Goal: Task Accomplishment & Management: Use online tool/utility

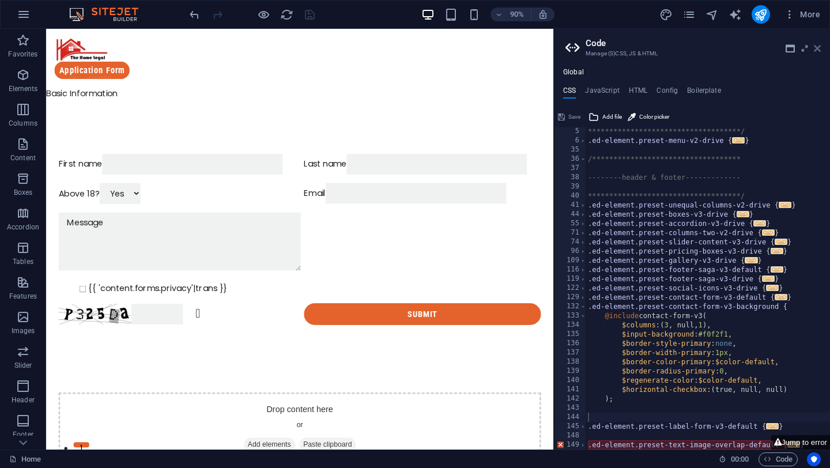
click at [0, 0] on icon at bounding box center [0, 0] width 0 height 0
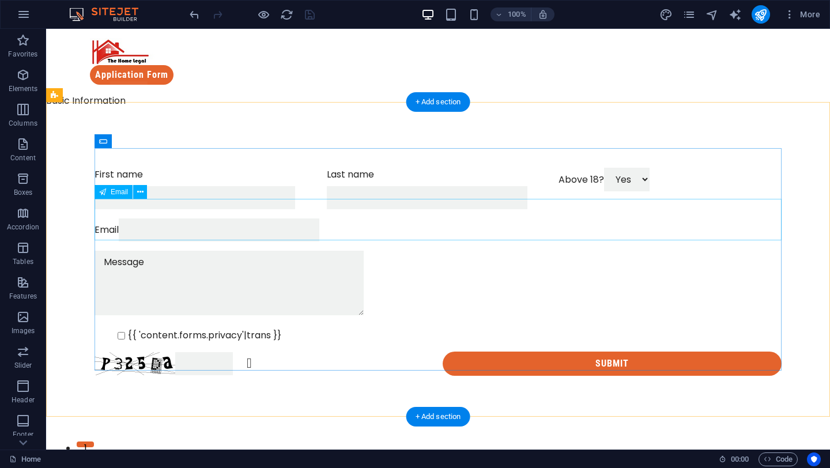
click at [257, 225] on div "Email" at bounding box center [438, 230] width 687 height 23
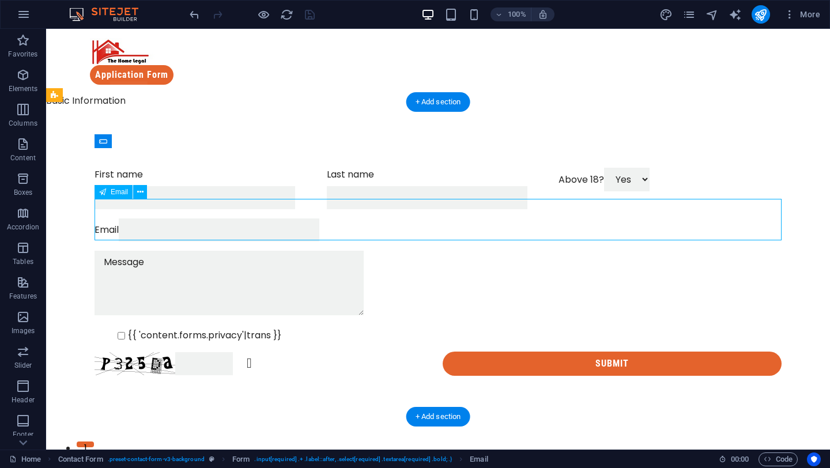
click at [257, 225] on div "Email" at bounding box center [438, 230] width 687 height 23
click at [257, 224] on div "Email" at bounding box center [438, 230] width 687 height 23
click at [152, 235] on div "Email" at bounding box center [438, 230] width 687 height 23
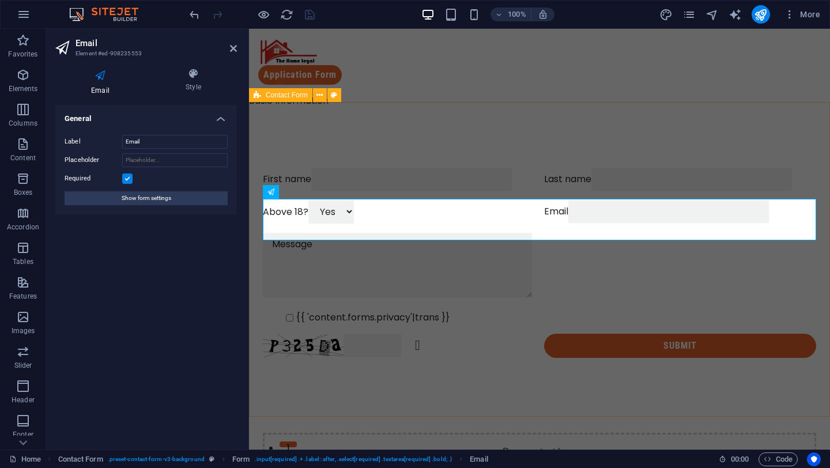
click at [330, 122] on div "First name Last name Above 18? Yes No Email {{ 'content.forms.privacy'|trans }}…" at bounding box center [539, 263] width 581 height 283
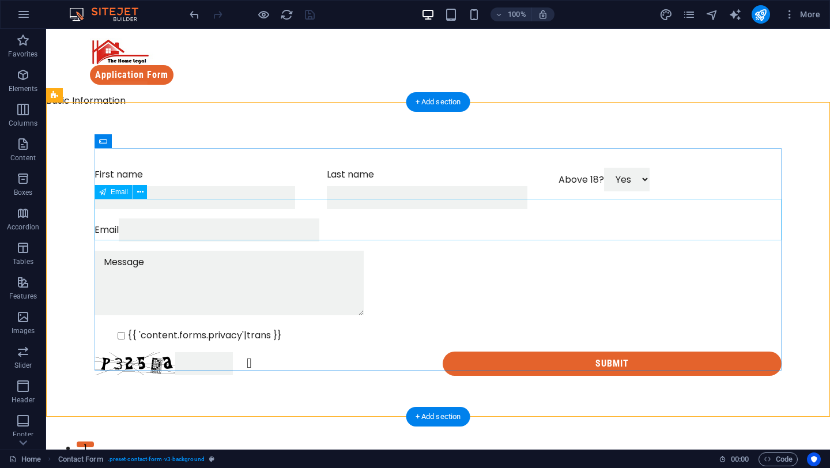
click at [205, 235] on div "Email" at bounding box center [438, 230] width 687 height 23
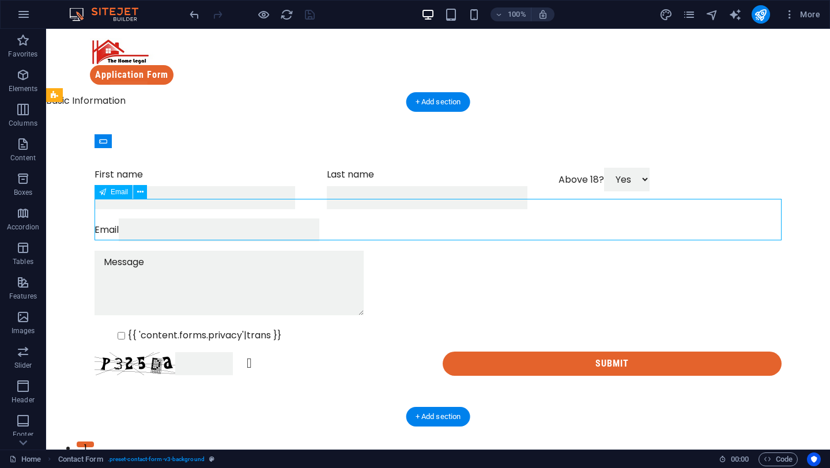
click at [205, 235] on div "Email" at bounding box center [438, 230] width 687 height 23
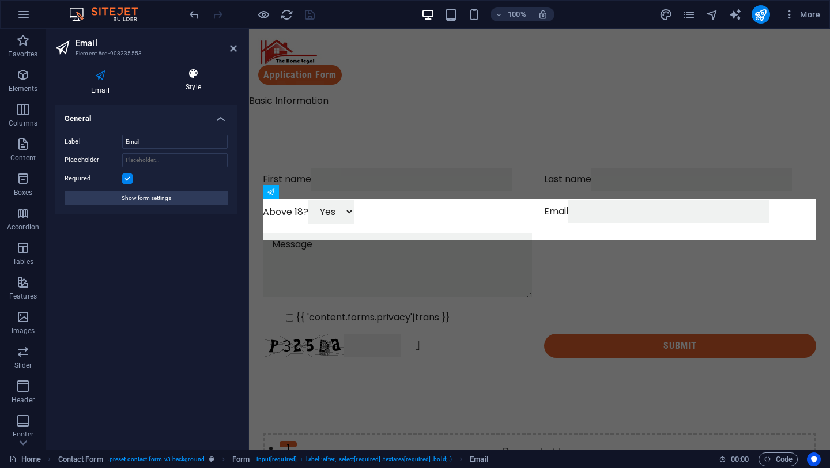
click at [189, 74] on icon at bounding box center [193, 74] width 87 height 12
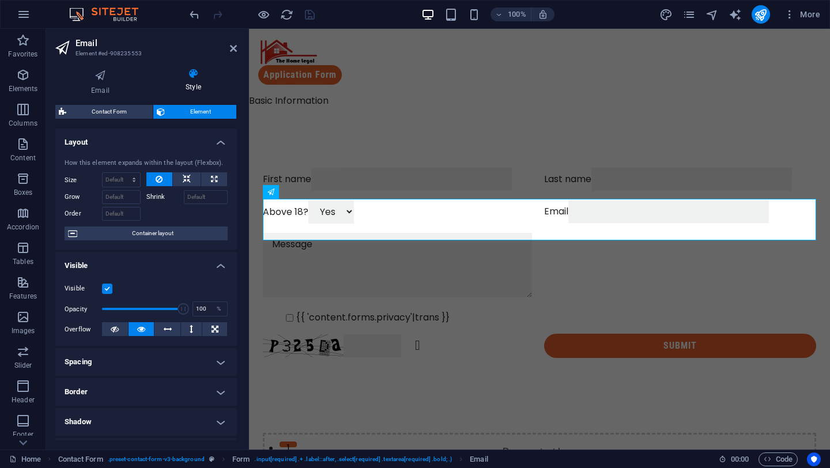
scroll to position [175, 0]
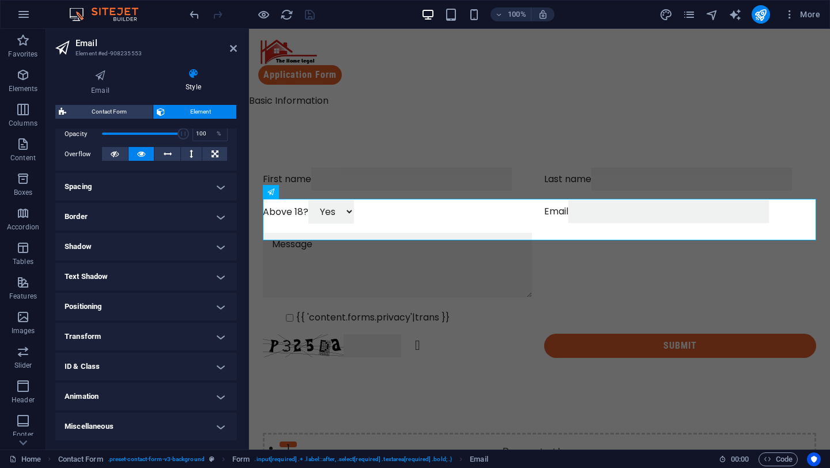
click at [166, 363] on h4 "ID & Class" at bounding box center [146, 367] width 182 height 28
click at [219, 434] on icon at bounding box center [222, 430] width 8 height 14
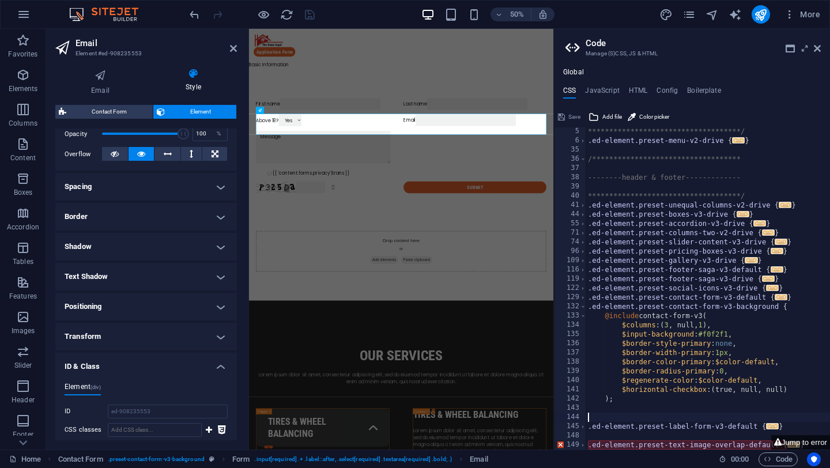
scroll to position [36, 0]
type textarea "margin-le"
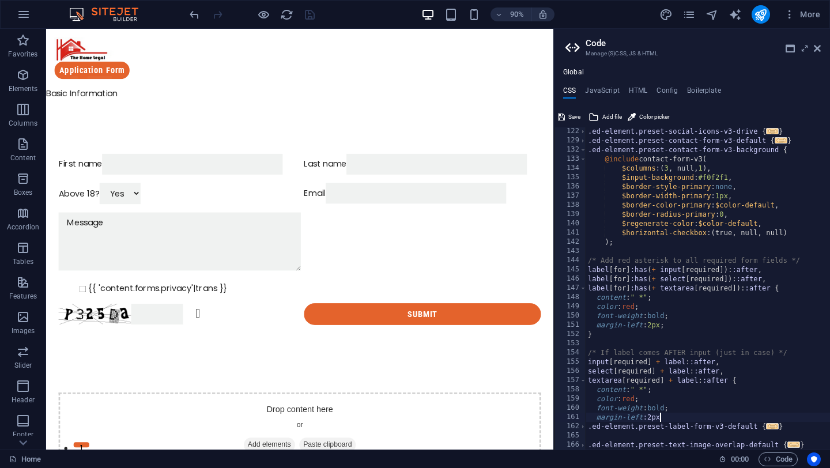
scroll to position [0, 5]
type textarea "margin-left:2px"
type textarea "margin-left:2px;"
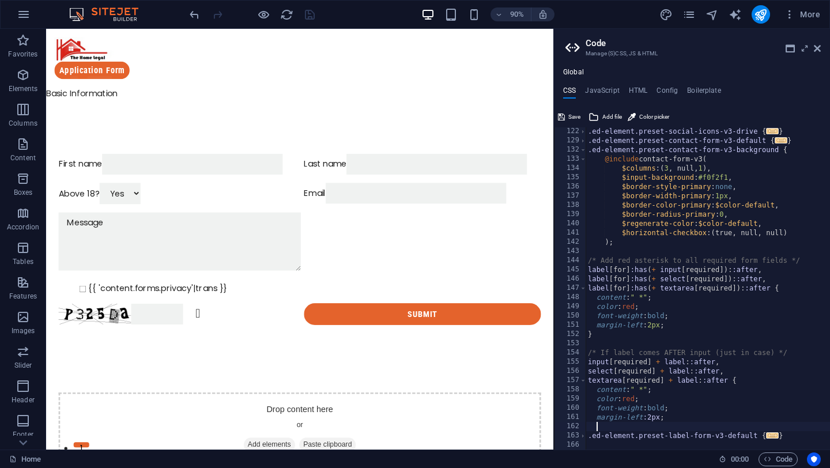
type textarea "}"
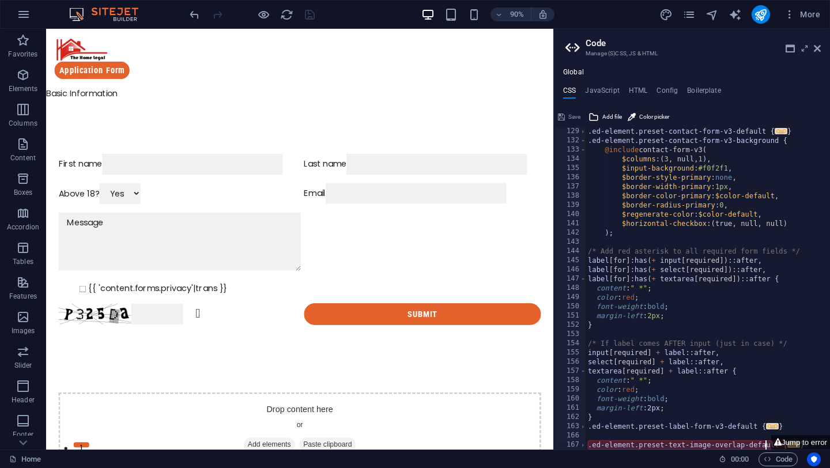
click at [765, 448] on div ".ed-element.preset-contact-form-v3-default { ... } .ed-element.preset-contact-f…" at bounding box center [708, 297] width 245 height 341
click at [779, 447] on button "Jump to error" at bounding box center [801, 442] width 59 height 14
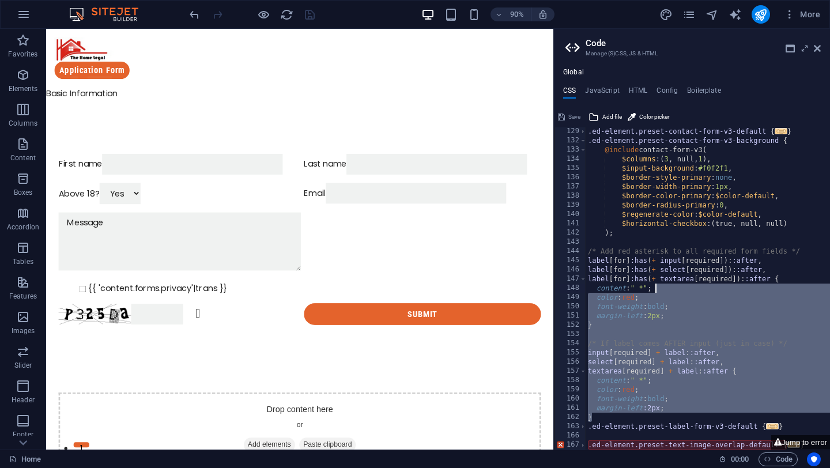
drag, startPoint x: 779, startPoint y: 419, endPoint x: 770, endPoint y: 289, distance: 130.6
click at [770, 289] on div ".ed-element.preset-contact-form-v3-default { ... } .ed-element.preset-contact-f…" at bounding box center [708, 297] width 245 height 341
type textarea "select[required] + label::after,"
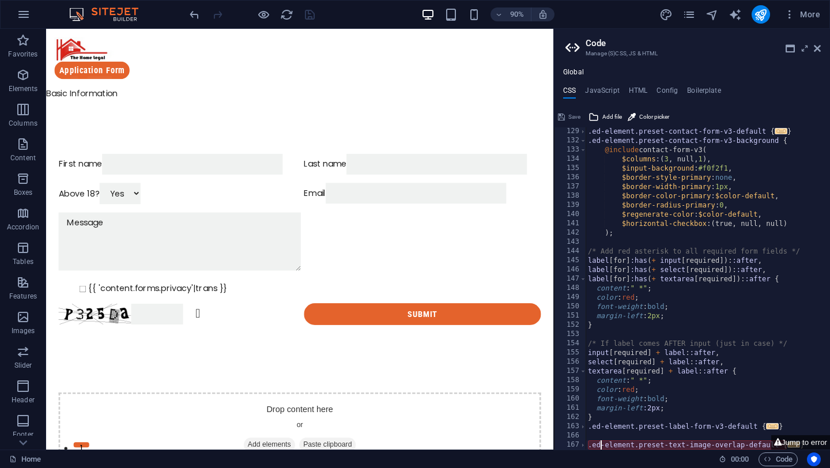
click at [601, 448] on div ".ed-element.preset-contact-form-v3-default { ... } .ed-element.preset-contact-f…" at bounding box center [708, 297] width 245 height 341
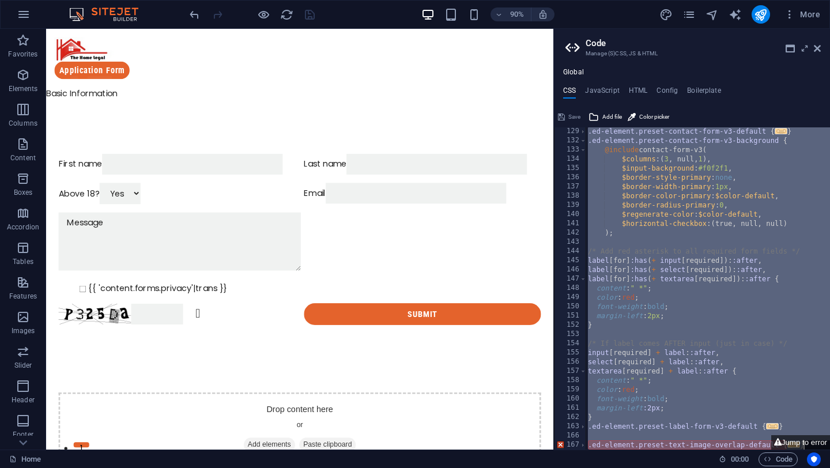
click at [601, 448] on div ".ed-element.preset-contact-form-v3-default { ... } .ed-element.preset-contact-f…" at bounding box center [708, 297] width 245 height 341
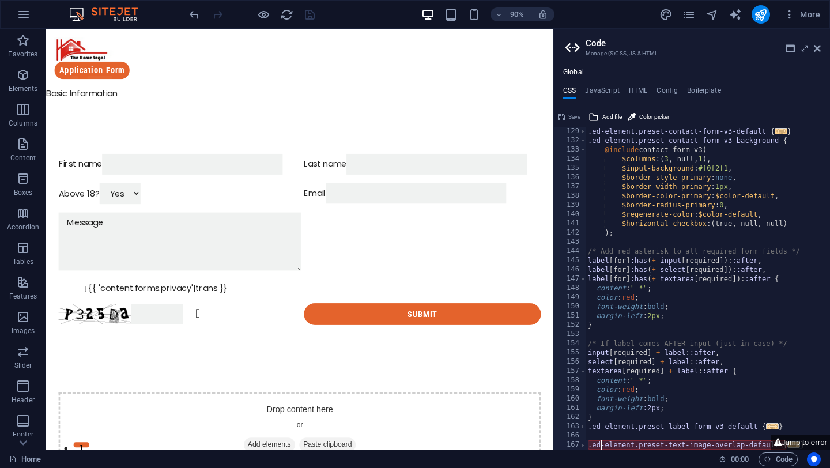
click at [601, 448] on div ".ed-element.preset-contact-form-v3-default { ... } .ed-element.preset-contact-f…" at bounding box center [708, 297] width 245 height 341
click at [661, 419] on div ".ed-element.preset-contact-form-v3-default { ... } .ed-element.preset-contact-f…" at bounding box center [708, 297] width 245 height 341
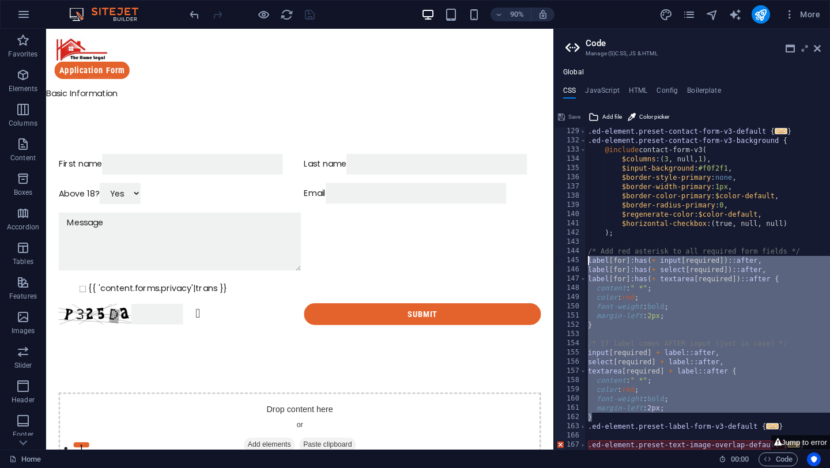
drag, startPoint x: 661, startPoint y: 418, endPoint x: 590, endPoint y: 262, distance: 171.9
click at [589, 261] on div ".ed-element.preset-contact-form-v3-default { ... } .ed-element.preset-contact-f…" at bounding box center [708, 297] width 245 height 341
click at [590, 262] on div ".ed-element.preset-contact-form-v3-default { ... } .ed-element.preset-contact-f…" at bounding box center [708, 297] width 245 height 341
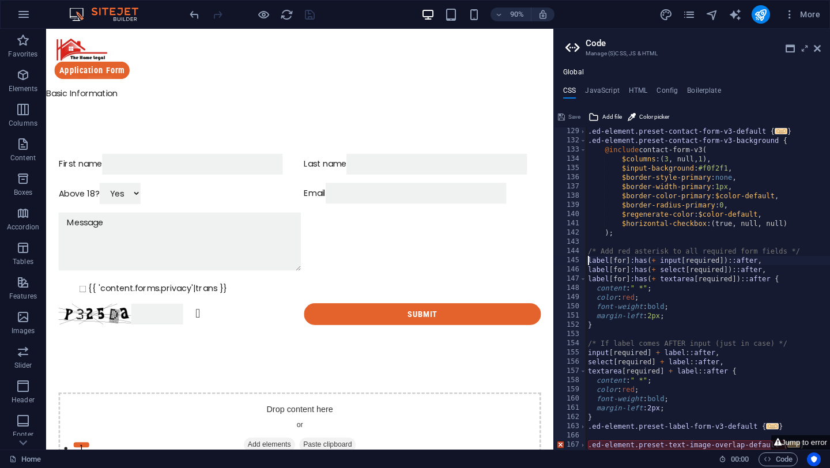
click at [595, 265] on div ".ed-element.preset-contact-form-v3-default { ... } .ed-element.preset-contact-f…" at bounding box center [708, 297] width 245 height 341
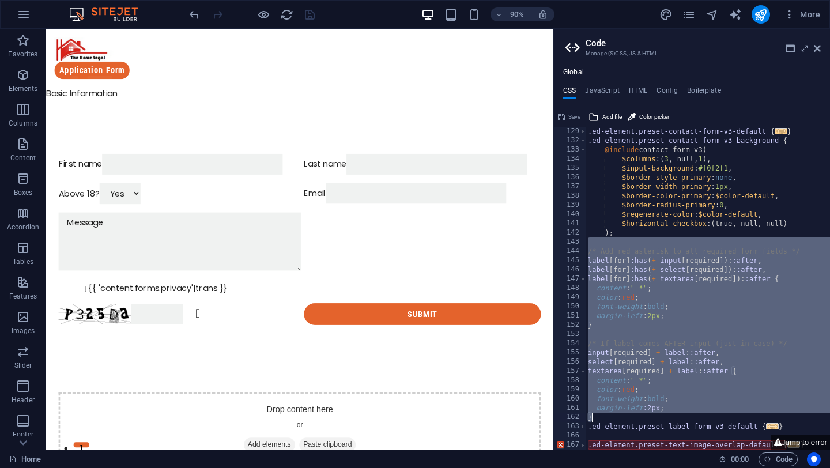
drag, startPoint x: 595, startPoint y: 240, endPoint x: 604, endPoint y: 416, distance: 176.1
click at [604, 416] on div ".ed-element.preset-contact-form-v3-default { ... } .ed-element.preset-contact-f…" at bounding box center [708, 297] width 245 height 341
type textarea "margin-left:2px; }"
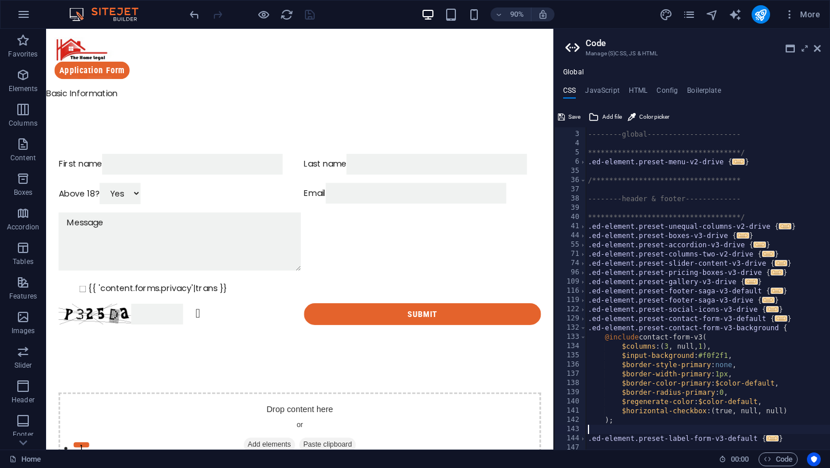
scroll to position [28, 0]
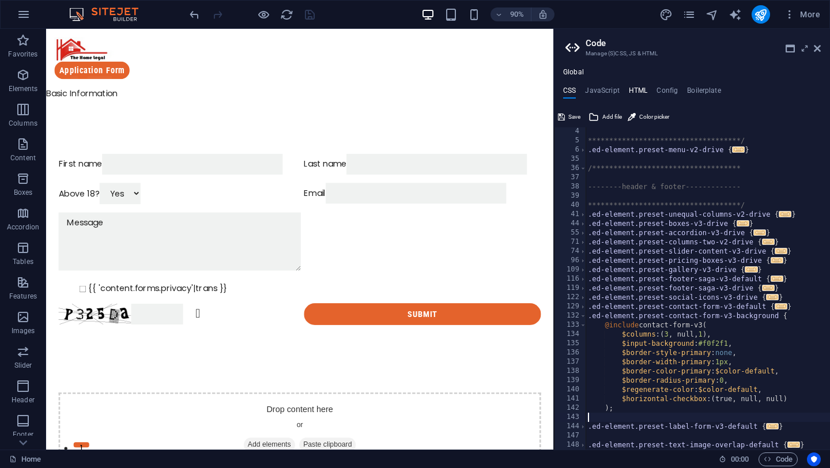
click at [638, 91] on h4 "HTML" at bounding box center [638, 93] width 19 height 13
type textarea "<a href="#main-content" class="wv-link-content button">Skip to main content</a>"
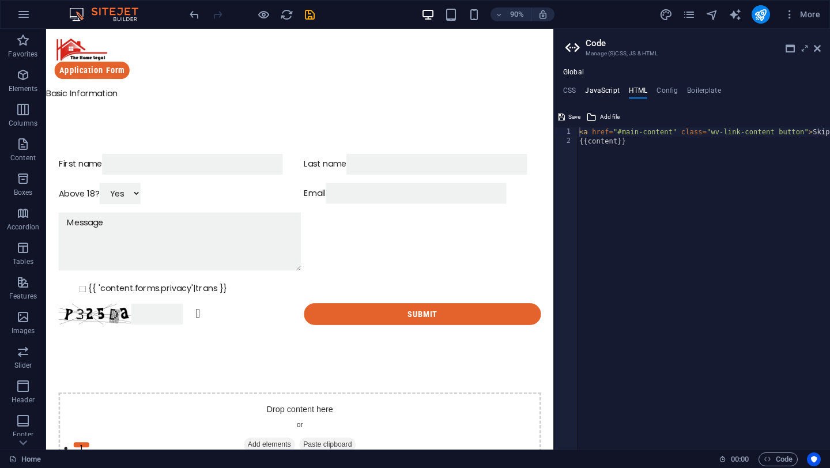
click at [596, 91] on h4 "JavaScript" at bounding box center [602, 93] width 34 height 13
type textarea "/* JS for preset "Menu V2" */"
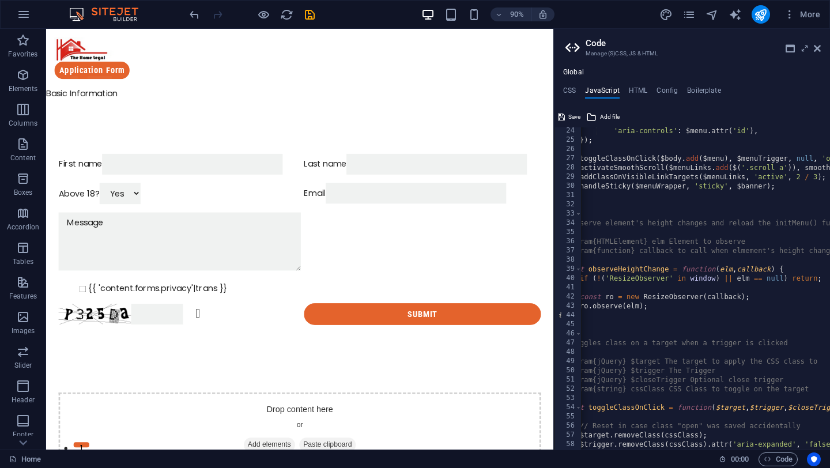
scroll to position [0, 0]
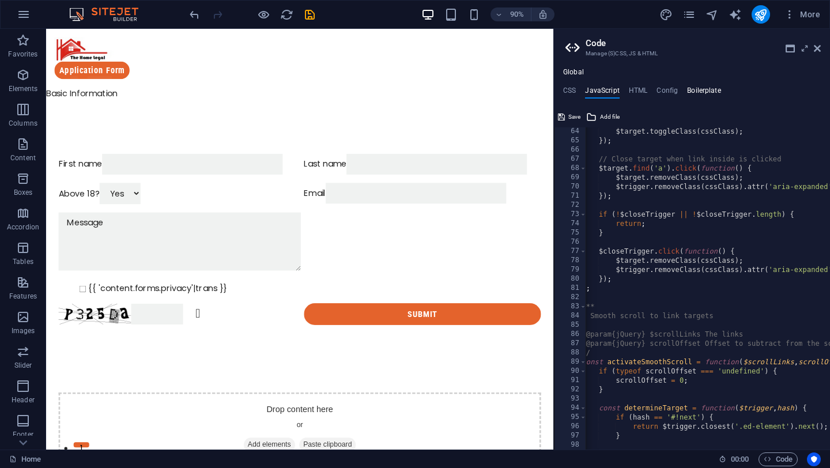
click at [692, 89] on h4 "Boilerplate" at bounding box center [704, 93] width 34 height 13
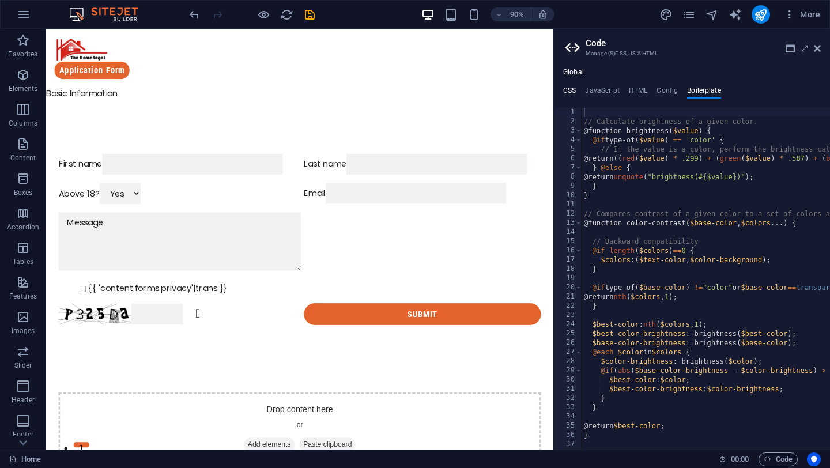
click at [573, 93] on h4 "CSS" at bounding box center [569, 93] width 13 height 13
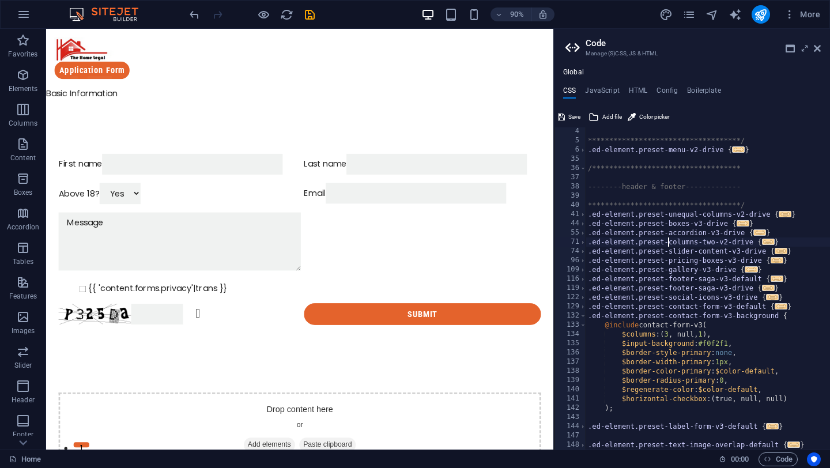
click at [670, 238] on div "**********" at bounding box center [708, 297] width 245 height 341
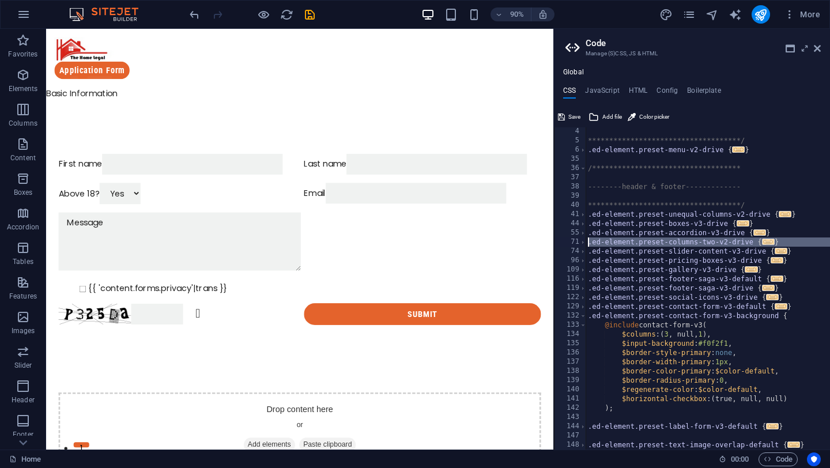
click at [766, 243] on span "..." at bounding box center [768, 242] width 13 height 6
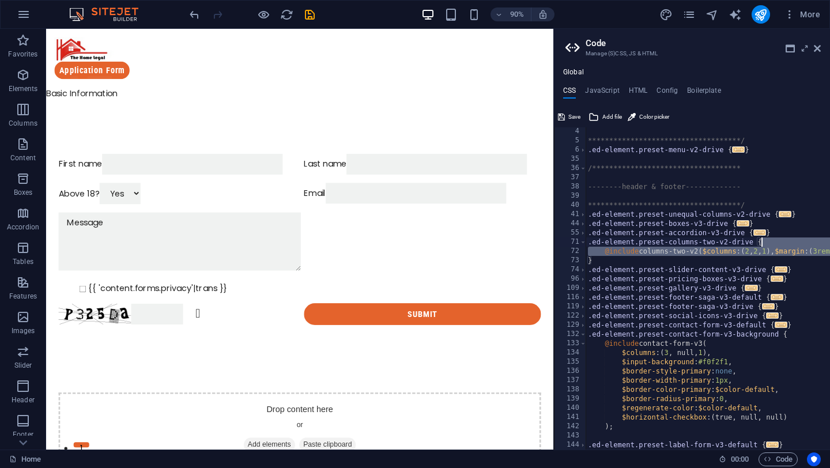
click at [766, 243] on div "**********" at bounding box center [753, 297] width 335 height 341
click at [777, 270] on span "..." at bounding box center [781, 269] width 13 height 6
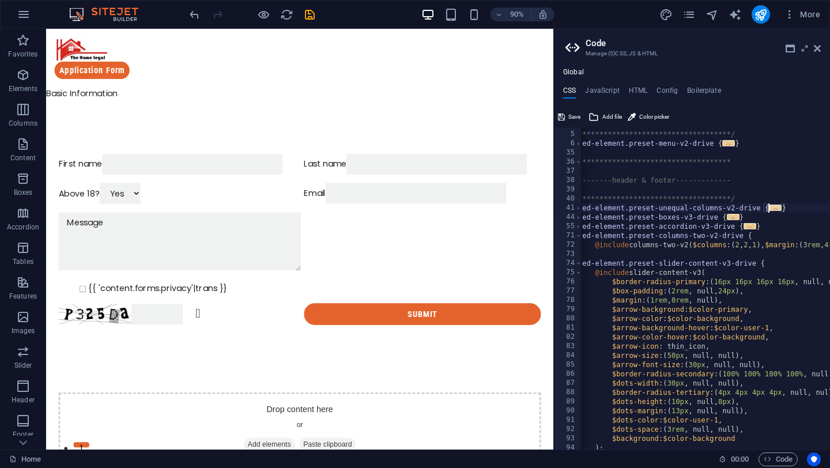
click at [773, 210] on span "..." at bounding box center [775, 208] width 13 height 6
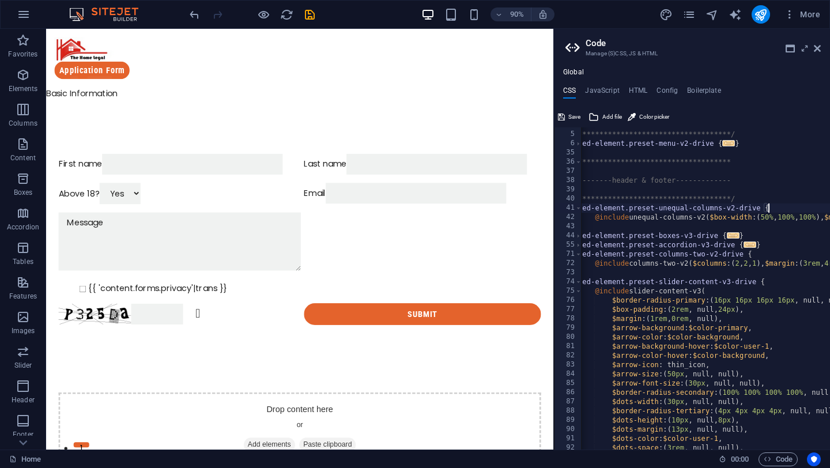
click at [773, 210] on div "**********" at bounding box center [773, 291] width 394 height 341
click at [737, 239] on span "..." at bounding box center [733, 235] width 13 height 6
click at [727, 234] on span "..." at bounding box center [733, 235] width 13 height 6
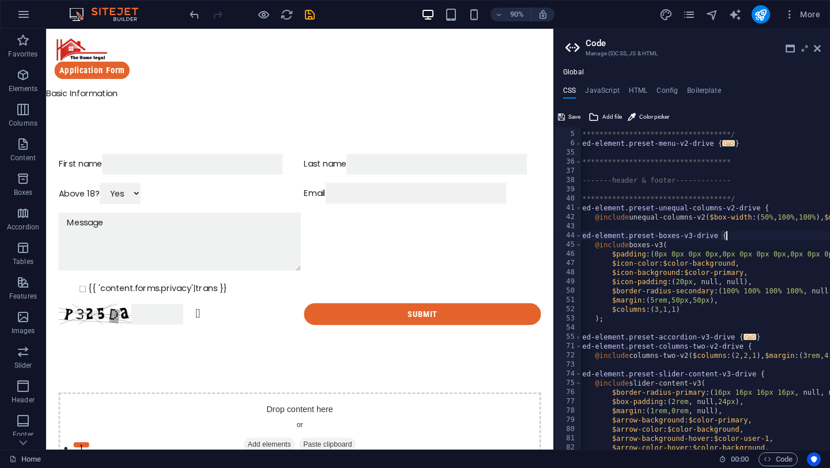
click at [750, 337] on span "..." at bounding box center [750, 337] width 13 height 6
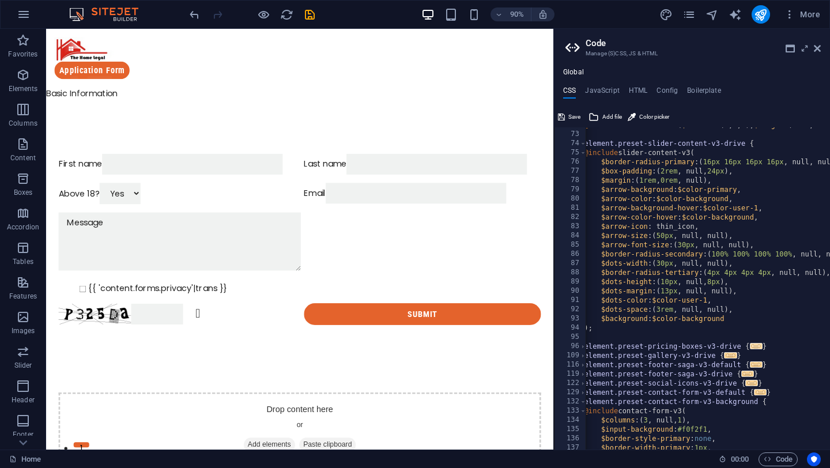
click at [750, 347] on span "..." at bounding box center [756, 346] width 13 height 6
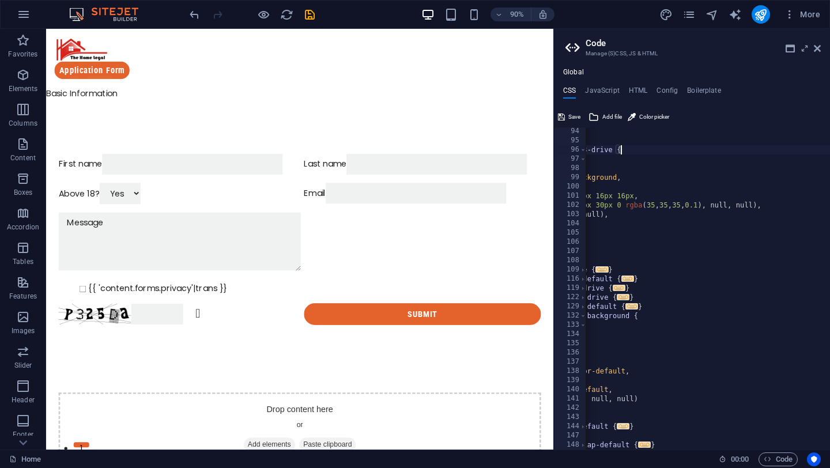
click at [622, 427] on span "..." at bounding box center [623, 426] width 13 height 6
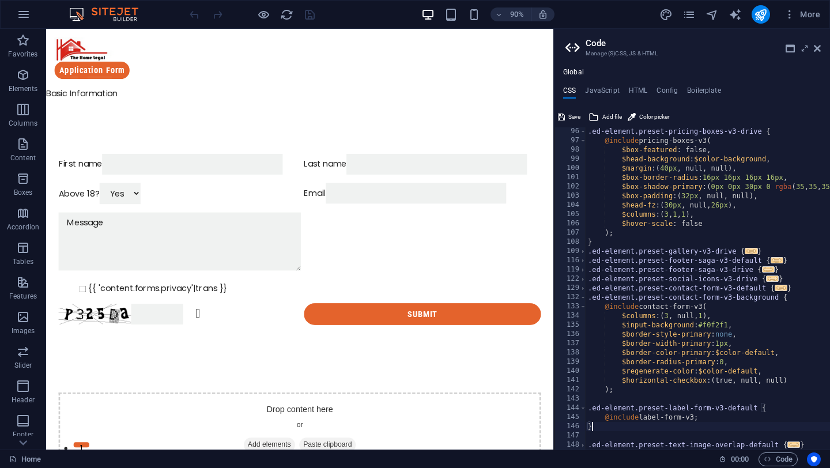
click at [627, 423] on div ".ed-element.preset-pricing-boxes-v3-drive { @include pricing-boxes-v3 ( $box-fe…" at bounding box center [783, 297] width 394 height 341
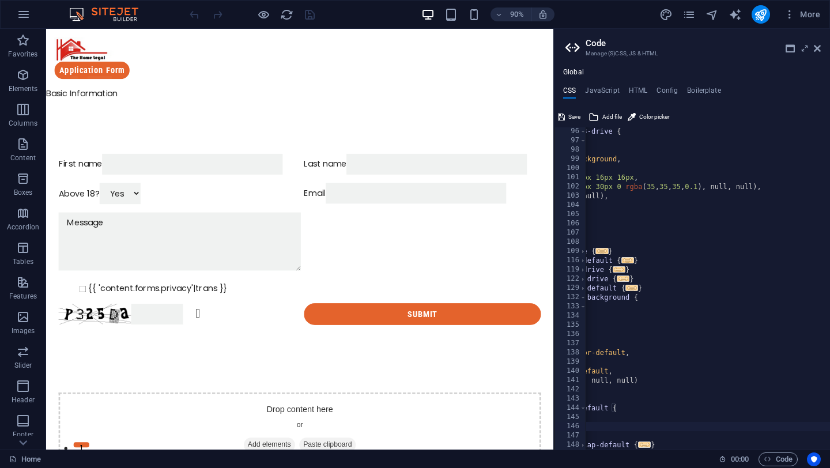
click at [671, 351] on div ".ed-element.preset-pricing-boxes-v3-drive { @include pricing-boxes-v3 ( $box-fe…" at bounding box center [634, 297] width 394 height 341
type textarea "$border-color-primary: $color-default,"
click at [670, 351] on div ".ed-element.preset-pricing-boxes-v3-drive { @include pricing-boxes-v3 ( $box-fe…" at bounding box center [634, 297] width 394 height 341
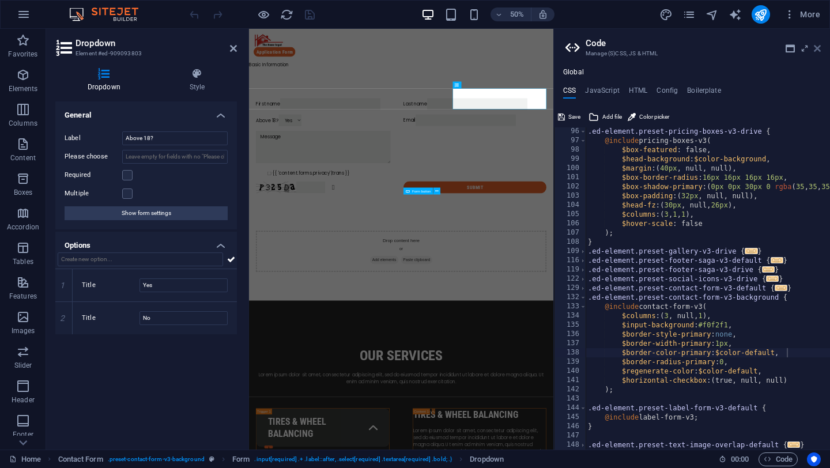
click at [818, 47] on icon at bounding box center [817, 48] width 7 height 9
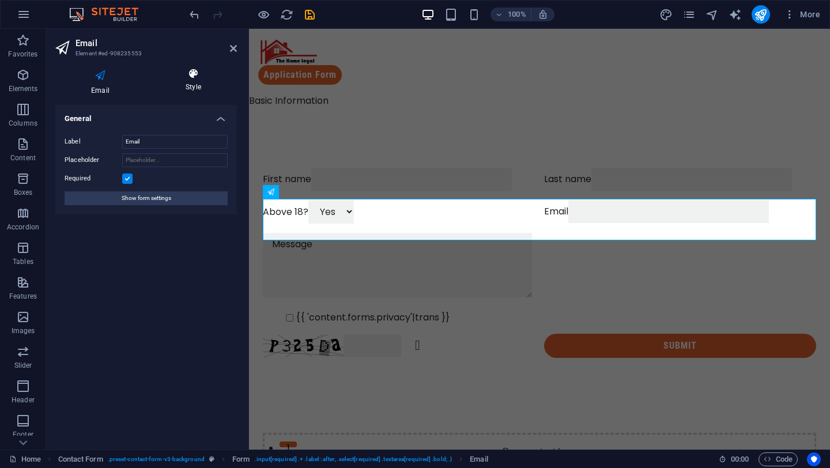
click at [191, 76] on icon at bounding box center [193, 74] width 87 height 12
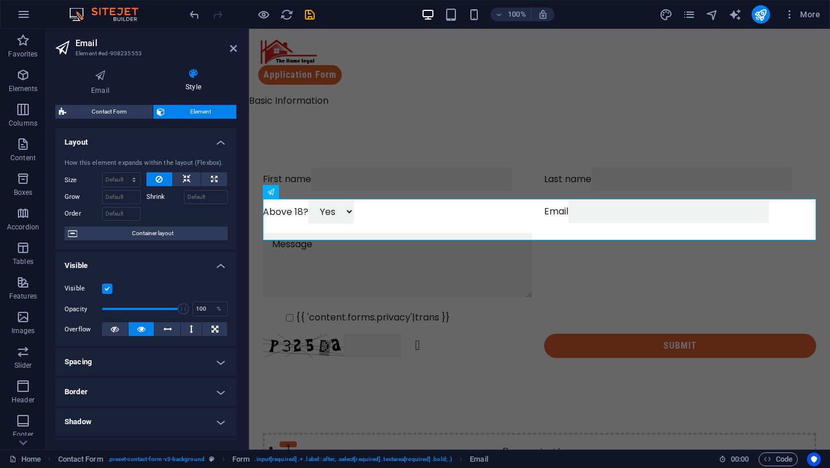
click at [195, 78] on icon at bounding box center [193, 74] width 87 height 12
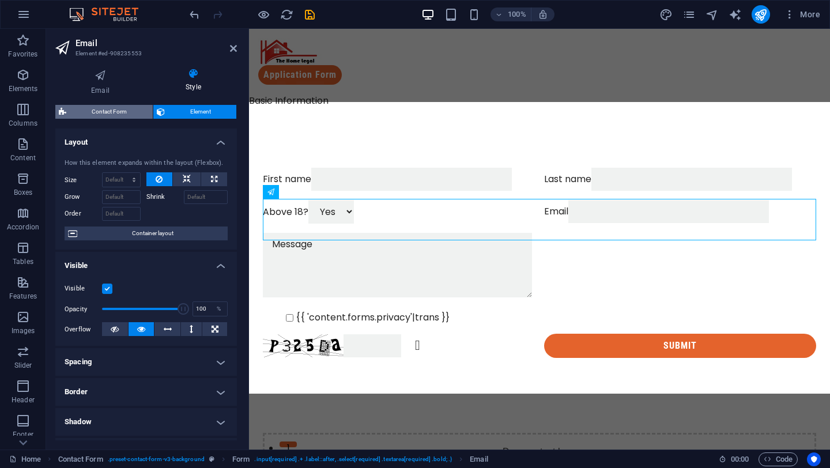
click at [107, 118] on span "Contact Form" at bounding box center [110, 112] width 80 height 14
select select "rem"
select select "preset-contact-form-v3-background"
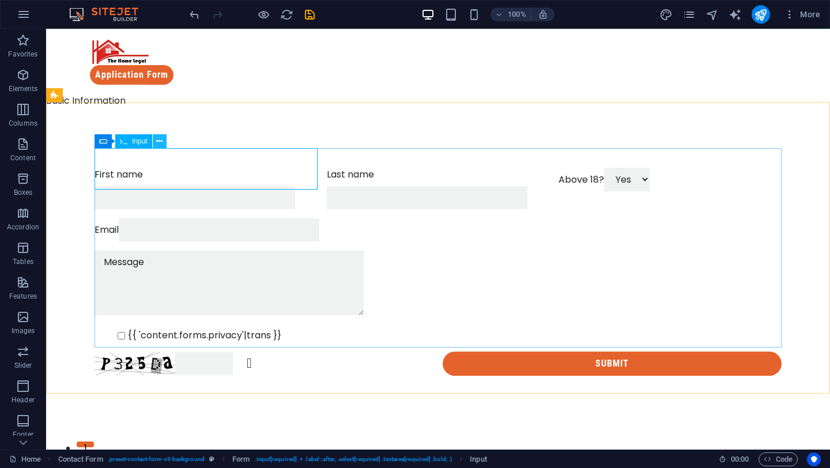
click at [164, 141] on button at bounding box center [160, 141] width 14 height 14
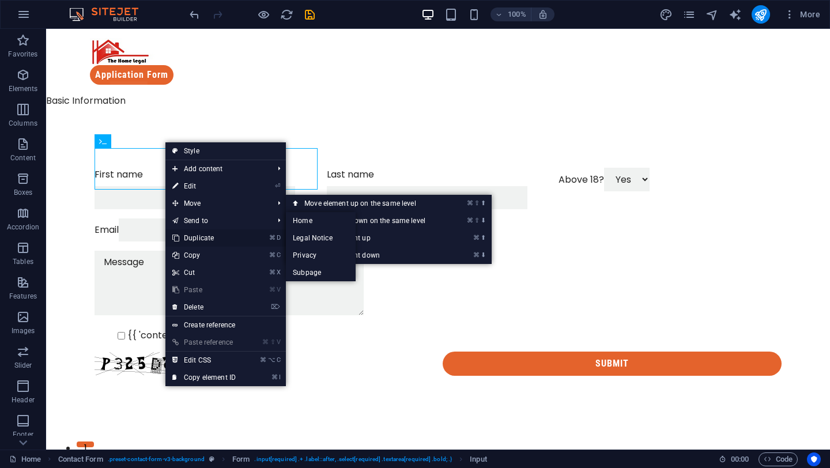
click at [201, 238] on link "⌘ D Duplicate" at bounding box center [204, 238] width 77 height 17
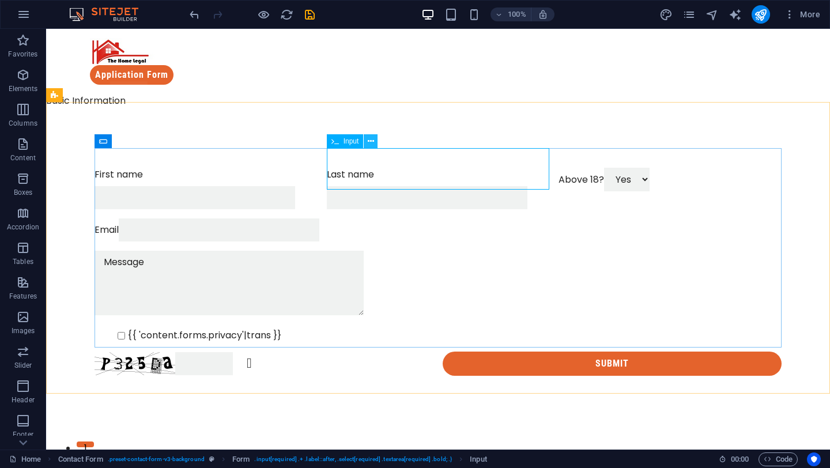
click at [375, 142] on button at bounding box center [371, 141] width 14 height 14
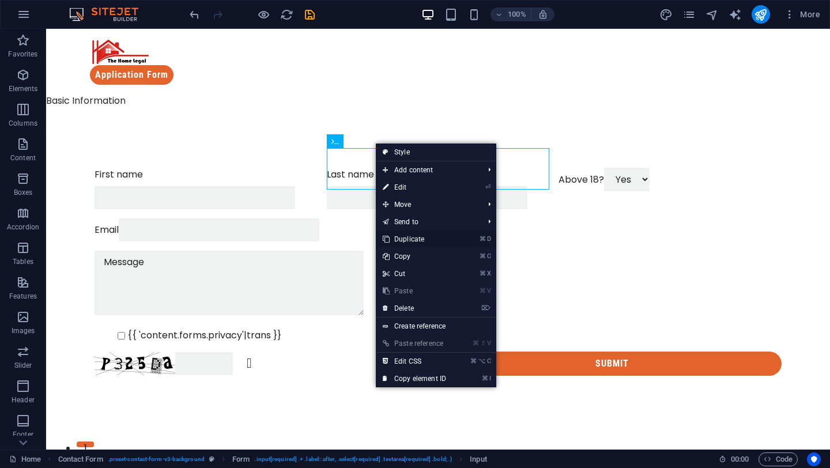
click at [407, 235] on link "⌘ D Duplicate" at bounding box center [414, 239] width 77 height 17
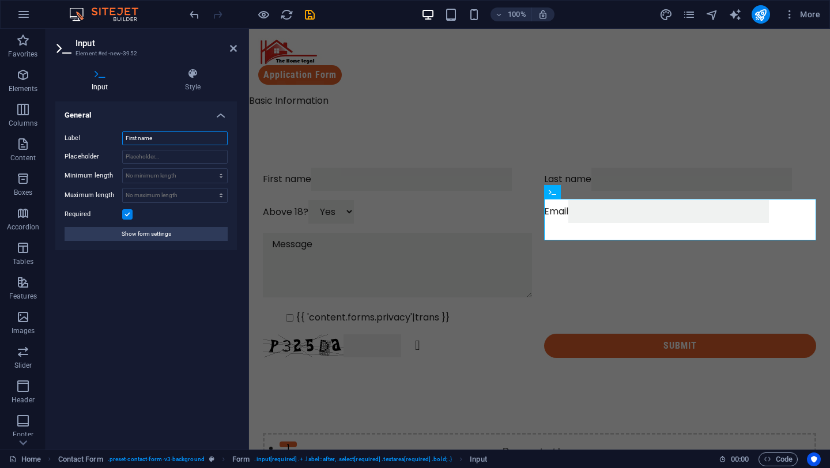
click at [156, 140] on input "First name" at bounding box center [175, 138] width 106 height 14
type input "Phone"
click at [179, 160] on input "Placeholder" at bounding box center [175, 157] width 106 height 14
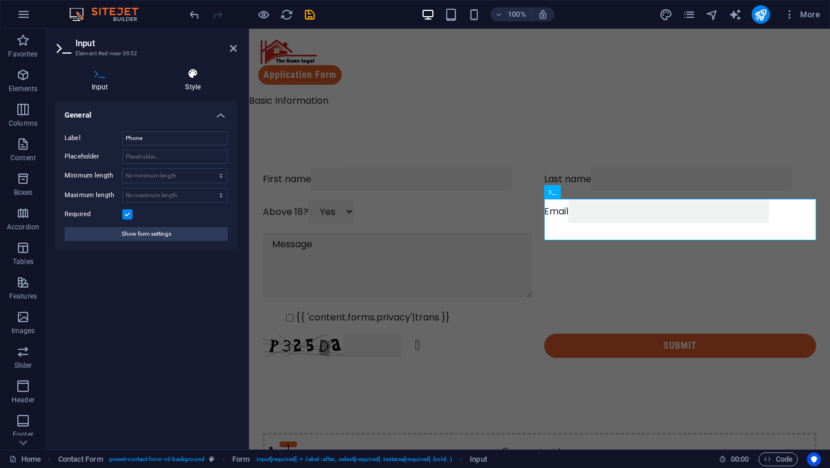
click at [196, 84] on h4 "Style" at bounding box center [193, 80] width 88 height 24
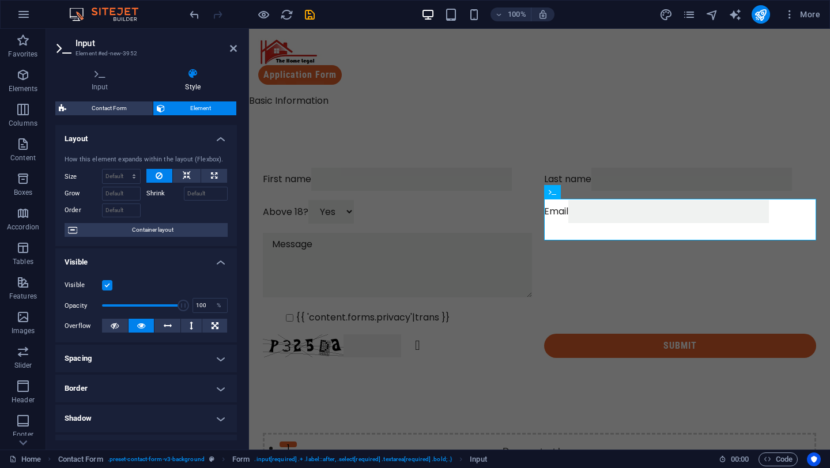
click at [196, 84] on h4 "Style" at bounding box center [193, 80] width 88 height 24
type input "100"
drag, startPoint x: 176, startPoint y: 303, endPoint x: 243, endPoint y: 295, distance: 67.3
click at [243, 295] on div "Input Style General Label Phone Placeholder Minimum length No minimum length ch…" at bounding box center [146, 254] width 200 height 391
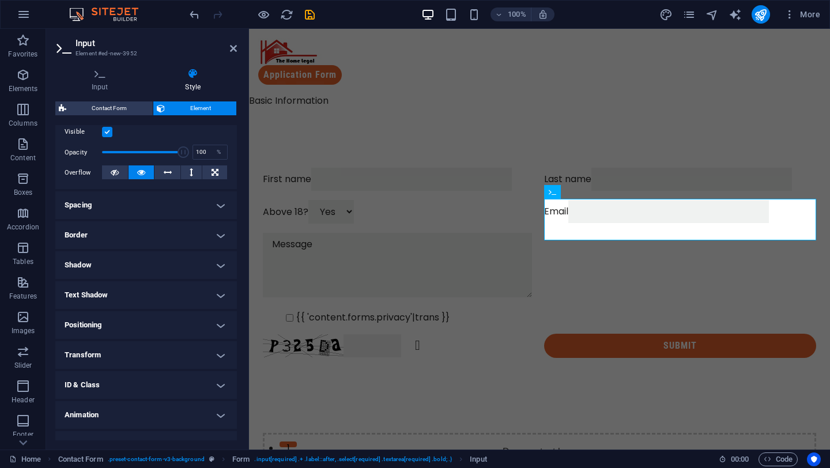
scroll to position [172, 0]
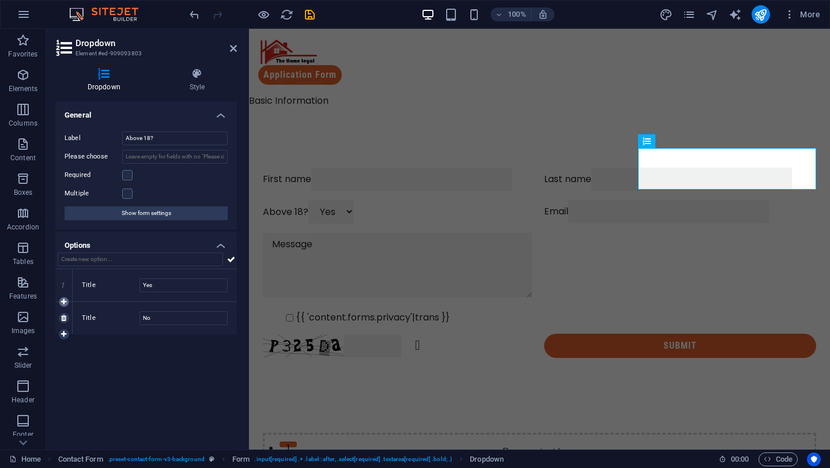
click at [65, 301] on icon at bounding box center [63, 302] width 5 height 7
type input "New option"
click at [155, 345] on input "No" at bounding box center [184, 351] width 88 height 14
type input "Plesae Select"
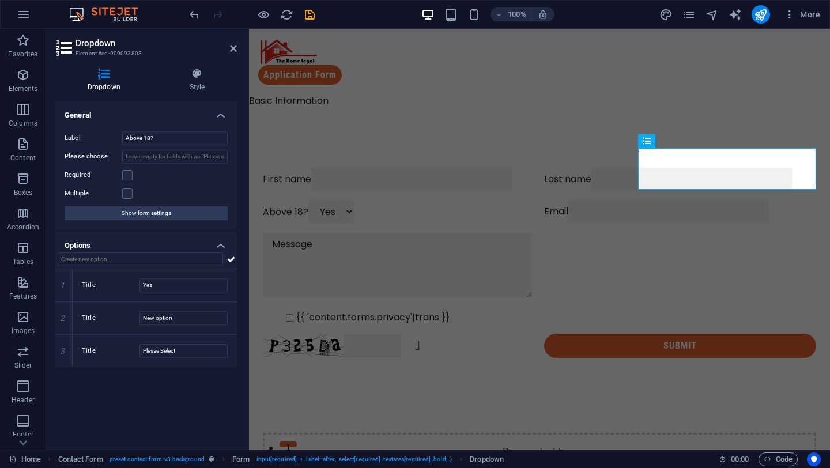
click at [143, 407] on div "General Label Above 18? Please choose Required Multiple Show form settings Opti…" at bounding box center [146, 270] width 182 height 339
drag, startPoint x: 121, startPoint y: 358, endPoint x: 125, endPoint y: 274, distance: 83.7
click at [124, 272] on div "1 Title Yes 2 Title New option 3 Title Plesae Select" at bounding box center [146, 318] width 182 height 98
drag, startPoint x: 124, startPoint y: 351, endPoint x: 124, endPoint y: 266, distance: 84.8
click at [124, 264] on div "1 Title Yes 2 Title New option 3 Title Plesae Select" at bounding box center [146, 310] width 182 height 115
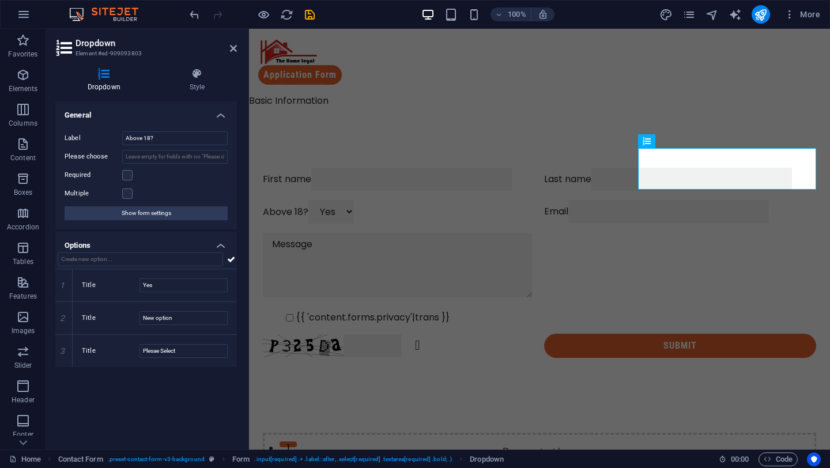
drag, startPoint x: 88, startPoint y: 354, endPoint x: 101, endPoint y: 240, distance: 113.8
click at [101, 239] on li "Options 1 Title Yes 2 Title New option 3 Title Plesae Select" at bounding box center [146, 300] width 182 height 136
click at [62, 314] on link at bounding box center [64, 318] width 10 height 10
type input "Plesae Select"
click at [64, 287] on icon at bounding box center [63, 285] width 5 height 7
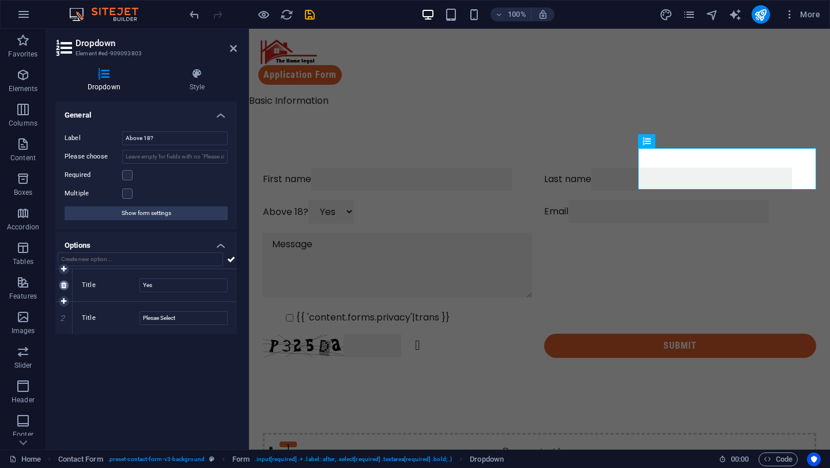
type input "Plesae Select"
click at [62, 302] on icon at bounding box center [63, 301] width 5 height 7
click at [189, 312] on input "New option" at bounding box center [184, 318] width 88 height 14
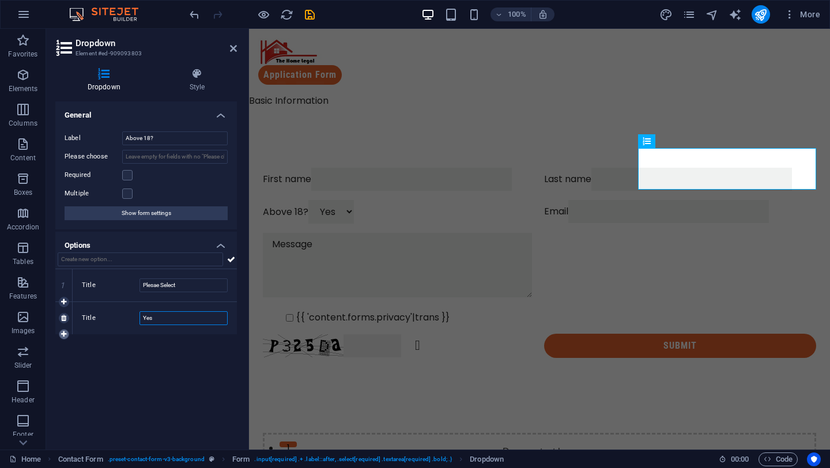
click at [63, 337] on icon at bounding box center [63, 334] width 5 height 7
type input "Yes"
click at [183, 353] on input "New option" at bounding box center [184, 351] width 88 height 14
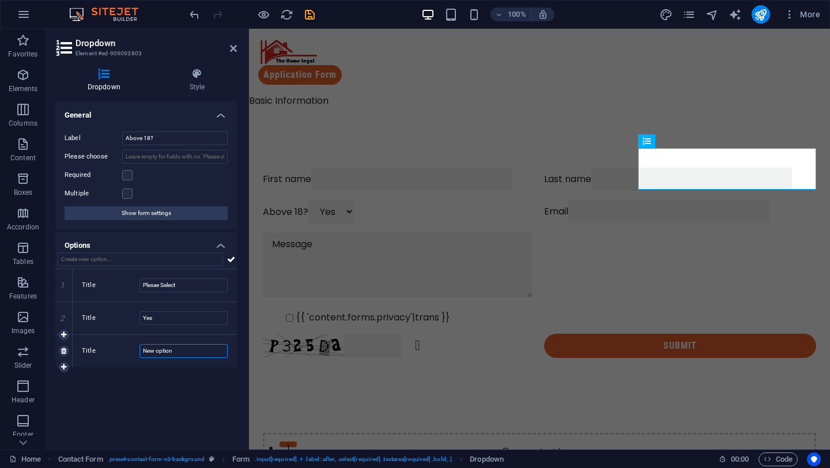
click at [183, 353] on input "New option" at bounding box center [184, 351] width 88 height 14
type input "No"
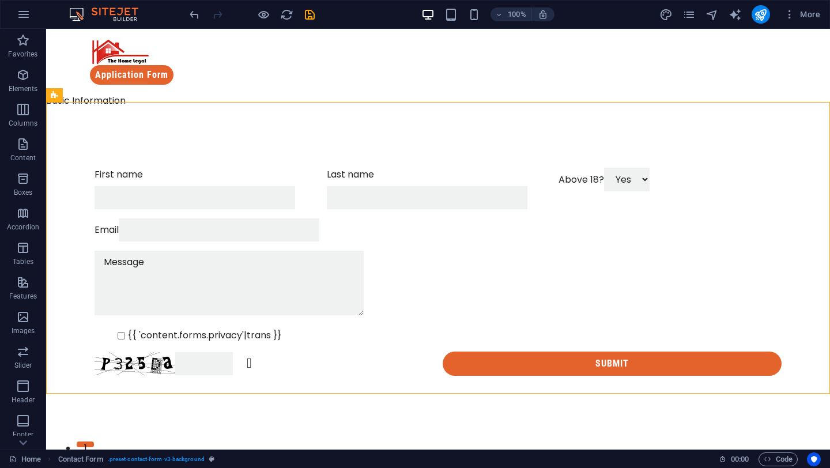
click at [0, 0] on div at bounding box center [0, 0] width 0 height 0
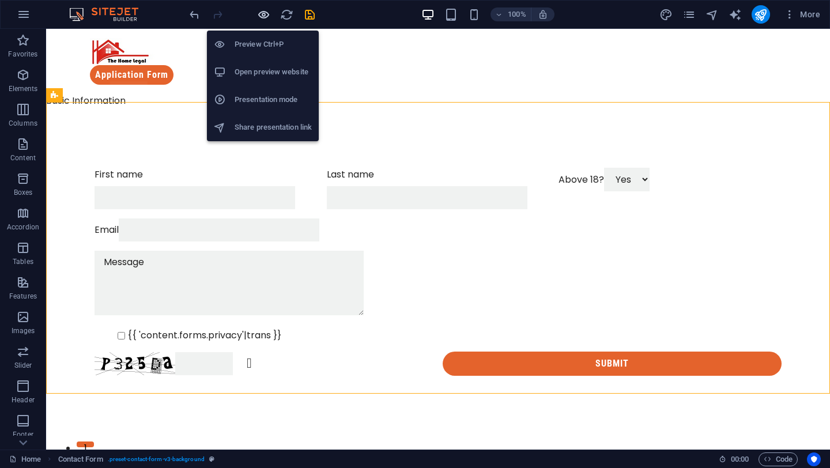
click at [0, 0] on icon "button" at bounding box center [0, 0] width 0 height 0
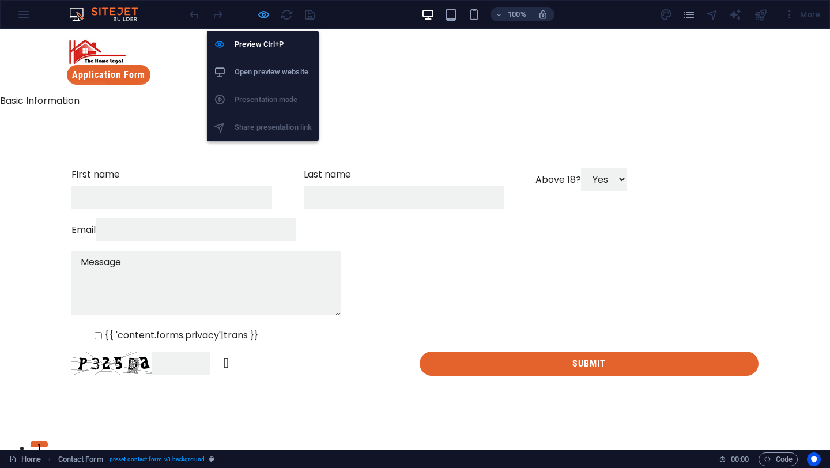
click at [0, 0] on icon "button" at bounding box center [0, 0] width 0 height 0
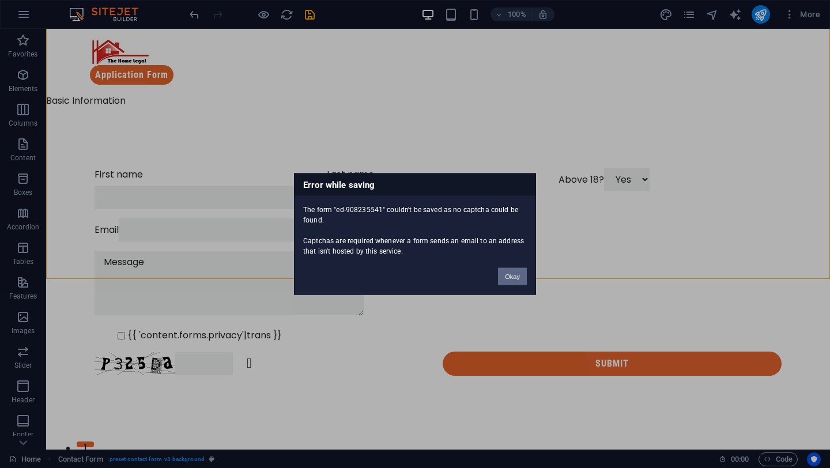
click at [523, 276] on button "Okay" at bounding box center [512, 276] width 29 height 17
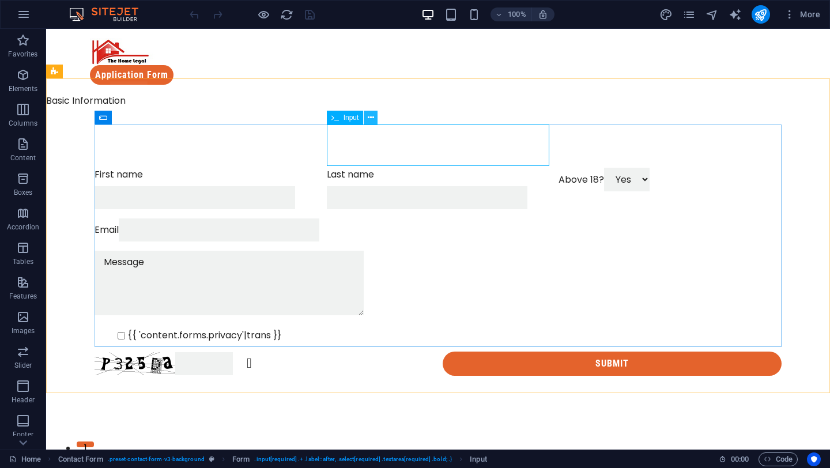
click at [369, 117] on icon at bounding box center [371, 118] width 6 height 12
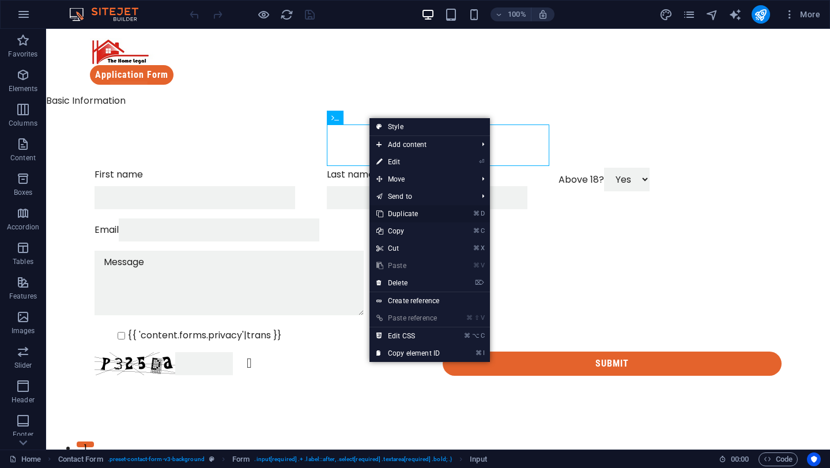
click at [399, 213] on link "⌘ D Duplicate" at bounding box center [408, 213] width 77 height 17
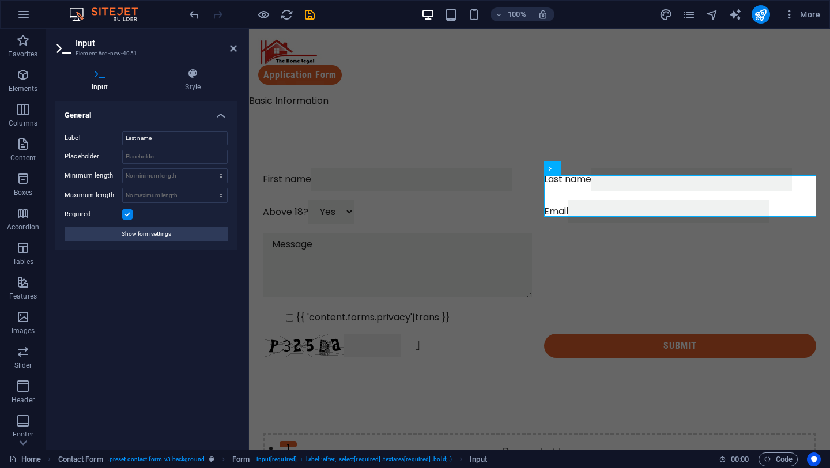
click at [156, 149] on div "Label Last name Placeholder Minimum length No minimum length chars Maximum leng…" at bounding box center [146, 186] width 182 height 128
click at [156, 141] on input "Last name" at bounding box center [175, 138] width 106 height 14
type input "Phone"
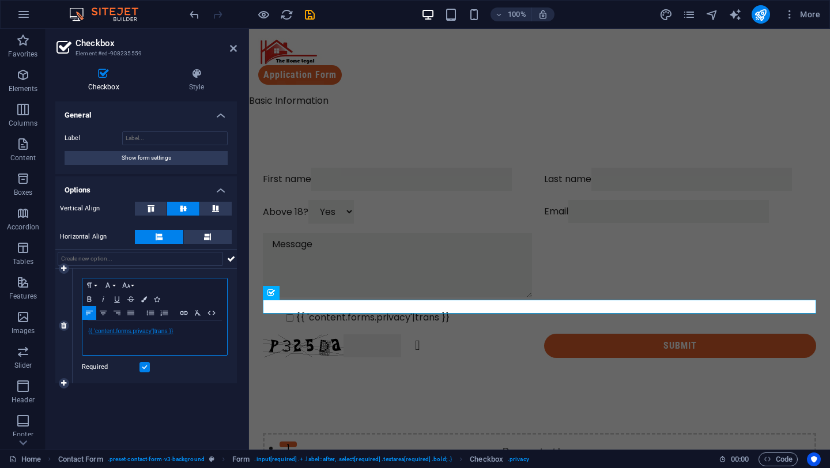
click at [166, 334] on link "{{ 'content.forms.privacy'|trans }}" at bounding box center [130, 331] width 85 height 6
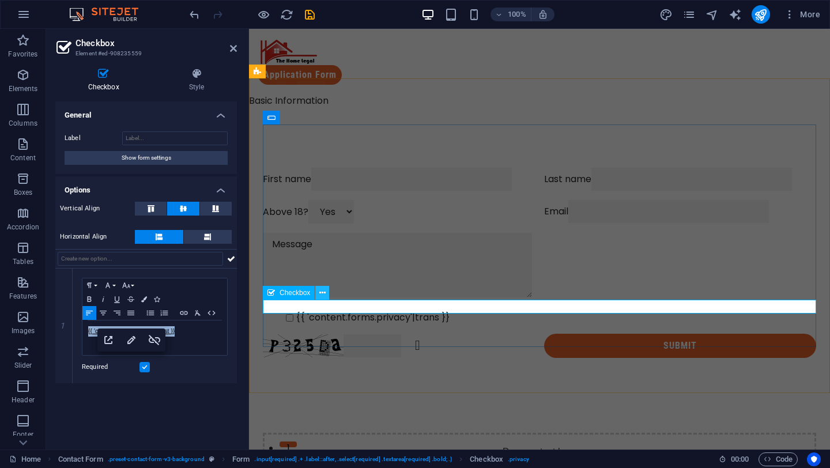
click at [323, 299] on button at bounding box center [322, 293] width 14 height 14
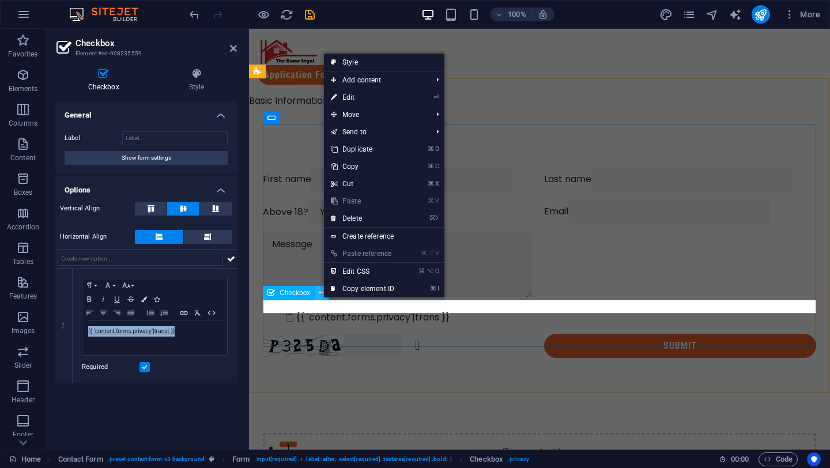
click at [323, 299] on button at bounding box center [322, 293] width 14 height 14
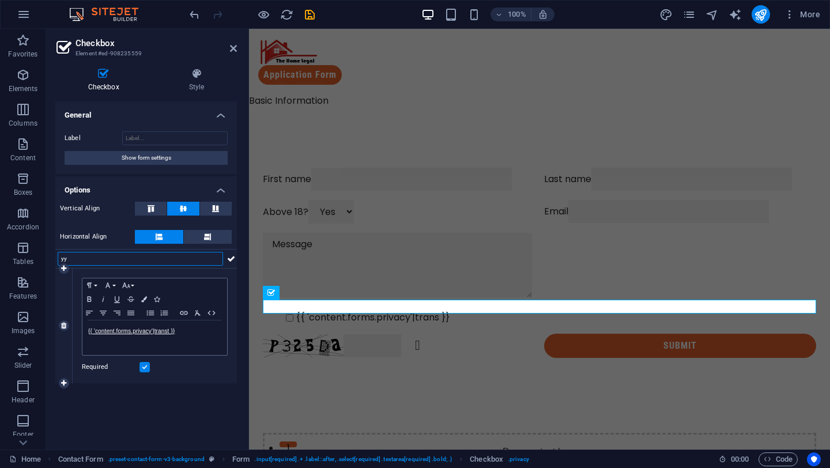
type input "y"
click at [160, 334] on link "{{ 'content.forms.privacy'|transt }}" at bounding box center [131, 331] width 87 height 6
click at [131, 258] on input "text" at bounding box center [141, 259] width 166 height 14
click at [199, 135] on input "Label" at bounding box center [175, 138] width 106 height 14
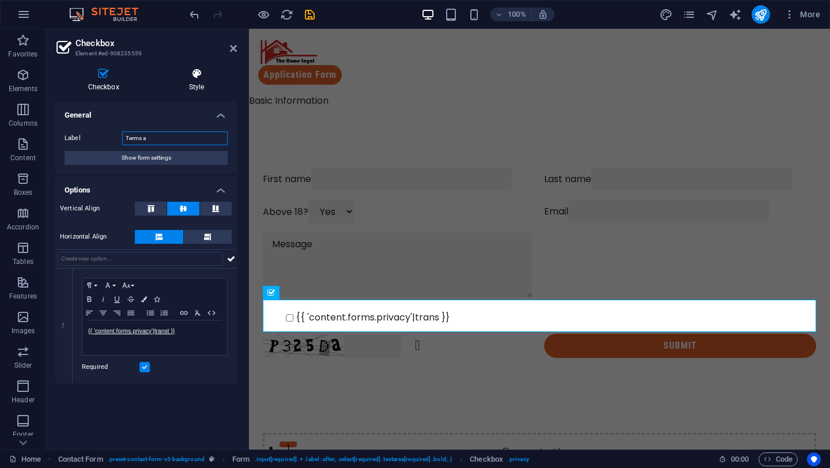
type input "Terms a"
click at [201, 87] on h4 "Style" at bounding box center [196, 80] width 81 height 24
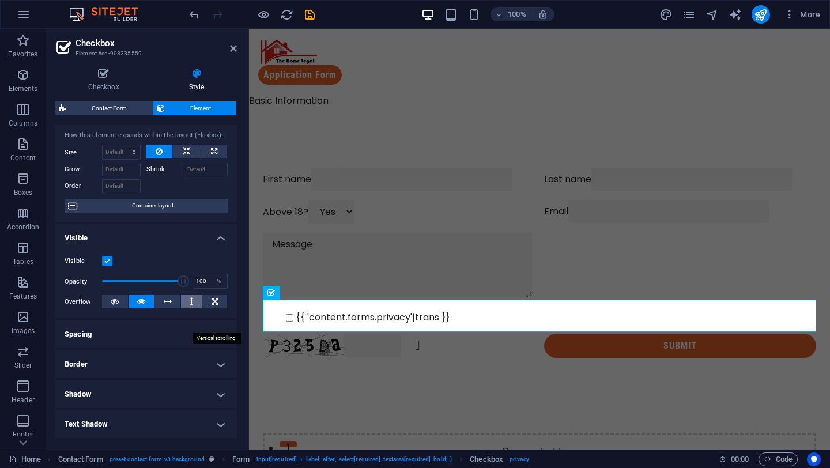
scroll to position [0, 0]
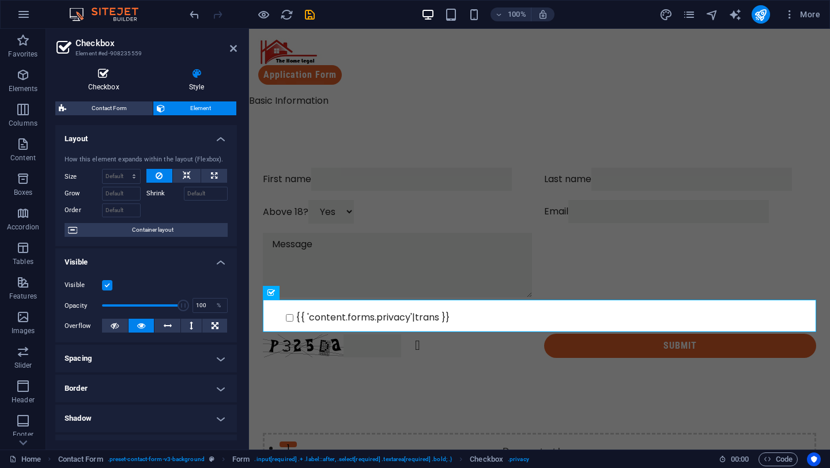
click at [104, 72] on icon at bounding box center [103, 74] width 96 height 12
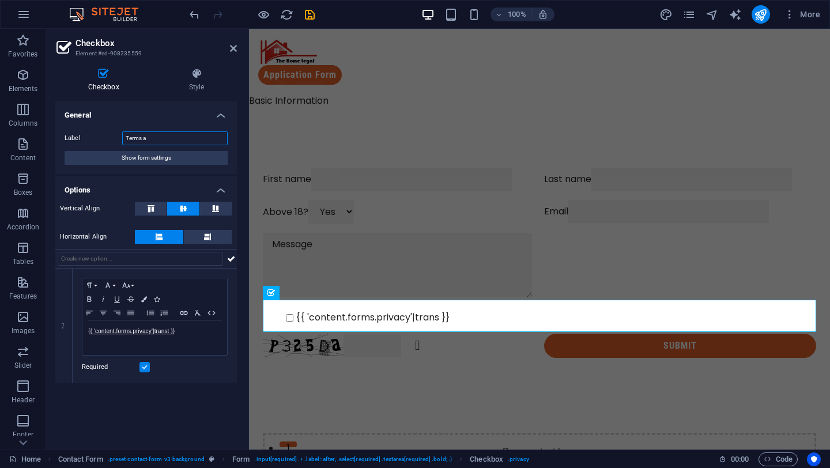
click at [150, 139] on input "Terms a" at bounding box center [175, 138] width 106 height 14
type input "i"
type input "I'm not a robot"
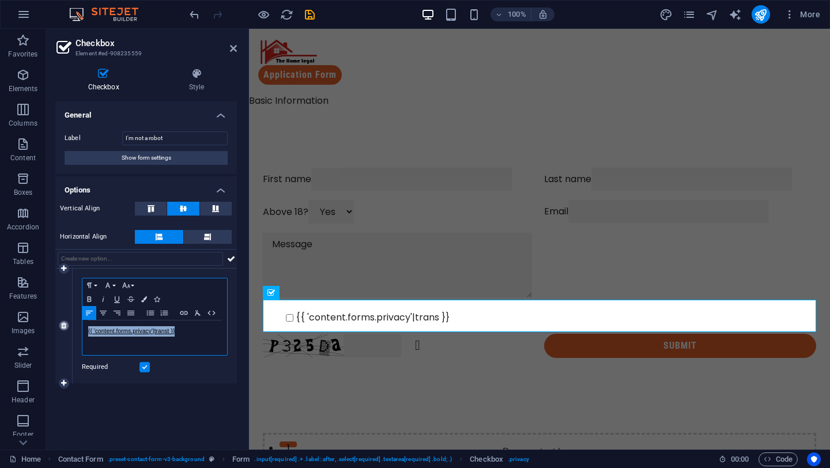
drag, startPoint x: 186, startPoint y: 331, endPoint x: 61, endPoint y: 329, distance: 125.7
click at [61, 329] on div "1 Paragraph Format Normal Heading 1 Heading 2 Heading 3 Heading 4 Heading 5 Hea…" at bounding box center [146, 326] width 182 height 115
click at [147, 390] on div "General Label I'm not a robot Show form settings Options Vertical Align Horizon…" at bounding box center [146, 270] width 182 height 339
click at [174, 133] on input "I'm not a robot" at bounding box center [175, 138] width 106 height 14
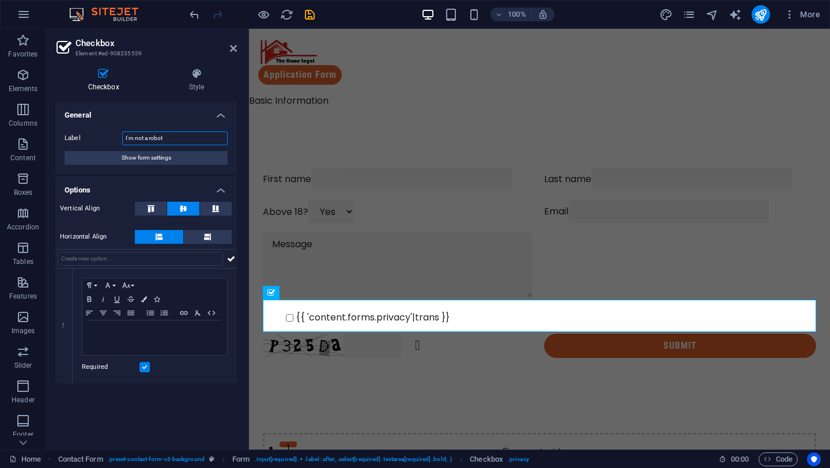
click at [174, 133] on input "I'm not a robot" at bounding box center [175, 138] width 106 height 14
click at [174, 133] on input "Label" at bounding box center [175, 138] width 106 height 14
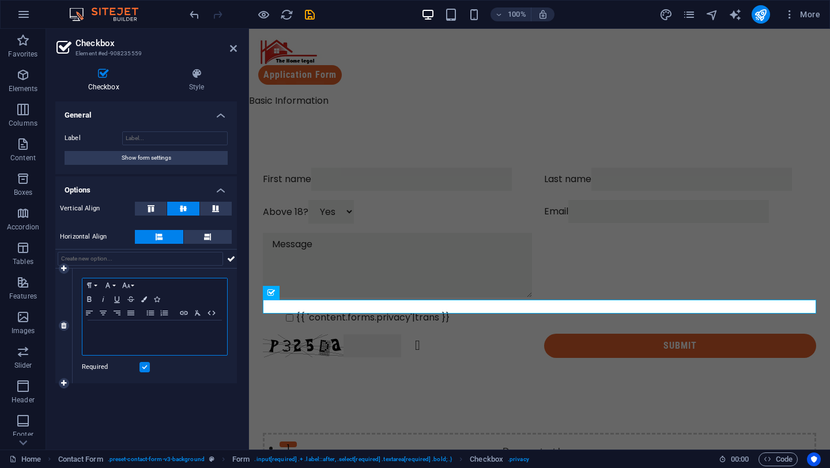
click at [144, 325] on div "​" at bounding box center [154, 338] width 145 height 35
click at [244, 373] on div "Checkbox Style General Label Show form settings Options Vertical Align Horizont…" at bounding box center [146, 254] width 200 height 391
click at [85, 331] on div "I'm not a robot" at bounding box center [154, 338] width 145 height 35
click at [107, 313] on icon "button" at bounding box center [103, 313] width 14 height 9
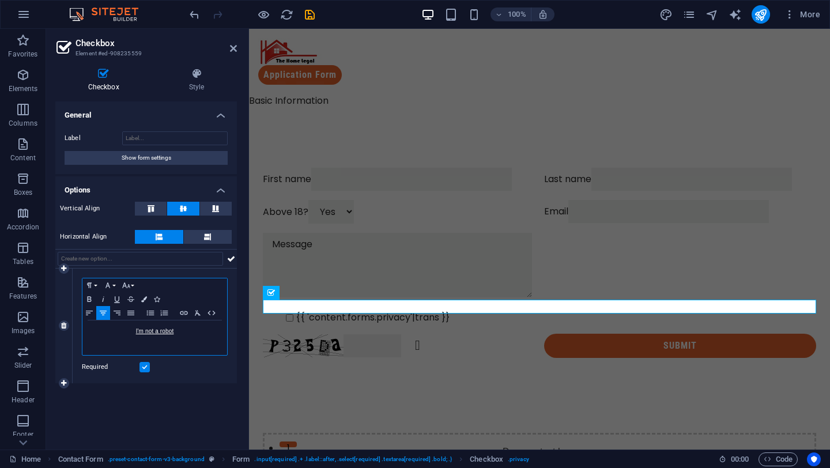
click at [122, 333] on p "I'm not a robot" at bounding box center [154, 331] width 133 height 10
click at [88, 336] on div "I'm not a robot" at bounding box center [154, 338] width 145 height 35
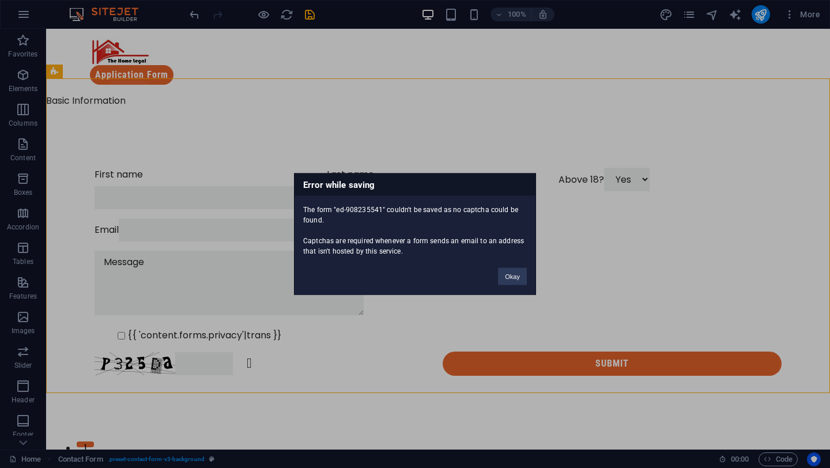
click at [261, 335] on div "Error while saving The form "ed-908235541" couldn't be saved as no captcha coul…" at bounding box center [415, 234] width 830 height 468
click at [228, 335] on div "Error while saving The form "ed-908235541" couldn't be saved as no captcha coul…" at bounding box center [415, 234] width 830 height 468
click at [149, 332] on div "Error while saving The form "ed-908235541" couldn't be saved as no captcha coul…" at bounding box center [415, 234] width 830 height 468
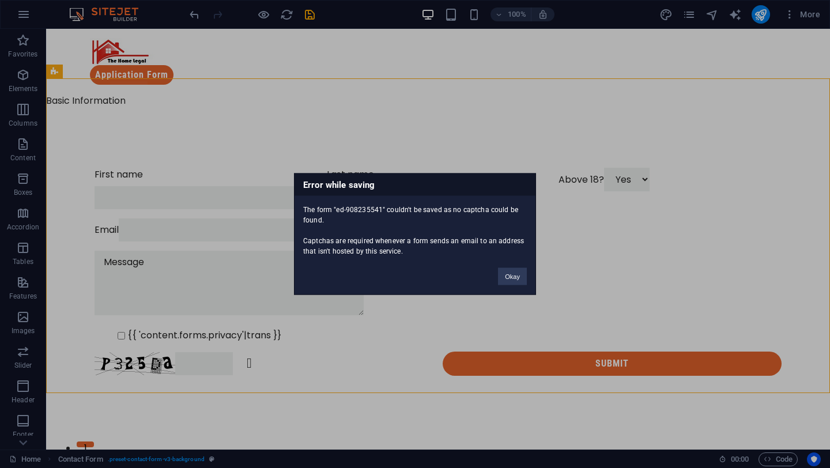
click at [149, 332] on div "Error while saving The form "ed-908235541" couldn't be saved as no captcha coul…" at bounding box center [415, 234] width 830 height 468
click at [503, 283] on button "Okay" at bounding box center [512, 276] width 29 height 17
click at [381, 260] on div "Error while saving The form "ed-908235541" couldn't be saved as no captcha coul…" at bounding box center [415, 235] width 242 height 122
click at [508, 277] on button "Okay" at bounding box center [512, 276] width 29 height 17
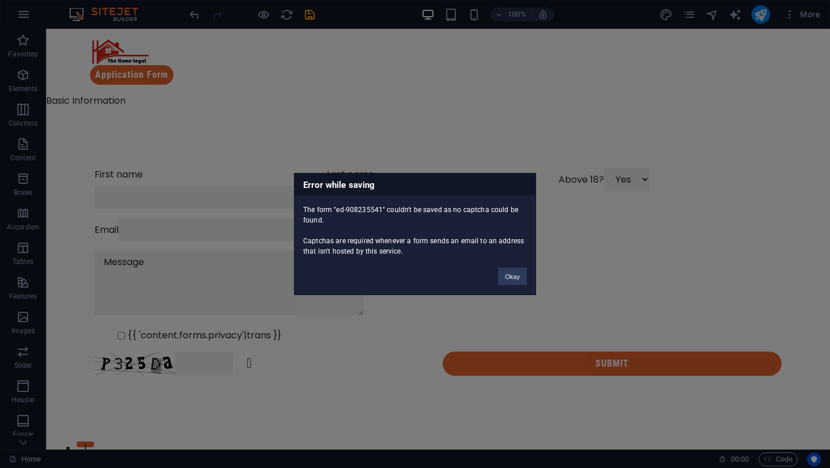
click at [509, 265] on div "Okay" at bounding box center [513, 271] width 46 height 29
click at [516, 276] on button "Okay" at bounding box center [512, 276] width 29 height 17
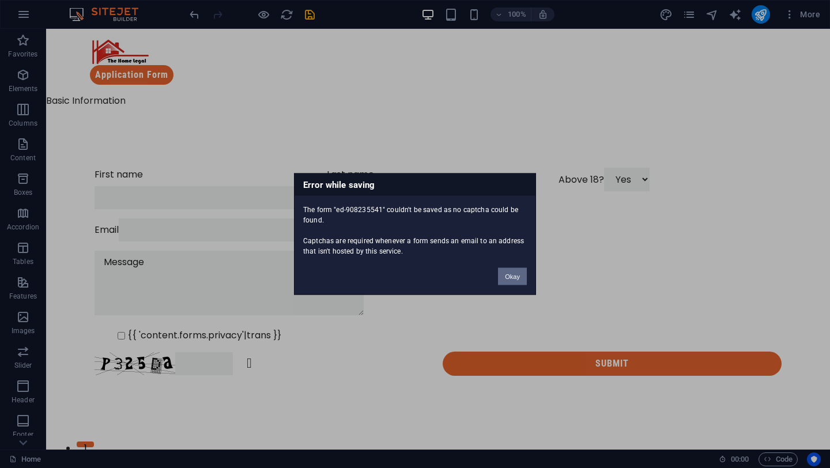
click at [518, 277] on button "Okay" at bounding box center [512, 276] width 29 height 17
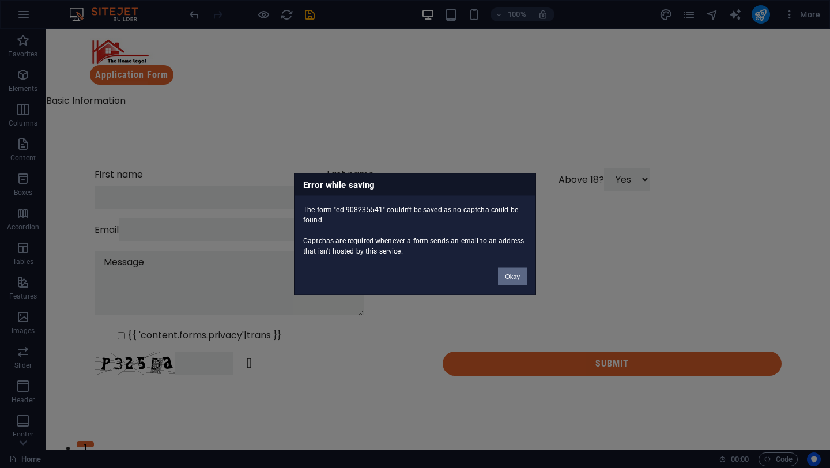
click at [507, 269] on button "Okay" at bounding box center [512, 276] width 29 height 17
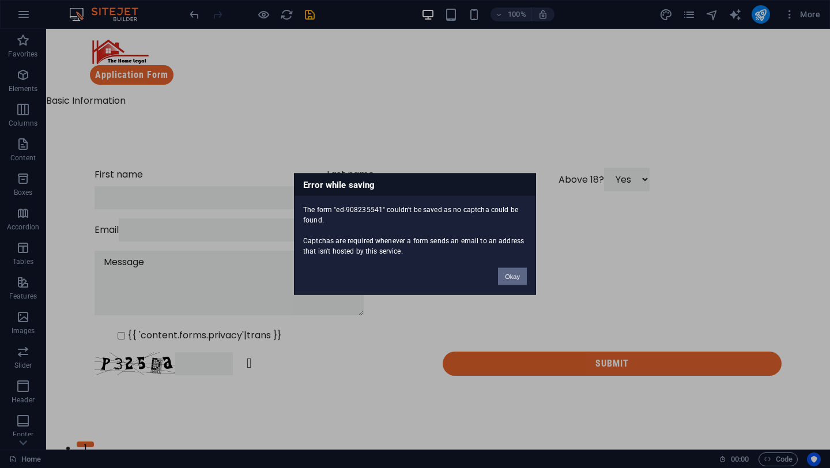
click at [507, 269] on button "Okay" at bounding box center [512, 276] width 29 height 17
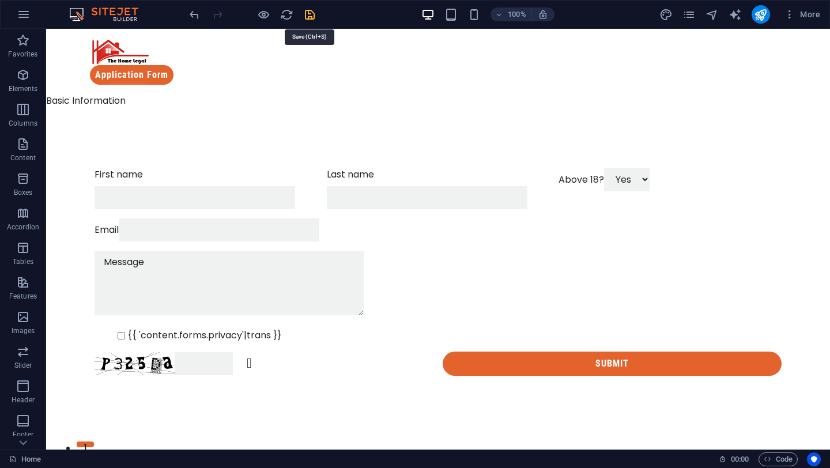
click at [314, 18] on icon "save" at bounding box center [309, 14] width 13 height 13
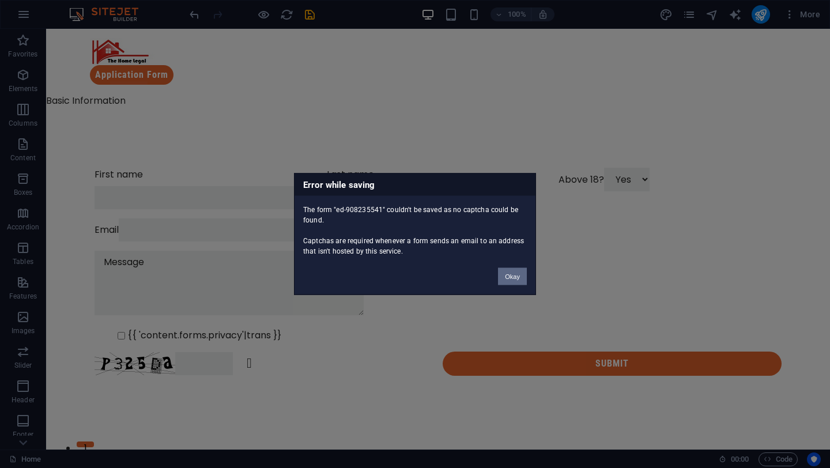
click at [501, 273] on button "Okay" at bounding box center [512, 276] width 29 height 17
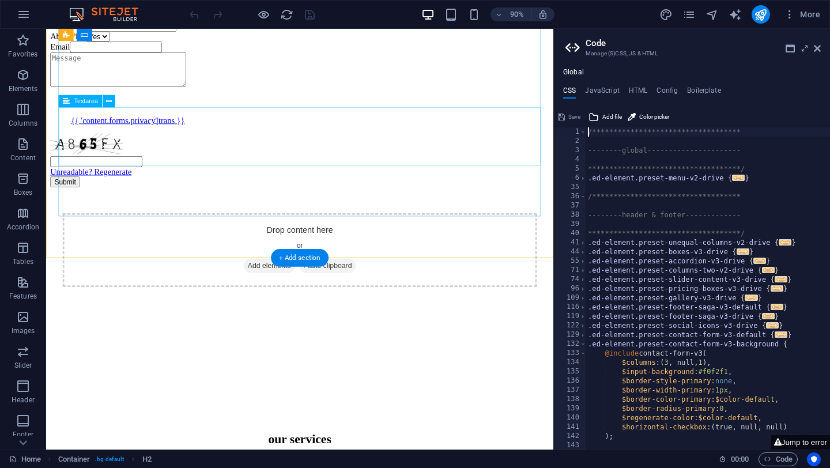
scroll to position [133, 0]
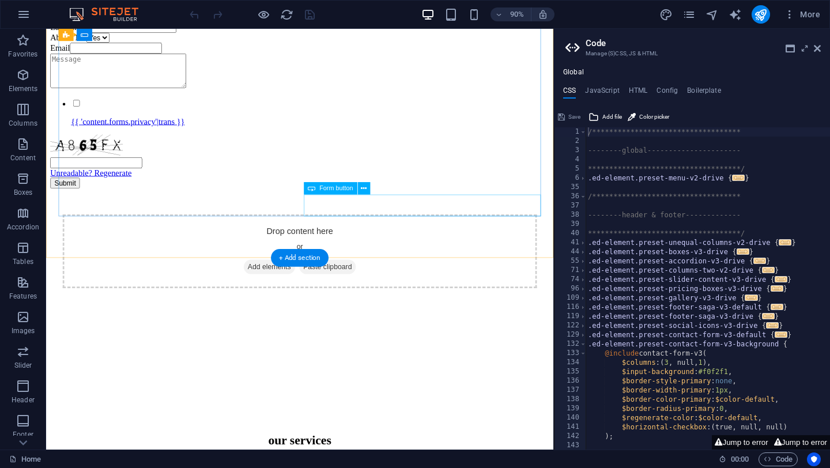
click at [412, 206] on div "Submit" at bounding box center [328, 200] width 555 height 12
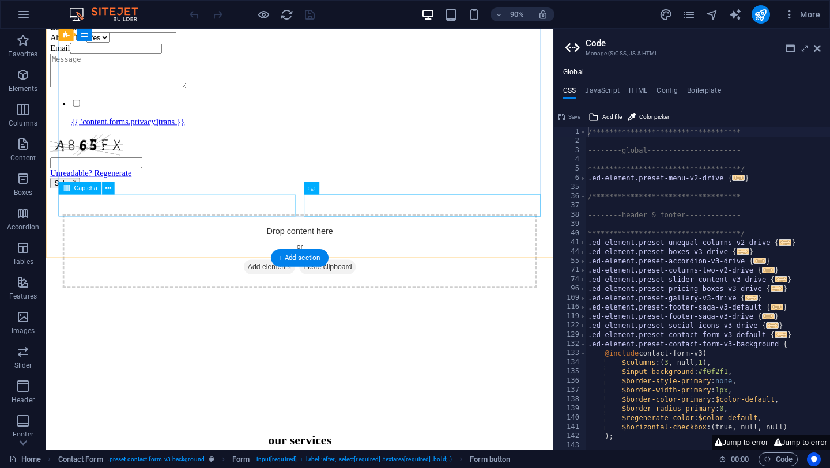
click at [208, 194] on div "Unreadable? Regenerate" at bounding box center [328, 170] width 555 height 48
click at [183, 186] on div "First name Last name Above 18? Yes No Email {{ 'content.forms.privacy'|trans }}…" at bounding box center [328, 107] width 555 height 197
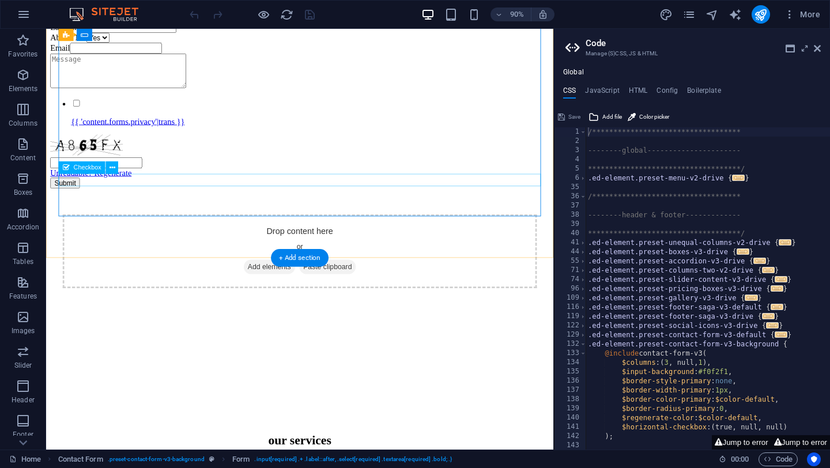
click at [183, 137] on div "{{ 'content.forms.privacy'|trans }}" at bounding box center [328, 121] width 555 height 31
click at [184, 137] on div "{{ 'content.forms.privacy'|trans }}" at bounding box center [328, 121] width 555 height 31
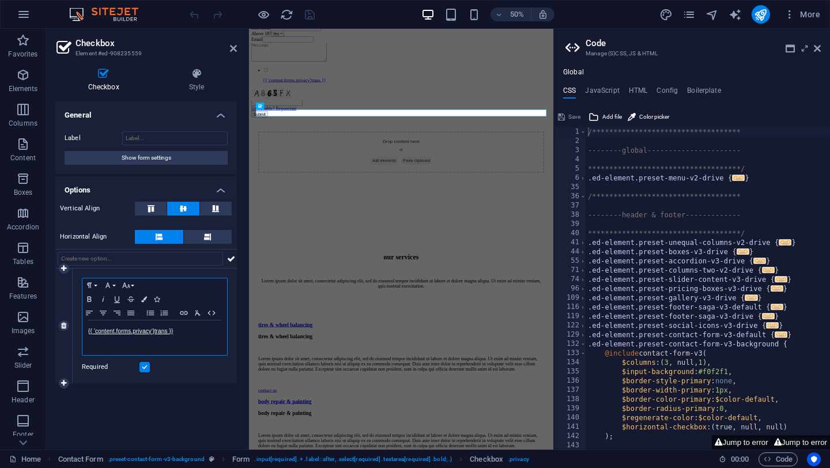
click at [145, 338] on div "{{ 'content.forms.privacy'|trans }}" at bounding box center [154, 338] width 145 height 35
click at [187, 329] on p "{{ 'content.forms.privacy'|trans }}" at bounding box center [154, 331] width 133 height 10
click at [467, 317] on div "Drop content here or Add elements Paste clipboard" at bounding box center [554, 276] width 572 height 82
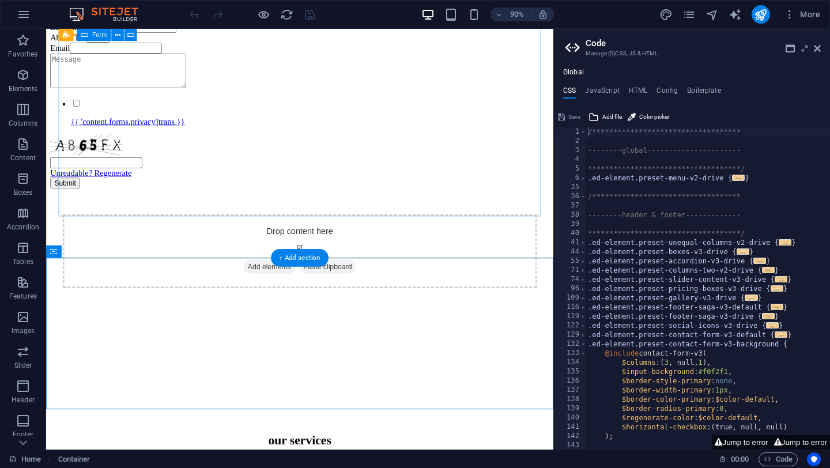
click at [145, 188] on div "First name Last name Above 18? Yes No Email {{ 'content.forms.privacy'|trans }}…" at bounding box center [328, 107] width 555 height 197
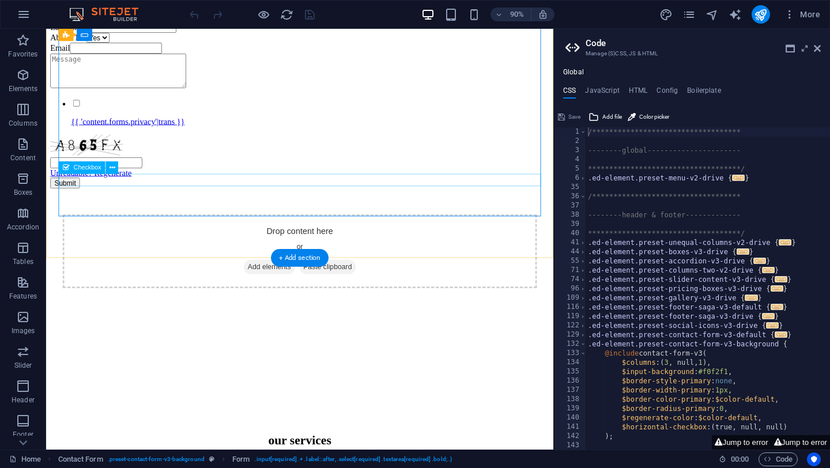
click at [145, 137] on div "{{ 'content.forms.privacy'|trans }}" at bounding box center [328, 121] width 555 height 31
click at [146, 137] on div "{{ 'content.forms.privacy'|trans }}" at bounding box center [328, 121] width 555 height 31
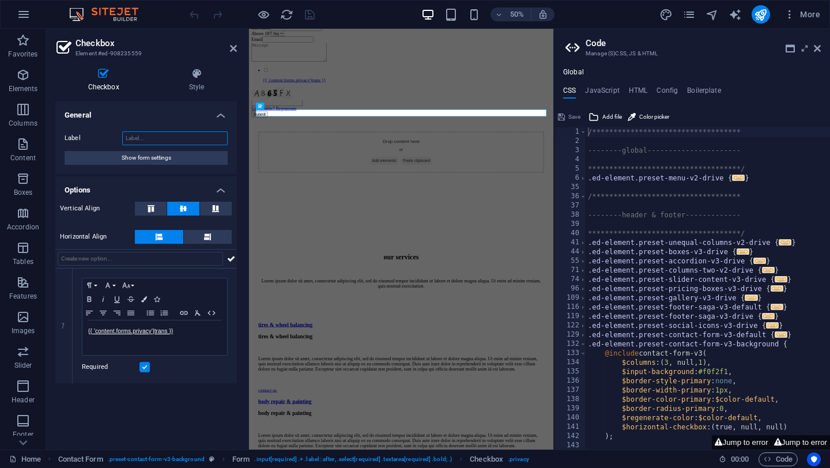
click at [181, 140] on input "Label" at bounding box center [175, 138] width 106 height 14
paste input "I'm not a robot"
type input "I'm not a robot"
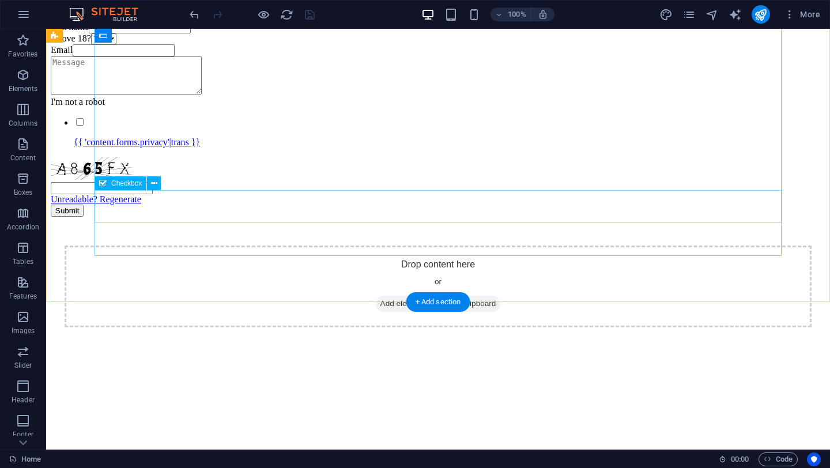
click at [219, 148] on div "I'm not a robot {{ 'content.forms.privacy'|trans }}" at bounding box center [438, 122] width 775 height 51
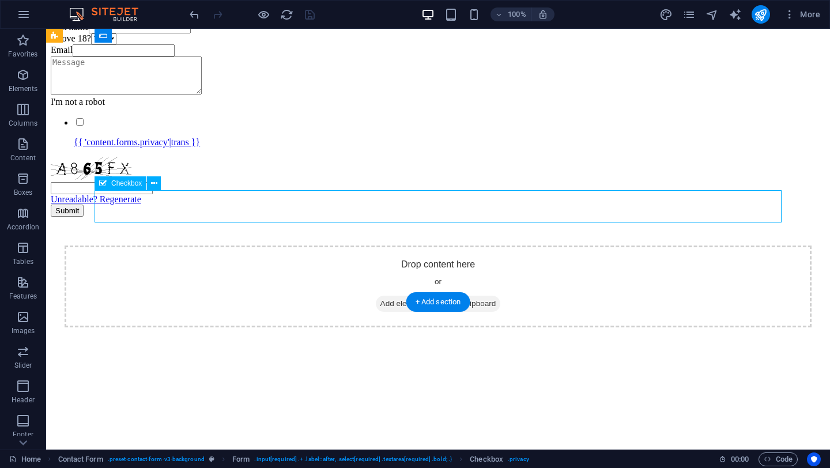
click at [219, 148] on div "I'm not a robot {{ 'content.forms.privacy'|trans }}" at bounding box center [438, 122] width 775 height 51
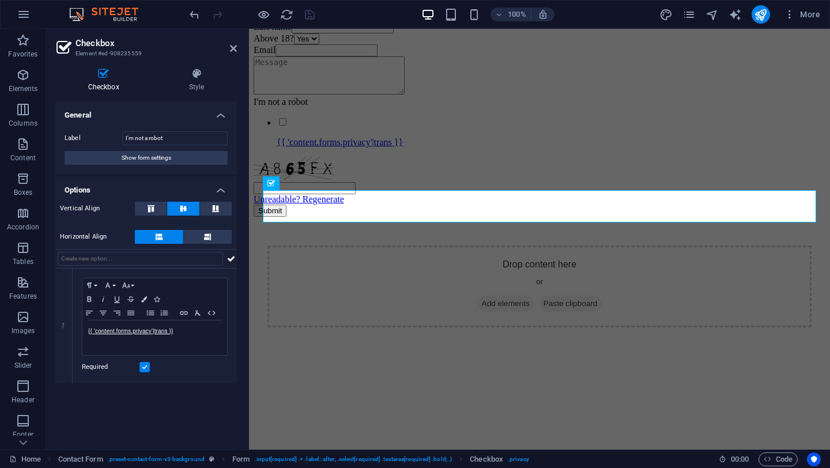
click at [219, 214] on button at bounding box center [216, 209] width 32 height 14
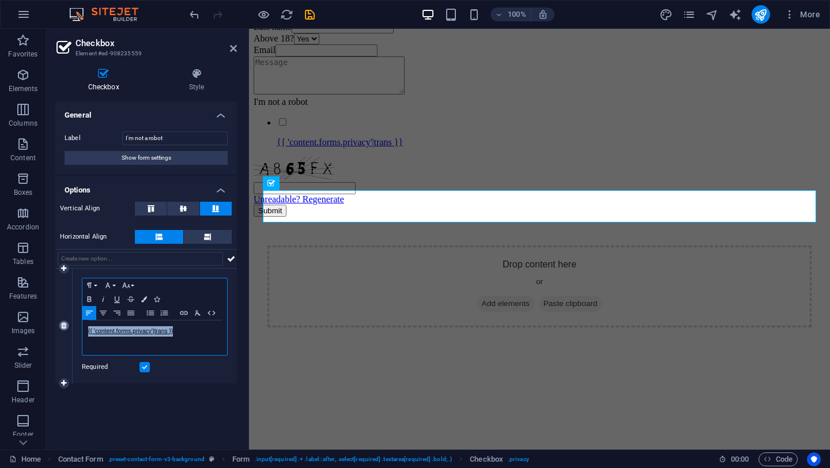
drag, startPoint x: 184, startPoint y: 328, endPoint x: 62, endPoint y: 324, distance: 121.7
click at [62, 324] on div "1 Paragraph Format Normal Heading 1 Heading 2 Heading 3 Heading 4 Heading 5 Hea…" at bounding box center [146, 326] width 182 height 115
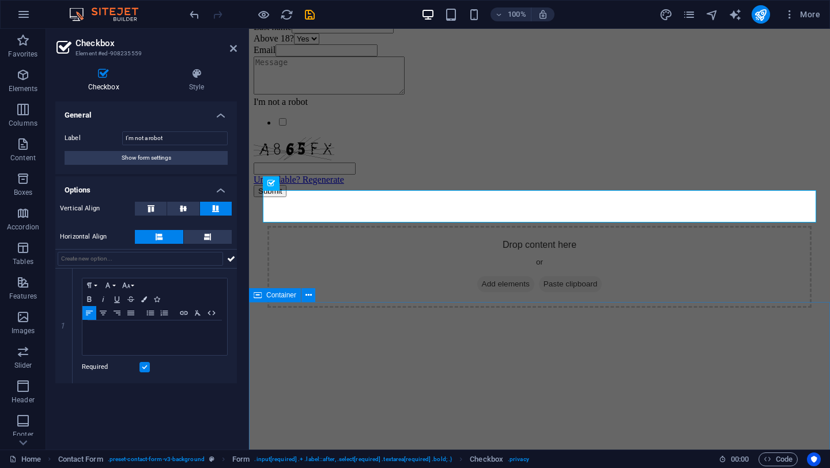
click at [476, 366] on div "Drop content here or Add elements Paste clipboard" at bounding box center [540, 281] width 572 height 168
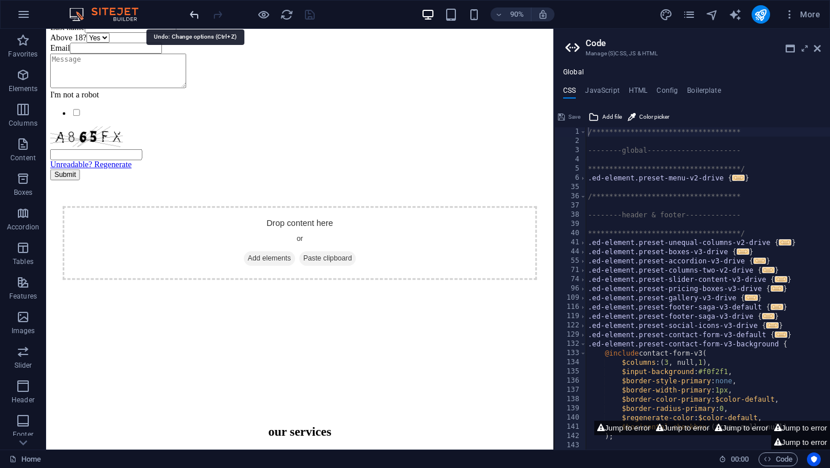
click at [195, 12] on icon "undo" at bounding box center [194, 14] width 13 height 13
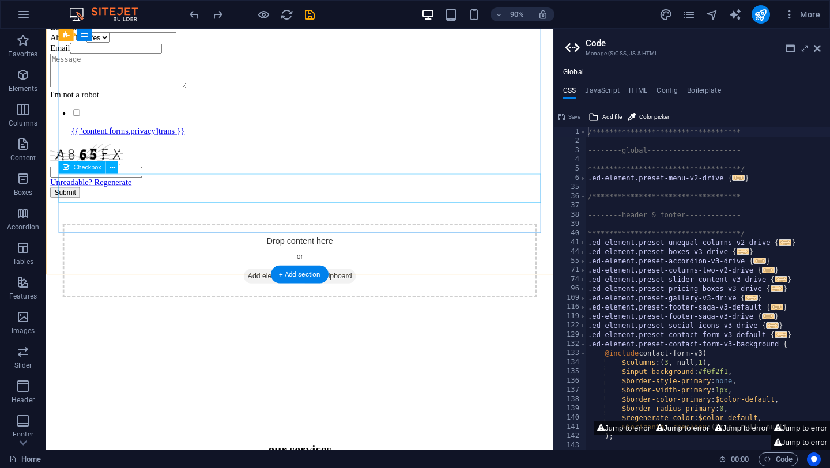
click at [175, 148] on div "I'm not a robot {{ 'content.forms.privacy'|trans }}" at bounding box center [328, 122] width 555 height 51
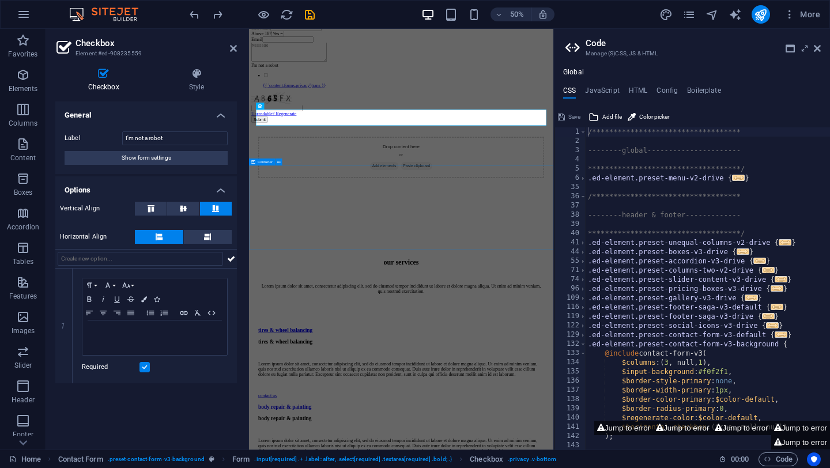
click at [453, 385] on div "Drop content here or Add elements Paste clipboard" at bounding box center [554, 301] width 600 height 168
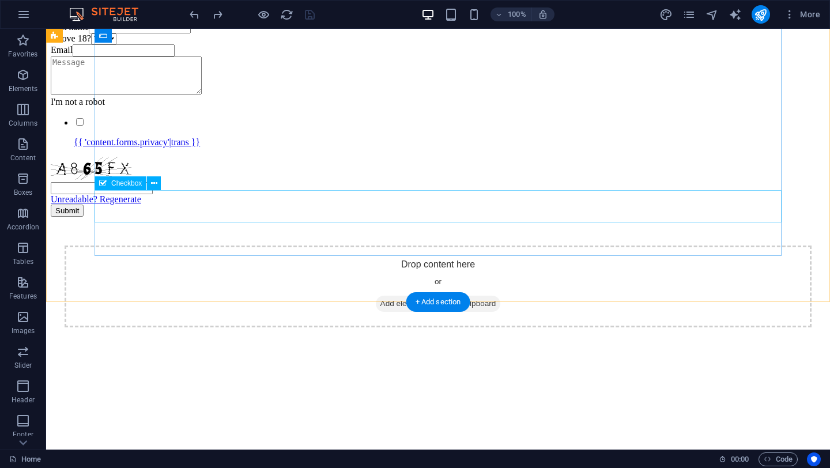
click at [209, 148] on div "I'm not a robot {{ 'content.forms.privacy'|trans }}" at bounding box center [438, 122] width 775 height 51
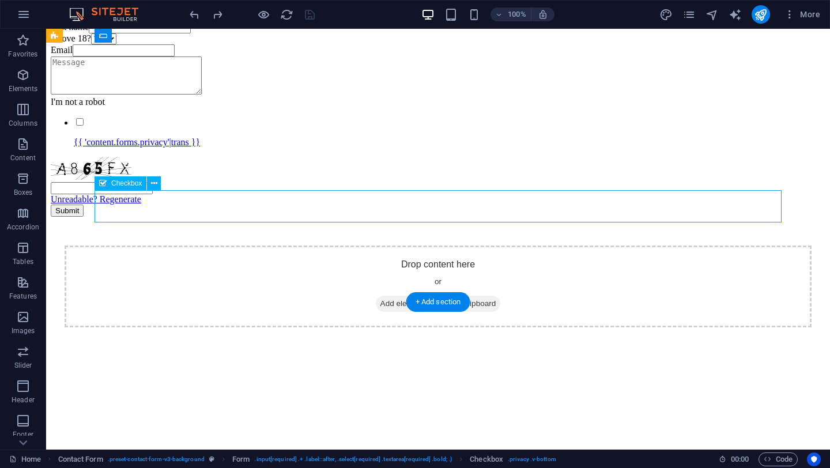
click at [209, 148] on div "I'm not a robot {{ 'content.forms.privacy'|trans }}" at bounding box center [438, 122] width 775 height 51
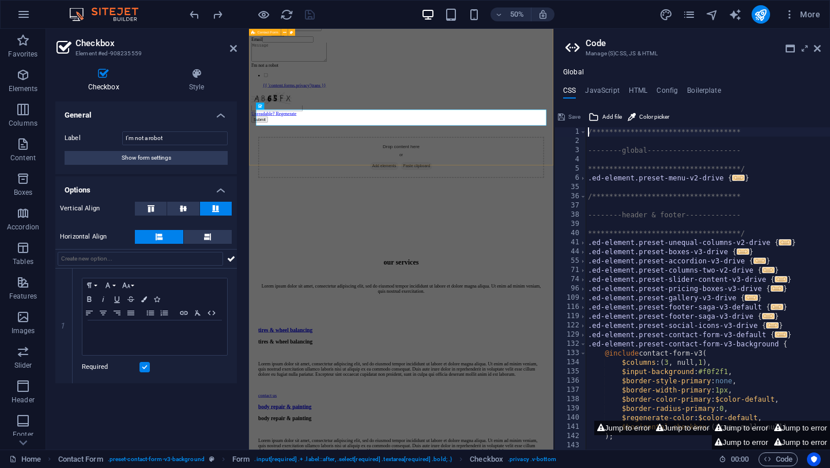
click at [334, 217] on div "First name Last name Above 18? Yes No Email I'm not a robot {{ 'content.forms.p…" at bounding box center [554, 113] width 600 height 208
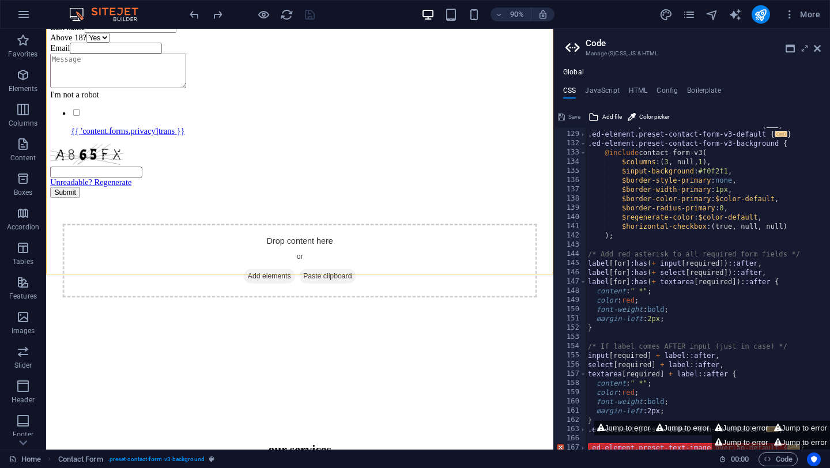
scroll to position [201, 0]
click at [132, 148] on div "I'm not a robot {{ 'content.forms.privacy'|trans }}" at bounding box center [328, 122] width 555 height 51
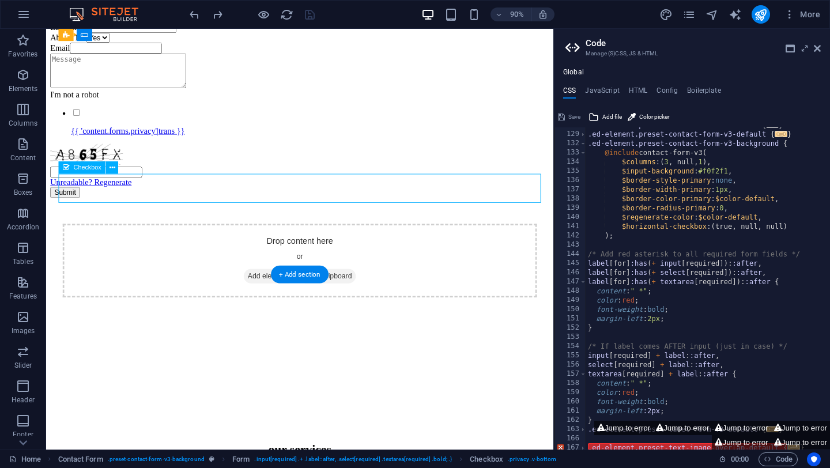
click at [132, 148] on div "I'm not a robot {{ 'content.forms.privacy'|trans }}" at bounding box center [328, 122] width 555 height 51
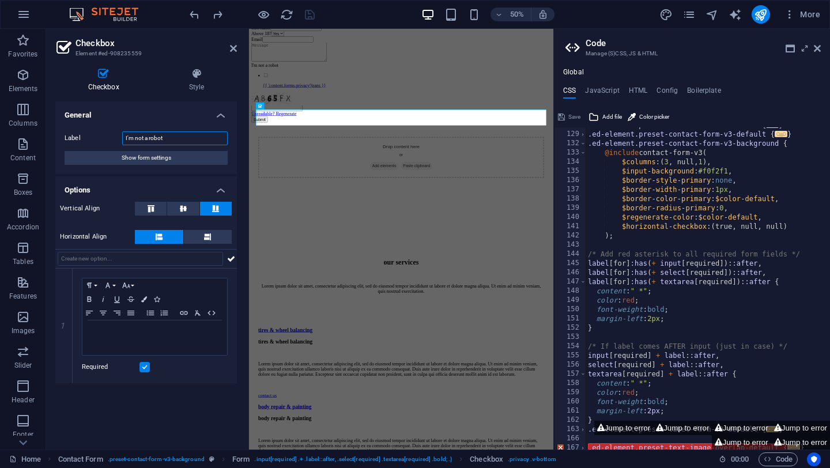
click at [187, 136] on input "I'm not a robot" at bounding box center [175, 138] width 106 height 14
click at [159, 331] on p at bounding box center [154, 331] width 133 height 10
click at [398, 148] on div "I'm not a robot {{ 'content.forms.privacy'|trans }}" at bounding box center [554, 122] width 600 height 51
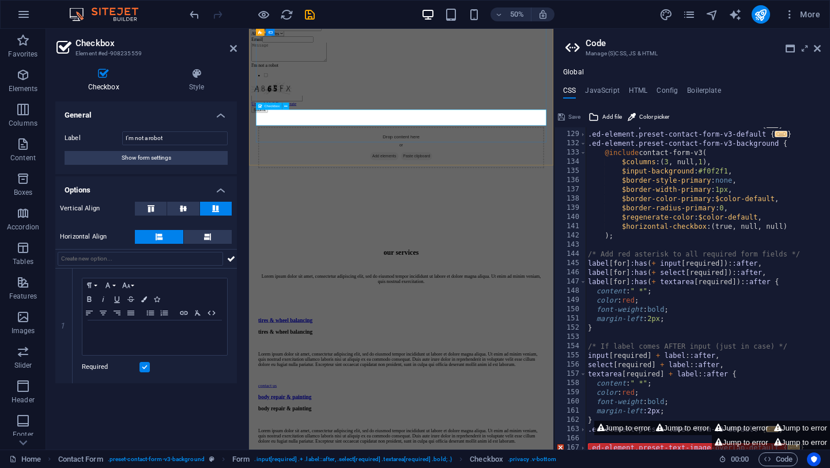
click at [398, 128] on div "I'm not a robot" at bounding box center [554, 112] width 600 height 31
click at [160, 326] on p at bounding box center [154, 331] width 133 height 10
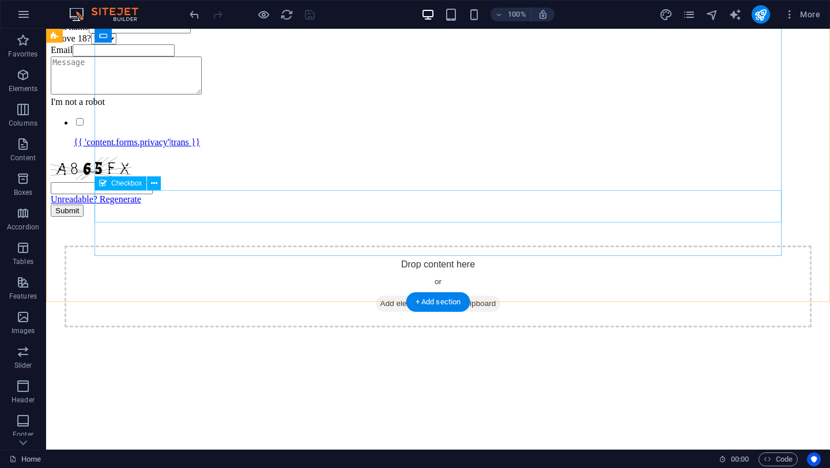
click at [167, 148] on div "I'm not a robot {{ 'content.forms.privacy'|trans }}" at bounding box center [438, 122] width 775 height 51
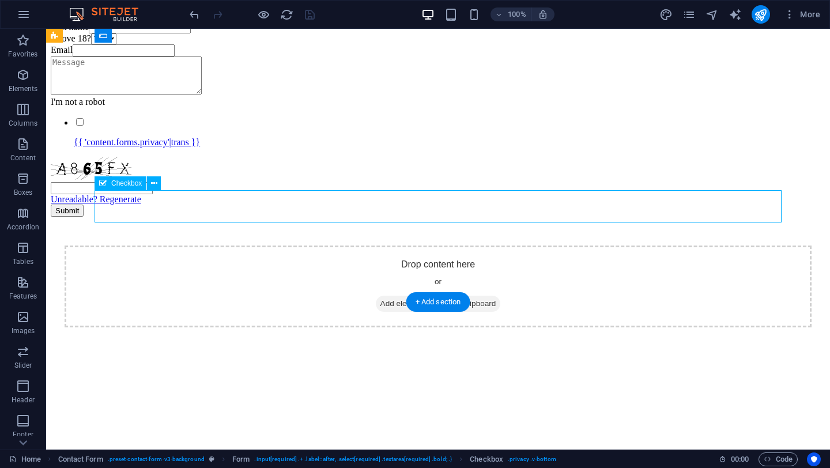
click at [167, 148] on div "I'm not a robot {{ 'content.forms.privacy'|trans }}" at bounding box center [438, 122] width 775 height 51
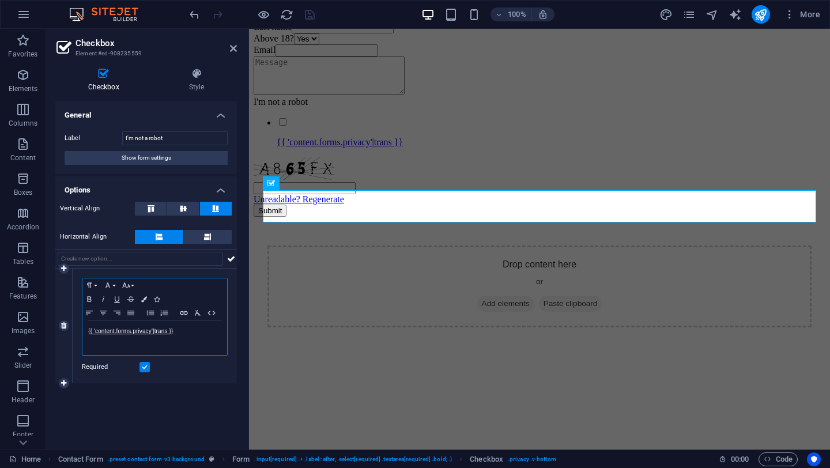
click at [181, 335] on p "{{ 'content.forms.privacy'|trans }}" at bounding box center [154, 331] width 133 height 10
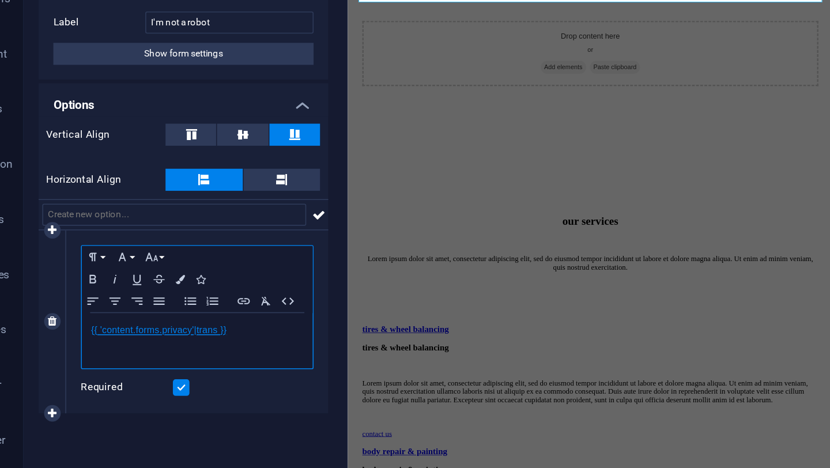
click at [160, 333] on link "{{ 'content.forms.privacy'|trans }}" at bounding box center [130, 331] width 85 height 6
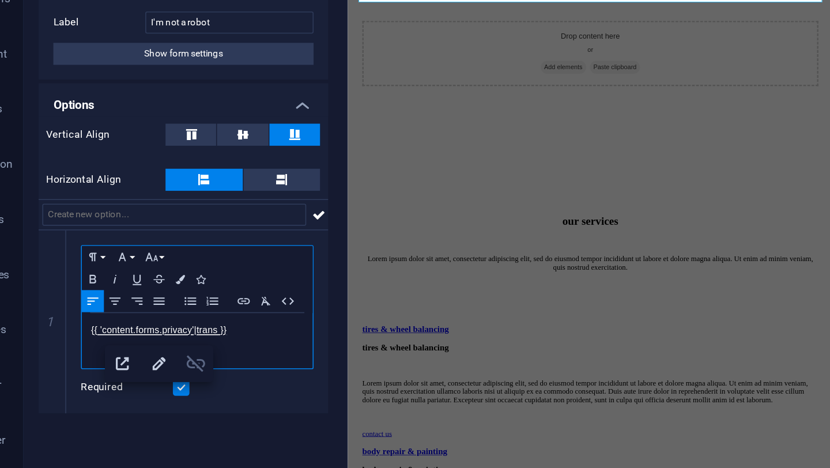
click at [155, 349] on icon "button" at bounding box center [154, 352] width 12 height 10
click at [155, 332] on p "{{ 'content.forms.privacy'|trans }}" at bounding box center [154, 331] width 133 height 10
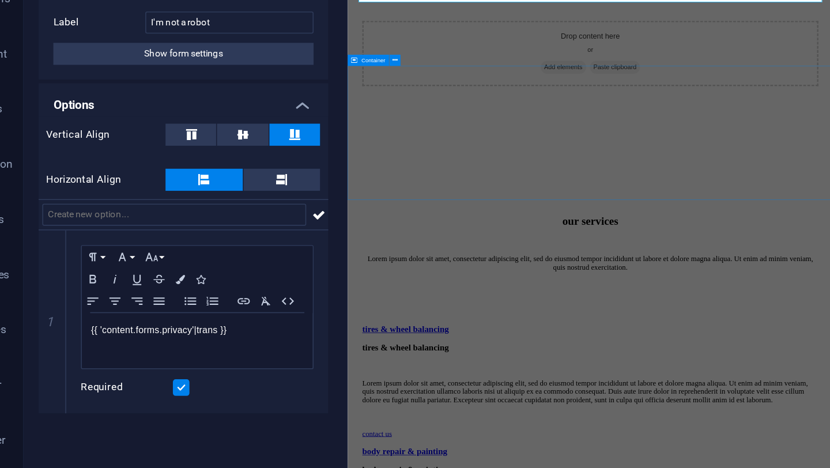
click at [402, 204] on div "Drop content here or Add elements Paste clipboard" at bounding box center [652, 120] width 600 height 168
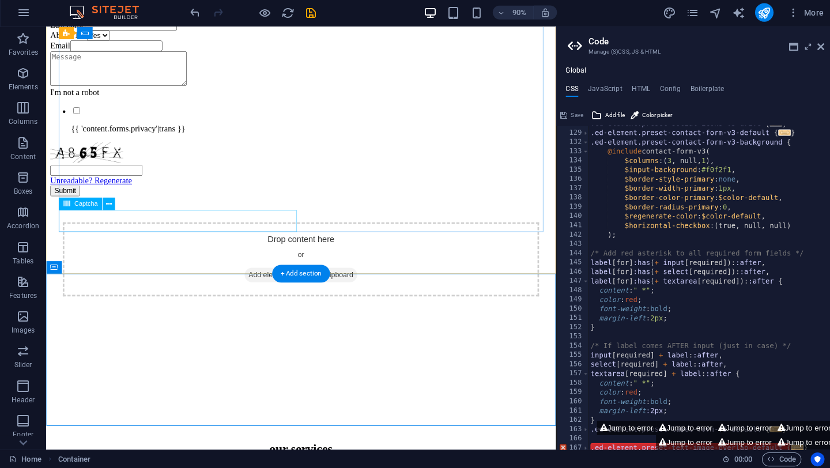
scroll to position [0, 0]
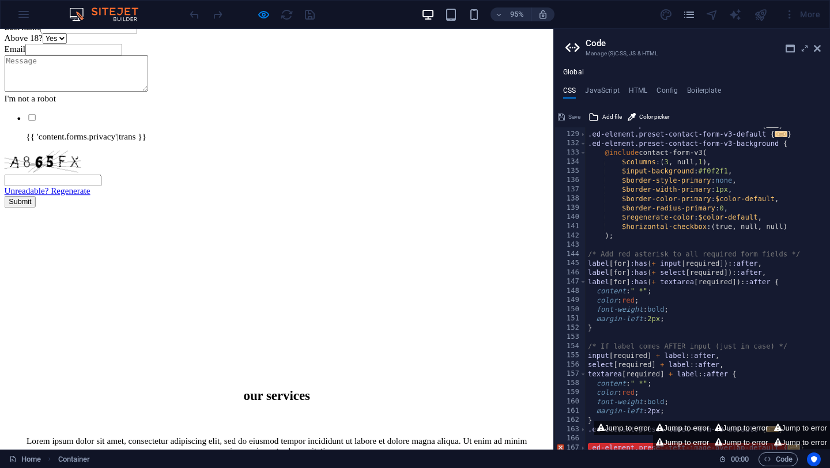
click at [77, 148] on p "{{ 'content.forms.privacy'|trans }}" at bounding box center [303, 142] width 551 height 10
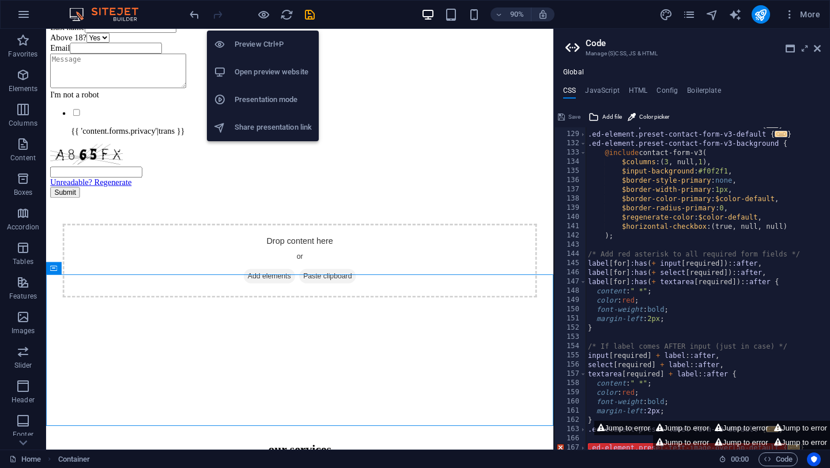
click at [255, 42] on h6 "Preview Ctrl+P" at bounding box center [273, 44] width 77 height 14
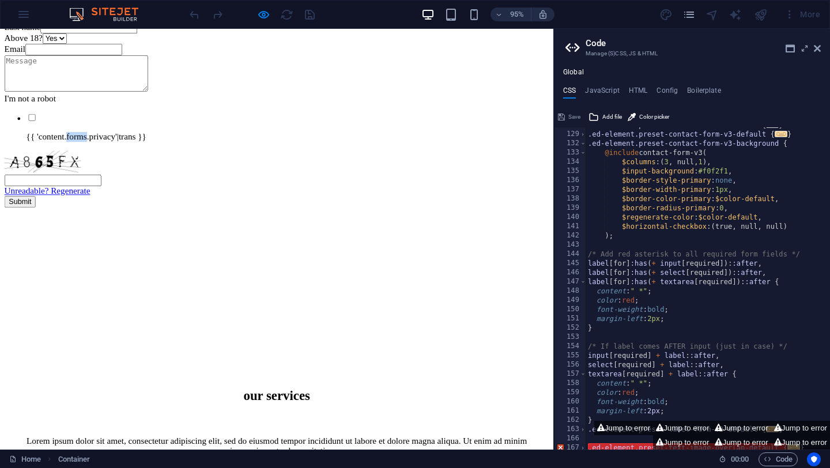
click at [84, 148] on p "{{ 'content.forms.privacy'|trans }}" at bounding box center [303, 142] width 551 height 10
click at [77, 148] on p "{{ 'content.forms.privacy'|trans }}" at bounding box center [303, 142] width 551 height 10
click at [125, 95] on textarea at bounding box center [80, 76] width 151 height 38
click at [99, 148] on p "{{ 'content.forms.privacy'|trans }}" at bounding box center [303, 142] width 551 height 10
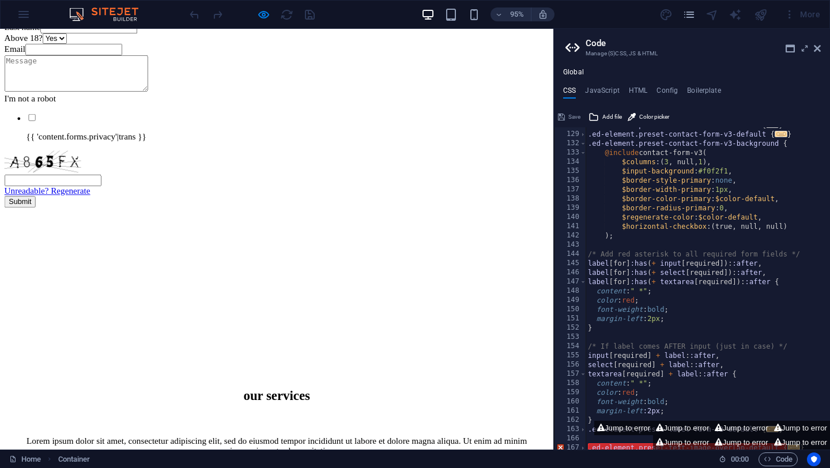
click at [37, 148] on p "{{ 'content.forms.privacy'|trans }}" at bounding box center [303, 142] width 551 height 10
click at [30, 126] on input "checkbox" at bounding box center [33, 121] width 7 height 7
checkbox input "true"
click at [48, 148] on p "{{ 'content.forms.privacy'|trans }}" at bounding box center [303, 142] width 551 height 10
click at [122, 148] on p "{{ 'content.forms.privacy'|trans }}" at bounding box center [303, 142] width 551 height 10
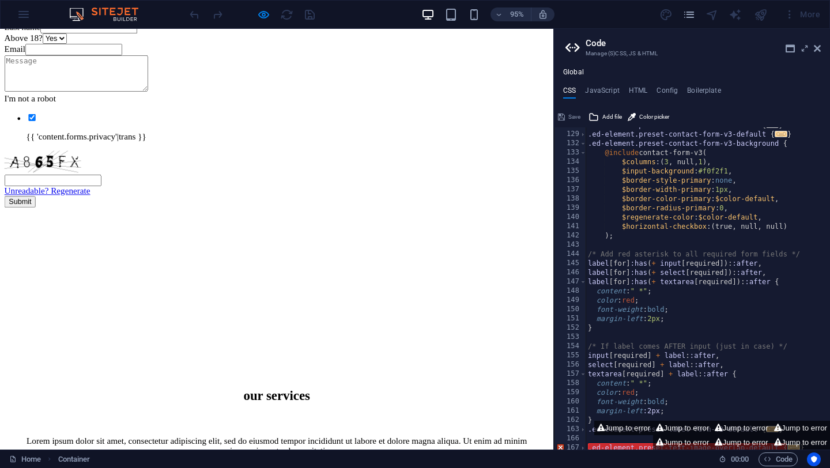
click at [145, 148] on p "{{ 'content.forms.privacy'|trans }}" at bounding box center [303, 142] width 551 height 10
drag, startPoint x: 145, startPoint y: 217, endPoint x: 161, endPoint y: 217, distance: 15.6
click at [161, 148] on p "{{ 'content.forms.privacy'|trans }}" at bounding box center [303, 142] width 551 height 10
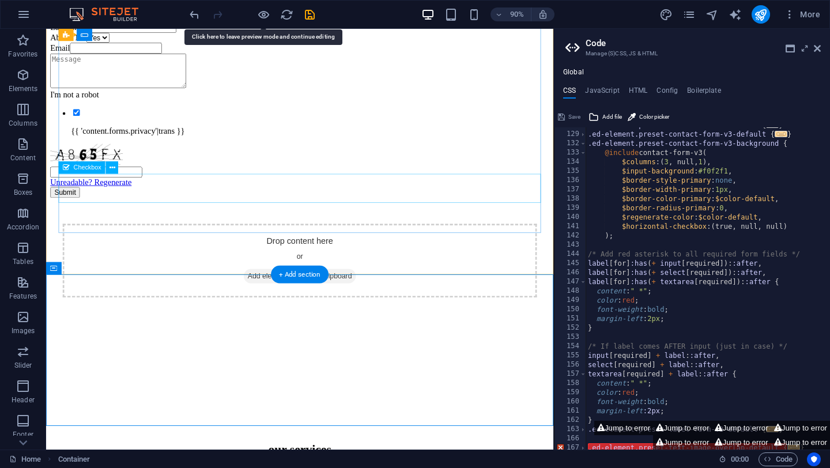
click at [136, 148] on div "I'm not a robot {{ 'content.forms.privacy'|trans }}" at bounding box center [328, 122] width 555 height 51
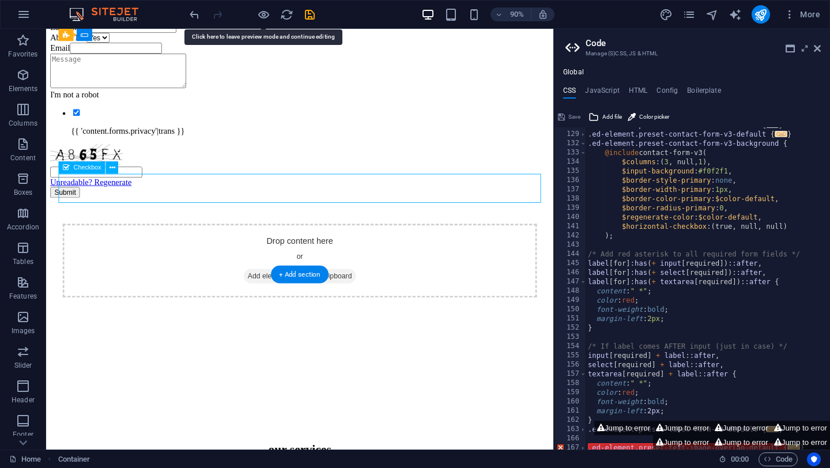
click at [136, 148] on div "I'm not a robot {{ 'content.forms.privacy'|trans }}" at bounding box center [328, 122] width 555 height 51
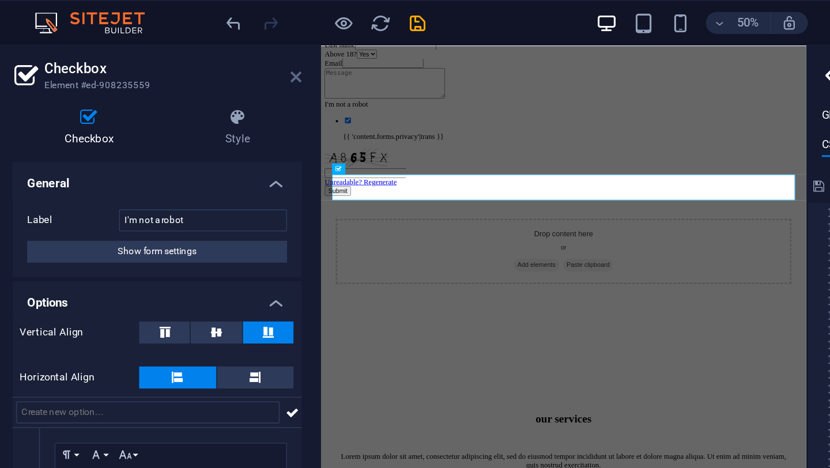
click at [236, 46] on icon at bounding box center [233, 48] width 7 height 9
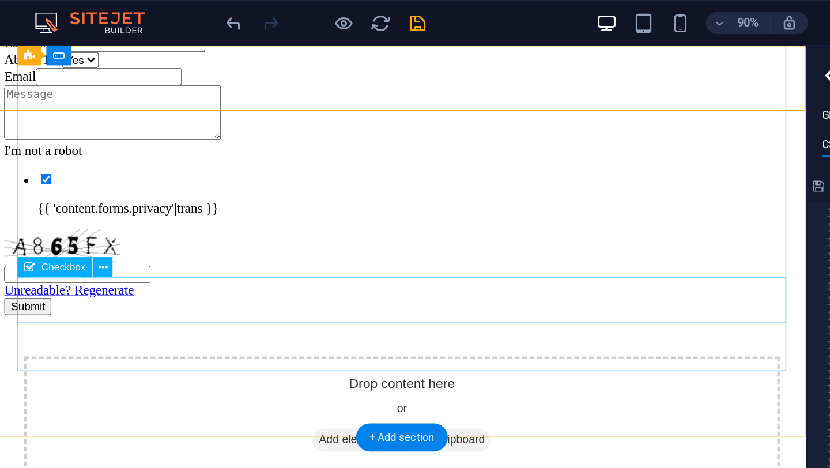
click at [73, 164] on div "I'm not a robot {{ 'content.forms.privacy'|trans }}" at bounding box center [280, 139] width 555 height 51
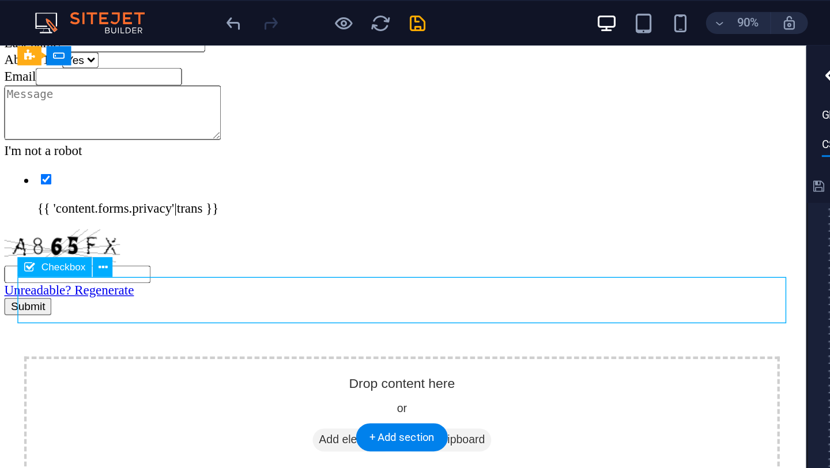
click at [73, 164] on div "I'm not a robot {{ 'content.forms.privacy'|trans }}" at bounding box center [280, 139] width 555 height 51
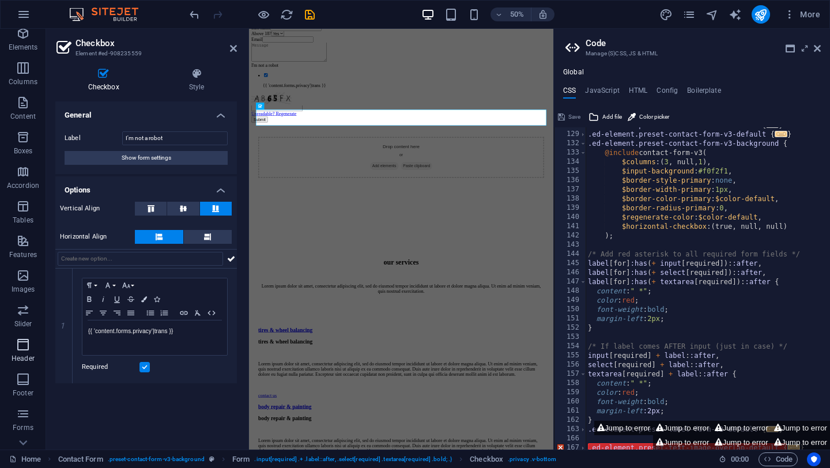
scroll to position [98, 0]
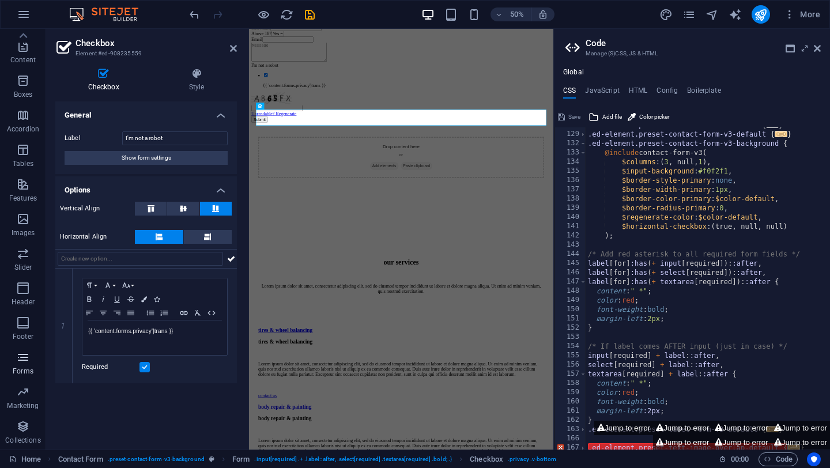
click at [27, 362] on icon "button" at bounding box center [23, 358] width 14 height 14
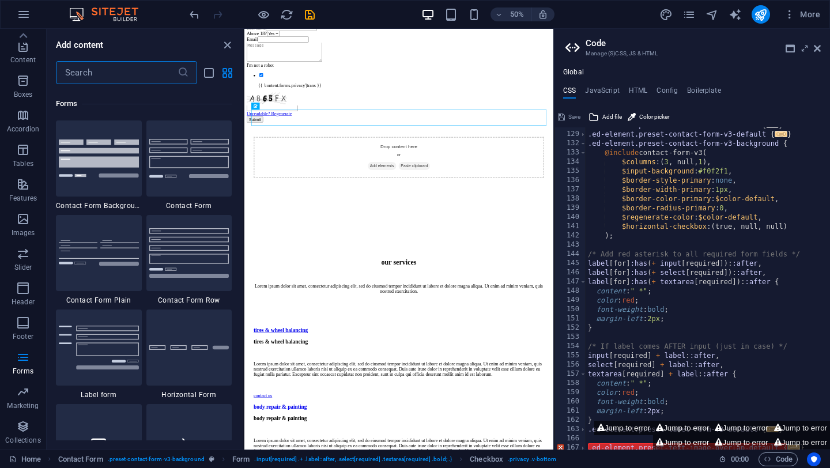
scroll to position [8419, 0]
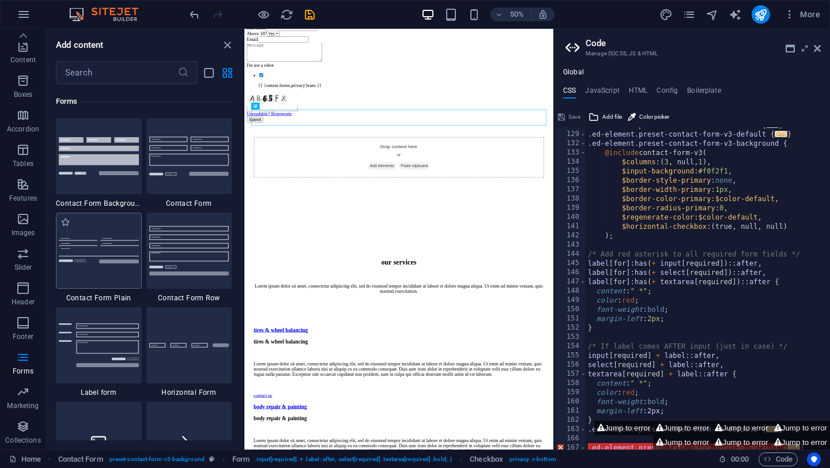
click at [107, 234] on div at bounding box center [99, 251] width 86 height 76
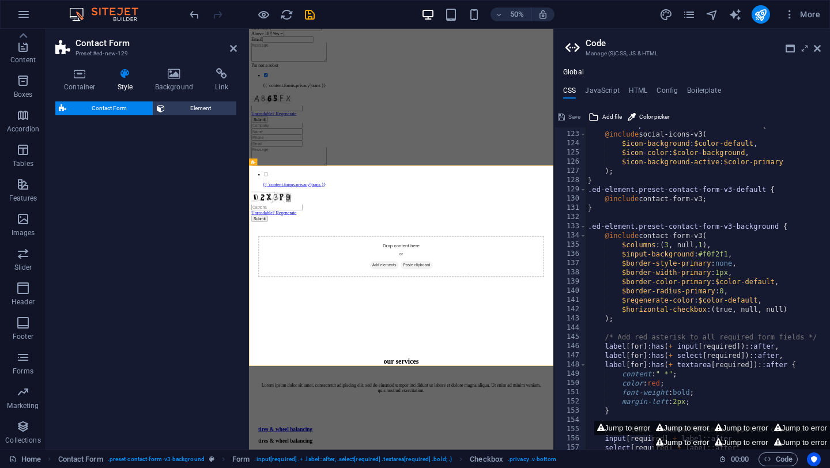
scroll to position [1123, 0]
select select "rem"
select select "preset-contact-form-v3-plain"
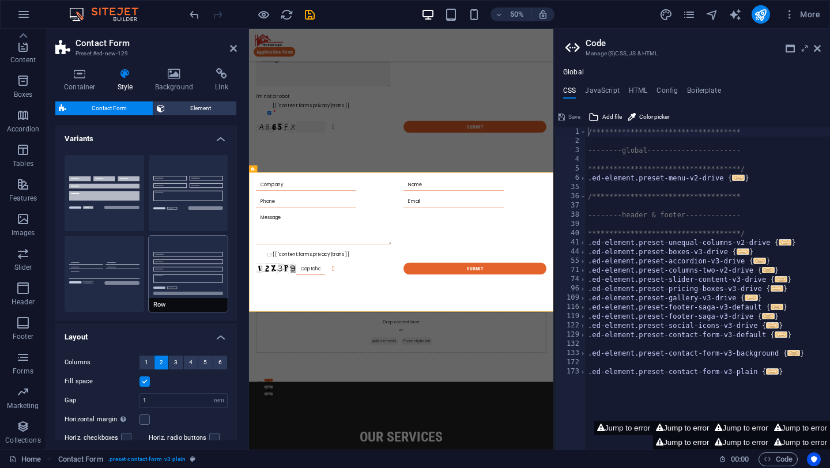
click at [192, 288] on button "Row" at bounding box center [189, 274] width 80 height 76
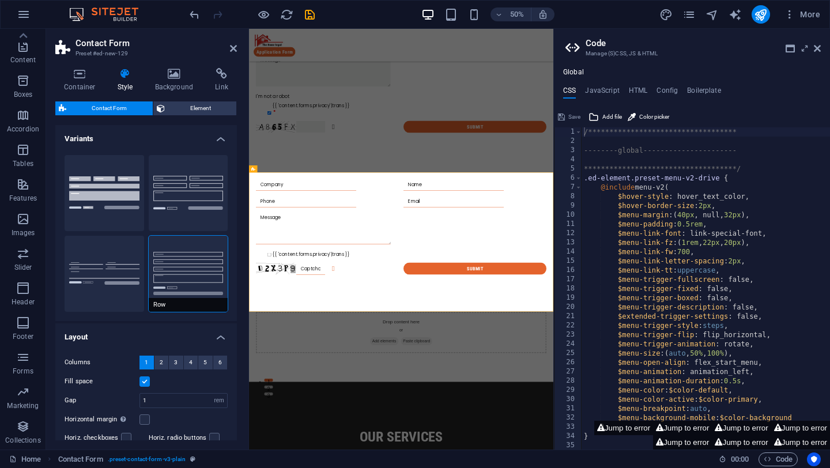
scroll to position [0, 0]
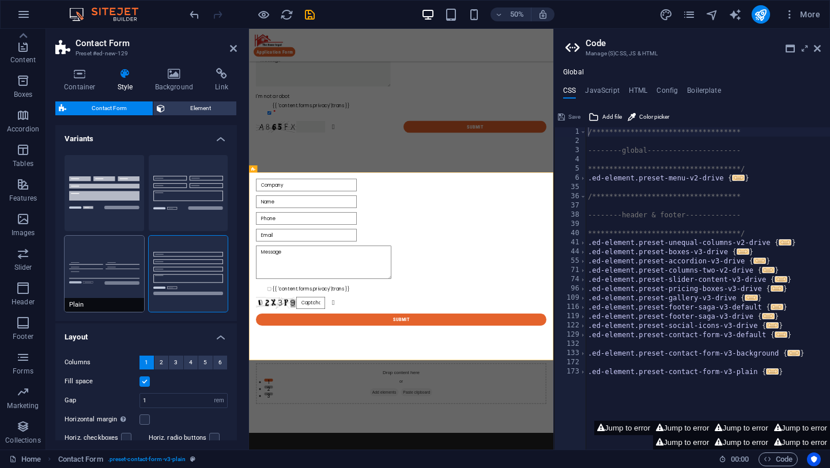
click at [109, 256] on button "Plain" at bounding box center [105, 274] width 80 height 76
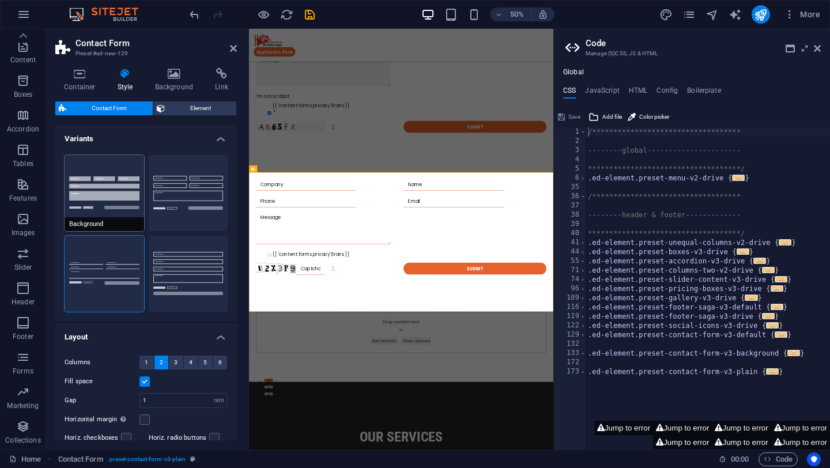
click at [121, 204] on button "Background" at bounding box center [105, 193] width 80 height 76
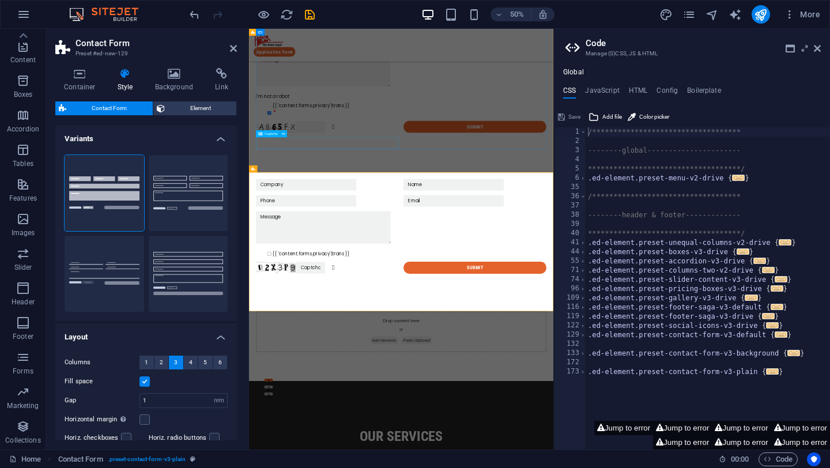
click at [391, 238] on div "Unreadable? Regenerate" at bounding box center [406, 225] width 286 height 24
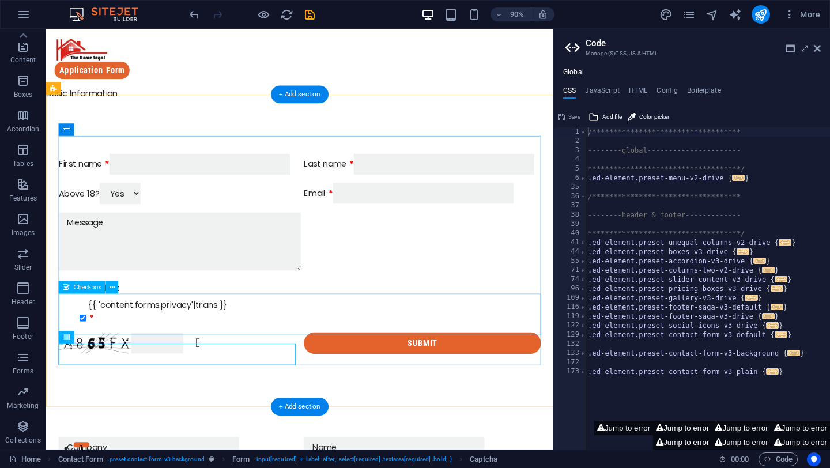
click at [155, 347] on div "I'm not a robot {{ 'content.forms.privacy'|trans }}" at bounding box center [328, 334] width 536 height 46
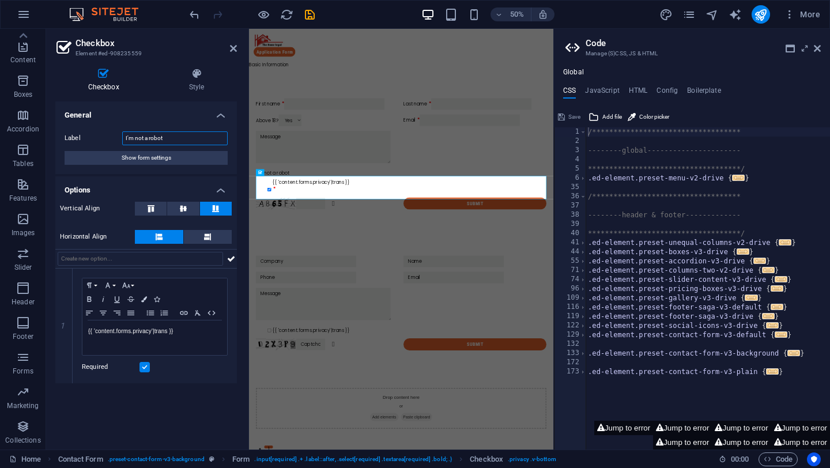
click at [179, 136] on input "I'm not a robot" at bounding box center [175, 138] width 106 height 14
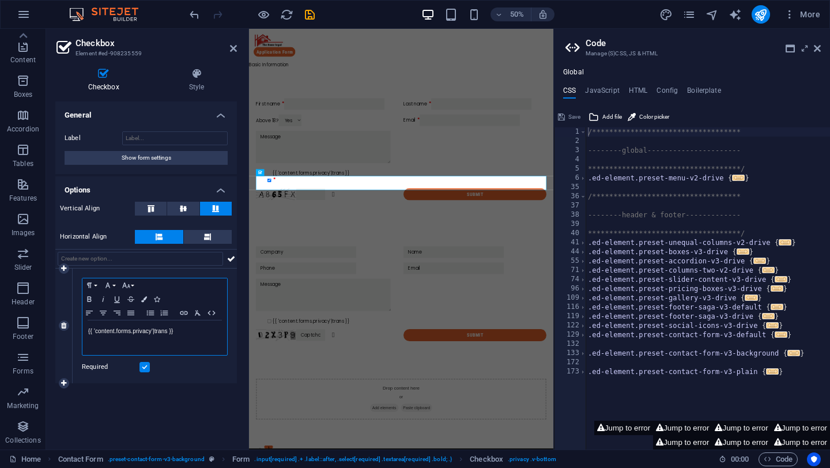
click at [189, 333] on p "{{ 'content.forms.privacy'|trans }}" at bounding box center [154, 331] width 133 height 10
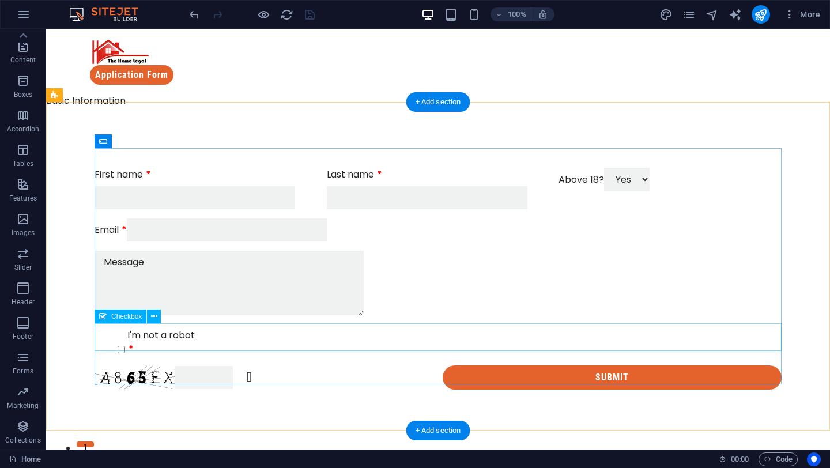
click at [148, 329] on div "I'm not a robot" at bounding box center [438, 343] width 687 height 28
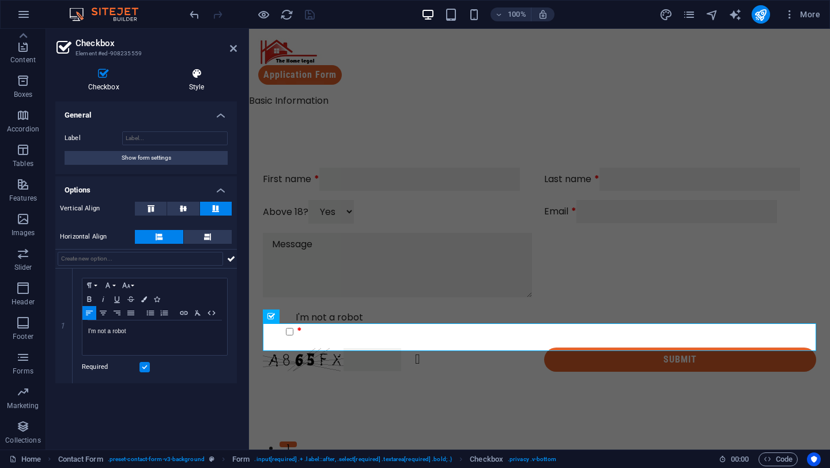
click at [203, 91] on h4 "Style" at bounding box center [196, 80] width 81 height 24
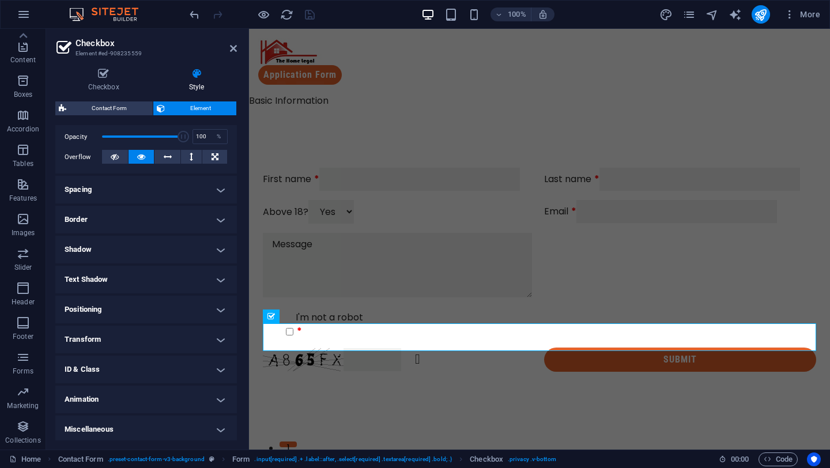
scroll to position [172, 0]
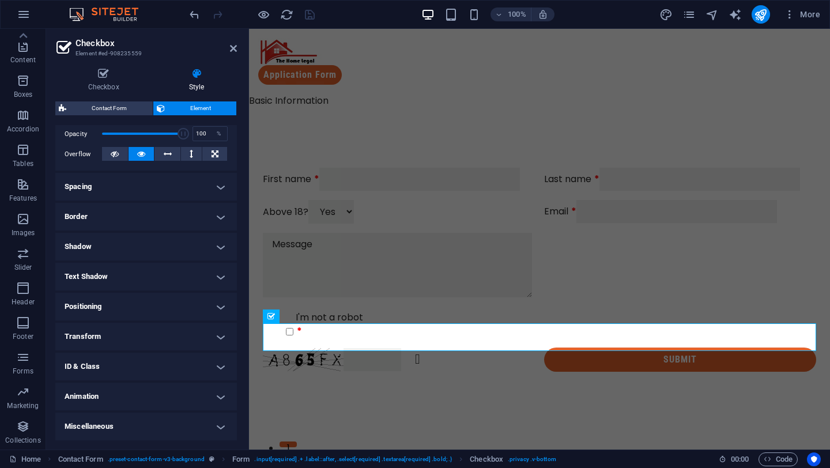
click at [187, 367] on h4 "ID & Class" at bounding box center [146, 367] width 182 height 28
click at [216, 431] on button at bounding box center [222, 430] width 12 height 14
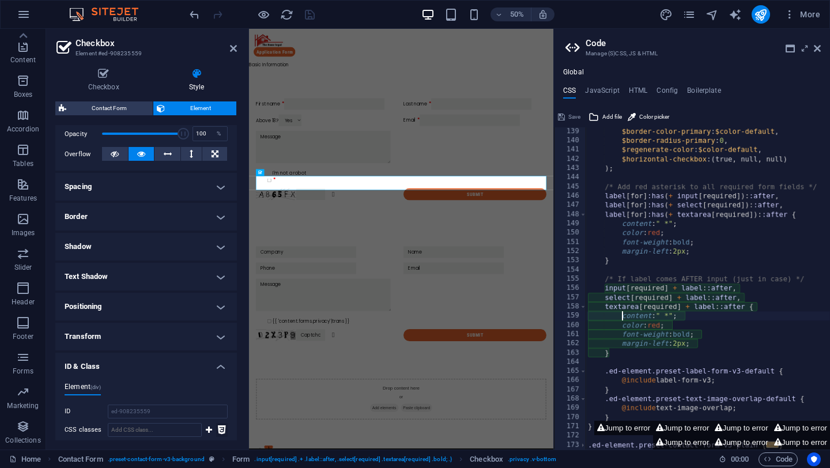
scroll to position [277, 0]
click at [597, 427] on icon at bounding box center [600, 427] width 7 height 7
type textarea "}"
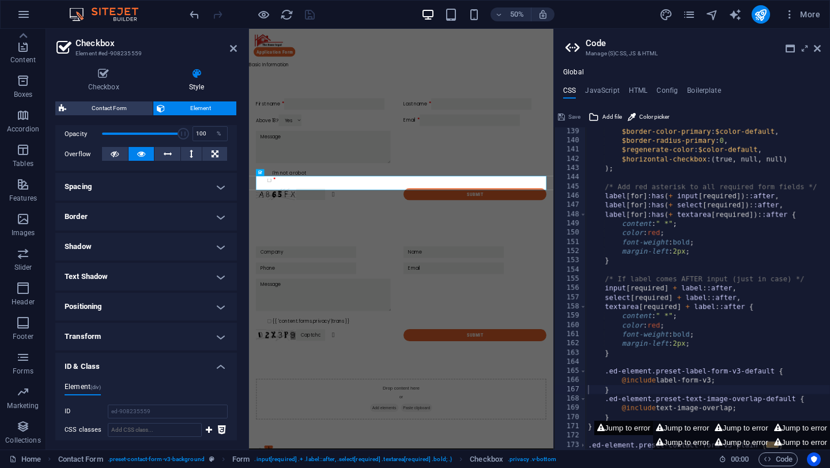
click at [597, 428] on icon at bounding box center [600, 427] width 7 height 7
click at [600, 430] on button "Jump to error" at bounding box center [624, 428] width 59 height 14
click at [670, 427] on button "Jump to error" at bounding box center [682, 428] width 59 height 14
click at [749, 441] on button "Jump to error" at bounding box center [741, 442] width 59 height 14
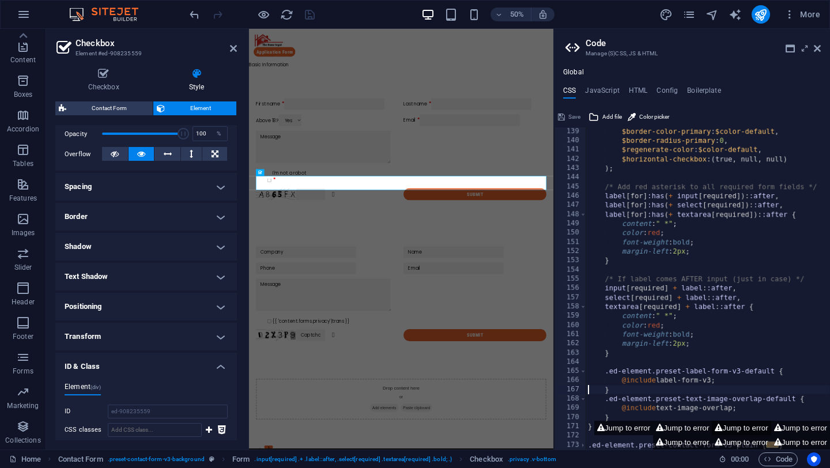
click at [753, 434] on button "Jump to error" at bounding box center [741, 428] width 59 height 14
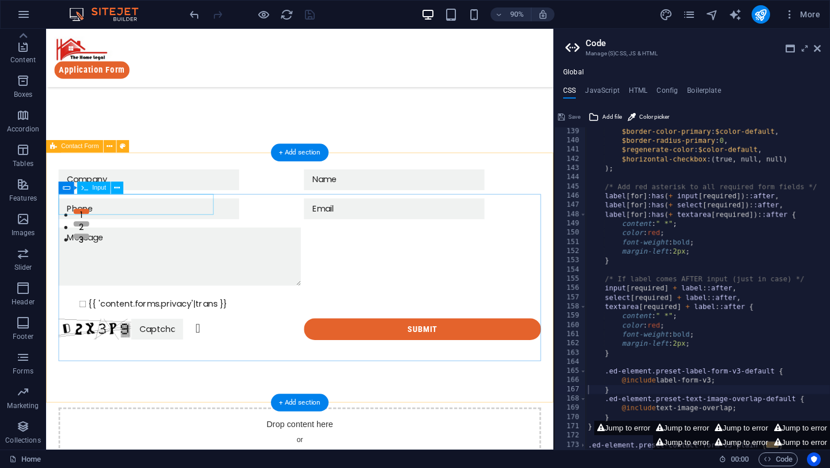
scroll to position [264, 0]
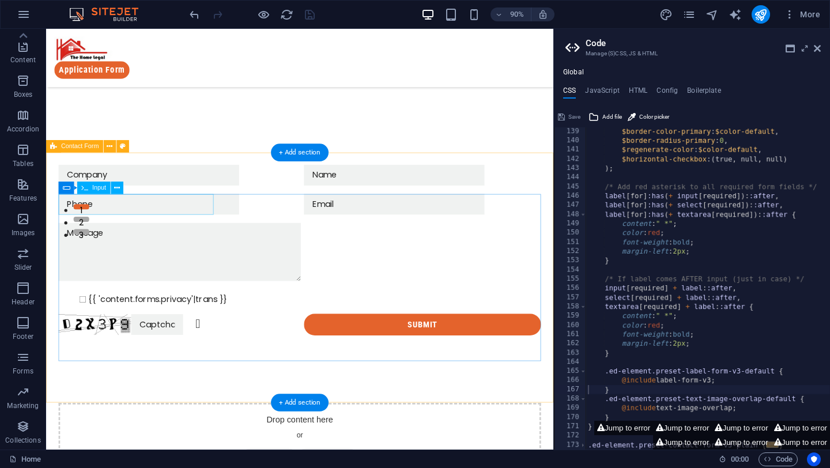
click at [193, 204] on div at bounding box center [192, 192] width 264 height 23
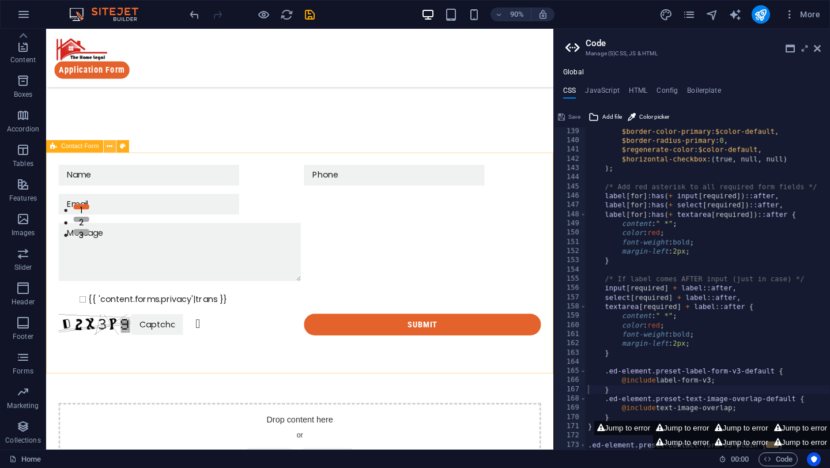
click at [114, 146] on button at bounding box center [110, 147] width 13 height 13
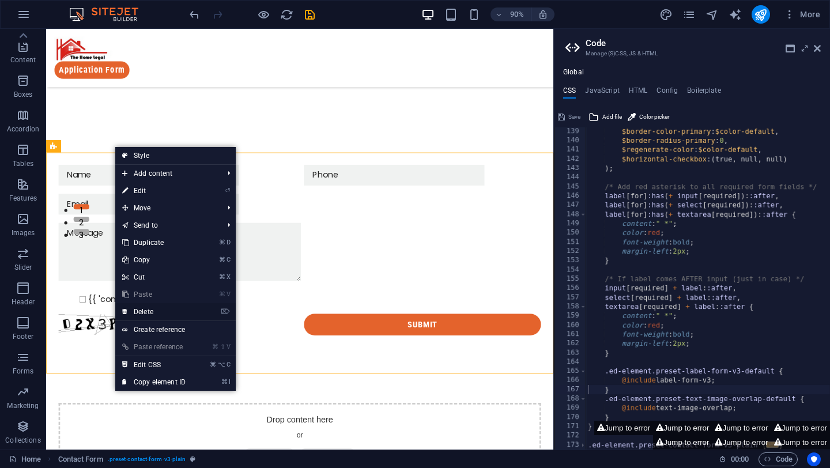
click at [150, 309] on link "⌦ Delete" at bounding box center [153, 311] width 77 height 17
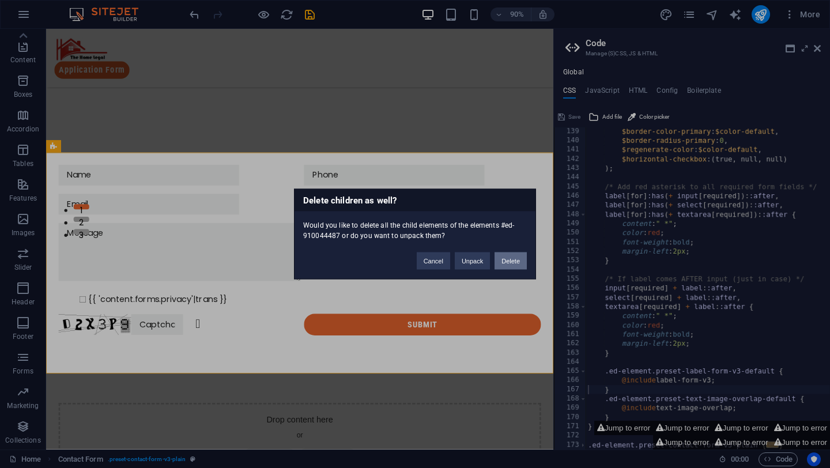
click at [513, 263] on button "Delete" at bounding box center [511, 261] width 32 height 17
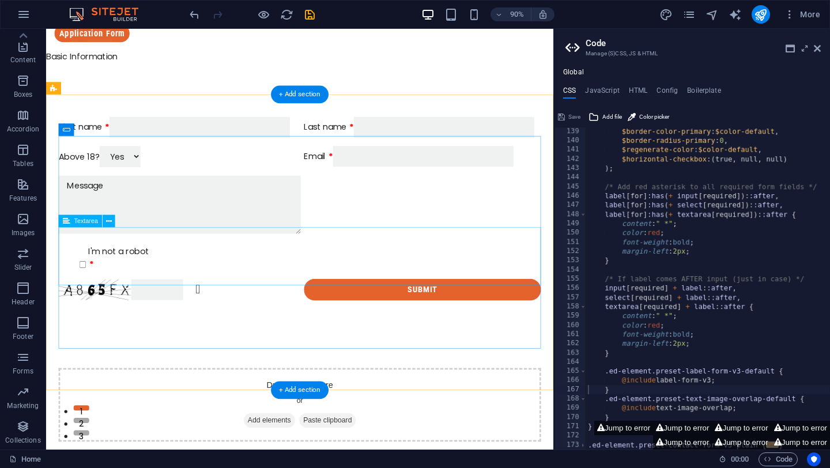
scroll to position [0, 0]
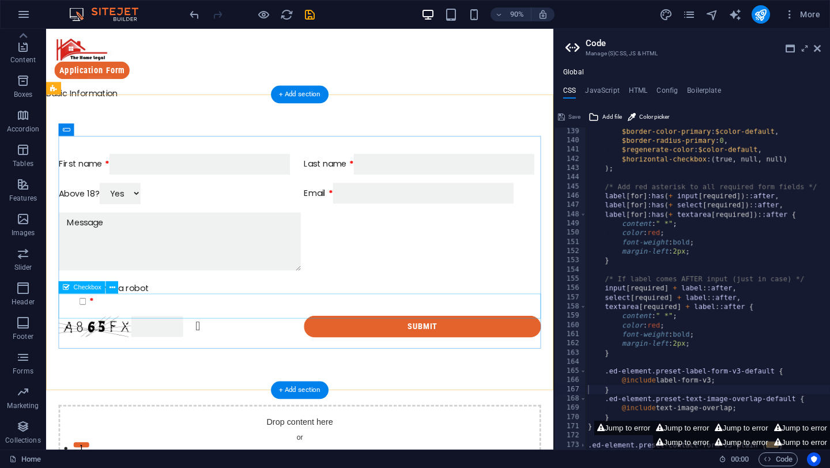
click at [77, 334] on div "I'm not a robot" at bounding box center [328, 325] width 536 height 28
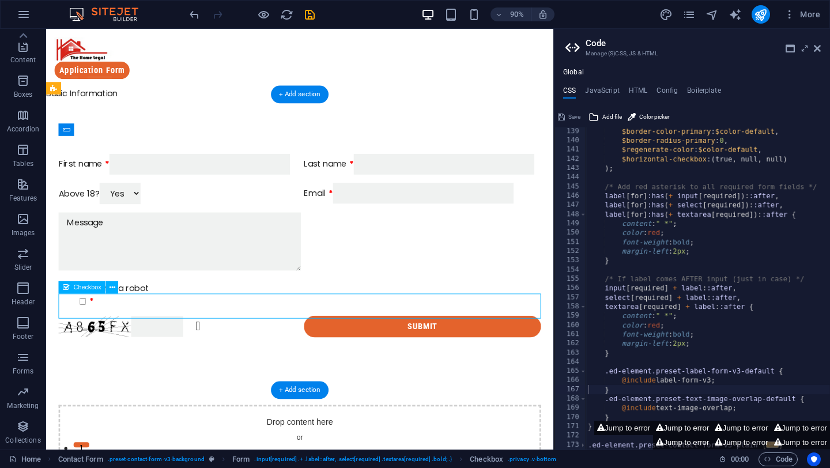
click at [77, 334] on div "I'm not a robot" at bounding box center [328, 325] width 536 height 28
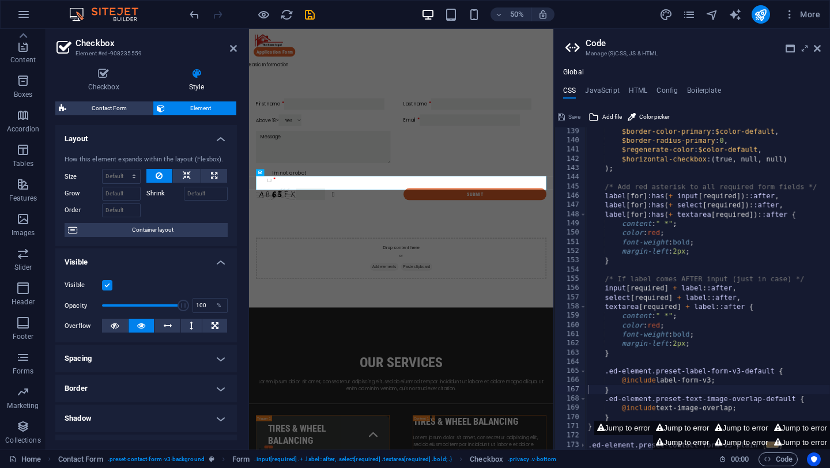
scroll to position [276, 0]
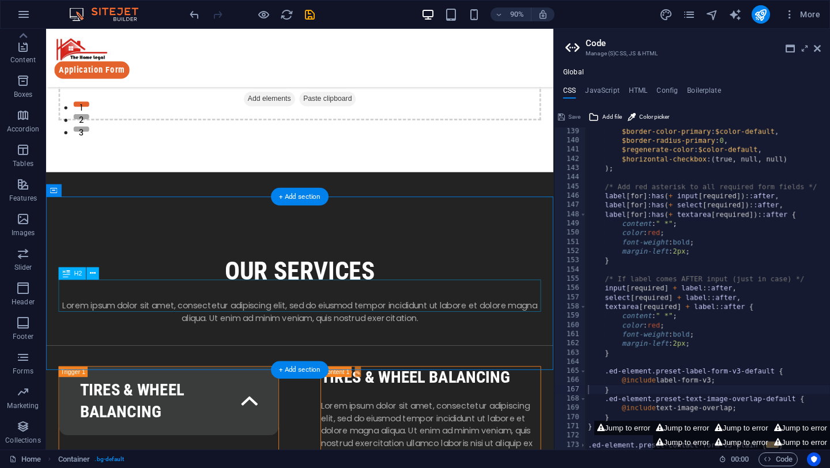
scroll to position [373, 0]
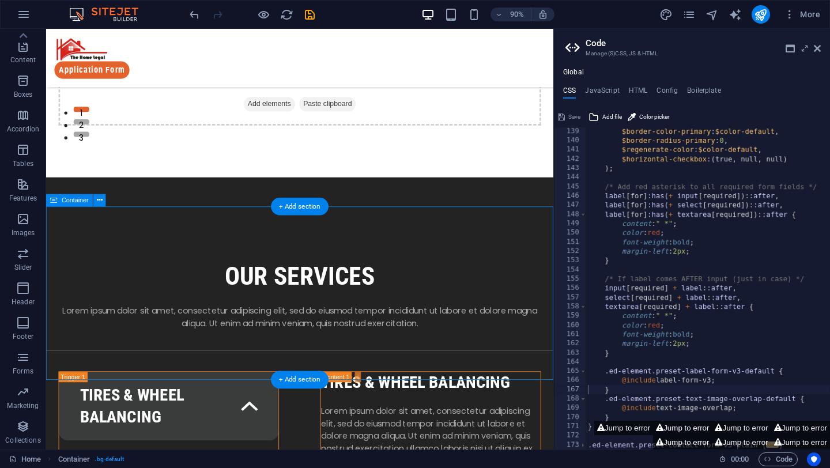
click at [225, 317] on div "our services Lorem ipsum dolor sit amet, consectetur adipiscing elit, sed do ei…" at bounding box center [328, 290] width 564 height 193
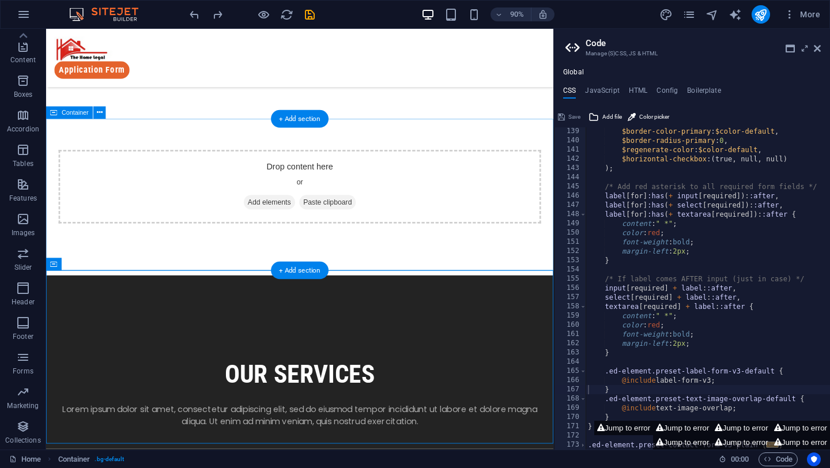
scroll to position [547, 0]
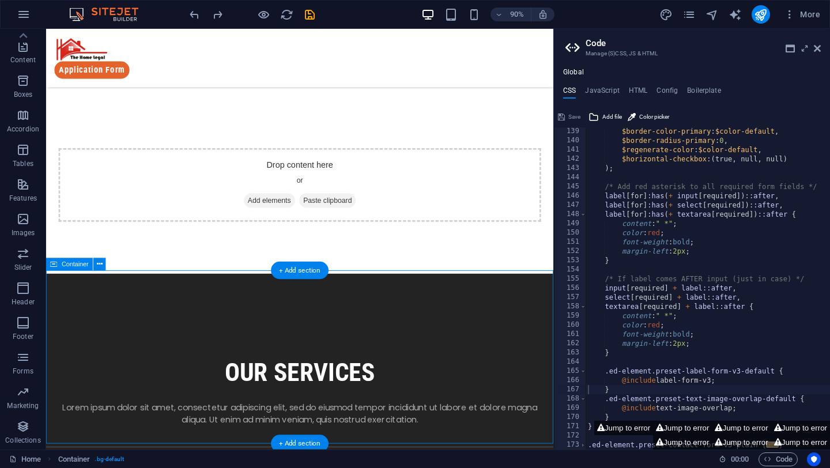
click at [230, 345] on div "our services Lorem ipsum dolor sit amet, consectetur adipiscing elit, sed do ei…" at bounding box center [328, 398] width 564 height 193
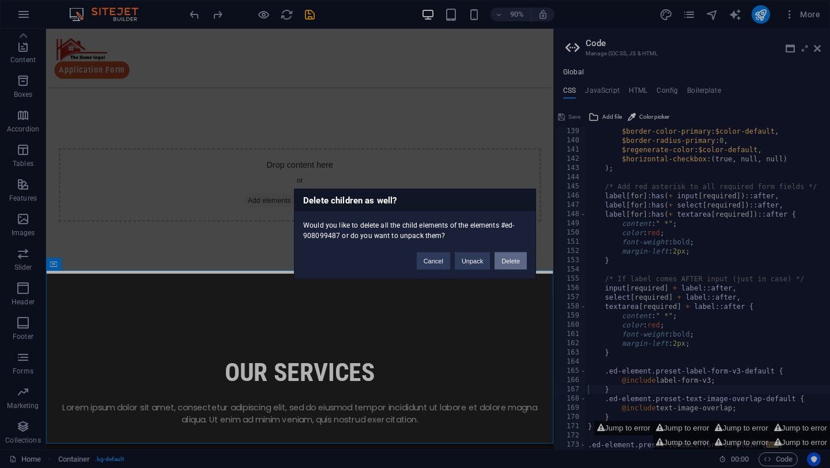
click at [514, 264] on button "Delete" at bounding box center [511, 261] width 32 height 17
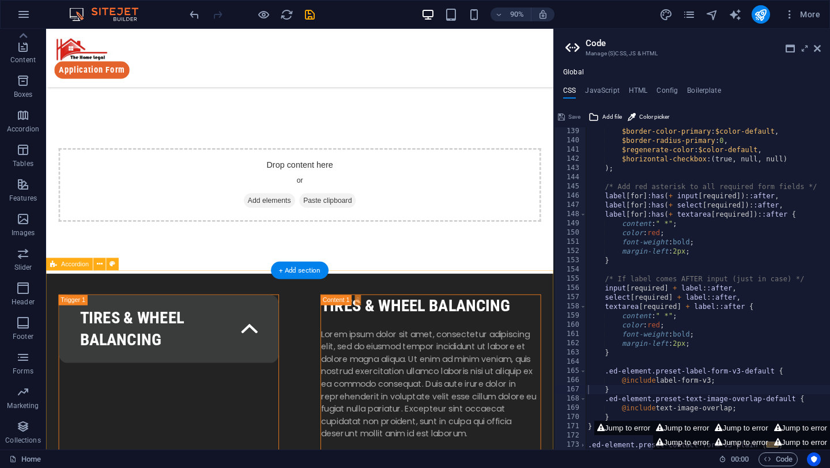
click at [97, 264] on icon at bounding box center [100, 264] width 6 height 11
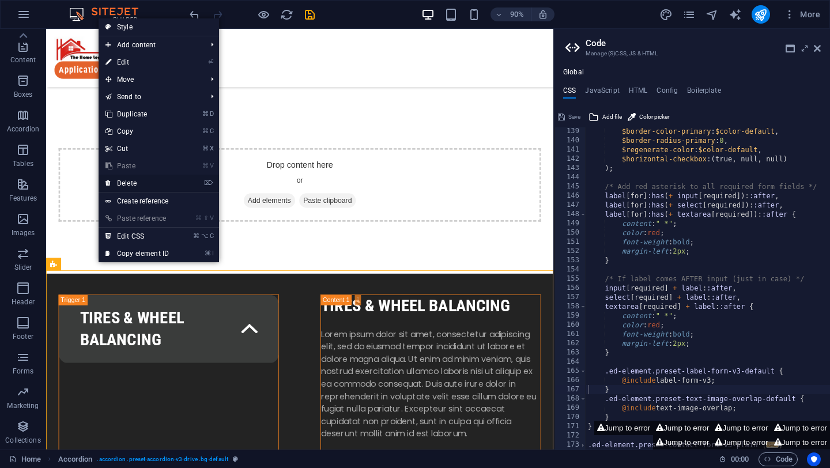
click at [146, 181] on link "⌦ Delete" at bounding box center [137, 183] width 77 height 17
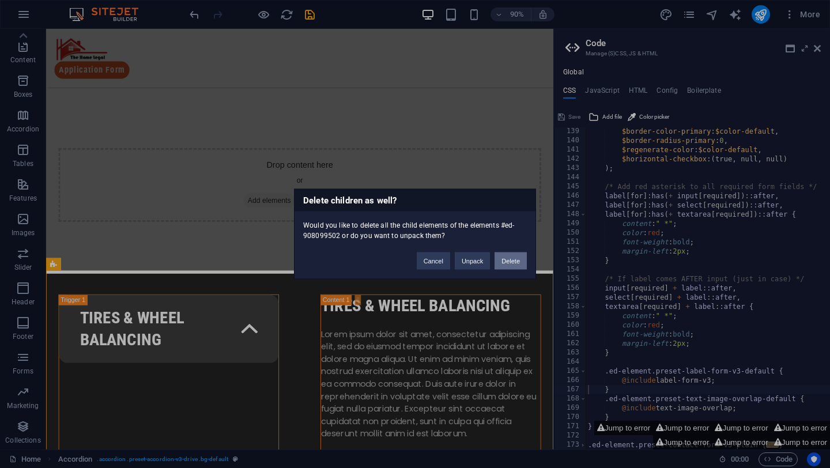
click at [512, 262] on button "Delete" at bounding box center [511, 261] width 32 height 17
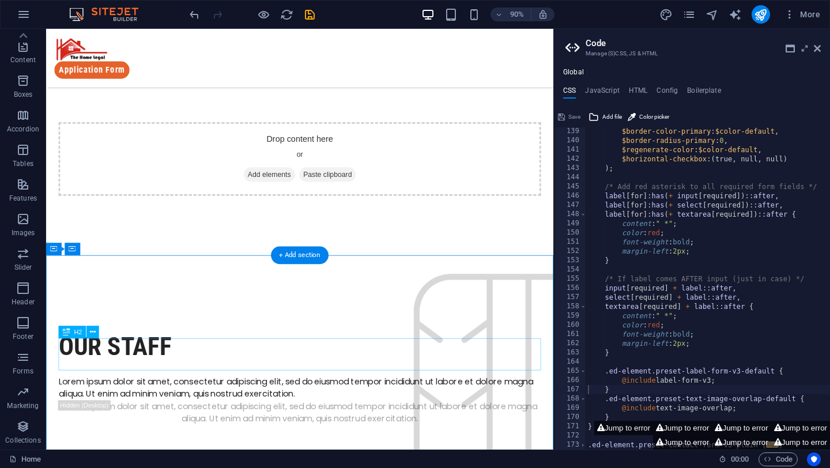
scroll to position [586, 0]
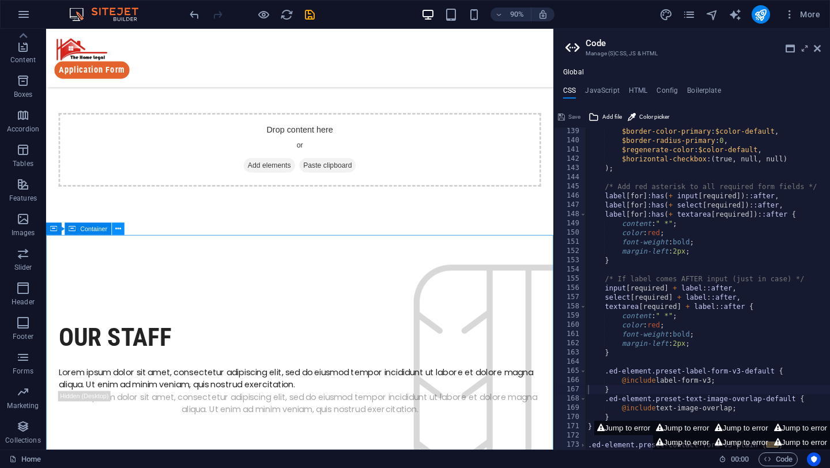
click at [120, 234] on icon at bounding box center [118, 229] width 6 height 11
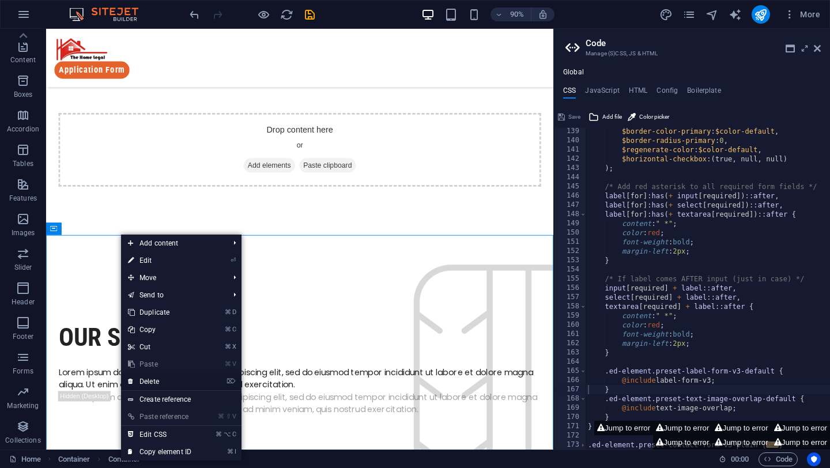
click at [153, 378] on link "⌦ Delete" at bounding box center [159, 381] width 77 height 17
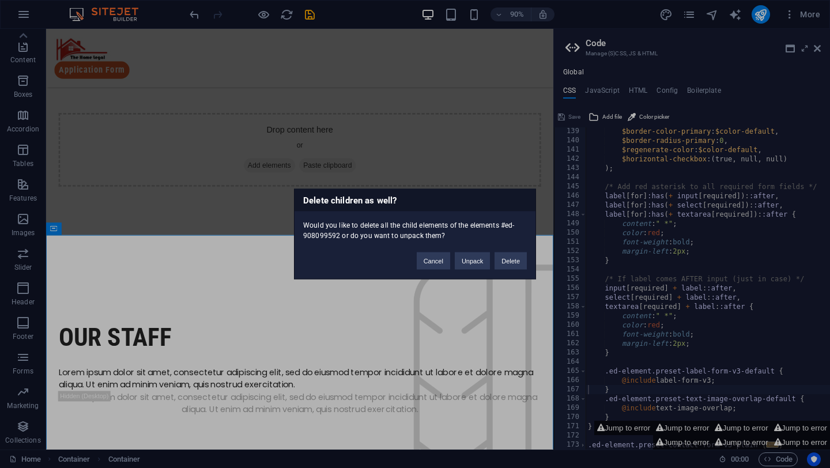
click at [508, 251] on div "Cancel Unpack Delete" at bounding box center [471, 255] width 127 height 29
click at [508, 256] on button "Delete" at bounding box center [511, 261] width 32 height 17
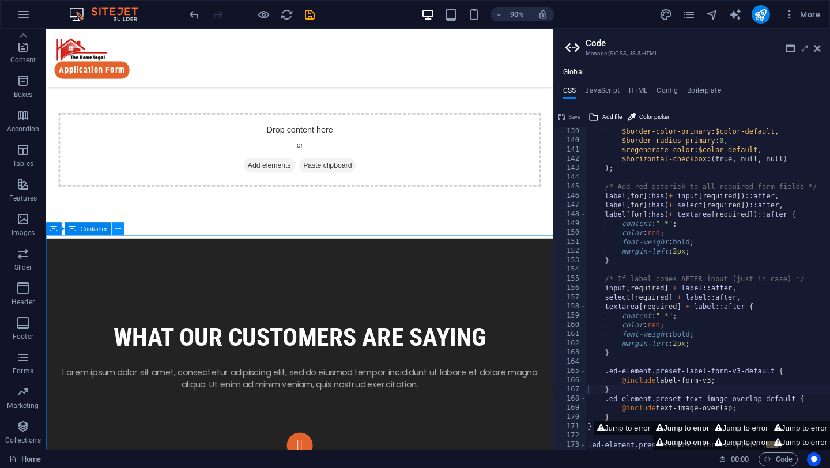
click at [122, 229] on button at bounding box center [118, 229] width 13 height 13
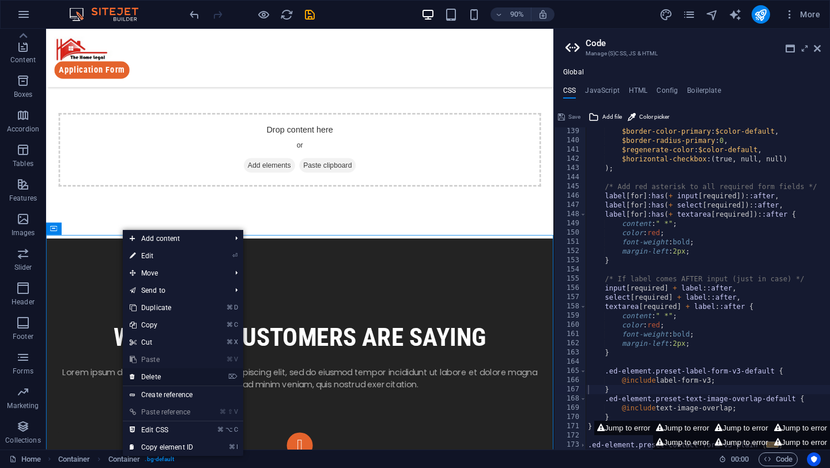
click at [170, 375] on link "⌦ Delete" at bounding box center [161, 377] width 77 height 17
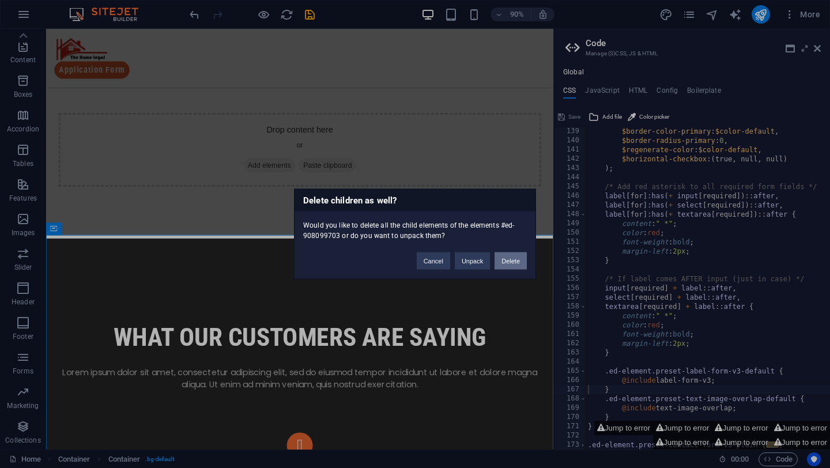
click at [514, 260] on button "Delete" at bounding box center [511, 261] width 32 height 17
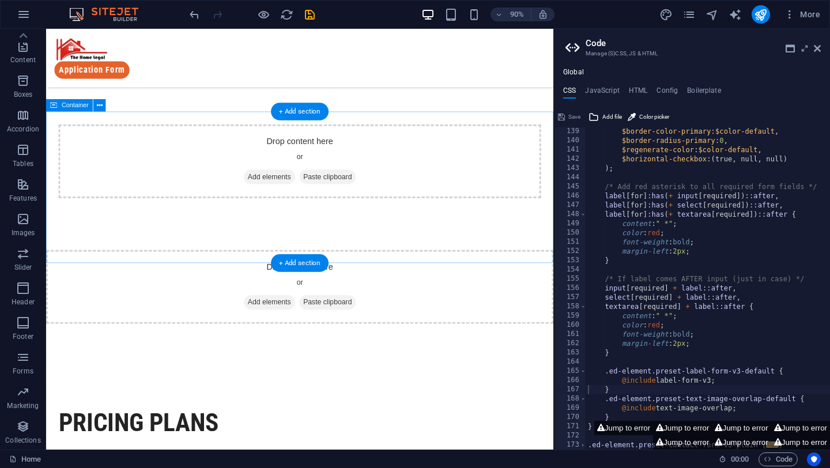
scroll to position [499, 0]
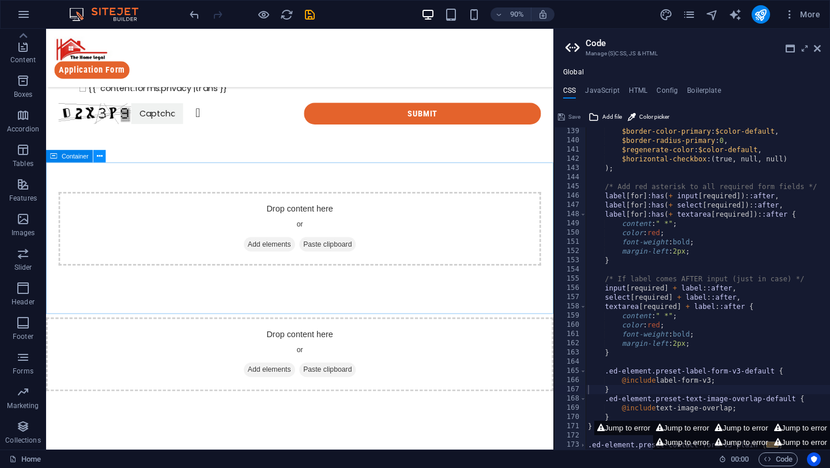
click at [100, 153] on icon at bounding box center [100, 156] width 6 height 11
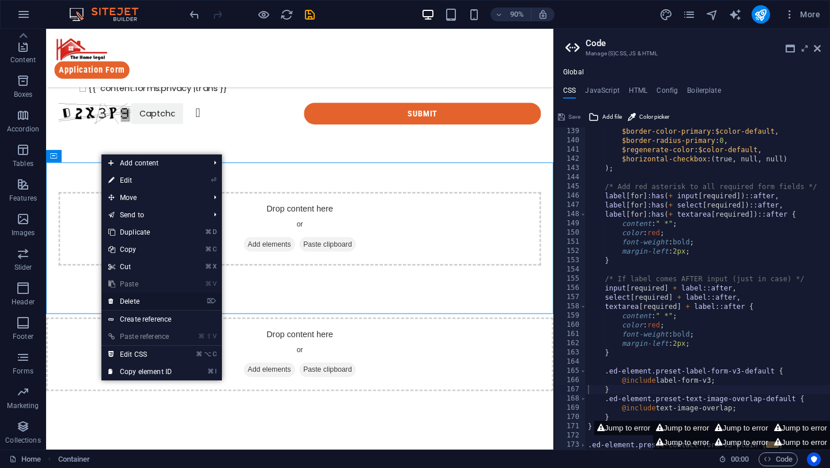
click at [133, 302] on link "⌦ Delete" at bounding box center [139, 301] width 77 height 17
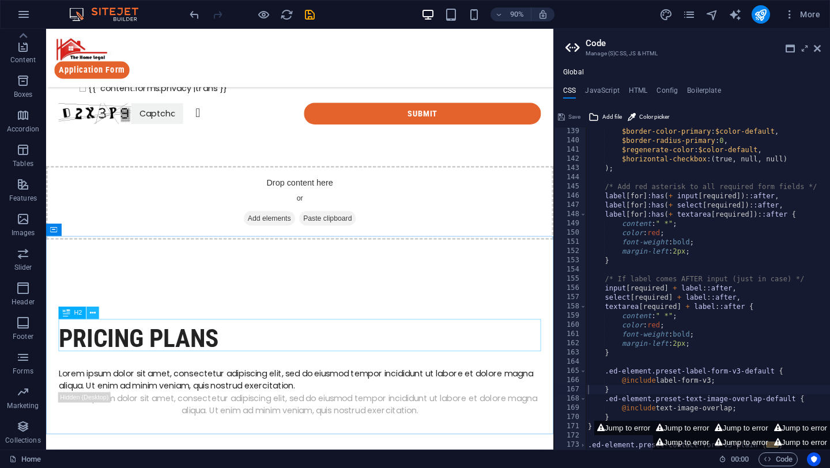
click at [93, 310] on icon at bounding box center [93, 313] width 6 height 11
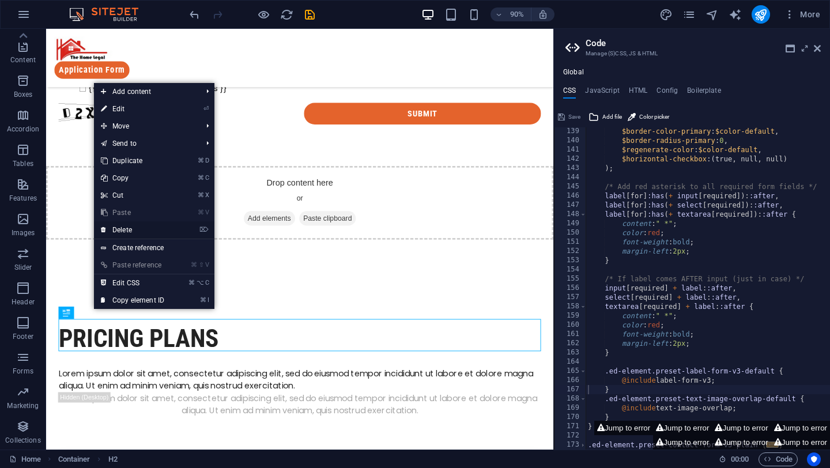
click at [126, 227] on link "⌦ Delete" at bounding box center [132, 229] width 77 height 17
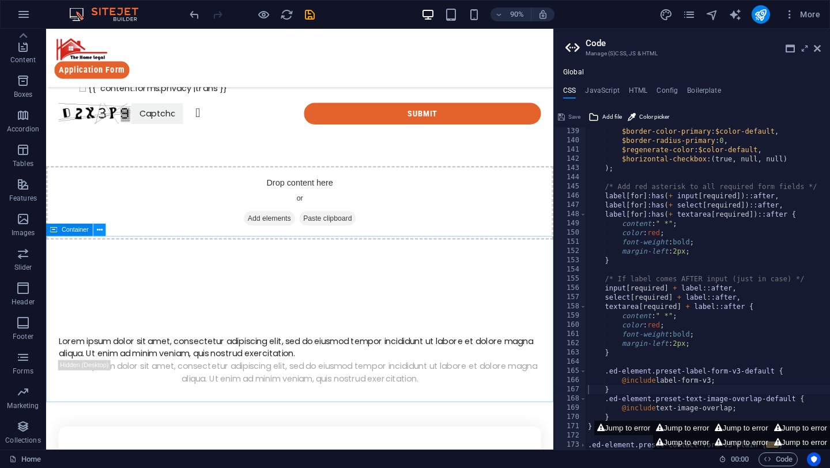
click at [102, 232] on button at bounding box center [99, 230] width 13 height 13
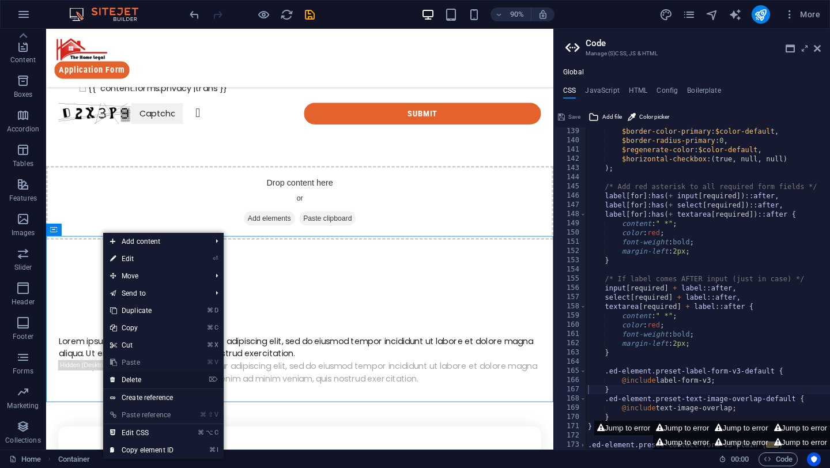
click at [163, 381] on link "⌦ Delete" at bounding box center [141, 379] width 77 height 17
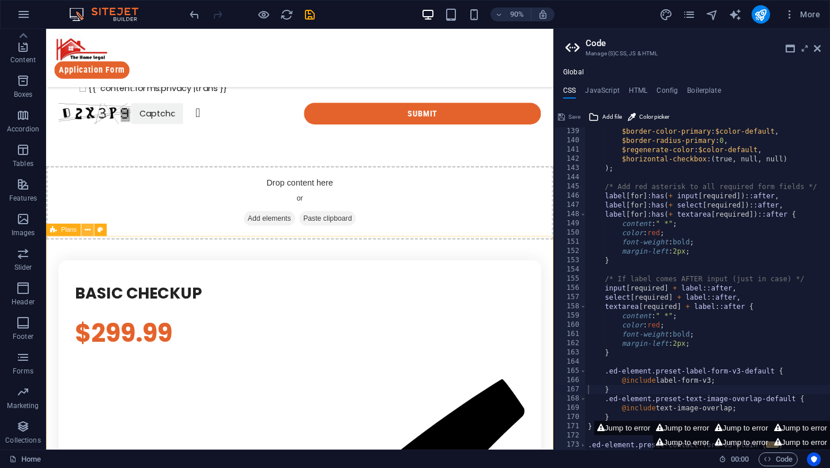
click at [85, 231] on icon at bounding box center [88, 230] width 6 height 11
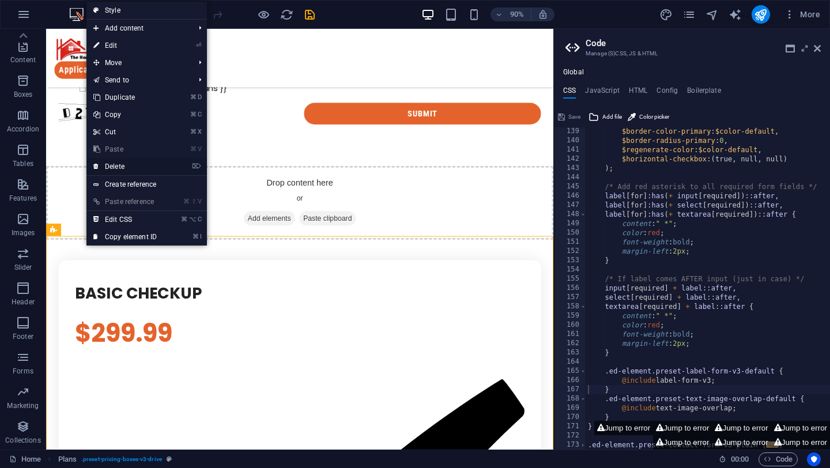
click at [115, 162] on link "⌦ Delete" at bounding box center [125, 166] width 77 height 17
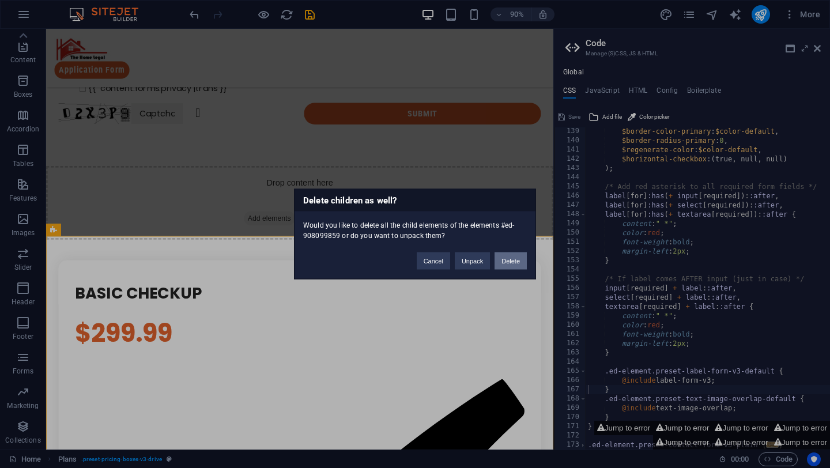
click at [518, 259] on button "Delete" at bounding box center [511, 261] width 32 height 17
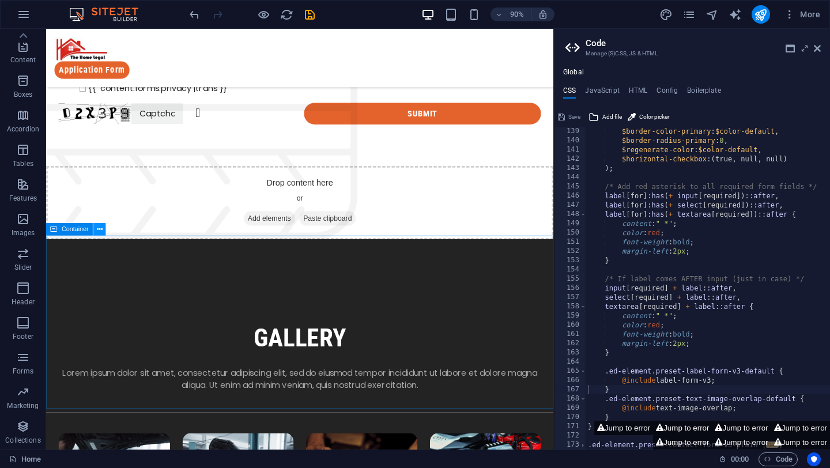
click at [94, 228] on button at bounding box center [99, 230] width 13 height 13
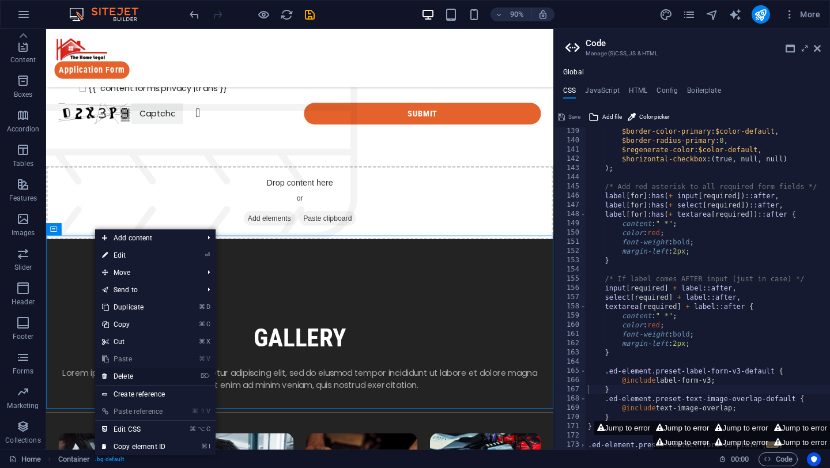
click at [139, 373] on link "⌦ Delete" at bounding box center [133, 376] width 77 height 17
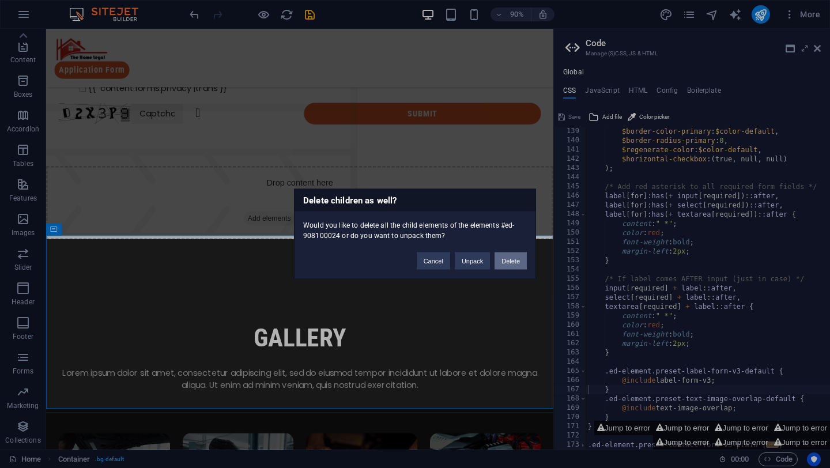
click at [510, 257] on button "Delete" at bounding box center [511, 261] width 32 height 17
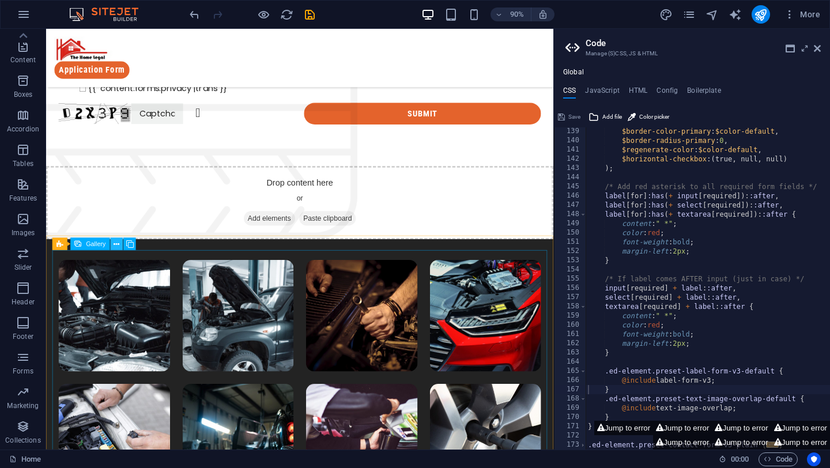
click at [115, 241] on icon at bounding box center [117, 244] width 6 height 11
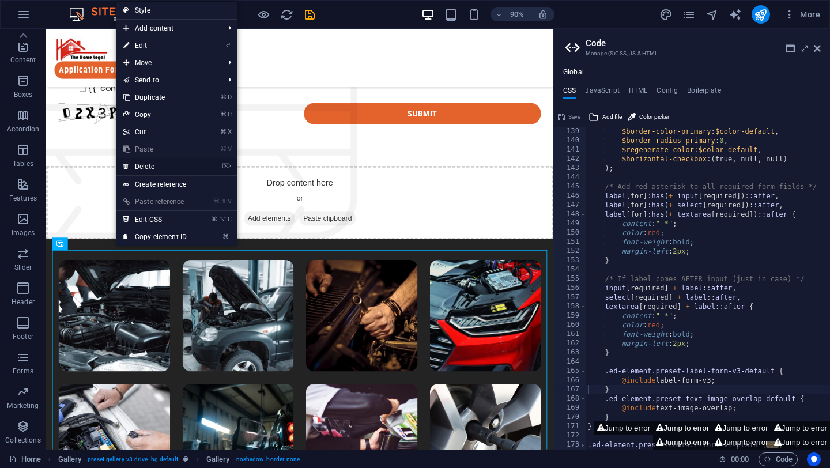
click at [161, 169] on link "⌦ Delete" at bounding box center [154, 166] width 77 height 17
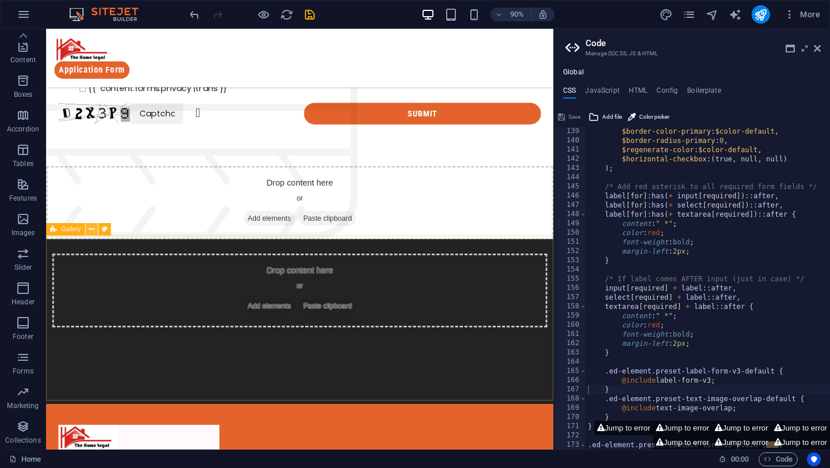
click at [93, 231] on icon at bounding box center [92, 229] width 6 height 11
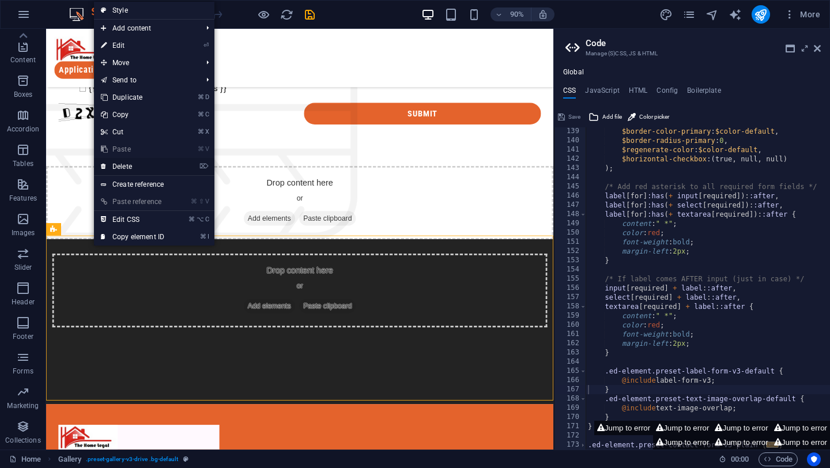
click at [129, 168] on link "⌦ Delete" at bounding box center [132, 166] width 77 height 17
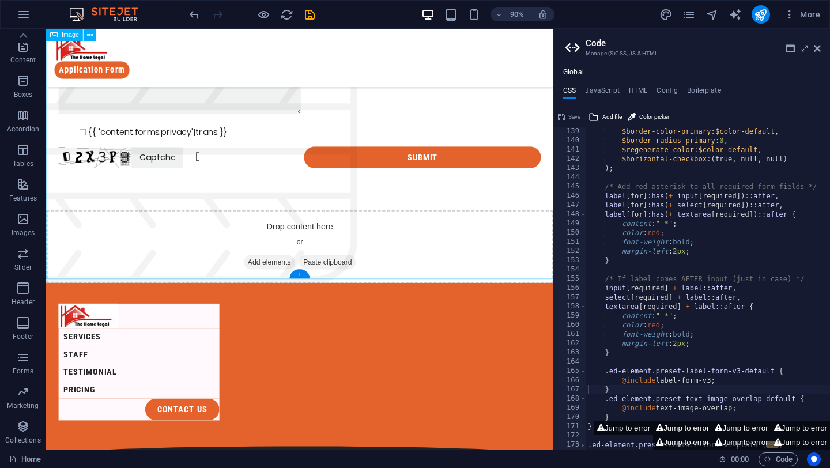
click at [398, 246] on figure at bounding box center [328, 165] width 564 height 294
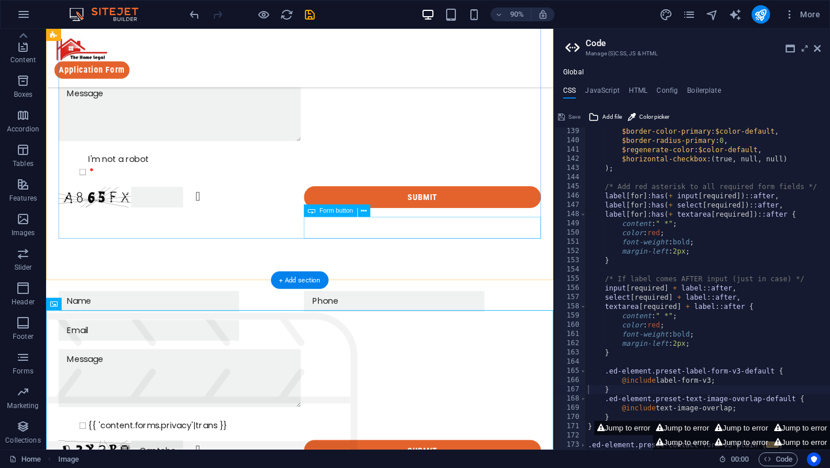
scroll to position [126, 0]
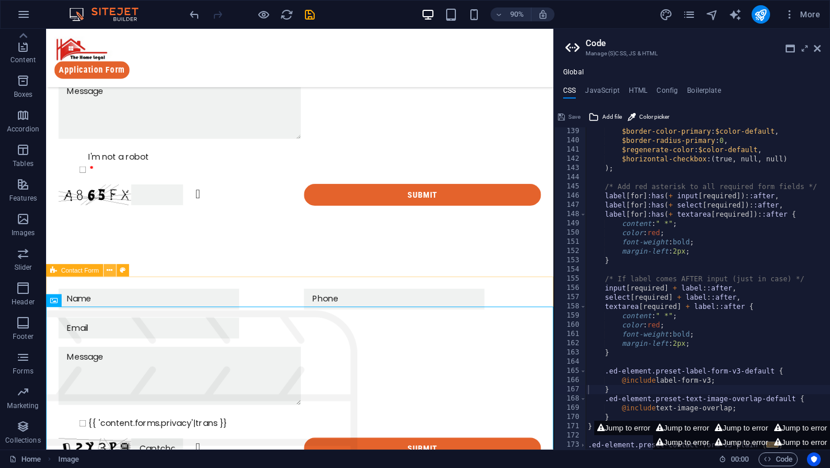
click at [107, 272] on icon at bounding box center [110, 270] width 6 height 11
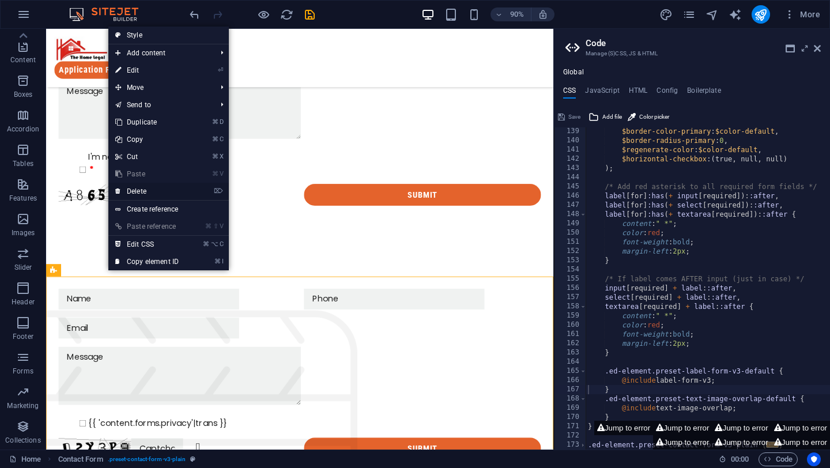
click at [139, 194] on link "⌦ Delete" at bounding box center [146, 191] width 77 height 17
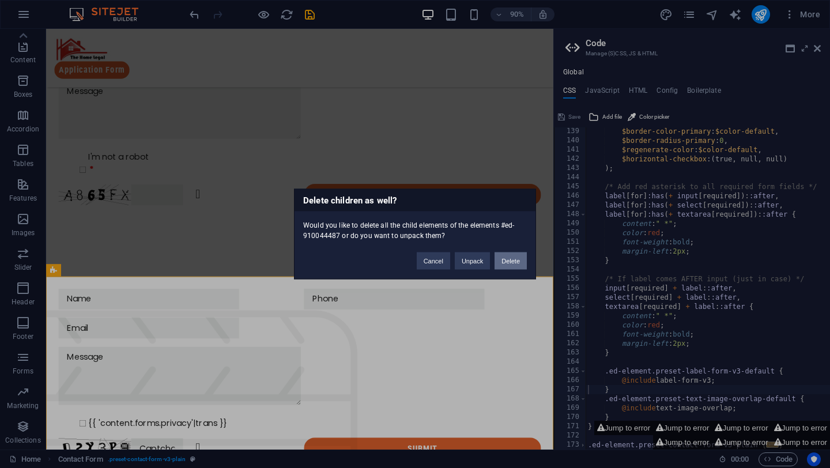
click at [519, 264] on button "Delete" at bounding box center [511, 261] width 32 height 17
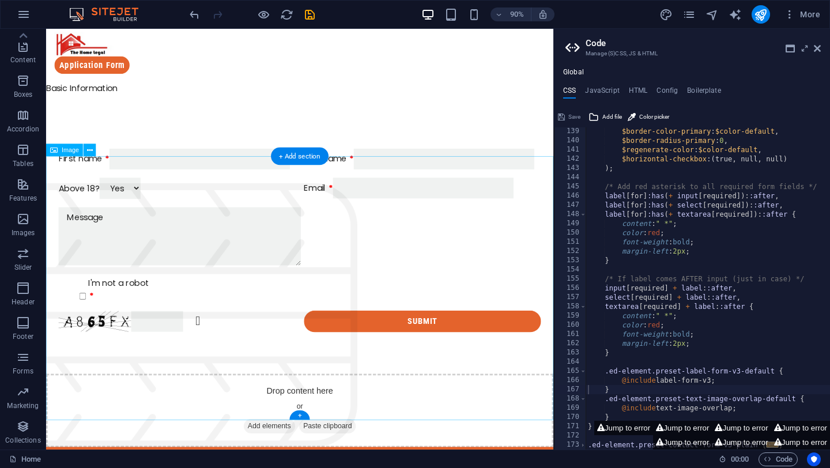
scroll to position [0, 0]
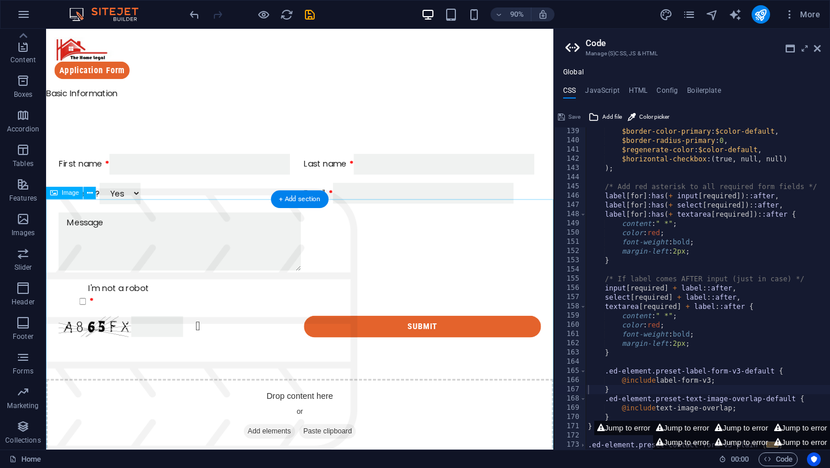
click at [132, 332] on figure at bounding box center [328, 353] width 564 height 294
select select "px"
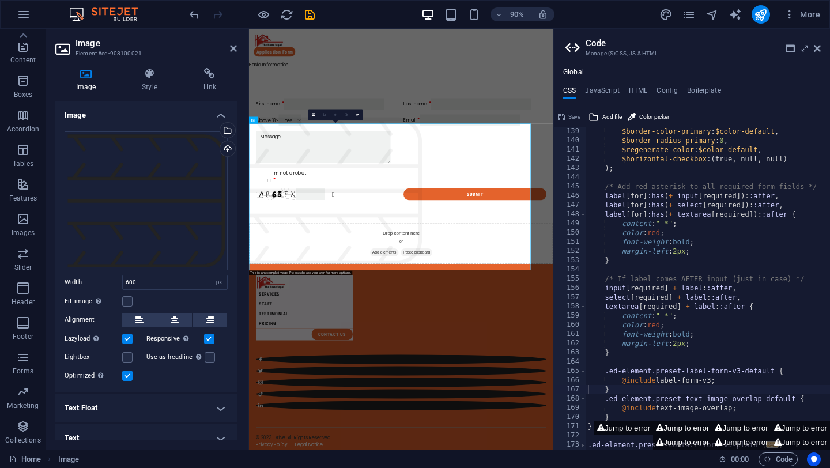
click at [123, 394] on h4 "Text Float" at bounding box center [146, 408] width 182 height 28
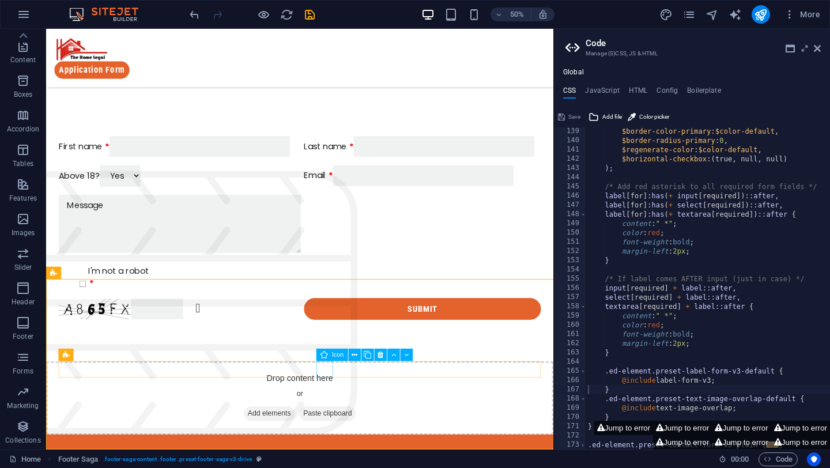
scroll to position [205, 0]
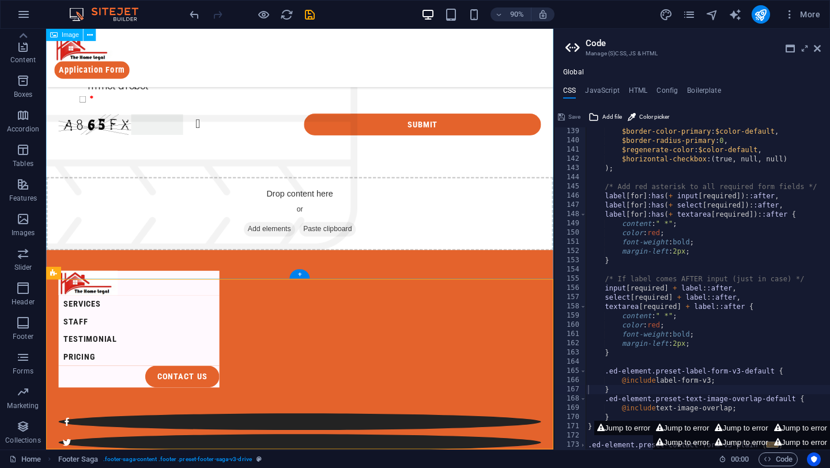
click at [119, 126] on figure at bounding box center [328, 129] width 564 height 294
select select "px"
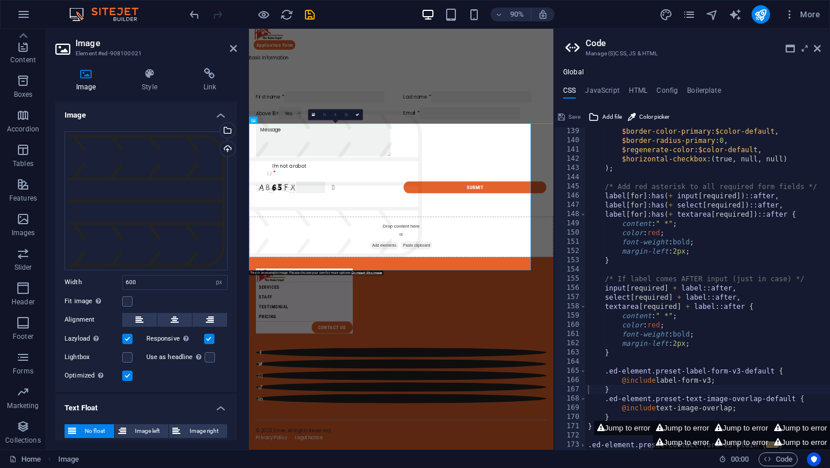
scroll to position [0, 0]
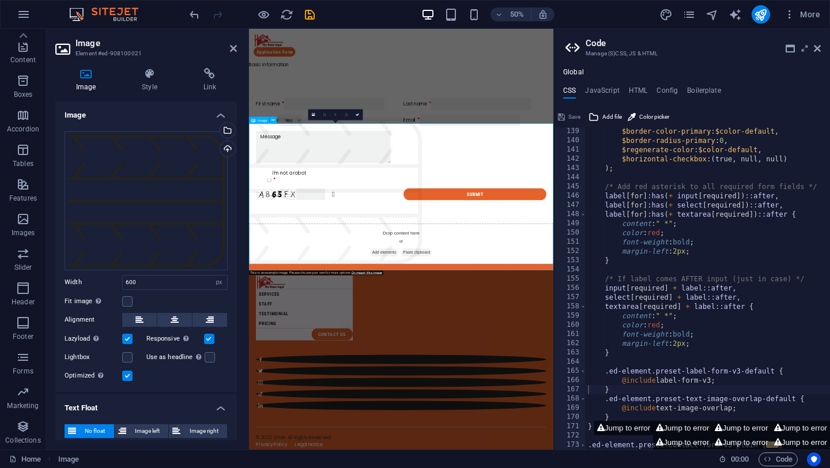
click at [347, 413] on figure at bounding box center [553, 353] width 609 height 294
click at [363, 142] on div "First name Last name Above 18? Yes No Email I'm not a robot Unreadable? Regener…" at bounding box center [553, 270] width 609 height 296
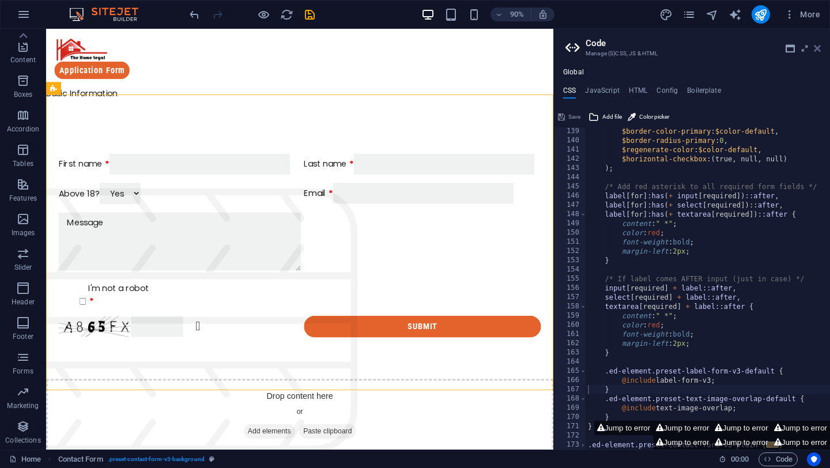
click at [819, 48] on icon at bounding box center [817, 48] width 7 height 9
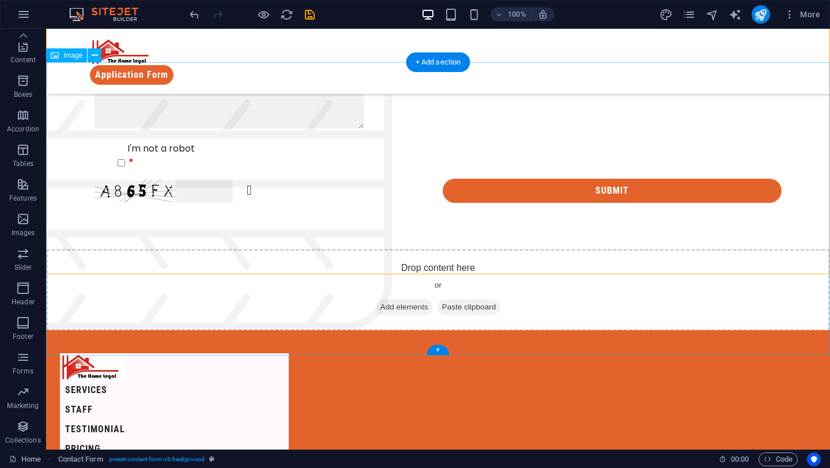
scroll to position [170, 0]
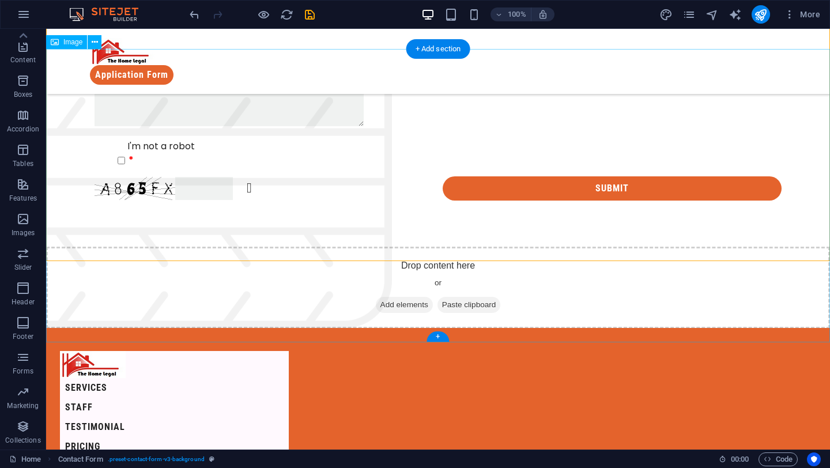
click at [224, 298] on figure at bounding box center [438, 182] width 784 height 294
select select "px"
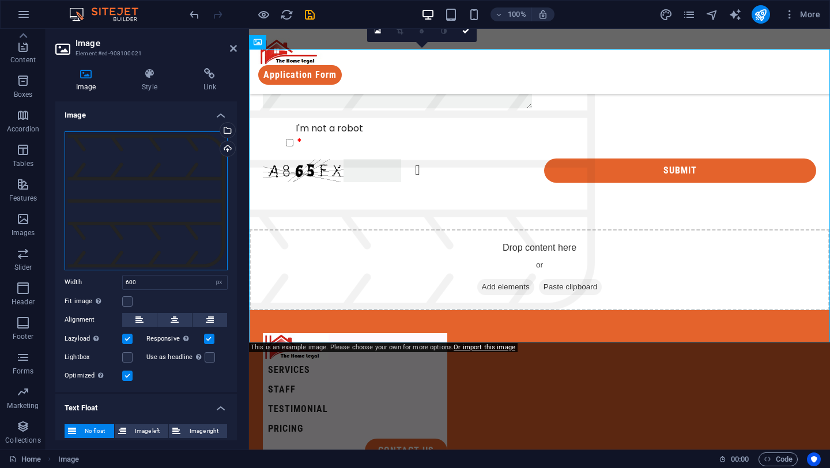
click at [183, 179] on div "Drag files here, click to choose files or select files from Files or our free s…" at bounding box center [146, 200] width 163 height 139
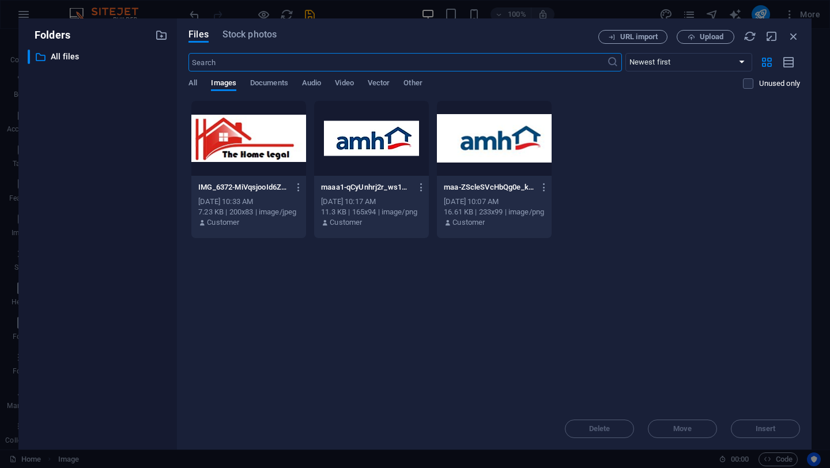
scroll to position [0, 0]
click at [792, 36] on icon "button" at bounding box center [794, 36] width 13 height 13
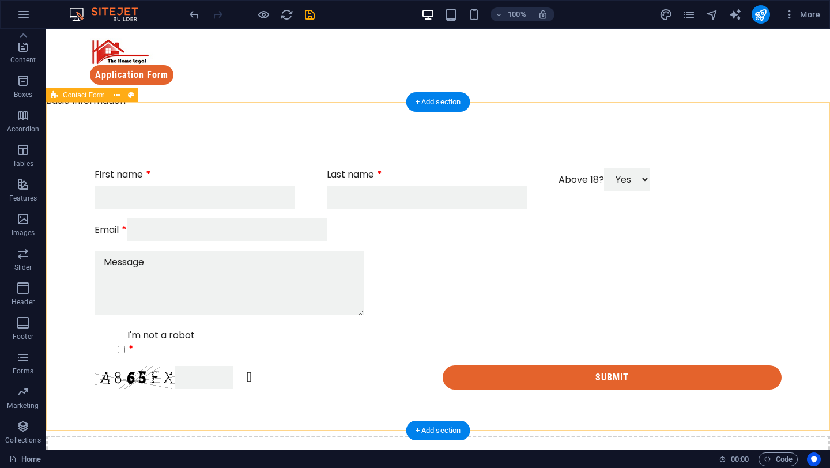
click at [294, 397] on div "First name Last name Above 18? Yes No Email I'm not a robot Unreadable? Regener…" at bounding box center [438, 279] width 784 height 314
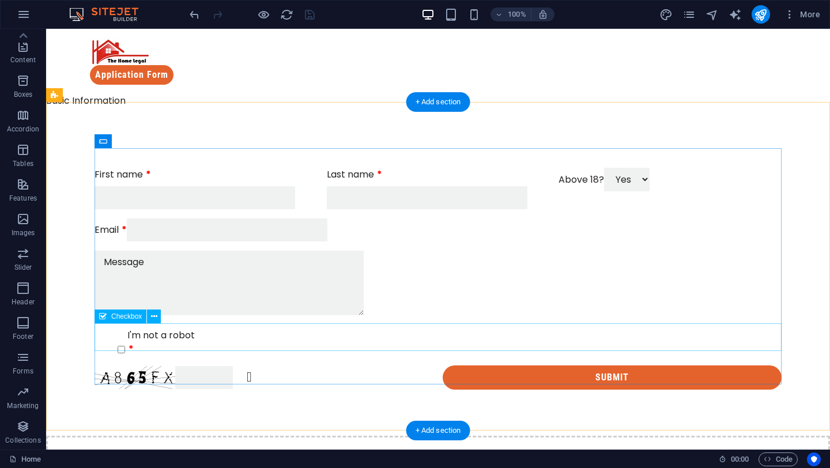
click at [161, 331] on div "I'm not a robot" at bounding box center [438, 343] width 687 height 28
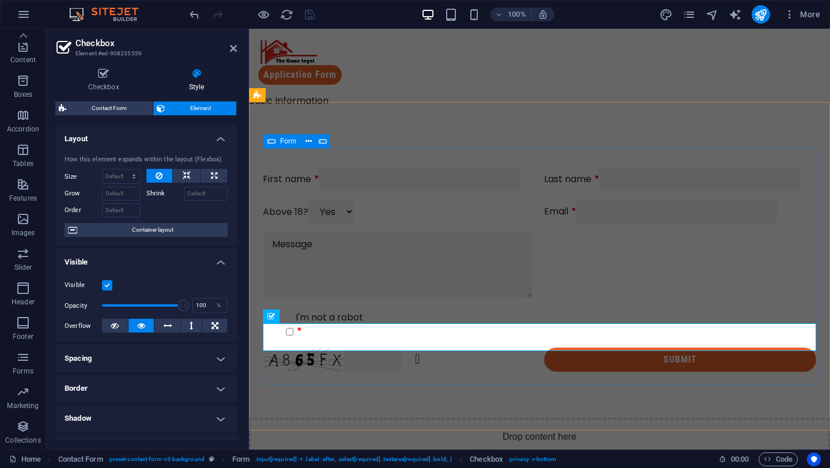
click at [306, 321] on div "First name Last name Above 18? Yes No Email I'm not a robot Unreadable? Regener…" at bounding box center [540, 269] width 554 height 213
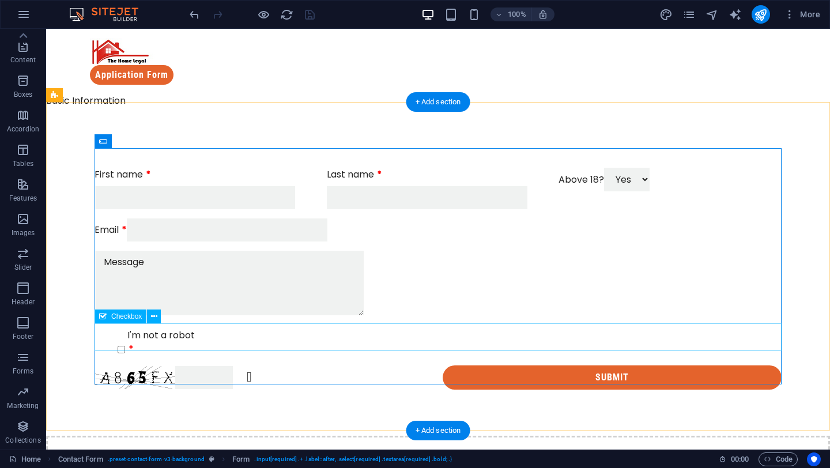
click at [164, 336] on div "I'm not a robot" at bounding box center [438, 343] width 687 height 28
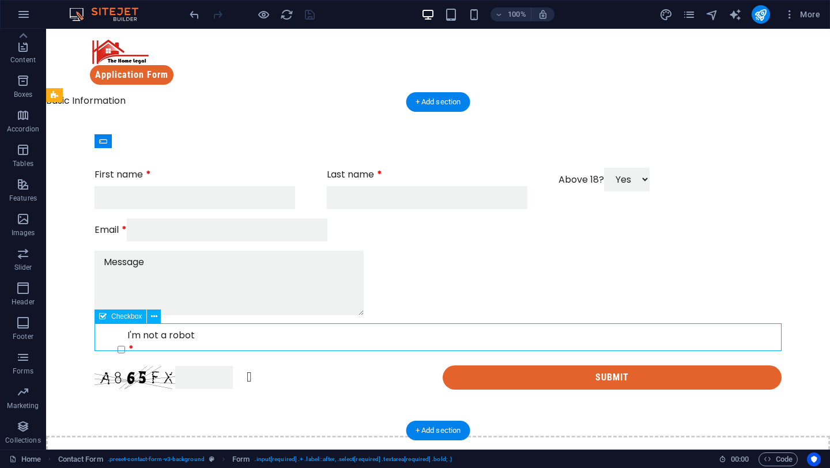
click at [164, 336] on div "I'm not a robot" at bounding box center [438, 343] width 687 height 28
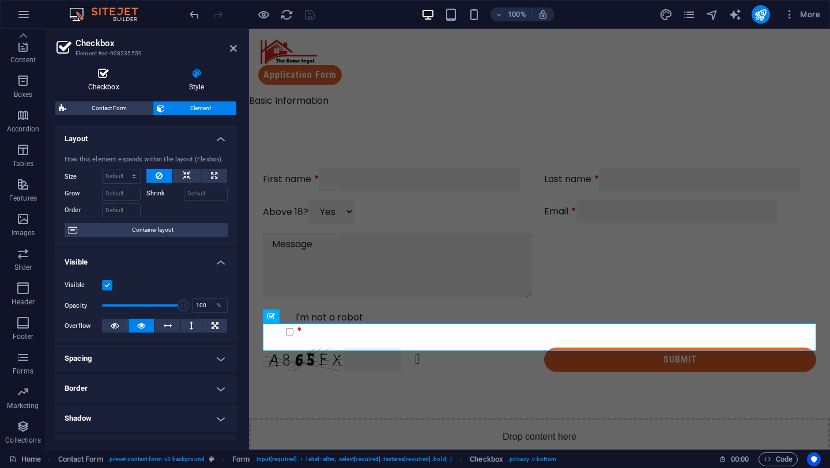
click at [110, 74] on icon at bounding box center [103, 74] width 96 height 12
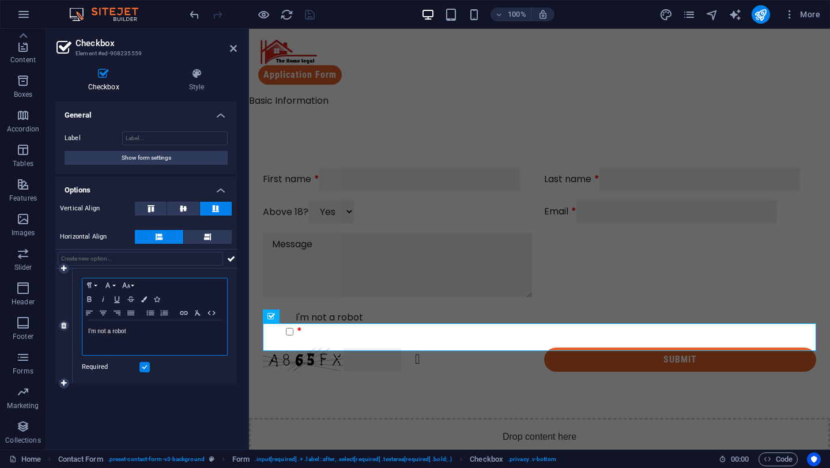
click at [85, 331] on div "I'm not a robot" at bounding box center [154, 338] width 145 height 35
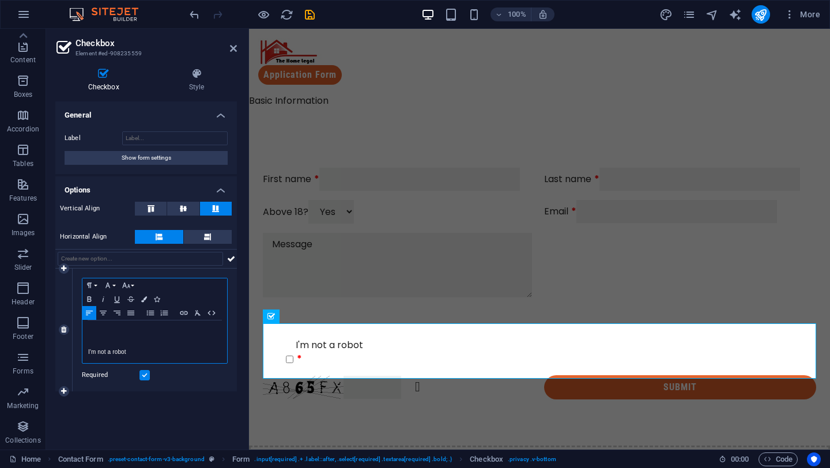
click at [111, 332] on p at bounding box center [154, 331] width 133 height 10
click at [103, 346] on p at bounding box center [154, 342] width 133 height 10
click at [104, 349] on p "I'm not a robot" at bounding box center [154, 352] width 133 height 10
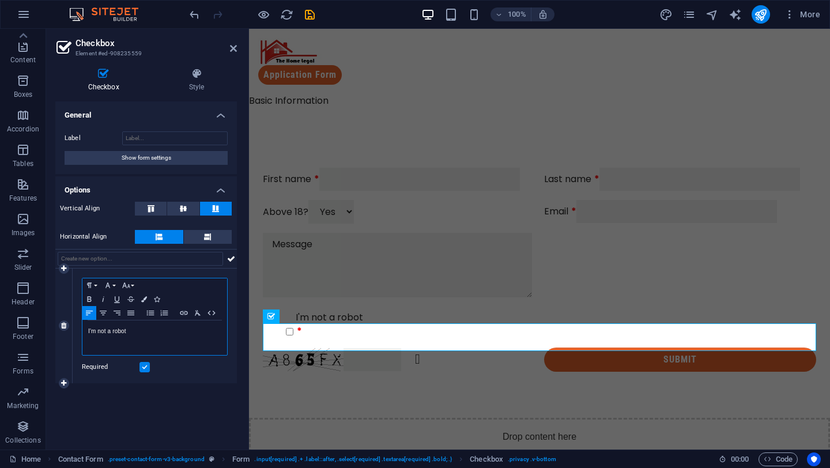
click at [145, 334] on p "I'm not a robot" at bounding box center [154, 331] width 133 height 10
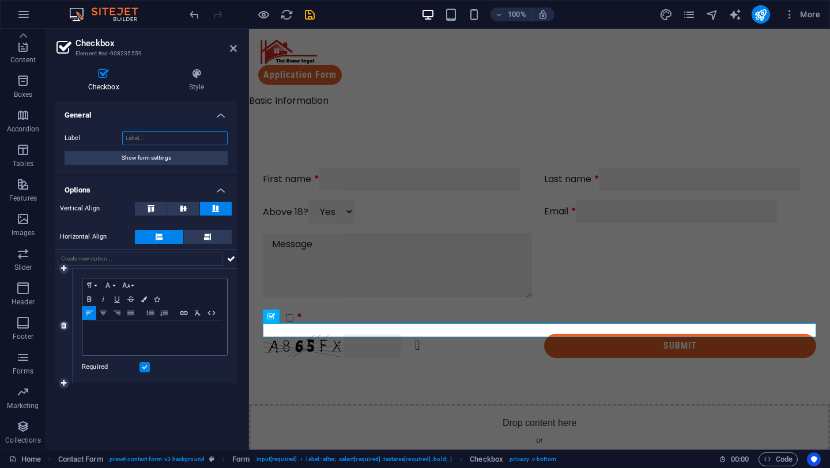
click at [164, 141] on input "Label" at bounding box center [175, 138] width 106 height 14
paste input "I'm not a robot"
type input "I'm not a robot"
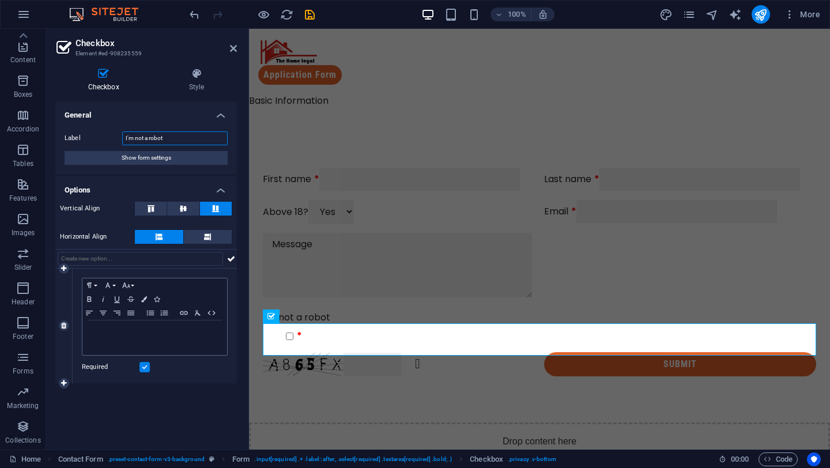
click at [179, 143] on input "I'm not a robot" at bounding box center [175, 138] width 106 height 14
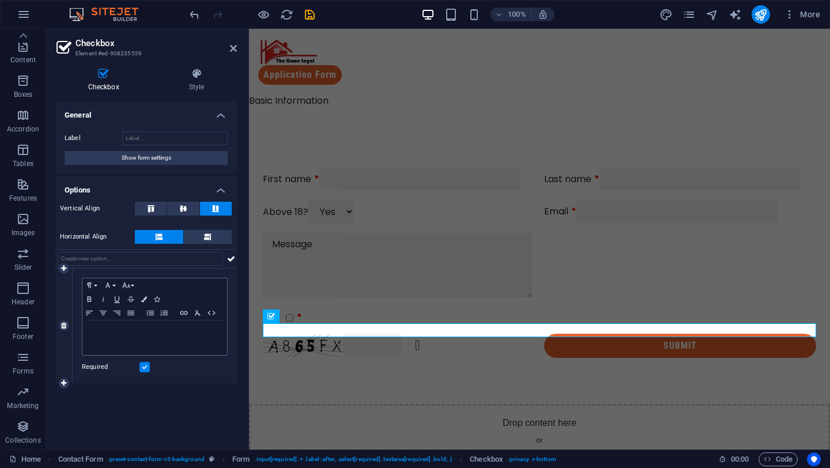
click at [181, 250] on div at bounding box center [146, 259] width 182 height 20
click at [181, 256] on input "text" at bounding box center [141, 259] width 166 height 14
paste input "I'm not a robot"
type input "I'm not a robot"
click at [232, 257] on icon at bounding box center [231, 259] width 8 height 14
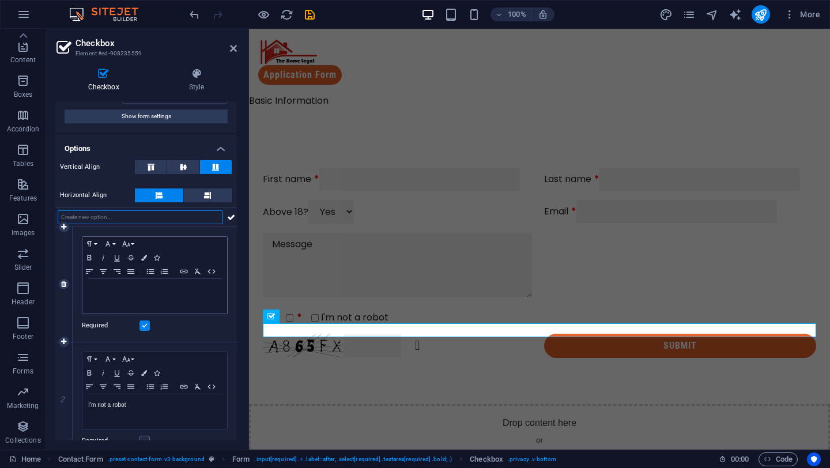
scroll to position [58, 0]
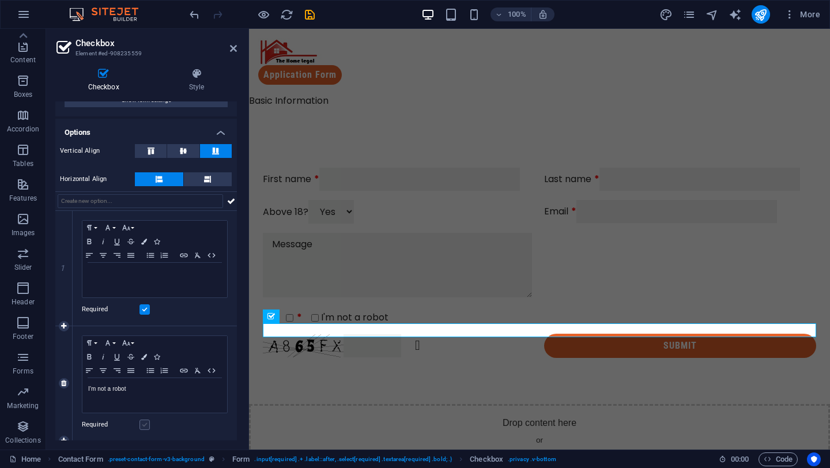
click at [143, 423] on label at bounding box center [145, 425] width 10 height 10
click at [0, 0] on input "Required" at bounding box center [0, 0] width 0 height 0
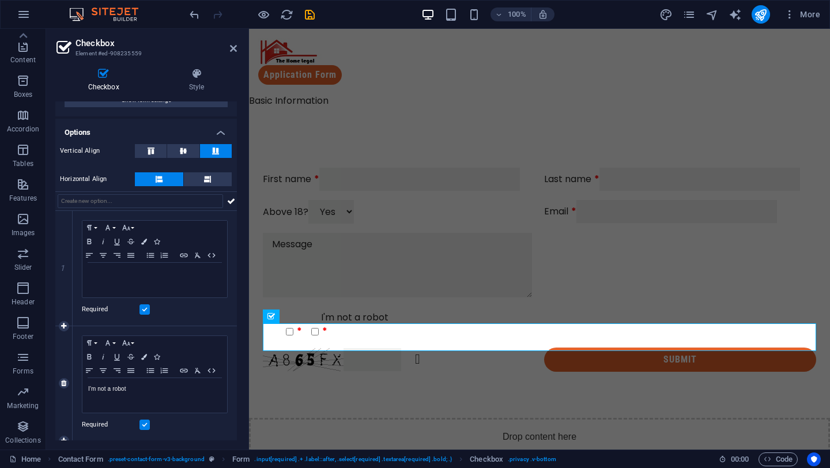
click at [143, 423] on label at bounding box center [145, 425] width 10 height 10
click at [0, 0] on input "Required" at bounding box center [0, 0] width 0 height 0
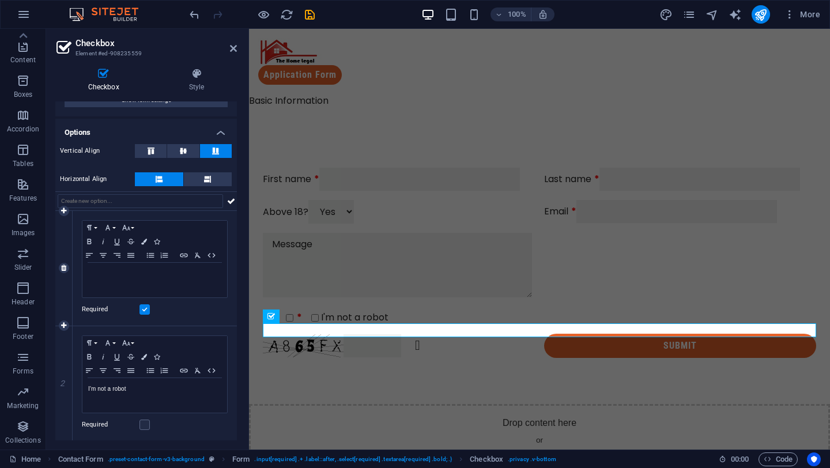
click at [147, 308] on label at bounding box center [145, 309] width 10 height 10
click at [0, 0] on input "Required" at bounding box center [0, 0] width 0 height 0
click at [60, 268] on link at bounding box center [64, 268] width 10 height 10
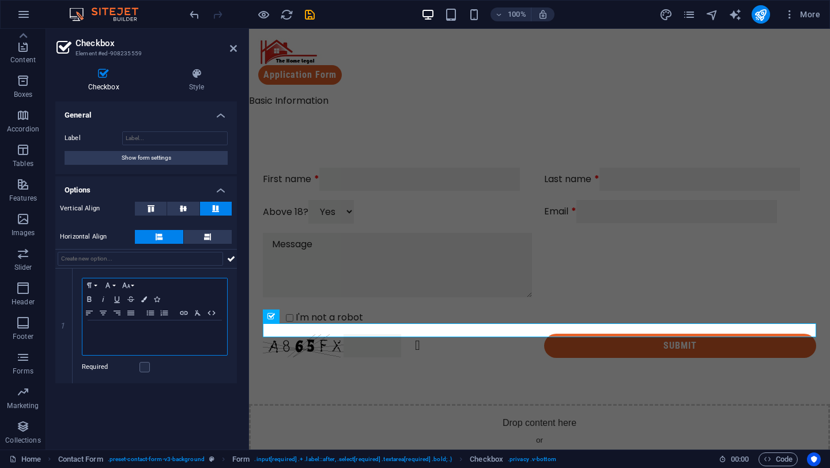
click at [153, 337] on div at bounding box center [154, 338] width 145 height 35
click at [315, 325] on div "I'm not a robot" at bounding box center [540, 318] width 554 height 14
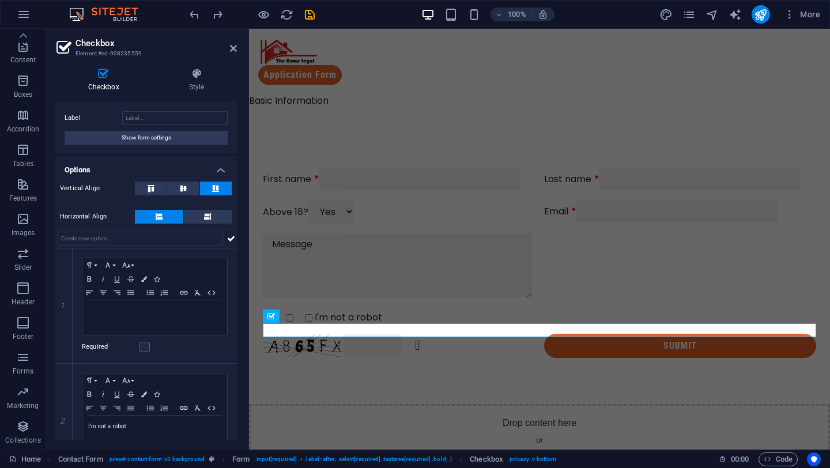
scroll to position [58, 0]
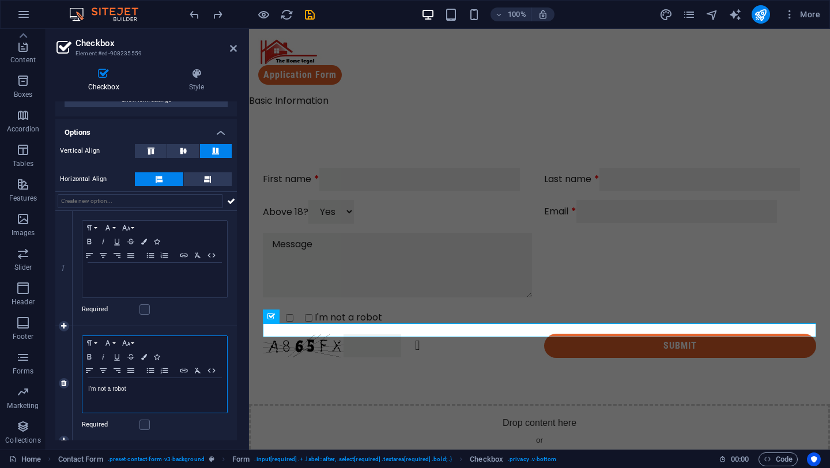
click at [87, 388] on div "I'm not a robot" at bounding box center [154, 395] width 145 height 35
click at [64, 268] on icon at bounding box center [63, 268] width 5 height 7
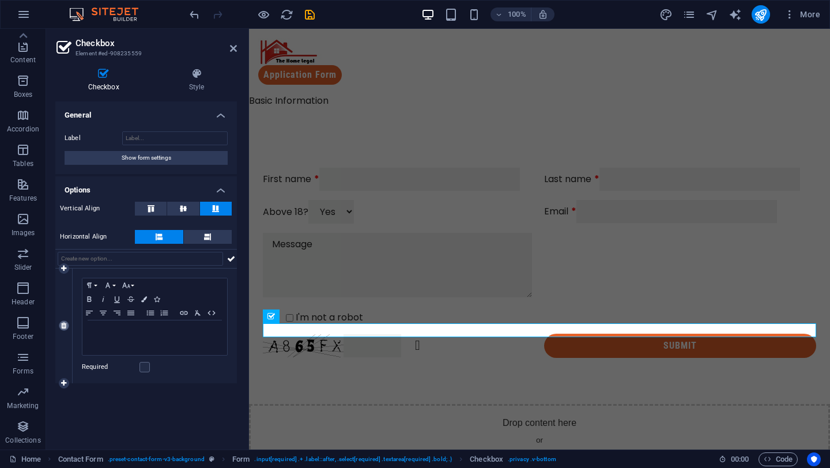
scroll to position [0, 0]
click at [104, 339] on div at bounding box center [154, 338] width 145 height 35
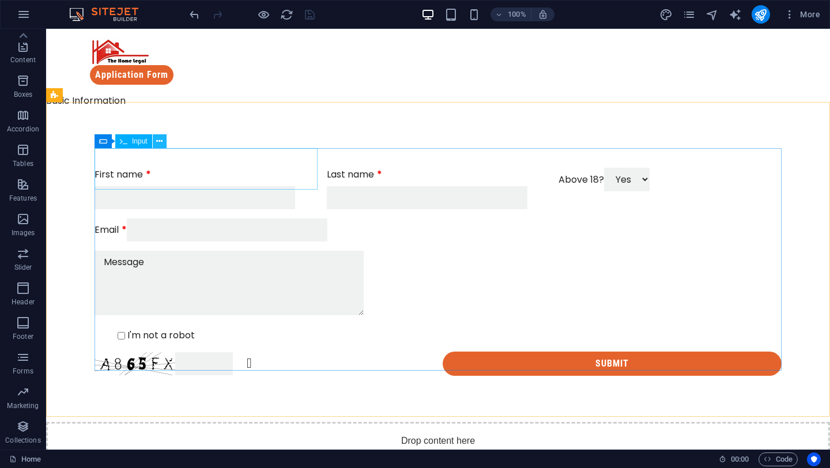
click at [161, 146] on icon at bounding box center [159, 142] width 6 height 12
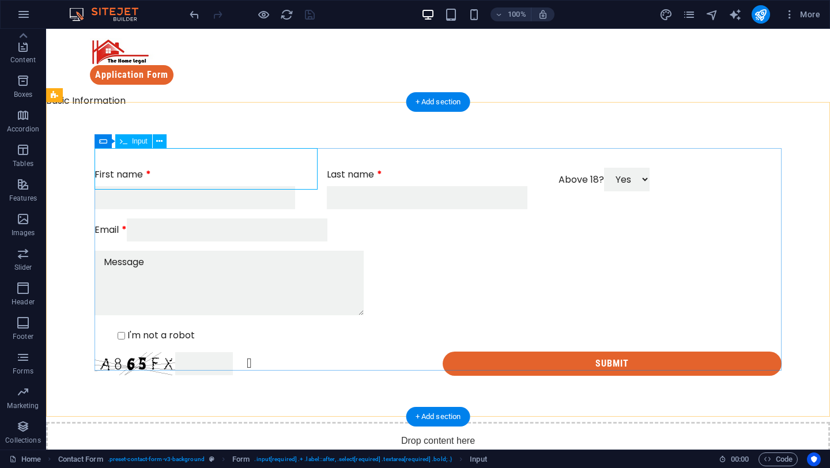
click at [128, 168] on div "First name" at bounding box center [206, 189] width 223 height 42
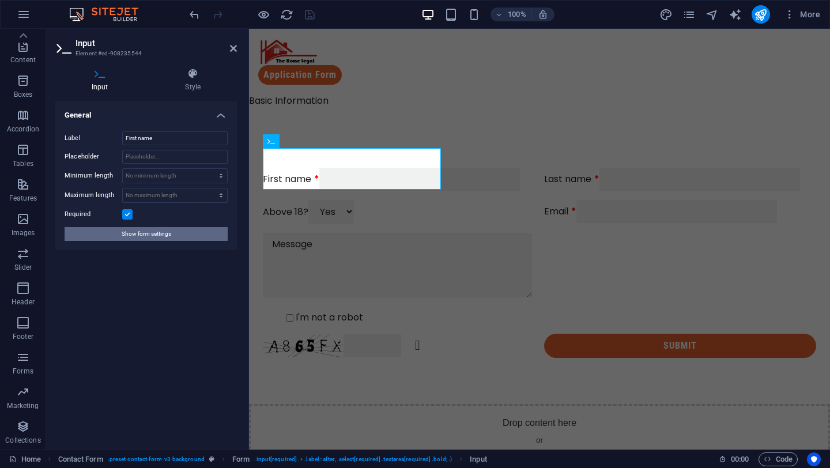
click at [144, 234] on span "Show form settings" at bounding box center [147, 234] width 50 height 14
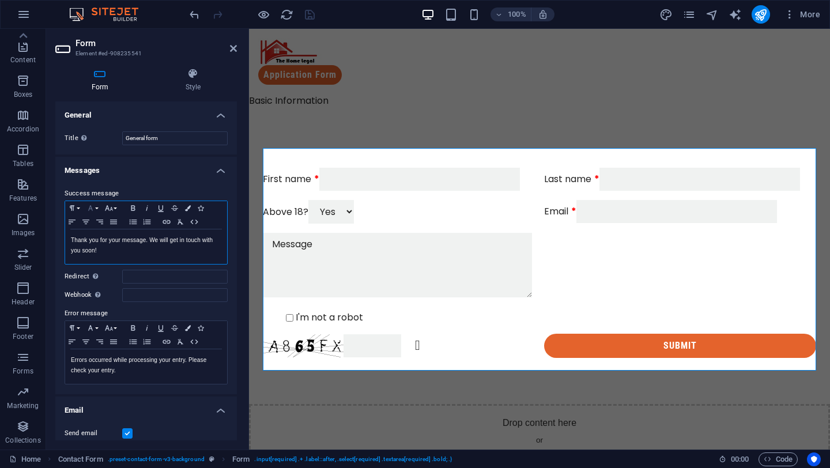
click at [97, 208] on button "Font Family" at bounding box center [93, 208] width 18 height 14
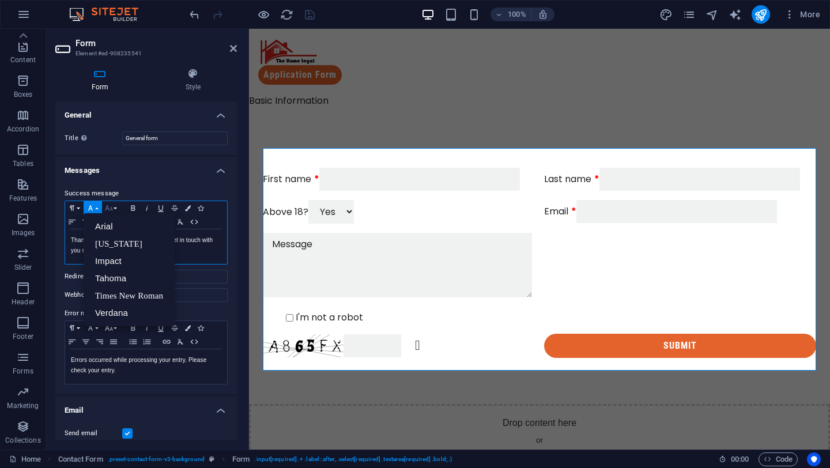
click at [116, 206] on button "Font Size" at bounding box center [111, 208] width 18 height 14
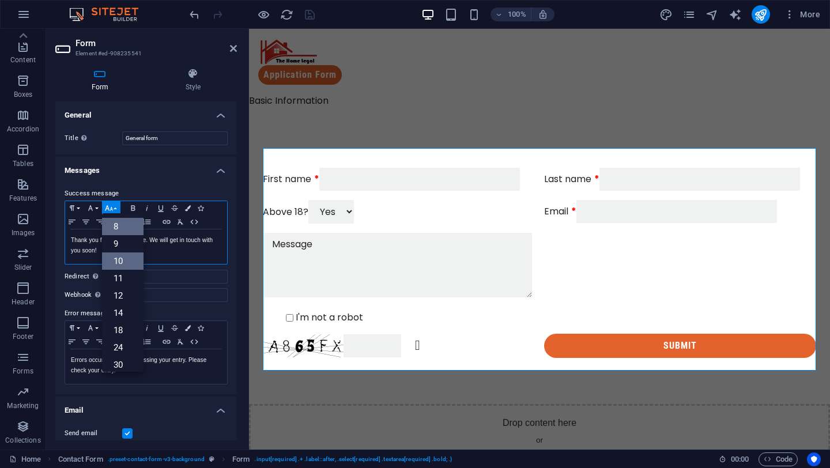
click at [118, 224] on link "8" at bounding box center [123, 226] width 42 height 17
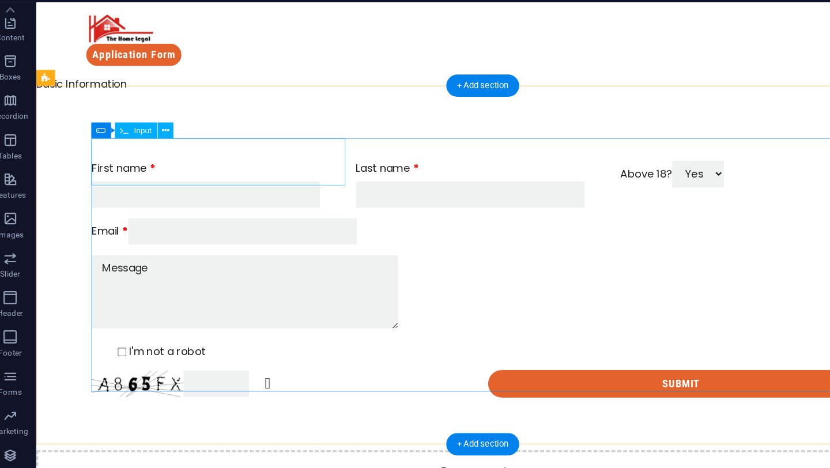
click at [120, 141] on div "First name" at bounding box center [195, 162] width 223 height 42
click at [121, 141] on div "First name" at bounding box center [195, 162] width 223 height 42
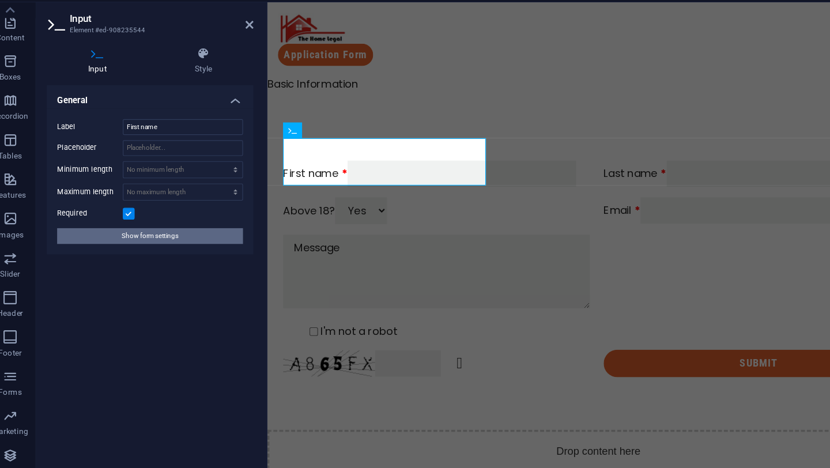
click at [151, 234] on span "Show form settings" at bounding box center [147, 234] width 50 height 14
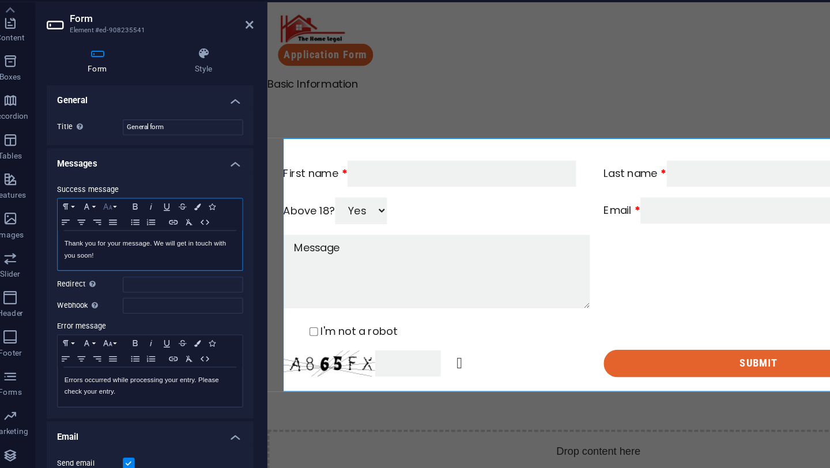
click at [115, 205] on icon "button" at bounding box center [109, 208] width 14 height 9
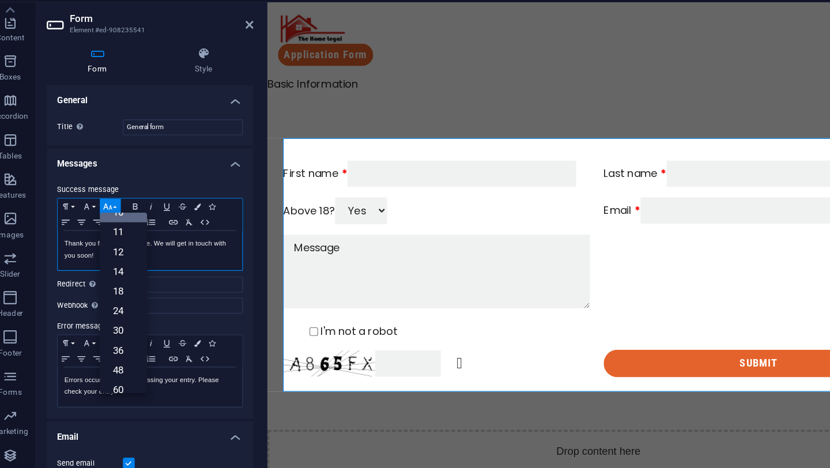
click at [123, 216] on link "10" at bounding box center [123, 213] width 42 height 17
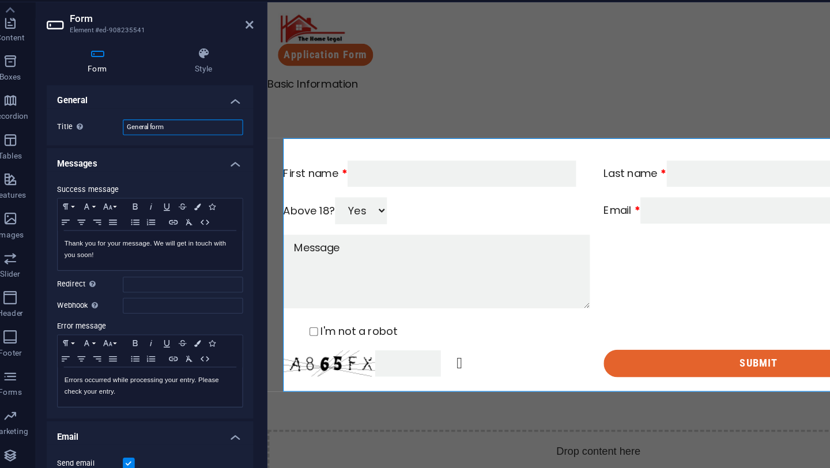
click at [191, 138] on input "General form" at bounding box center [175, 138] width 106 height 14
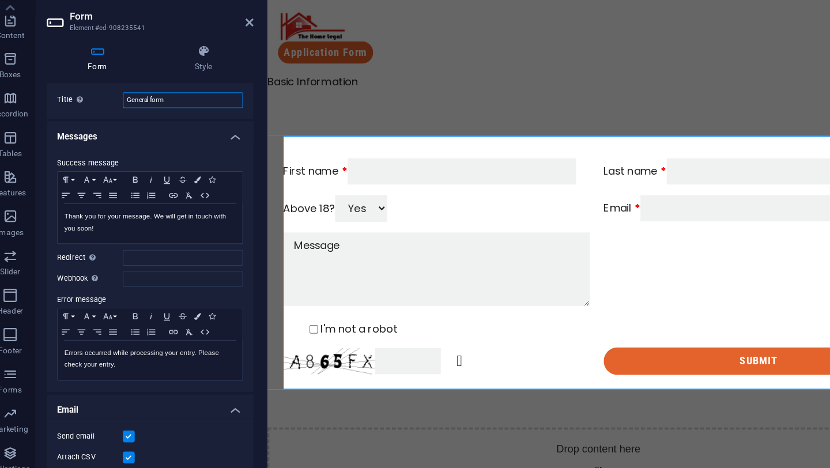
scroll to position [13, 0]
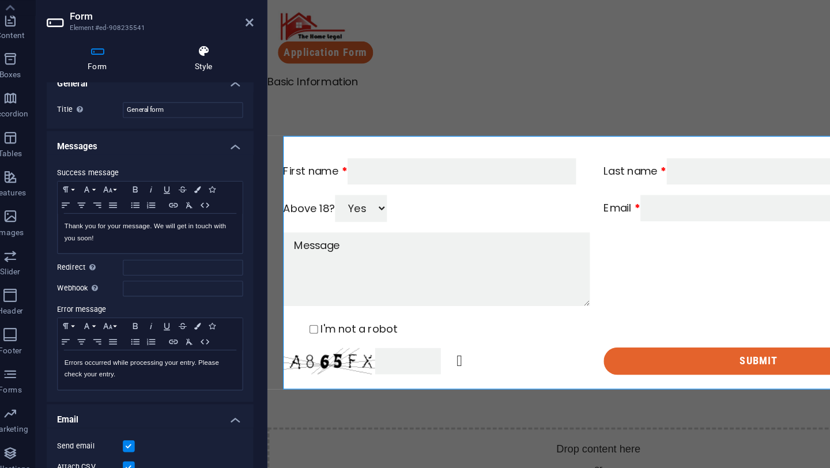
click at [195, 82] on h4 "Style" at bounding box center [193, 80] width 88 height 24
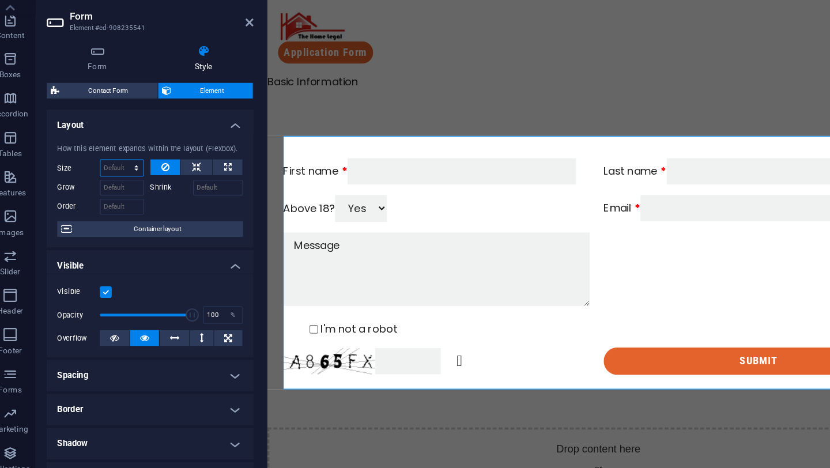
click at [111, 173] on select "Default auto px % 1/1 1/2 1/3 1/4 1/5 1/6 1/7 1/8 1/9 1/10" at bounding box center [121, 177] width 37 height 14
select select "DISABLED_OPTION_VALUE"
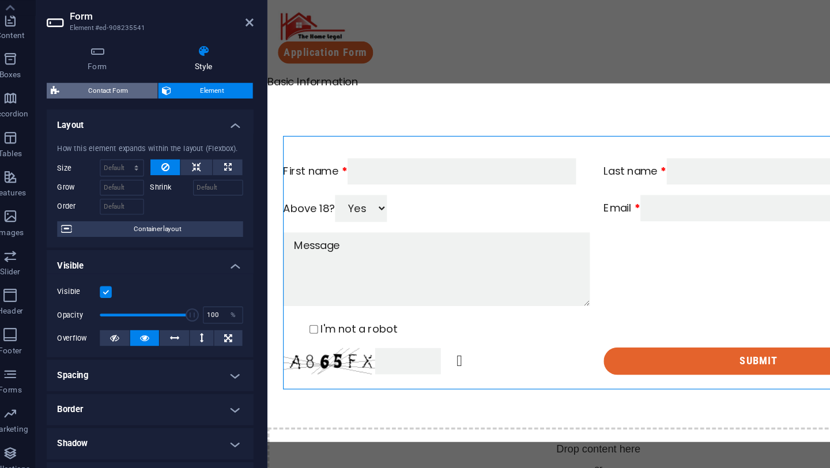
click at [87, 110] on span "Contact Form" at bounding box center [110, 108] width 80 height 14
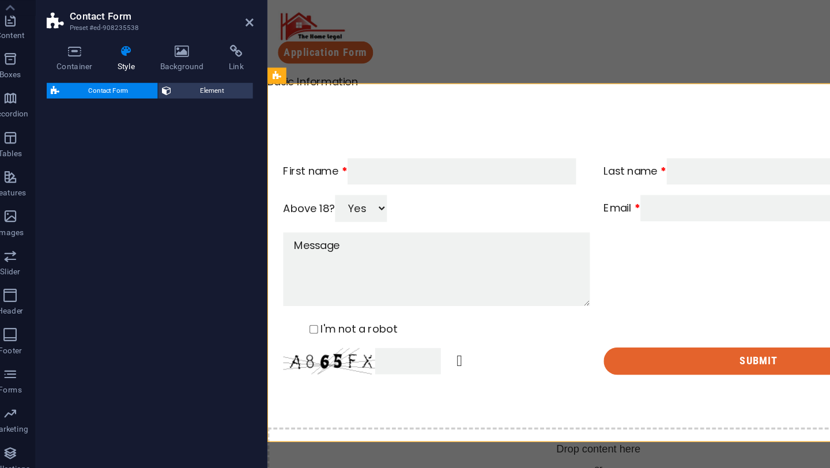
select select "rem"
select select "preset-contact-form-v3-background"
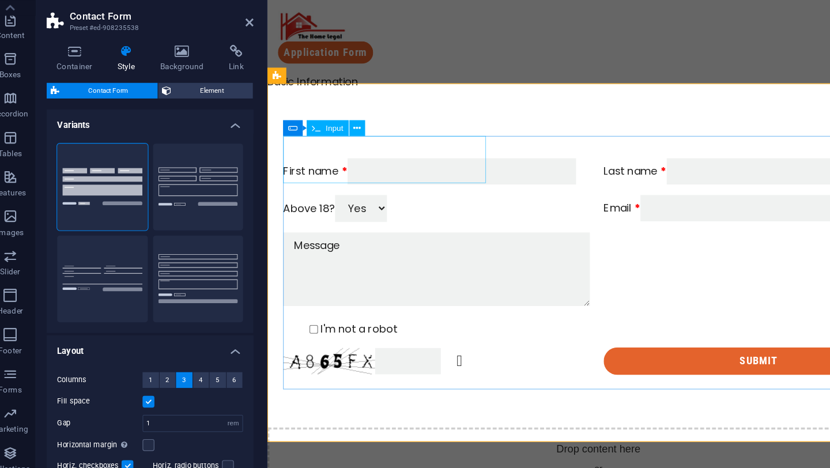
click at [318, 139] on div "First name" at bounding box center [417, 150] width 272 height 23
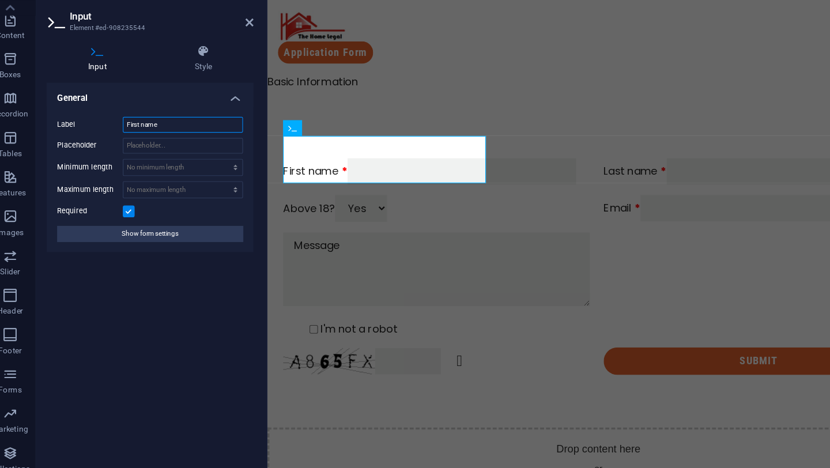
click at [187, 137] on input "First name" at bounding box center [175, 138] width 106 height 14
click at [186, 154] on input "Placeholder" at bounding box center [175, 157] width 106 height 14
click at [187, 170] on select "No minimum length chars" at bounding box center [175, 176] width 104 height 14
click at [190, 195] on select "No maximum length chars" at bounding box center [175, 196] width 104 height 14
select select "DISABLED_OPTION_VALUE"
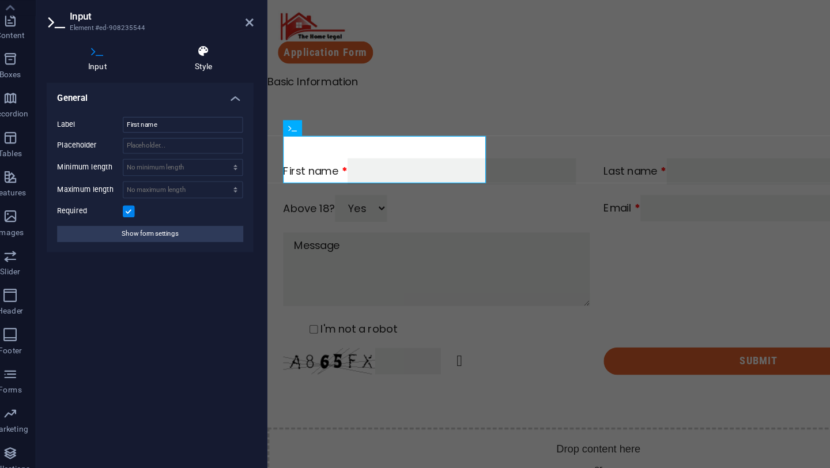
click at [204, 85] on h4 "Style" at bounding box center [193, 80] width 88 height 24
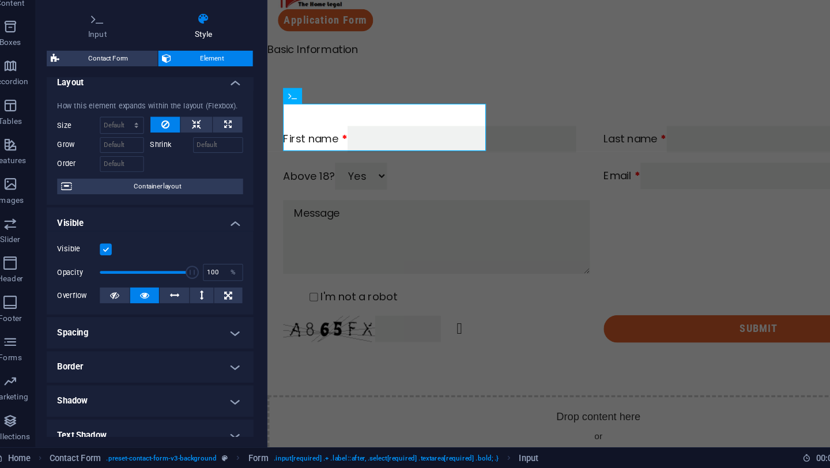
scroll to position [9, 0]
click at [164, 226] on span "Container layout" at bounding box center [153, 222] width 144 height 14
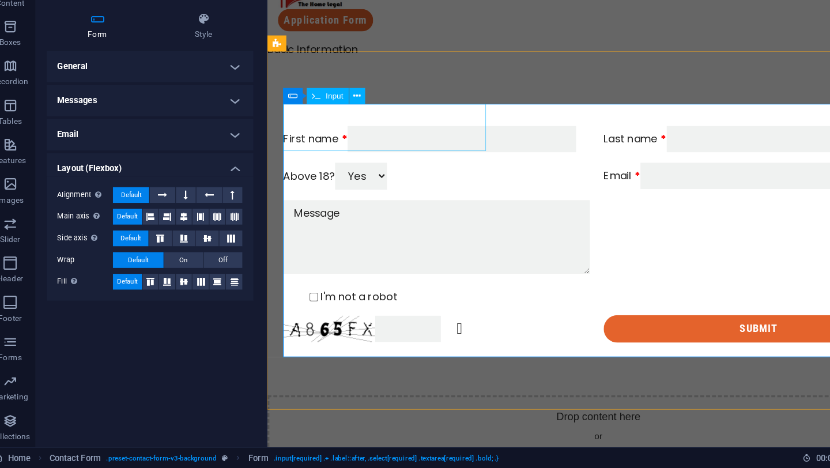
click at [324, 107] on div "First name" at bounding box center [417, 118] width 272 height 23
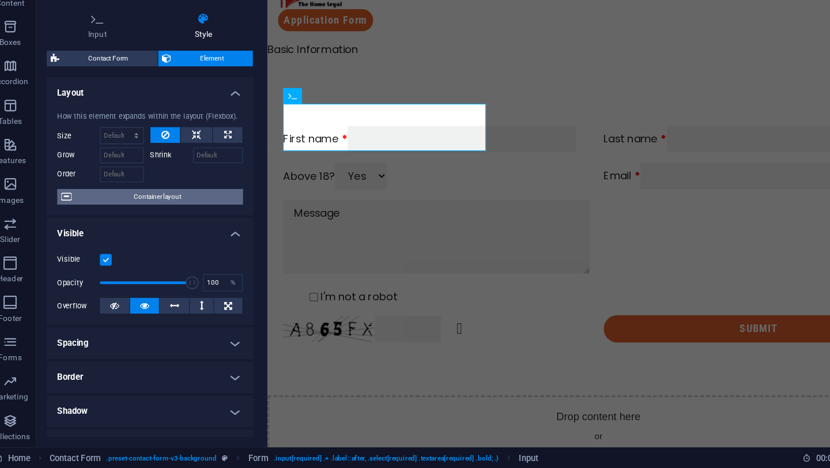
click at [193, 228] on span "Container layout" at bounding box center [153, 230] width 144 height 14
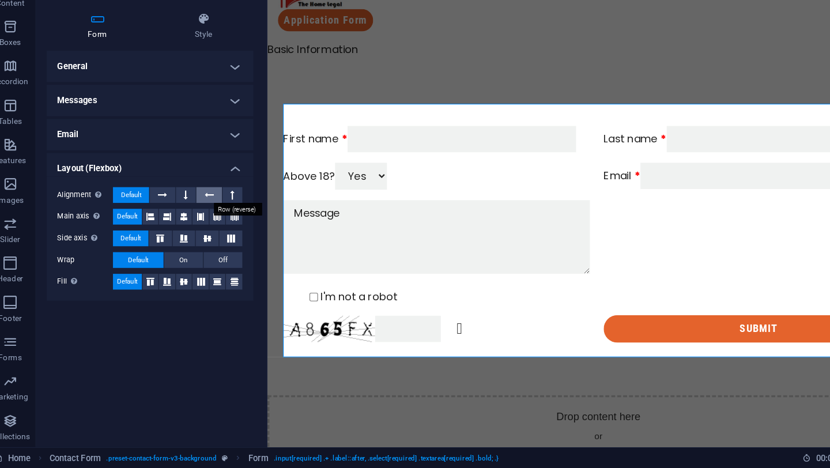
click at [193, 227] on button at bounding box center [198, 228] width 22 height 14
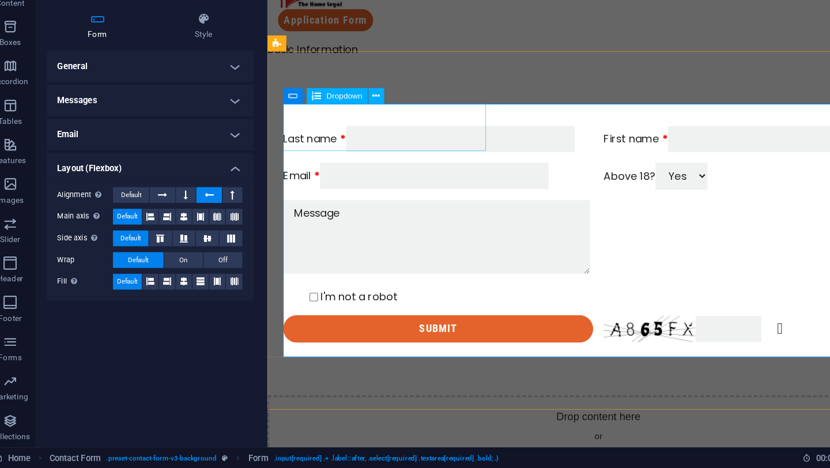
click at [562, 140] on div "Above 18? Yes No" at bounding box center [698, 152] width 272 height 24
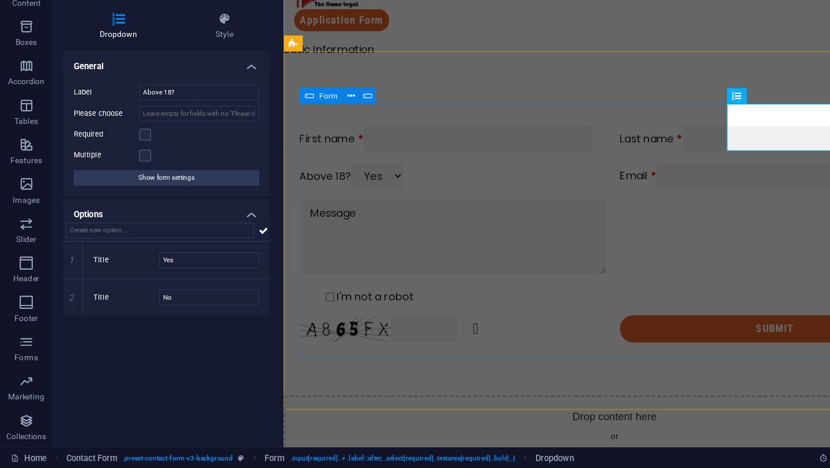
click at [332, 183] on div "First name Last name Above 18? Yes No Email I'm not a robot Unreadable? Regener…" at bounding box center [575, 203] width 554 height 200
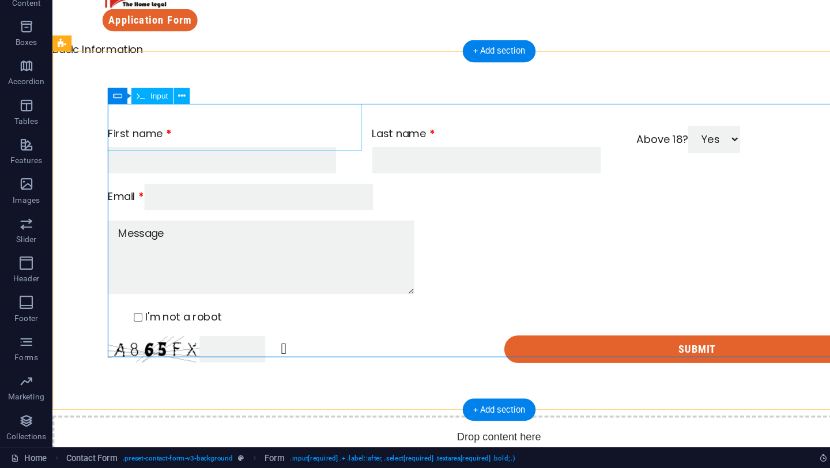
click at [141, 107] on div "First name" at bounding box center [212, 128] width 223 height 42
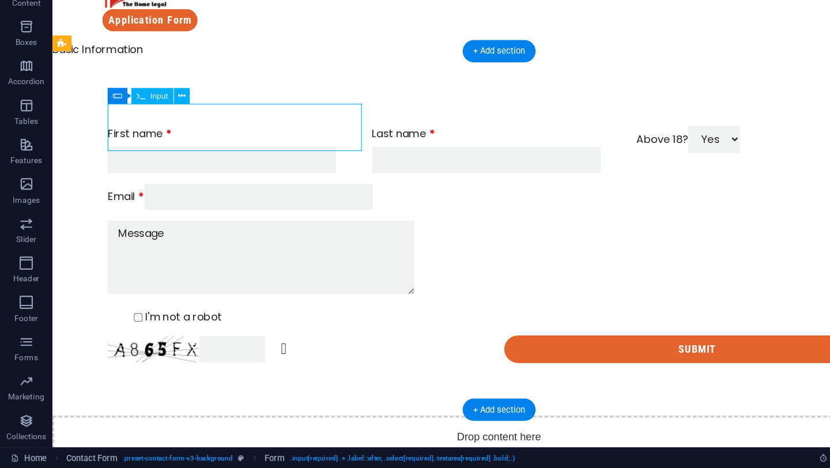
click at [141, 107] on div "First name" at bounding box center [212, 128] width 223 height 42
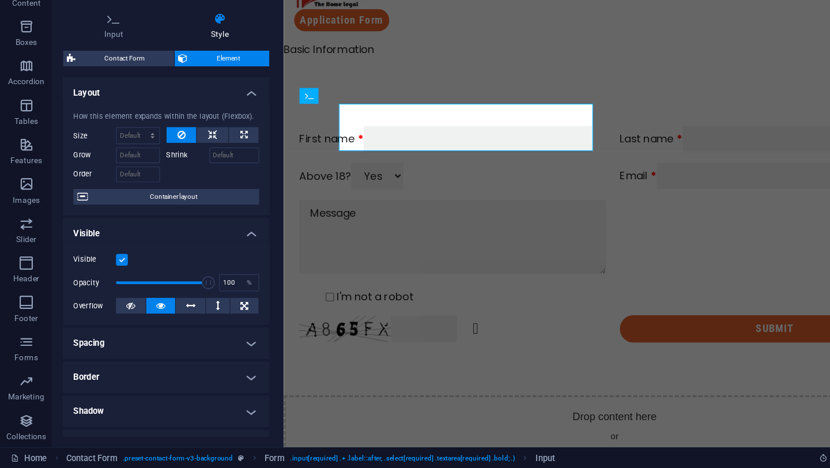
click at [134, 154] on div "How this element expands within the layout (Flexbox). Size Default auto px % 1/…" at bounding box center [146, 196] width 182 height 101
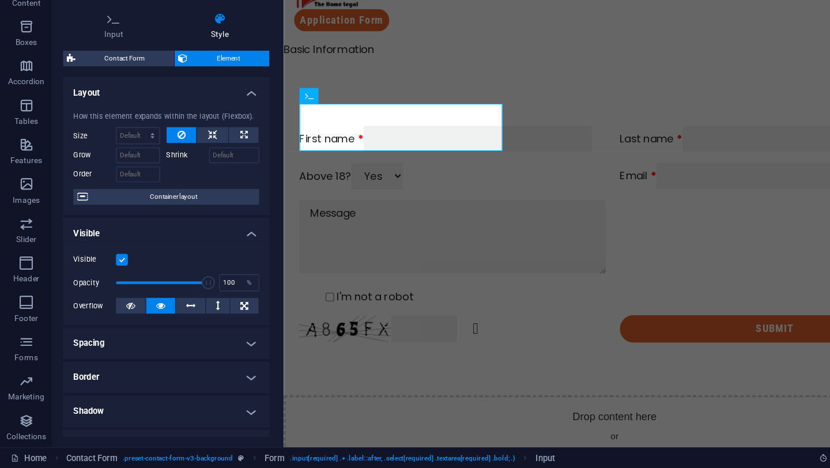
click at [134, 154] on div "How this element expands within the layout (Flexbox). Size Default auto px % 1/…" at bounding box center [146, 196] width 182 height 101
click at [328, 107] on div "First name" at bounding box center [434, 118] width 272 height 23
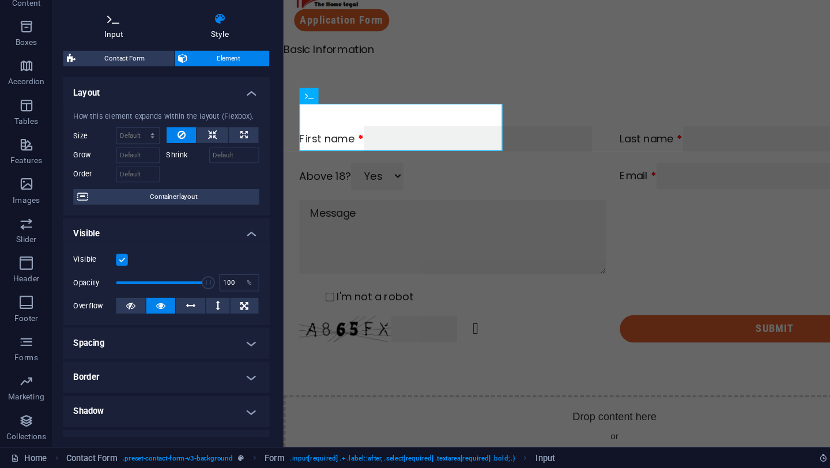
click at [111, 81] on h4 "Input" at bounding box center [102, 80] width 94 height 24
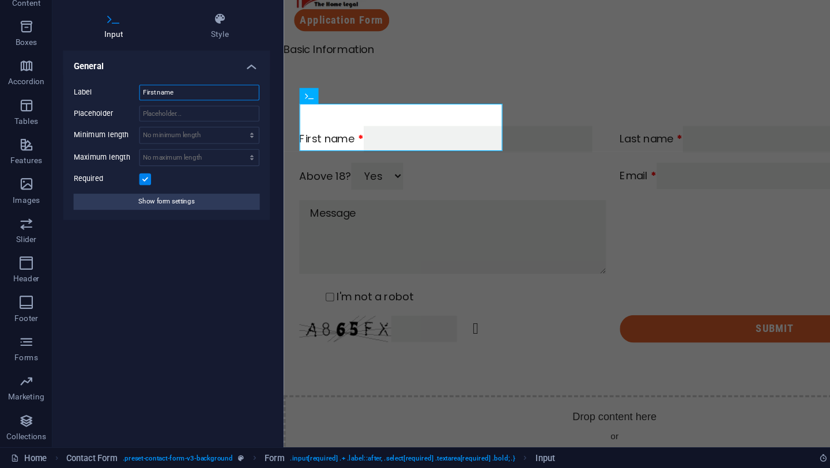
click at [168, 142] on input "First name" at bounding box center [175, 138] width 106 height 14
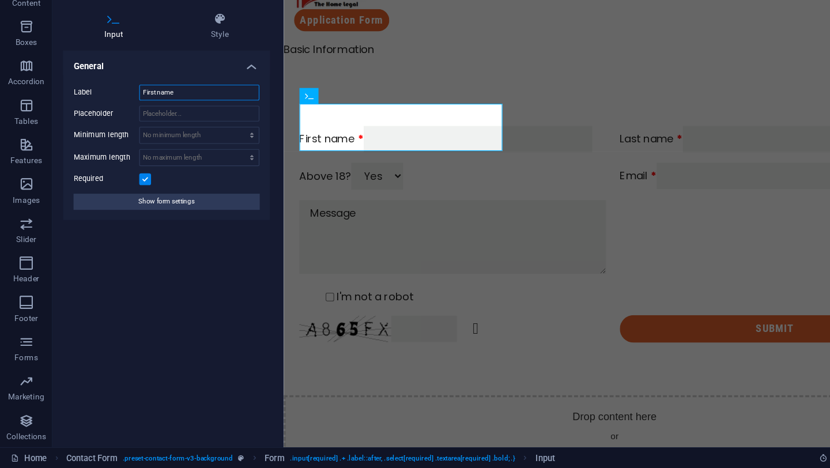
click at [168, 142] on input "First name" at bounding box center [175, 138] width 106 height 14
drag, startPoint x: 168, startPoint y: 142, endPoint x: 245, endPoint y: 185, distance: 88.3
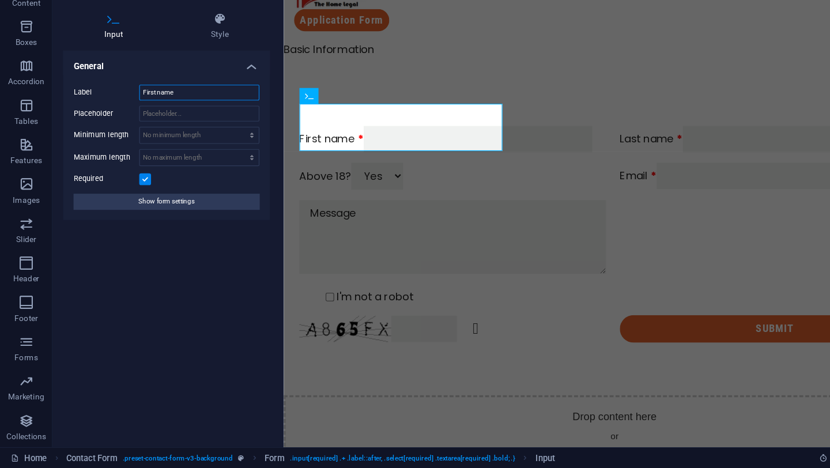
click at [173, 144] on input "First name" at bounding box center [175, 138] width 106 height 14
click at [579, 163] on div "Email" at bounding box center [715, 152] width 272 height 24
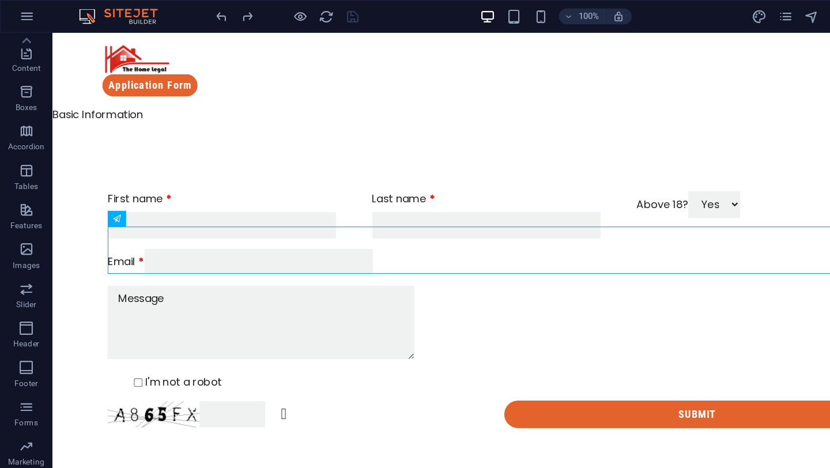
click at [680, 12] on div "More" at bounding box center [743, 14] width 166 height 18
click at [719, 9] on icon "navigator" at bounding box center [712, 14] width 13 height 13
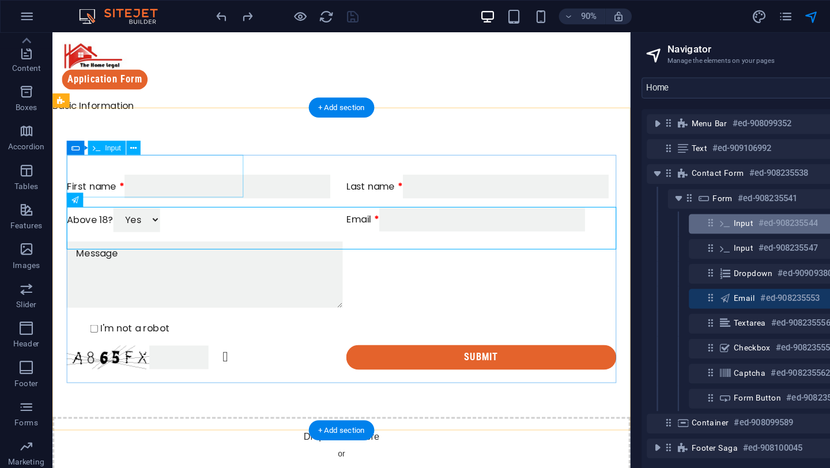
click at [652, 195] on span "Input" at bounding box center [652, 195] width 17 height 9
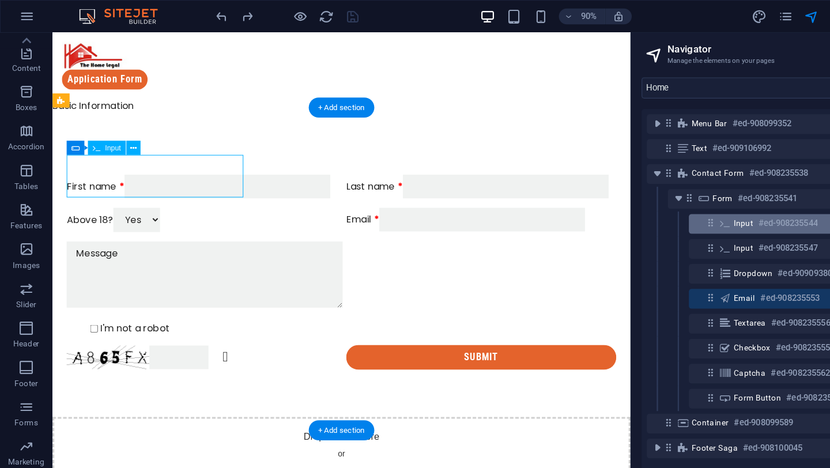
click at [652, 195] on span "Input" at bounding box center [652, 195] width 17 height 9
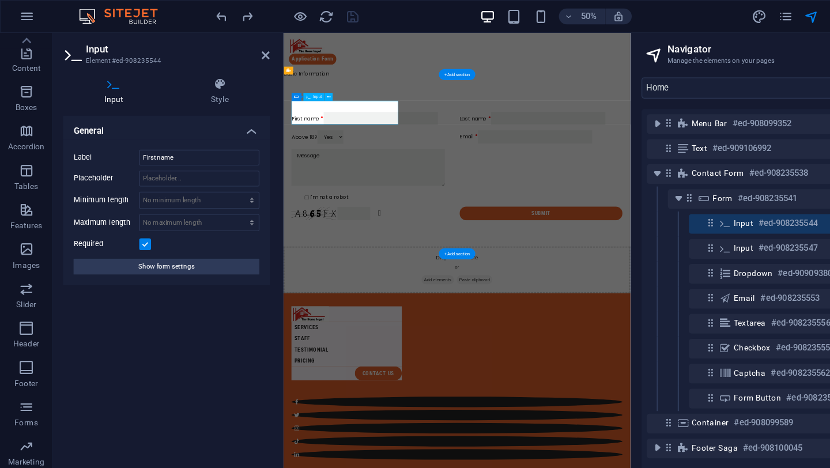
click at [652, 195] on span "Input" at bounding box center [652, 195] width 17 height 9
click at [676, 195] on h6 "#ed-908235544" at bounding box center [692, 196] width 52 height 14
click at [677, 195] on h6 "#ed-908235544" at bounding box center [692, 196] width 52 height 14
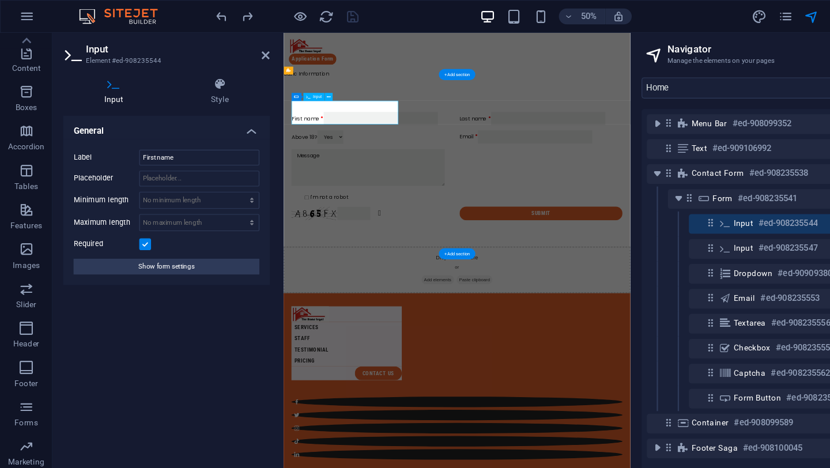
click at [677, 195] on h6 "#ed-908235544" at bounding box center [692, 196] width 52 height 14
click at [83, 114] on h4 "General" at bounding box center [146, 111] width 182 height 21
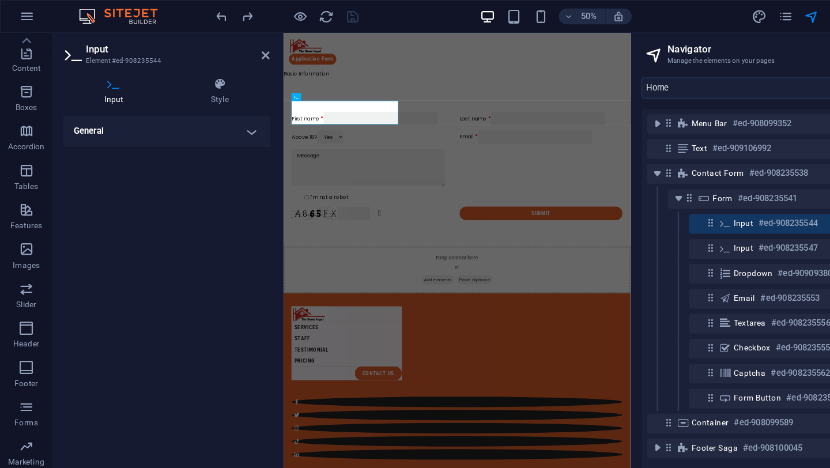
click at [83, 114] on h4 "General" at bounding box center [146, 115] width 182 height 28
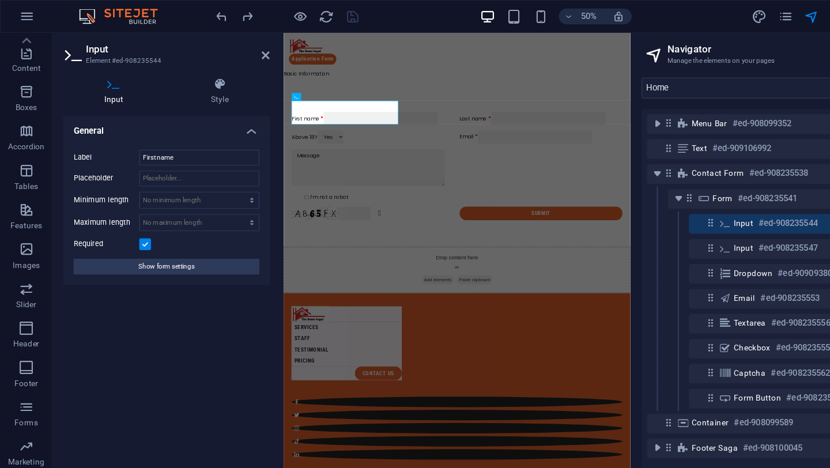
click at [104, 79] on h4 "Input" at bounding box center [102, 80] width 94 height 24
click at [104, 79] on icon at bounding box center [99, 74] width 89 height 12
drag, startPoint x: 104, startPoint y: 79, endPoint x: 104, endPoint y: 61, distance: 17.9
click at [104, 78] on icon at bounding box center [99, 74] width 89 height 12
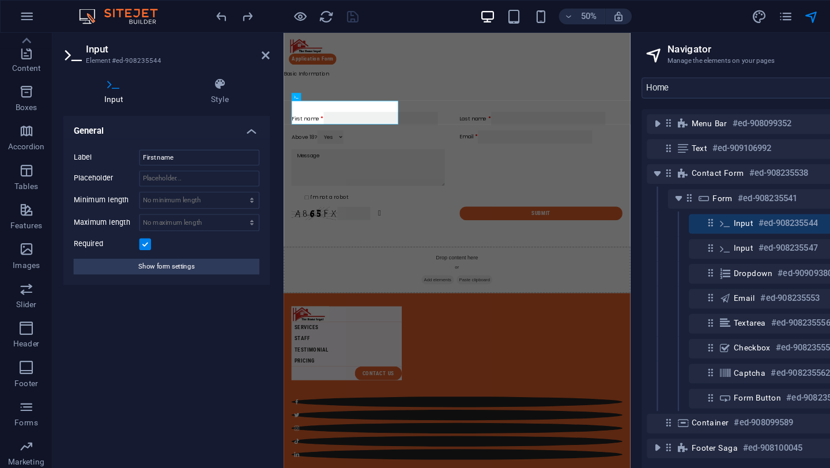
click at [103, 57] on h3 "Element #ed-908235544" at bounding box center [145, 53] width 138 height 10
click at [86, 46] on h2 "Input" at bounding box center [156, 43] width 161 height 10
click at [192, 77] on icon at bounding box center [193, 74] width 88 height 12
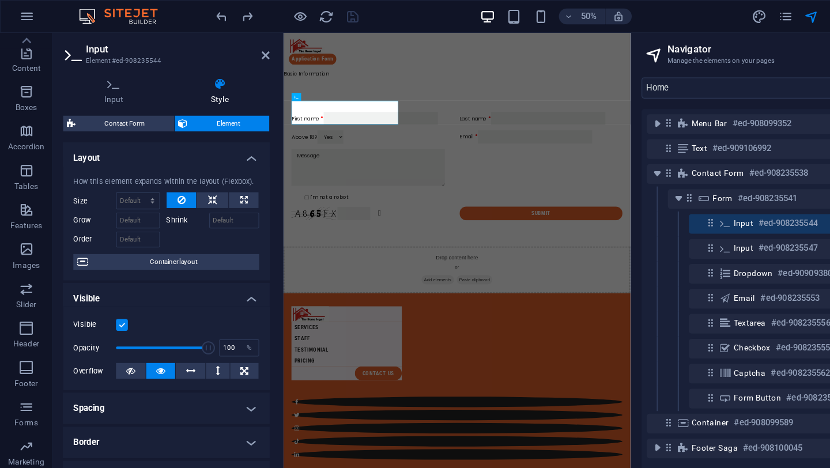
click at [192, 77] on icon at bounding box center [193, 74] width 88 height 12
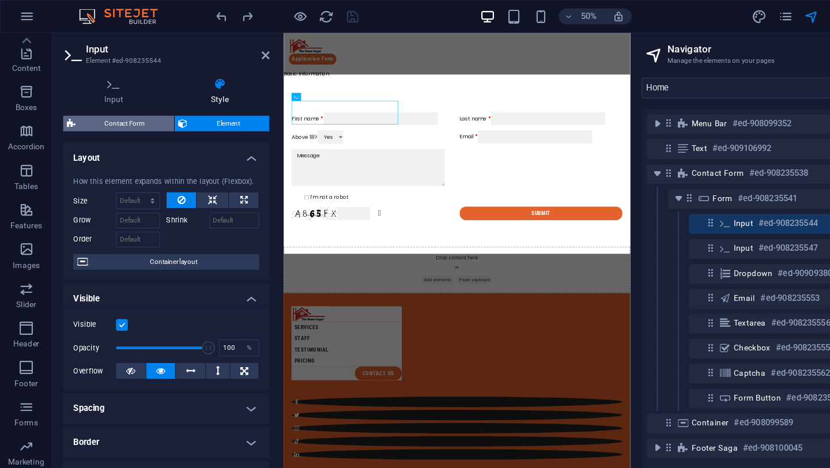
click at [116, 107] on span "Contact Form" at bounding box center [110, 108] width 80 height 14
select select "rem"
select select "preset-contact-form-v3-background"
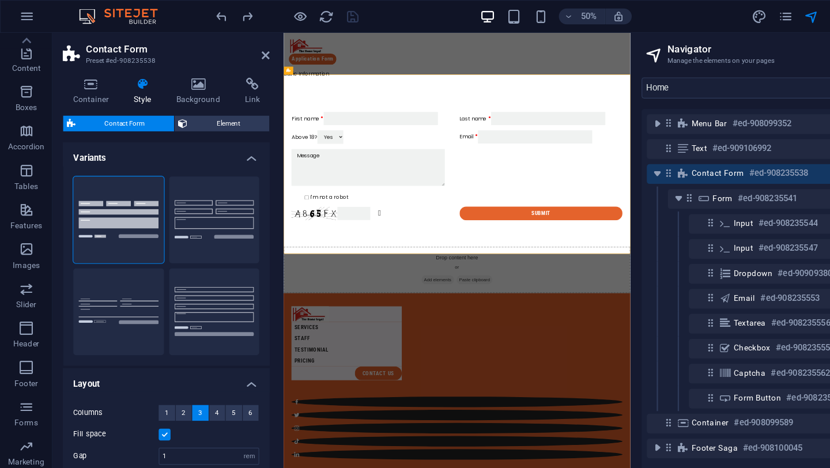
click at [126, 78] on icon at bounding box center [125, 74] width 33 height 12
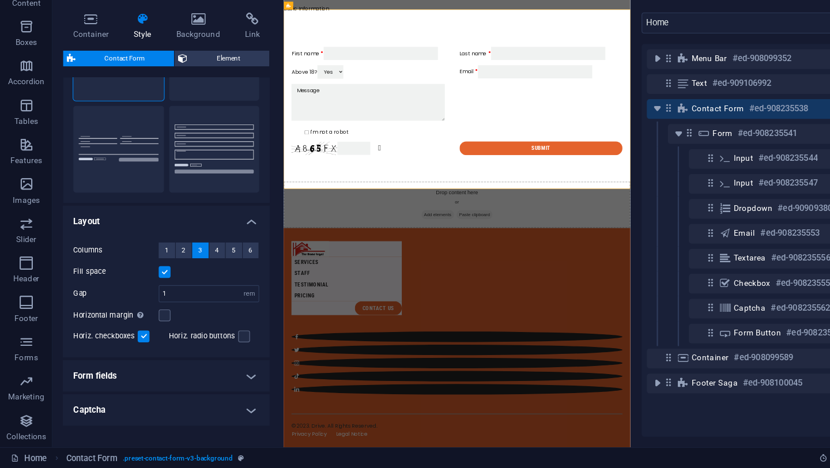
scroll to position [85, 0]
click at [152, 412] on h4 "Captcha" at bounding box center [146, 418] width 182 height 28
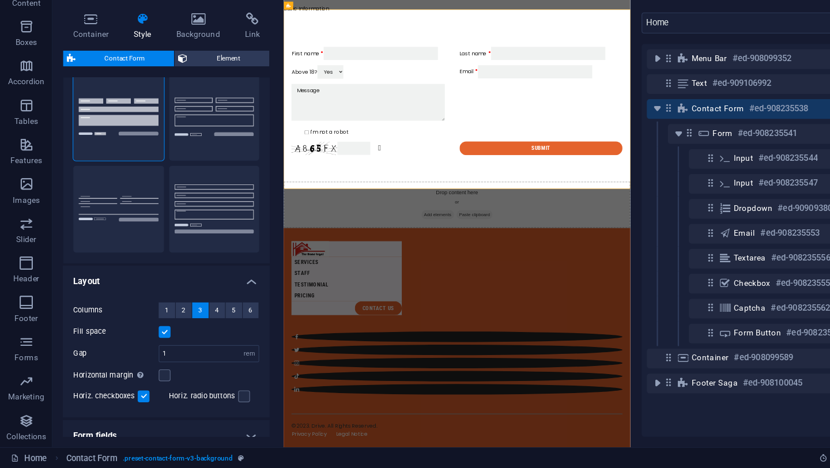
scroll to position [0, 0]
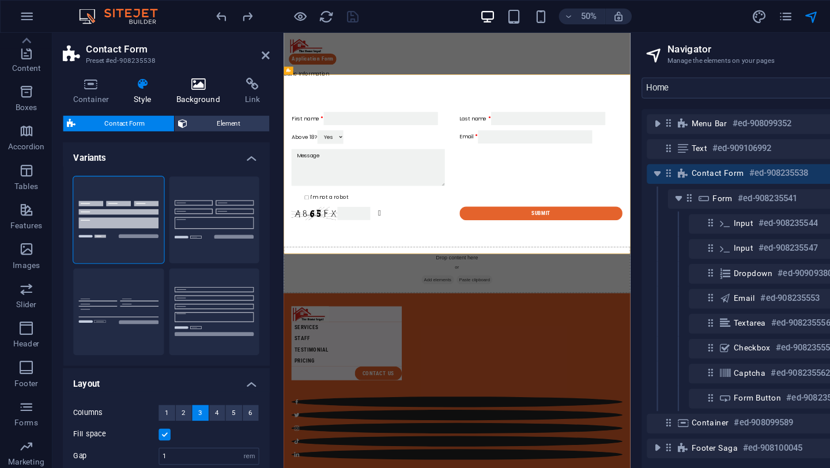
click at [184, 81] on h4 "Background" at bounding box center [176, 80] width 61 height 24
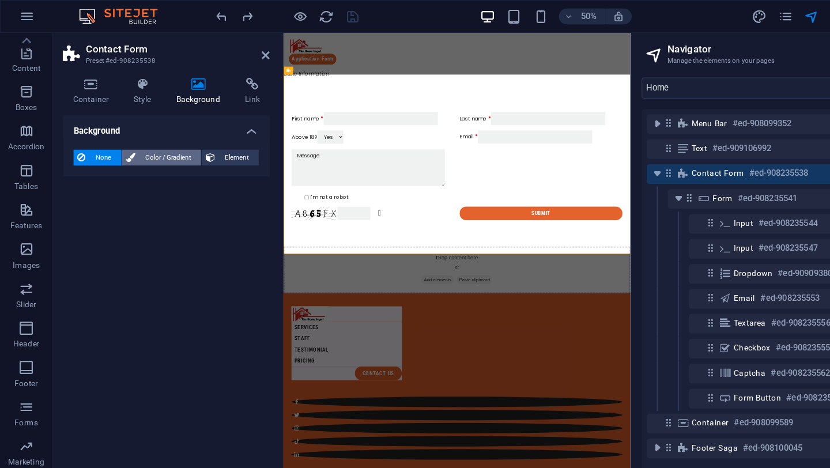
click at [108, 138] on button "Color / Gradient" at bounding box center [141, 138] width 69 height 14
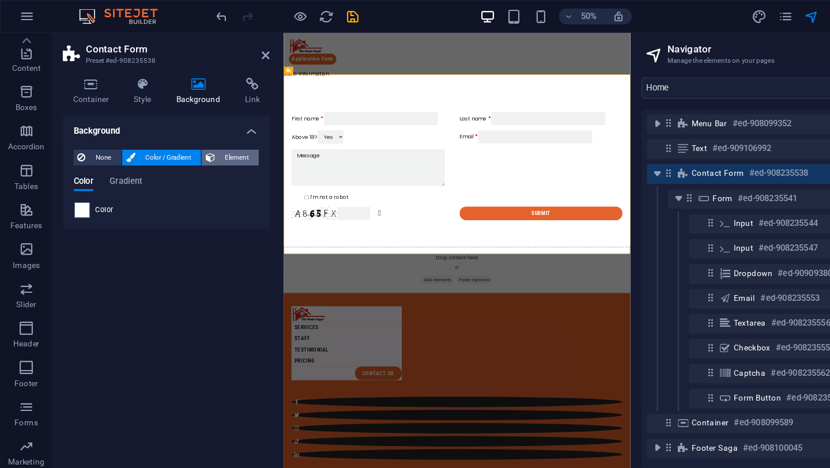
click at [202, 134] on span "Element" at bounding box center [208, 138] width 32 height 14
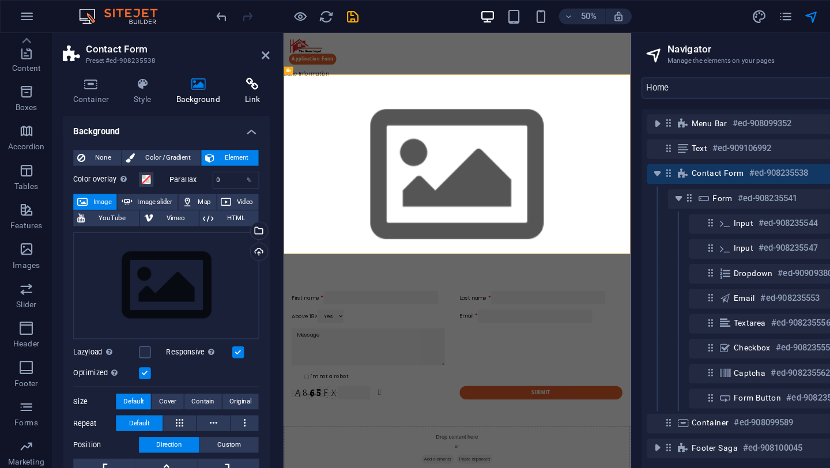
click at [209, 73] on icon at bounding box center [221, 74] width 31 height 12
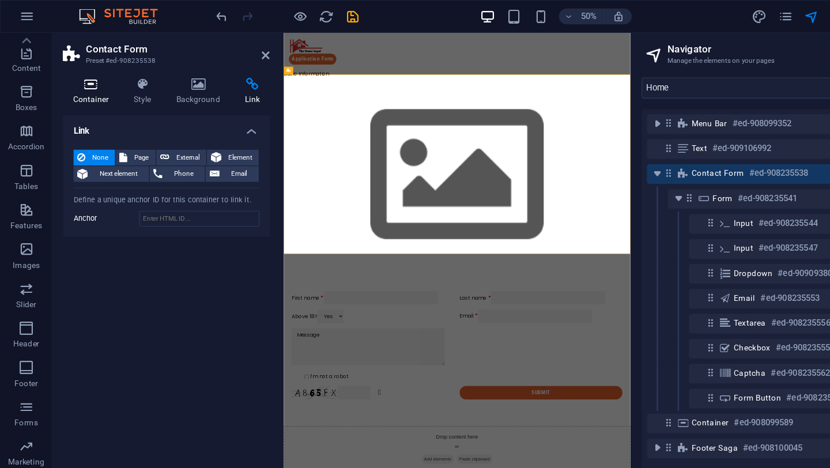
click at [73, 69] on icon at bounding box center [79, 74] width 49 height 12
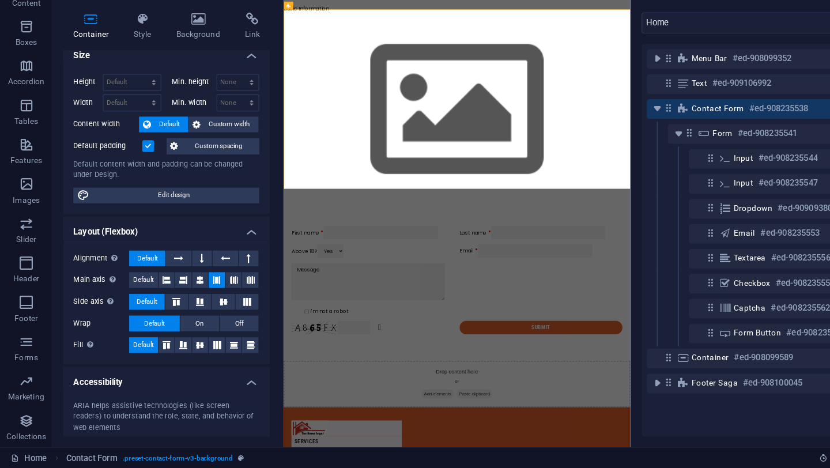
scroll to position [9, 0]
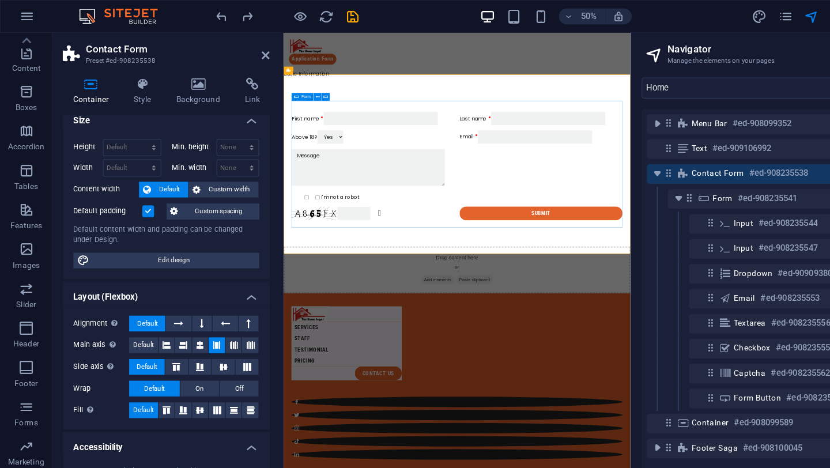
click at [447, 250] on div "First name Last name Above 18? Yes No Email I'm not a robot Unreadable? Regener…" at bounding box center [588, 267] width 581 height 200
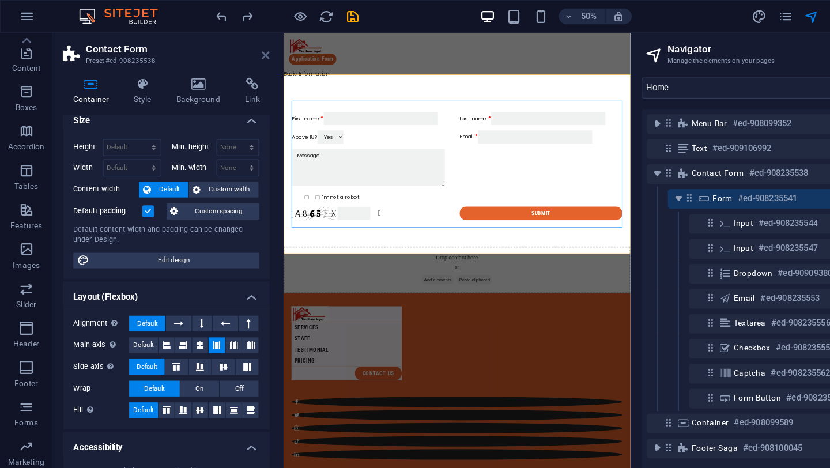
click at [233, 48] on icon at bounding box center [233, 48] width 7 height 9
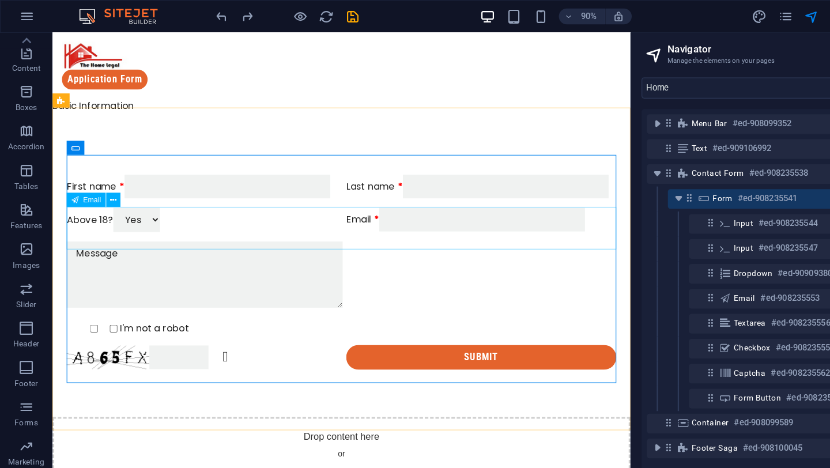
click at [434, 224] on div "Email" at bounding box center [471, 216] width 264 height 24
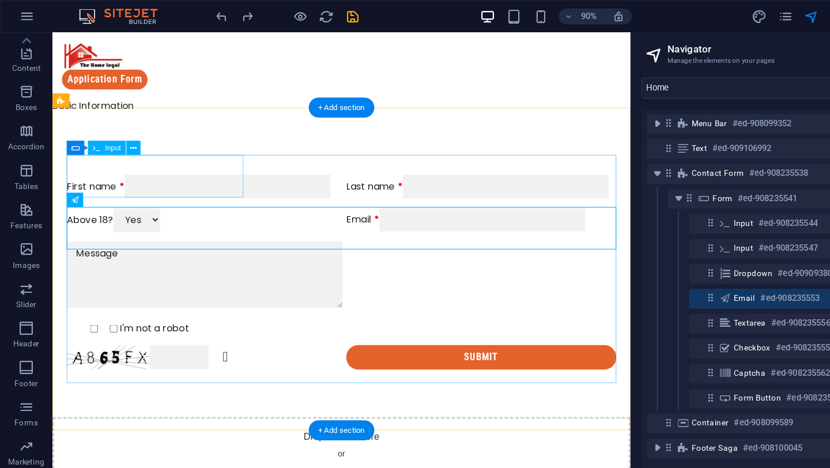
click at [107, 171] on div "First name" at bounding box center [198, 182] width 264 height 23
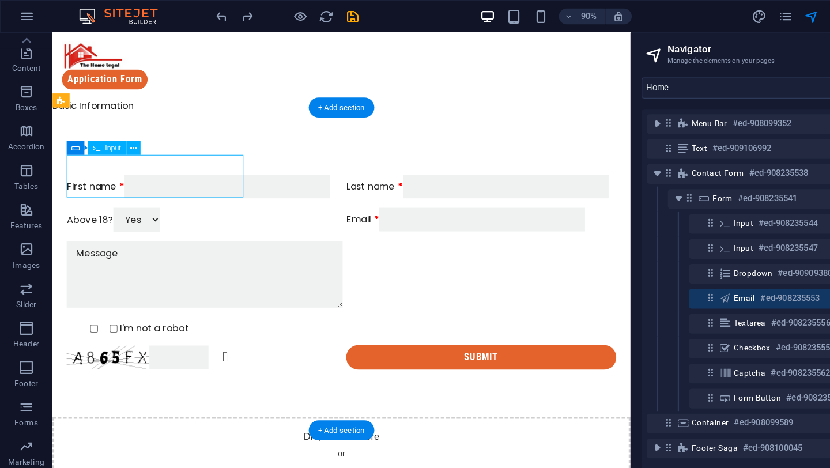
click at [107, 171] on div "First name" at bounding box center [198, 182] width 264 height 23
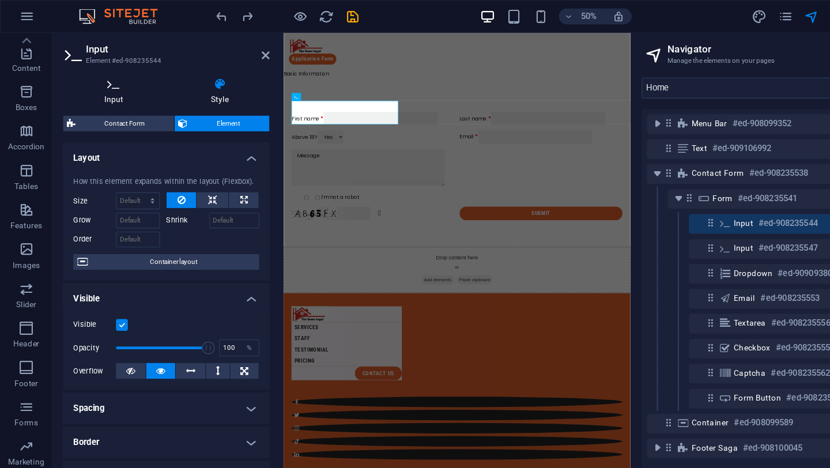
click at [100, 81] on h4 "Input" at bounding box center [102, 80] width 94 height 24
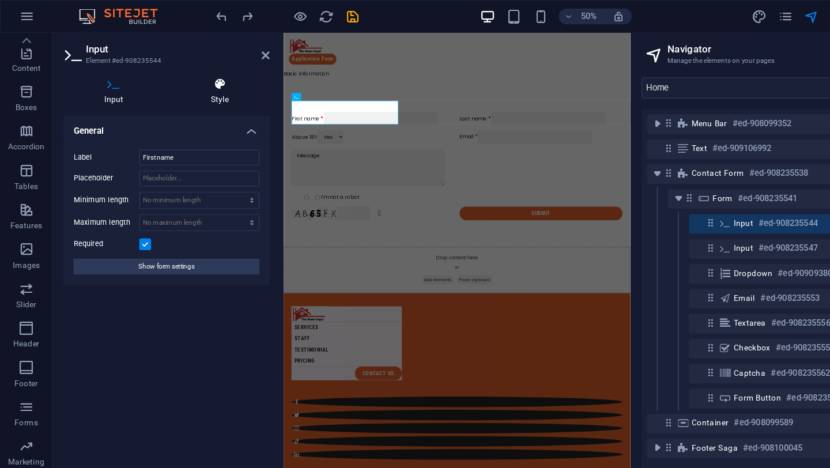
click at [206, 74] on icon at bounding box center [193, 74] width 88 height 12
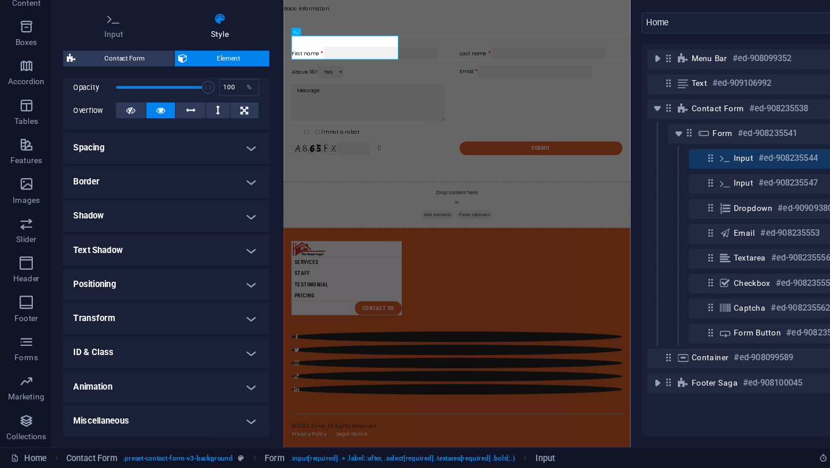
scroll to position [168, 0]
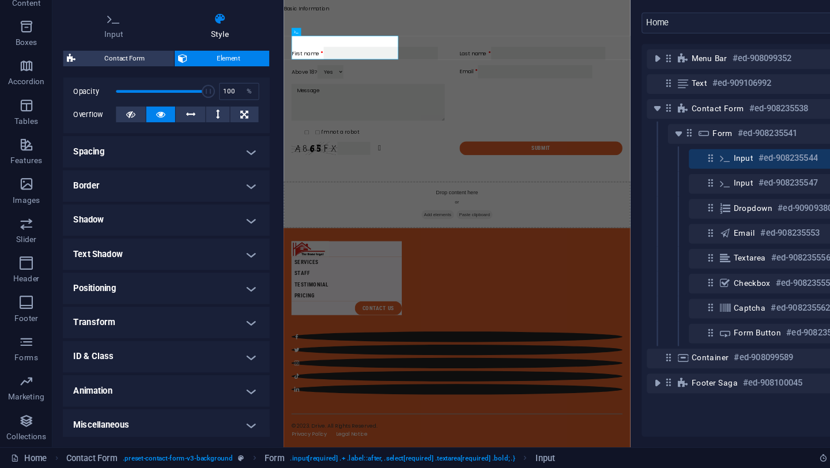
click at [190, 280] on h4 "Text Shadow" at bounding box center [146, 280] width 182 height 28
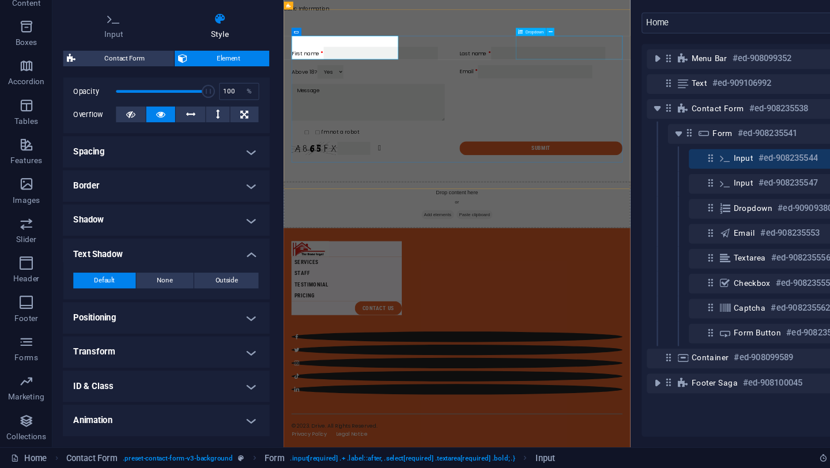
click at [584, 140] on div "Above 18? Yes No" at bounding box center [441, 152] width 286 height 24
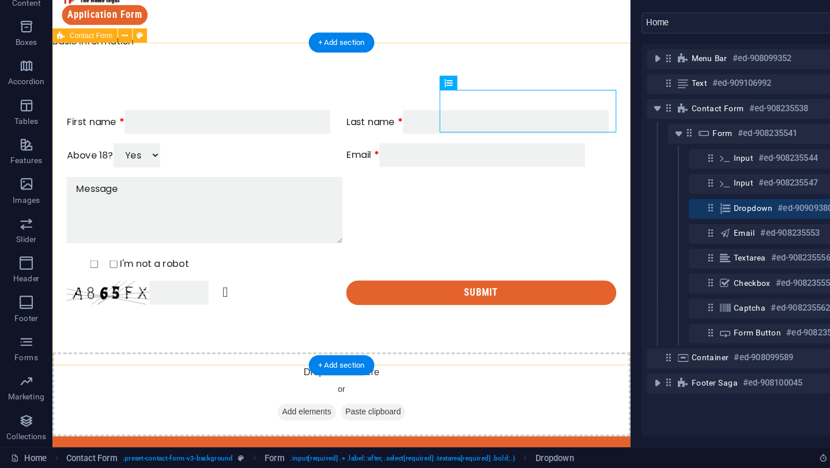
click at [560, 61] on div "First name Last name Above 18? Yes No Email I'm not a robot Unreadable? Regener…" at bounding box center [334, 202] width 564 height 283
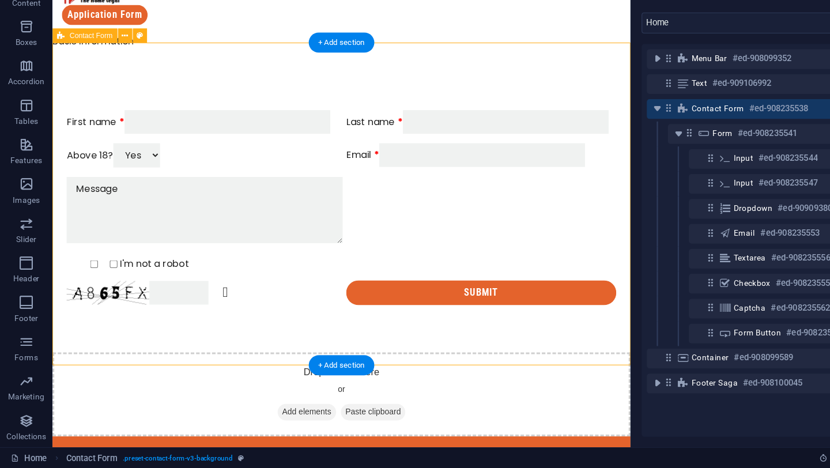
click at [561, 61] on div "First name Last name Above 18? Yes No Email I'm not a robot Unreadable? Regener…" at bounding box center [334, 202] width 564 height 283
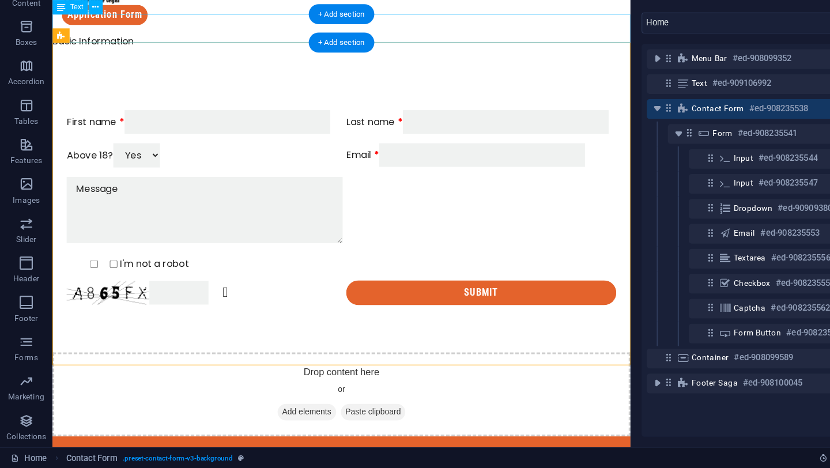
click at [574, 33] on div "Basic Information" at bounding box center [334, 47] width 564 height 28
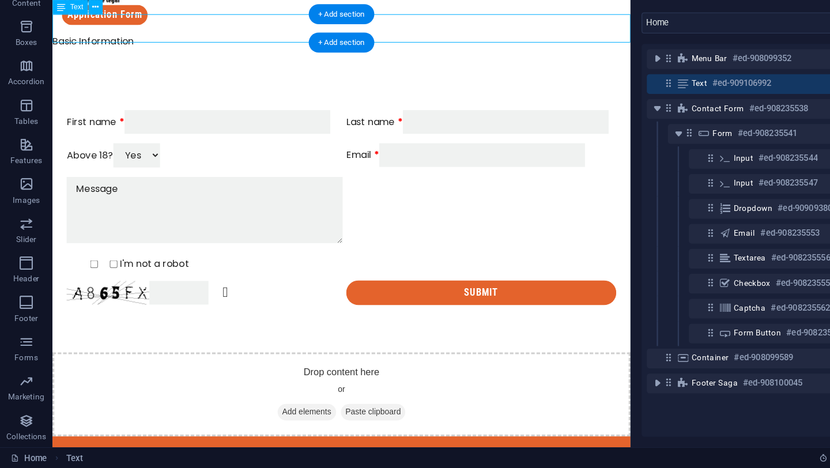
click at [574, 33] on div "Basic Information" at bounding box center [334, 47] width 564 height 28
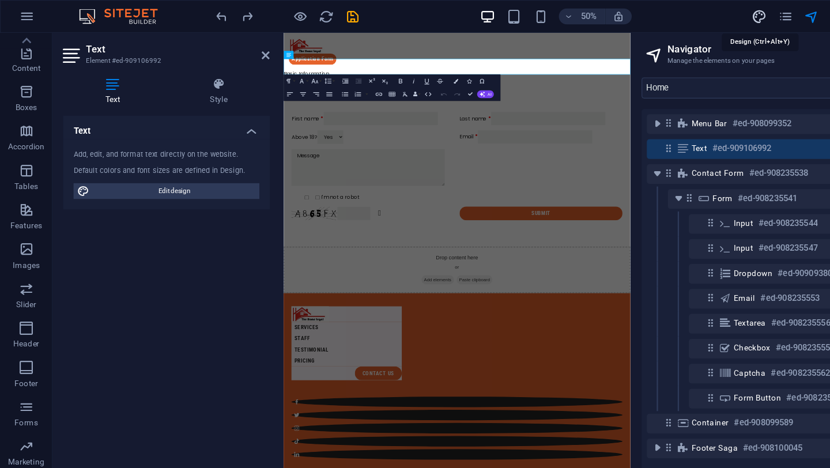
click at [671, 13] on icon "design" at bounding box center [666, 14] width 13 height 13
select select "px"
select select "400"
select select "px"
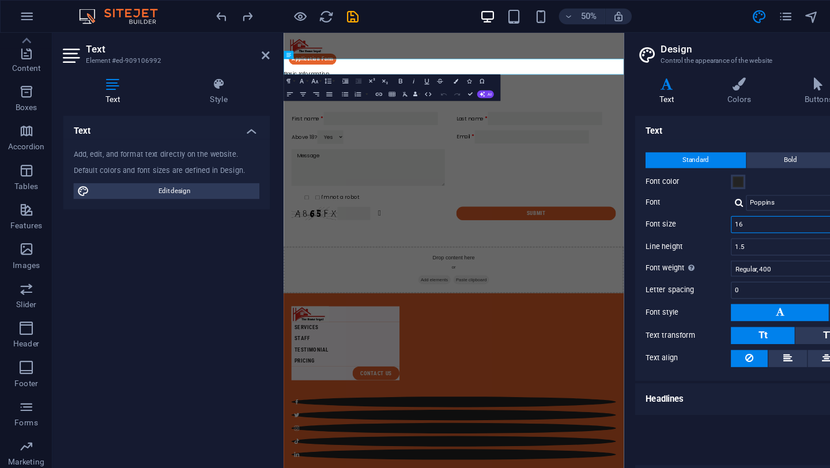
click at [660, 202] on input "16" at bounding box center [726, 197] width 169 height 14
click at [660, 201] on input "16" at bounding box center [726, 197] width 169 height 14
click at [233, 46] on icon at bounding box center [233, 48] width 7 height 9
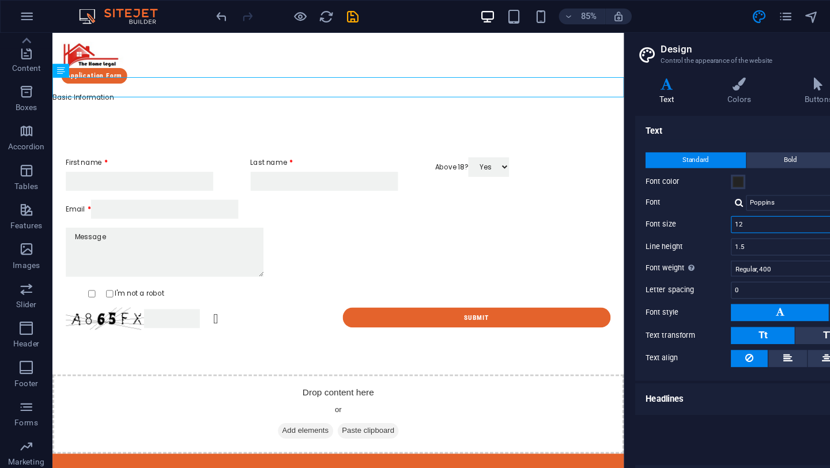
click at [658, 200] on input "12" at bounding box center [726, 197] width 169 height 14
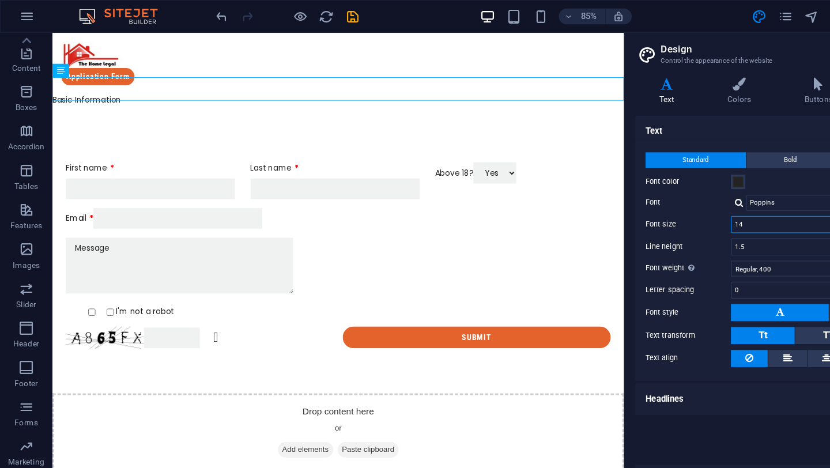
click at [680, 194] on input "14" at bounding box center [726, 197] width 169 height 14
type input "14"
click at [702, 166] on div "Font color" at bounding box center [689, 160] width 245 height 14
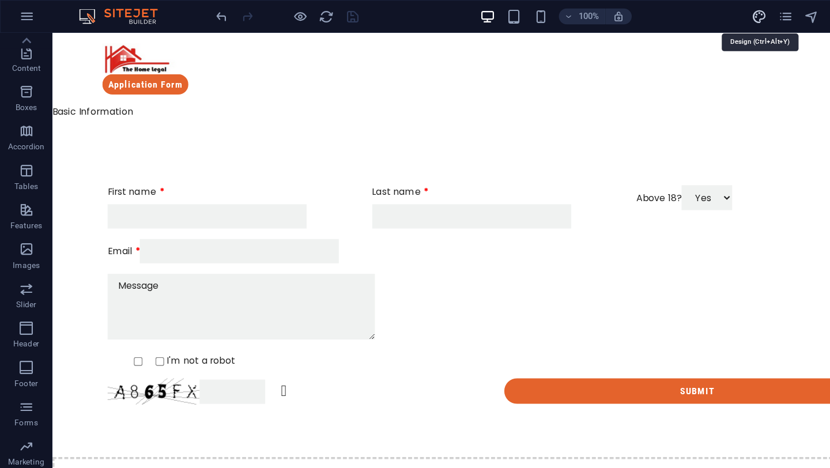
click at [664, 18] on icon "design" at bounding box center [666, 14] width 13 height 13
select select "px"
select select "400"
select select "px"
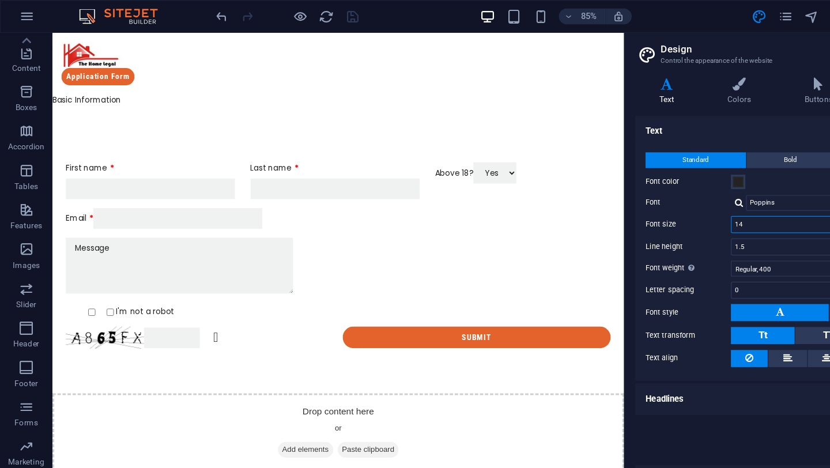
click at [667, 200] on input "14" at bounding box center [726, 197] width 169 height 14
type input "12"
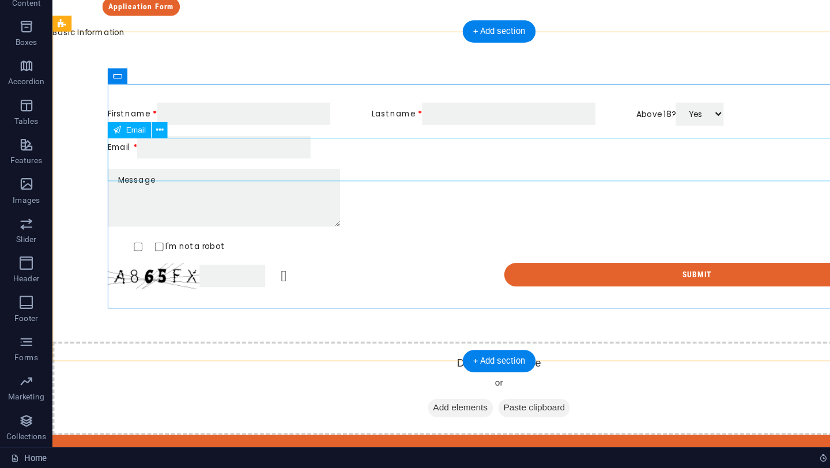
scroll to position [0, 0]
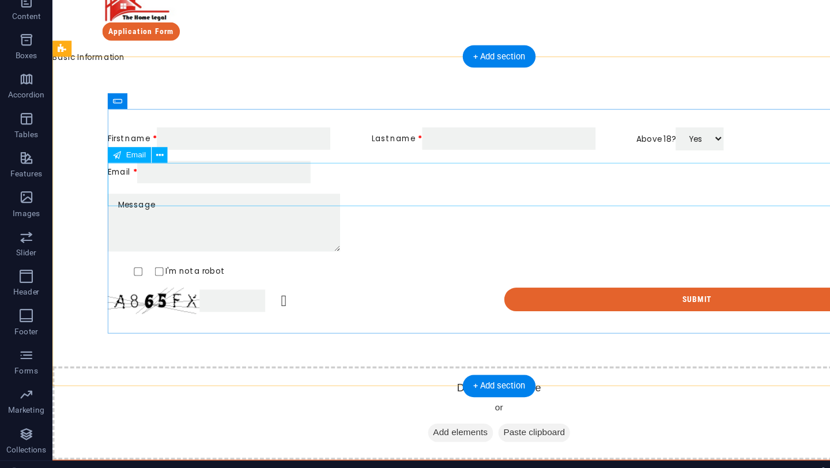
click at [307, 159] on div "Email" at bounding box center [444, 149] width 687 height 20
click at [360, 123] on div "Last name" at bounding box center [444, 120] width 223 height 20
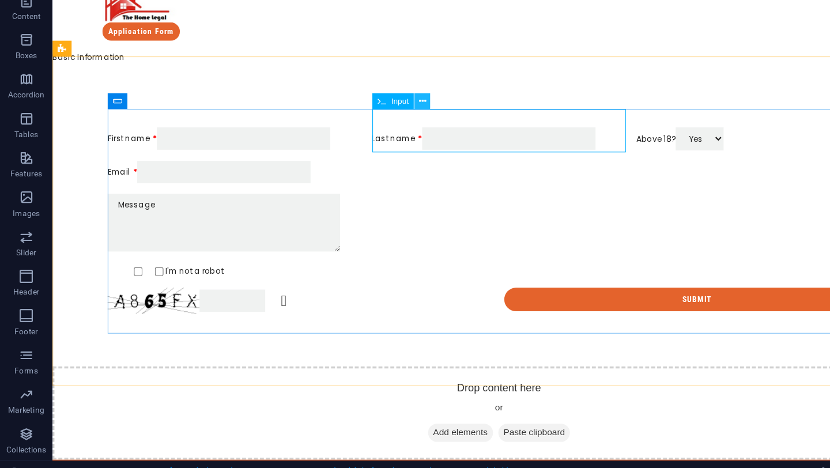
click at [373, 131] on icon at bounding box center [371, 135] width 6 height 12
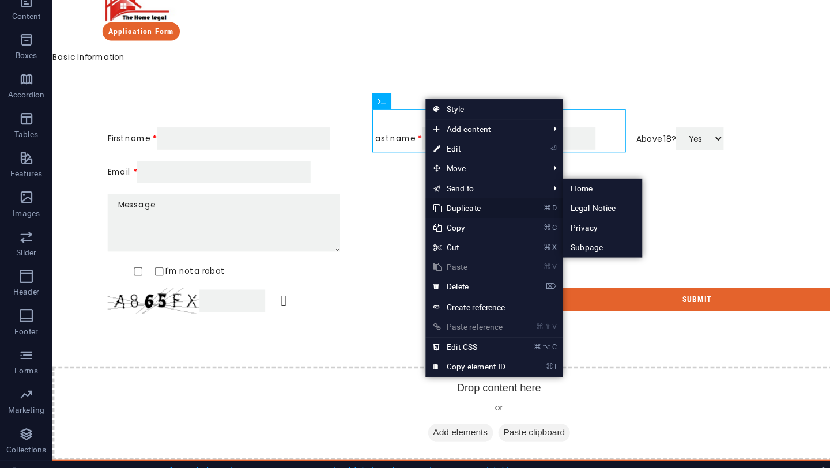
click at [405, 227] on link "⌘ D Duplicate" at bounding box center [412, 228] width 77 height 17
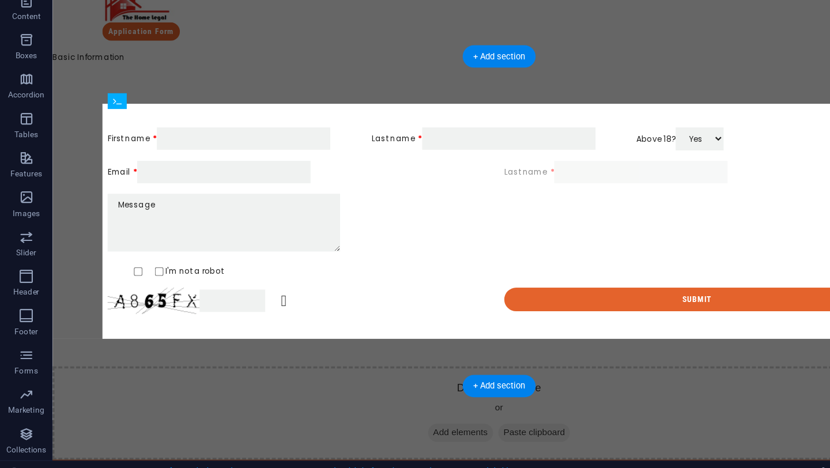
drag, startPoint x: 616, startPoint y: 116, endPoint x: 616, endPoint y: 164, distance: 47.9
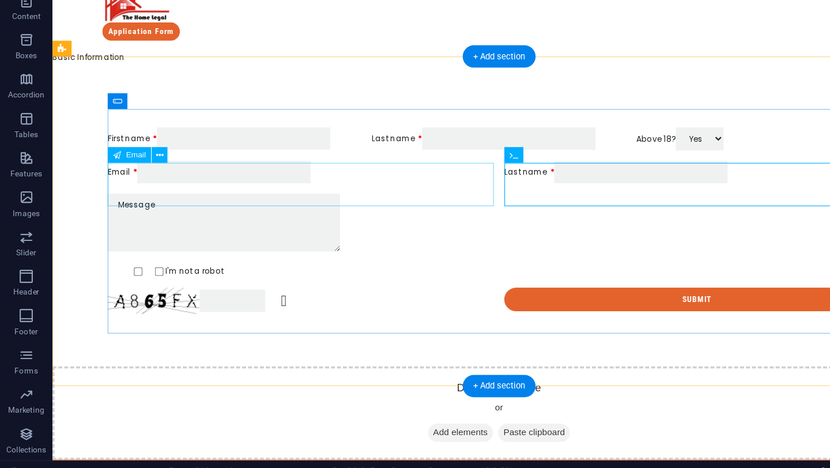
click at [123, 146] on div "Email" at bounding box center [270, 149] width 339 height 20
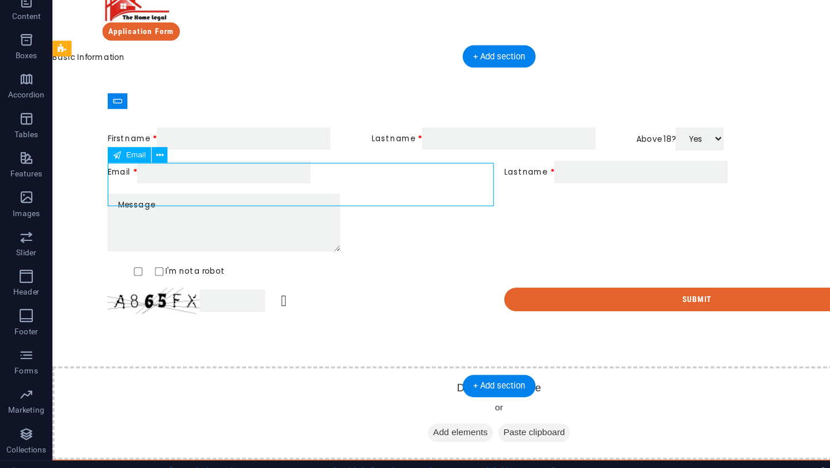
click at [116, 146] on div "Email" at bounding box center [270, 149] width 339 height 20
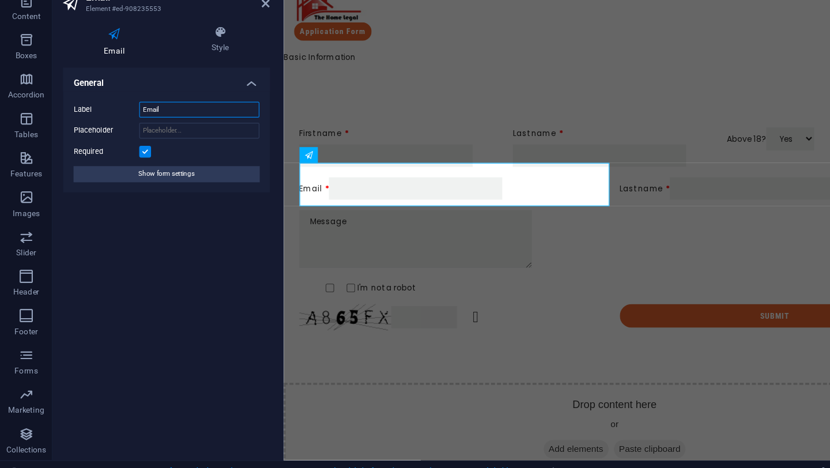
click at [149, 144] on input "Email" at bounding box center [175, 142] width 106 height 14
type input "Email Address"
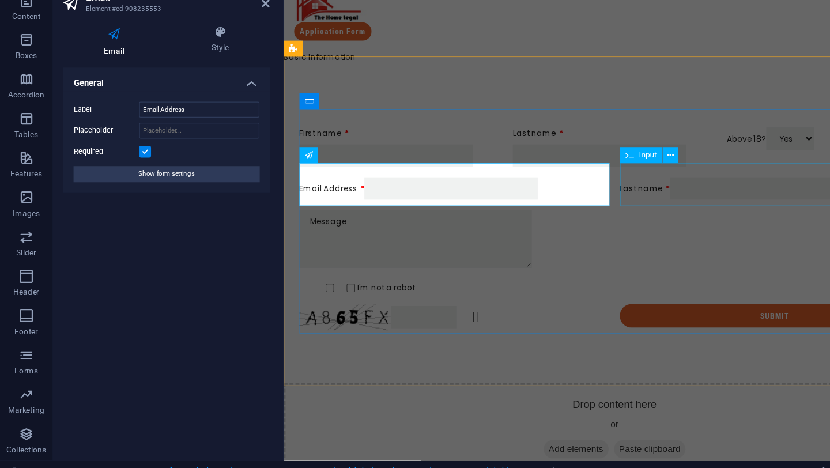
click at [611, 153] on div "Last name" at bounding box center [715, 163] width 272 height 20
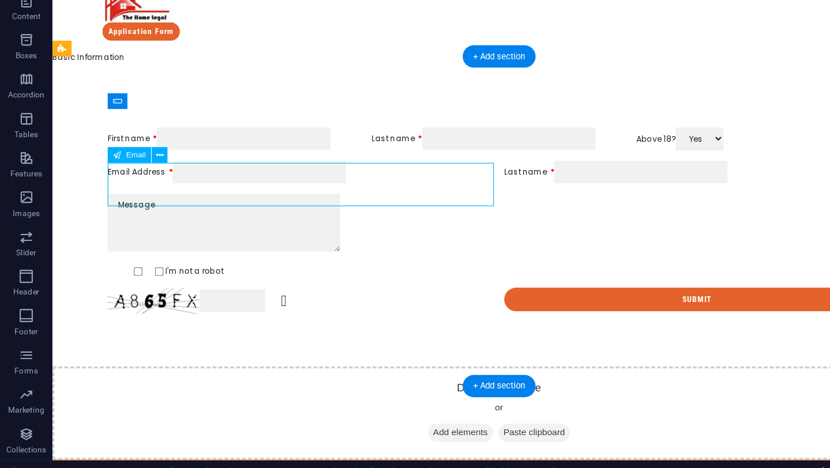
click at [374, 159] on div "Email Address" at bounding box center [270, 149] width 339 height 20
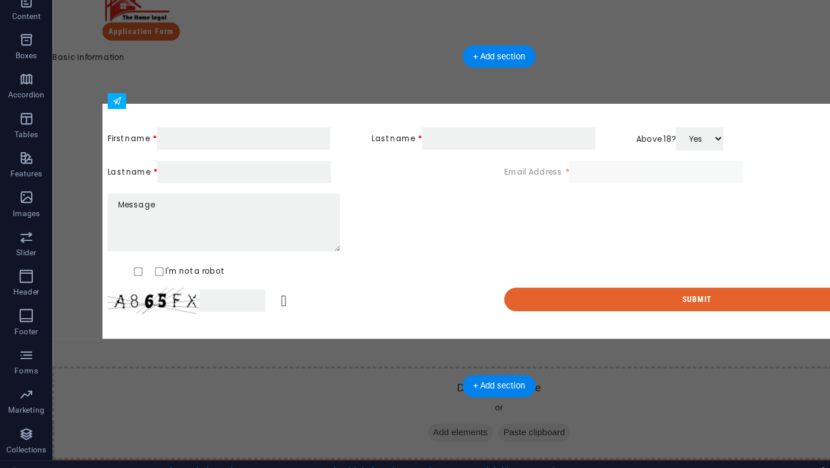
drag, startPoint x: 353, startPoint y: 169, endPoint x: 485, endPoint y: 175, distance: 132.2
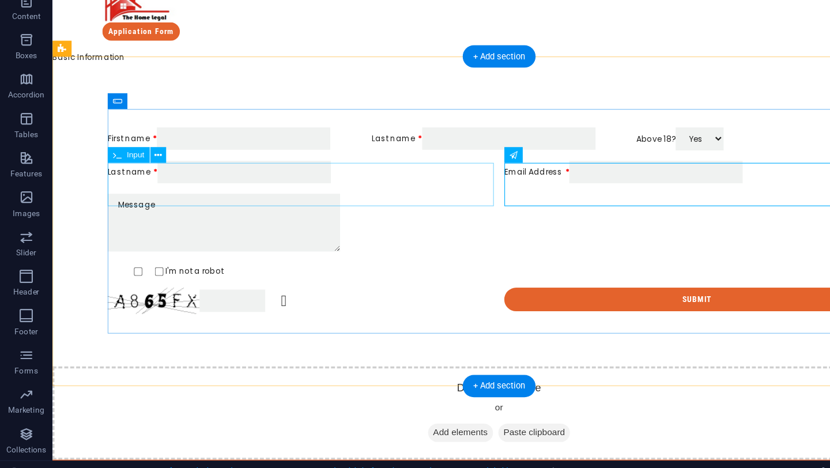
click at [120, 144] on div "Last name" at bounding box center [270, 149] width 339 height 20
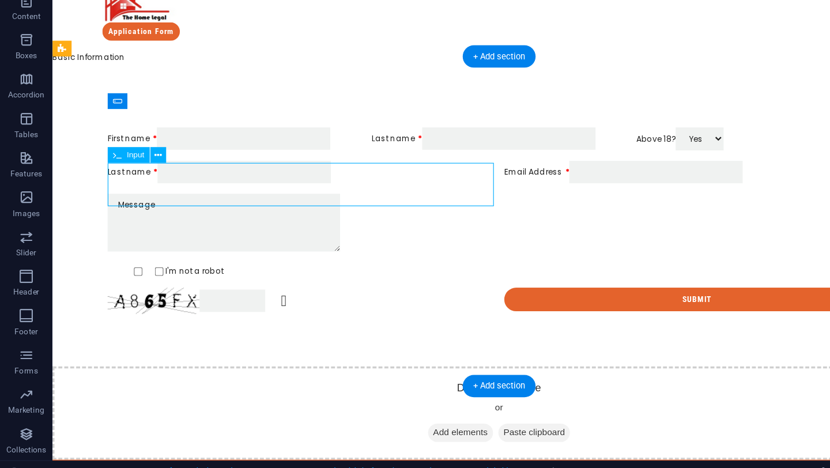
click at [120, 144] on div "Last name" at bounding box center [270, 149] width 339 height 20
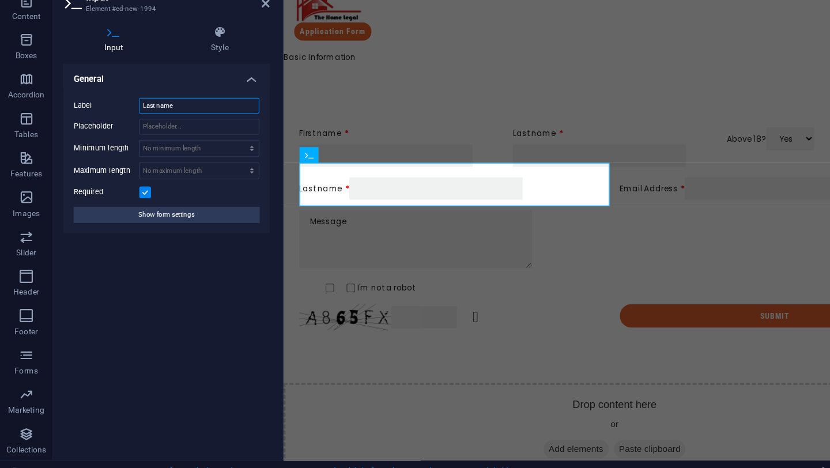
click at [165, 140] on input "Last name" at bounding box center [175, 138] width 106 height 14
type input "Pnone no"
click at [408, 186] on div "First name Last name Above 18? Yes No Pnone no Email Address I'm not a robot Un…" at bounding box center [575, 198] width 554 height 187
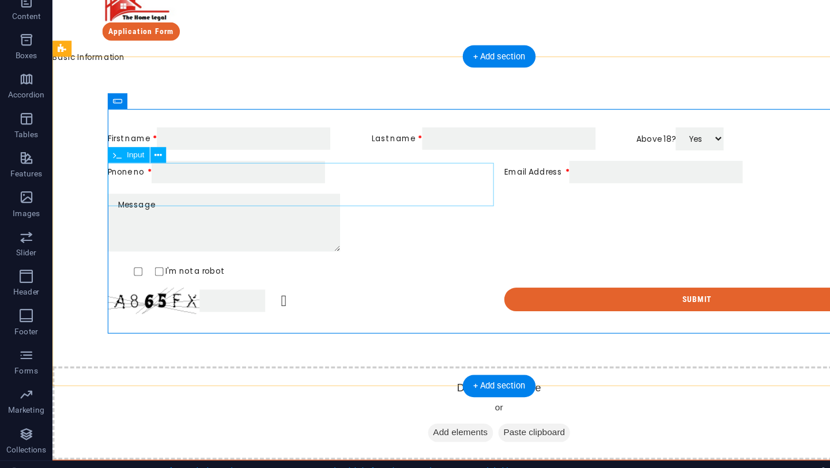
click at [132, 146] on div "Pnone no" at bounding box center [270, 149] width 339 height 20
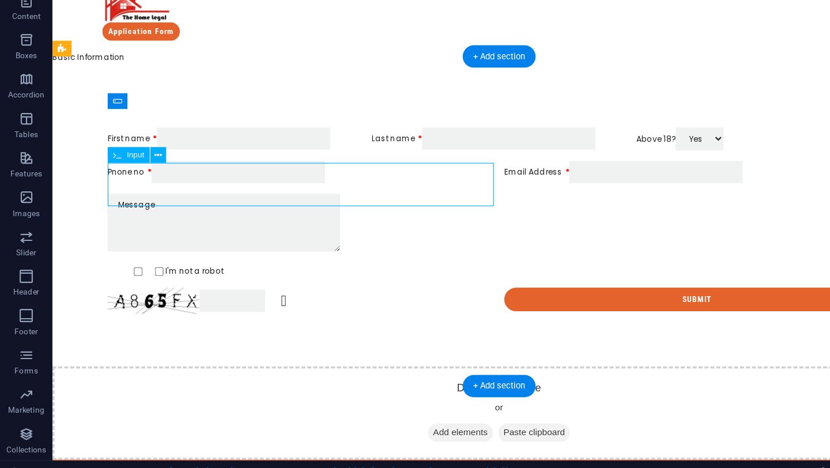
click at [132, 146] on div "Pnone no" at bounding box center [270, 149] width 339 height 20
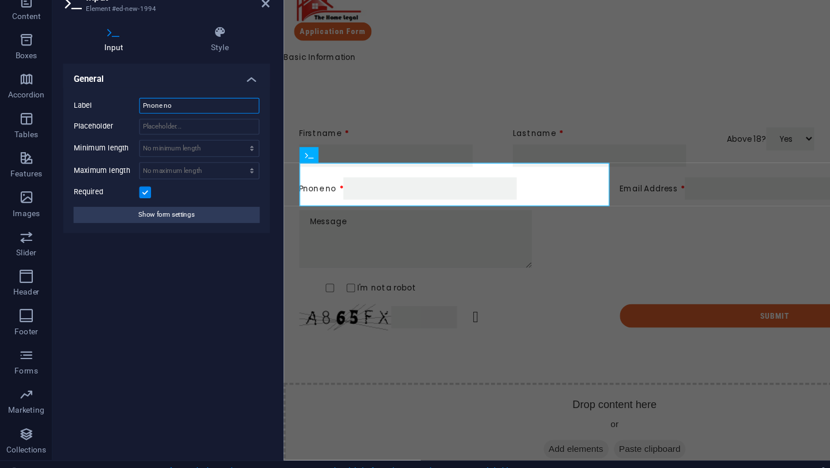
click at [162, 134] on input "Pnone no" at bounding box center [175, 138] width 106 height 14
type input "Pnone"
click at [418, 317] on div "First name Last name Above 18? Yes No Pnone Email Address I'm not a robot Unrea…" at bounding box center [574, 198] width 581 height 270
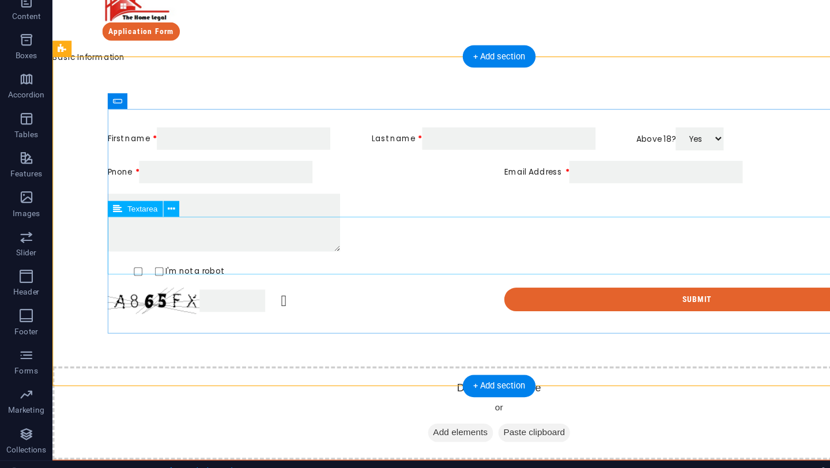
click at [338, 195] on div at bounding box center [444, 195] width 687 height 54
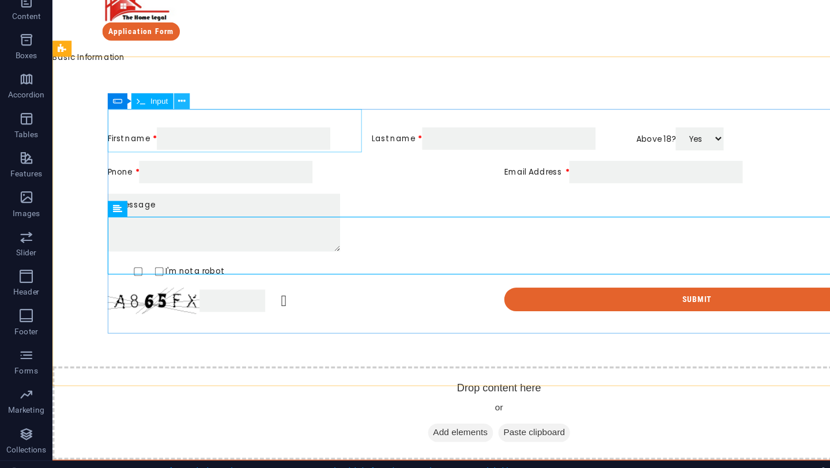
click at [162, 136] on icon at bounding box center [159, 135] width 6 height 12
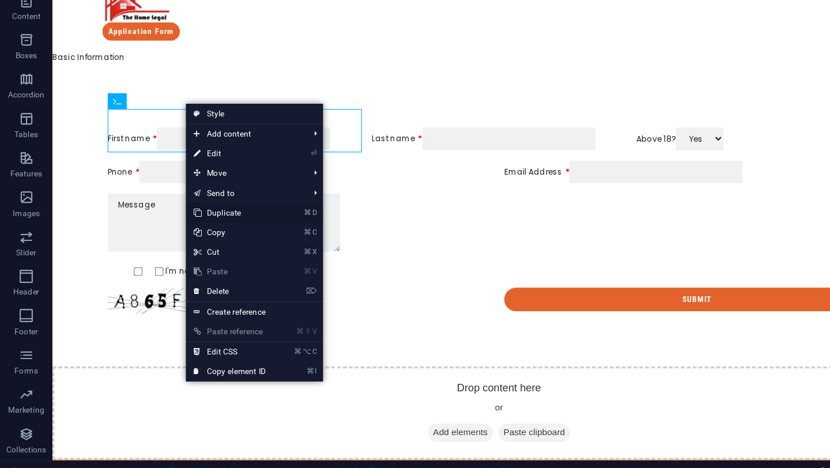
click at [205, 234] on link "⌘ D Duplicate" at bounding box center [201, 232] width 77 height 17
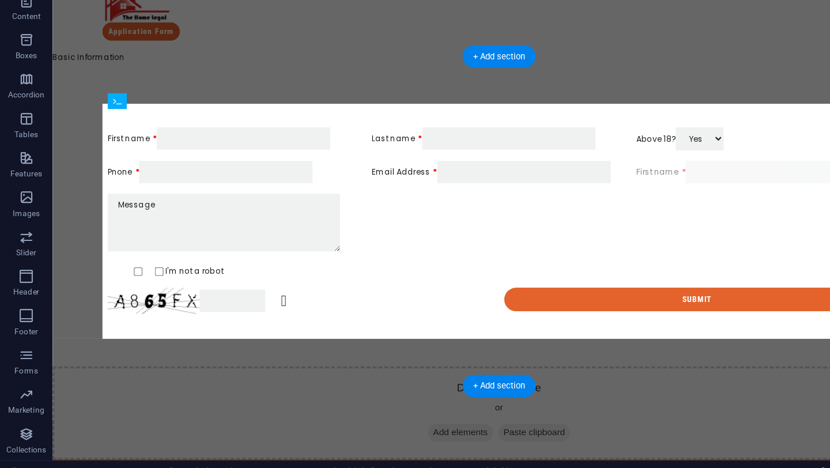
drag, startPoint x: 473, startPoint y: 119, endPoint x: 441, endPoint y: 215, distance: 101.2
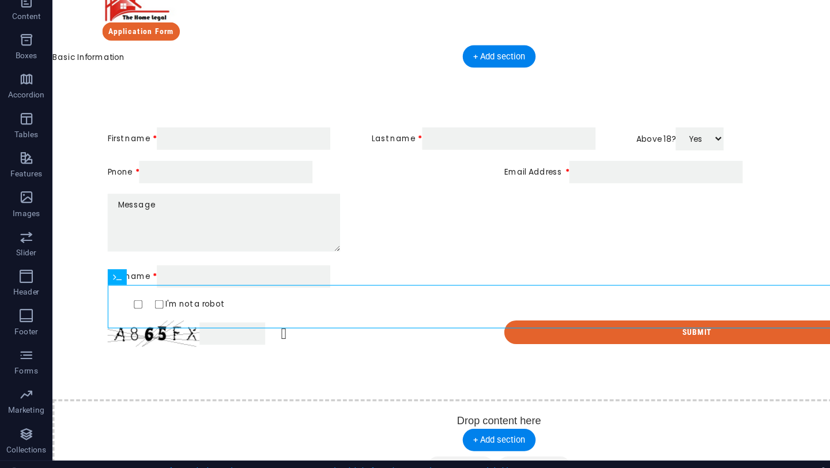
click at [387, 195] on div at bounding box center [444, 195] width 687 height 54
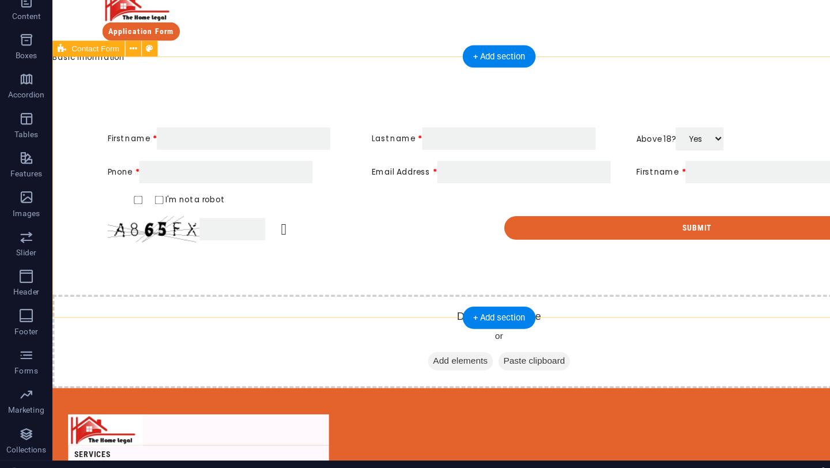
click at [207, 249] on div "First name Last name Above 18? Yes No Pnone Email Address First name I'm not a …" at bounding box center [444, 159] width 784 height 193
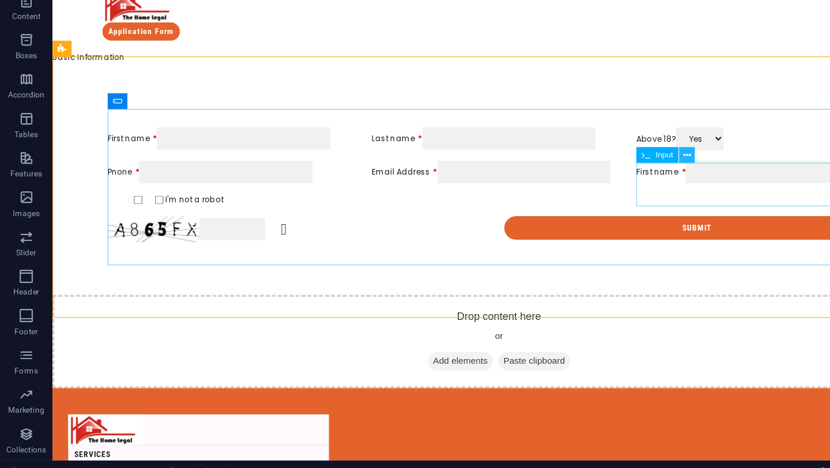
click at [608, 181] on button at bounding box center [603, 182] width 14 height 14
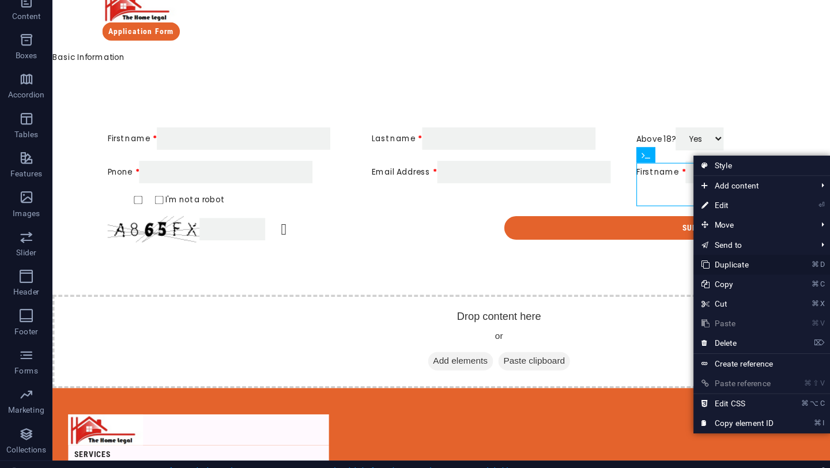
click at [633, 278] on link "⌘ D Duplicate" at bounding box center [647, 277] width 77 height 17
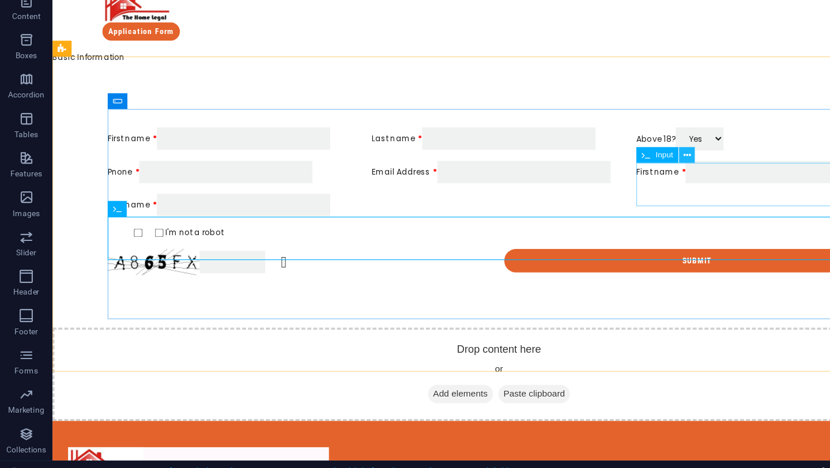
click at [602, 179] on icon at bounding box center [603, 182] width 6 height 12
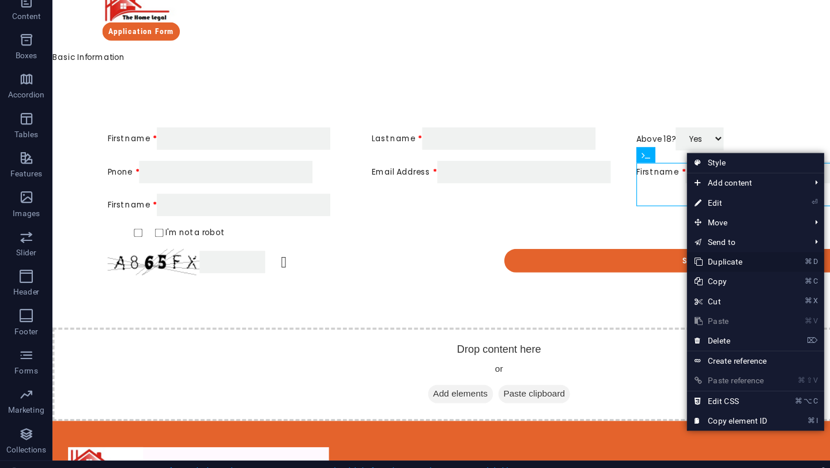
click at [614, 275] on icon at bounding box center [613, 275] width 6 height 17
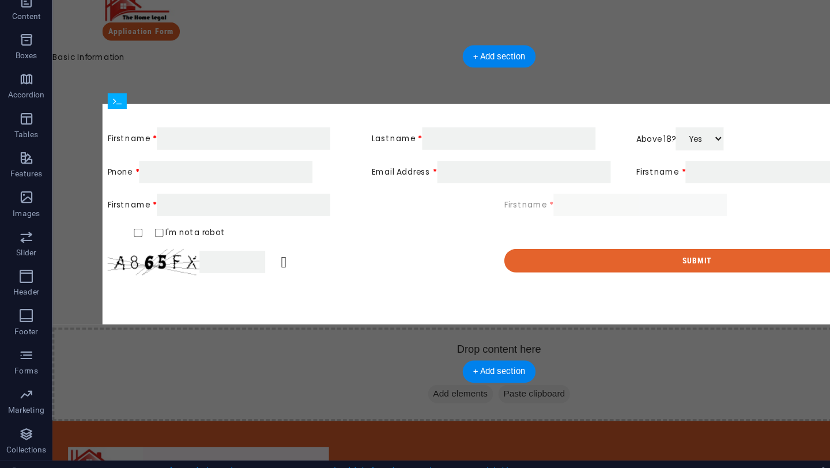
drag, startPoint x: 578, startPoint y: 163, endPoint x: 574, endPoint y: 197, distance: 34.8
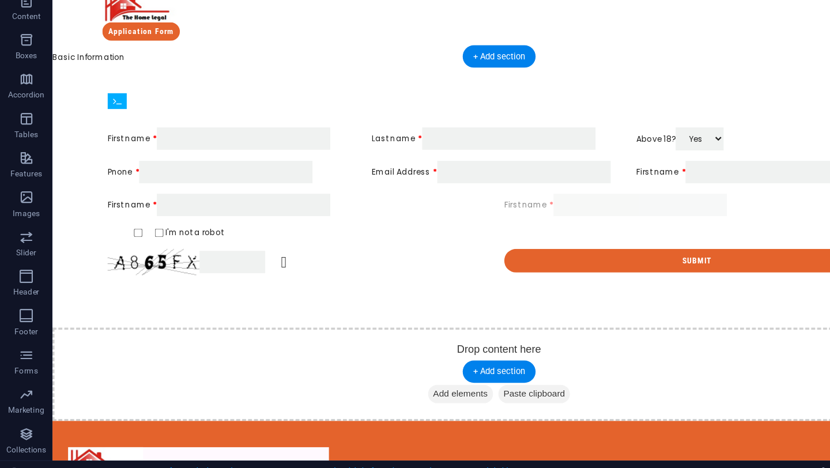
drag, startPoint x: 586, startPoint y: 168, endPoint x: 581, endPoint y: 223, distance: 54.5
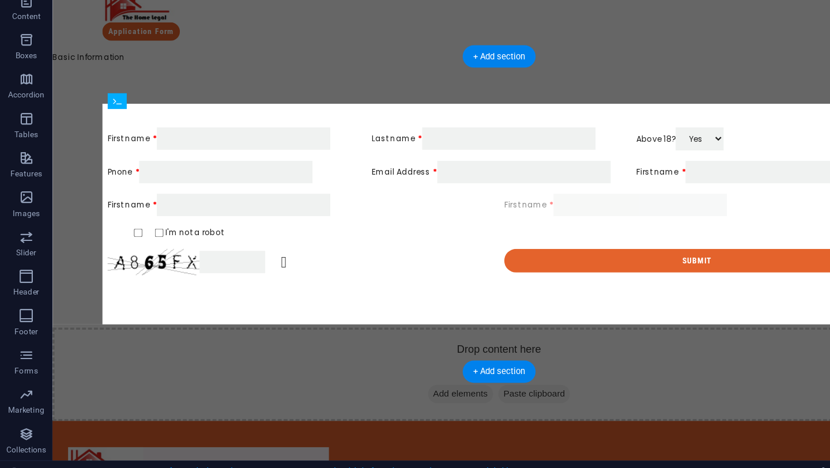
drag, startPoint x: 583, startPoint y: 156, endPoint x: 498, endPoint y: 221, distance: 107.4
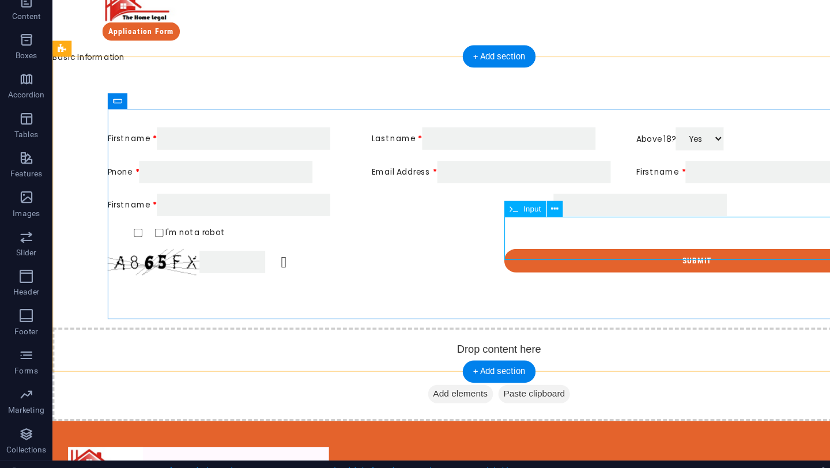
drag, startPoint x: 660, startPoint y: 163, endPoint x: 542, endPoint y: 190, distance: 121.3
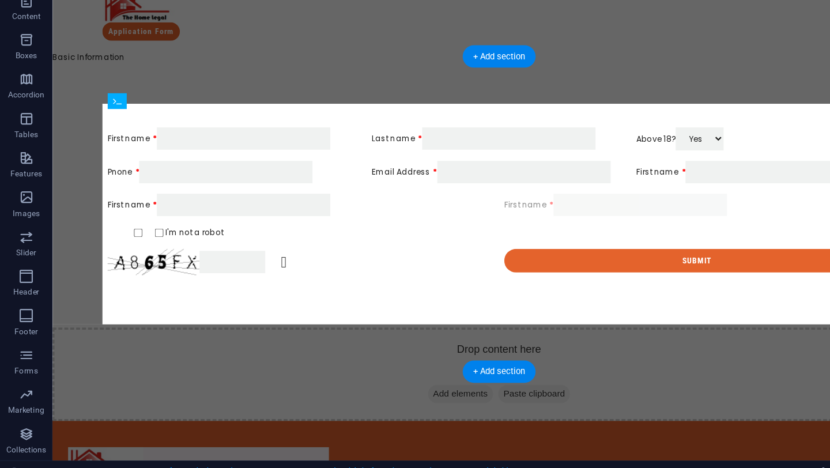
drag, startPoint x: 595, startPoint y: 141, endPoint x: 575, endPoint y: 193, distance: 55.2
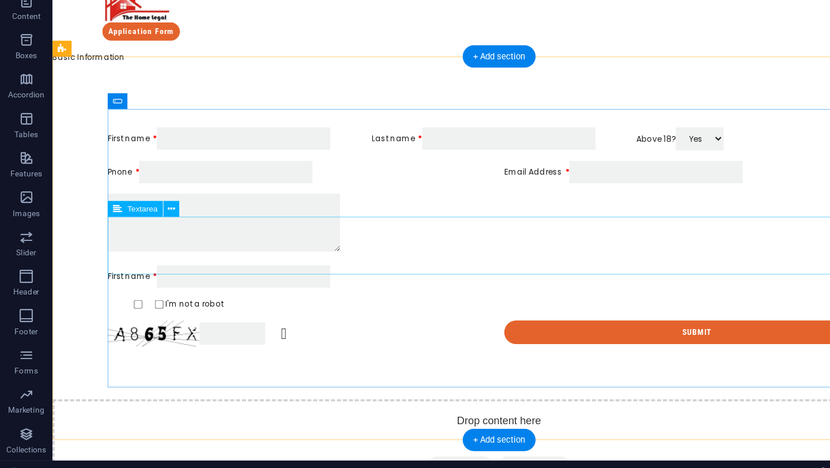
click at [441, 209] on div at bounding box center [444, 195] width 687 height 54
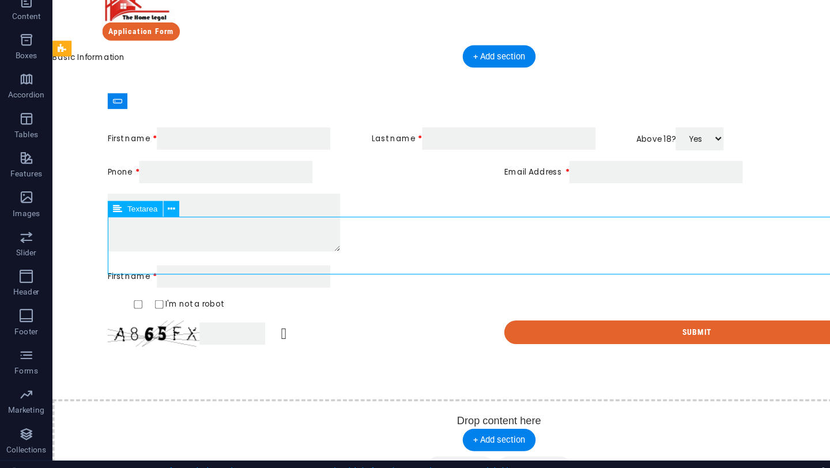
click at [267, 208] on div at bounding box center [444, 195] width 687 height 54
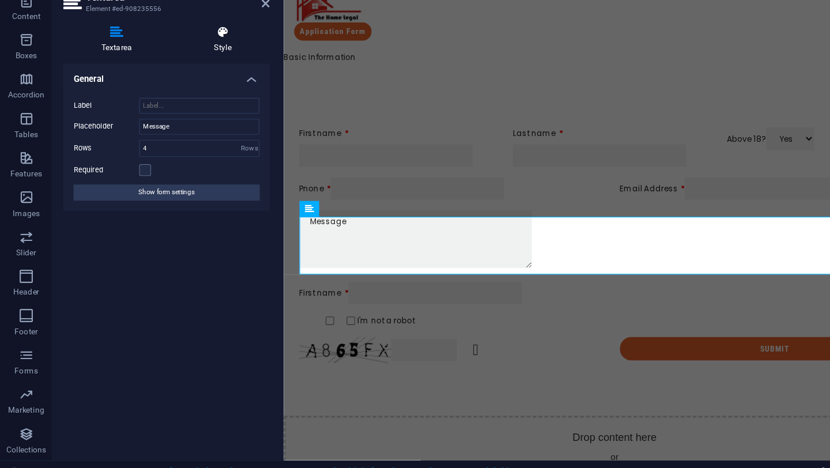
click at [195, 81] on h4 "Style" at bounding box center [196, 80] width 82 height 24
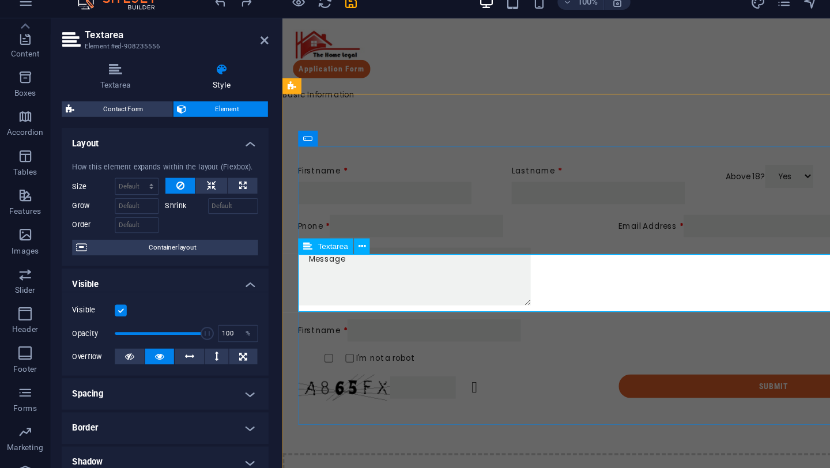
click at [332, 240] on textarea at bounding box center [398, 244] width 204 height 51
click at [317, 230] on icon at bounding box center [319, 229] width 6 height 12
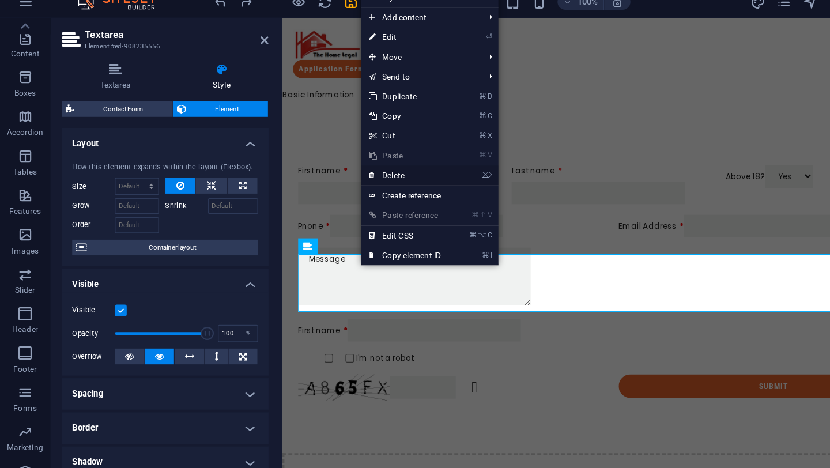
click at [351, 163] on link "⌦ Delete" at bounding box center [356, 166] width 77 height 17
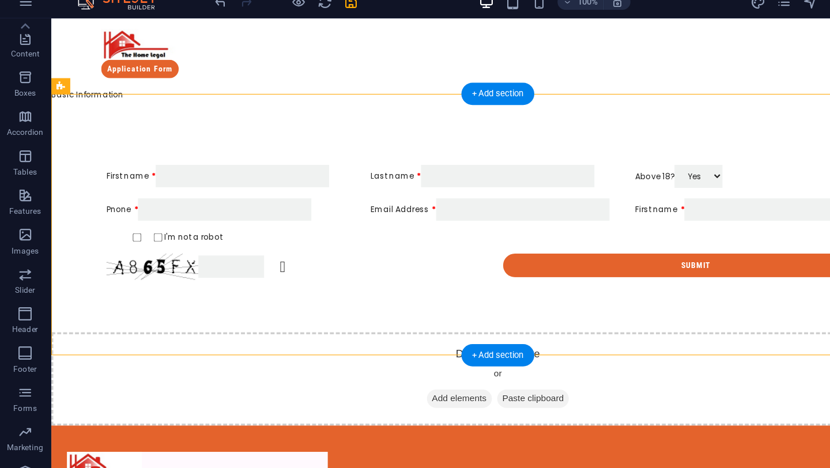
drag, startPoint x: 604, startPoint y: 206, endPoint x: 592, endPoint y: 240, distance: 35.9
click at [592, 240] on div "First name Last name Above 18? Yes No Pnone Email Address First name I'm not a …" at bounding box center [442, 197] width 687 height 110
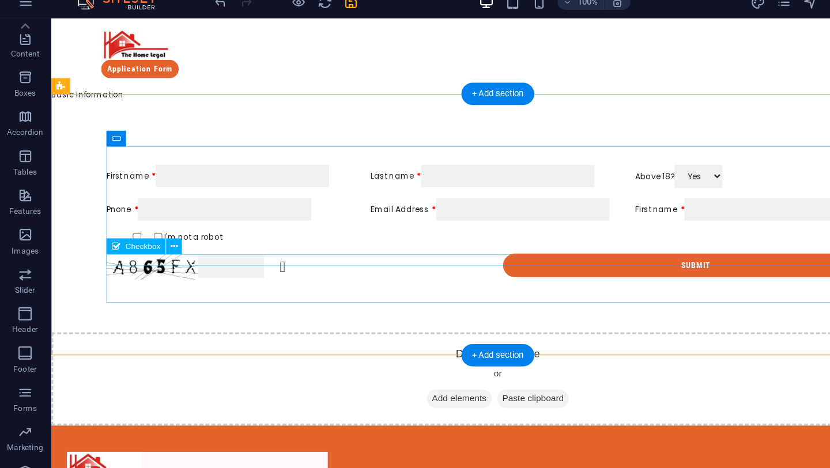
click at [472, 215] on div "I'm not a robot" at bounding box center [442, 210] width 687 height 10
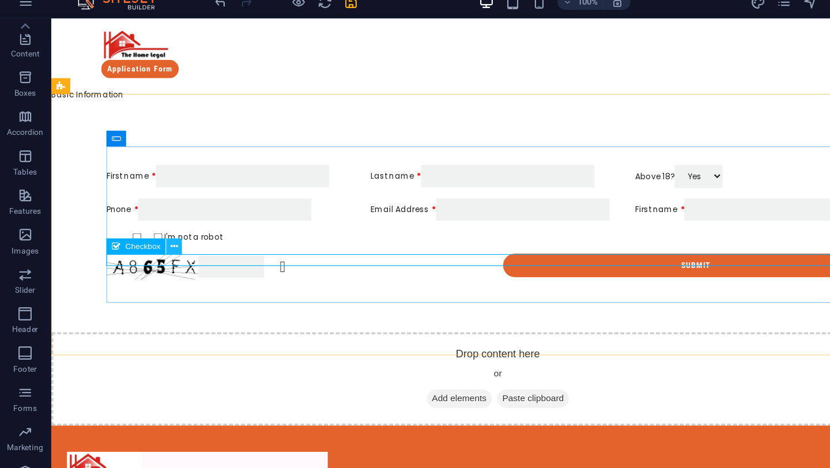
click at [152, 226] on icon at bounding box center [154, 229] width 6 height 12
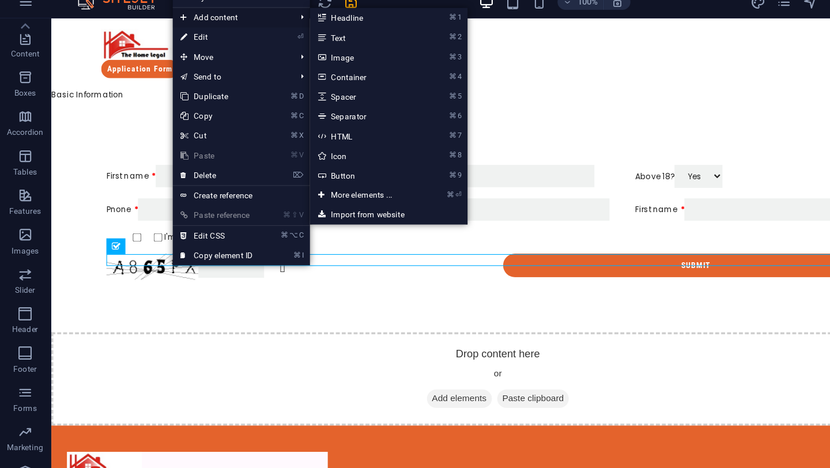
click at [224, 29] on span "Add content" at bounding box center [204, 28] width 103 height 17
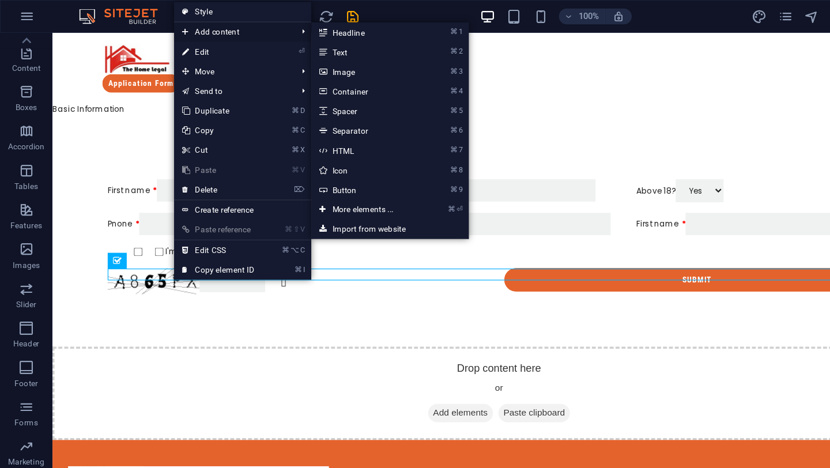
click at [209, 26] on span "Add content" at bounding box center [204, 28] width 103 height 17
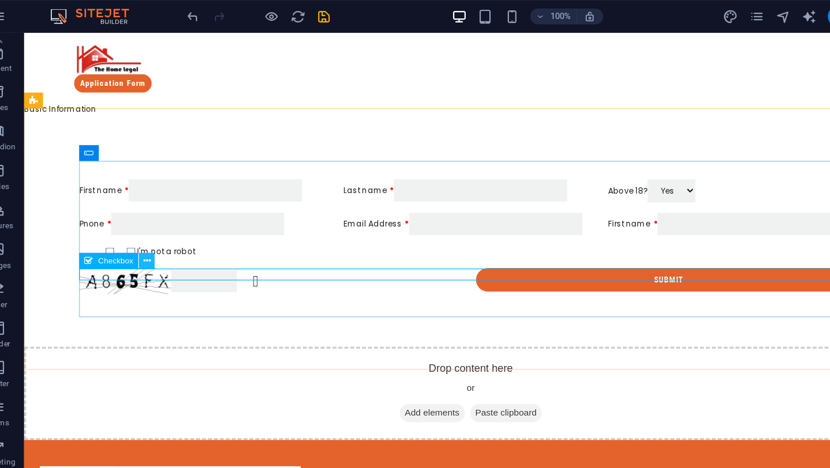
click at [153, 228] on icon at bounding box center [154, 229] width 6 height 12
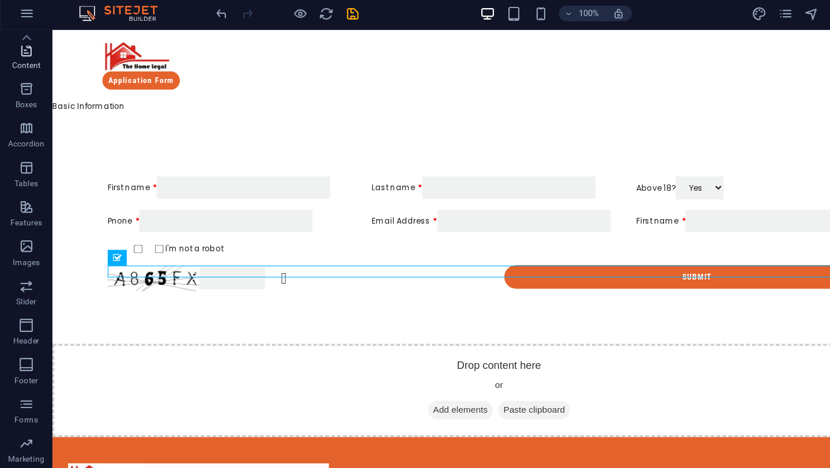
click at [29, 46] on icon "button" at bounding box center [23, 46] width 14 height 14
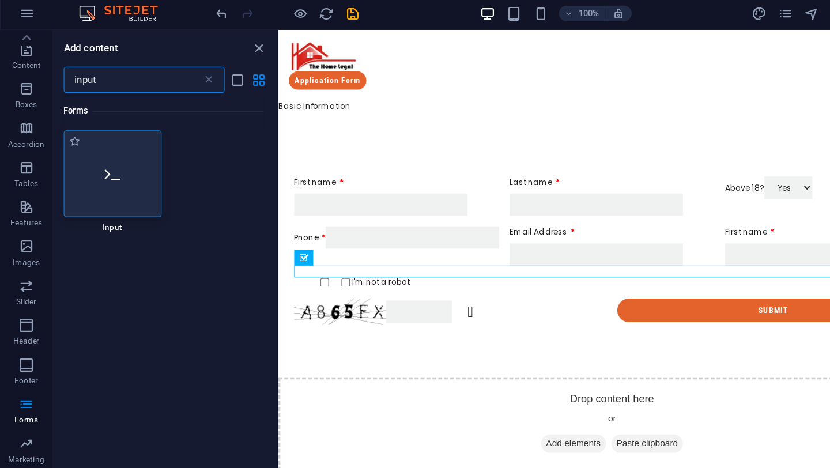
type input "input"
click at [116, 161] on div at bounding box center [99, 155] width 86 height 76
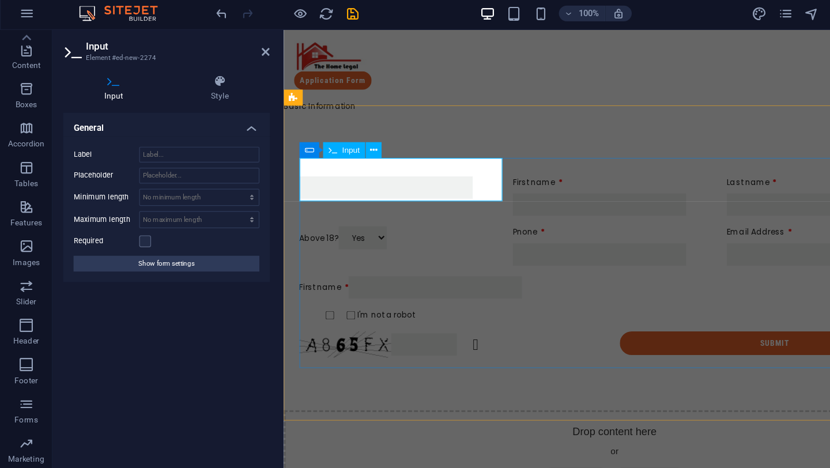
click at [382, 158] on input "text" at bounding box center [374, 168] width 152 height 20
drag, startPoint x: 581, startPoint y: 170, endPoint x: 350, endPoint y: 258, distance: 247.3
click at [328, 120] on div "First name Last name Above 18? Yes No Pnone Email Address First name I'm not a …" at bounding box center [574, 237] width 581 height 251
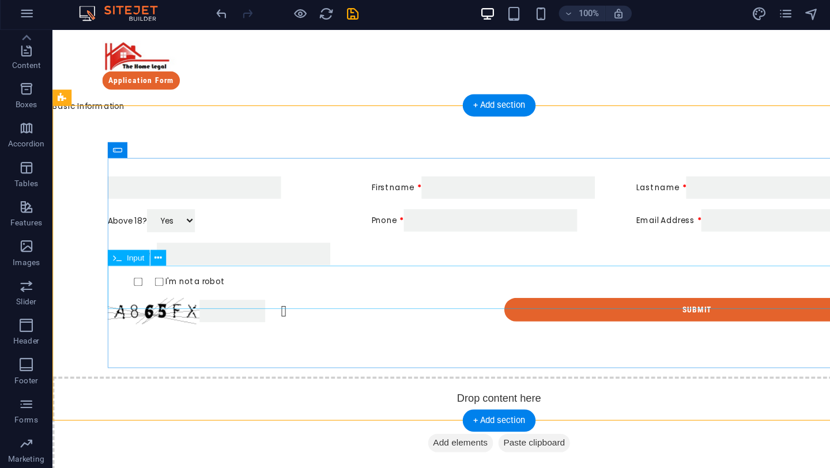
click at [129, 236] on div "First name" at bounding box center [444, 226] width 687 height 20
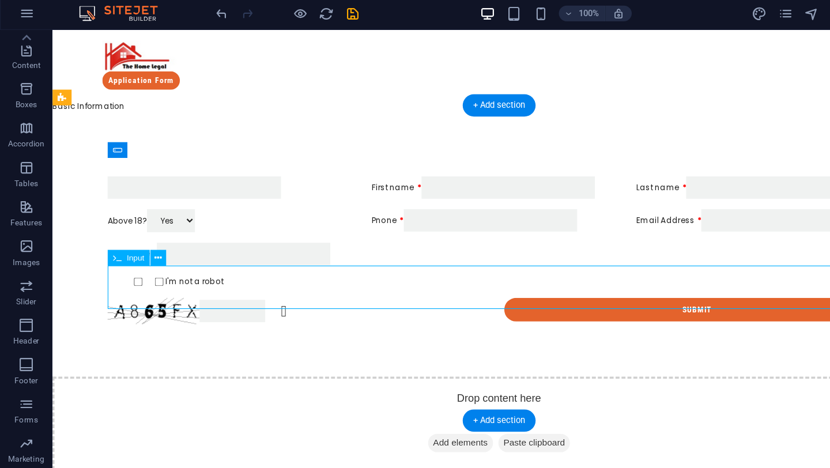
click at [129, 236] on div "First name" at bounding box center [444, 226] width 687 height 20
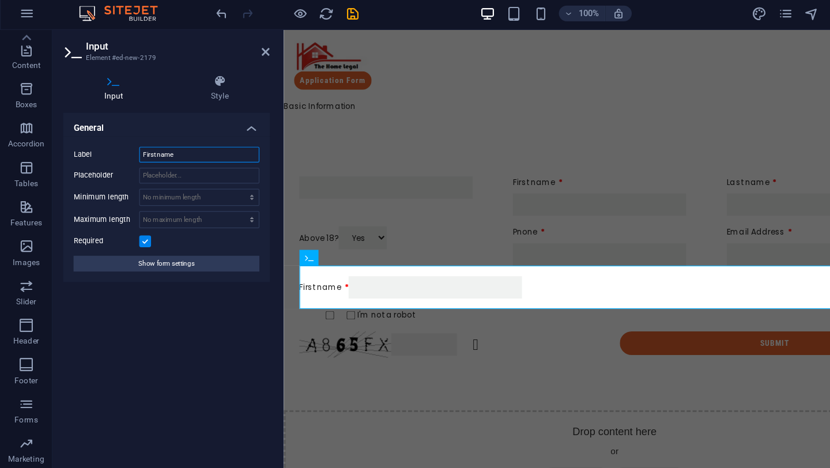
click at [170, 133] on input "First name" at bounding box center [175, 138] width 106 height 14
type input "Your Address"
click at [409, 249] on div "Your Address" at bounding box center [575, 256] width 554 height 20
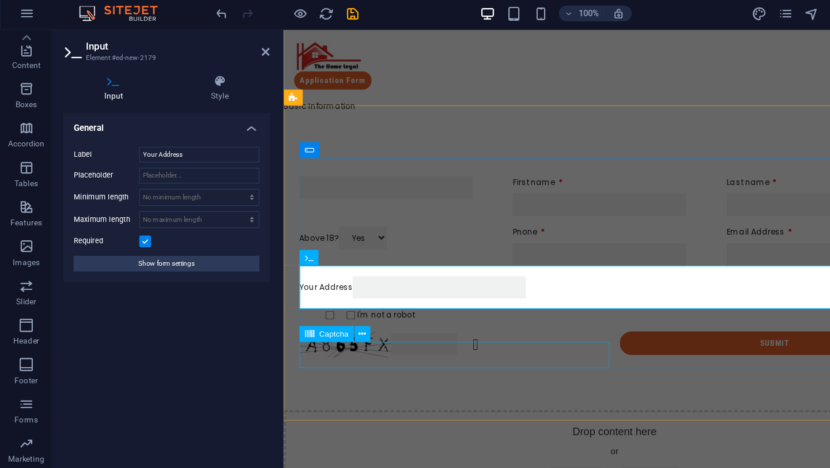
click at [445, 314] on div "Unreadable? Regenerate" at bounding box center [434, 305] width 272 height 23
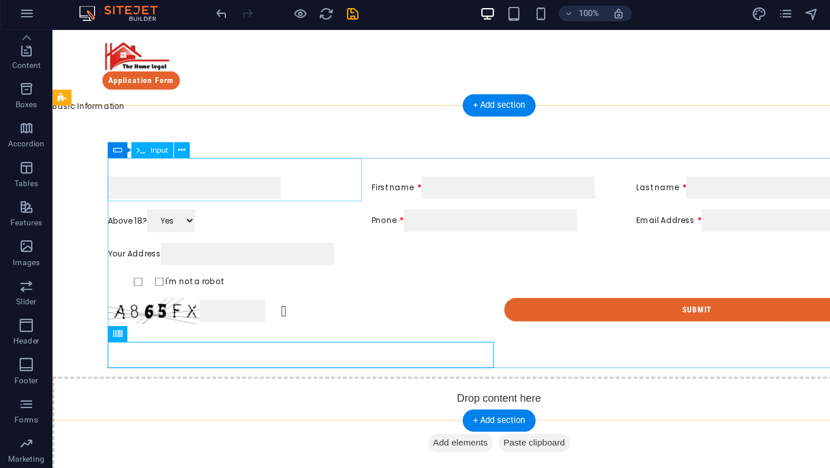
click at [205, 160] on div at bounding box center [212, 168] width 223 height 20
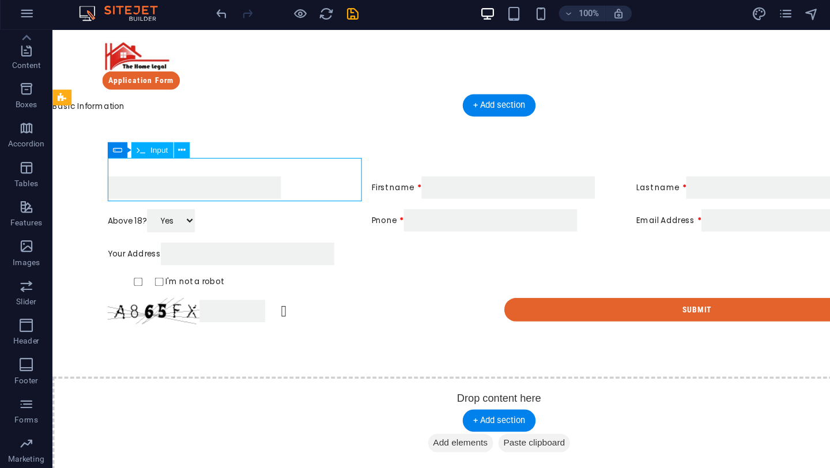
click at [205, 160] on div at bounding box center [212, 168] width 223 height 20
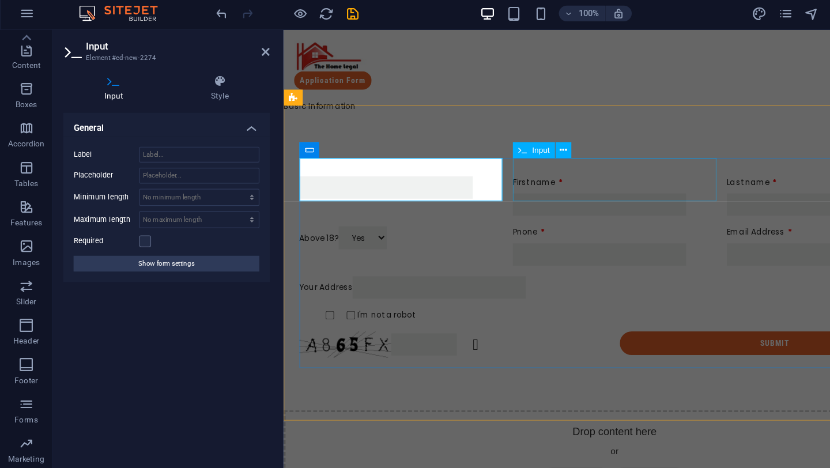
click at [501, 158] on div "First name" at bounding box center [574, 175] width 178 height 35
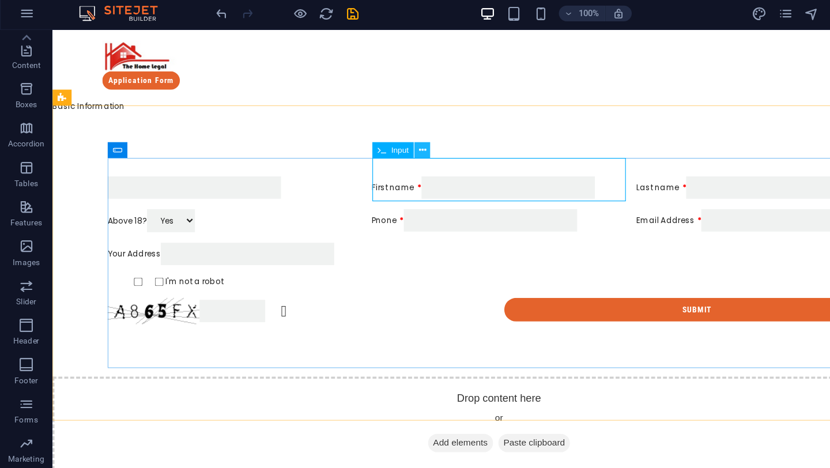
click at [371, 131] on icon at bounding box center [371, 135] width 6 height 12
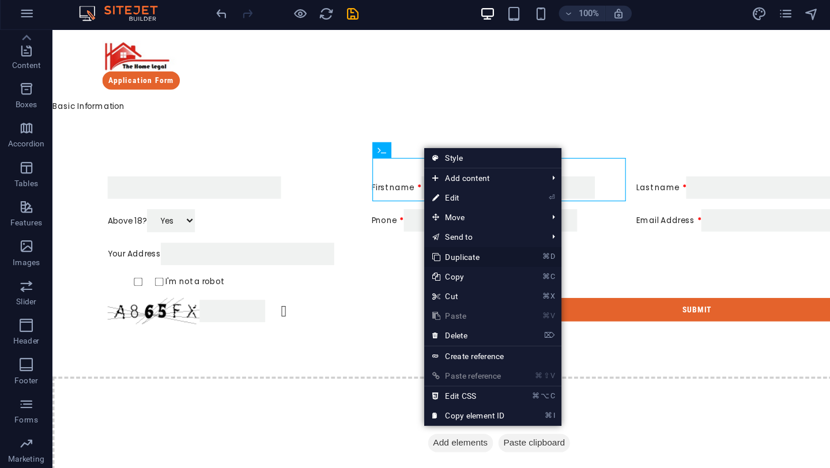
click at [400, 226] on link "⌘ D Duplicate" at bounding box center [411, 228] width 77 height 17
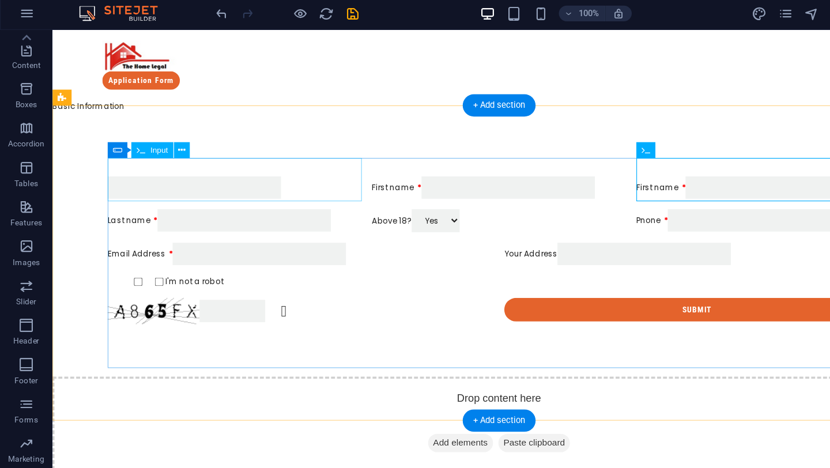
click at [158, 158] on div at bounding box center [212, 168] width 223 height 20
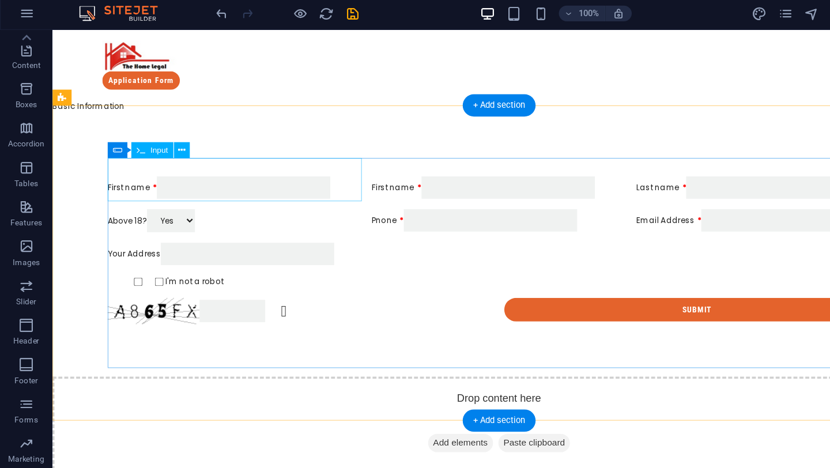
click at [291, 176] on div "First name" at bounding box center [212, 168] width 223 height 20
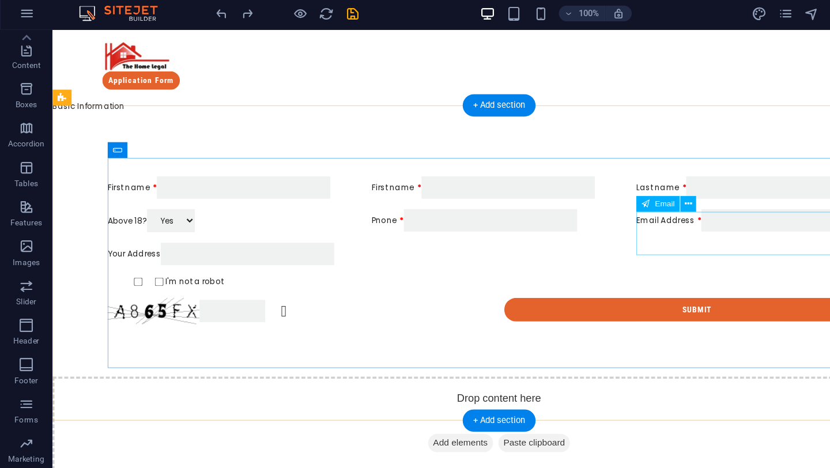
click at [597, 207] on div "Email Address" at bounding box center [676, 197] width 223 height 20
click at [255, 171] on div "First name" at bounding box center [212, 168] width 223 height 20
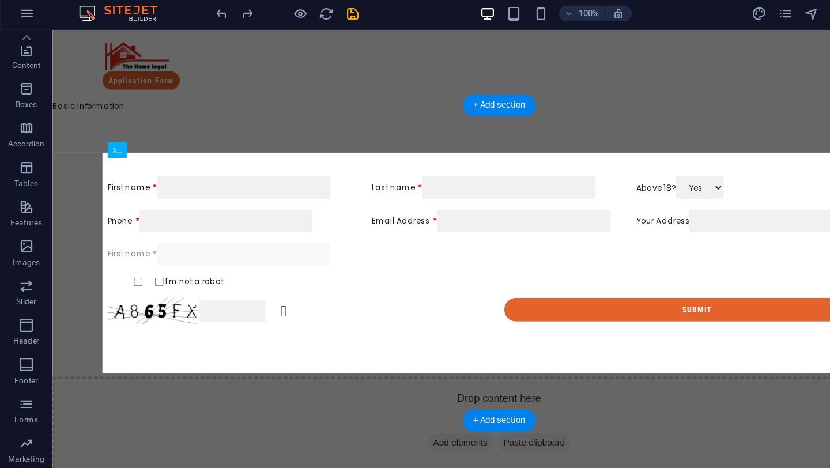
drag, startPoint x: 232, startPoint y: 164, endPoint x: 225, endPoint y: 257, distance: 92.5
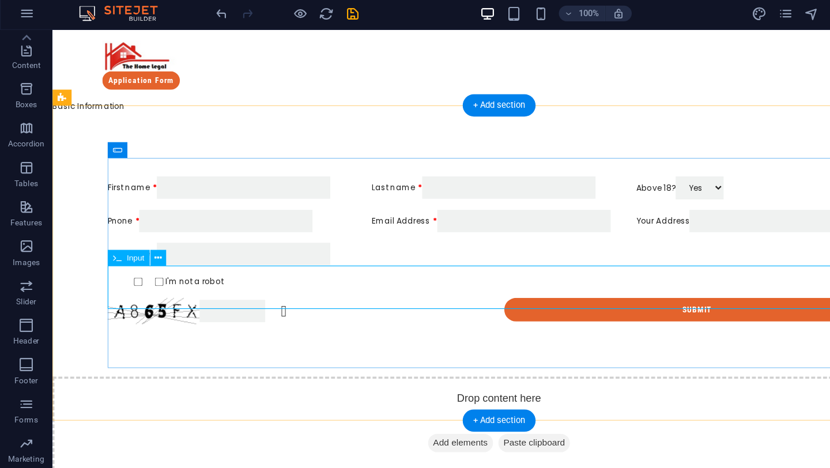
click at [133, 236] on div "First name" at bounding box center [444, 226] width 687 height 20
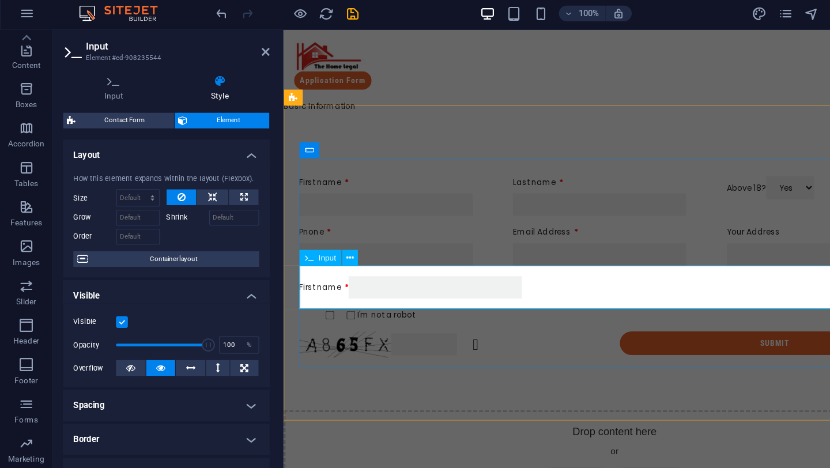
click at [645, 246] on div "First name" at bounding box center [575, 256] width 554 height 20
click at [650, 205] on div "Email Address" at bounding box center [574, 219] width 178 height 35
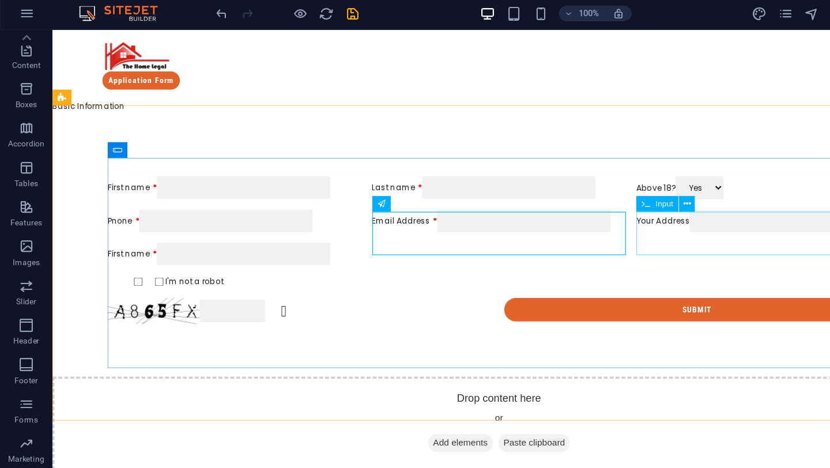
click at [600, 193] on div "Your Address" at bounding box center [676, 197] width 223 height 20
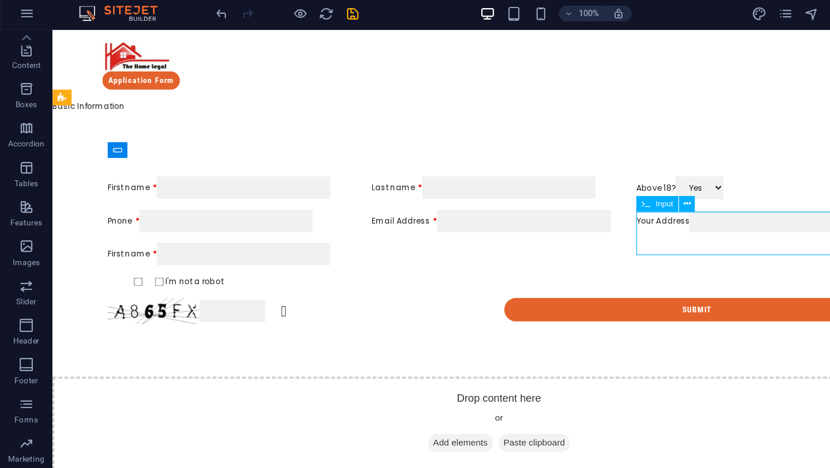
click at [600, 193] on div "Your Address" at bounding box center [676, 197] width 223 height 20
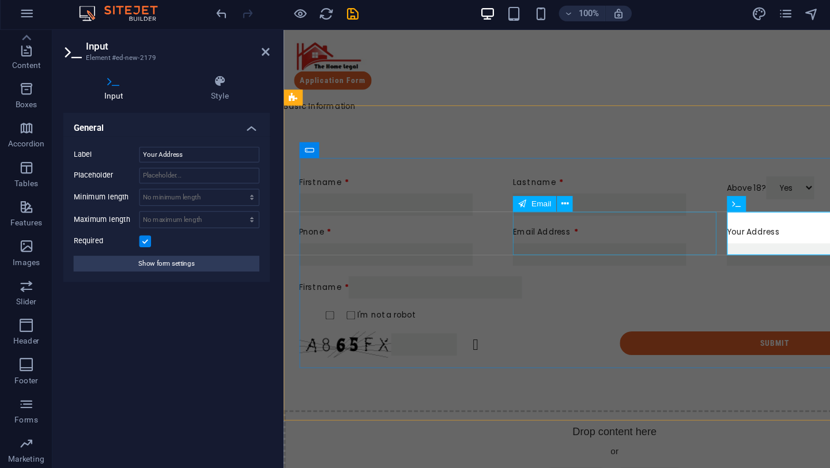
click at [628, 202] on div "Email Address" at bounding box center [574, 219] width 178 height 35
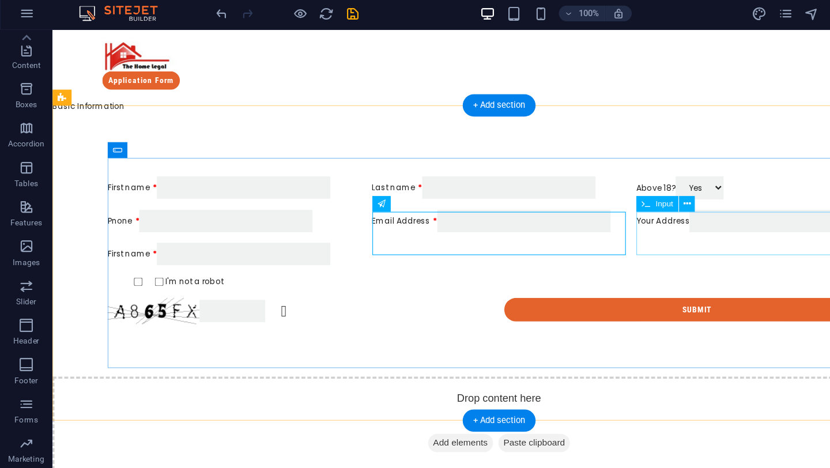
click at [603, 191] on div "Your Address" at bounding box center [676, 197] width 223 height 20
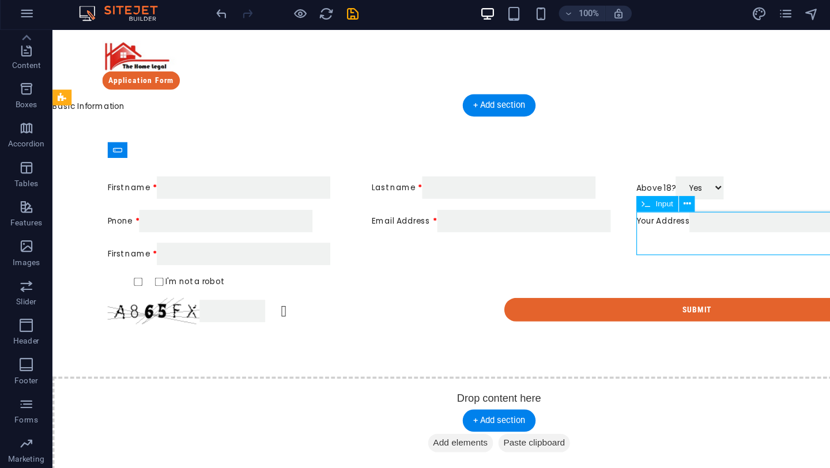
click at [603, 191] on div "Your Address" at bounding box center [676, 197] width 223 height 20
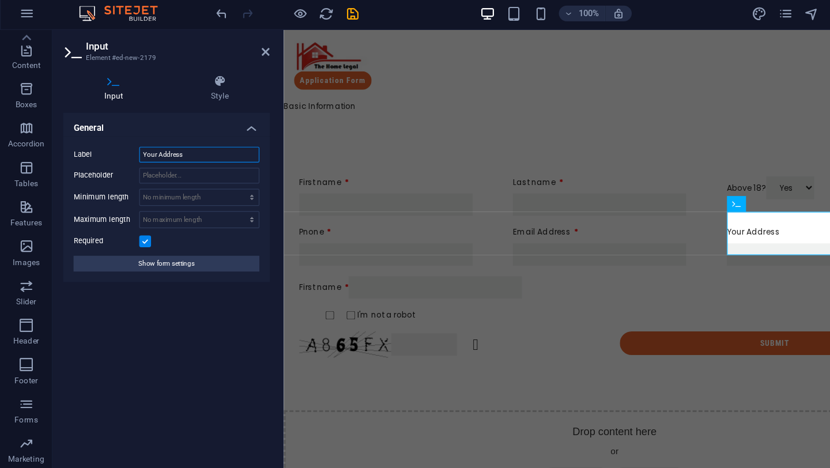
click at [193, 142] on input "Your Address" at bounding box center [175, 138] width 106 height 14
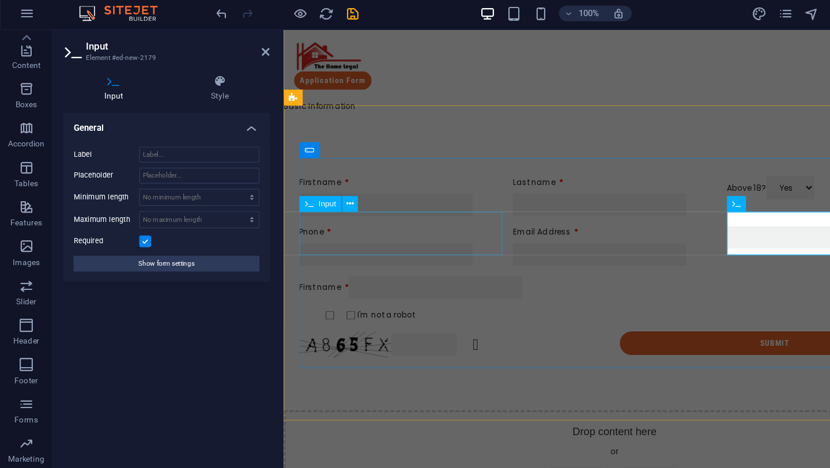
click at [339, 221] on div "Pnone" at bounding box center [387, 219] width 178 height 35
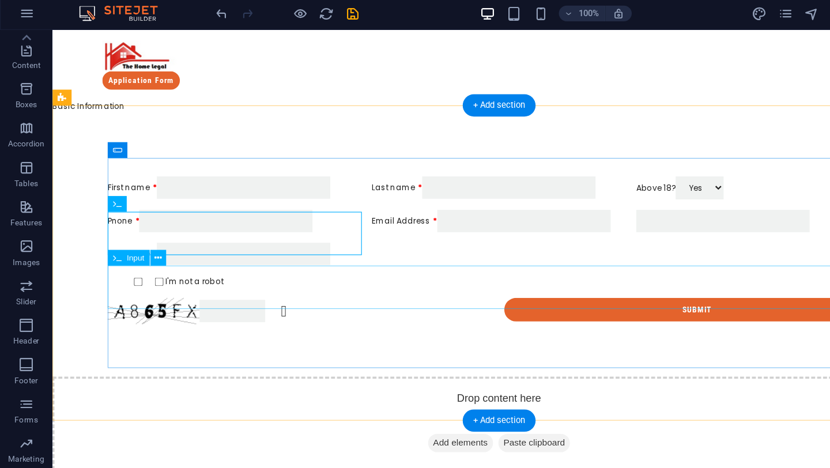
click at [124, 236] on div "First name" at bounding box center [444, 226] width 687 height 20
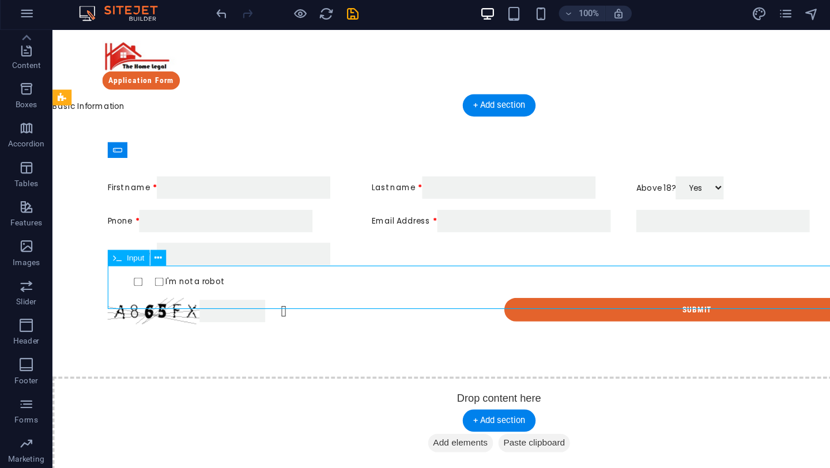
click at [124, 236] on div "First name" at bounding box center [444, 226] width 687 height 20
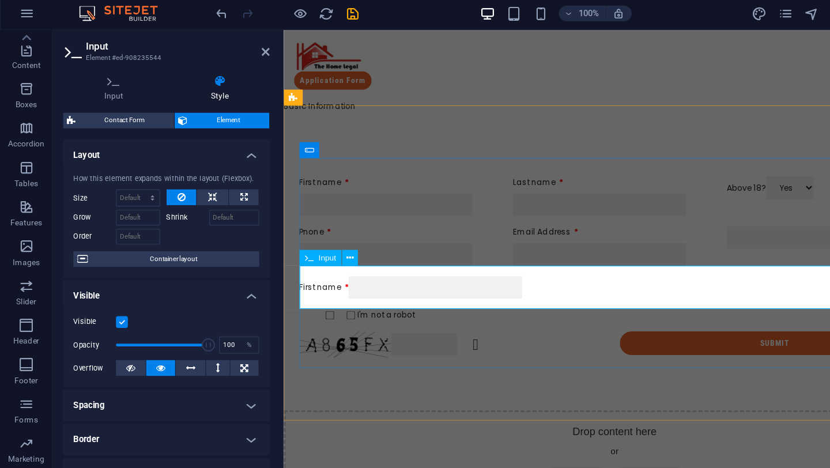
click at [319, 246] on div "First name" at bounding box center [575, 256] width 554 height 20
click at [97, 73] on icon at bounding box center [99, 74] width 89 height 12
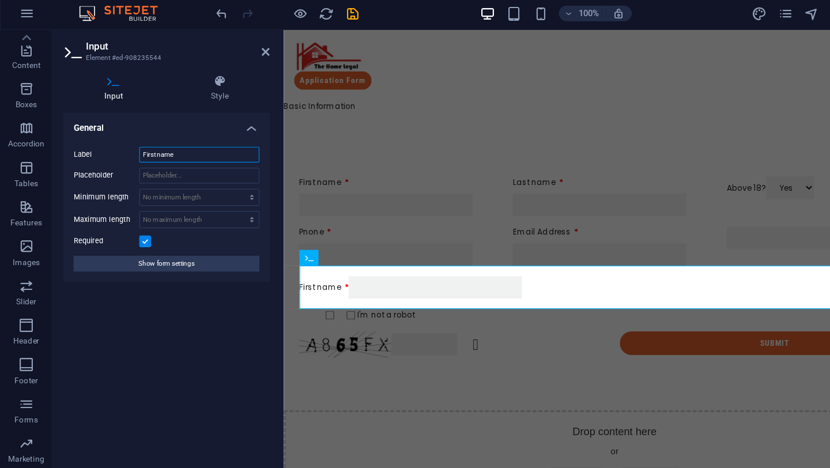
click at [158, 140] on input "First name" at bounding box center [175, 138] width 106 height 14
paste input "Your Address"
type input "Your Address"
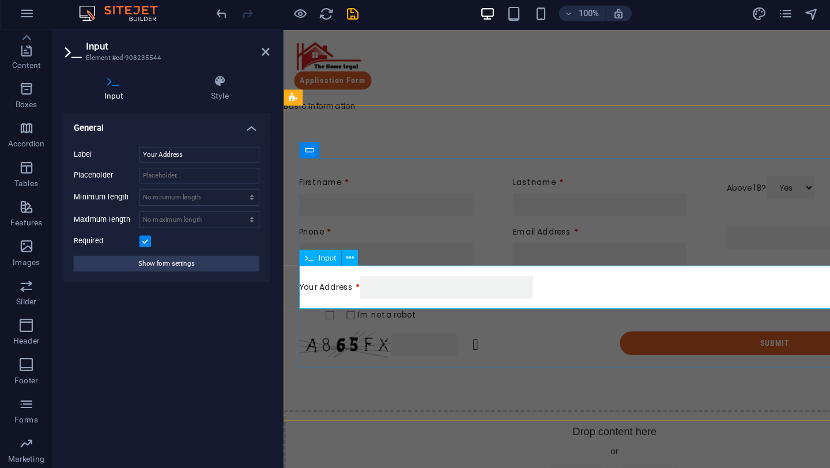
click at [379, 249] on div "Your Address" at bounding box center [575, 256] width 554 height 20
click at [420, 296] on div "First name Last name Above 18? Yes No Pnone Email Address Your Address I'm not …" at bounding box center [575, 237] width 554 height 168
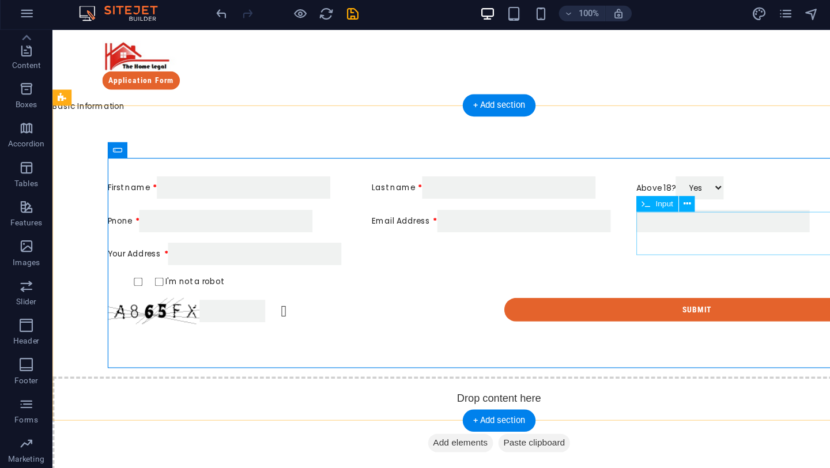
click at [593, 202] on div at bounding box center [676, 197] width 223 height 20
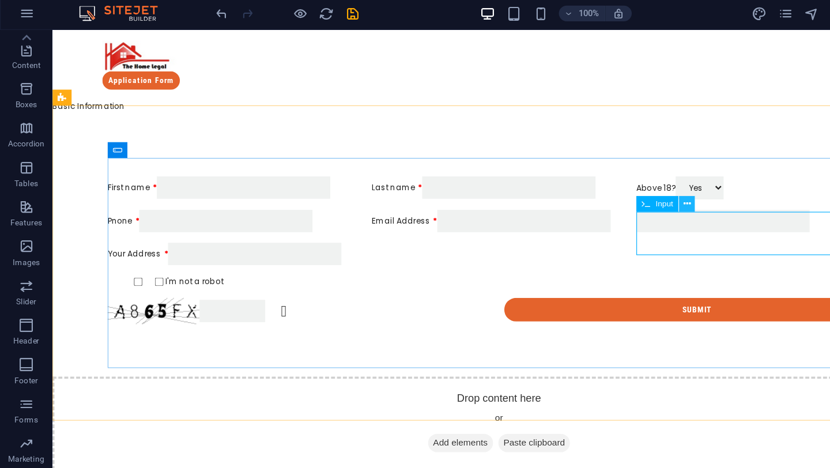
click at [601, 178] on icon at bounding box center [603, 182] width 6 height 12
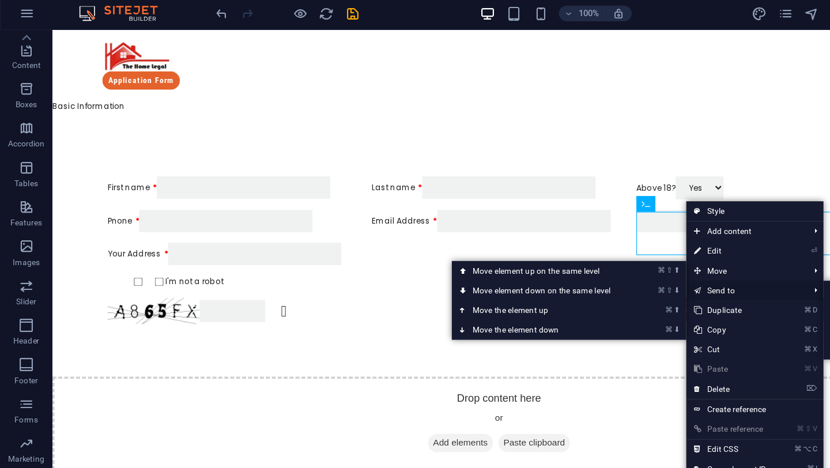
drag, startPoint x: 631, startPoint y: 238, endPoint x: 619, endPoint y: 251, distance: 18.4
click at [619, 251] on ul "Style Add content ⌘ 1 Headline ⌘ 2 Text ⌘ 3 Image ⌘ 4 Container ⌘ 5 Spacer ⌘ 6 …" at bounding box center [663, 301] width 121 height 244
click at [611, 240] on icon at bounding box center [613, 240] width 6 height 17
click at [499, 292] on link "⌘ ⬇ Move the element down" at bounding box center [478, 292] width 163 height 17
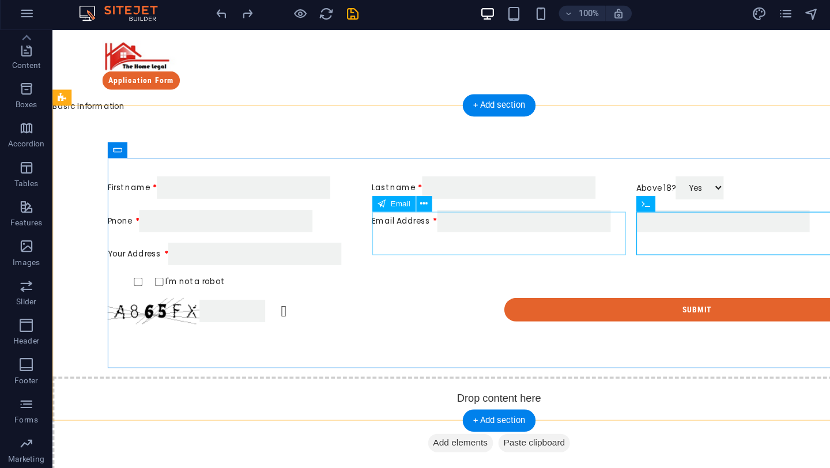
click at [552, 207] on div "Email Address" at bounding box center [444, 197] width 223 height 20
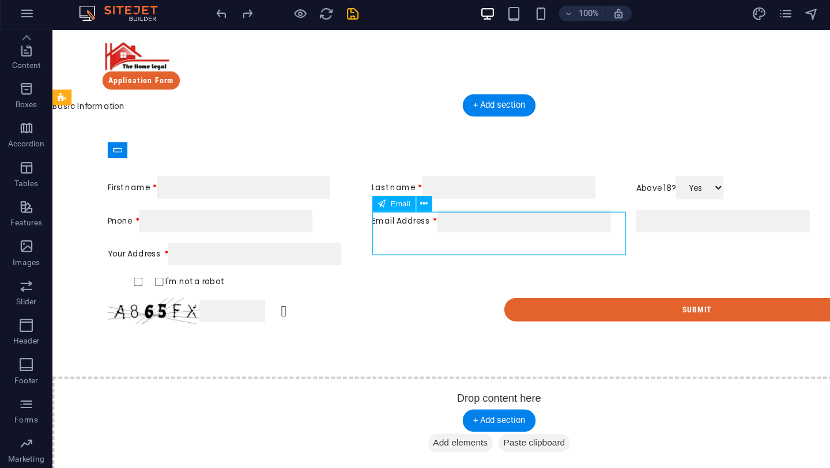
click at [545, 207] on div "Email Address" at bounding box center [444, 197] width 223 height 20
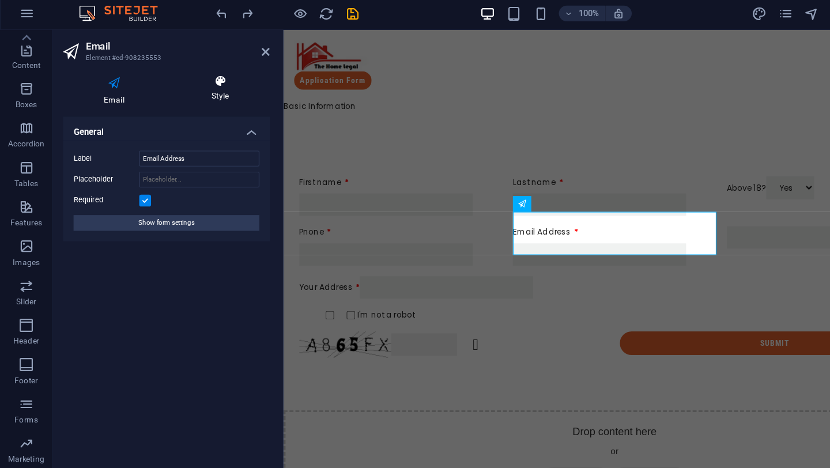
click at [194, 76] on icon at bounding box center [193, 74] width 87 height 12
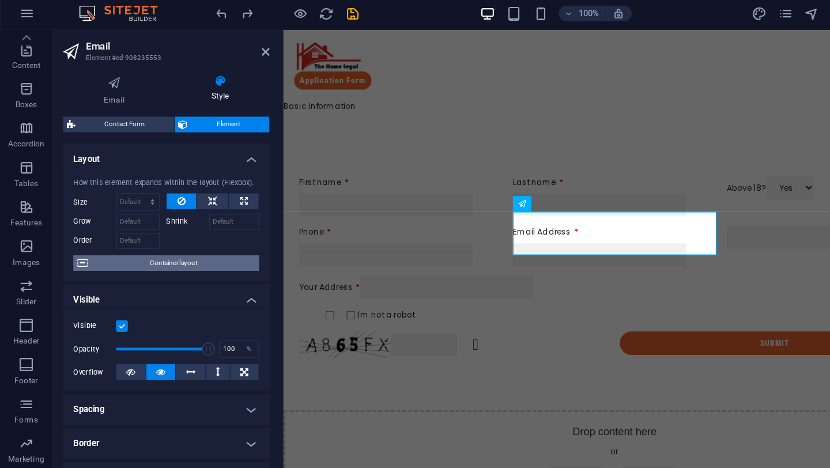
click at [120, 230] on span "Container layout" at bounding box center [153, 234] width 144 height 14
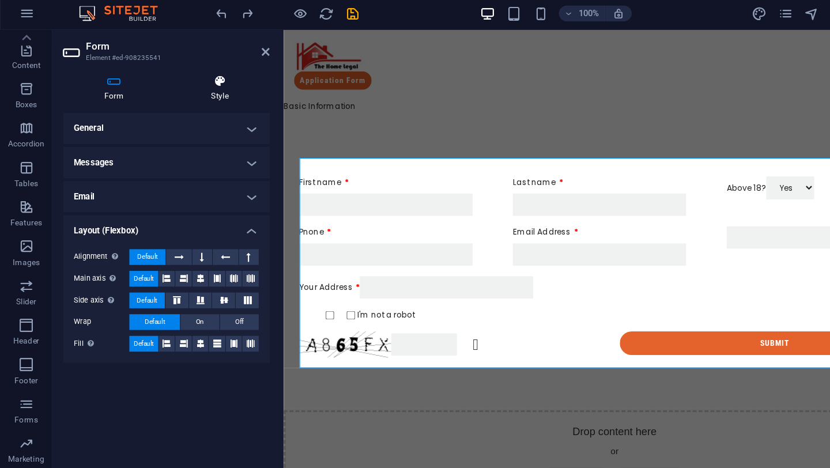
click at [194, 77] on icon at bounding box center [193, 74] width 88 height 12
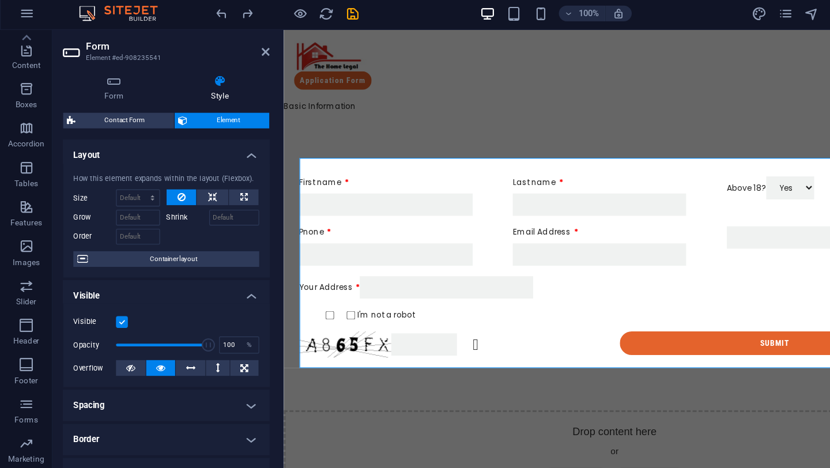
click at [119, 363] on h4 "Spacing" at bounding box center [146, 359] width 182 height 28
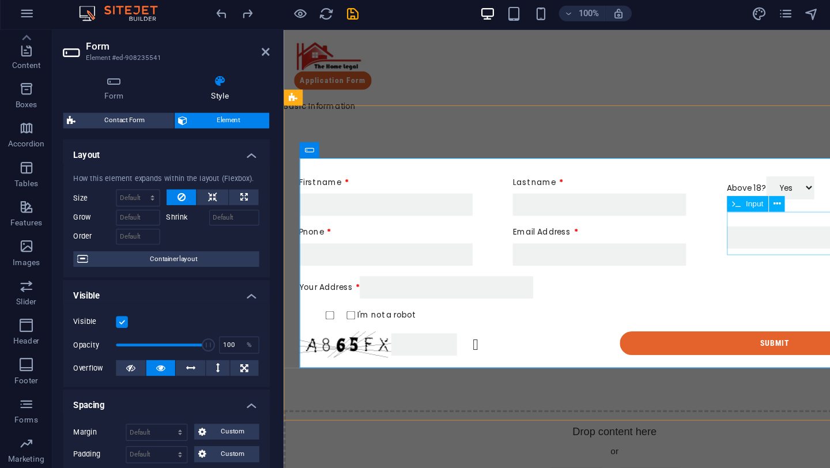
click at [702, 202] on input "First name" at bounding box center [749, 212] width 152 height 20
click at [231, 50] on icon at bounding box center [233, 48] width 7 height 9
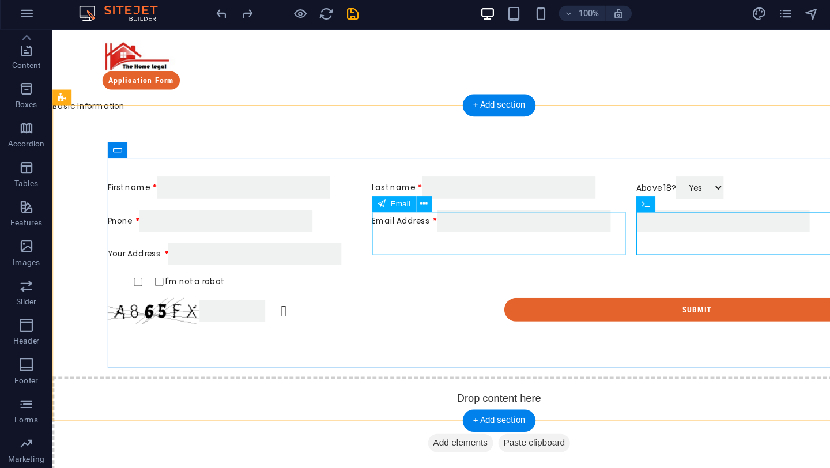
click at [533, 207] on div "Email Address" at bounding box center [444, 197] width 223 height 20
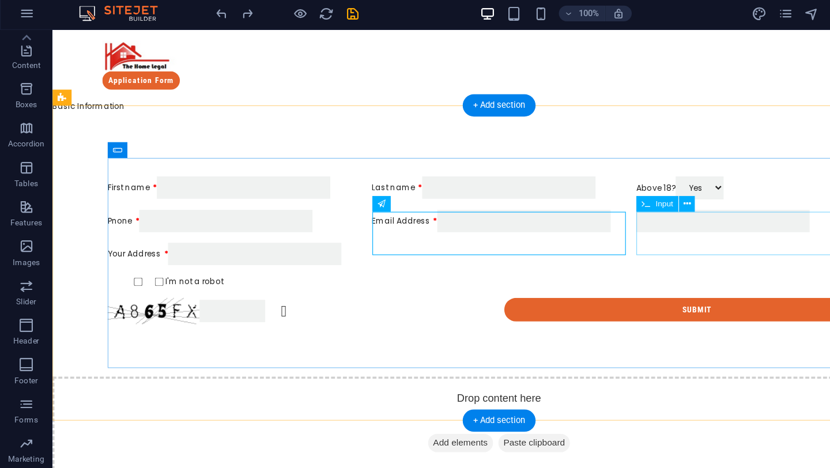
click at [583, 191] on div at bounding box center [676, 197] width 223 height 20
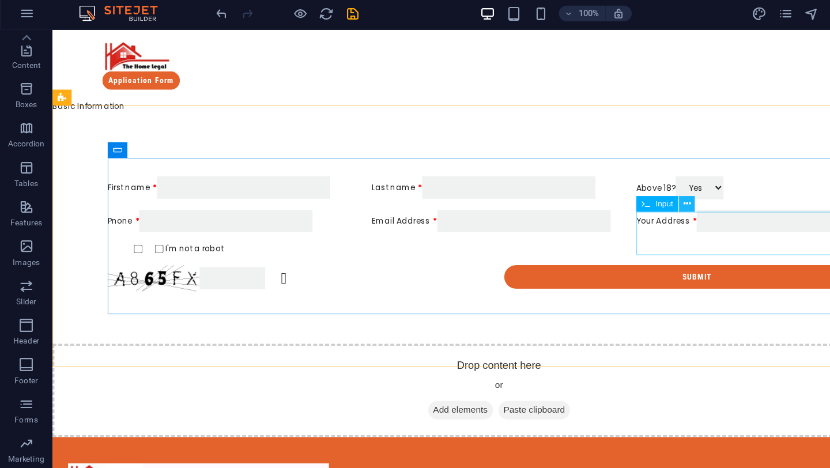
click at [609, 179] on button at bounding box center [603, 182] width 14 height 14
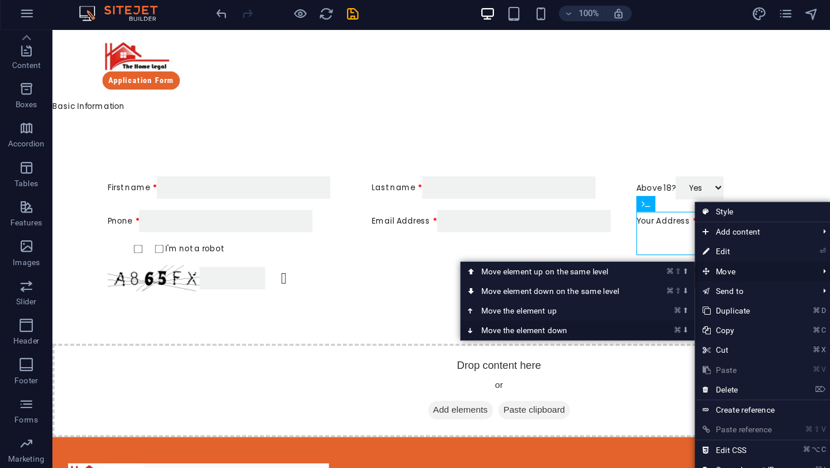
click at [498, 292] on link "⌘ ⬇ Move the element down" at bounding box center [485, 292] width 163 height 17
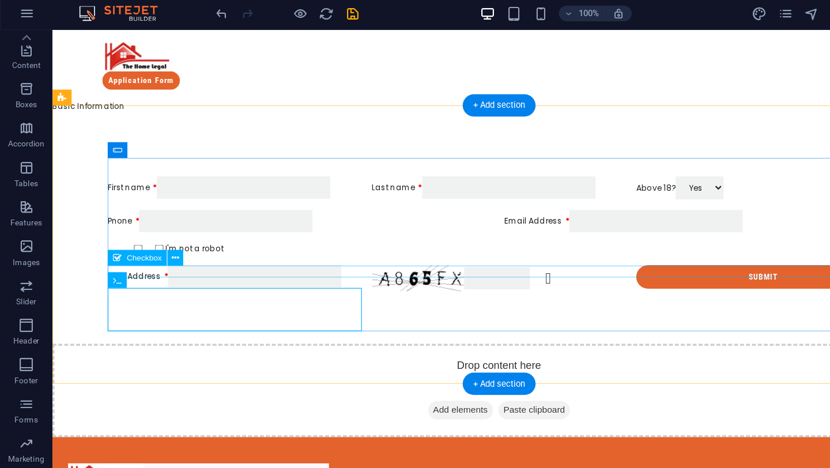
click at [223, 227] on div "I'm not a robot" at bounding box center [444, 221] width 687 height 10
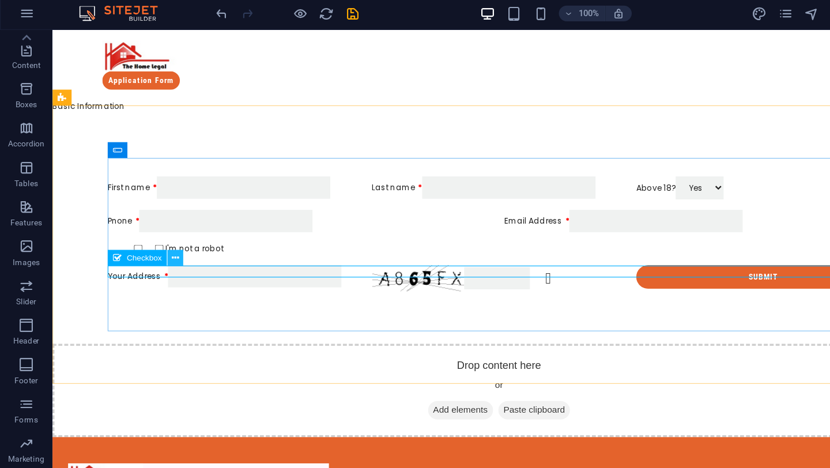
click at [156, 231] on icon at bounding box center [154, 229] width 6 height 12
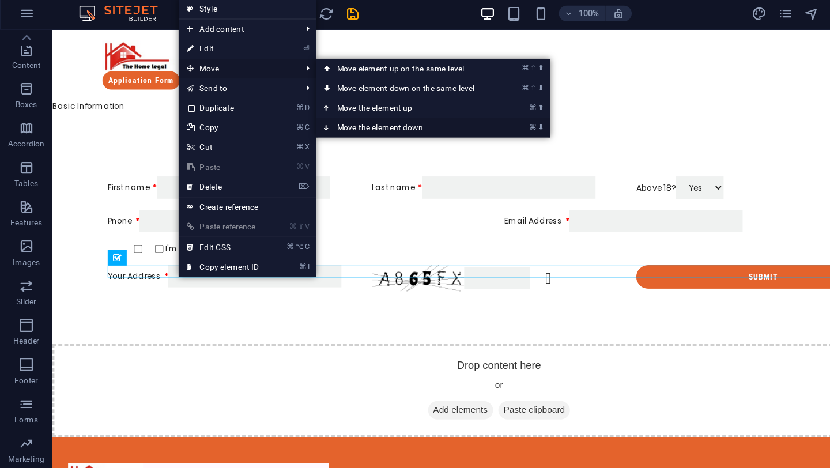
click at [339, 118] on link "⌘ ⬇ Move the element down" at bounding box center [358, 114] width 163 height 17
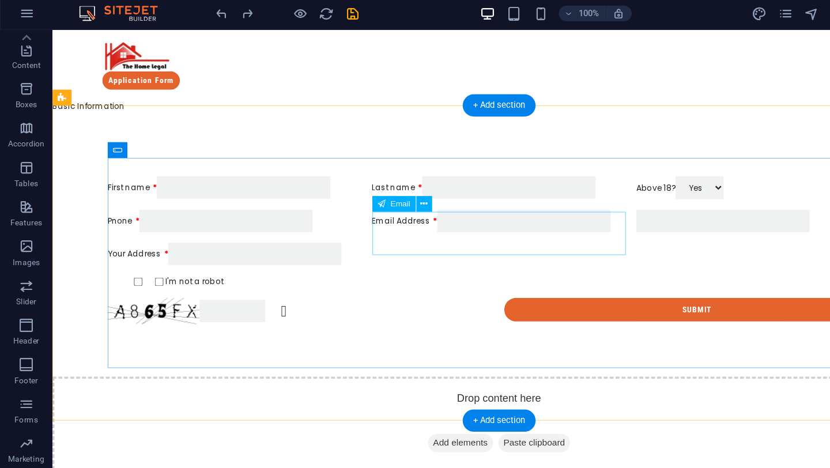
click at [460, 207] on div "Email Address" at bounding box center [444, 197] width 223 height 20
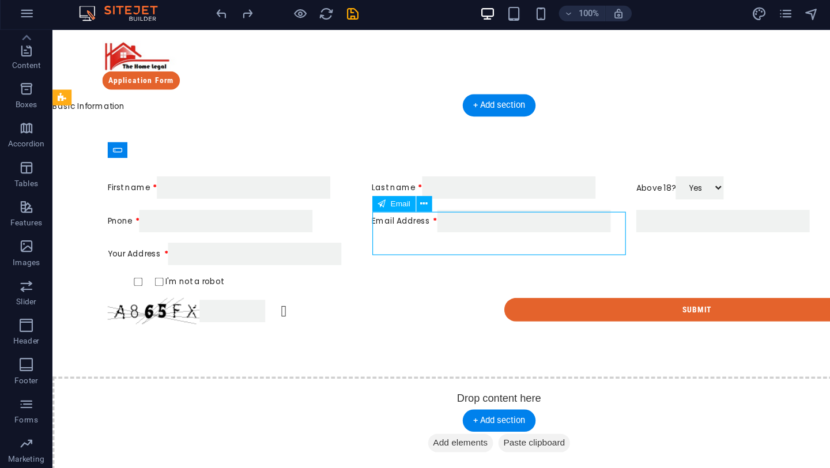
click at [411, 195] on div "Email Address" at bounding box center [444, 197] width 223 height 20
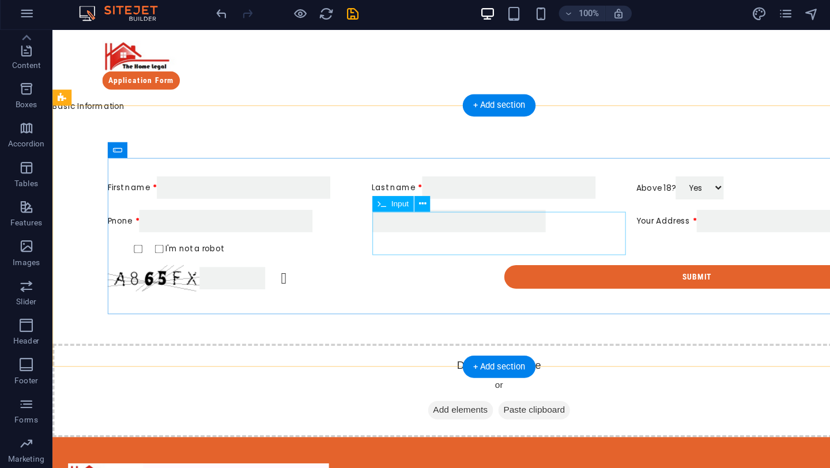
click at [411, 195] on div at bounding box center [444, 197] width 223 height 20
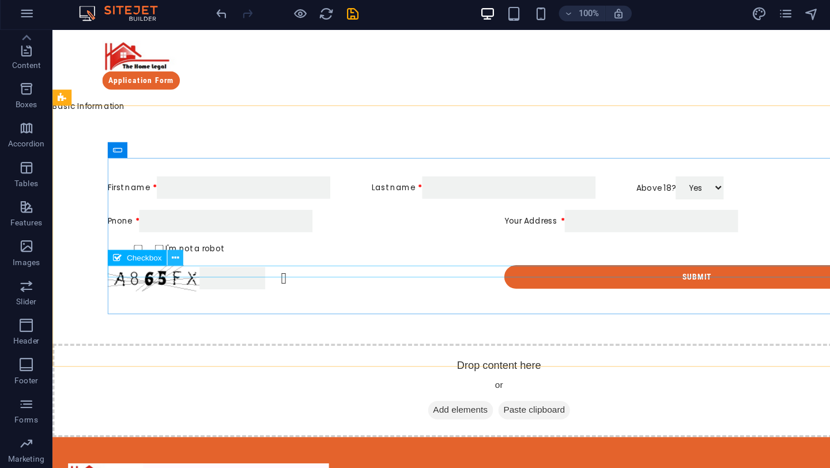
click at [157, 229] on icon at bounding box center [154, 229] width 6 height 12
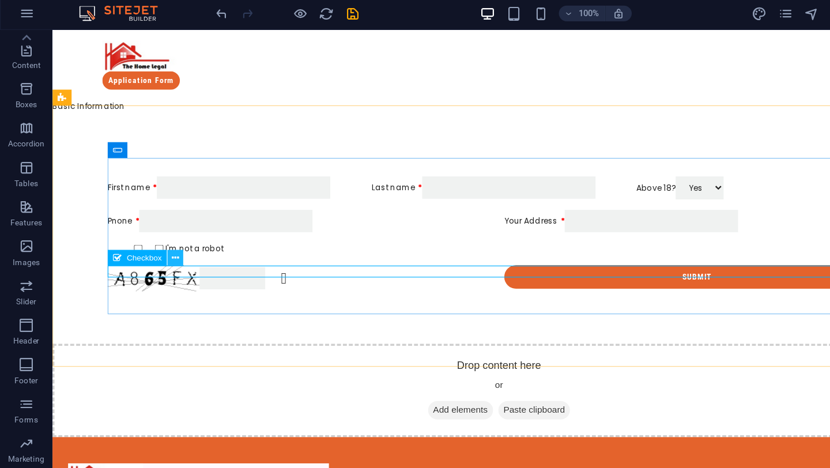
click at [156, 228] on icon at bounding box center [154, 229] width 6 height 12
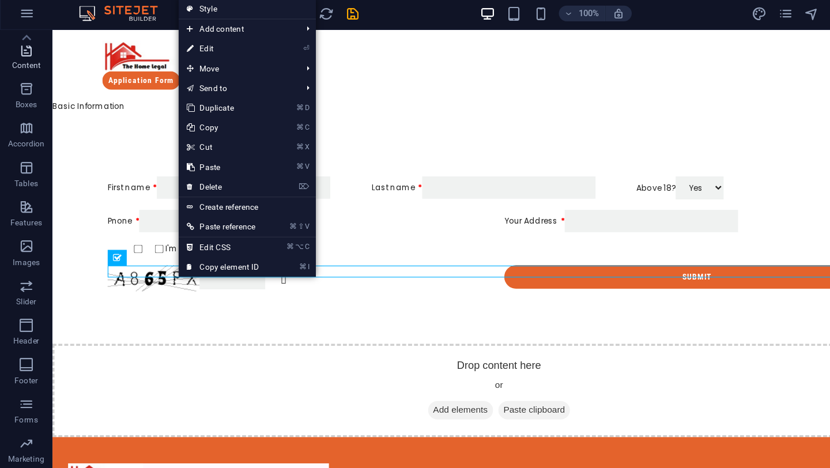
click at [17, 52] on icon "button" at bounding box center [23, 46] width 14 height 14
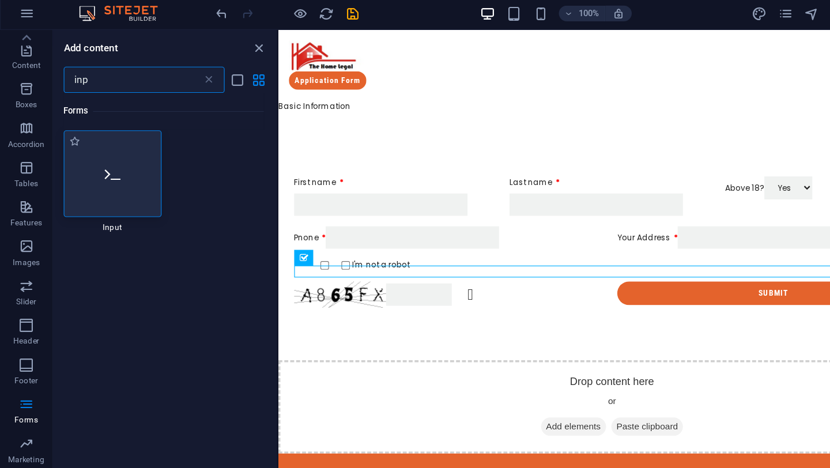
type input "inp"
click at [101, 143] on div at bounding box center [99, 155] width 86 height 76
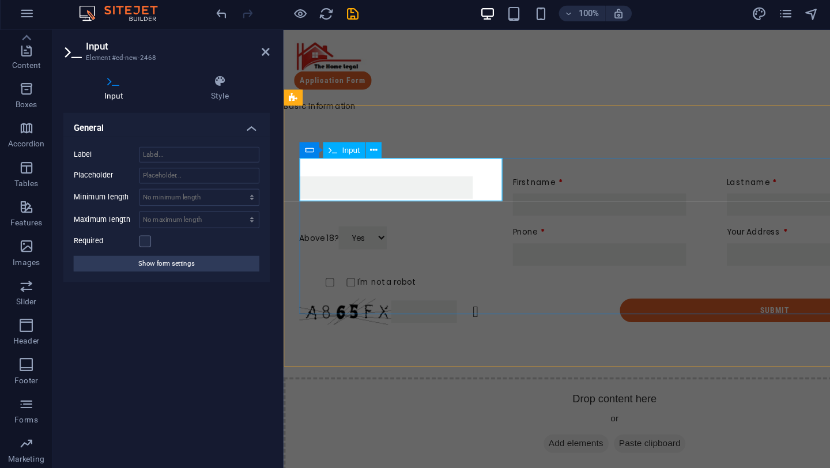
drag, startPoint x: 360, startPoint y: 152, endPoint x: 360, endPoint y: 161, distance: 9.2
click at [360, 161] on input "text" at bounding box center [374, 168] width 152 height 20
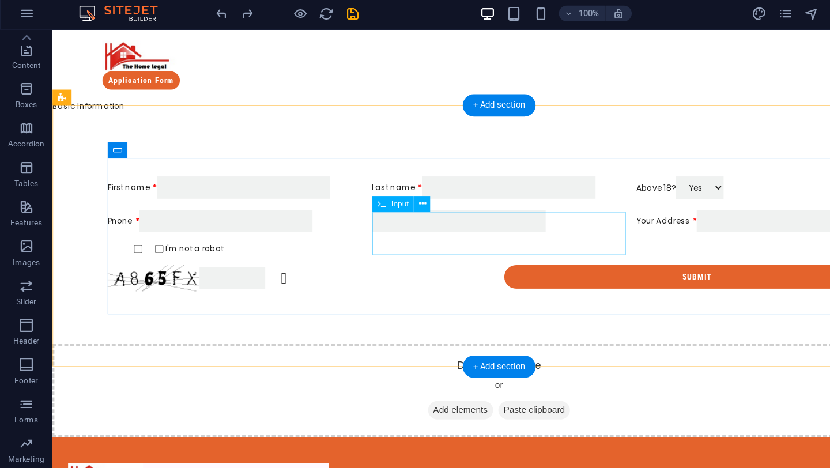
click at [384, 193] on div at bounding box center [444, 197] width 223 height 20
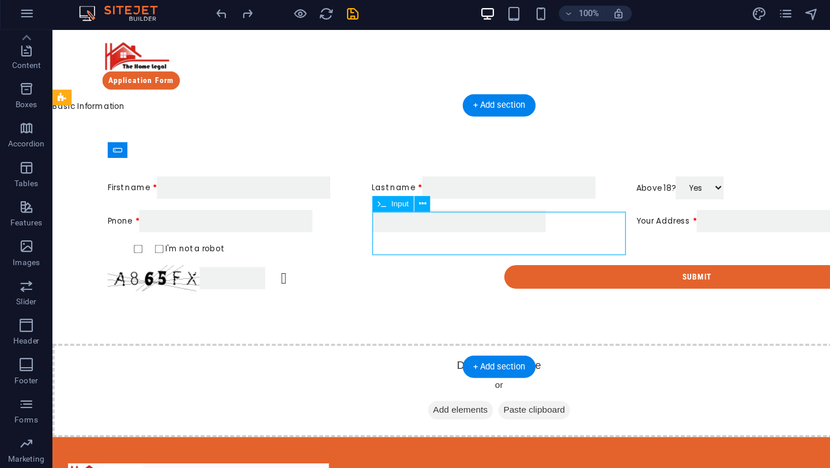
click at [385, 192] on div at bounding box center [444, 197] width 223 height 20
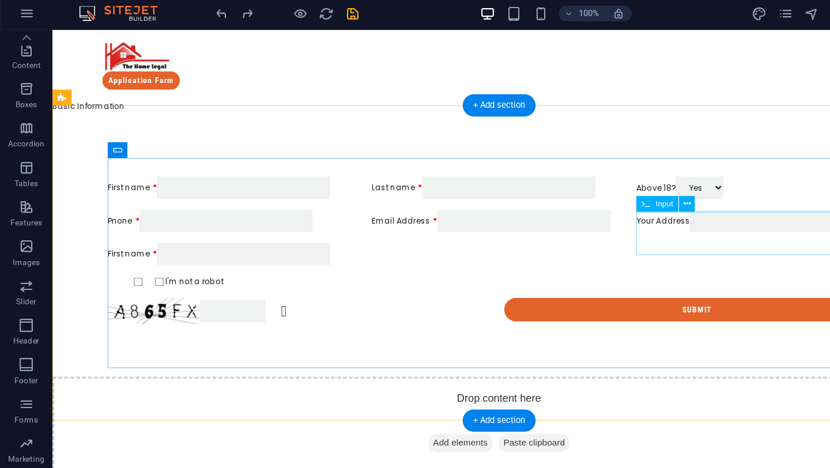
click at [653, 201] on div "Your Address" at bounding box center [676, 197] width 223 height 20
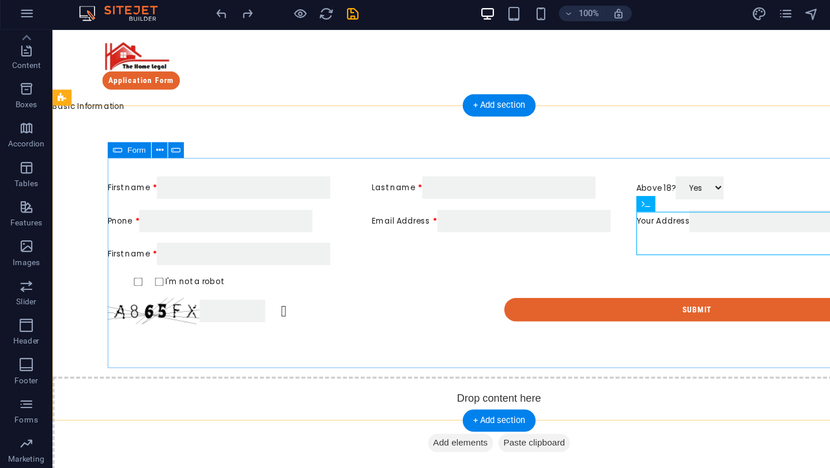
click at [209, 292] on div "First name Last name Above 18? Yes No Pnone Email Address Your Address First na…" at bounding box center [444, 222] width 687 height 139
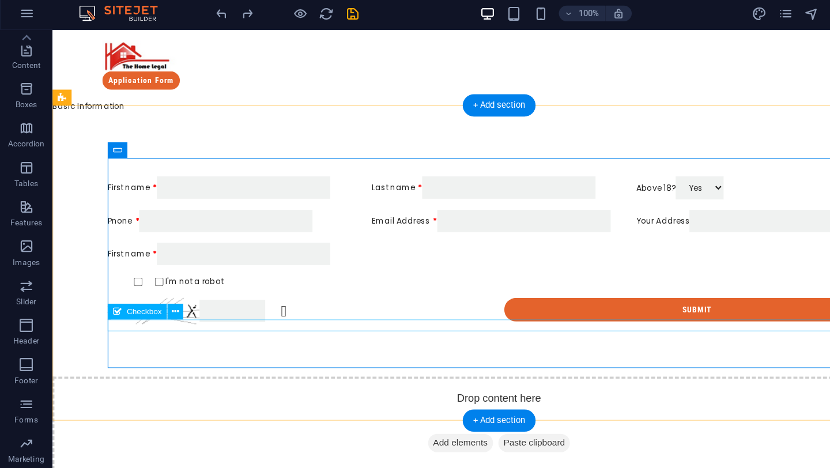
click at [209, 255] on div "I'm not a robot" at bounding box center [444, 250] width 687 height 10
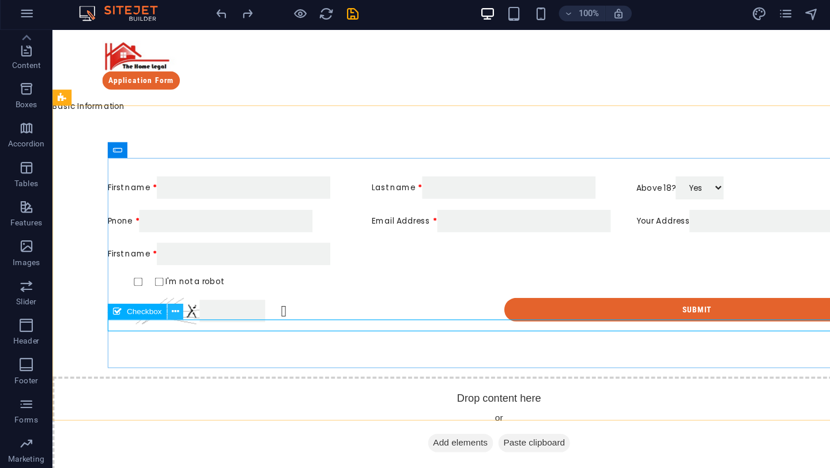
click at [153, 280] on icon at bounding box center [154, 276] width 6 height 12
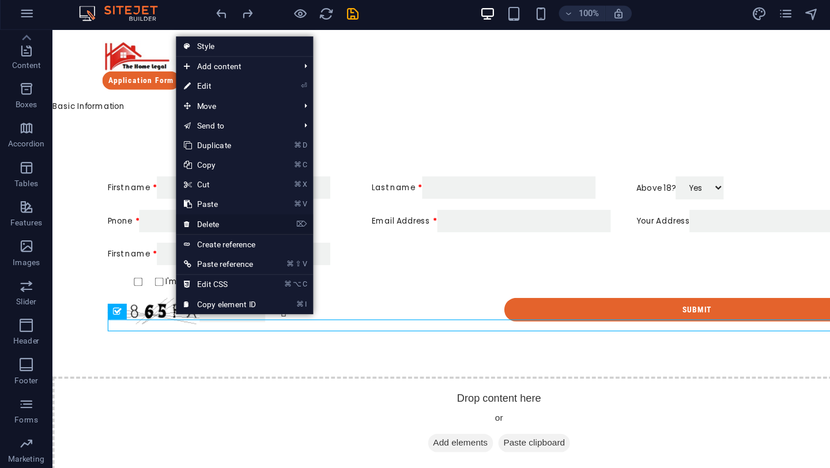
click at [190, 194] on link "⌦ Delete" at bounding box center [193, 199] width 77 height 17
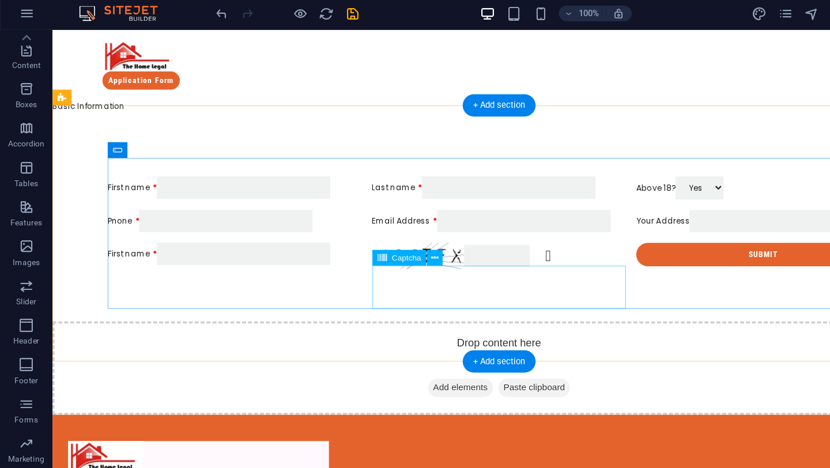
click at [392, 239] on div "Unreadable? Regenerate" at bounding box center [444, 227] width 223 height 23
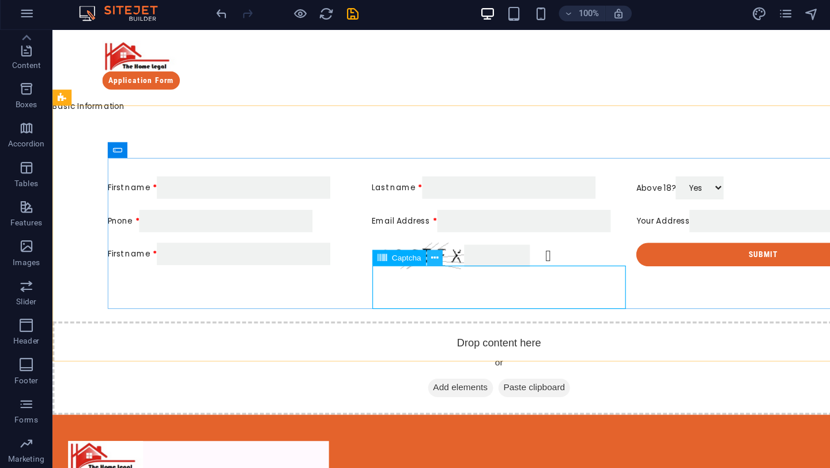
click at [386, 229] on button at bounding box center [382, 229] width 14 height 14
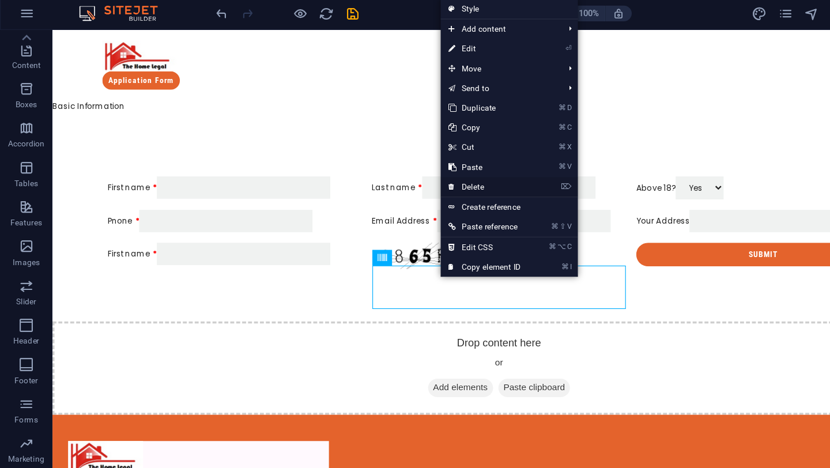
click at [427, 163] on link "⌦ Delete" at bounding box center [425, 166] width 77 height 17
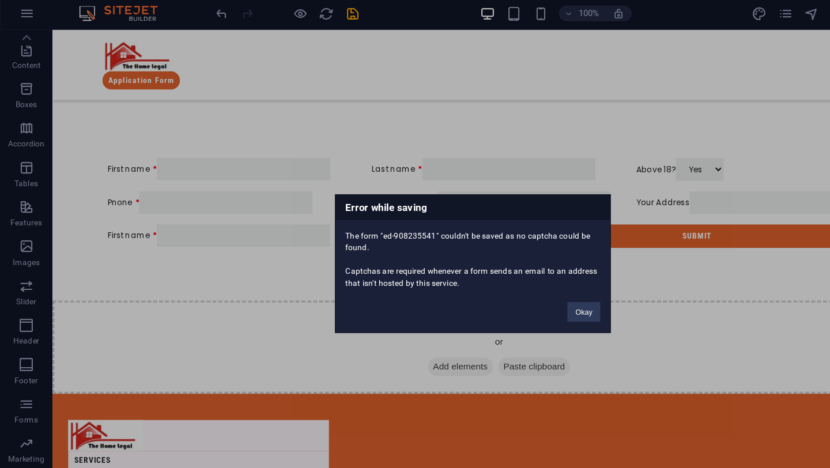
scroll to position [108, 0]
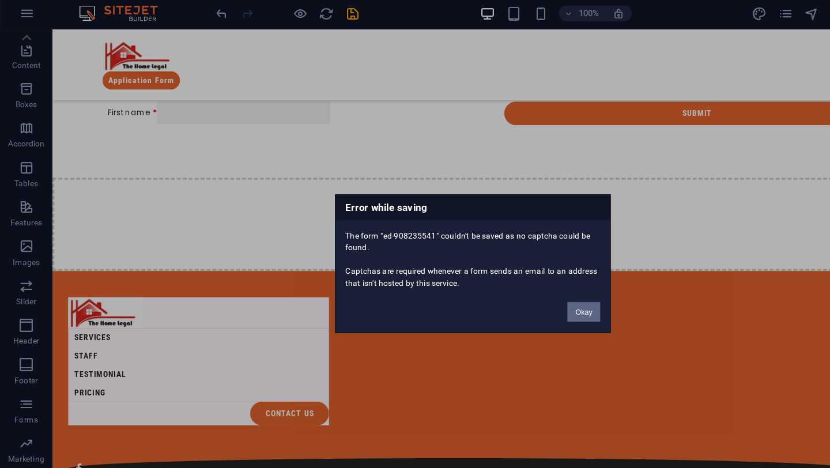
click at [503, 280] on button "Okay" at bounding box center [512, 276] width 29 height 17
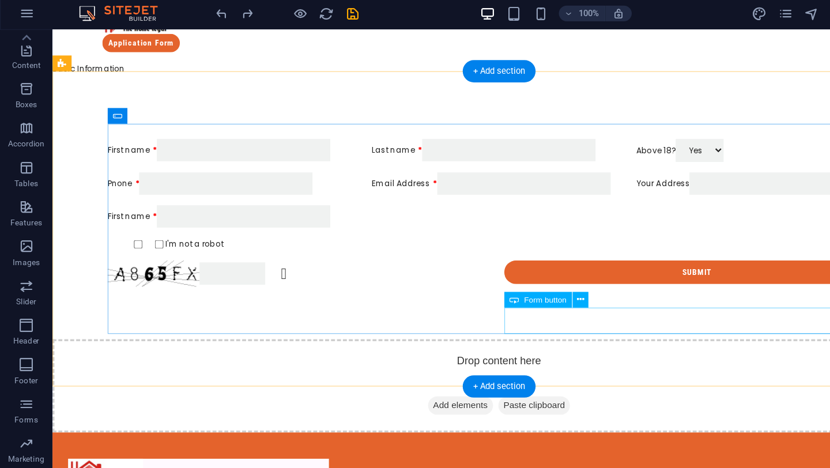
scroll to position [0, 0]
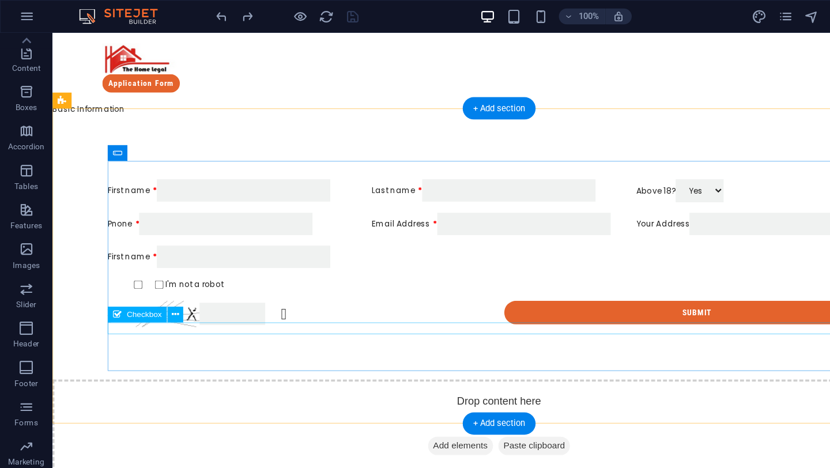
click at [141, 258] on div "I'm not a robot" at bounding box center [444, 253] width 687 height 10
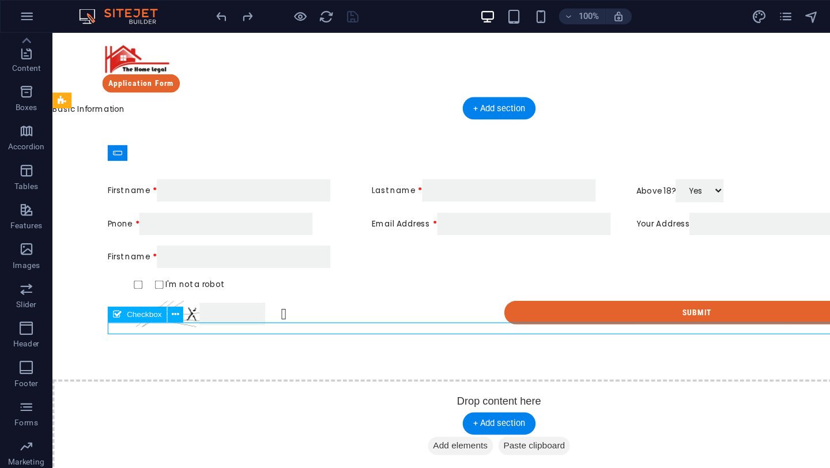
click at [141, 258] on div "I'm not a robot" at bounding box center [444, 253] width 687 height 10
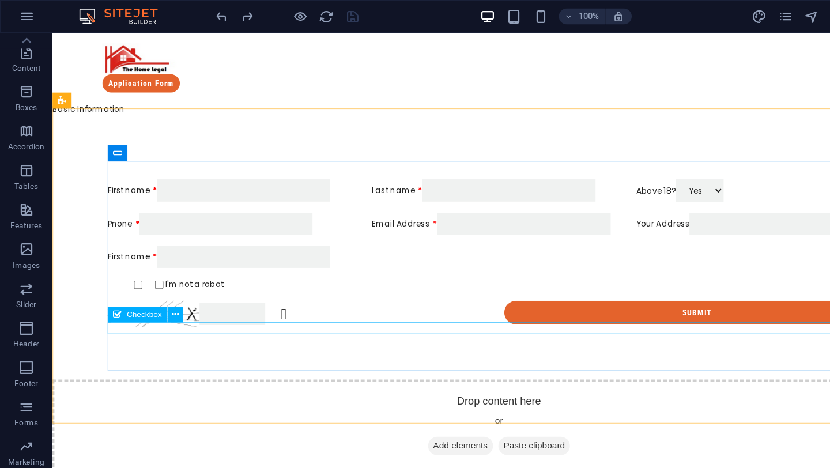
click at [133, 277] on span "Checkbox" at bounding box center [126, 276] width 31 height 7
click at [132, 279] on span "Checkbox" at bounding box center [126, 276] width 31 height 7
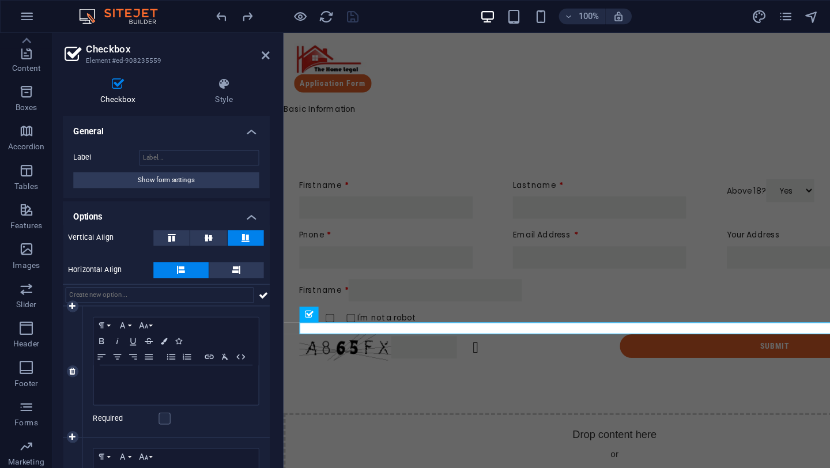
scroll to position [58, 0]
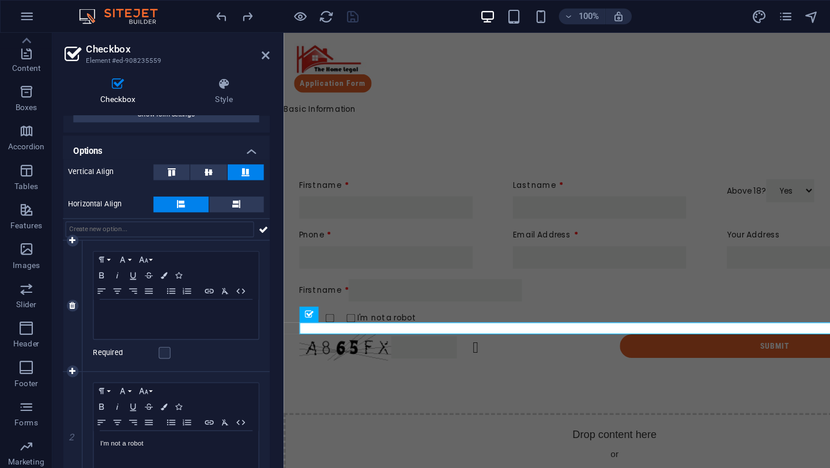
click at [66, 273] on div "1" at bounding box center [63, 268] width 17 height 115
click at [66, 268] on link at bounding box center [64, 268] width 10 height 10
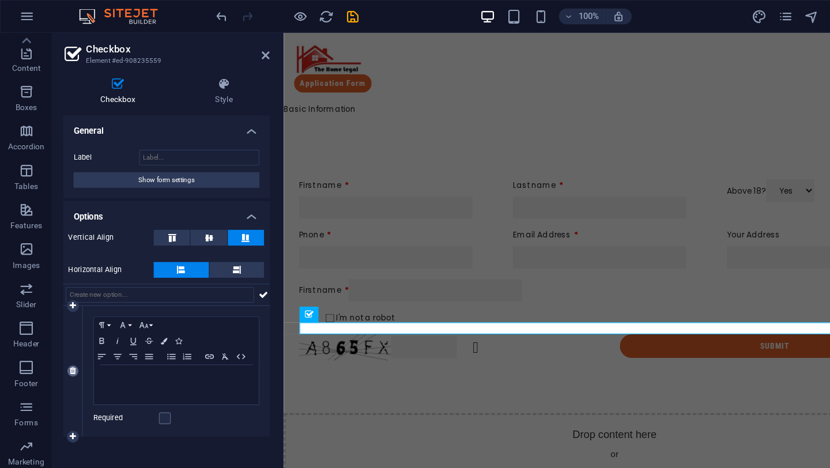
scroll to position [0, 0]
click at [359, 354] on div "First name Last name Above 18? Yes No Pnone Email Address Your Address First na…" at bounding box center [574, 240] width 581 height 251
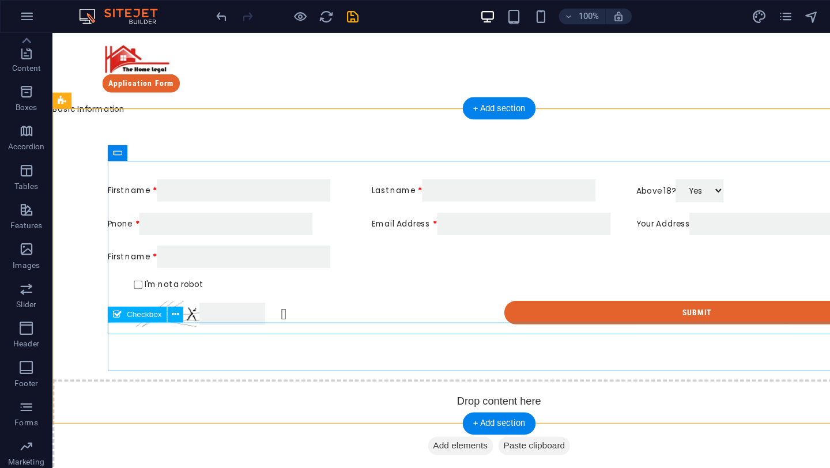
click at [157, 258] on div "I'm not a robot" at bounding box center [444, 253] width 687 height 10
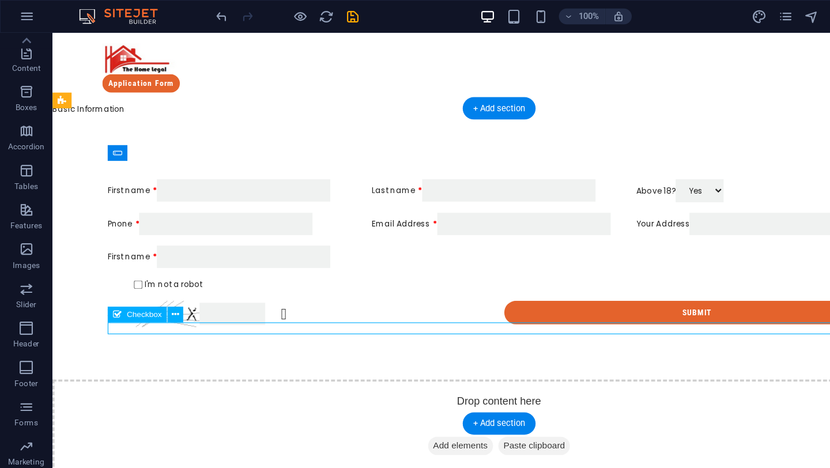
click at [157, 258] on div "I'm not a robot" at bounding box center [444, 253] width 687 height 10
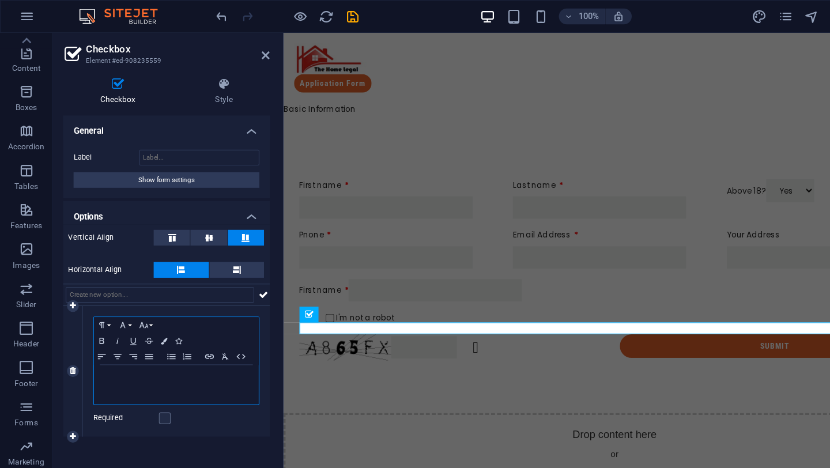
click at [87, 347] on div at bounding box center [154, 338] width 145 height 35
click at [198, 345] on div at bounding box center [154, 338] width 145 height 35
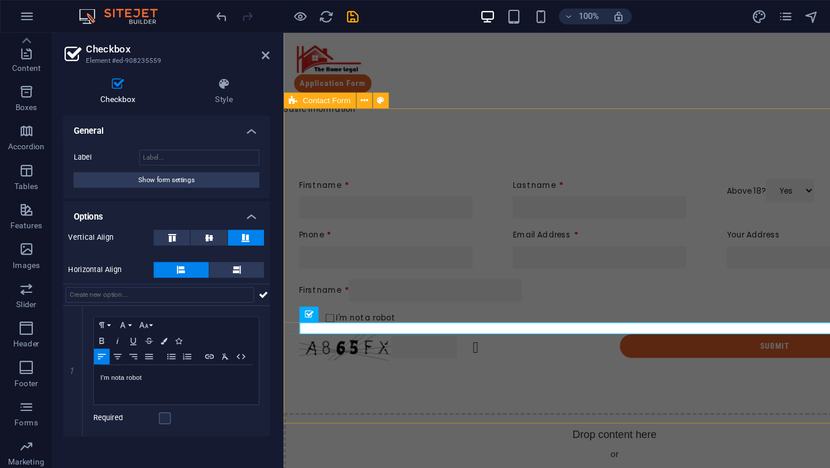
click at [443, 348] on div "First name Last name Above 18? Yes No Pnone Email Address Your Address First na…" at bounding box center [574, 240] width 581 height 251
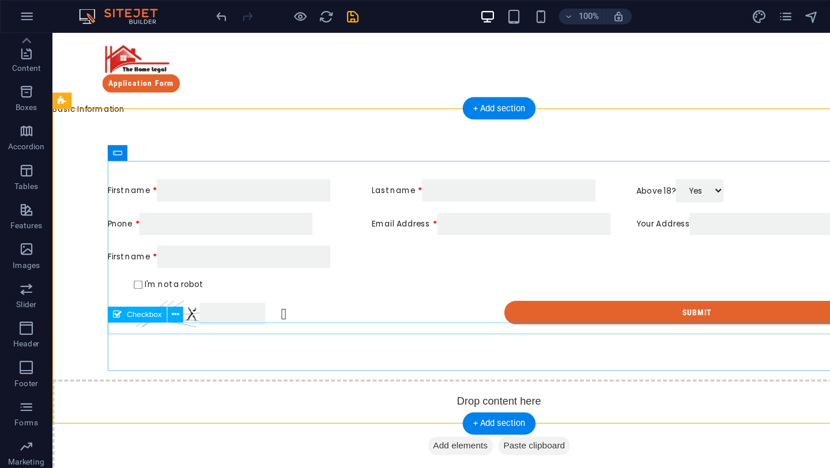
click at [149, 258] on div "I'm not a robot" at bounding box center [444, 253] width 687 height 10
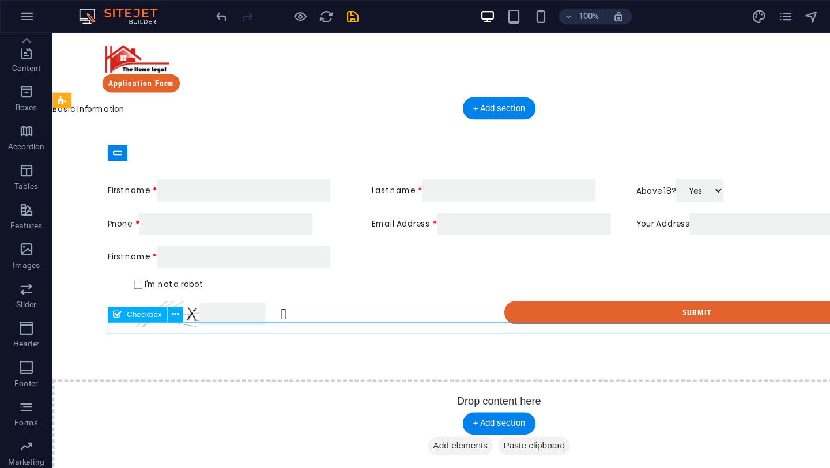
click at [149, 258] on div "I'm not a robot" at bounding box center [444, 253] width 687 height 10
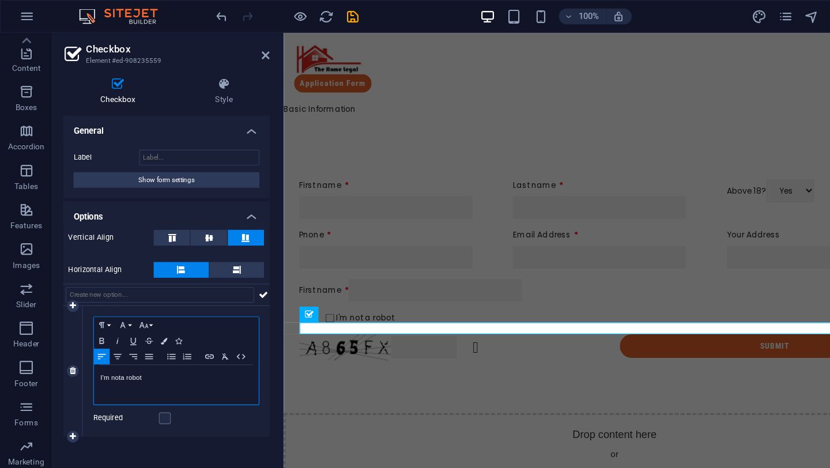
click at [84, 329] on div "I'm not a robot" at bounding box center [154, 338] width 145 height 35
click at [432, 280] on div "First name Last name Above 18? Yes No Pnone Email Address Your Address First na…" at bounding box center [575, 240] width 554 height 168
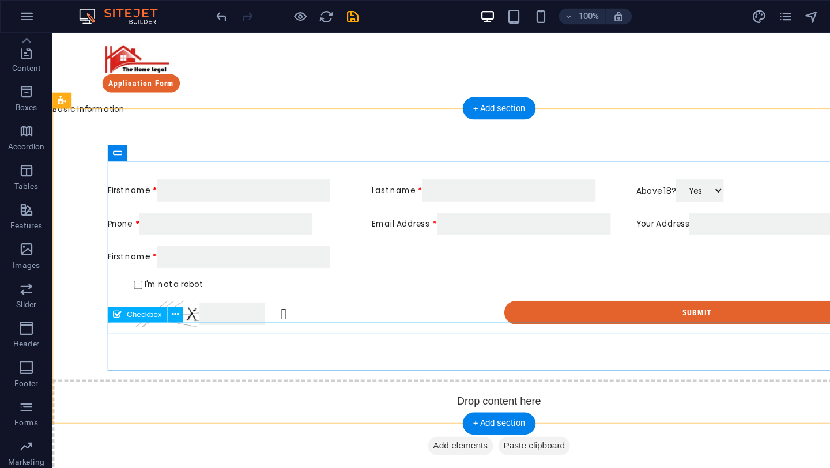
click at [104, 258] on div "I'm not a robot" at bounding box center [444, 253] width 687 height 10
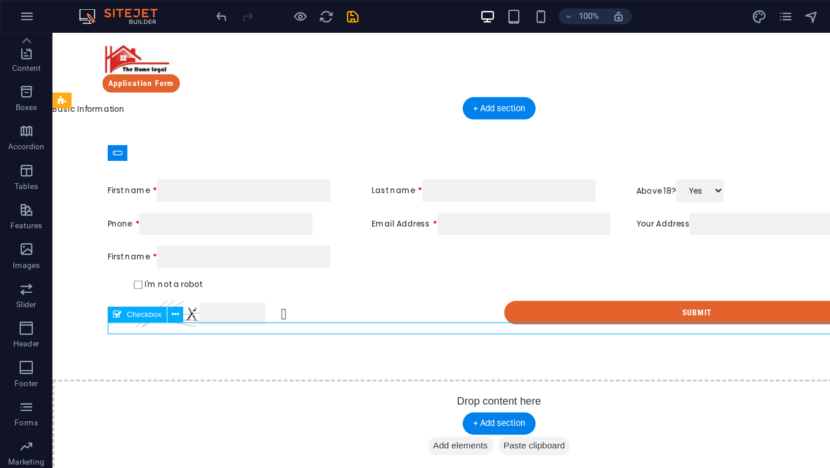
click at [104, 258] on div "I'm not a robot" at bounding box center [444, 253] width 687 height 10
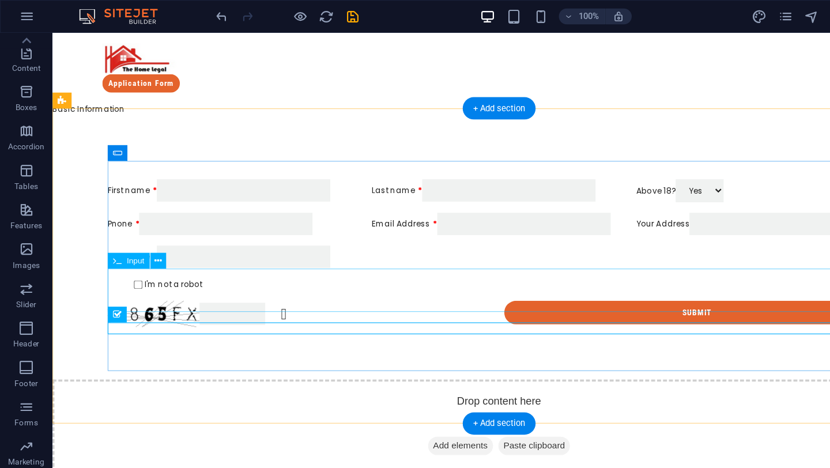
click at [127, 239] on div "First name" at bounding box center [444, 229] width 687 height 20
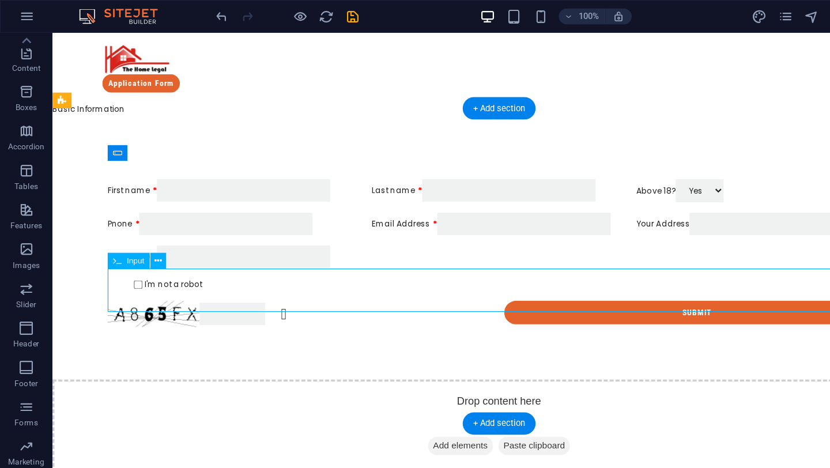
click at [127, 239] on div "First name" at bounding box center [444, 229] width 687 height 20
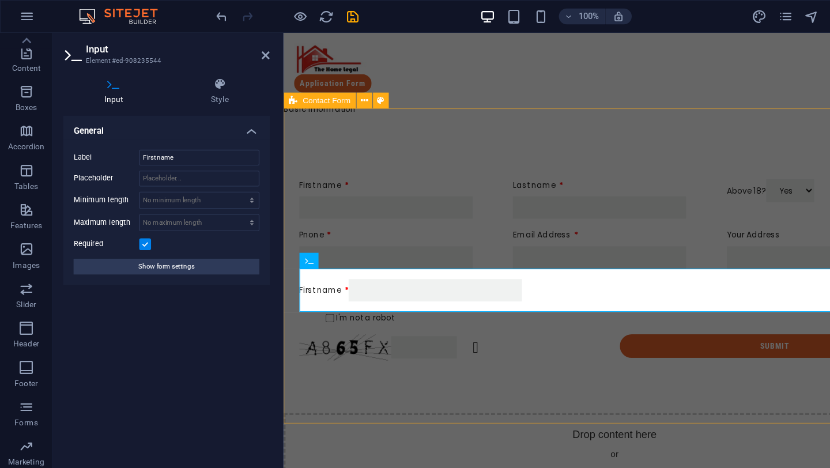
click at [506, 362] on div "First name Last name Above 18? Yes No Pnone Email Address Your Address First na…" at bounding box center [574, 240] width 581 height 251
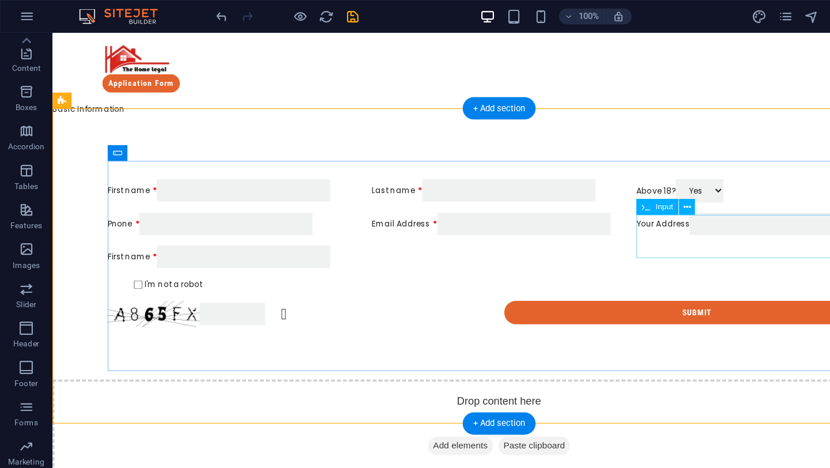
click at [585, 198] on div "Your Address" at bounding box center [676, 200] width 223 height 20
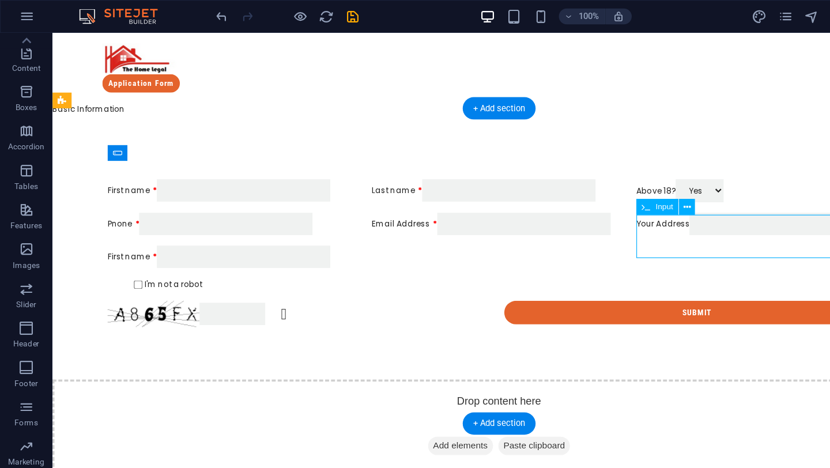
click at [585, 198] on div "Your Address" at bounding box center [676, 200] width 223 height 20
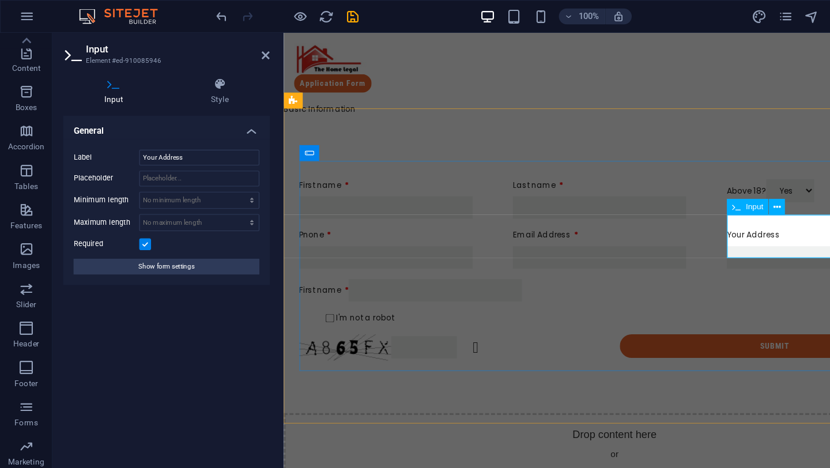
click at [673, 220] on input "First name" at bounding box center [749, 230] width 152 height 20
click at [649, 261] on div "First name" at bounding box center [575, 259] width 554 height 20
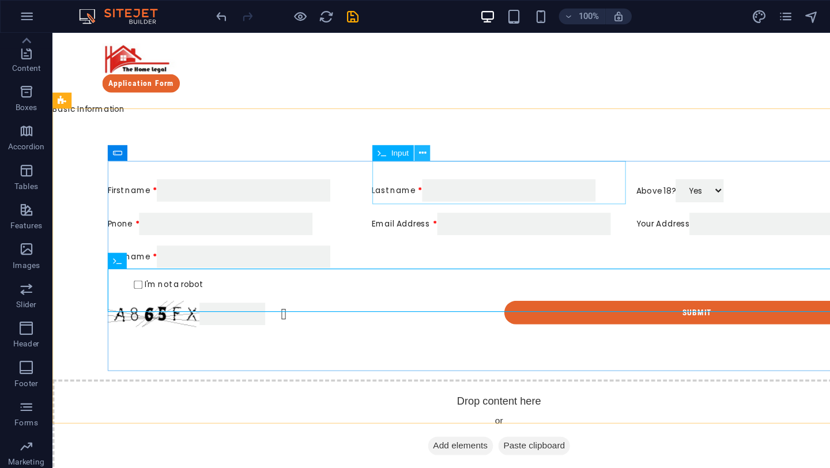
click at [371, 129] on icon at bounding box center [371, 135] width 6 height 12
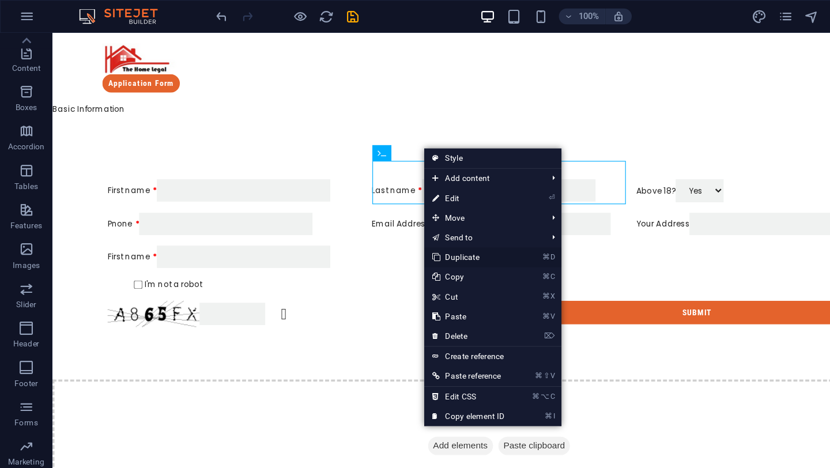
click at [415, 227] on link "⌘ D Duplicate" at bounding box center [411, 225] width 77 height 17
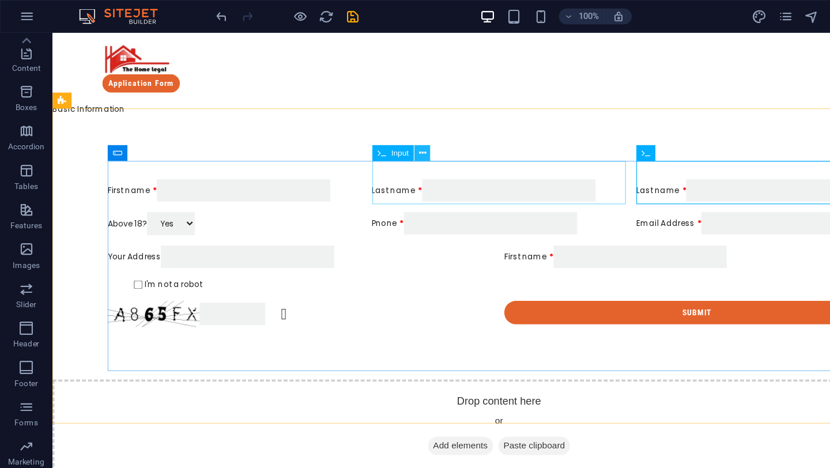
click at [372, 136] on icon at bounding box center [371, 135] width 6 height 12
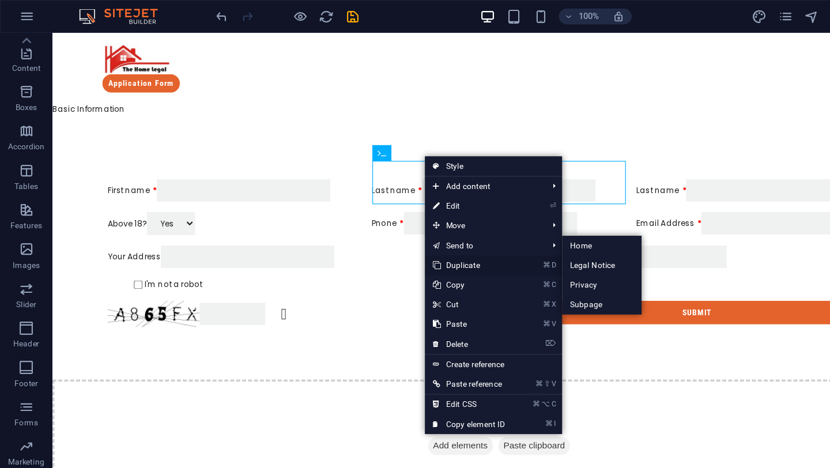
click at [399, 231] on link "⌘ D Duplicate" at bounding box center [411, 232] width 77 height 17
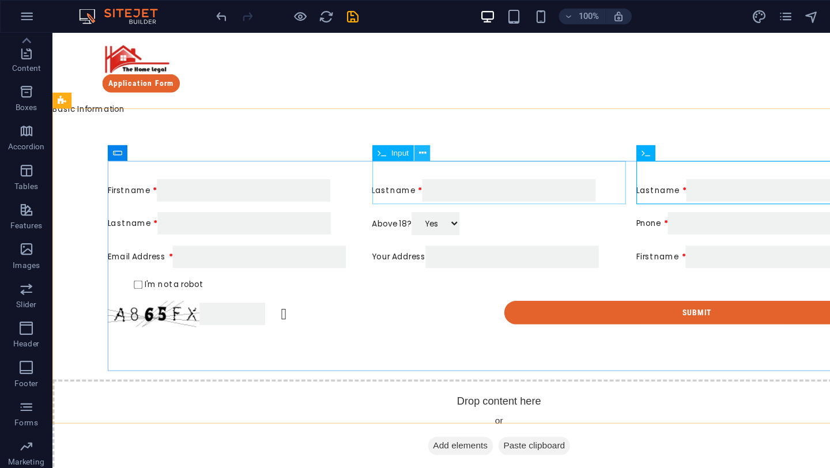
click at [375, 129] on button at bounding box center [371, 134] width 14 height 14
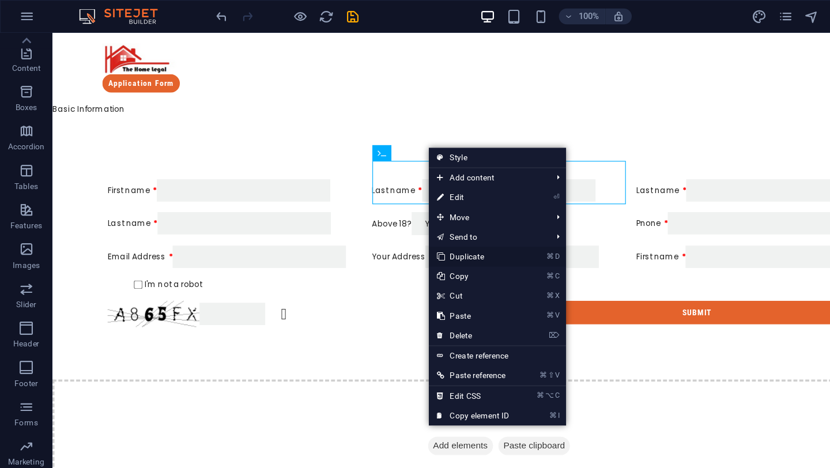
click at [404, 224] on link "⌘ D Duplicate" at bounding box center [415, 225] width 77 height 17
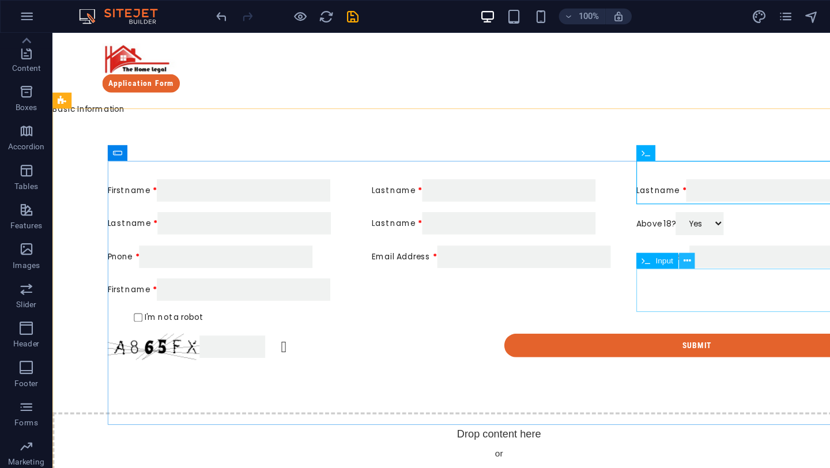
click at [597, 232] on button at bounding box center [603, 229] width 14 height 14
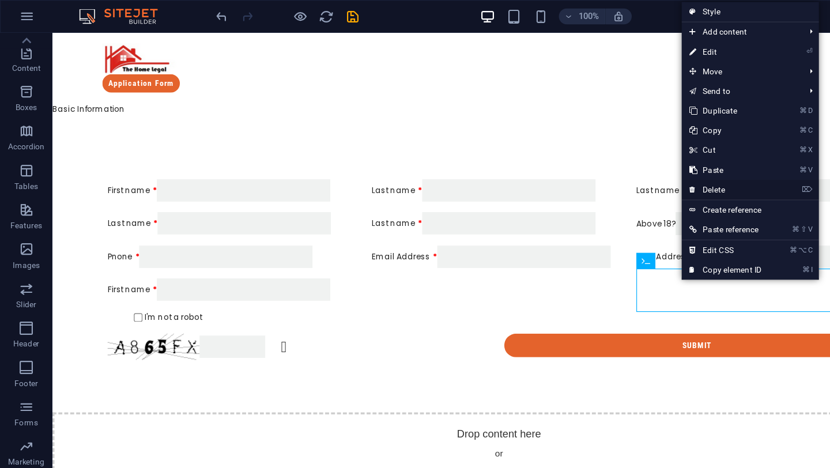
click at [632, 163] on link "⌦ Delete" at bounding box center [637, 166] width 77 height 17
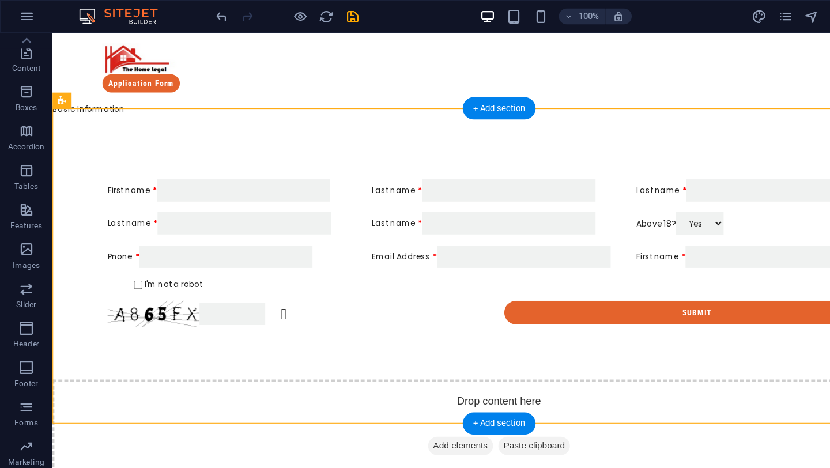
drag, startPoint x: 604, startPoint y: 215, endPoint x: 601, endPoint y: 151, distance: 64.7
click at [601, 156] on form "First name Last name Last name Last name Last name Above 18? Yes No Pnone Email…" at bounding box center [444, 225] width 697 height 139
click at [600, 161] on div "Last name" at bounding box center [676, 171] width 223 height 20
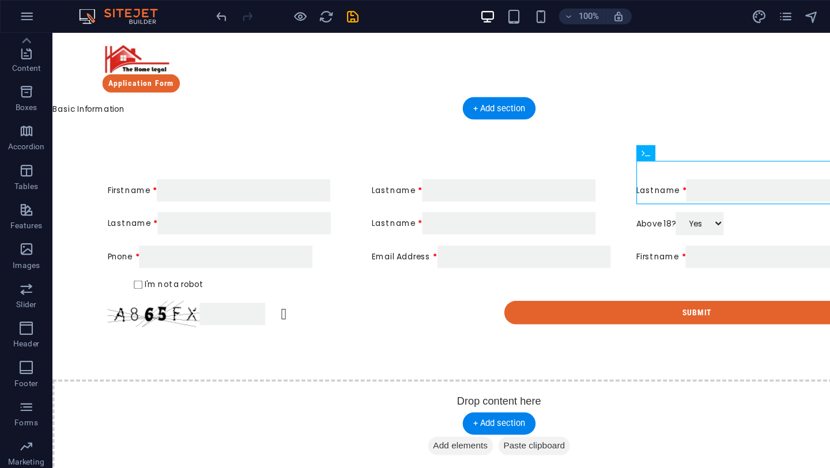
click at [603, 161] on div "Last name" at bounding box center [676, 171] width 223 height 20
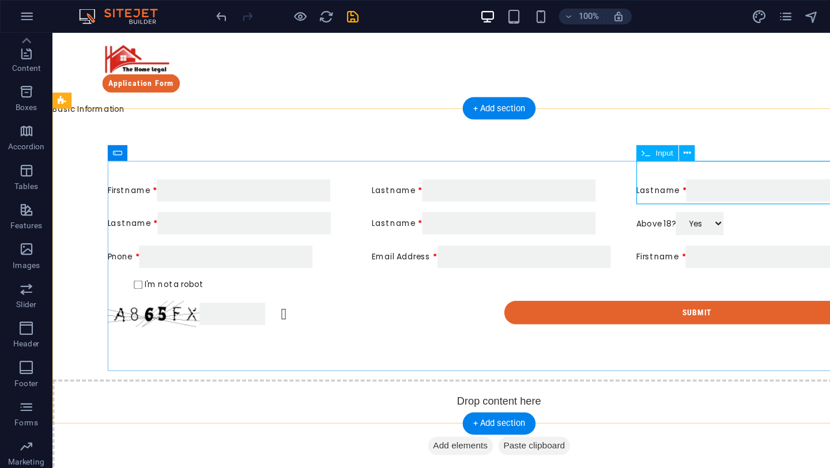
click at [601, 161] on div "Last name" at bounding box center [676, 171] width 223 height 20
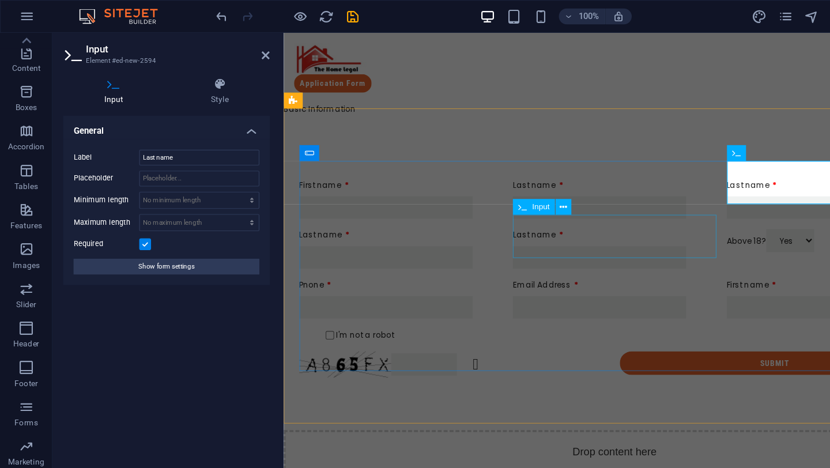
click at [633, 224] on div "Last name" at bounding box center [574, 222] width 178 height 35
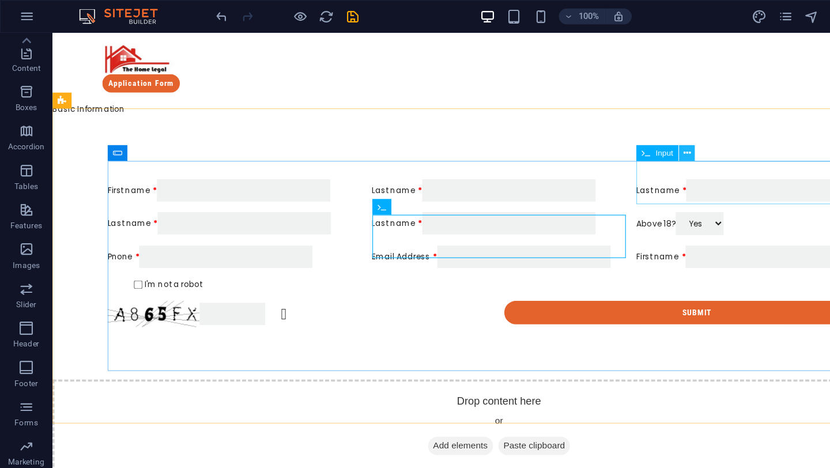
click at [607, 138] on button at bounding box center [603, 134] width 14 height 14
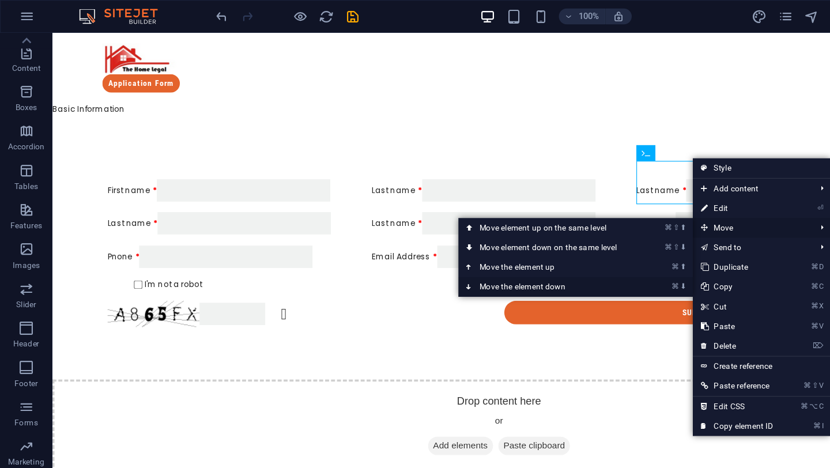
click at [516, 250] on link "⌘ ⬇ Move the element down" at bounding box center [484, 251] width 163 height 17
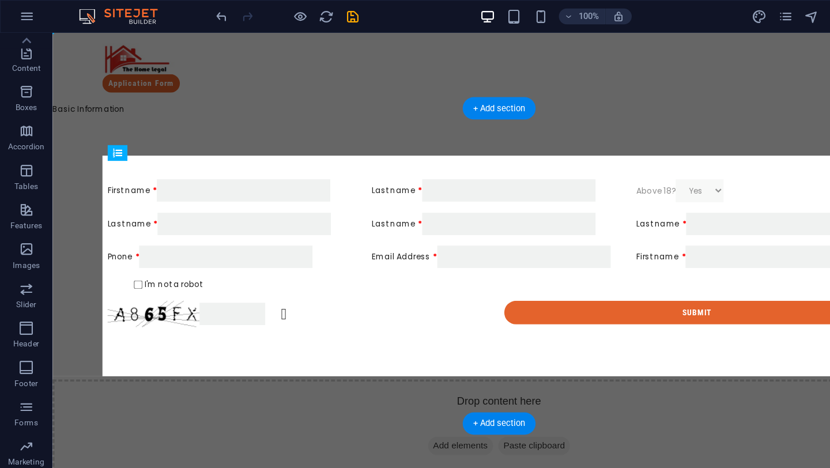
drag, startPoint x: 604, startPoint y: 224, endPoint x: 593, endPoint y: 148, distance: 77.4
drag, startPoint x: 280, startPoint y: 210, endPoint x: 284, endPoint y: 275, distance: 65.3
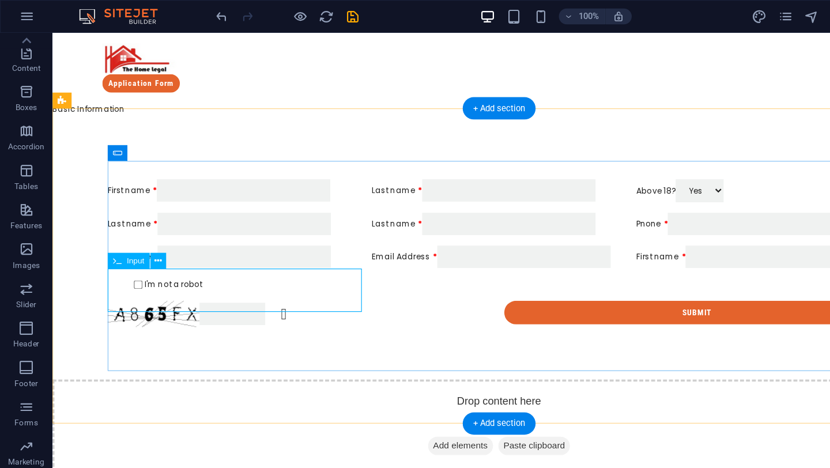
click at [283, 239] on div "Last name" at bounding box center [212, 229] width 223 height 20
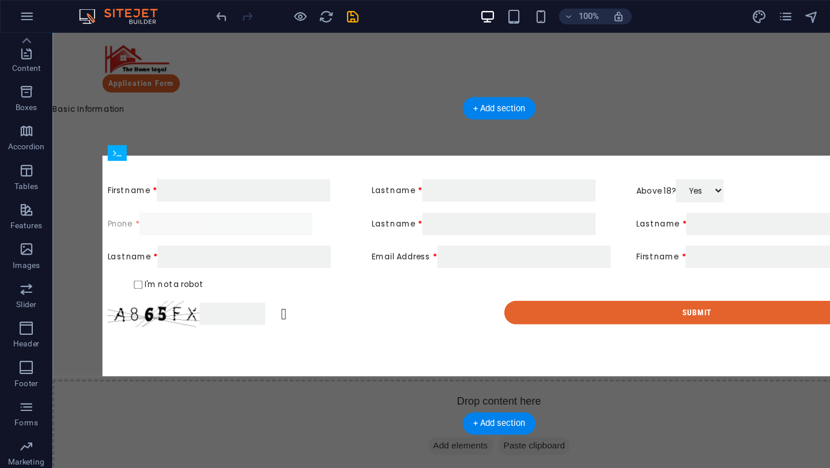
drag, startPoint x: 610, startPoint y: 208, endPoint x: 380, endPoint y: 208, distance: 230.1
drag, startPoint x: 406, startPoint y: 260, endPoint x: 235, endPoint y: 206, distance: 179.1
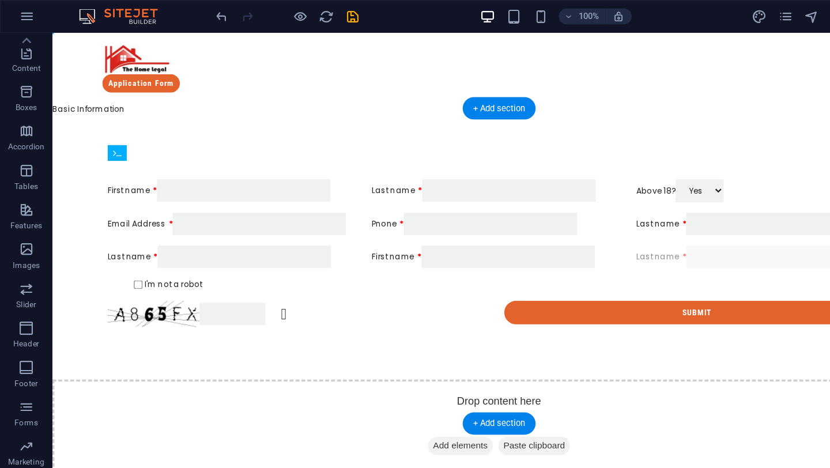
drag, startPoint x: 406, startPoint y: 225, endPoint x: 601, endPoint y: 235, distance: 195.2
click at [603, 236] on div "First name Last name Above 18? Yes No Email Address Last name [PERSON_NAME] Las…" at bounding box center [444, 225] width 687 height 139
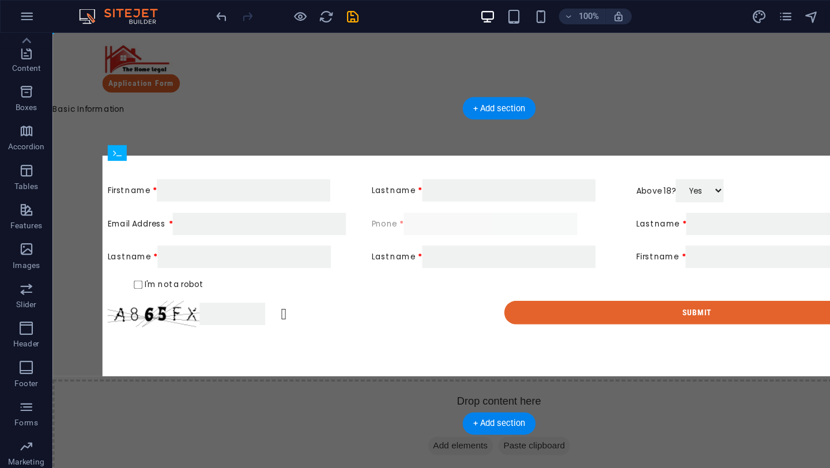
drag, startPoint x: 589, startPoint y: 216, endPoint x: 501, endPoint y: 212, distance: 88.3
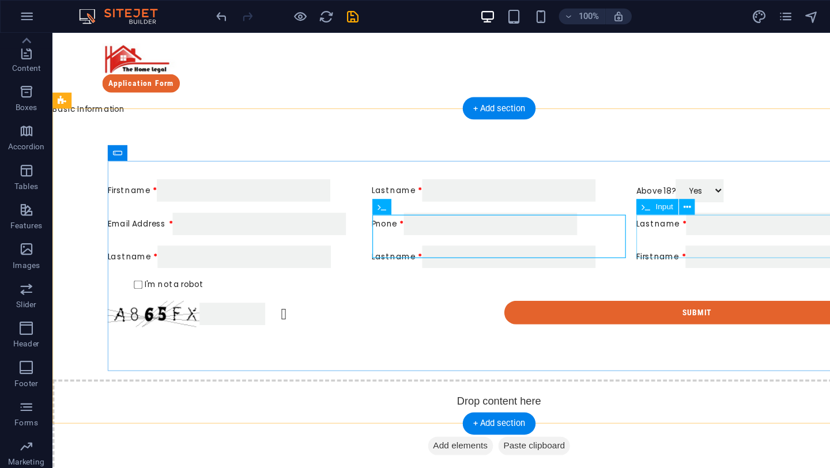
click at [572, 197] on div "Last name" at bounding box center [676, 200] width 223 height 20
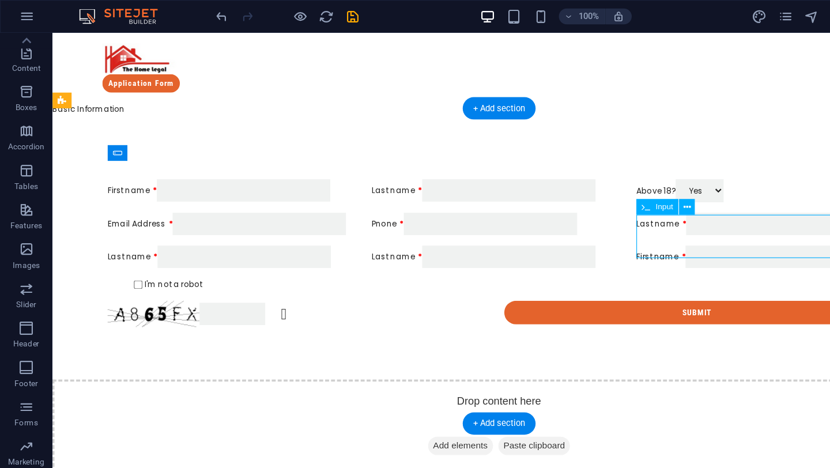
click at [572, 197] on div "Last name" at bounding box center [676, 200] width 223 height 20
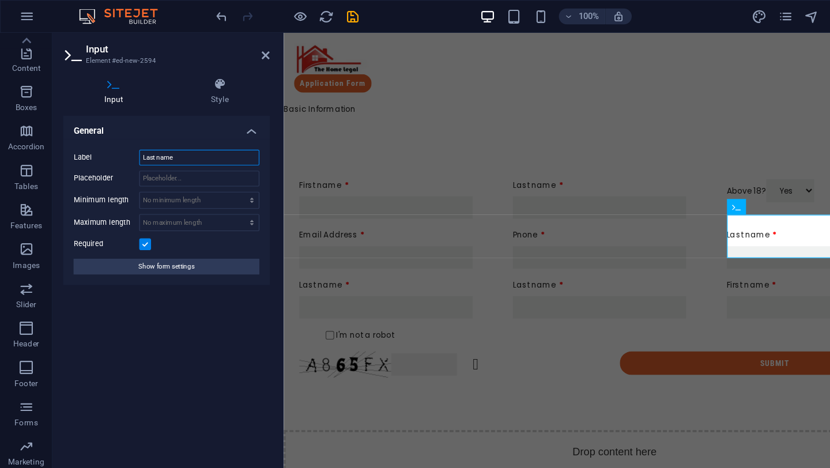
click at [139, 139] on input "Last name" at bounding box center [175, 138] width 106 height 14
type input "Y"
type input "o"
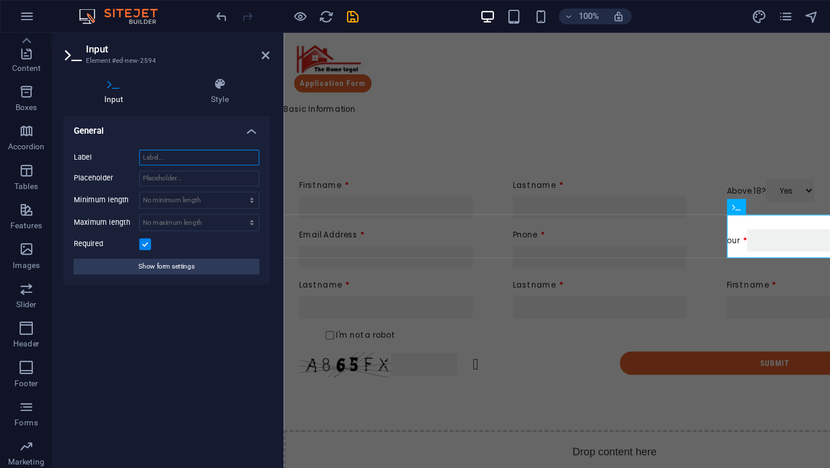
type input "y"
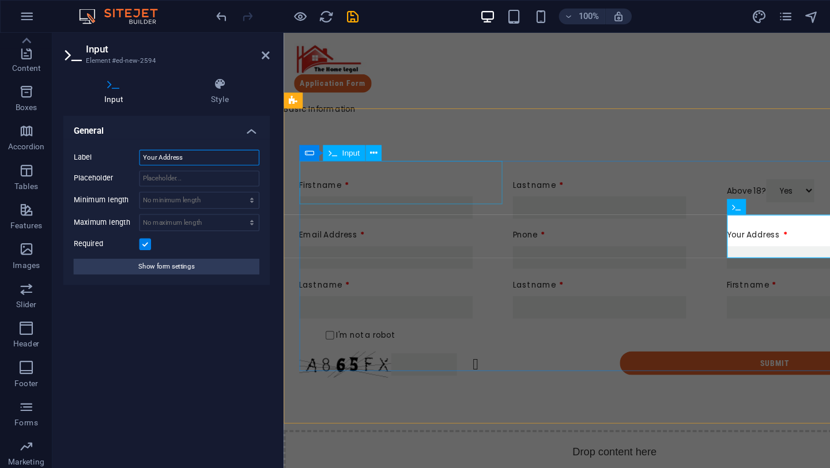
type input "Your Address"
click at [315, 172] on div "First name" at bounding box center [387, 178] width 178 height 35
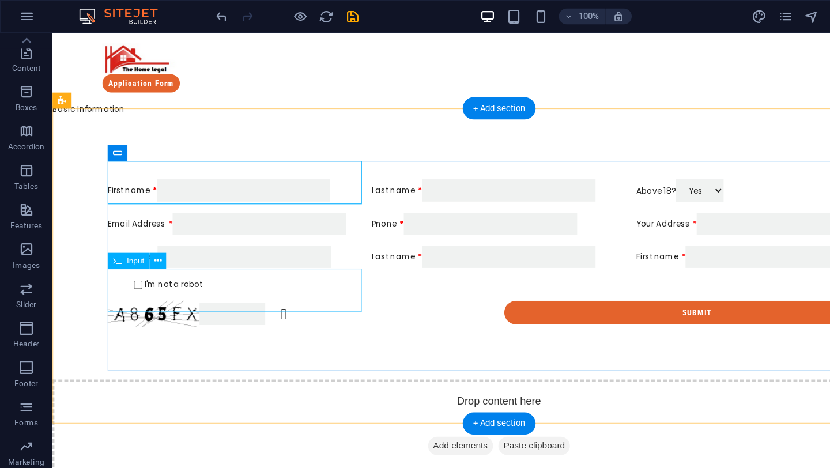
click at [130, 239] on div "Last name" at bounding box center [212, 229] width 223 height 20
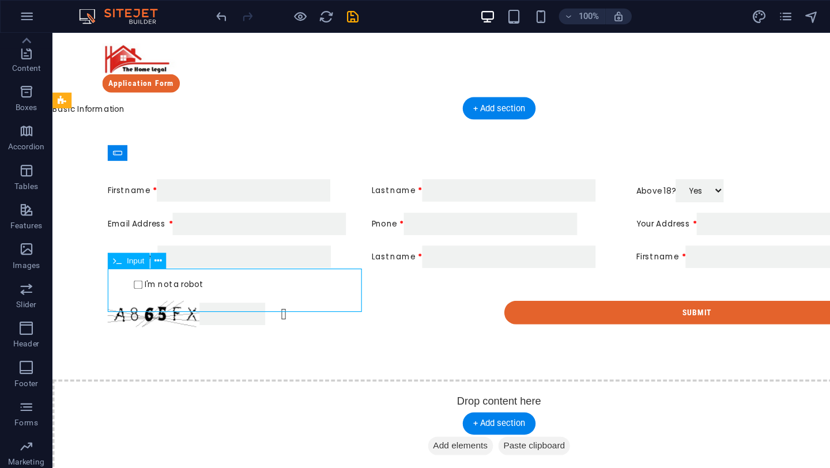
click at [130, 239] on div "Last name" at bounding box center [212, 229] width 223 height 20
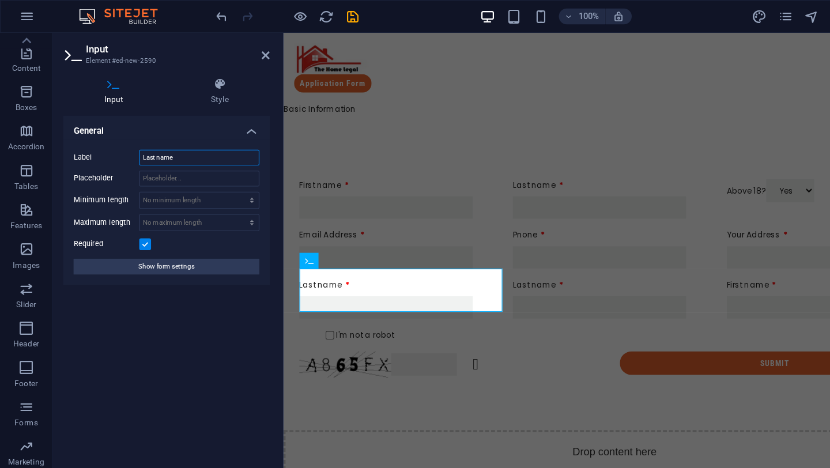
click at [164, 137] on input "Last name" at bounding box center [175, 138] width 106 height 14
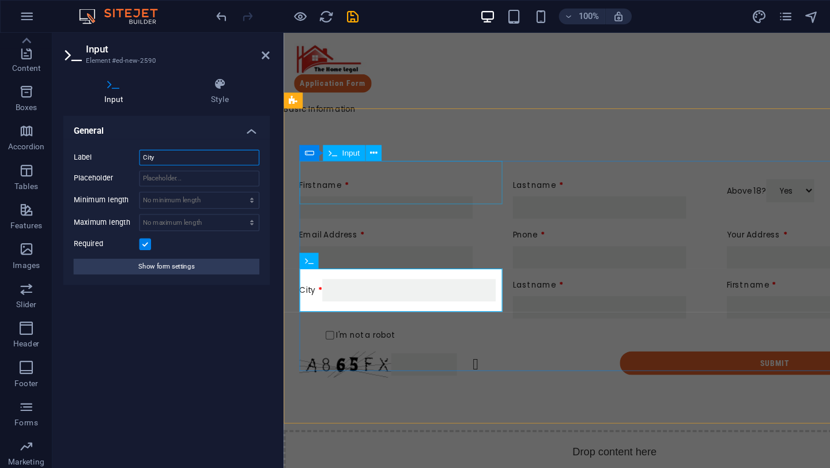
type input "City"
click at [349, 175] on div "First name" at bounding box center [387, 178] width 178 height 35
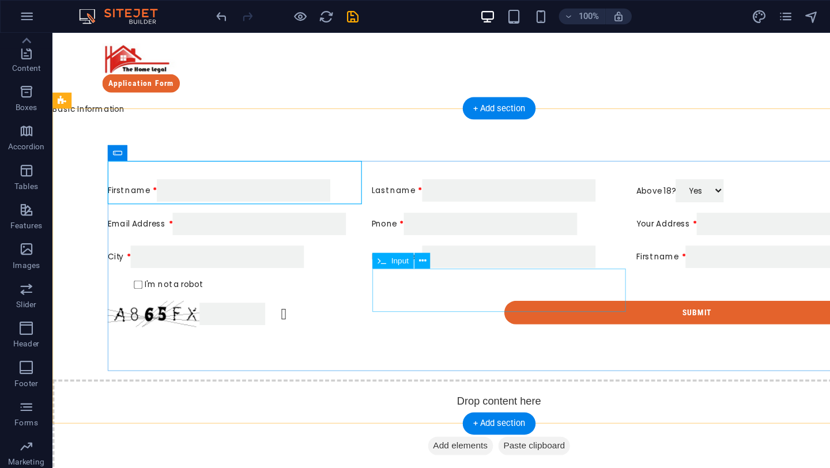
click at [358, 239] on div "Last name" at bounding box center [444, 229] width 223 height 20
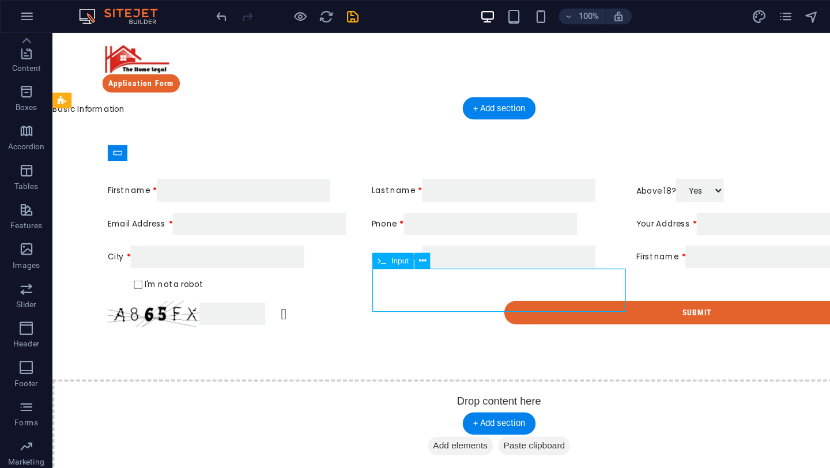
click at [358, 239] on div "Last name" at bounding box center [444, 229] width 223 height 20
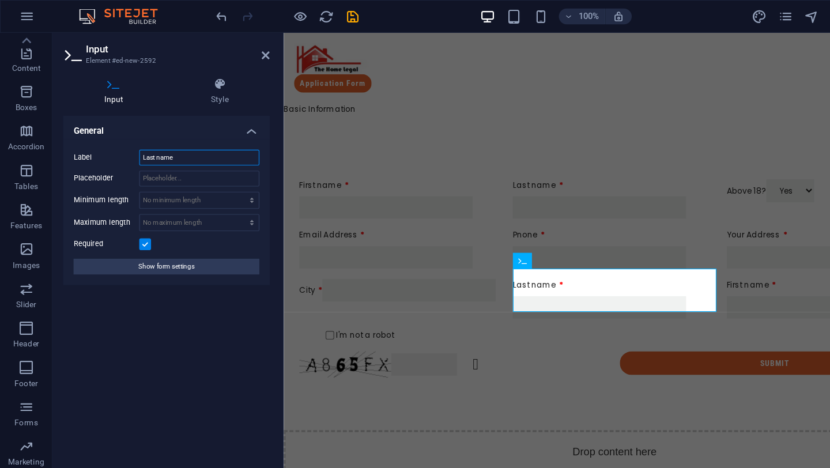
click at [156, 132] on input "Last name" at bounding box center [175, 138] width 106 height 14
type input "s"
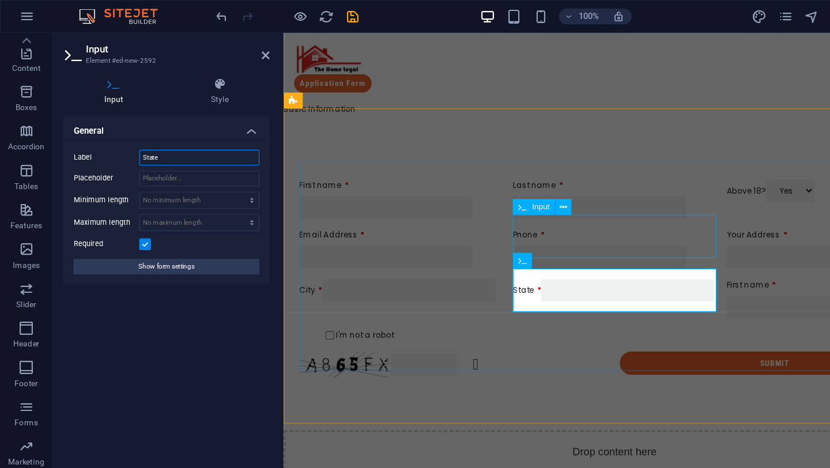
type input "State"
click at [556, 226] on div "Pnone" at bounding box center [574, 222] width 178 height 35
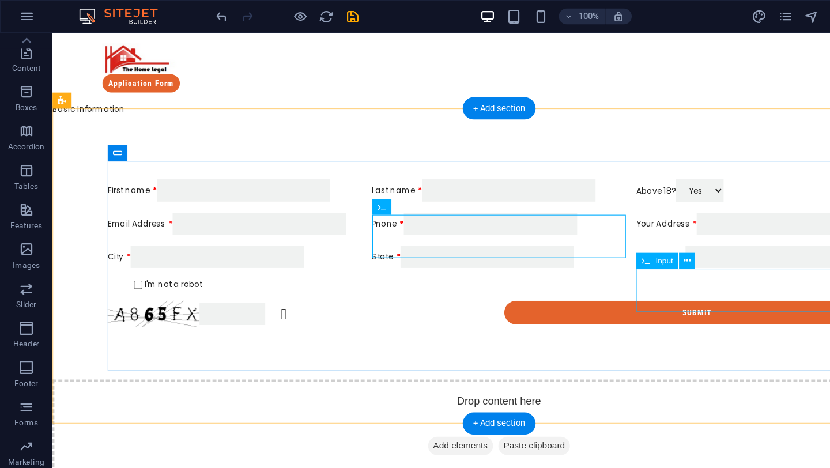
click at [579, 239] on div "First name" at bounding box center [676, 229] width 223 height 20
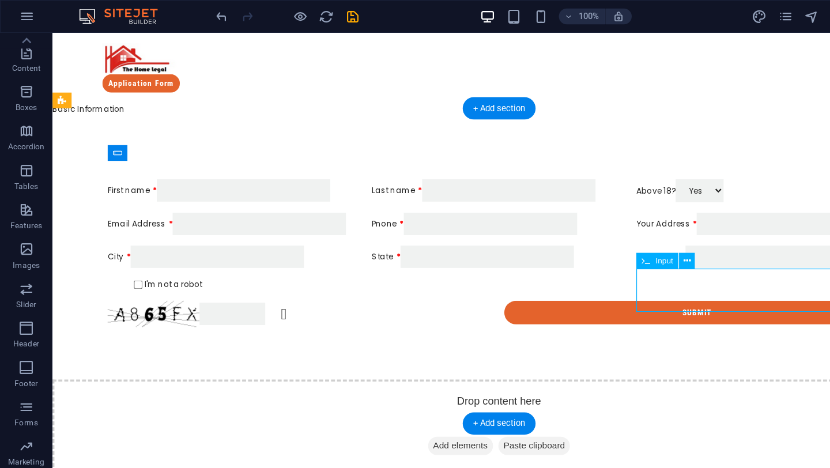
click at [579, 239] on div "First name" at bounding box center [676, 229] width 223 height 20
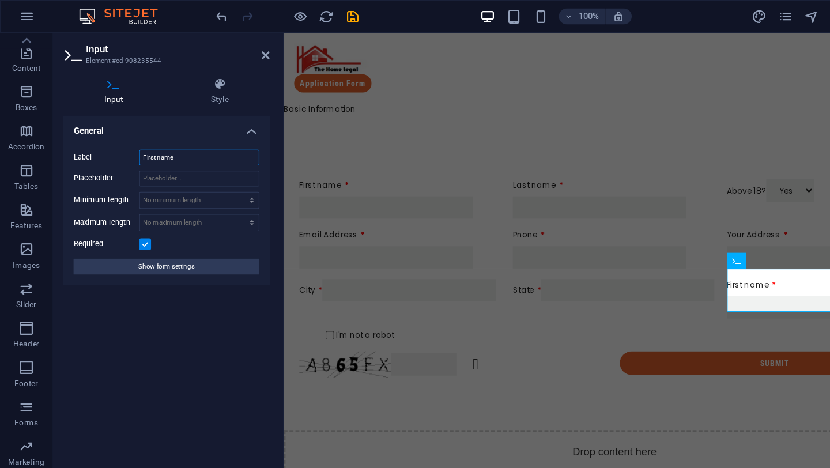
click at [199, 138] on input "First name" at bounding box center [175, 138] width 106 height 14
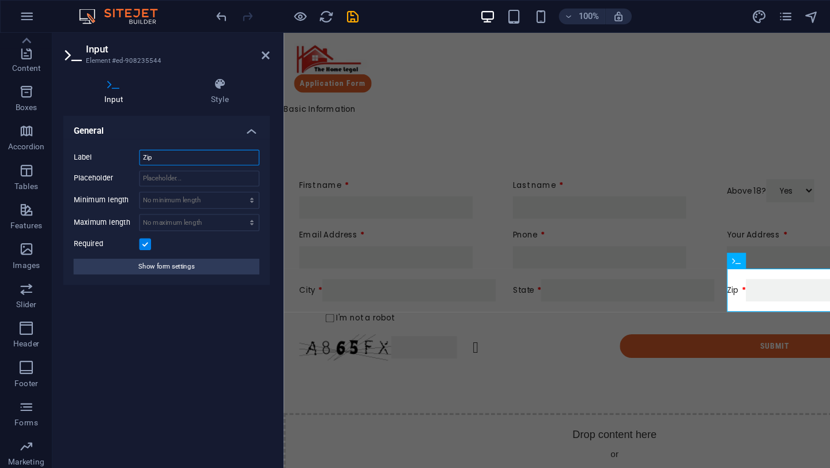
type input "Zip"
click at [483, 156] on div "First name Last name Above 18? Yes No Email Address Pnone Your Address City Sta…" at bounding box center [575, 240] width 554 height 168
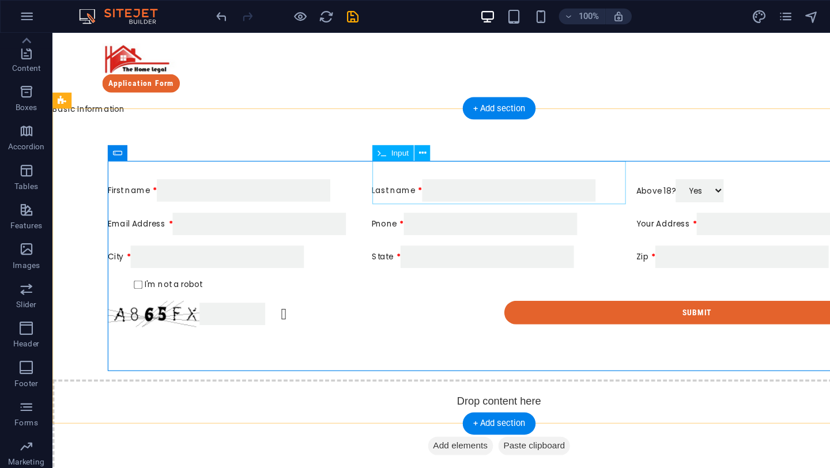
click at [448, 161] on div "Last name" at bounding box center [444, 171] width 223 height 20
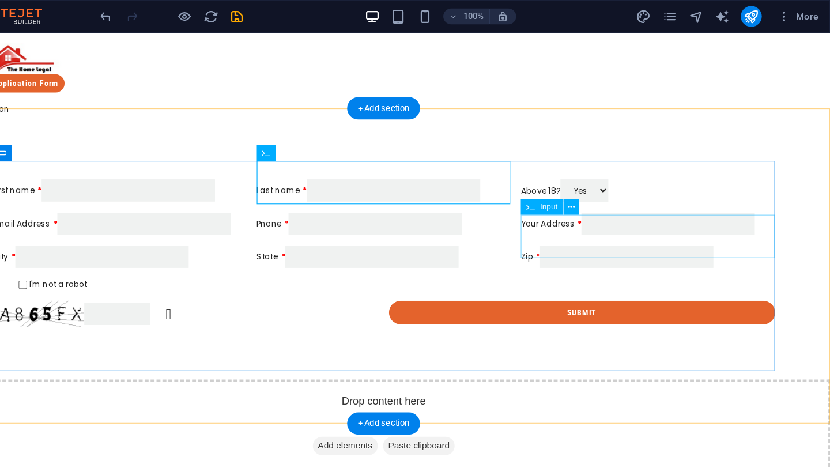
click at [528, 196] on div "Your Address" at bounding box center [561, 200] width 223 height 20
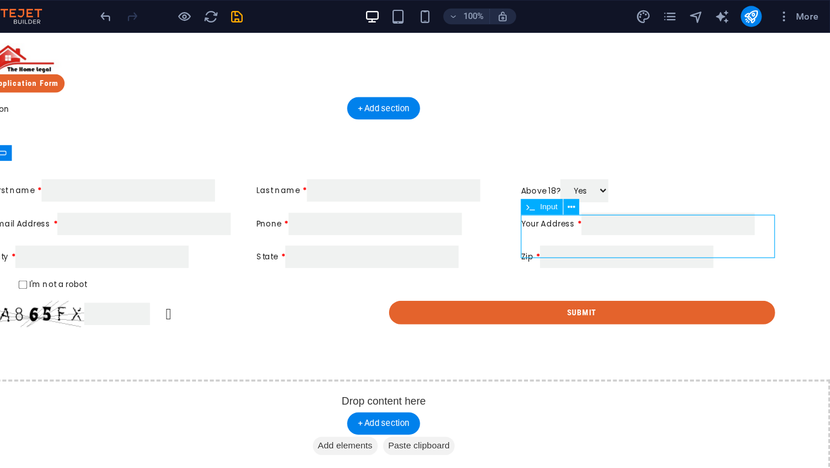
click at [528, 196] on div "Your Address" at bounding box center [561, 200] width 223 height 20
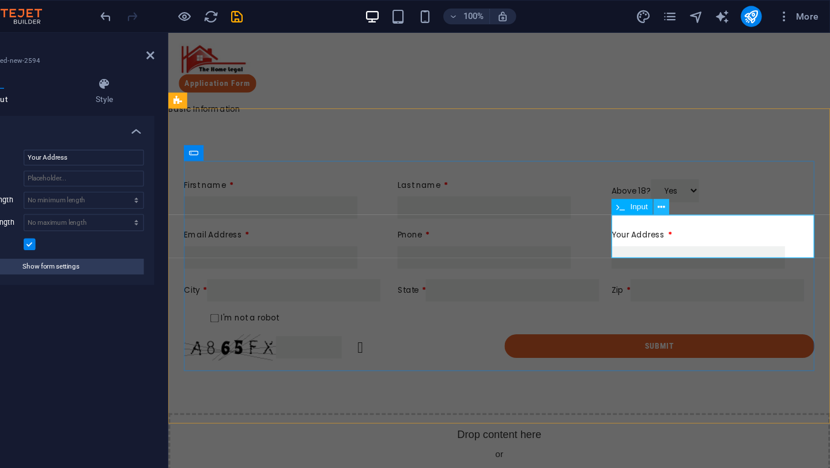
click at [685, 183] on icon at bounding box center [682, 182] width 6 height 12
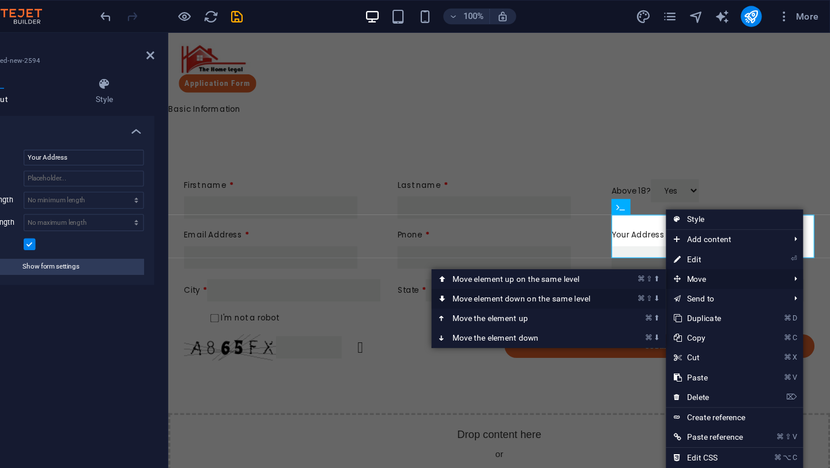
click at [621, 264] on link "⌘ ⇧ ⬇ Move element down on the same level" at bounding box center [561, 262] width 163 height 17
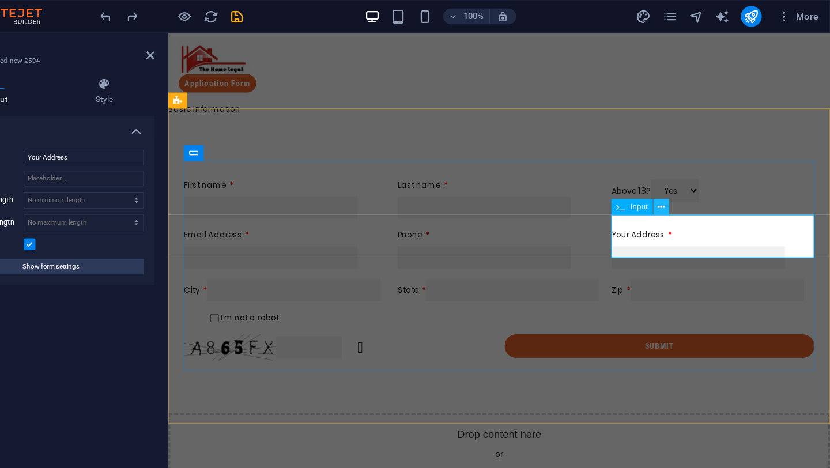
click at [682, 181] on icon at bounding box center [682, 182] width 6 height 12
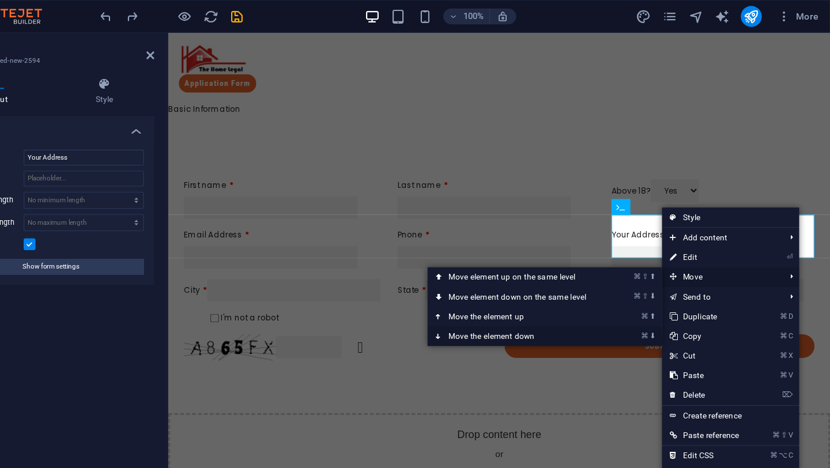
click at [609, 293] on link "⌘ ⬇ Move the element down" at bounding box center [558, 295] width 163 height 17
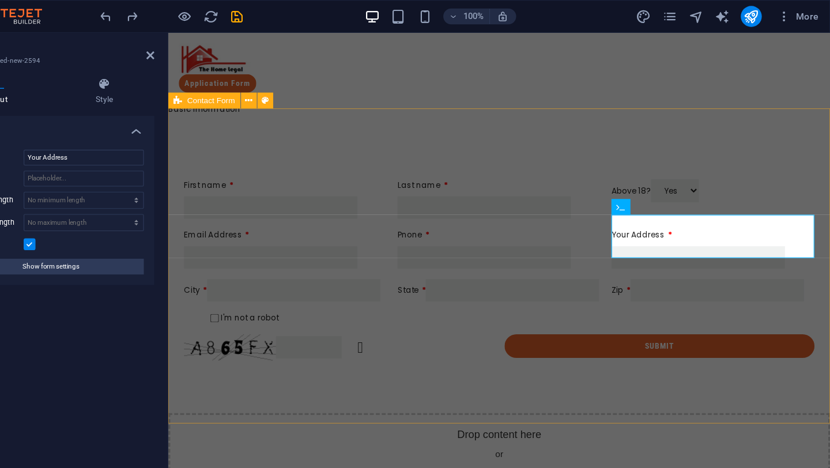
click at [600, 360] on div "First name Last name Above 18? Yes No Email Address Pnone Your Address City Sta…" at bounding box center [458, 240] width 581 height 251
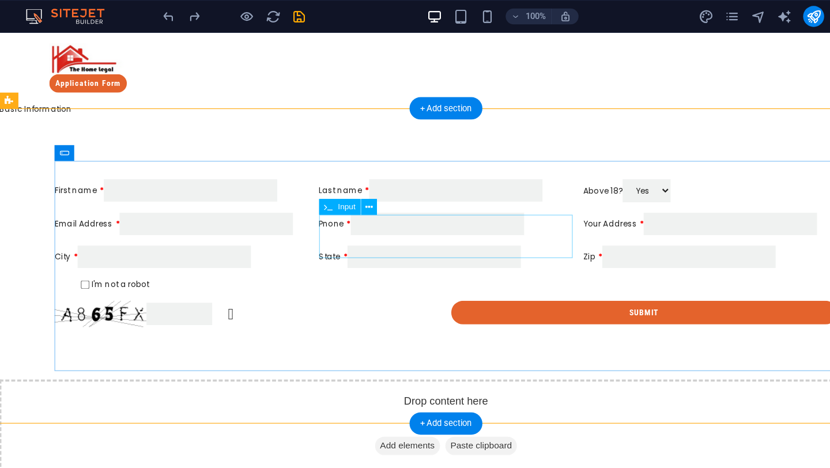
click at [294, 199] on div "Pnone" at bounding box center [391, 200] width 223 height 20
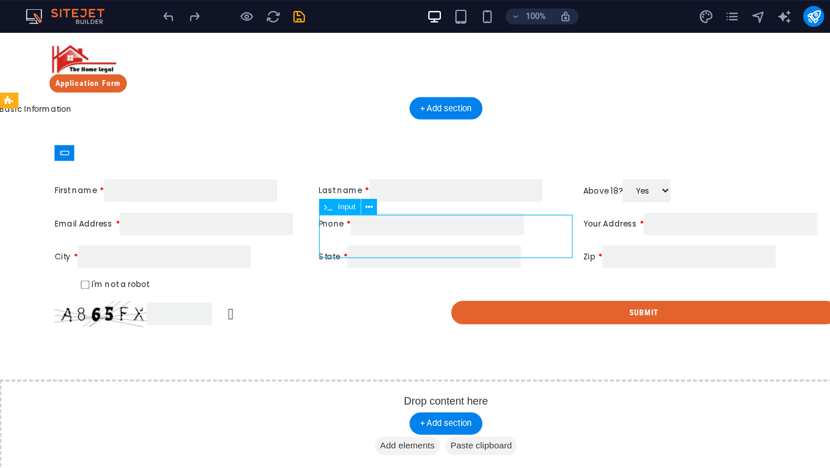
click at [294, 199] on div "Pnone" at bounding box center [391, 200] width 223 height 20
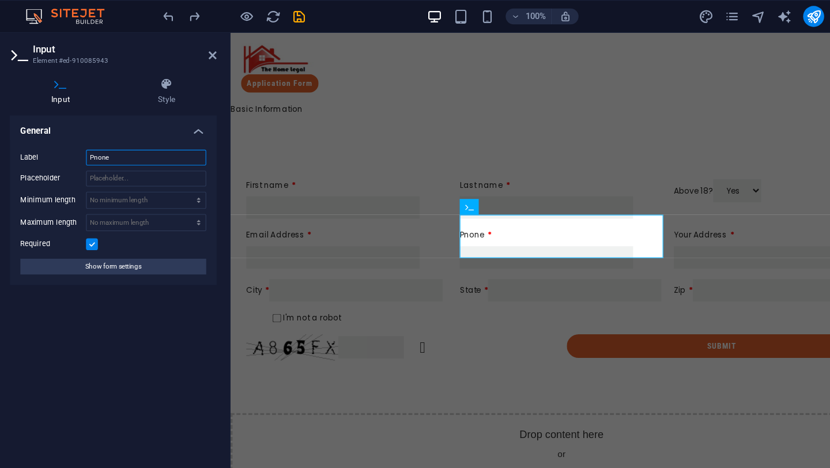
click at [132, 138] on input "Pnone" at bounding box center [175, 138] width 106 height 14
type input "Phone"
click at [409, 186] on div "First name Last name Above 18? Yes No Email Address Phone Your Address City Sta…" at bounding box center [521, 240] width 554 height 168
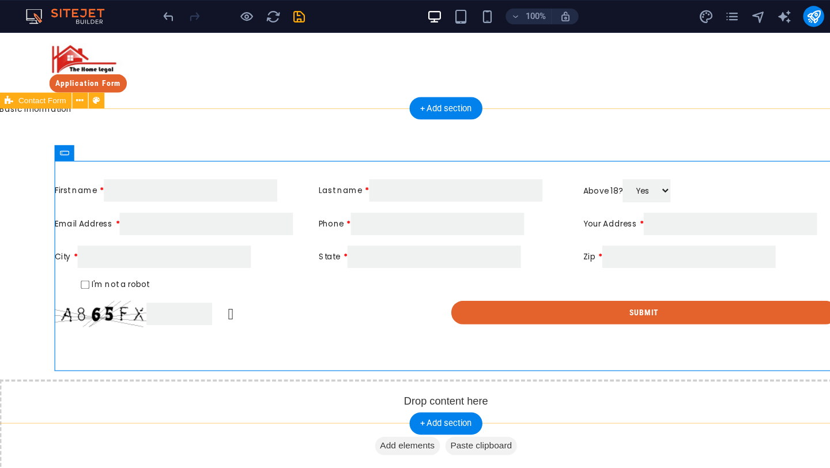
click at [341, 119] on div "First name Last name Above 18? Yes No Email Address Phone Your Address City Sta…" at bounding box center [391, 226] width 784 height 222
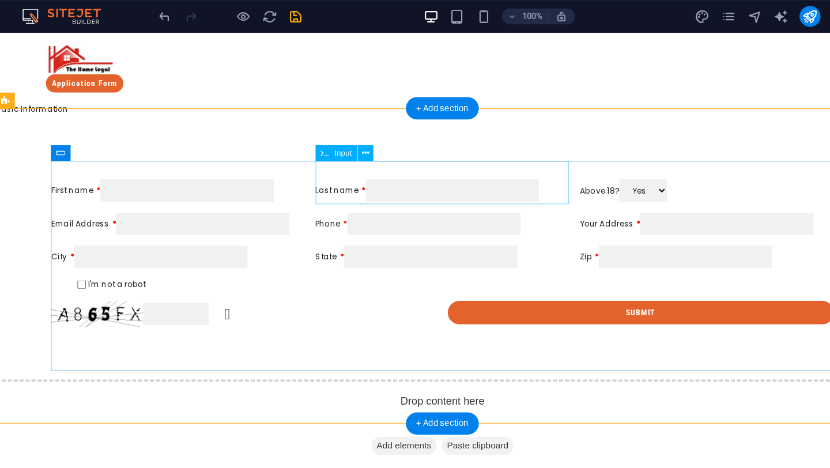
click at [332, 167] on div "Last name" at bounding box center [388, 171] width 223 height 20
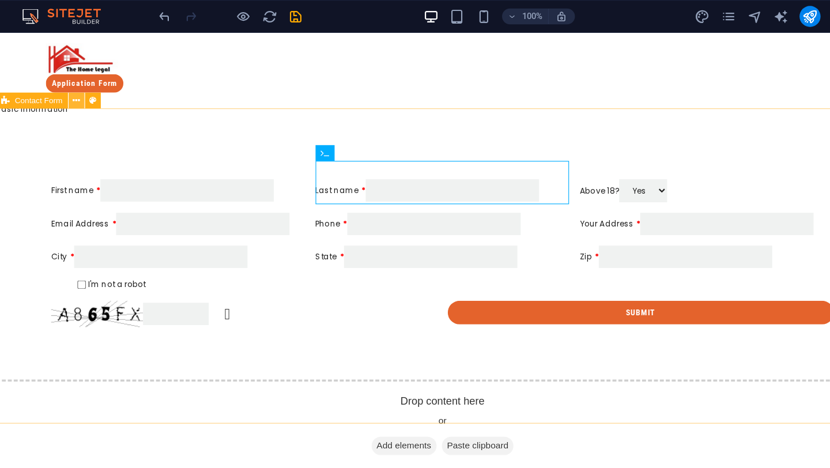
click at [120, 88] on button at bounding box center [117, 88] width 14 height 14
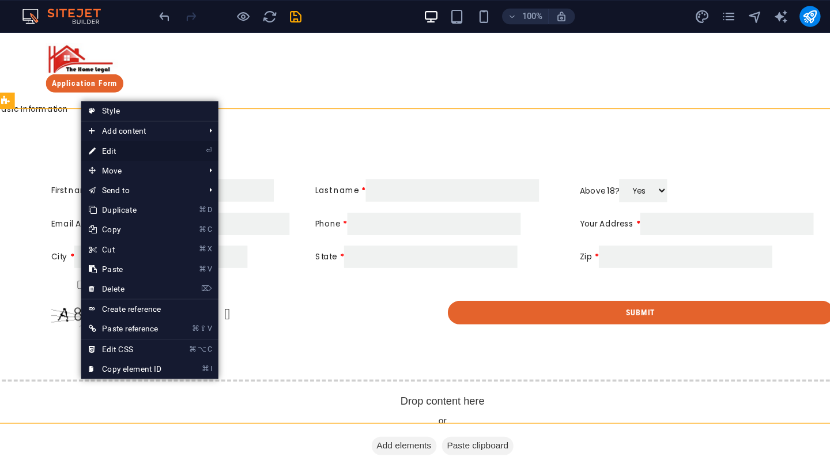
click at [137, 133] on link "⏎ Edit" at bounding box center [159, 132] width 77 height 17
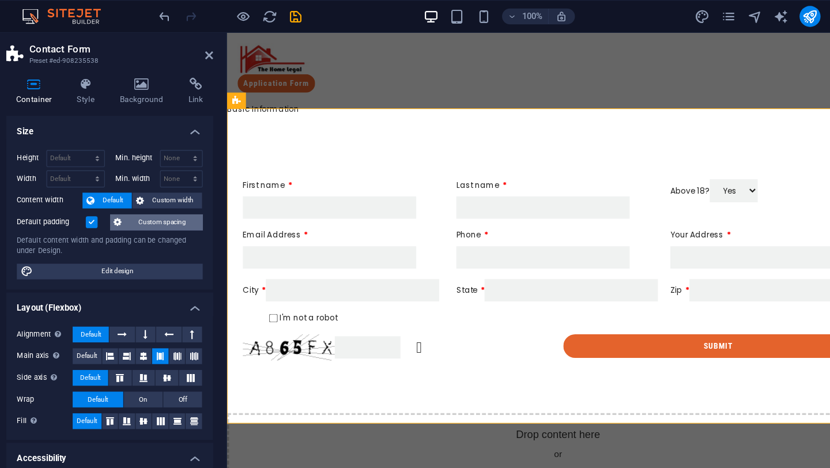
click at [171, 195] on span "Custom spacing" at bounding box center [192, 195] width 64 height 14
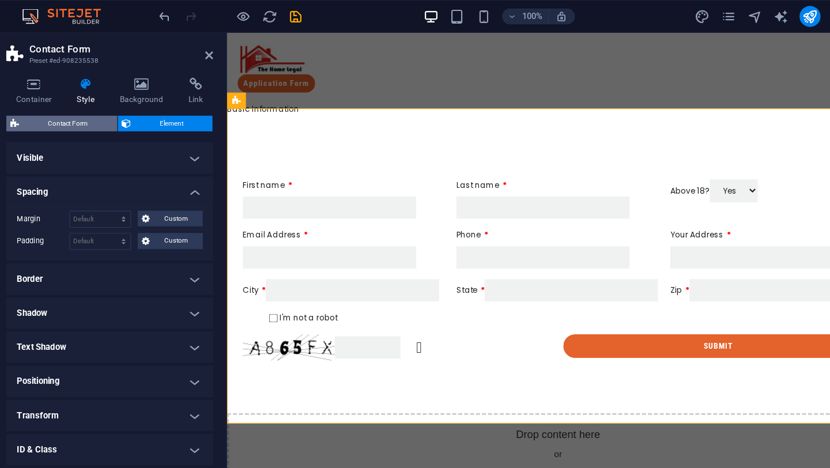
click at [129, 109] on span "Contact Form" at bounding box center [110, 108] width 80 height 14
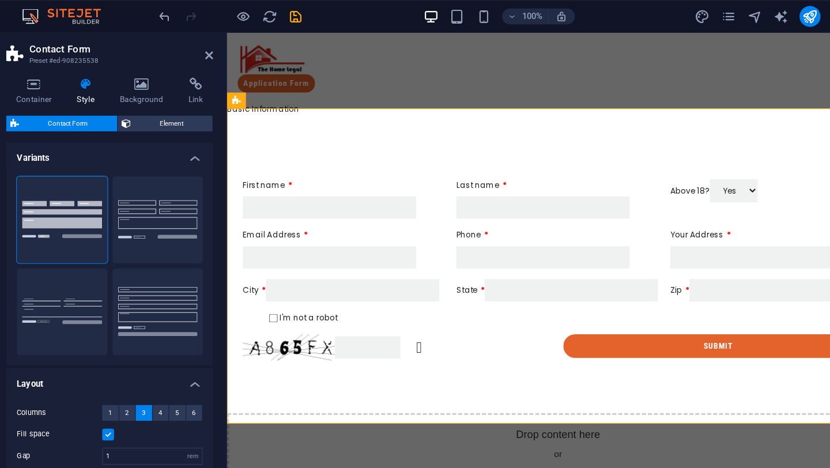
click at [129, 109] on span "Contact Form" at bounding box center [110, 108] width 80 height 14
click at [97, 85] on h4 "Container" at bounding box center [82, 80] width 54 height 24
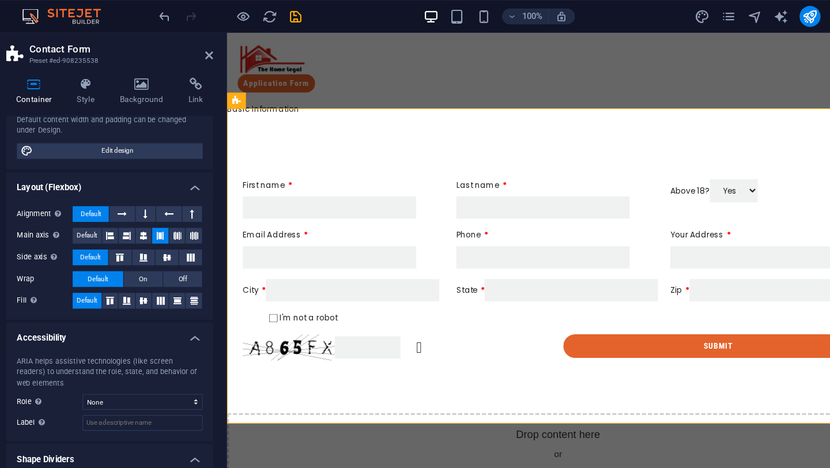
scroll to position [108, 0]
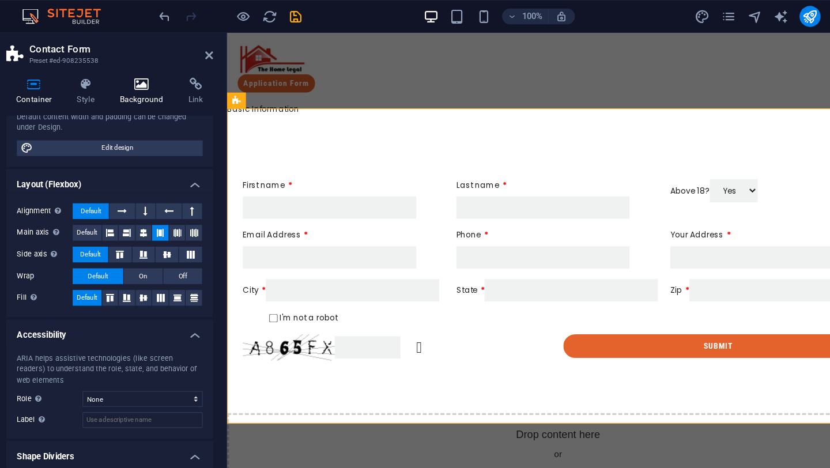
click at [179, 75] on icon at bounding box center [174, 74] width 56 height 12
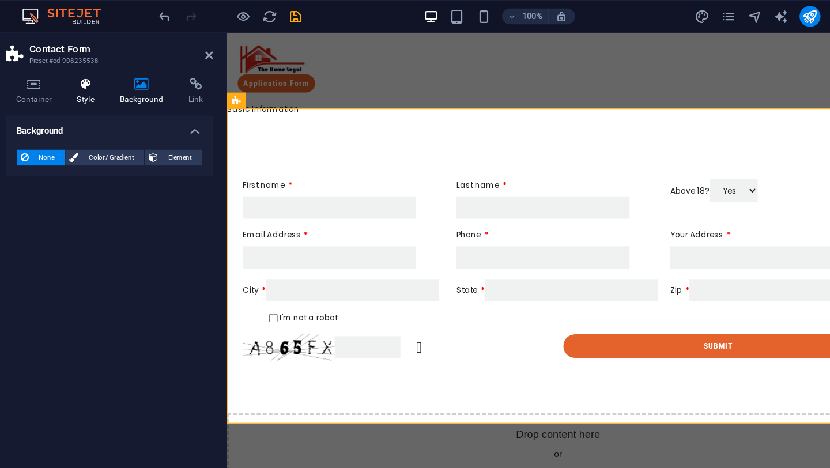
click at [122, 77] on icon at bounding box center [125, 74] width 33 height 12
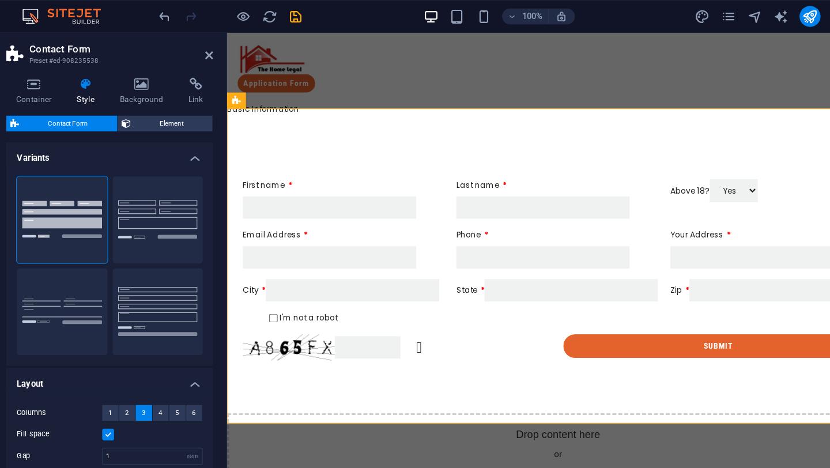
click at [76, 61] on div "Container Style Background Link Size Height Default px rem % vh vw Min. height …" at bounding box center [146, 254] width 200 height 391
click at [76, 64] on div "Container Style Background Link Size Height Default px rem % vh vw Min. height …" at bounding box center [146, 254] width 200 height 391
click at [77, 74] on icon at bounding box center [79, 74] width 49 height 12
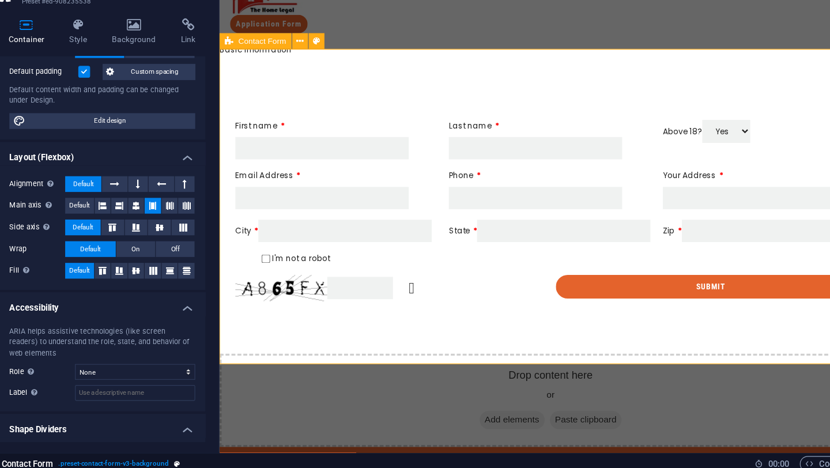
scroll to position [79, 0]
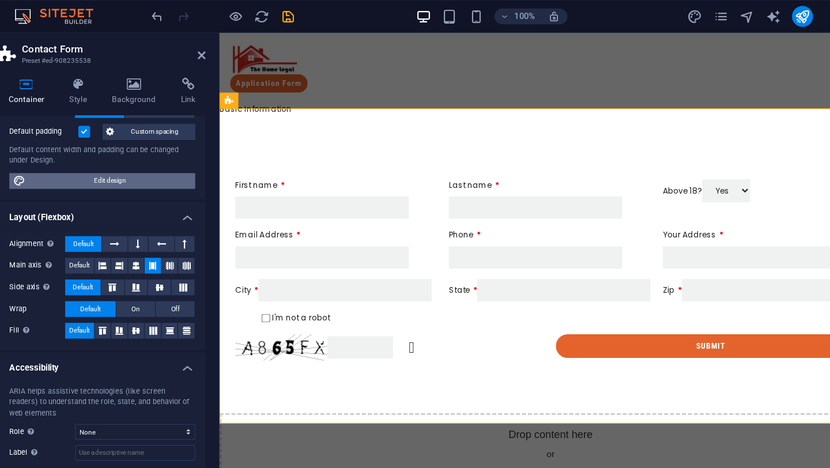
click at [132, 157] on span "Edit design" at bounding box center [153, 159] width 142 height 14
select select "px"
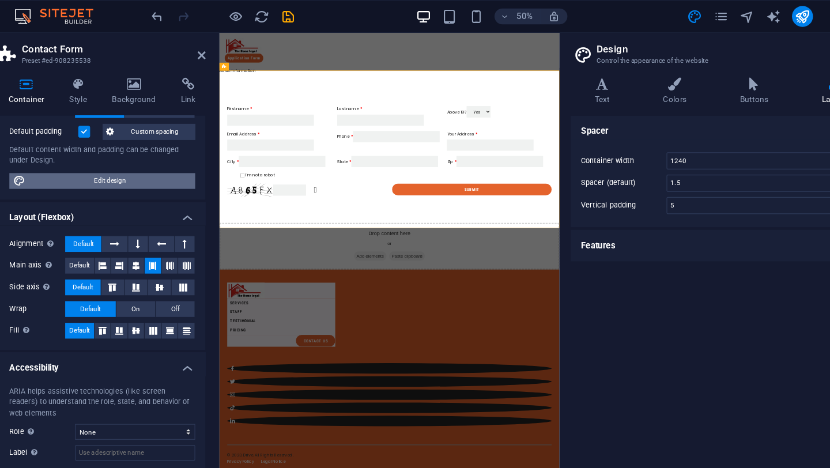
click at [132, 157] on span "Edit design" at bounding box center [153, 159] width 142 height 14
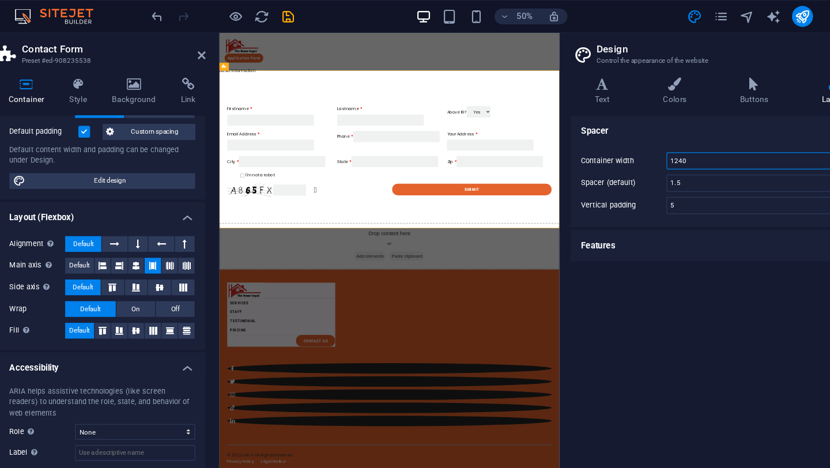
click at [666, 140] on input "1240" at bounding box center [726, 141] width 169 height 14
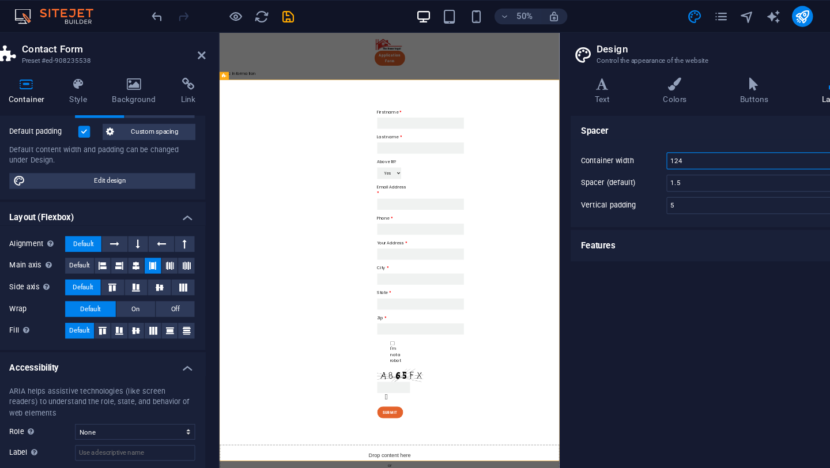
type input "1240"
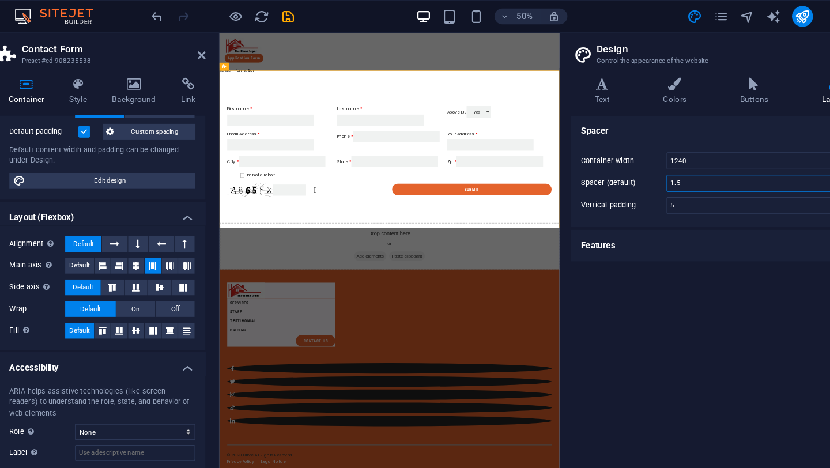
click at [674, 161] on input "1.5" at bounding box center [726, 161] width 169 height 14
click at [665, 161] on input "1.5" at bounding box center [726, 161] width 169 height 14
type input "3"
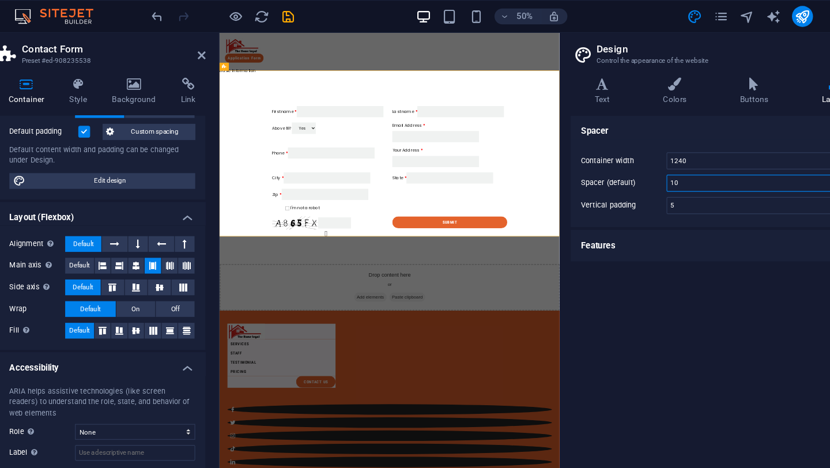
type input "1"
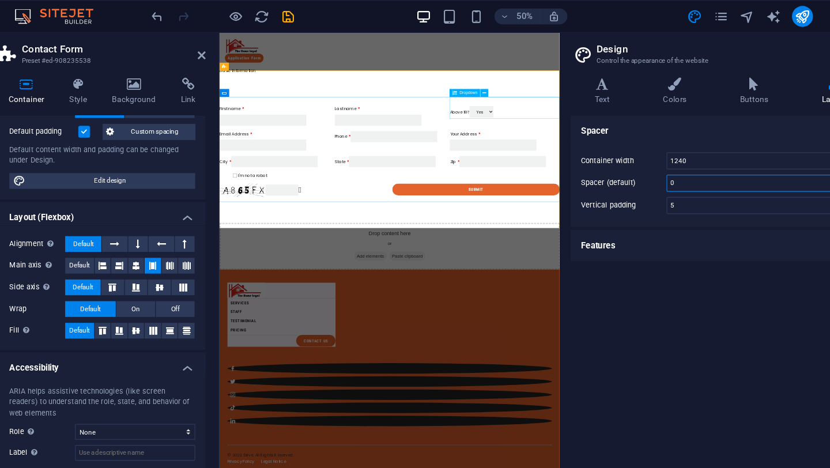
type input "0"
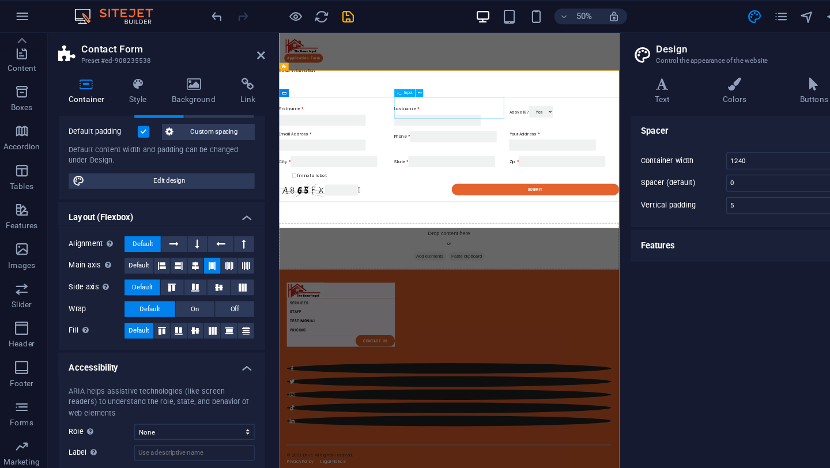
click at [599, 176] on input "Last name" at bounding box center [558, 186] width 152 height 20
click at [232, 46] on icon at bounding box center [233, 48] width 7 height 9
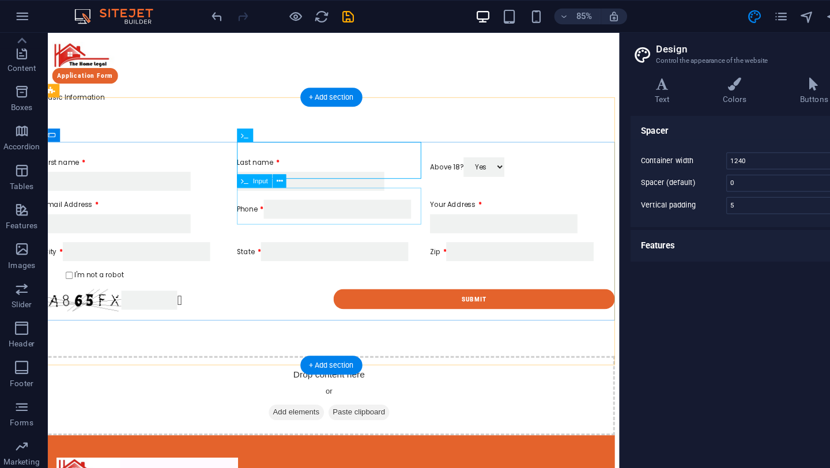
scroll to position [0, 0]
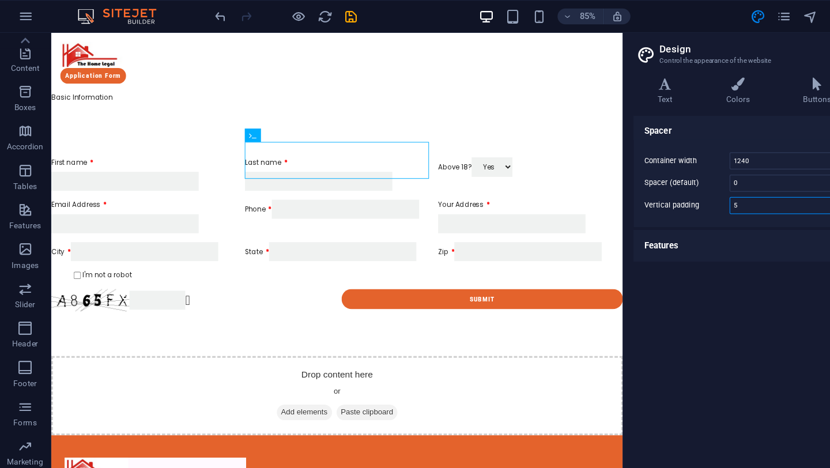
click at [651, 183] on input "5" at bounding box center [726, 181] width 169 height 14
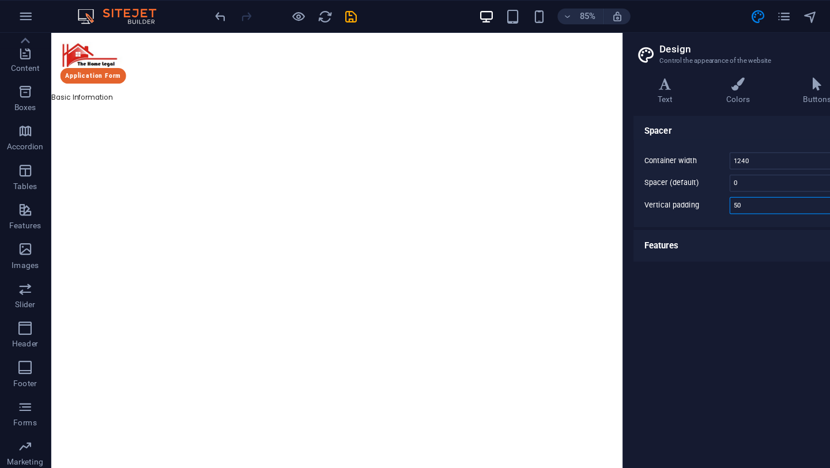
type input "5"
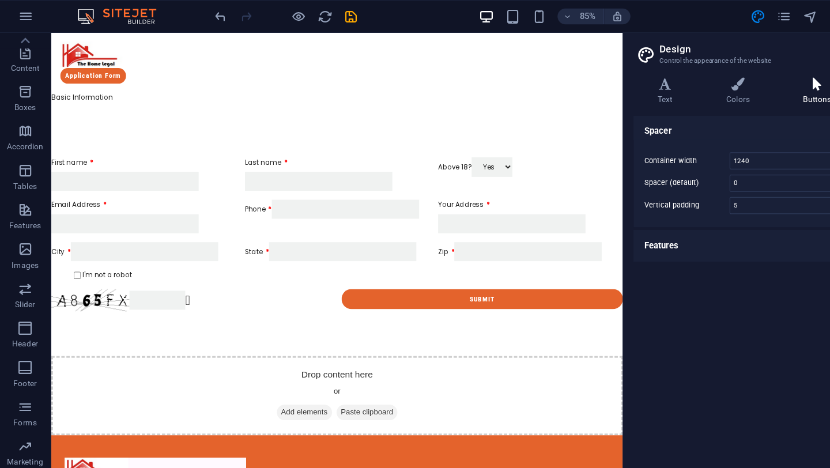
click at [715, 69] on icon at bounding box center [718, 74] width 67 height 12
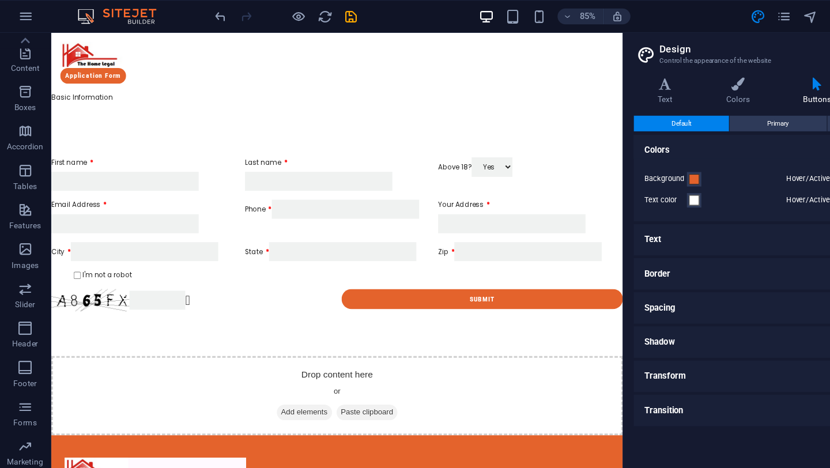
click at [710, 74] on icon at bounding box center [718, 74] width 67 height 12
click at [614, 151] on button "Background" at bounding box center [610, 157] width 13 height 13
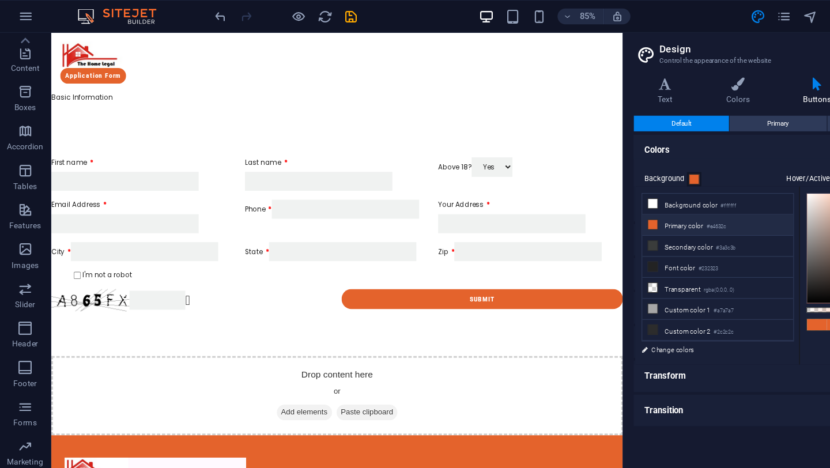
click at [576, 198] on icon at bounding box center [574, 197] width 8 height 8
click at [573, 172] on li "Background color #ffffff" at bounding box center [631, 179] width 133 height 18
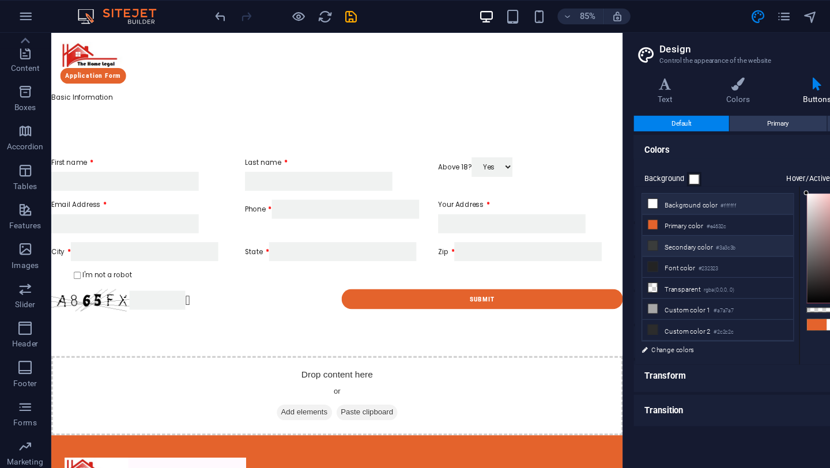
click at [570, 217] on span at bounding box center [574, 215] width 9 height 9
click at [575, 217] on icon at bounding box center [574, 216] width 8 height 8
click at [720, 284] on span at bounding box center [718, 285] width 17 height 10
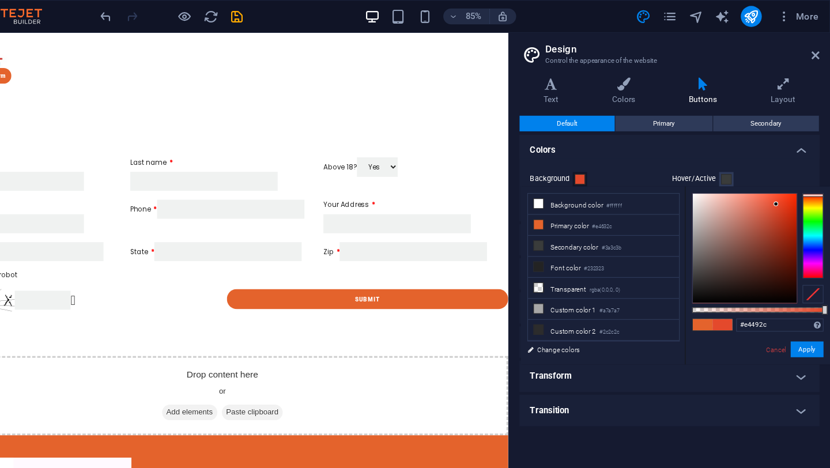
click at [818, 171] on div at bounding box center [815, 171] width 18 height 3
click at [789, 172] on div at bounding box center [755, 218] width 91 height 96
click at [817, 168] on div "#f7401e Supported formats #0852ed rgb(8, 82, 237) rgba(8, 82, 237, 90%) hsv(221…" at bounding box center [766, 326] width 127 height 324
click at [802, 172] on div at bounding box center [766, 218] width 115 height 97
click at [800, 172] on div at bounding box center [755, 218] width 91 height 96
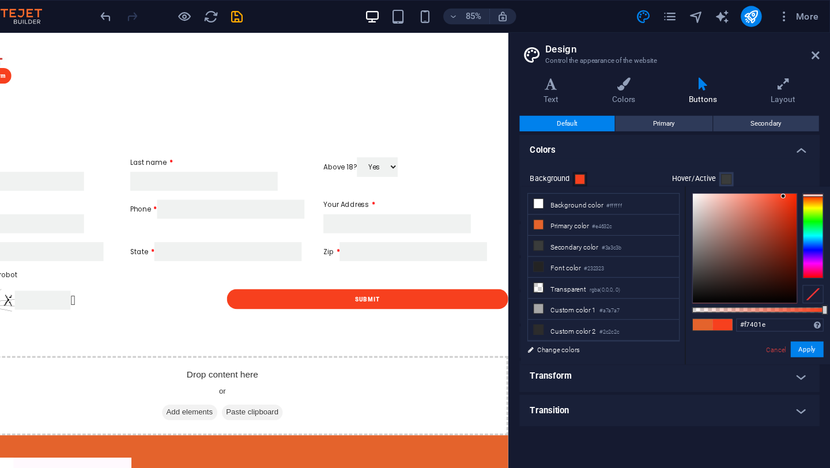
type input "#f72700"
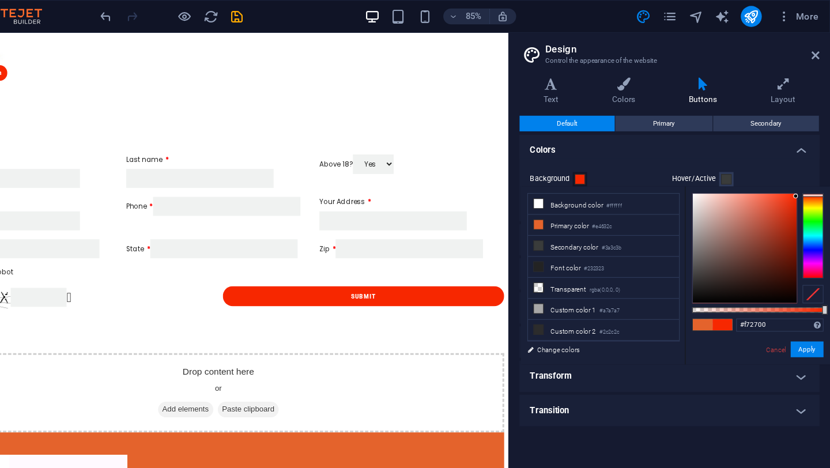
type input "#ea2500"
click at [800, 177] on div at bounding box center [755, 218] width 91 height 96
click at [633, 136] on h4 "Colors" at bounding box center [690, 128] width 264 height 21
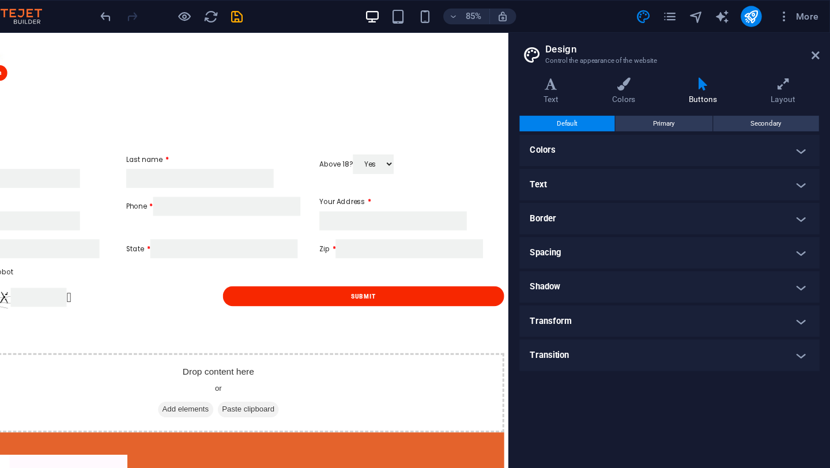
click at [722, 186] on h4 "Border" at bounding box center [690, 192] width 264 height 28
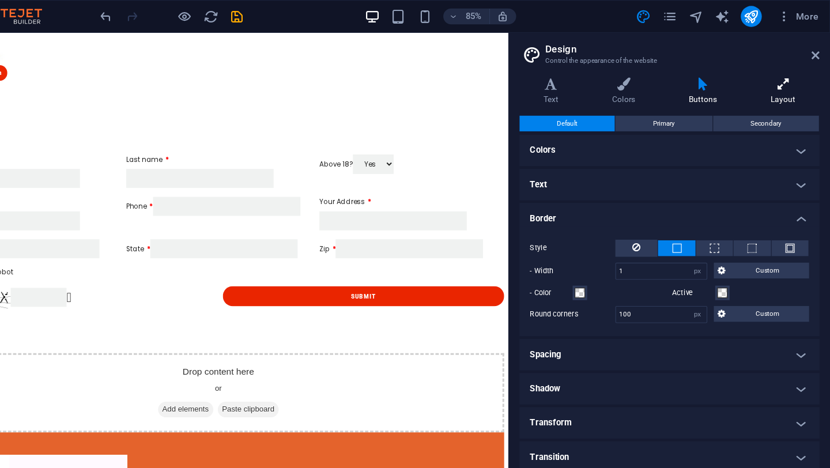
click at [794, 79] on icon at bounding box center [789, 74] width 64 height 12
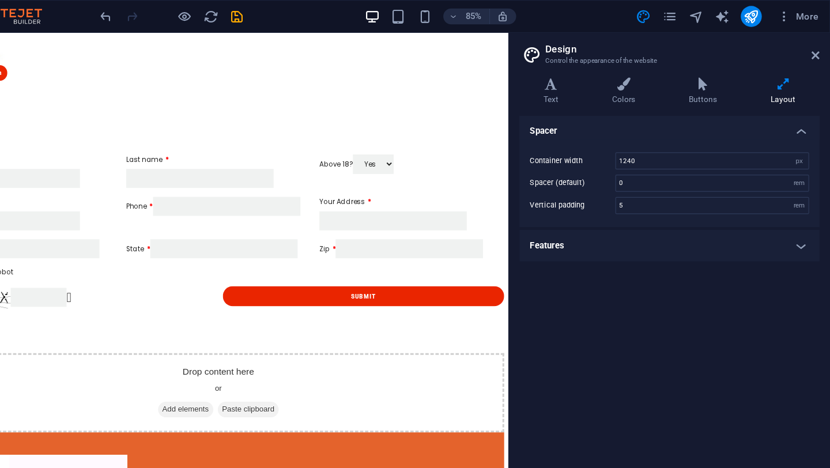
click at [802, 224] on h4 "Features" at bounding box center [690, 216] width 264 height 28
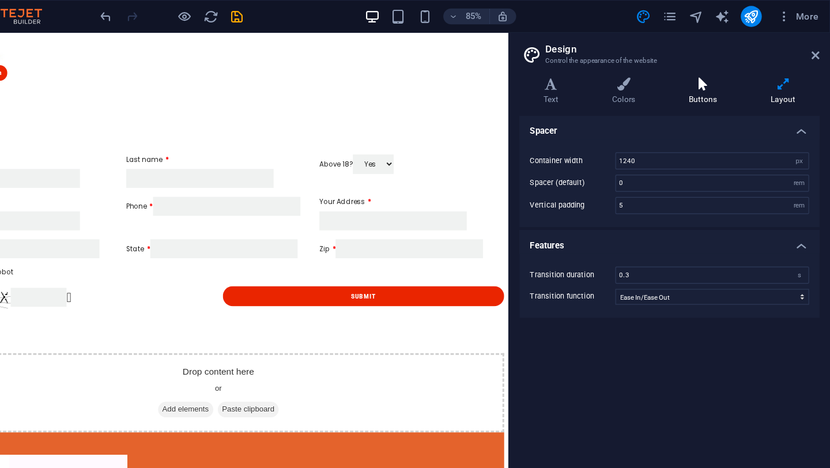
click at [702, 79] on icon at bounding box center [718, 74] width 67 height 12
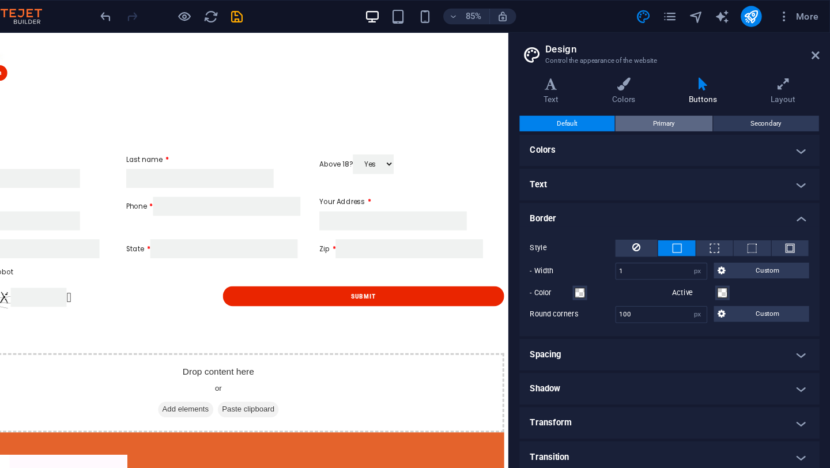
click at [696, 106] on button "Primary" at bounding box center [684, 108] width 85 height 14
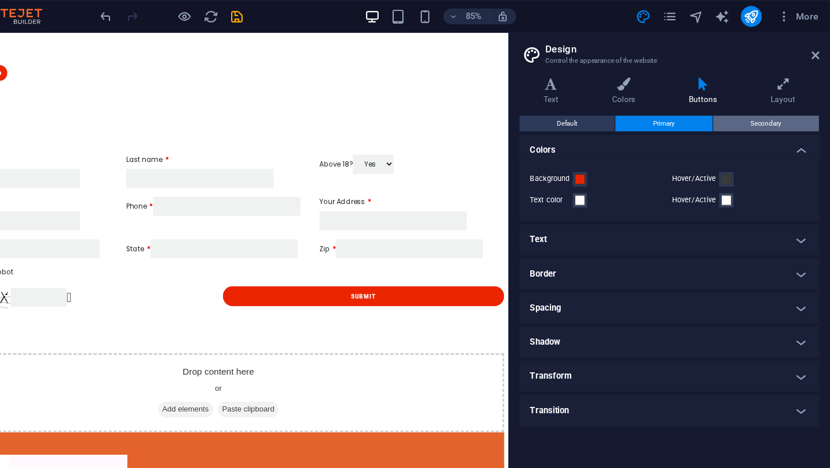
click at [773, 108] on span "Secondary" at bounding box center [774, 108] width 27 height 14
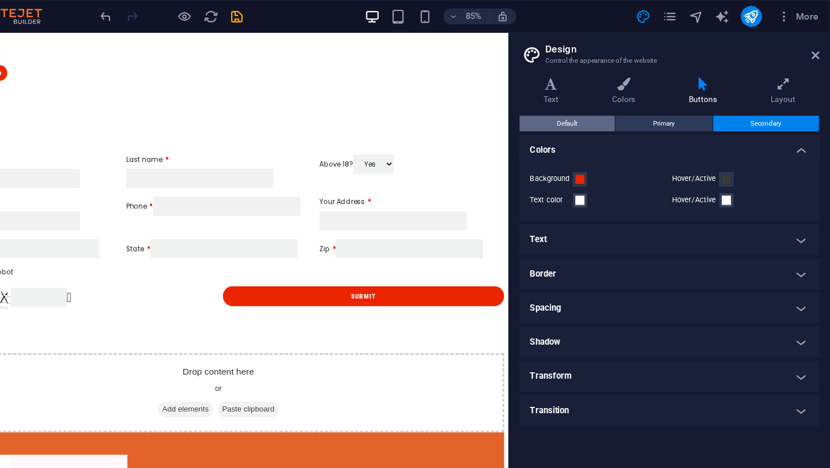
click at [617, 111] on button "Default" at bounding box center [600, 108] width 84 height 14
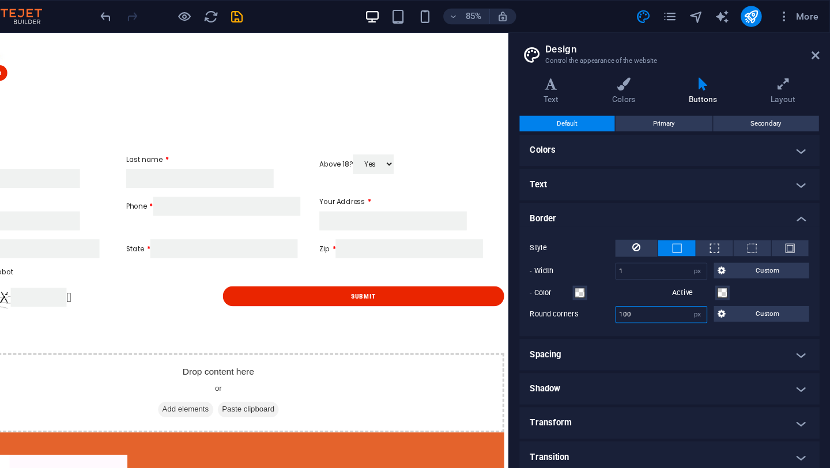
click at [652, 277] on input "100" at bounding box center [682, 276] width 80 height 14
type input "40"
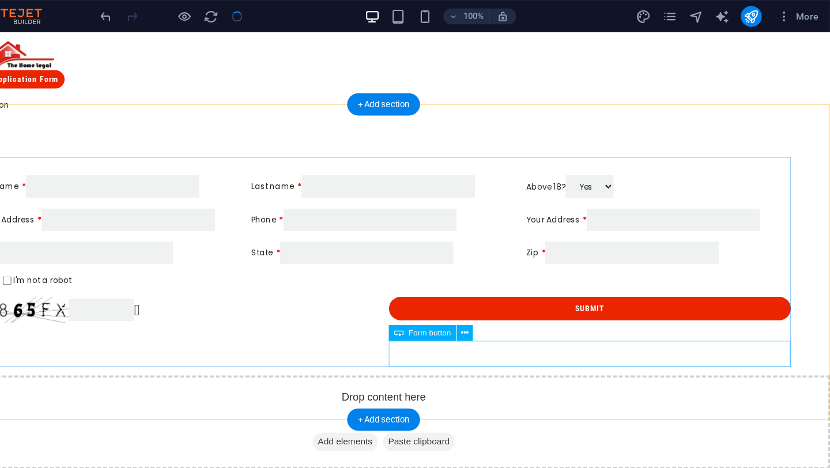
click at [548, 287] on div "Submit" at bounding box center [510, 275] width 353 height 23
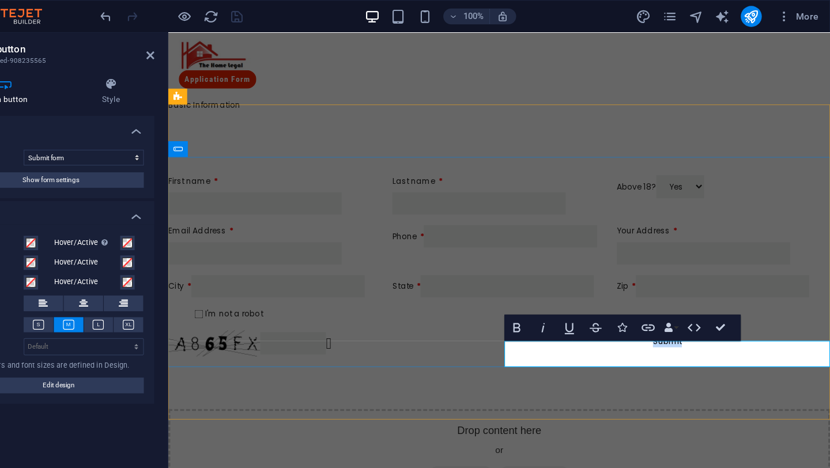
type button "Submit"
click at [645, 313] on button "Submit" at bounding box center [606, 304] width 286 height 20
click at [646, 345] on div "First name Last name Above 18? Yes No Email Address Phone Your Address City Sta…" at bounding box center [458, 236] width 581 height 251
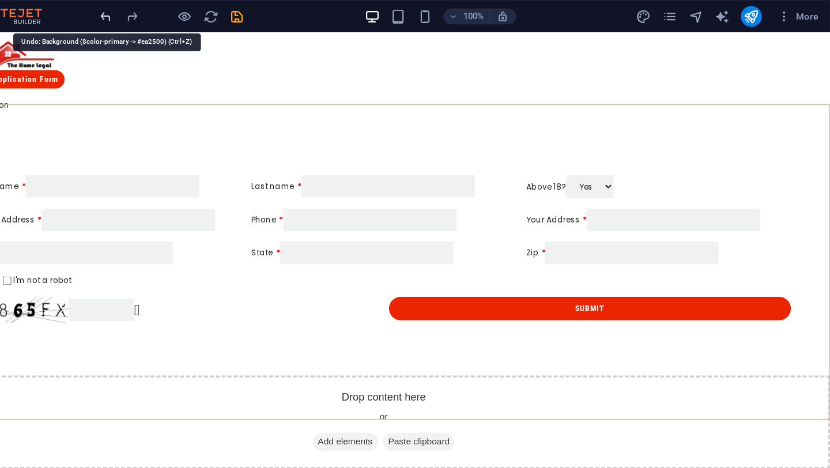
click at [195, 17] on icon "undo" at bounding box center [194, 14] width 13 height 13
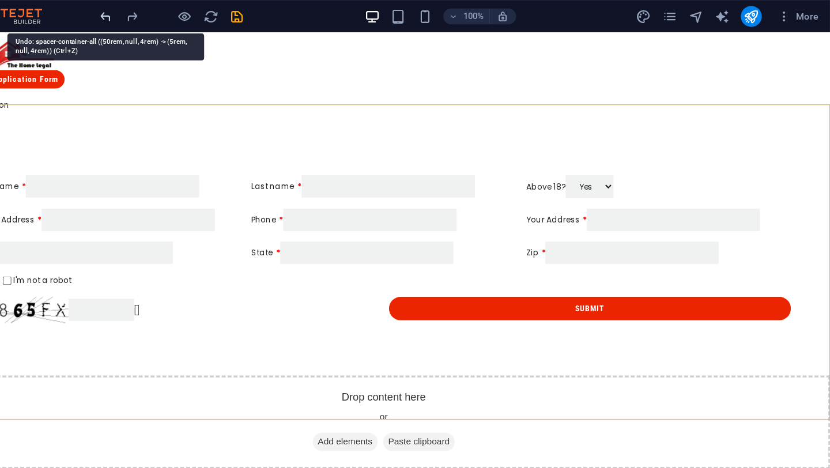
click at [195, 17] on icon "undo" at bounding box center [194, 14] width 13 height 13
click at [216, 14] on icon "redo" at bounding box center [217, 14] width 13 height 13
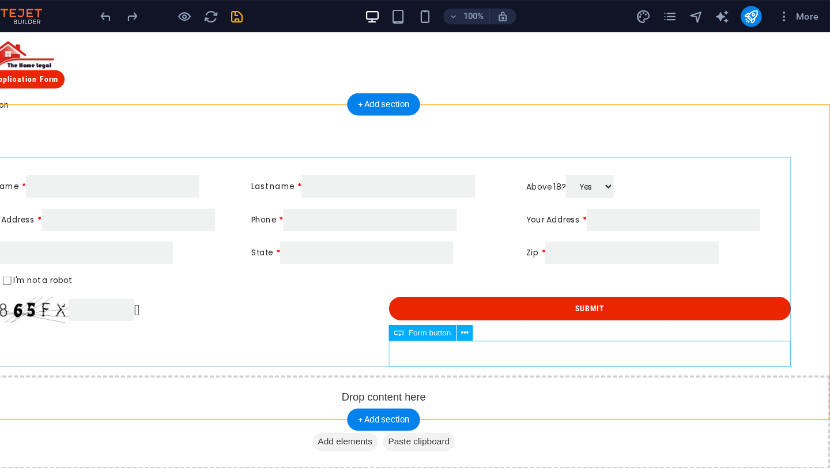
click at [469, 287] on div "Submit" at bounding box center [510, 275] width 353 height 23
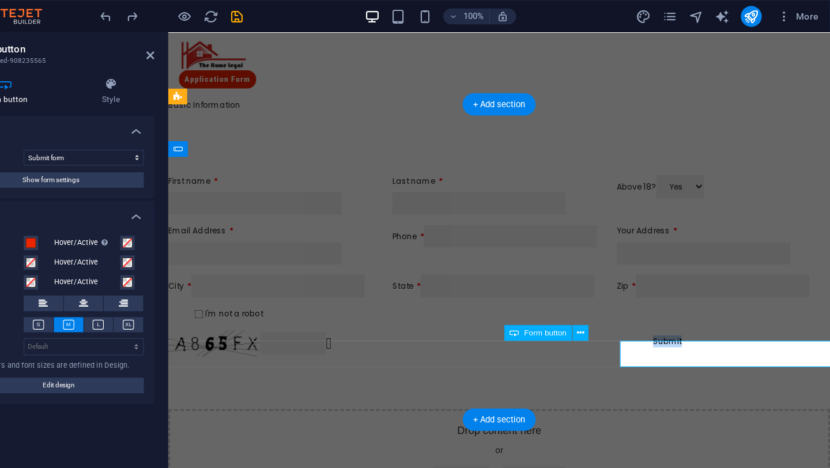
click at [497, 311] on button "Submit" at bounding box center [606, 304] width 286 height 20
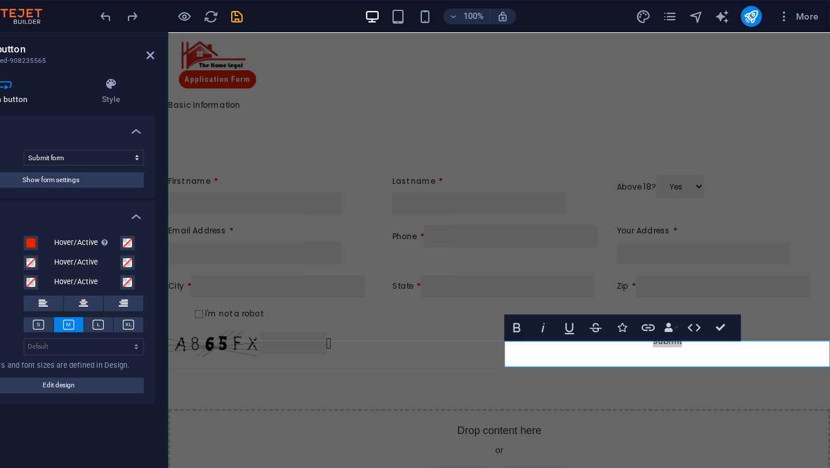
click at [162, 178] on h4 "button" at bounding box center [146, 186] width 182 height 21
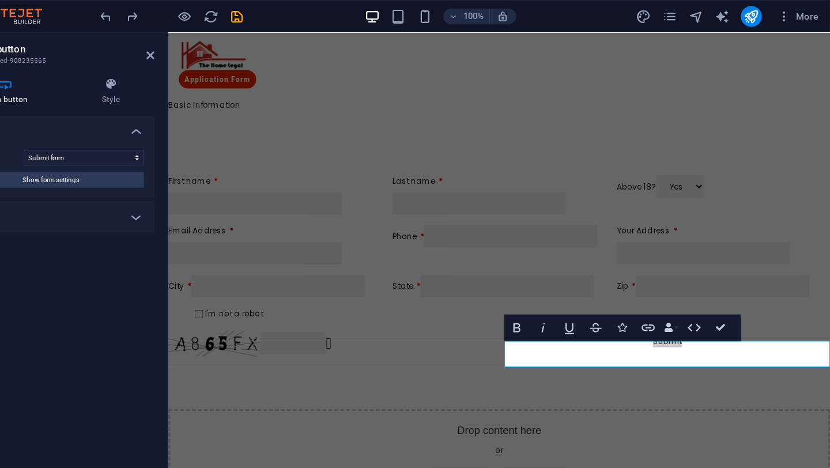
click at [165, 165] on div "Button type Submit form Reset form No action Show form settings" at bounding box center [146, 148] width 182 height 52
click at [168, 160] on span "Show form settings" at bounding box center [147, 158] width 50 height 14
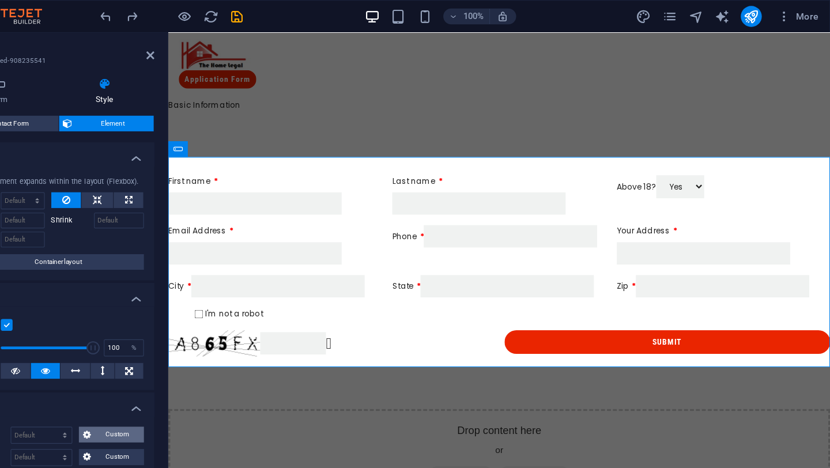
click at [206, 377] on span "Custom" at bounding box center [205, 382] width 40 height 14
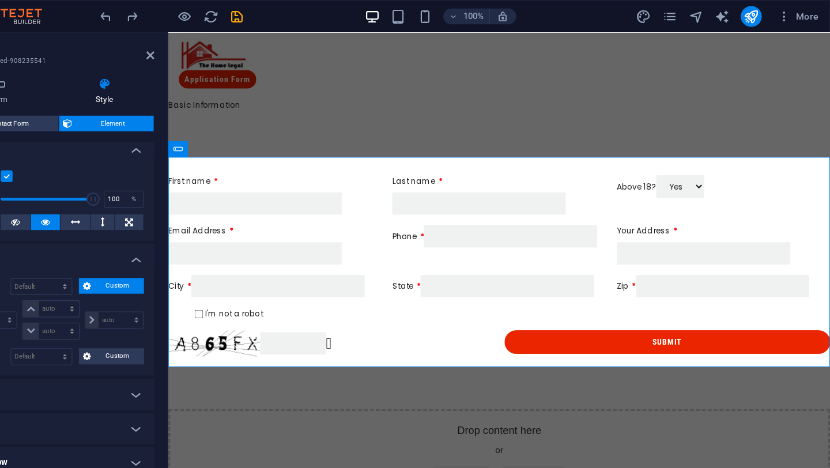
scroll to position [150, 0]
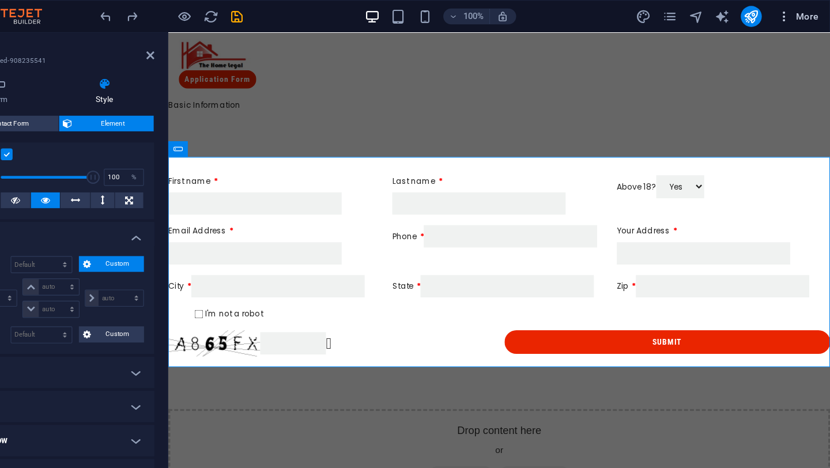
click at [792, 14] on icon "button" at bounding box center [790, 15] width 12 height 12
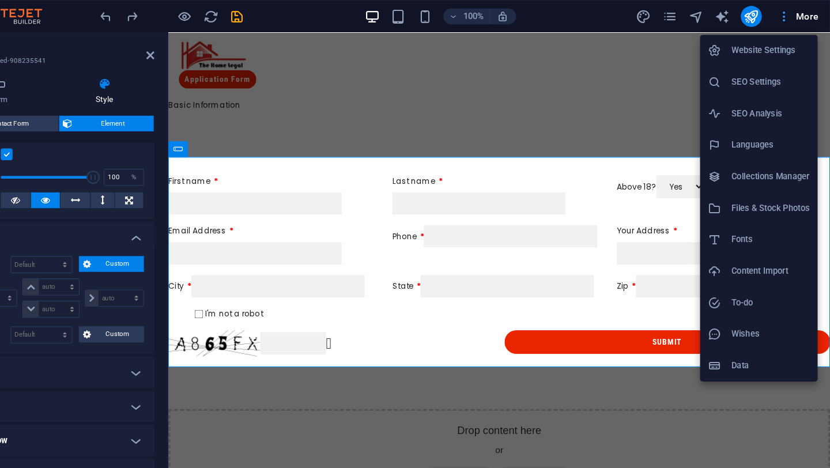
scroll to position [0, 0]
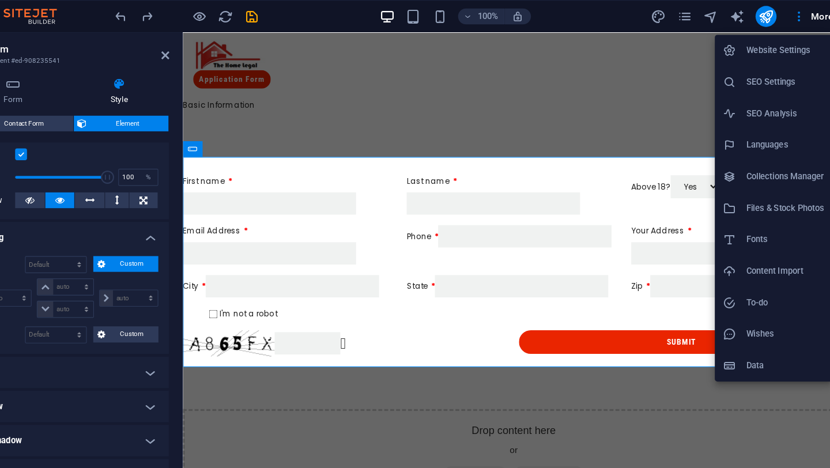
click at [710, 22] on div at bounding box center [415, 234] width 830 height 468
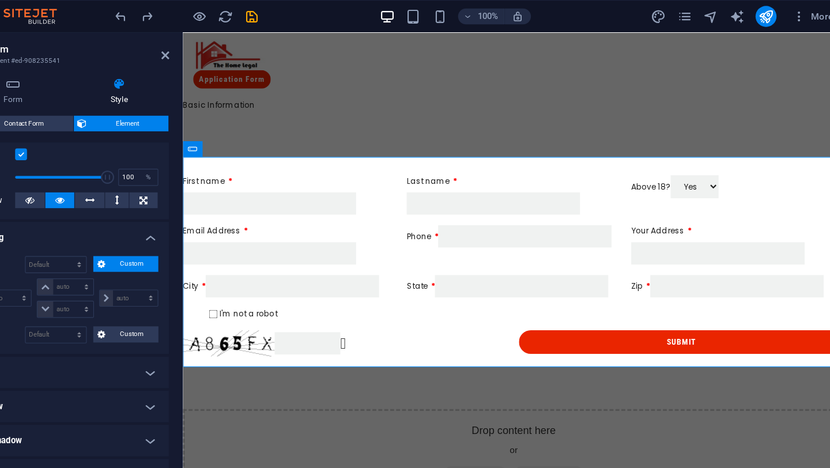
click at [659, 10] on div "100% More" at bounding box center [506, 14] width 638 height 18
click at [663, 17] on icon "design" at bounding box center [666, 14] width 13 height 13
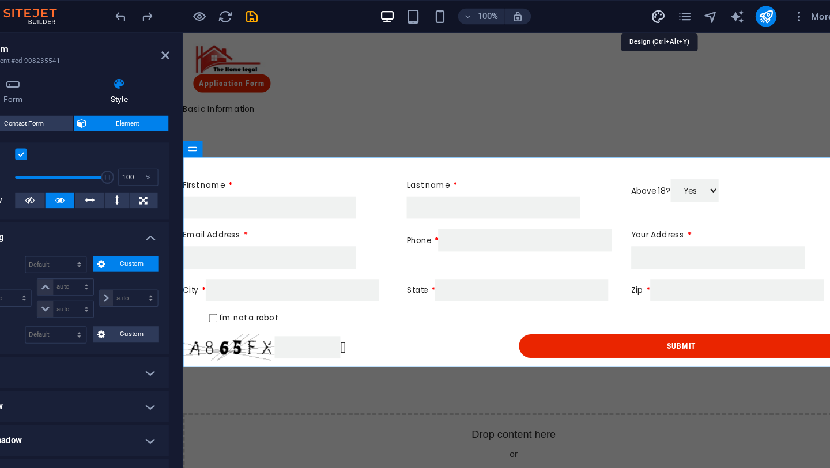
select select "px"
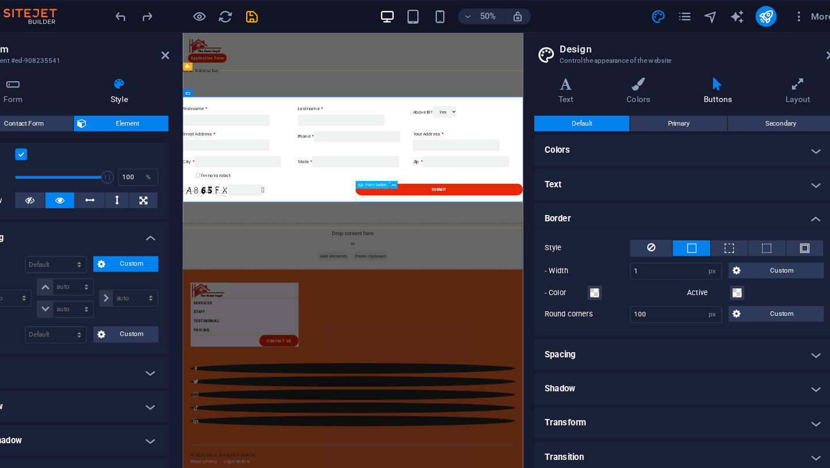
click at [641, 311] on div "Submit" at bounding box center [633, 308] width 294 height 23
click at [676, 311] on div "Submit" at bounding box center [633, 308] width 294 height 23
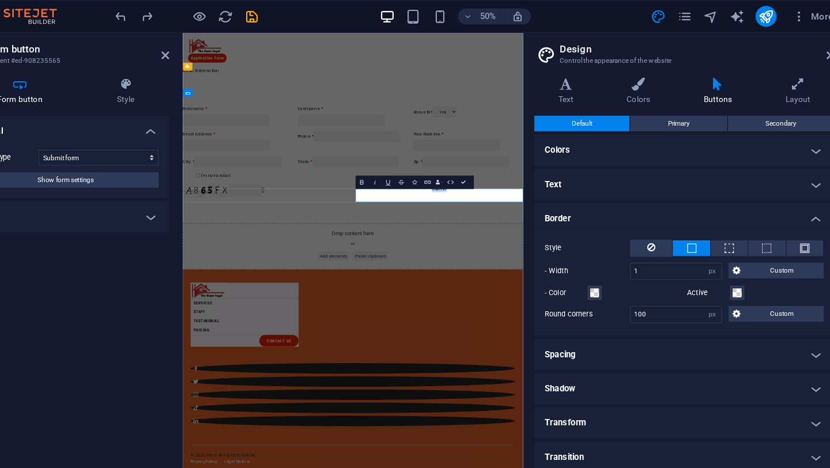
click at [697, 315] on button "Submit" at bounding box center [633, 307] width 294 height 20
click at [618, 175] on ul "Colors Background Hover/Active Text color Hover/Active Text Small Default Large…" at bounding box center [690, 266] width 264 height 297
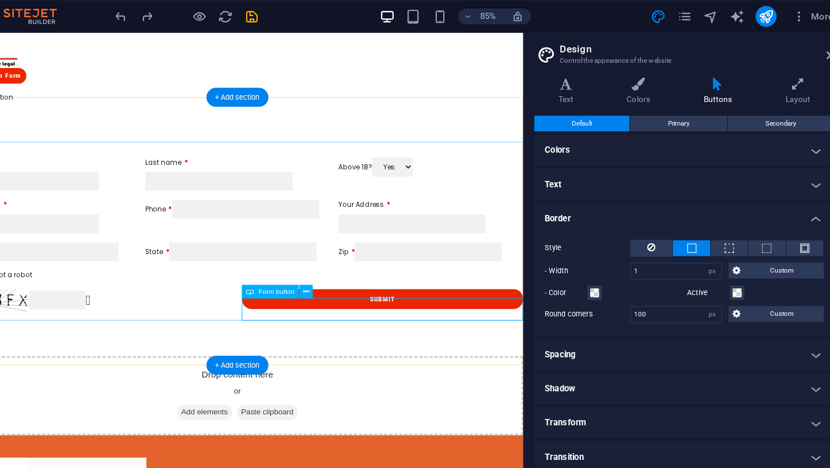
click at [428, 320] on div "Submit" at bounding box center [397, 308] width 291 height 23
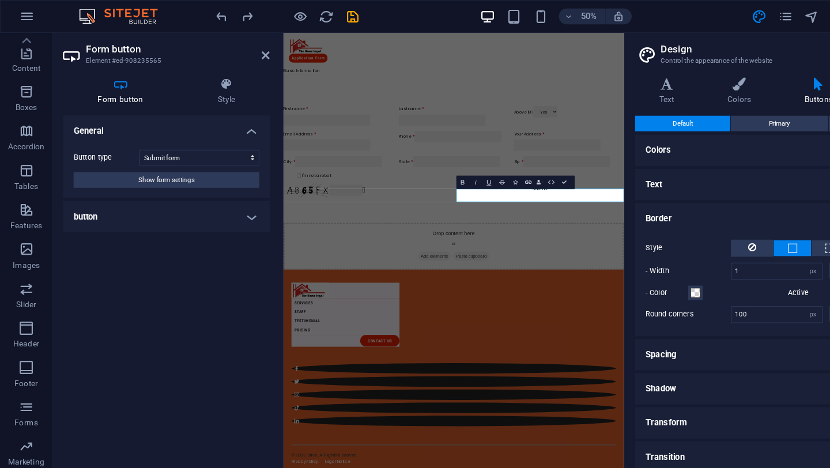
click at [113, 195] on h4 "button" at bounding box center [146, 190] width 182 height 28
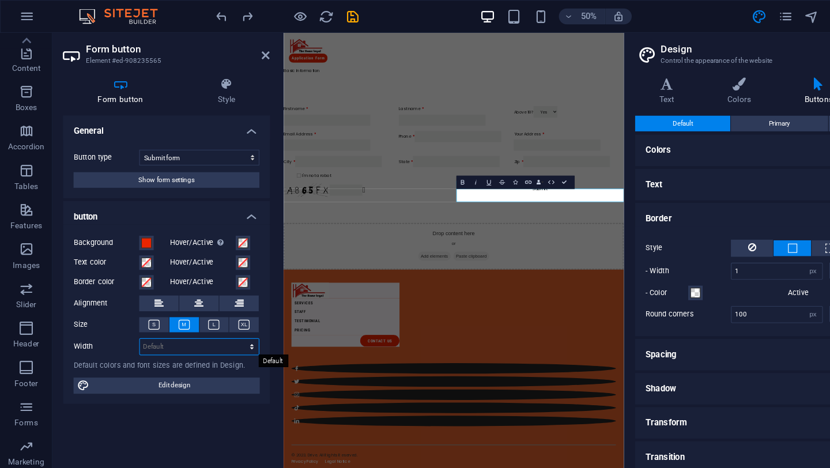
click at [179, 305] on select "Default px rem % em vh vw" at bounding box center [175, 305] width 104 height 14
select select "px"
click at [131, 304] on input "510" at bounding box center [175, 305] width 104 height 14
type input "320"
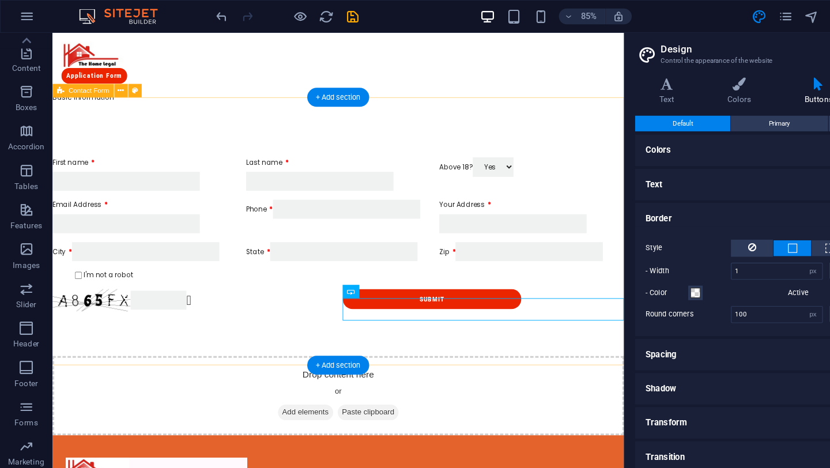
click at [518, 352] on div "First name Last name Above 18? Yes No Email Address Phone Your Address City Sta…" at bounding box center [347, 240] width 591 height 251
click at [518, 317] on div "Submit" at bounding box center [497, 308] width 291 height 23
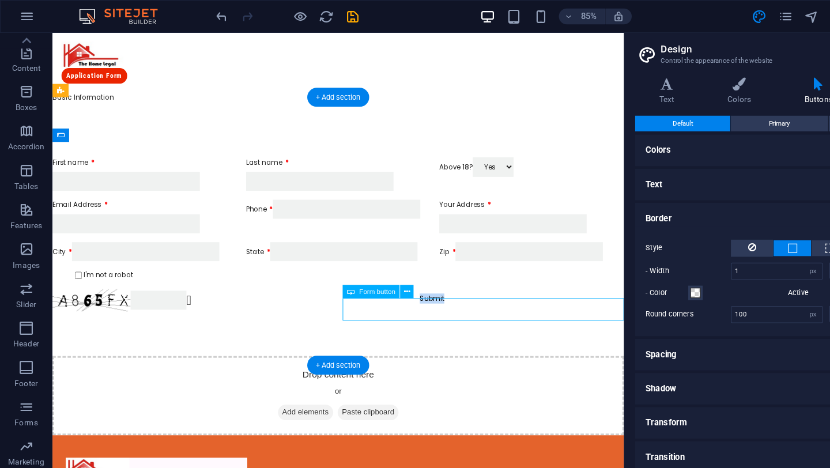
select select "px"
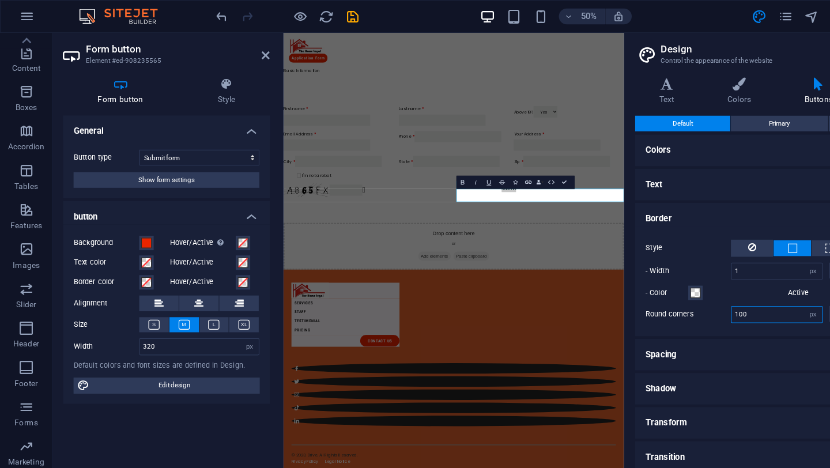
click at [657, 278] on input "100" at bounding box center [682, 276] width 80 height 14
type input "40"
click at [640, 313] on h4 "Spacing" at bounding box center [690, 312] width 264 height 28
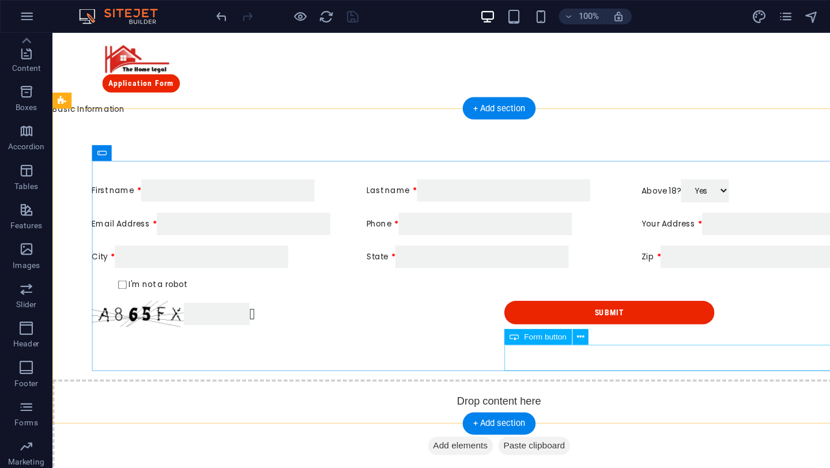
click at [562, 291] on div "Submit" at bounding box center [625, 279] width 353 height 23
select select "px"
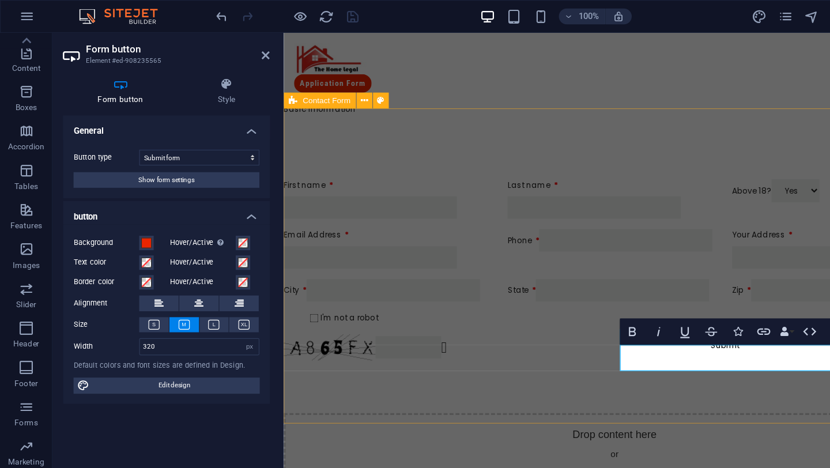
click at [482, 347] on div "First name Last name Above 18? Yes No Email Address Phone Your Address City Sta…" at bounding box center [574, 240] width 581 height 251
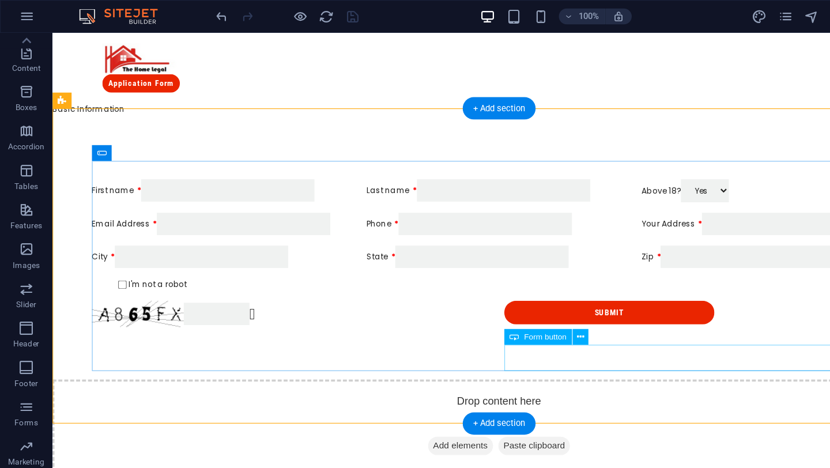
click at [519, 291] on div "Submit" at bounding box center [625, 279] width 353 height 23
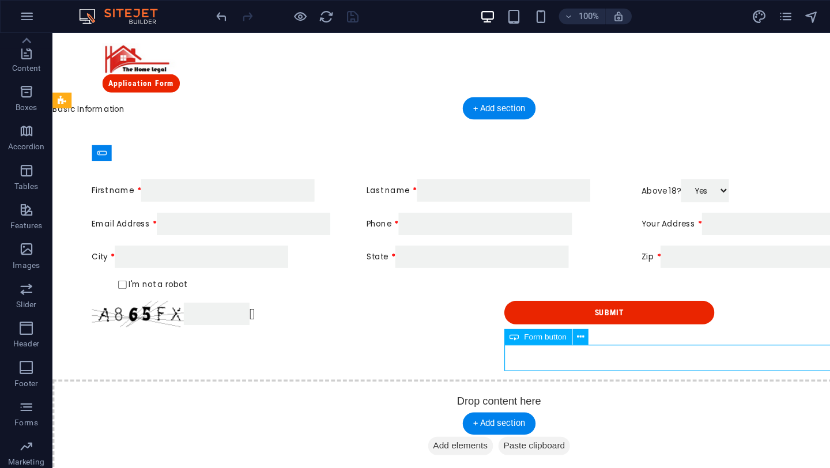
click at [519, 291] on div "Submit" at bounding box center [625, 279] width 353 height 23
select select "px"
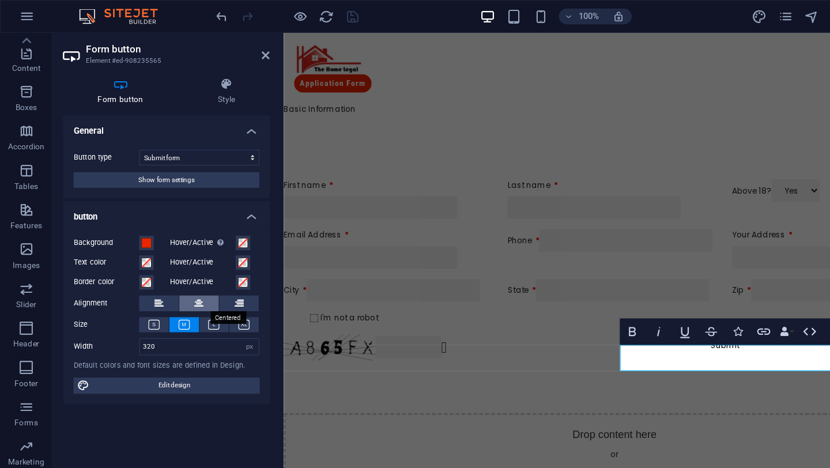
click at [174, 262] on icon at bounding box center [175, 267] width 8 height 14
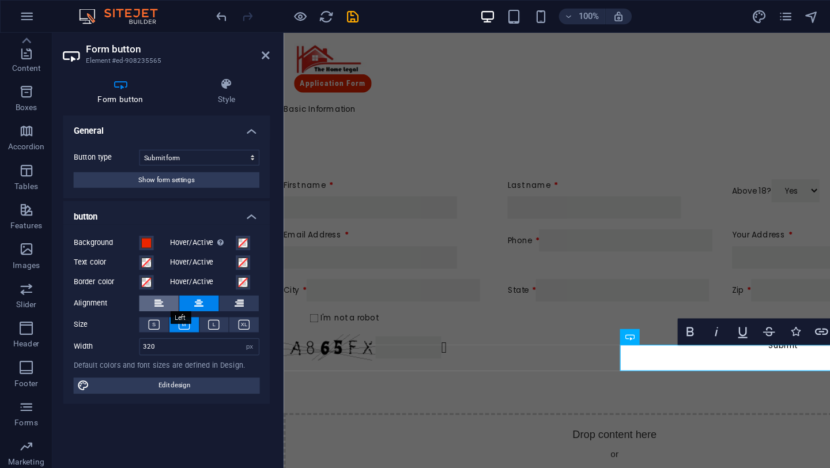
click at [145, 265] on button at bounding box center [139, 267] width 35 height 14
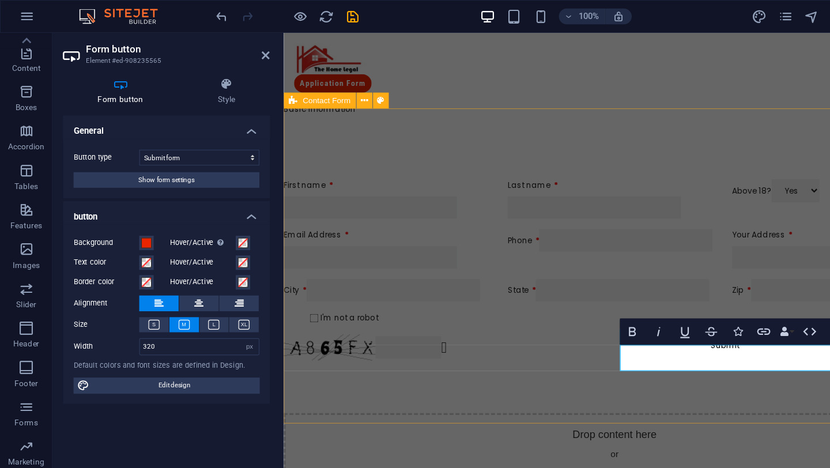
click at [356, 335] on div "First name Last name Above 18? Yes No Email Address Phone Your Address City Sta…" at bounding box center [574, 240] width 581 height 251
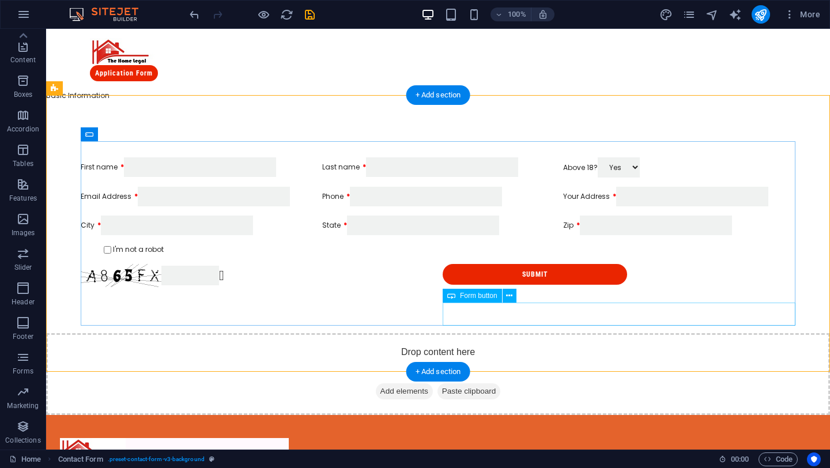
click at [547, 287] on div "Submit" at bounding box center [619, 275] width 353 height 23
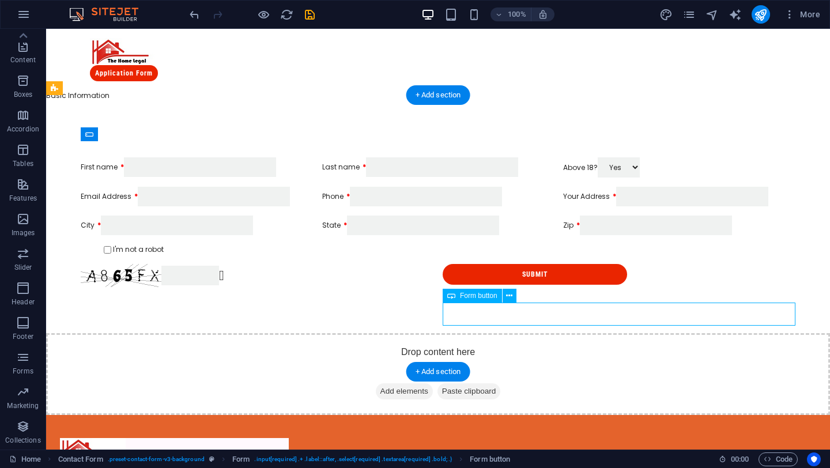
click at [547, 287] on div "Submit" at bounding box center [619, 275] width 353 height 23
select select "px"
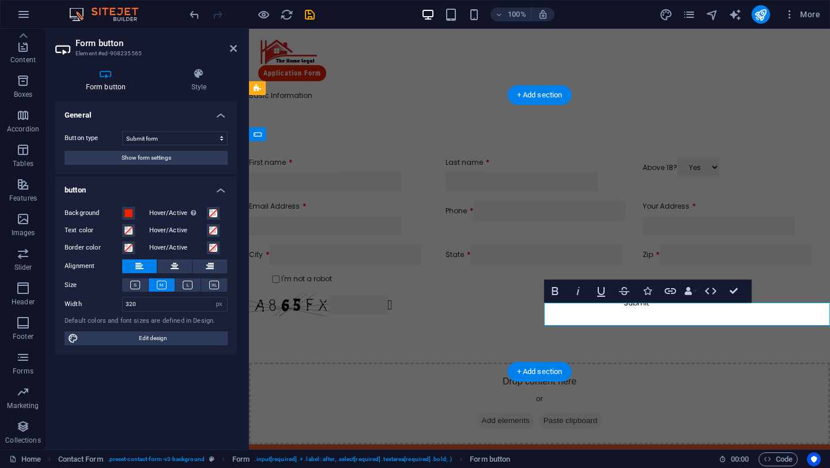
type button "Submit"
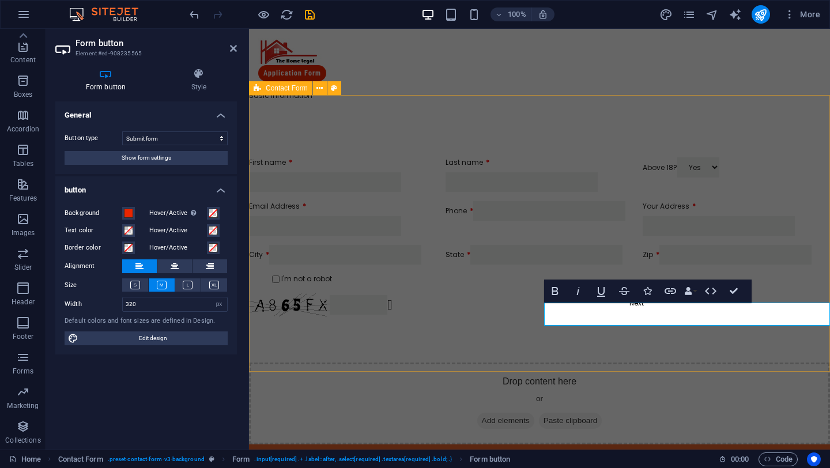
click at [684, 329] on div "First name Last name Above 18? Yes No Email Address Phone Your Address City Sta…" at bounding box center [539, 236] width 581 height 251
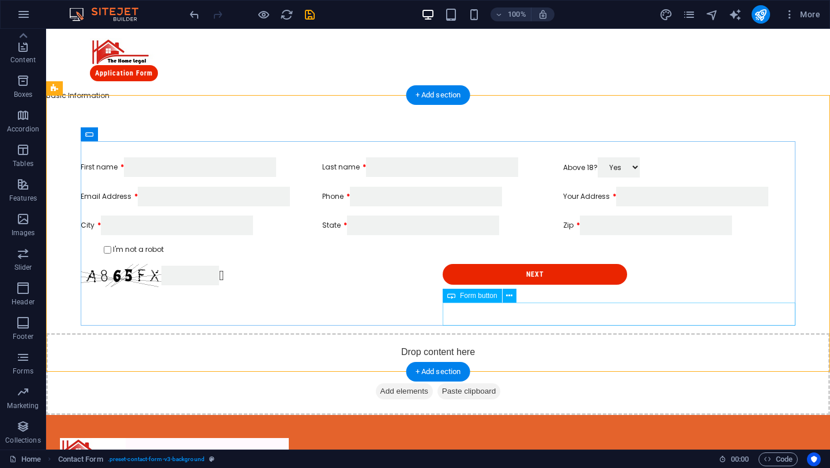
click at [611, 287] on div "Next" at bounding box center [619, 275] width 353 height 23
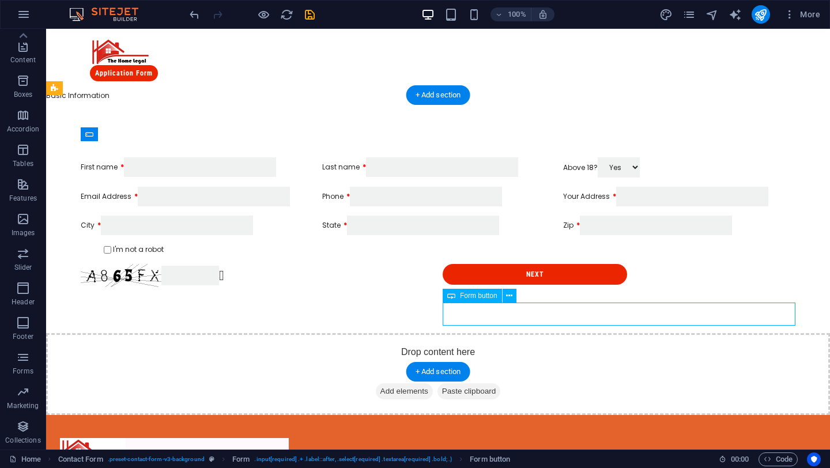
click at [611, 287] on div "Next" at bounding box center [619, 275] width 353 height 23
select select "px"
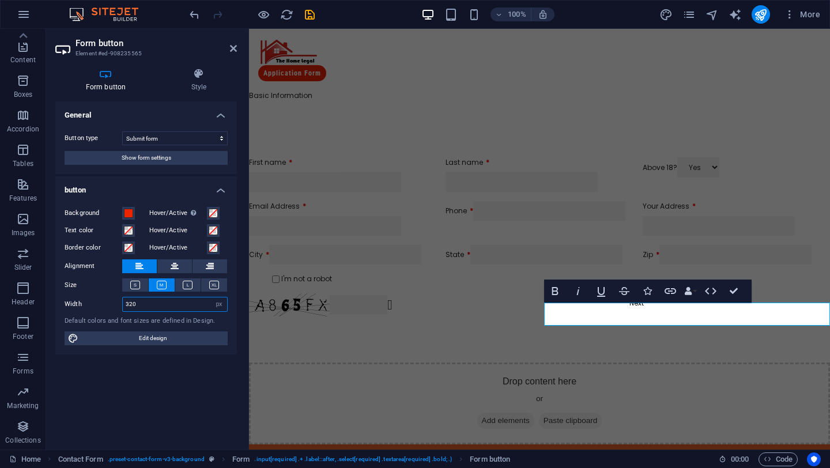
click at [136, 299] on input "320" at bounding box center [175, 305] width 104 height 14
click at [129, 305] on input "320" at bounding box center [175, 305] width 104 height 14
type input "220"
click at [204, 337] on span "Edit design" at bounding box center [153, 339] width 142 height 14
select select "px"
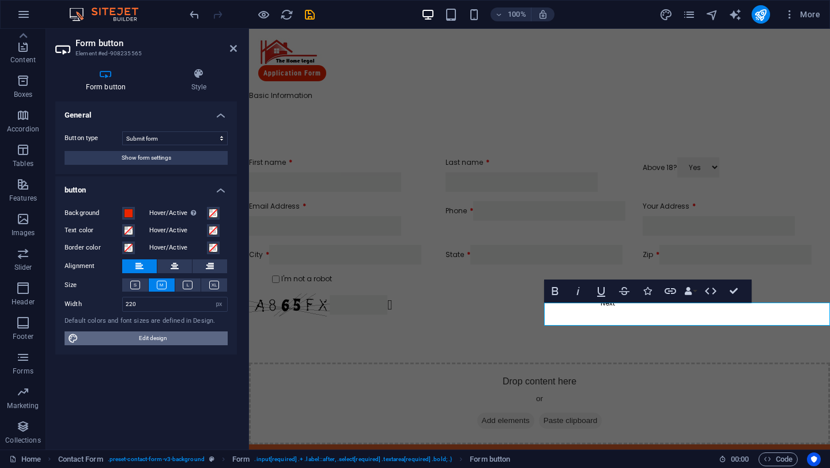
select select "px"
select select "rem"
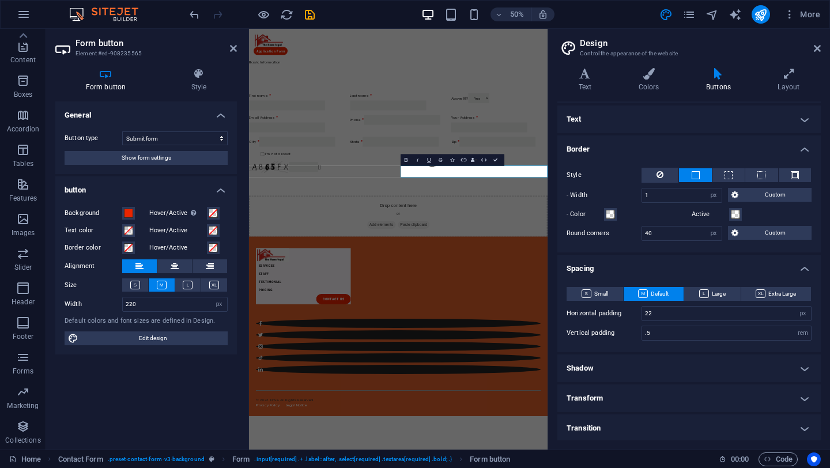
scroll to position [44, 0]
click at [648, 231] on input "40" at bounding box center [682, 232] width 80 height 14
type input "0"
click at [784, 228] on span "Custom" at bounding box center [775, 232] width 66 height 14
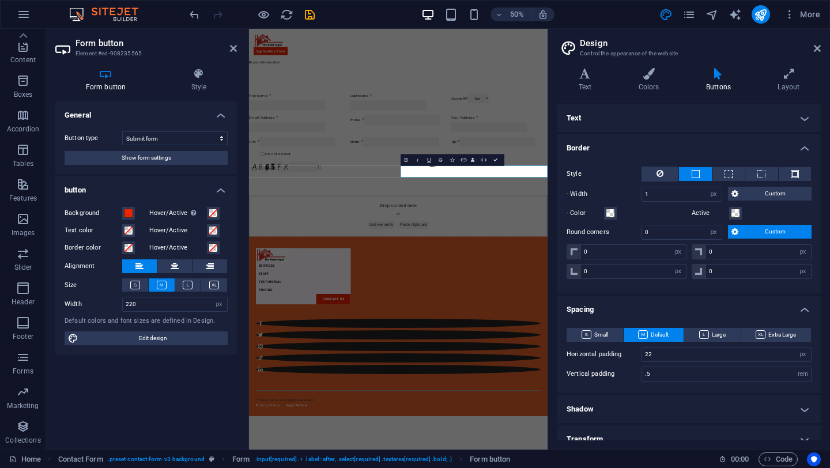
click at [724, 393] on ul "Colors Background Hover/Active Text color Hover/Active Text Small Default Large…" at bounding box center [690, 278] width 264 height 409
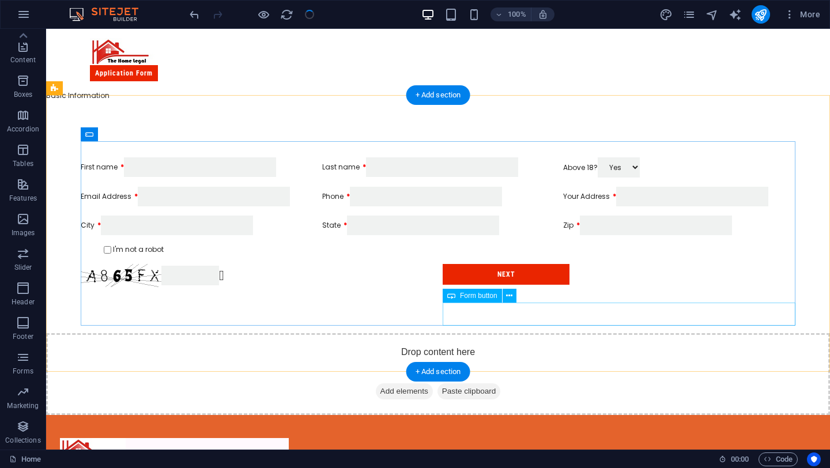
click at [539, 287] on div "Next" at bounding box center [619, 275] width 353 height 23
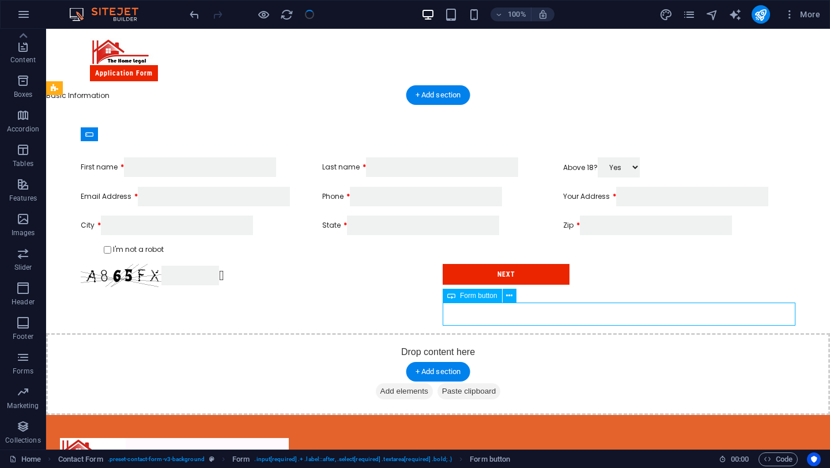
click at [539, 287] on div "Next" at bounding box center [619, 275] width 353 height 23
select select "px"
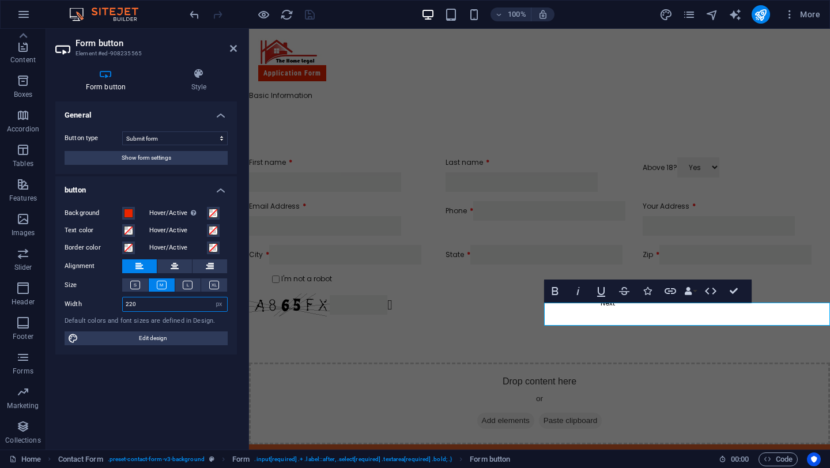
click at [130, 306] on input "220" at bounding box center [175, 305] width 104 height 14
type input "120"
click at [332, 402] on div "Drop content here or Add elements Paste clipboard" at bounding box center [539, 404] width 581 height 82
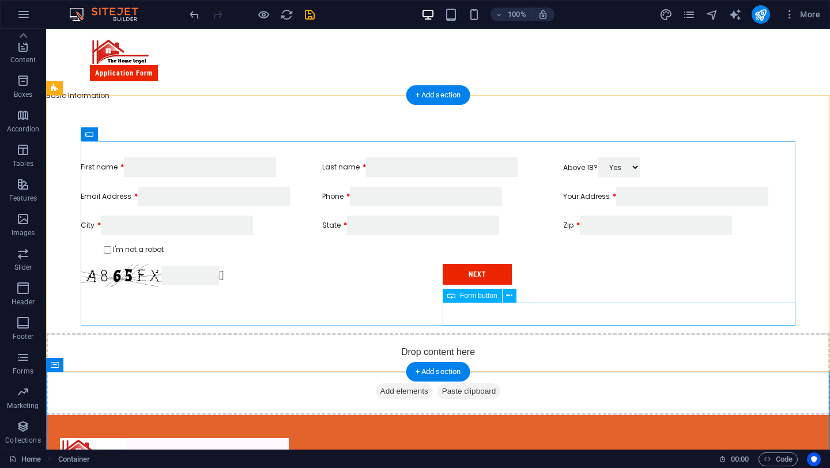
click at [456, 287] on div "Next" at bounding box center [619, 275] width 353 height 23
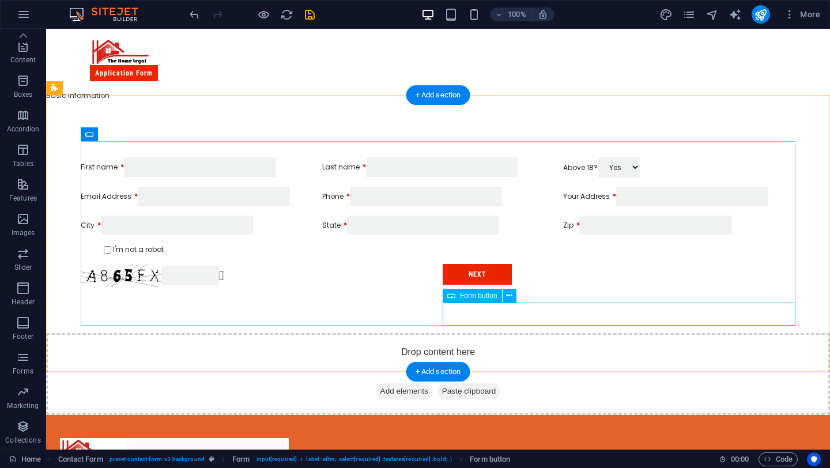
click at [446, 287] on div "Next" at bounding box center [619, 275] width 353 height 23
select select "px"
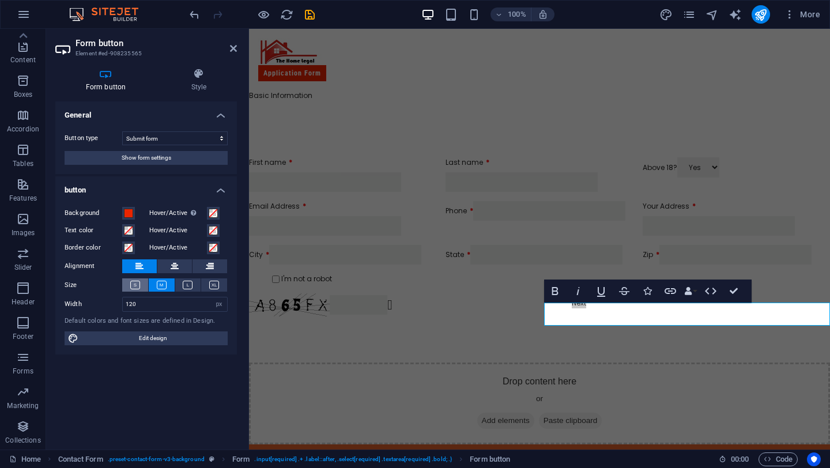
click at [127, 288] on button at bounding box center [135, 285] width 26 height 13
click at [461, 378] on div "Drop content here or Add elements Paste clipboard" at bounding box center [539, 404] width 581 height 82
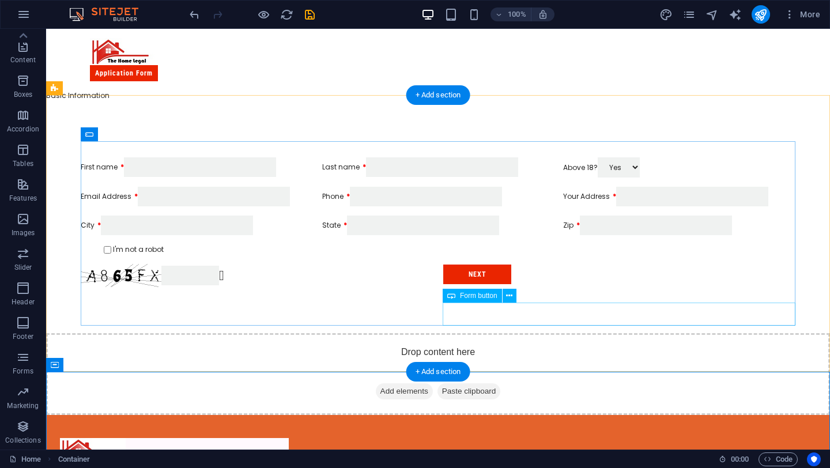
click at [501, 287] on div "Next" at bounding box center [619, 275] width 353 height 23
select select "px"
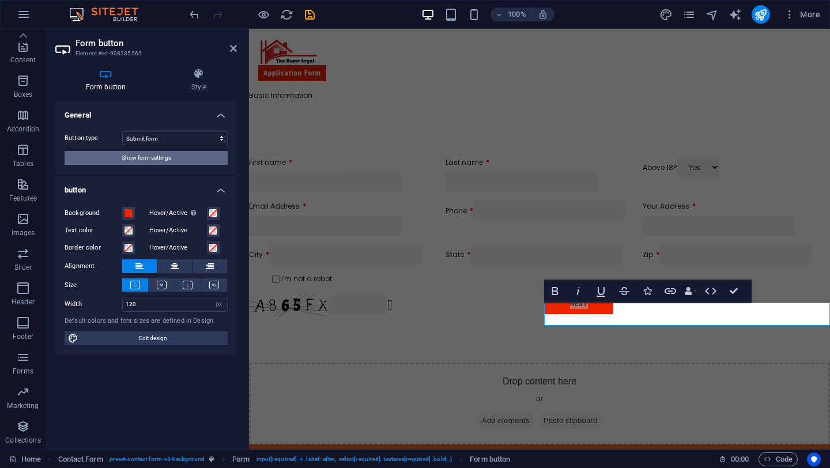
click at [176, 153] on button "Show form settings" at bounding box center [146, 158] width 163 height 14
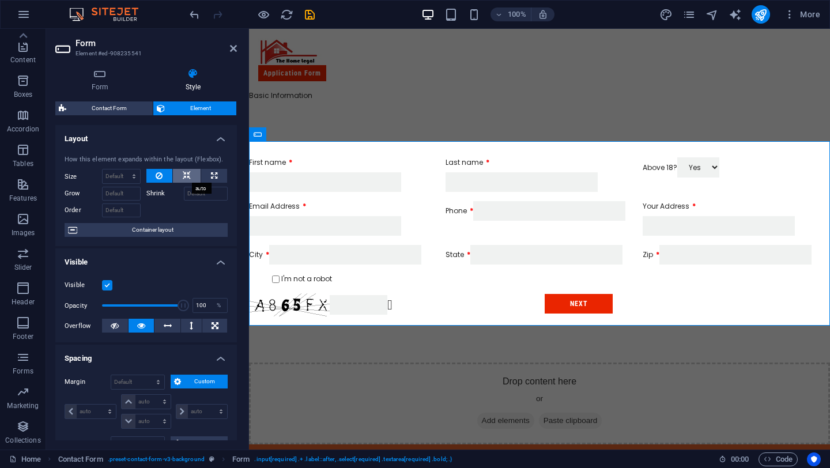
click at [190, 179] on button at bounding box center [187, 176] width 28 height 14
click at [216, 175] on button at bounding box center [214, 176] width 26 height 14
select select "%"
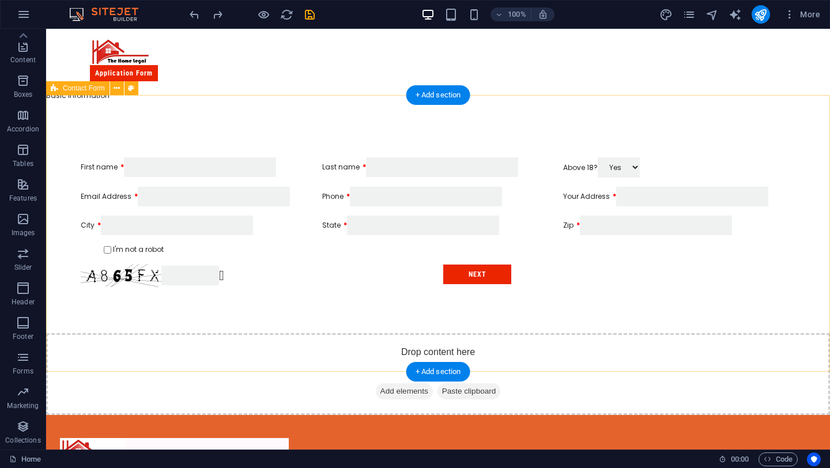
click at [204, 123] on div "First name Last name Above 18? Yes No Email Address Phone Your Address City Sta…" at bounding box center [438, 222] width 784 height 222
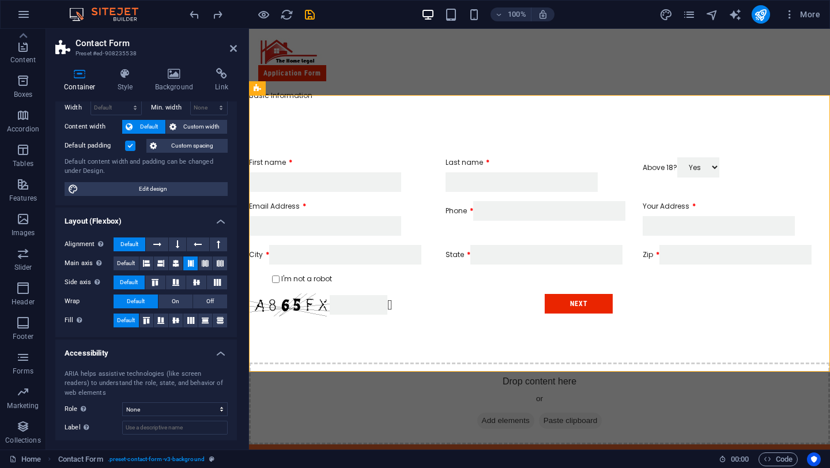
scroll to position [0, 0]
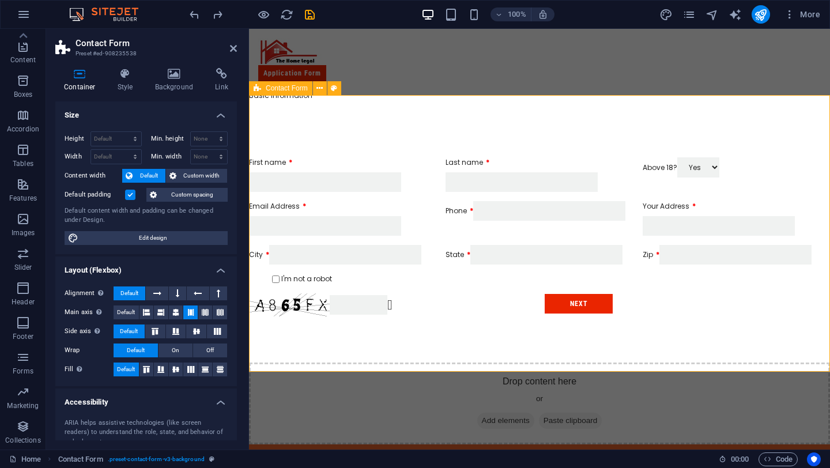
click at [460, 353] on div "First name Last name Above 18? Yes No Email Address Phone Your Address City Sta…" at bounding box center [539, 236] width 581 height 251
click at [237, 54] on aside "Contact Form Preset #ed-908235538 Container Style Background Link Size Height D…" at bounding box center [147, 239] width 203 height 421
click at [235, 47] on icon at bounding box center [233, 48] width 7 height 9
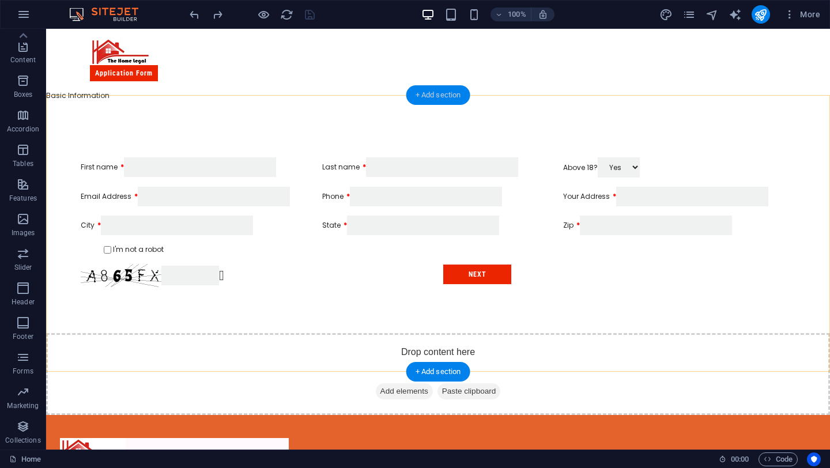
click at [427, 96] on div "+ Add section" at bounding box center [439, 95] width 64 height 20
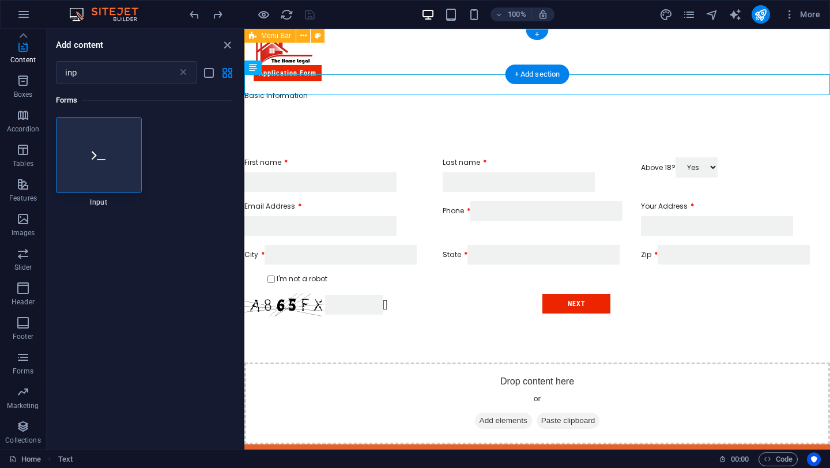
click at [393, 52] on div "Application Form" at bounding box center [538, 60] width 586 height 62
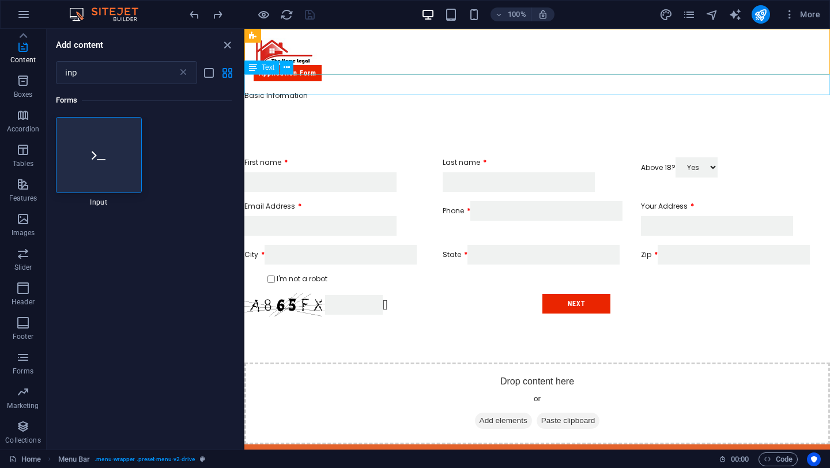
click at [363, 91] on div "Basic Information" at bounding box center [538, 101] width 586 height 21
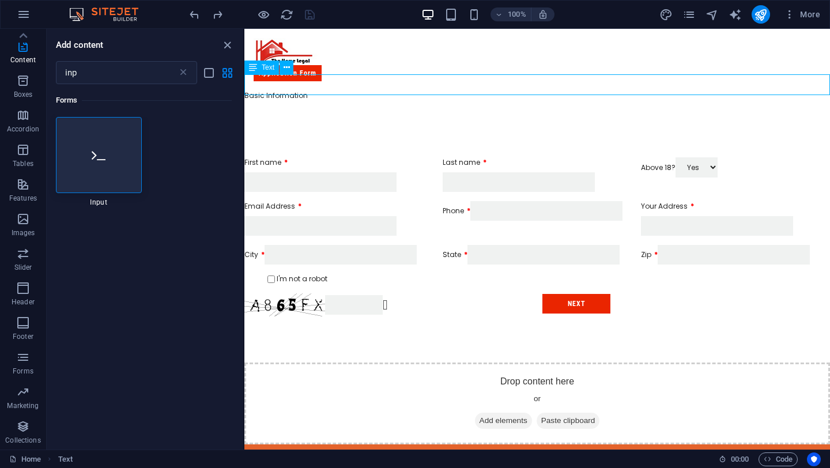
click at [363, 91] on div "Basic Information" at bounding box center [538, 101] width 586 height 21
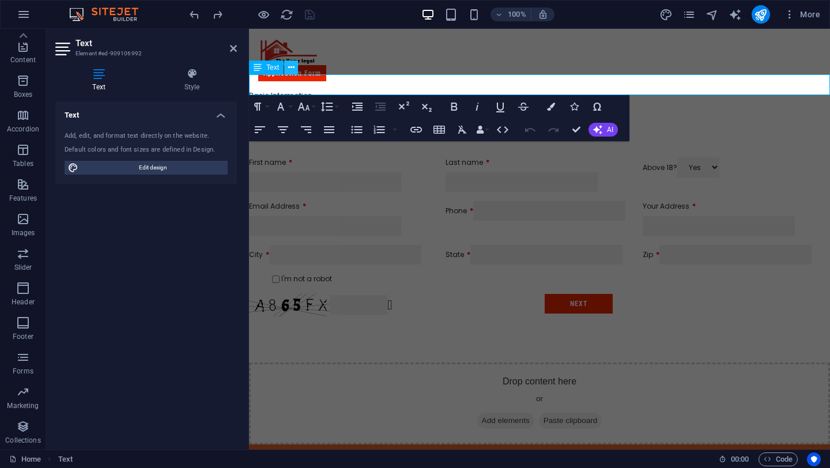
click at [287, 65] on button at bounding box center [291, 68] width 14 height 14
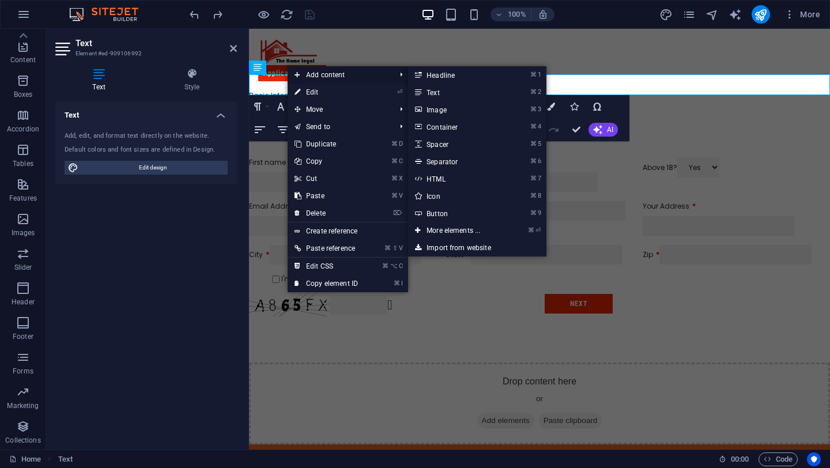
click at [304, 73] on span "Add content" at bounding box center [339, 74] width 103 height 17
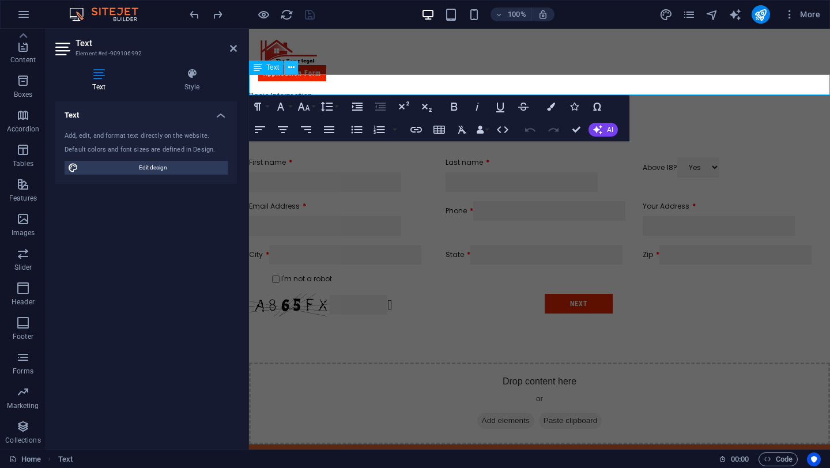
click at [288, 66] on icon at bounding box center [291, 68] width 6 height 12
click at [295, 66] on button at bounding box center [291, 68] width 14 height 14
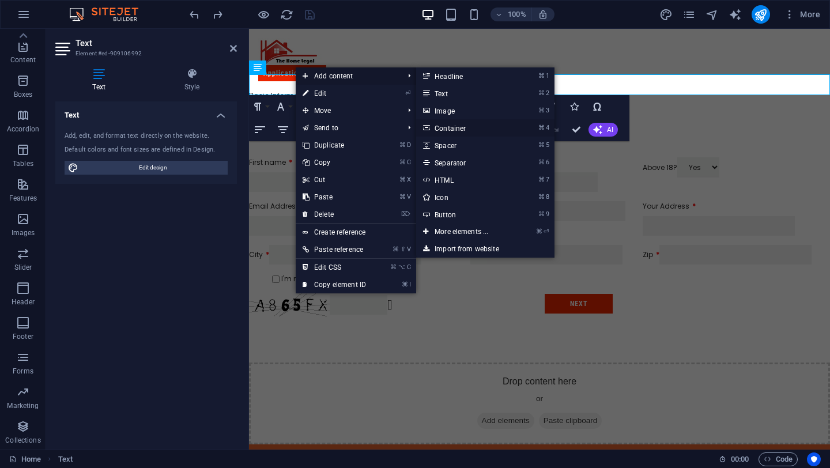
click at [445, 129] on link "⌘ 4 Container" at bounding box center [463, 127] width 95 height 17
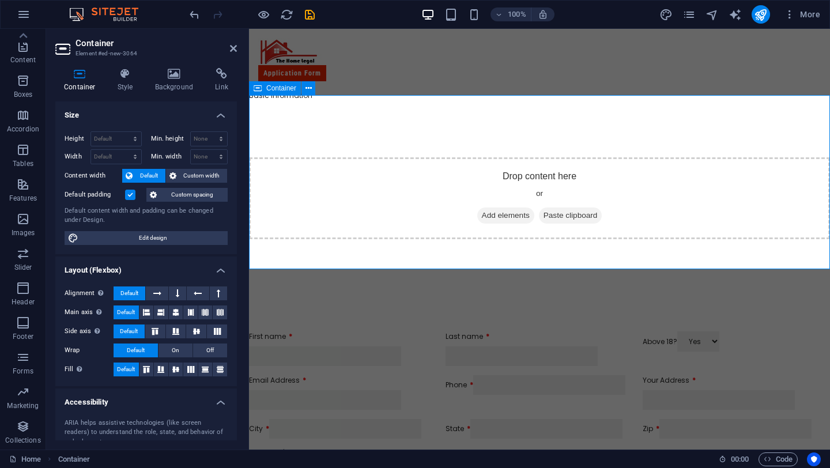
click at [483, 208] on span "Add elements" at bounding box center [506, 216] width 57 height 16
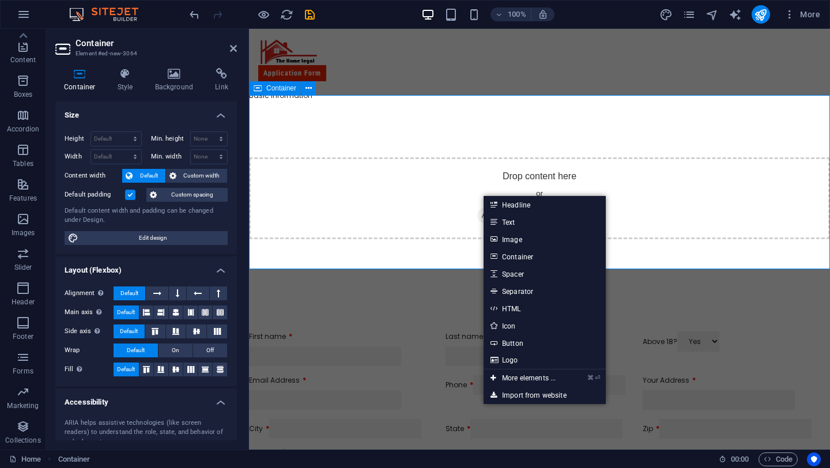
click at [482, 216] on icon at bounding box center [482, 216] width 0 height 0
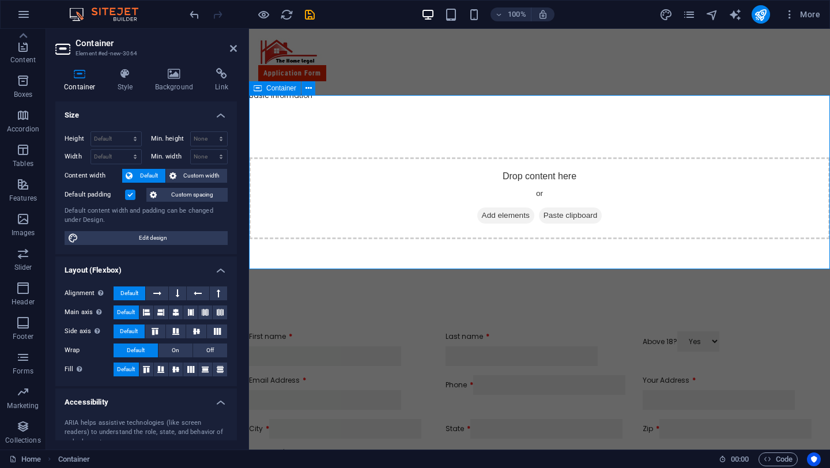
click at [289, 157] on div "Drop content here or Add elements Paste clipboard" at bounding box center [539, 198] width 581 height 82
click at [231, 51] on icon at bounding box center [233, 48] width 7 height 9
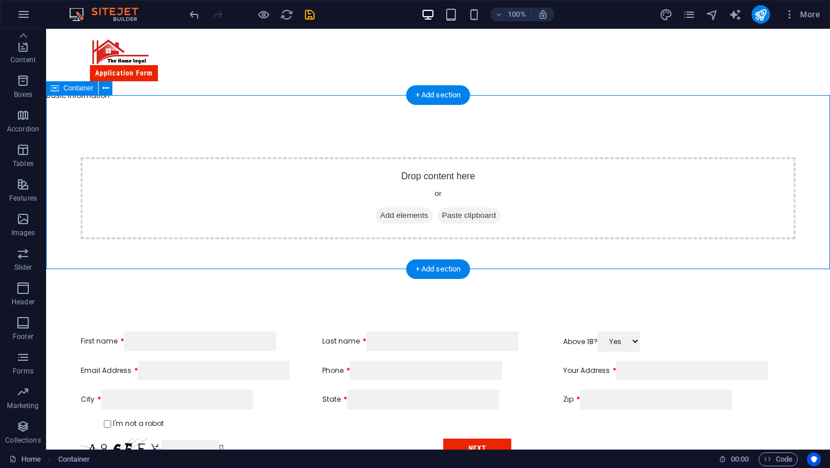
click at [381, 179] on div "Drop content here or Add elements Paste clipboard" at bounding box center [438, 198] width 715 height 82
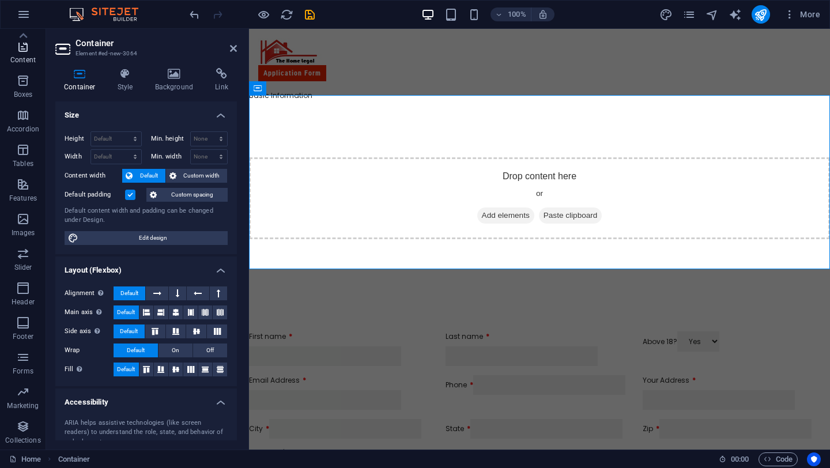
click at [31, 54] on span "Content" at bounding box center [23, 53] width 46 height 28
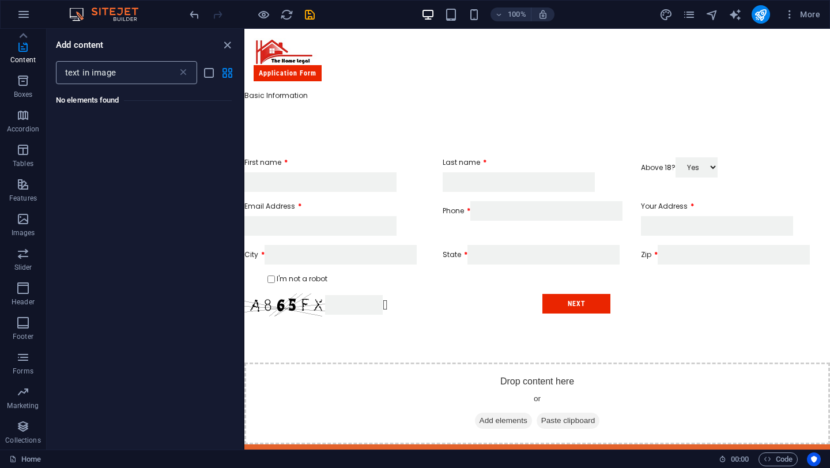
click at [107, 65] on input "text in image" at bounding box center [117, 72] width 122 height 23
drag, startPoint x: 92, startPoint y: 73, endPoint x: 47, endPoint y: 66, distance: 45.4
click at [47, 66] on div "text in image ​" at bounding box center [145, 72] width 197 height 23
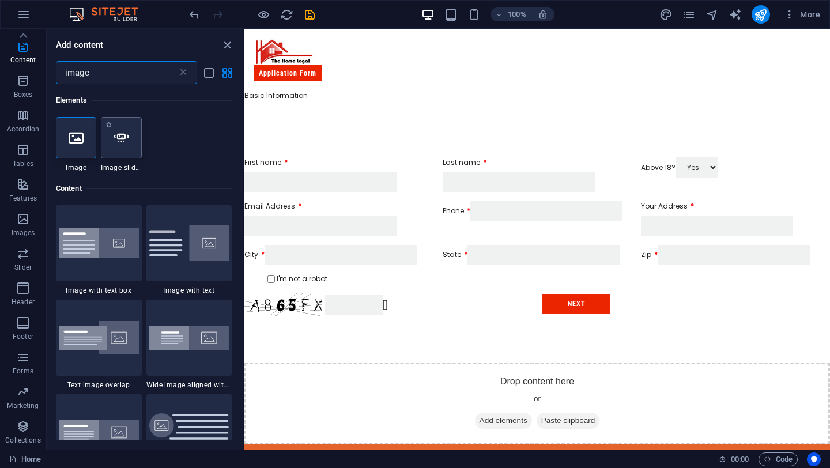
type input "image"
click at [104, 156] on div at bounding box center [121, 138] width 40 height 42
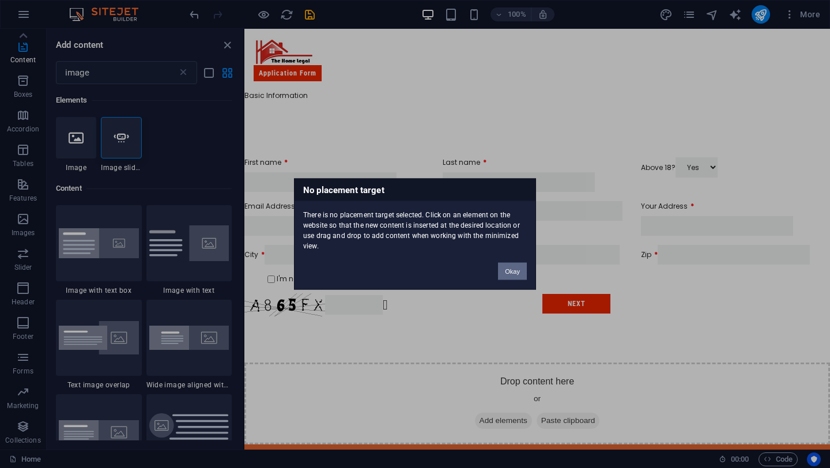
click at [507, 277] on button "Okay" at bounding box center [512, 271] width 29 height 17
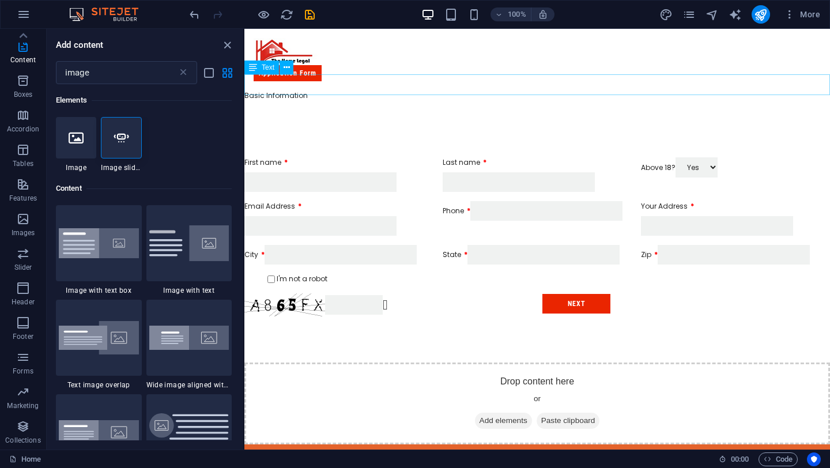
click at [438, 91] on div "Basic Information" at bounding box center [538, 101] width 586 height 21
click at [284, 66] on icon at bounding box center [287, 68] width 6 height 12
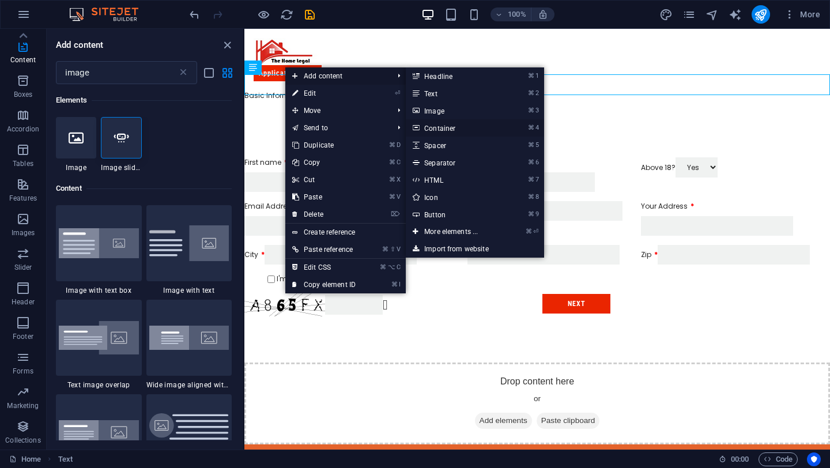
click at [436, 125] on link "⌘ 4 Container" at bounding box center [453, 127] width 95 height 17
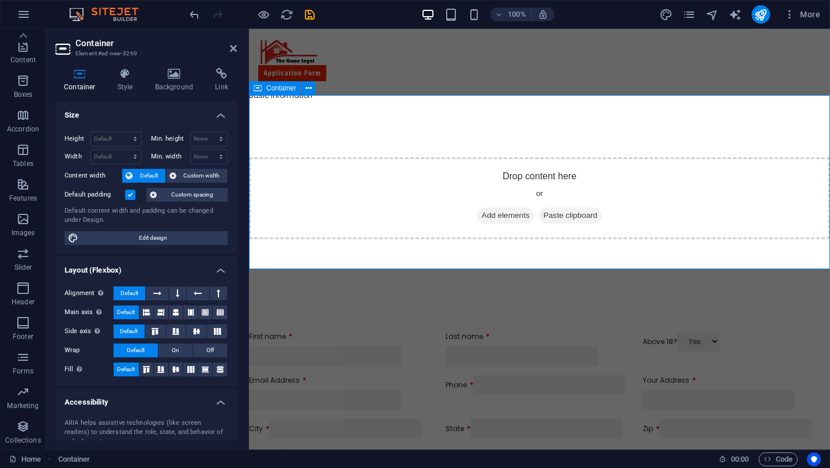
click at [488, 208] on span "Add elements" at bounding box center [506, 216] width 57 height 16
click at [496, 208] on span "Add elements" at bounding box center [506, 216] width 57 height 16
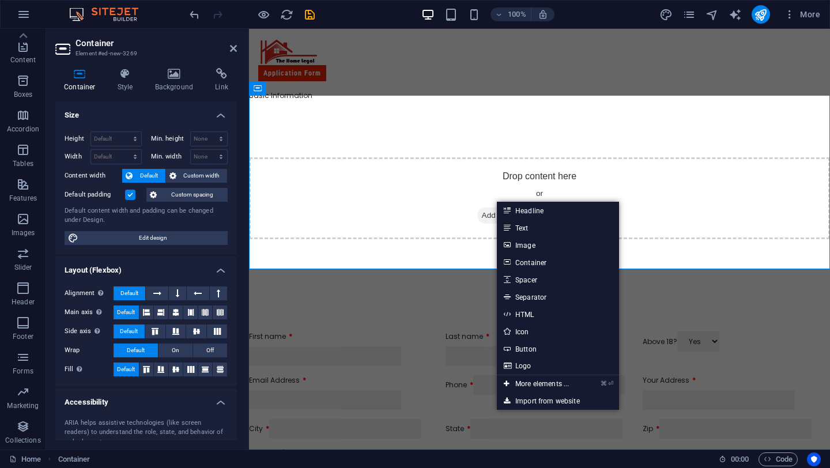
click at [226, 55] on header "Container Element #ed-new-3269" at bounding box center [146, 44] width 182 height 30
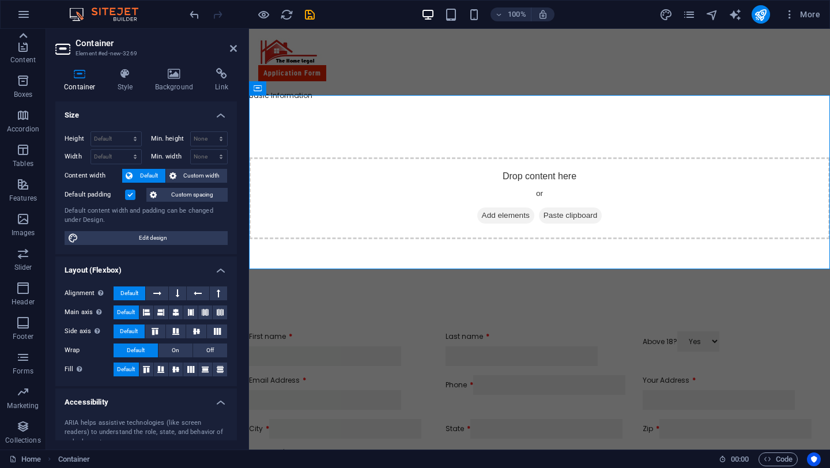
click at [29, 43] on icon at bounding box center [23, 36] width 16 height 16
drag, startPoint x: 232, startPoint y: 44, endPoint x: 185, endPoint y: 16, distance: 55.4
click at [232, 44] on icon at bounding box center [233, 48] width 7 height 9
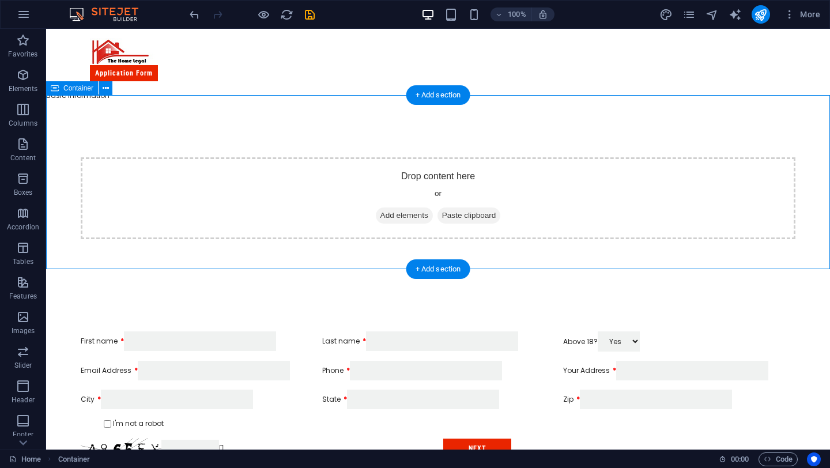
click at [136, 167] on div "Drop content here or Add elements Paste clipboard" at bounding box center [438, 198] width 715 height 82
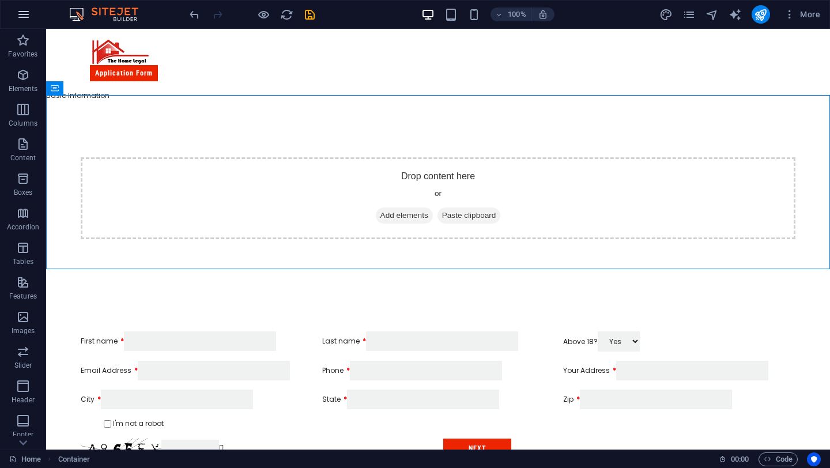
click at [32, 18] on button "button" at bounding box center [24, 15] width 28 height 28
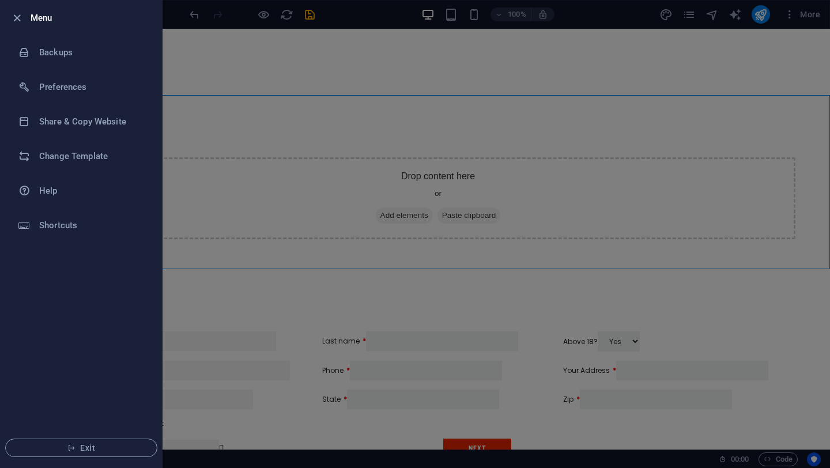
click at [315, 194] on div at bounding box center [415, 234] width 830 height 468
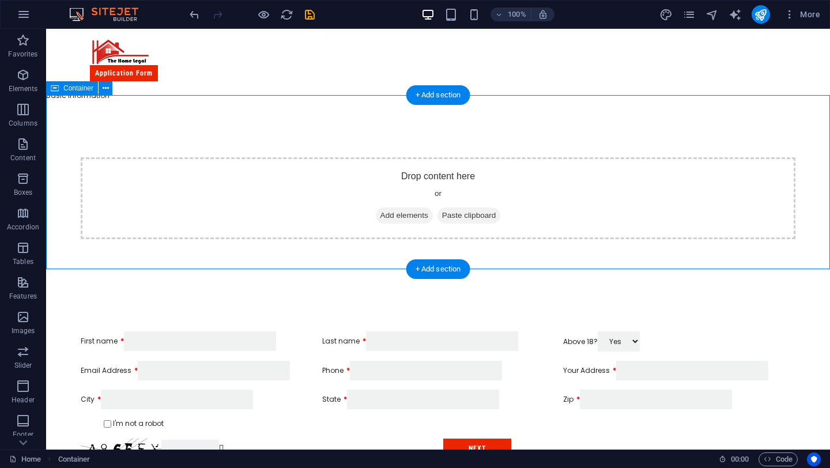
click at [306, 186] on div "Drop content here or Add elements Paste clipboard" at bounding box center [438, 198] width 715 height 82
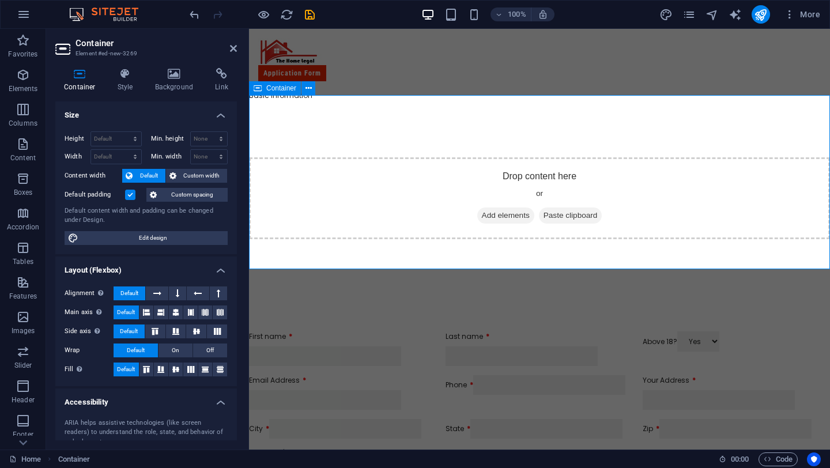
click at [511, 208] on span "Add elements" at bounding box center [506, 216] width 57 height 16
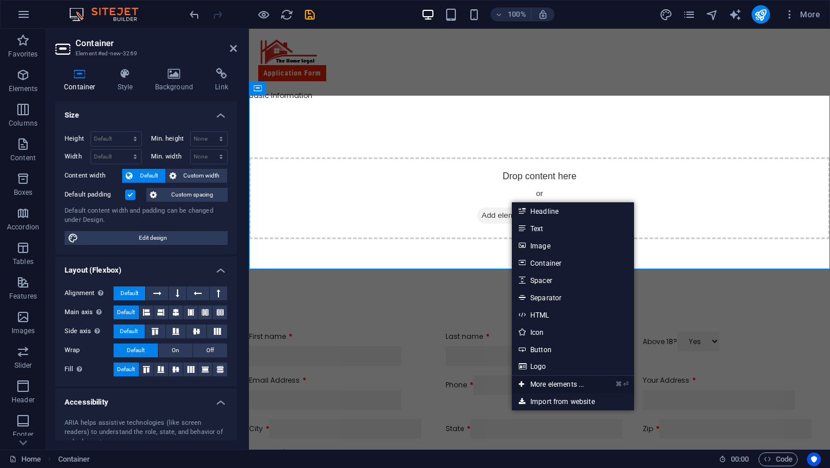
click at [567, 385] on link "⌘ ⏎ More elements ..." at bounding box center [551, 384] width 79 height 17
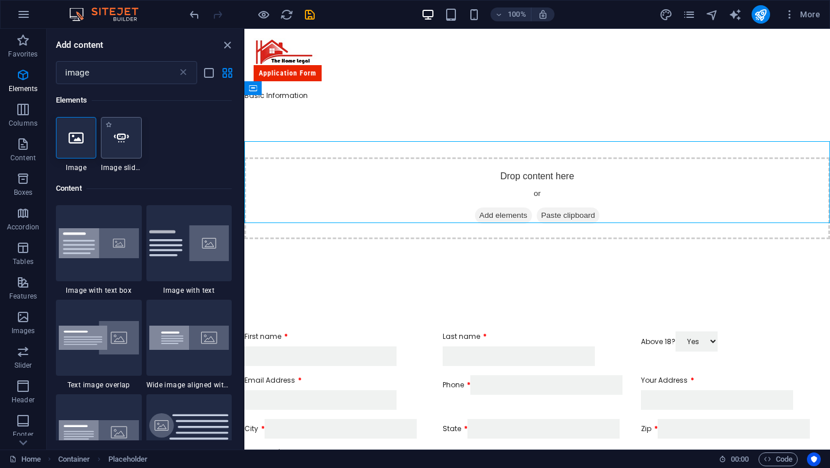
click at [129, 148] on div at bounding box center [121, 138] width 40 height 42
select select "ms"
select select "s"
select select "progressive"
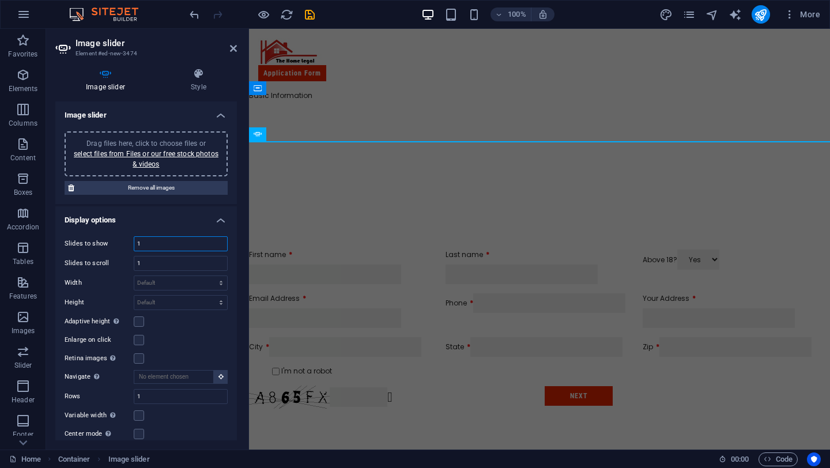
click at [182, 241] on input "1" at bounding box center [180, 244] width 93 height 14
type input "3"
click at [188, 260] on input "1" at bounding box center [180, 264] width 93 height 14
type input "3"
click at [164, 164] on div "Drag files here, click to choose files or select files from Files or our free s…" at bounding box center [146, 153] width 149 height 31
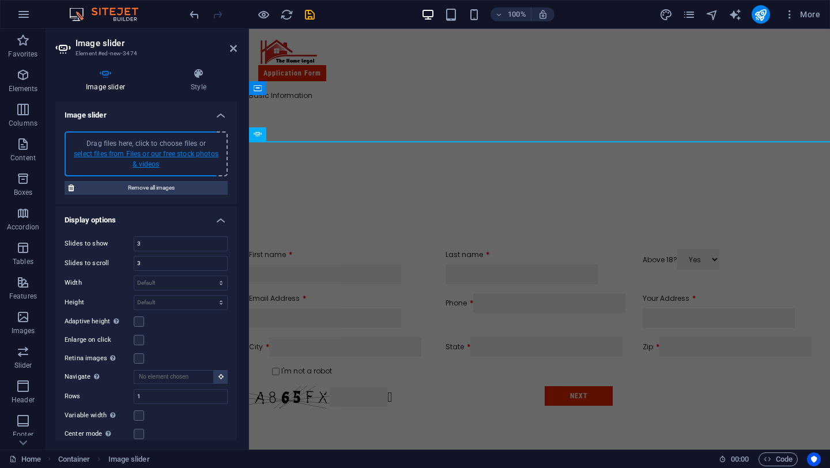
click at [179, 152] on link "select files from Files or our free stock photos & videos" at bounding box center [146, 159] width 145 height 18
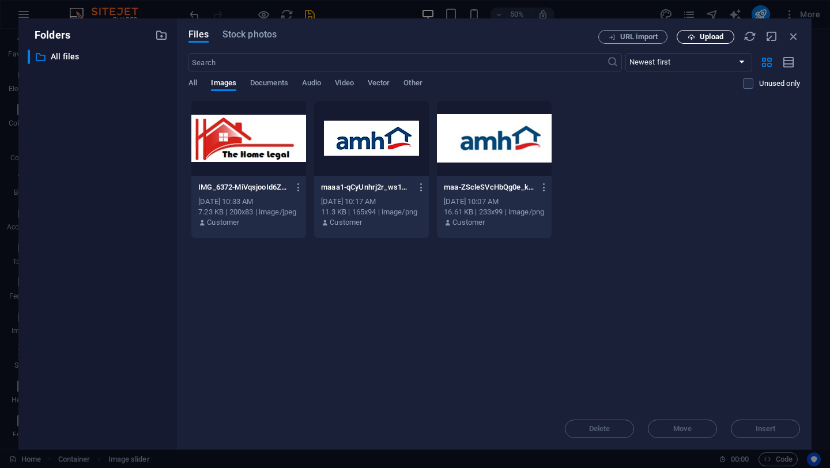
click at [724, 35] on span "Upload" at bounding box center [705, 36] width 47 height 7
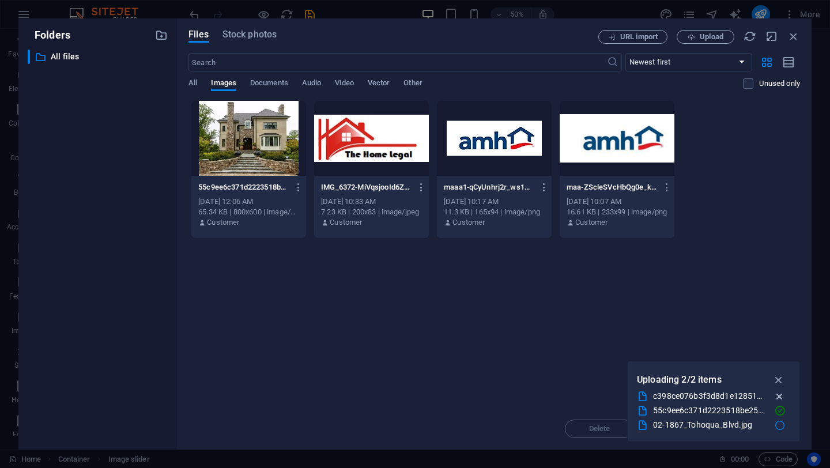
click at [781, 394] on icon "button" at bounding box center [780, 397] width 12 height 12
click at [698, 39] on span "Upload" at bounding box center [705, 36] width 47 height 7
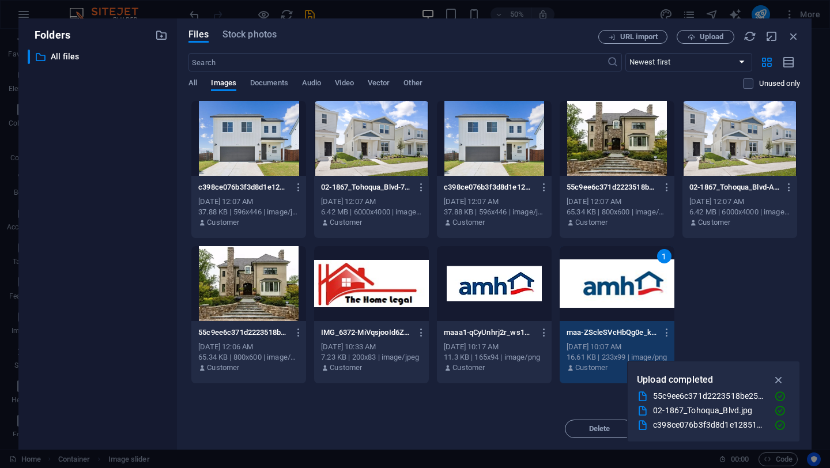
click at [700, 177] on div "02-1867_Tohoqua_Blvd-AUr2dBAtKjdiVFB9Ax6T3w.jpg 02-1867_Tohoqua_Blvd-AUr2dBAtKj…" at bounding box center [740, 205] width 115 height 59
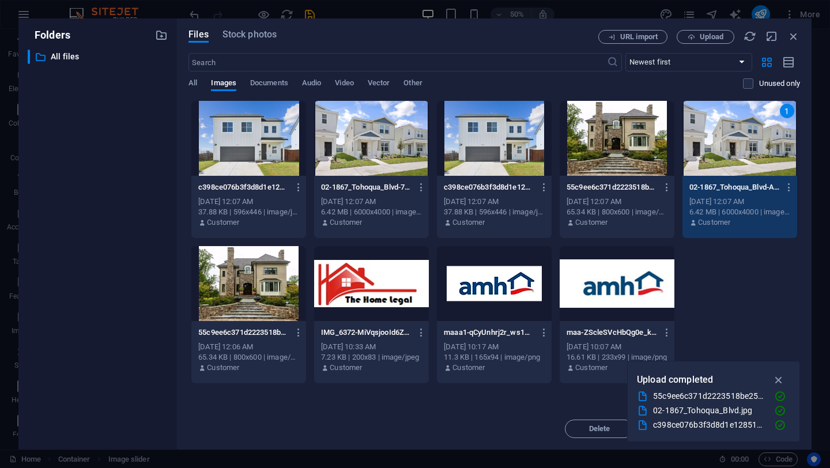
click at [608, 182] on div "55c9ee6c371d2223518be251-uNHniFWc6EWjPX-hL75r5g.webp 55c9ee6c371d2223518be251-u…" at bounding box center [617, 187] width 101 height 18
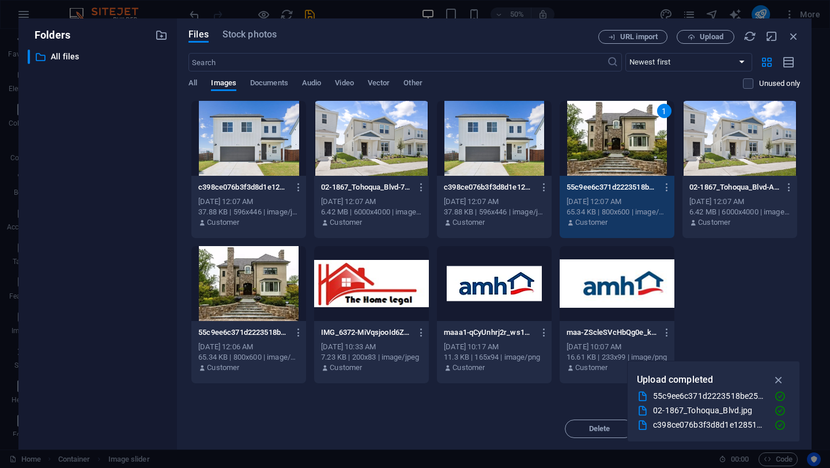
click at [738, 160] on div at bounding box center [740, 138] width 115 height 75
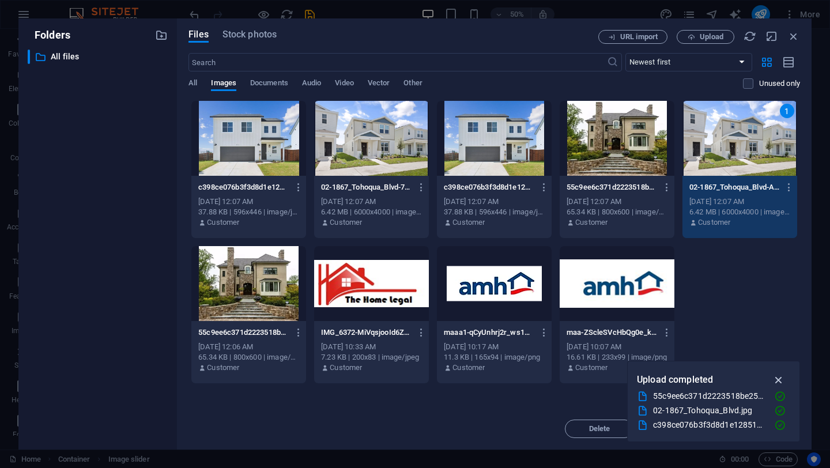
click at [781, 381] on icon "button" at bounding box center [779, 380] width 13 height 13
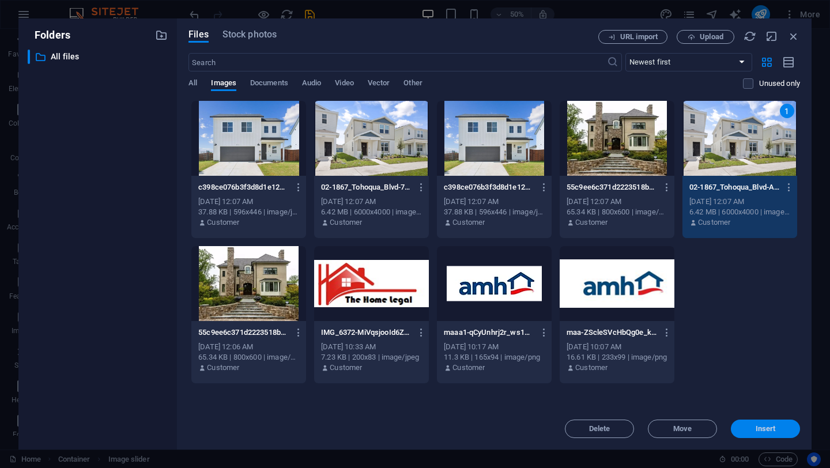
click at [776, 428] on span "Insert" at bounding box center [766, 429] width 60 height 7
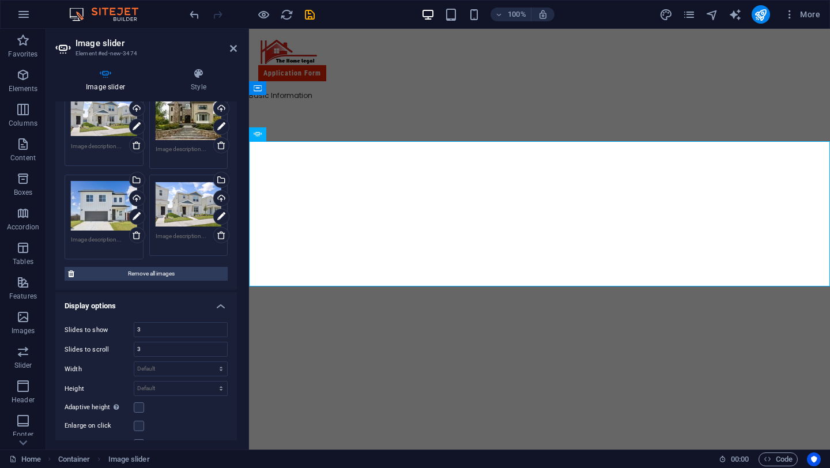
scroll to position [104, 0]
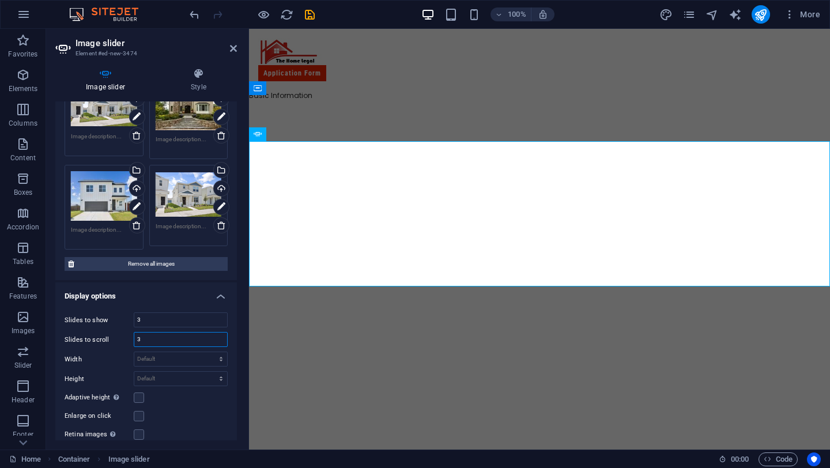
click at [158, 339] on input "3" at bounding box center [180, 340] width 93 height 14
type input "1"
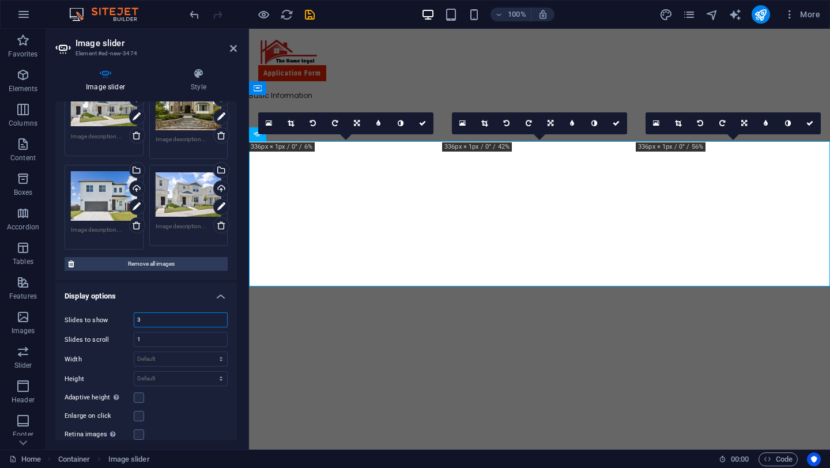
click at [156, 314] on input "3" at bounding box center [180, 320] width 93 height 14
type input "1"
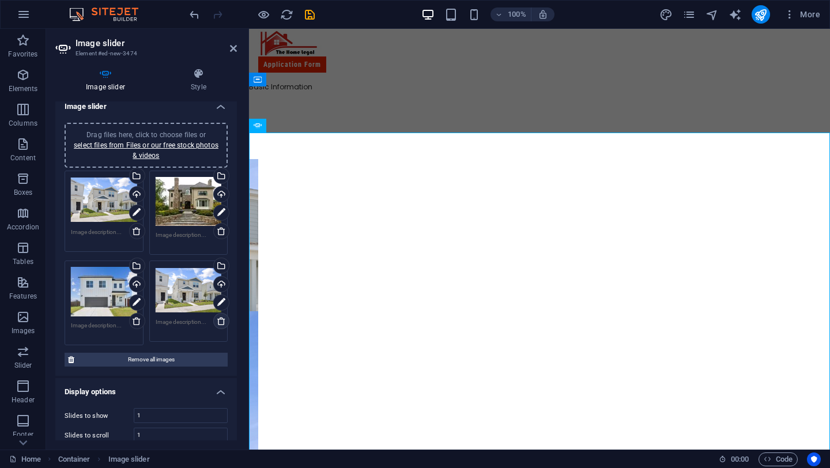
scroll to position [0, 0]
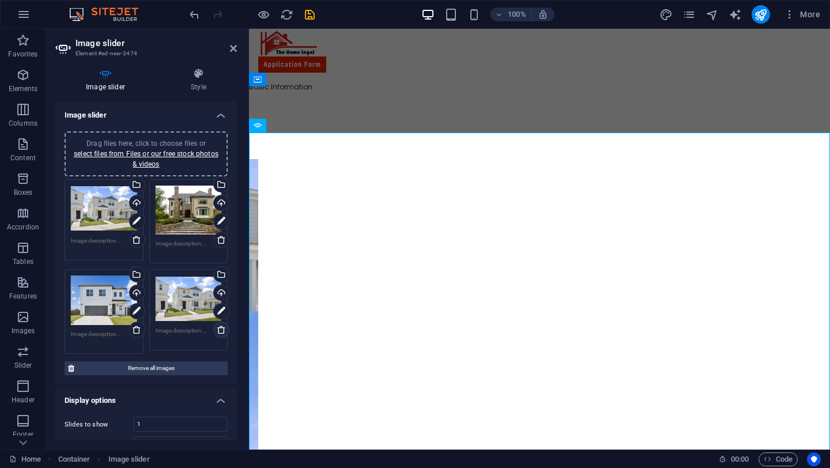
click at [220, 329] on icon at bounding box center [221, 329] width 9 height 9
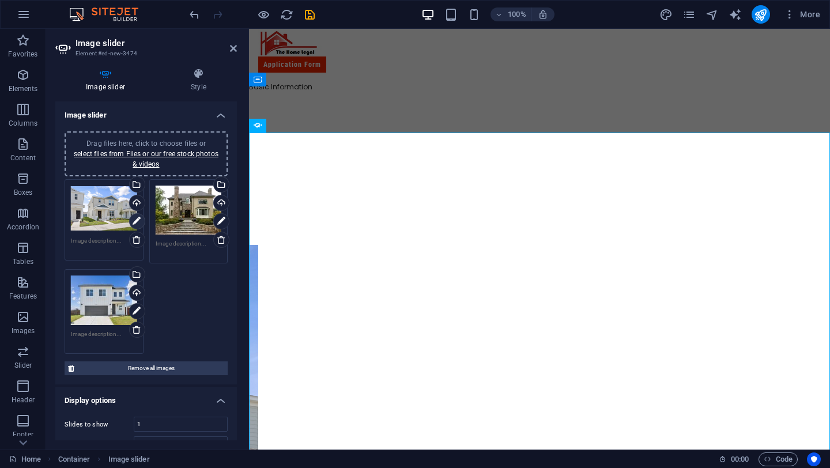
click at [136, 217] on icon at bounding box center [137, 222] width 8 height 14
click at [137, 220] on icon at bounding box center [137, 222] width 8 height 14
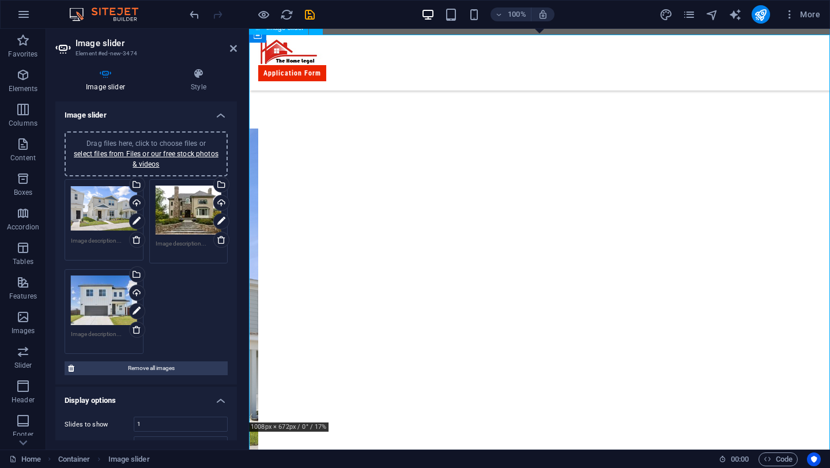
scroll to position [108, 0]
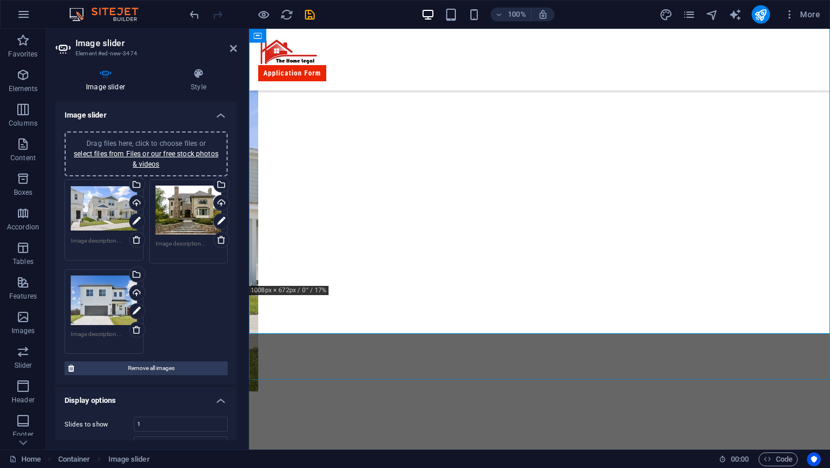
scroll to position [246, 0]
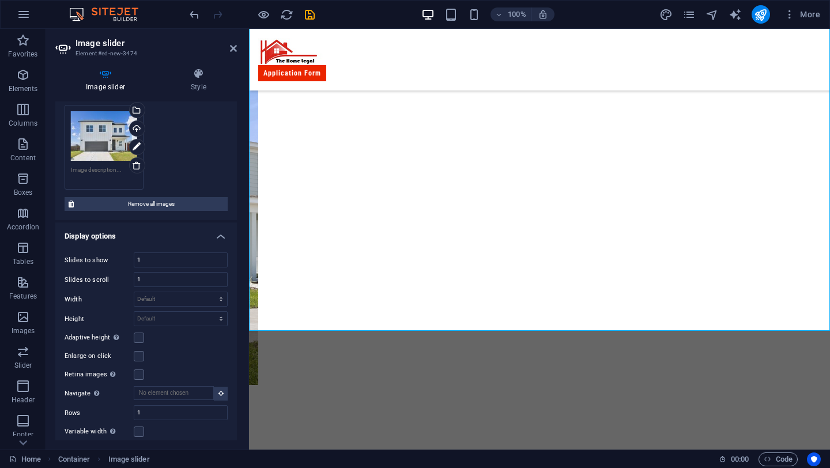
scroll to position [164, 0]
click at [156, 312] on div "Default px rem em vw vh" at bounding box center [181, 319] width 94 height 15
click at [156, 314] on select "Default px rem em vw vh" at bounding box center [180, 320] width 93 height 14
select select "px"
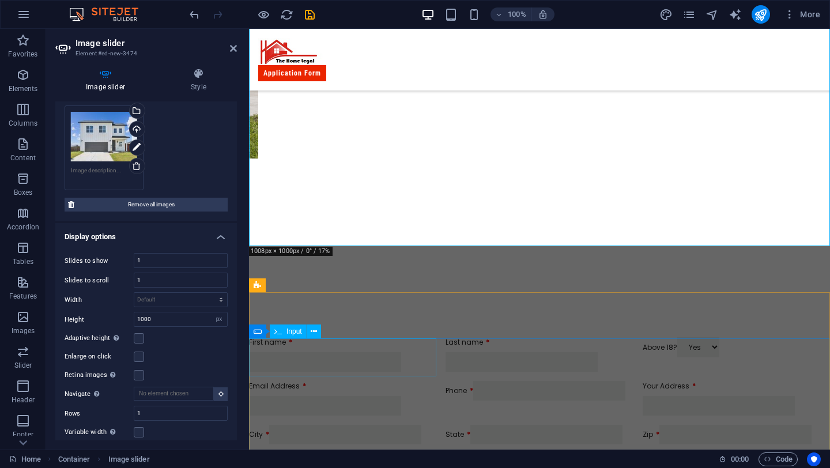
scroll to position [473, 0]
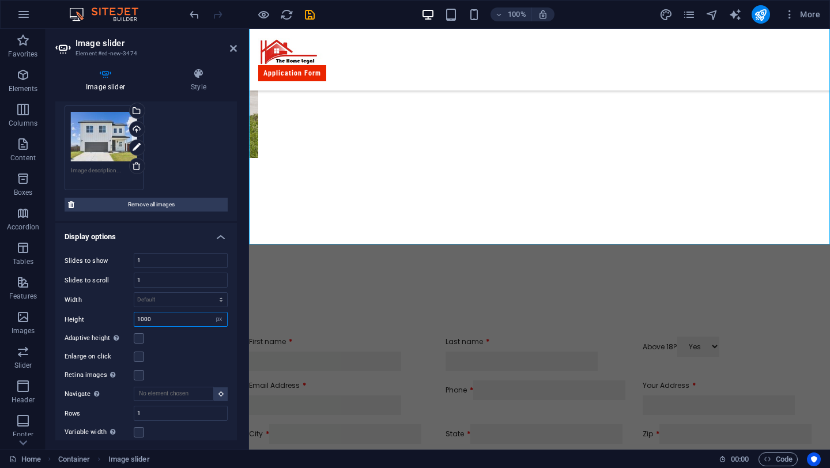
click at [151, 321] on input "1000" at bounding box center [180, 320] width 93 height 14
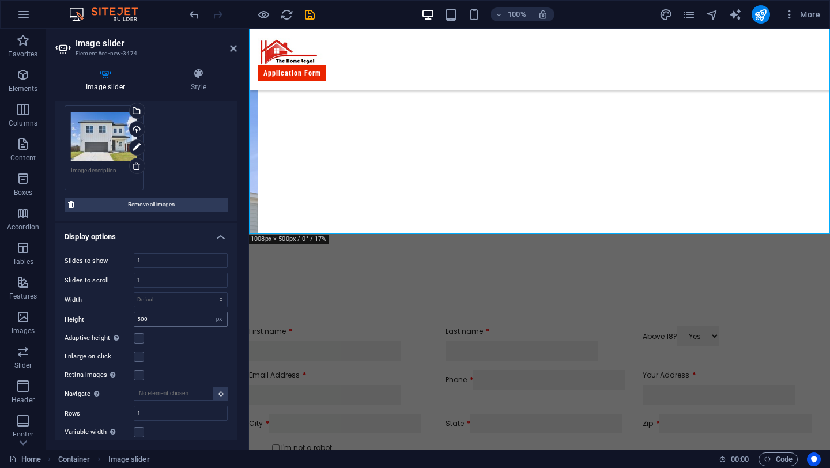
scroll to position [46, 0]
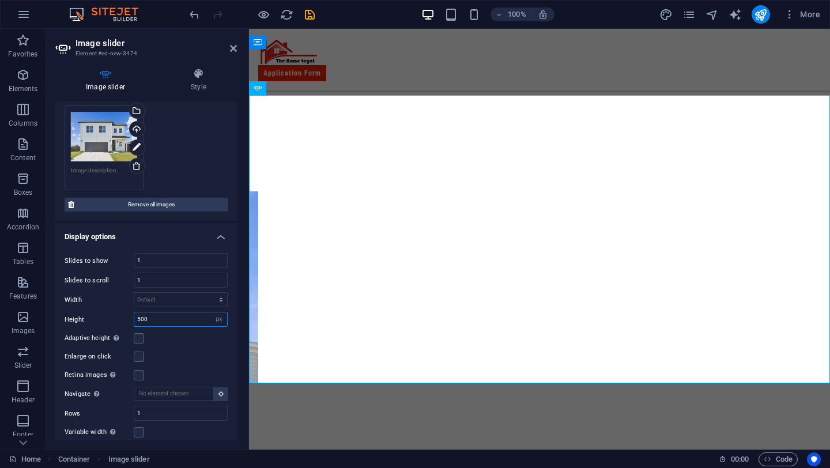
click at [140, 316] on input "500" at bounding box center [180, 320] width 93 height 14
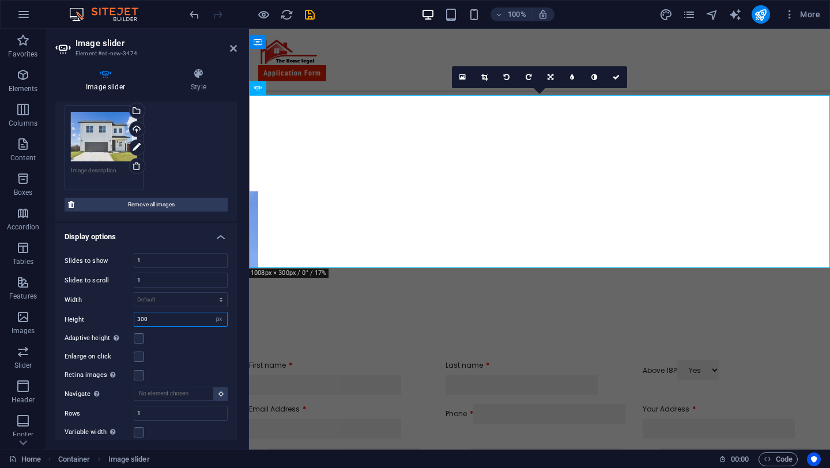
click at [144, 319] on input "300" at bounding box center [180, 320] width 93 height 14
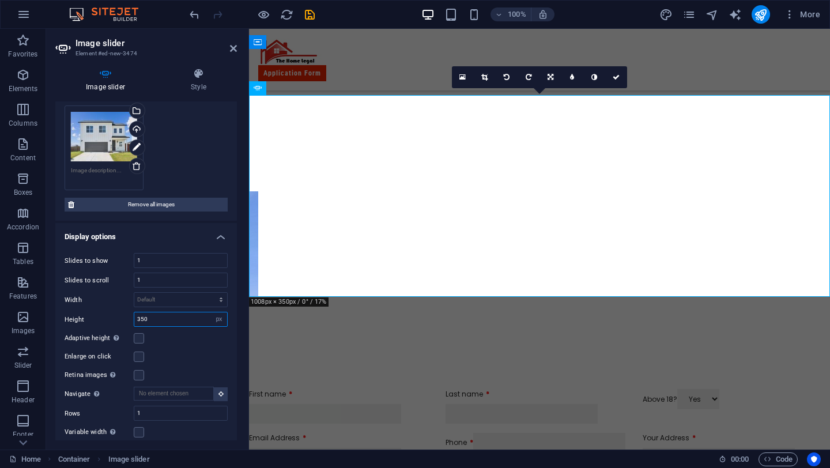
click at [144, 318] on input "350" at bounding box center [180, 320] width 93 height 14
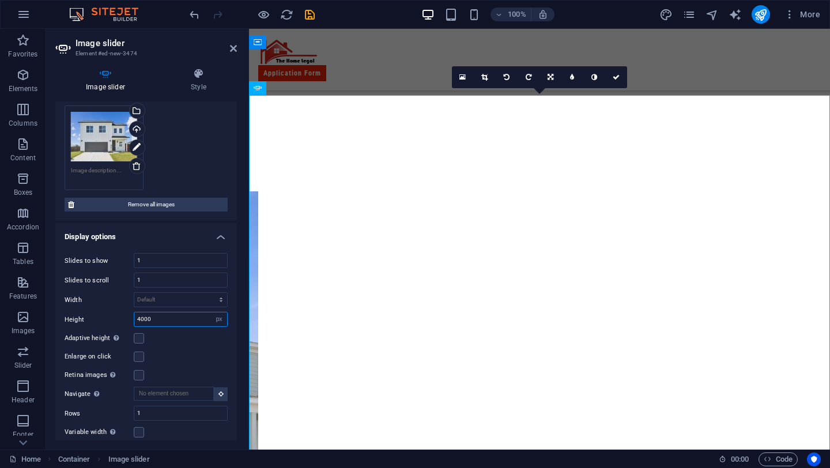
click at [144, 318] on input "4000" at bounding box center [180, 320] width 93 height 14
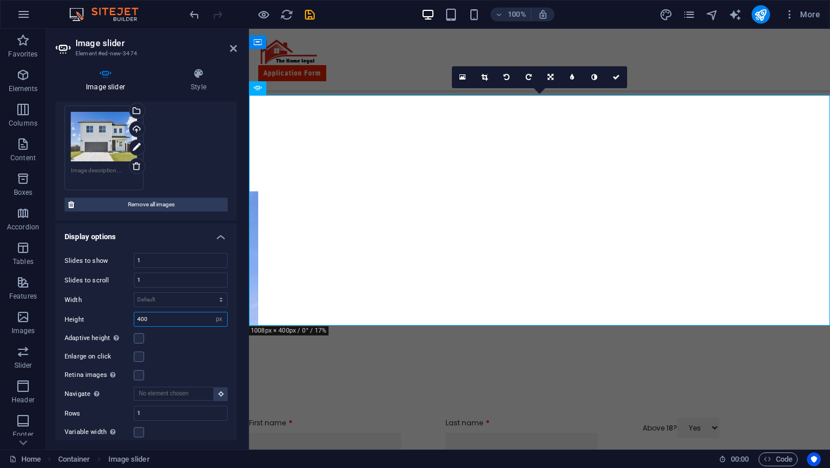
click at [177, 313] on input "400" at bounding box center [180, 320] width 93 height 14
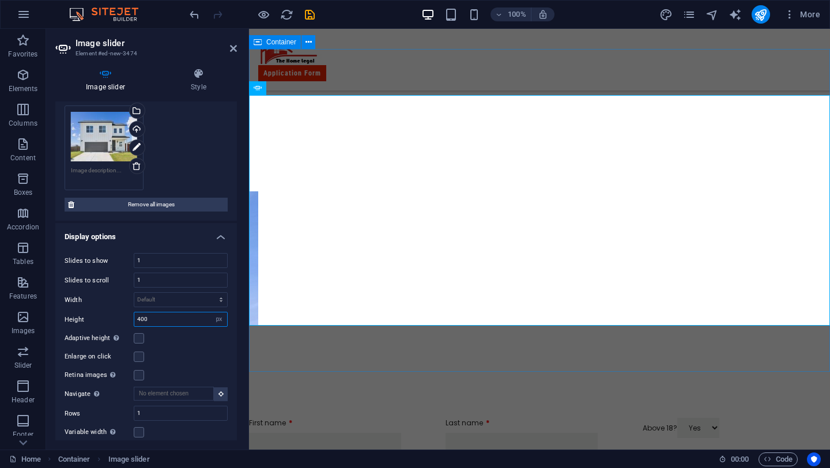
type input "400"
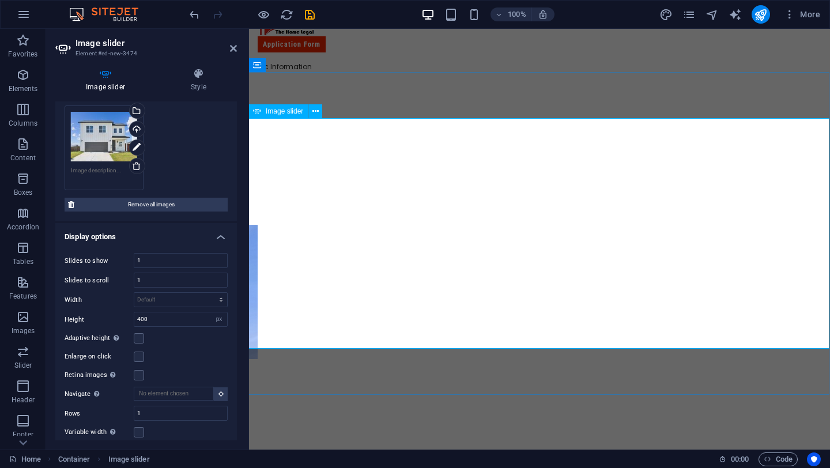
scroll to position [0, 1]
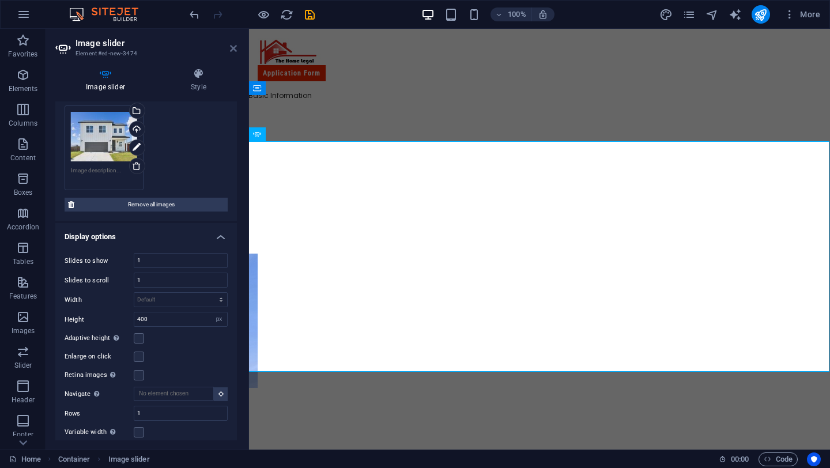
click at [234, 47] on icon at bounding box center [233, 48] width 7 height 9
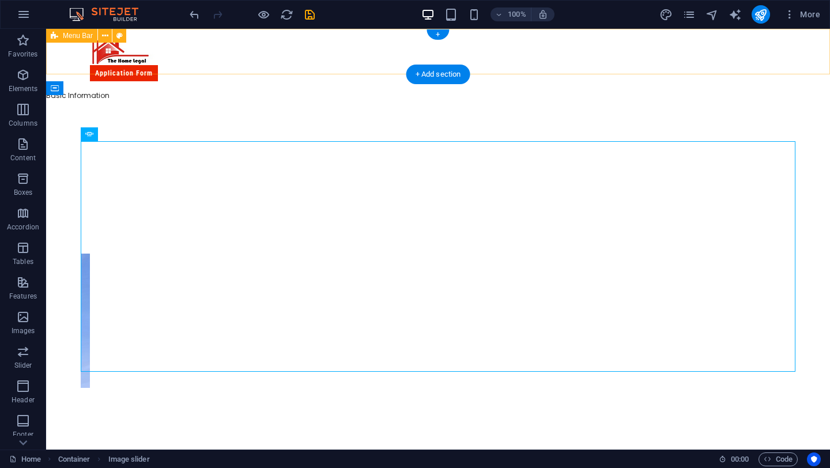
scroll to position [0, 0]
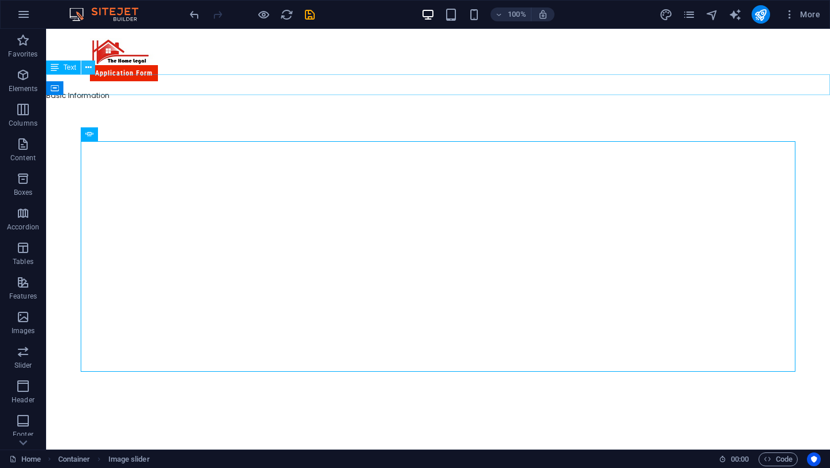
click at [89, 68] on icon at bounding box center [88, 68] width 6 height 12
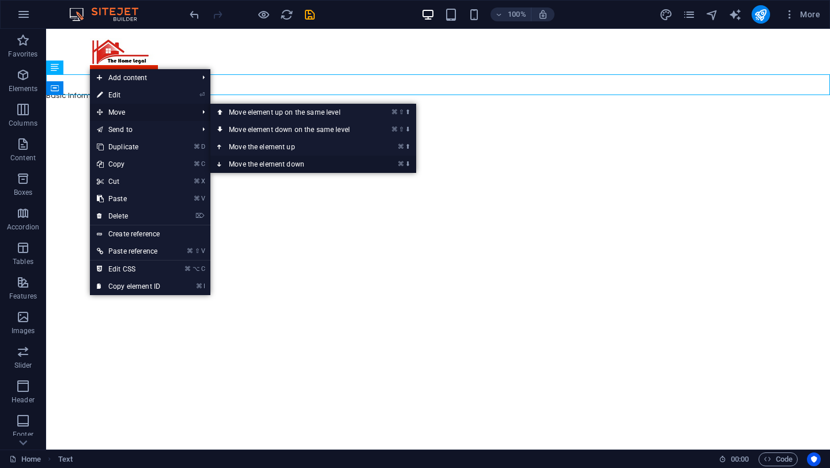
click at [258, 166] on link "⌘ ⬇ Move the element down" at bounding box center [291, 164] width 163 height 17
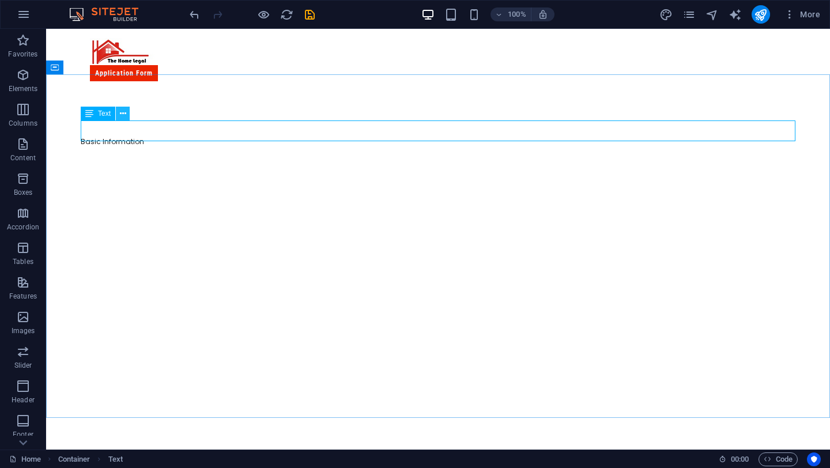
click at [126, 115] on button at bounding box center [123, 114] width 14 height 14
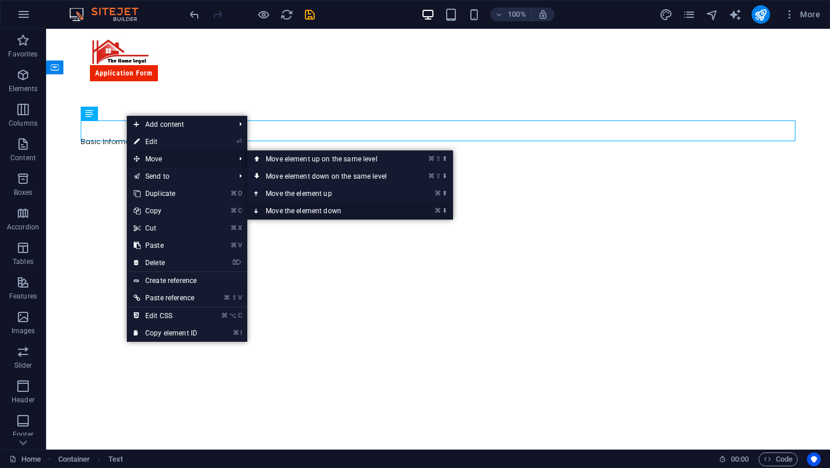
click at [288, 213] on link "⌘ ⬇ Move the element down" at bounding box center [328, 210] width 163 height 17
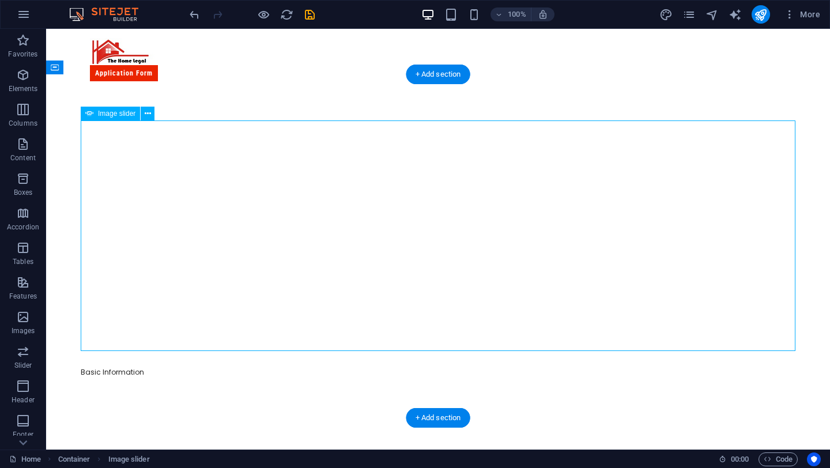
select select "px"
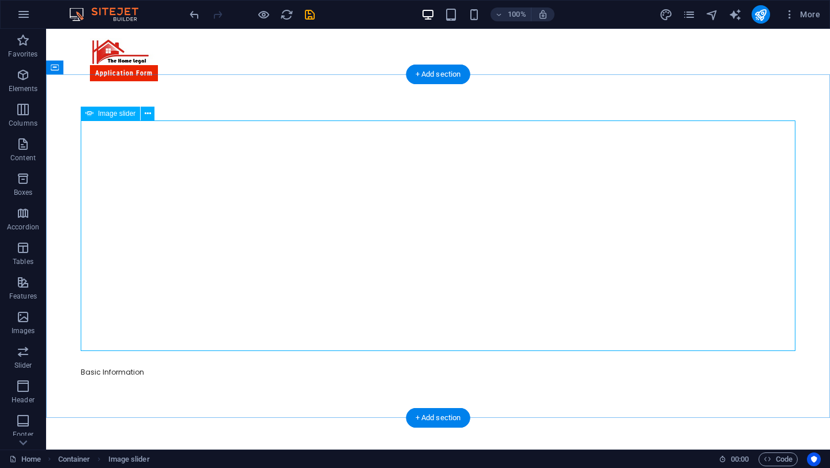
select select "ms"
select select "s"
select select "progressive"
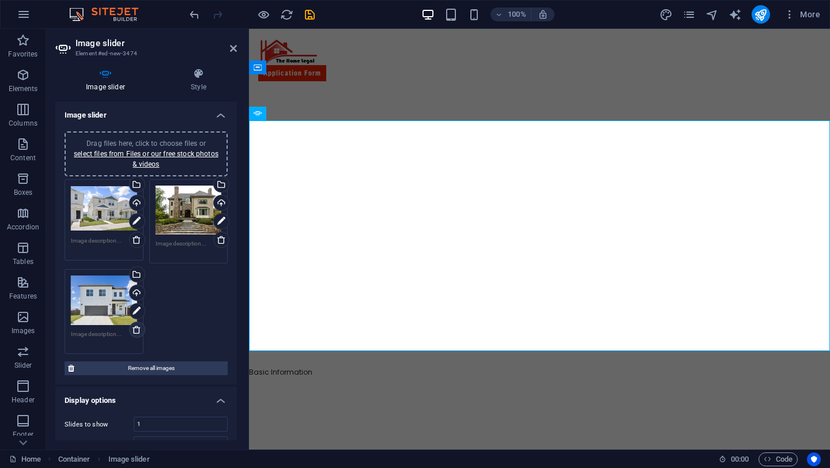
click at [134, 326] on icon at bounding box center [136, 329] width 9 height 9
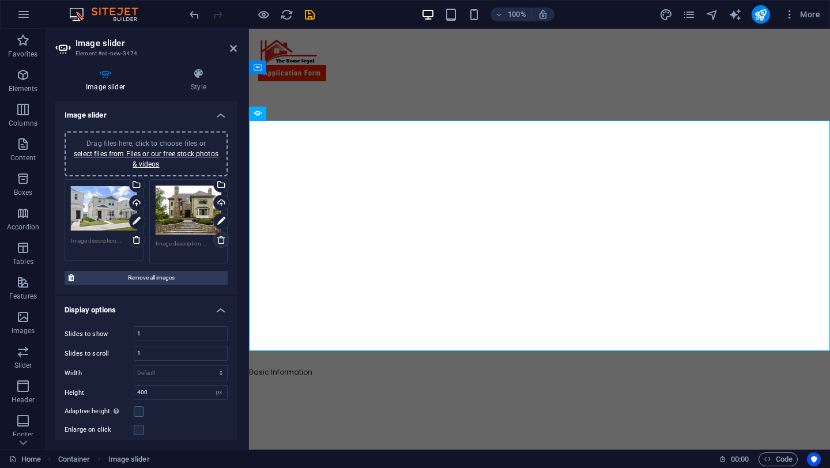
click at [217, 236] on icon at bounding box center [221, 239] width 9 height 9
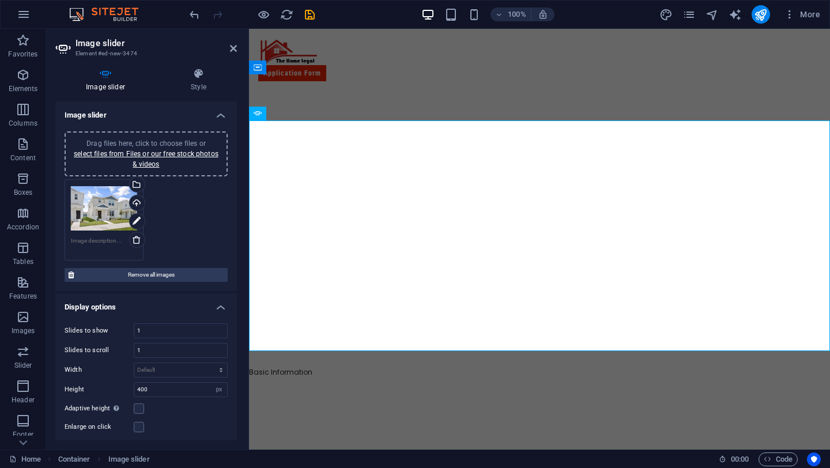
click at [163, 146] on span "Drag files here, click to choose files or select files from Files or our free s…" at bounding box center [146, 154] width 145 height 29
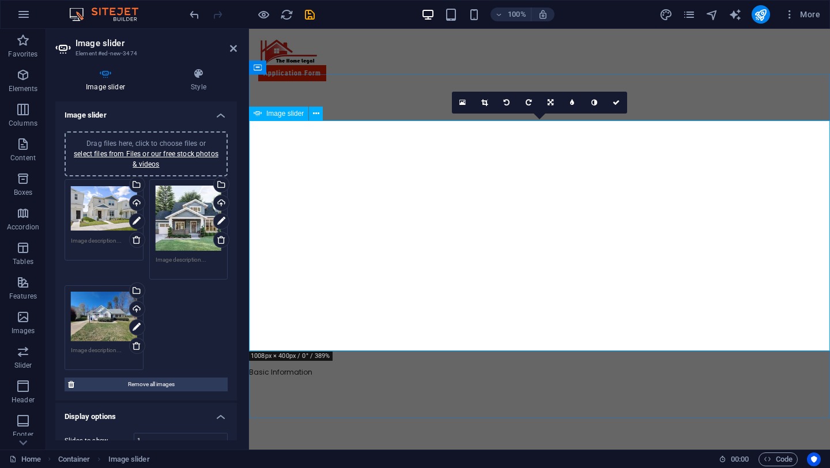
click at [249, 144] on button "button" at bounding box center [249, 144] width 0 height 0
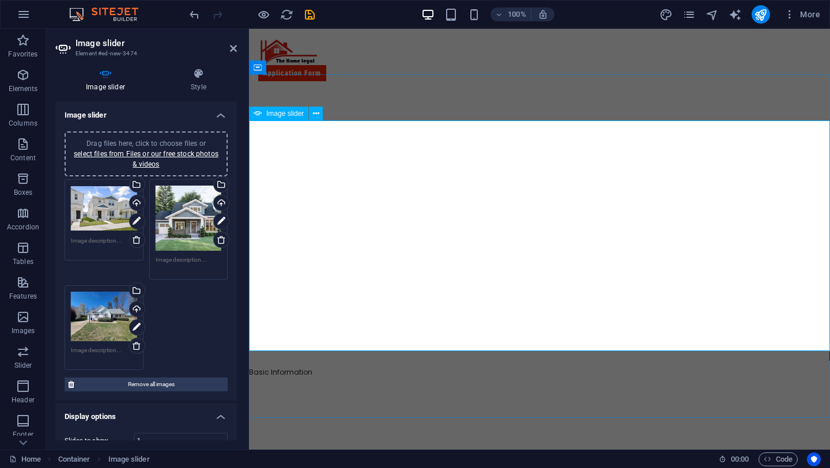
click at [249, 144] on button "button" at bounding box center [249, 144] width 0 height 0
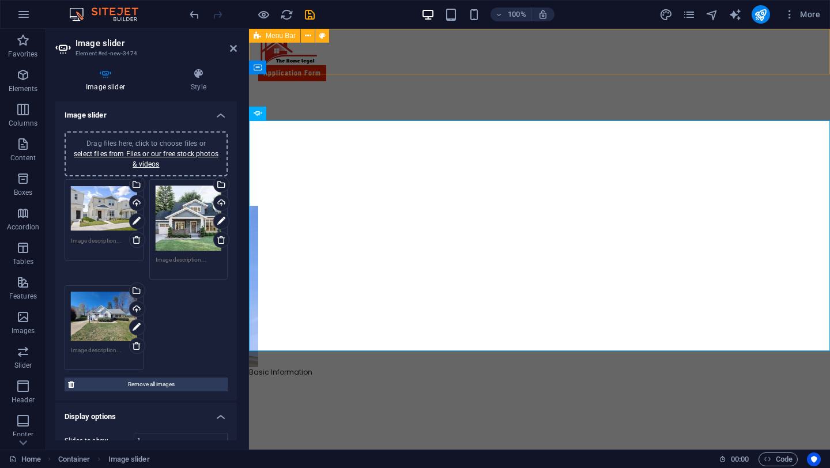
click at [709, 68] on div "Application Form" at bounding box center [539, 60] width 581 height 62
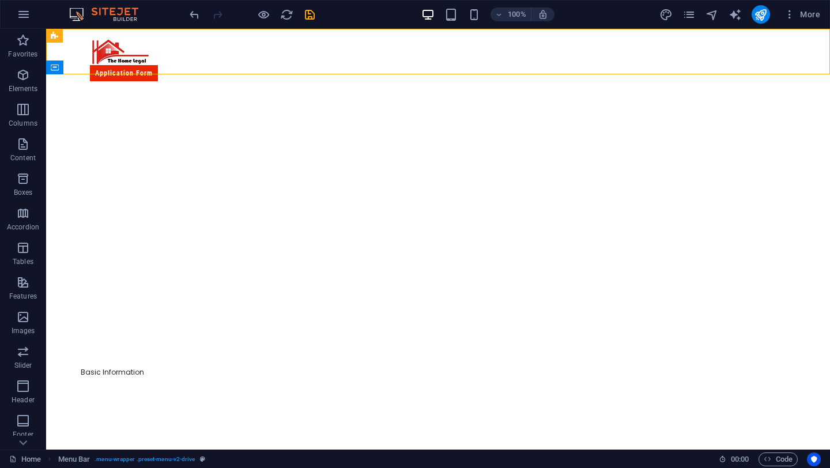
click at [488, 6] on div "100%" at bounding box center [488, 14] width 133 height 18
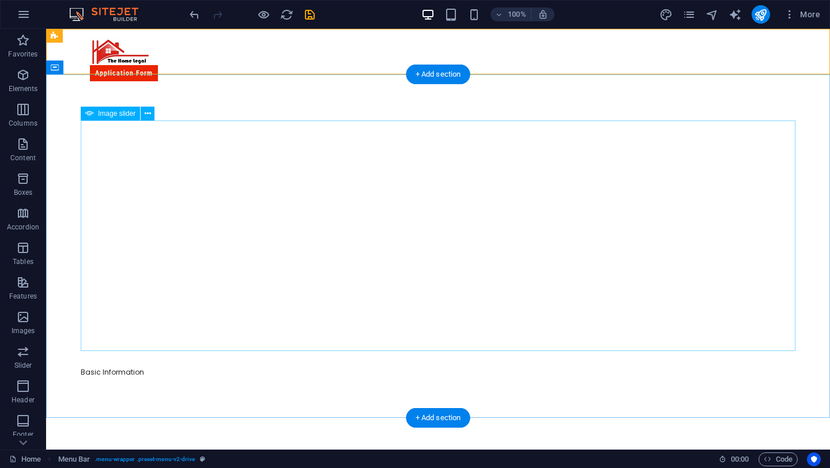
select select "px"
select select "ms"
select select "s"
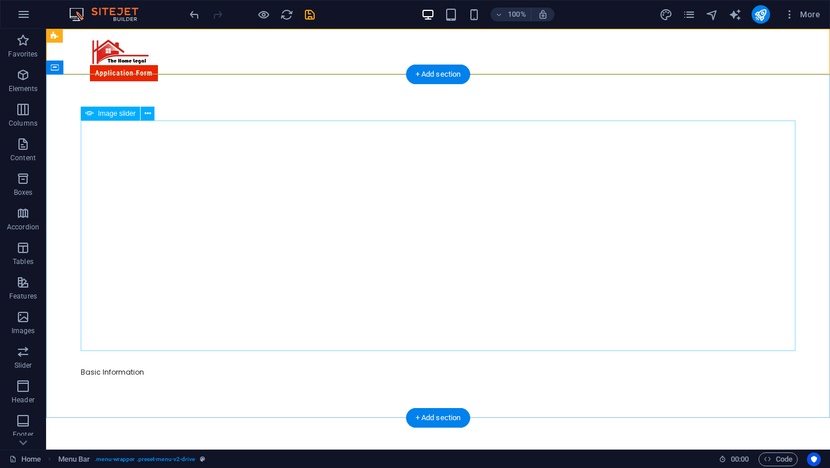
select select "progressive"
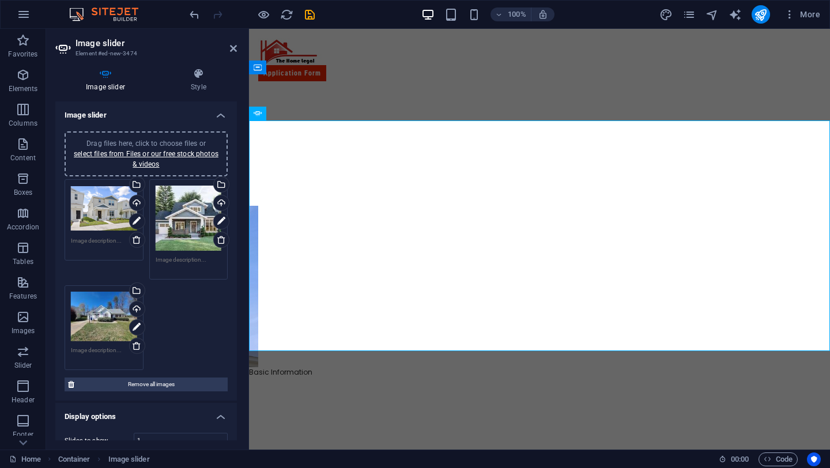
click at [484, 22] on div "100%" at bounding box center [488, 14] width 133 height 18
click at [708, 22] on div "More" at bounding box center [743, 14] width 166 height 18
click at [219, 239] on icon at bounding box center [221, 239] width 9 height 9
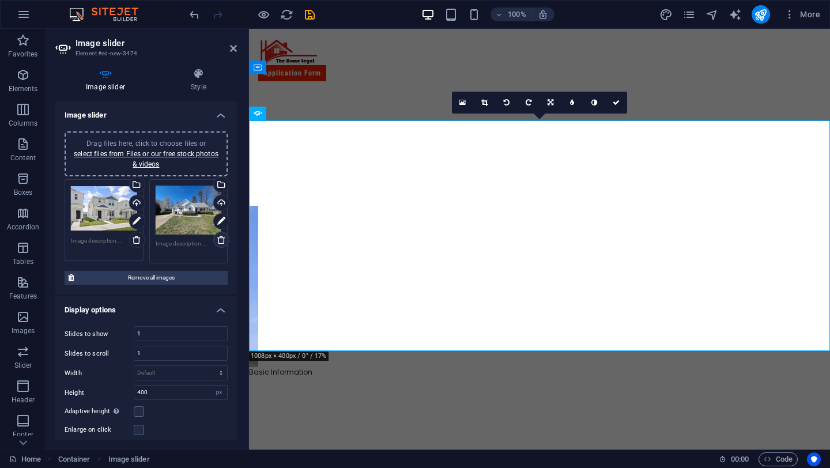
click at [220, 240] on icon at bounding box center [221, 239] width 9 height 9
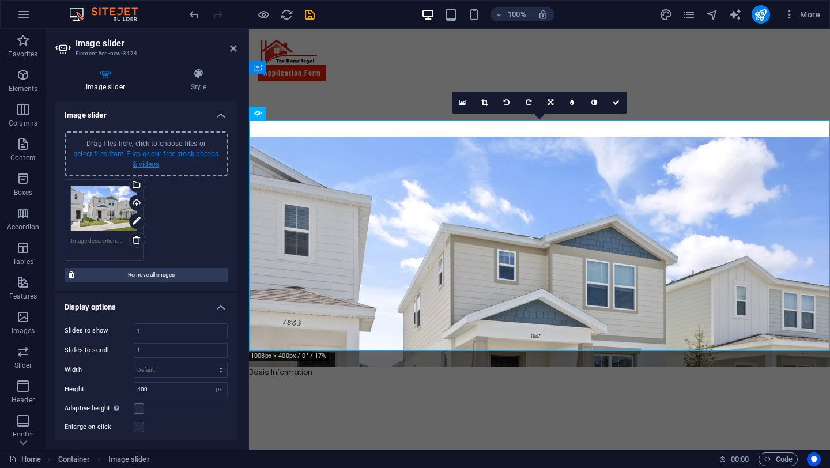
click at [159, 157] on link "select files from Files or our free stock photos & videos" at bounding box center [146, 159] width 145 height 18
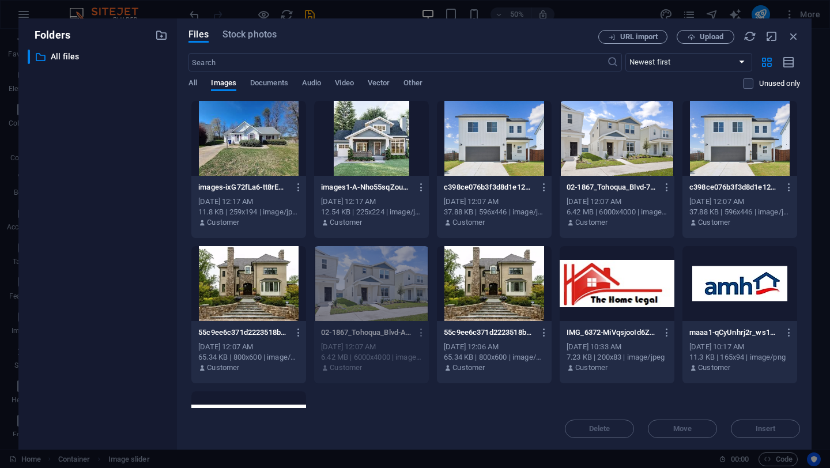
click at [510, 295] on div at bounding box center [494, 283] width 115 height 75
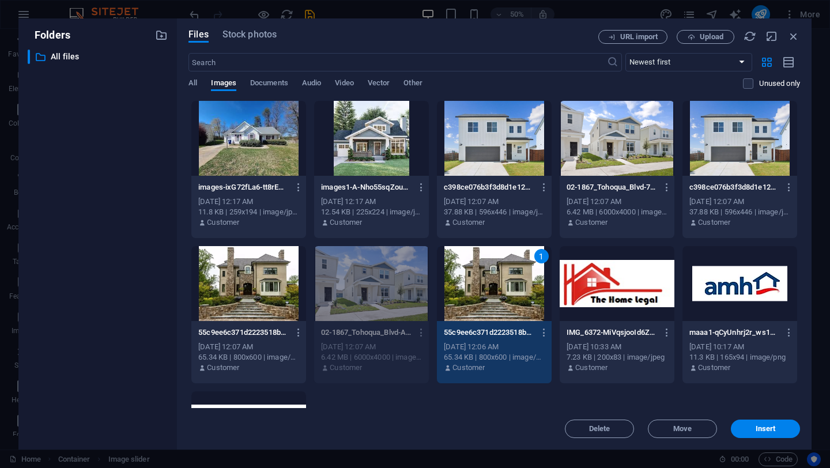
click at [277, 314] on div at bounding box center [248, 283] width 115 height 75
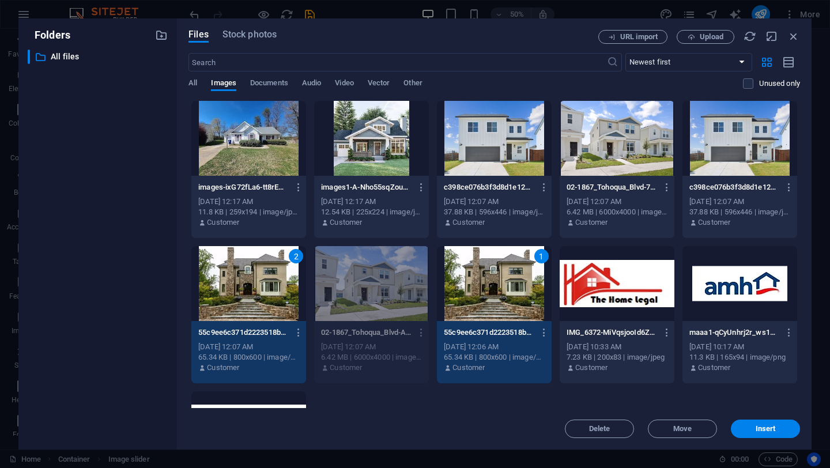
click at [263, 163] on div at bounding box center [248, 138] width 115 height 75
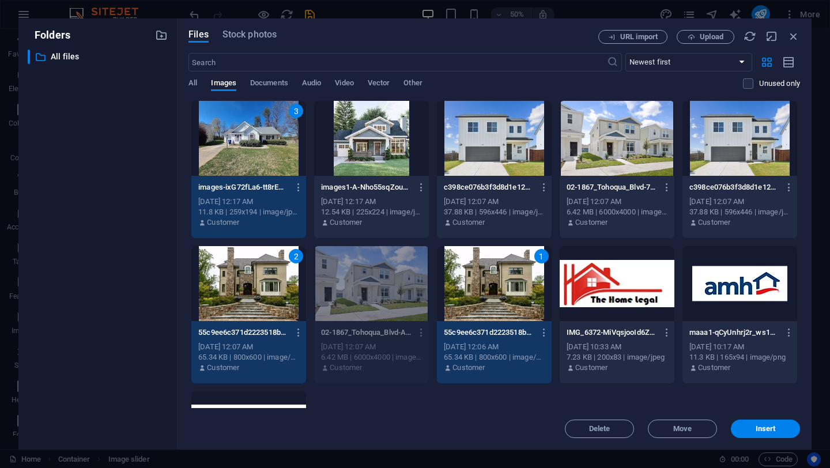
click at [360, 145] on div at bounding box center [371, 138] width 115 height 75
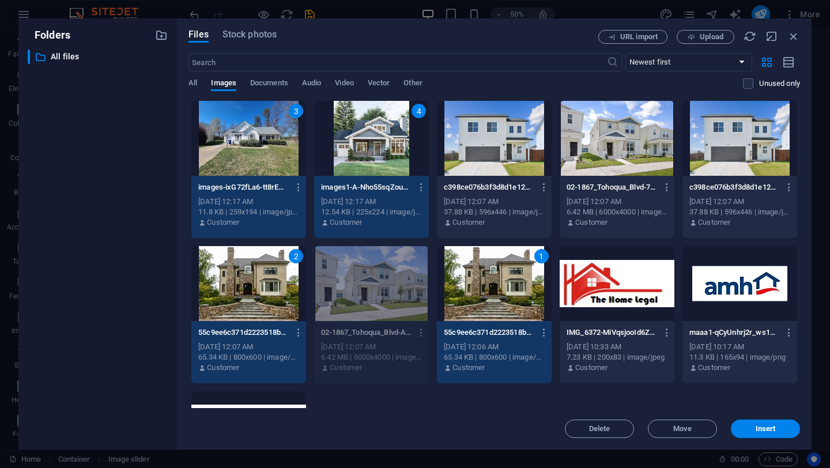
click at [516, 146] on div at bounding box center [494, 138] width 115 height 75
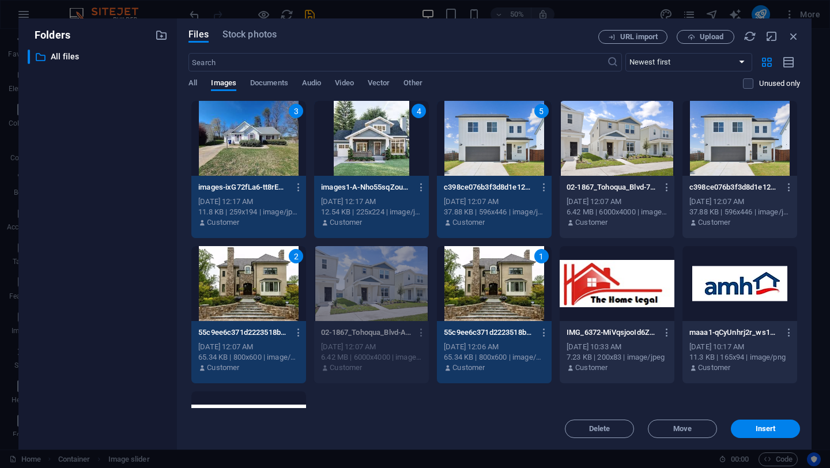
click at [759, 145] on div at bounding box center [740, 138] width 115 height 75
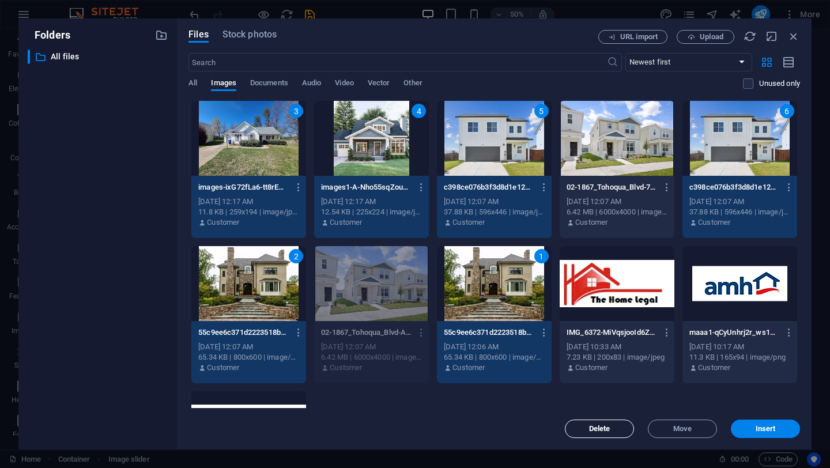
click at [611, 427] on span "Delete" at bounding box center [599, 429] width 59 height 7
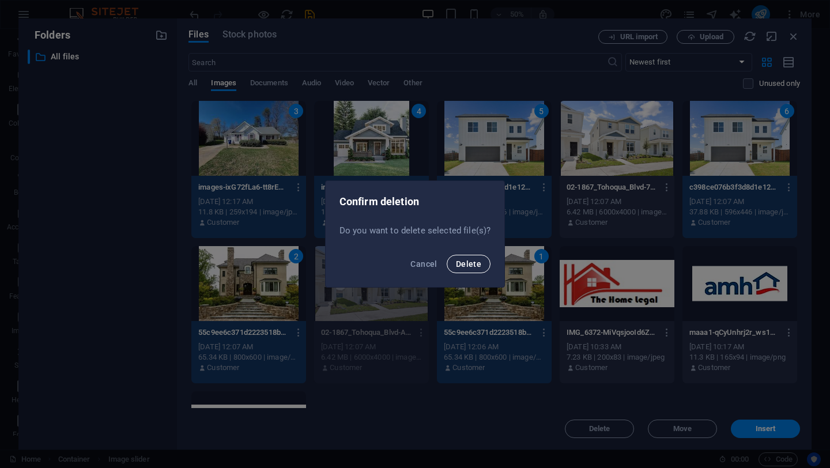
click at [475, 269] on button "Delete" at bounding box center [469, 264] width 44 height 18
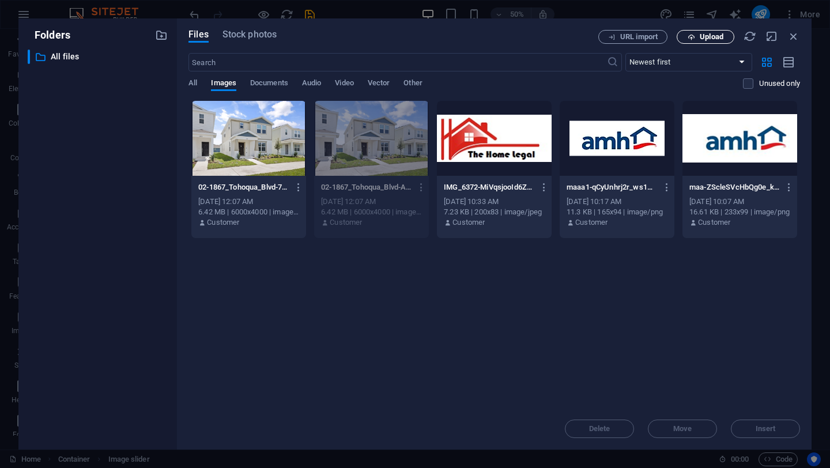
click at [716, 33] on span "Upload" at bounding box center [712, 36] width 24 height 7
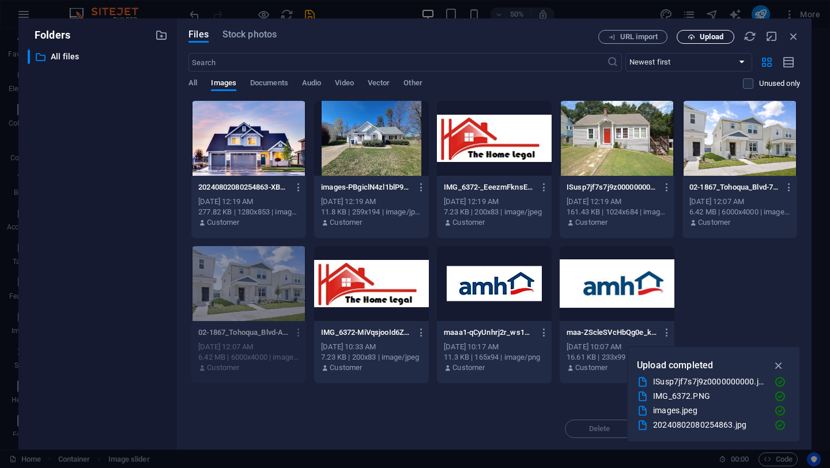
click at [722, 39] on span "Upload" at bounding box center [712, 36] width 24 height 7
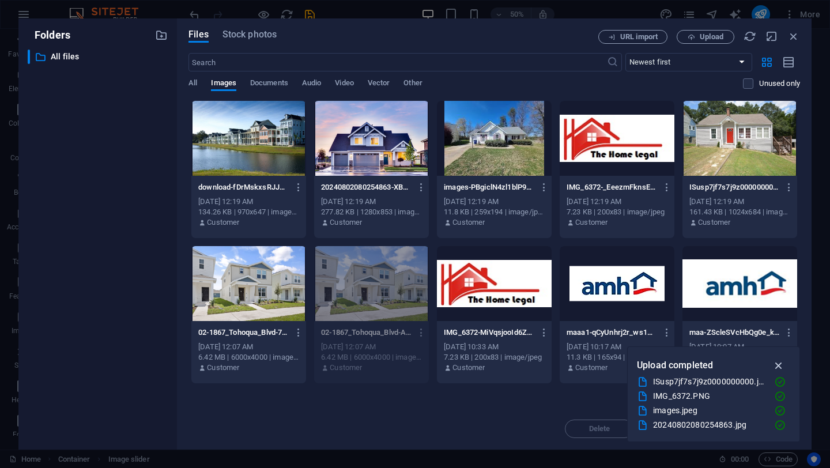
click at [783, 367] on icon "button" at bounding box center [779, 365] width 13 height 13
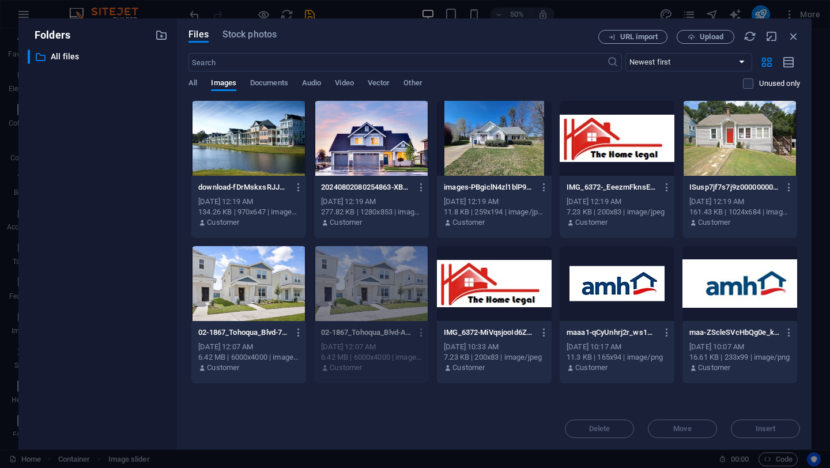
click at [376, 127] on div at bounding box center [371, 138] width 115 height 75
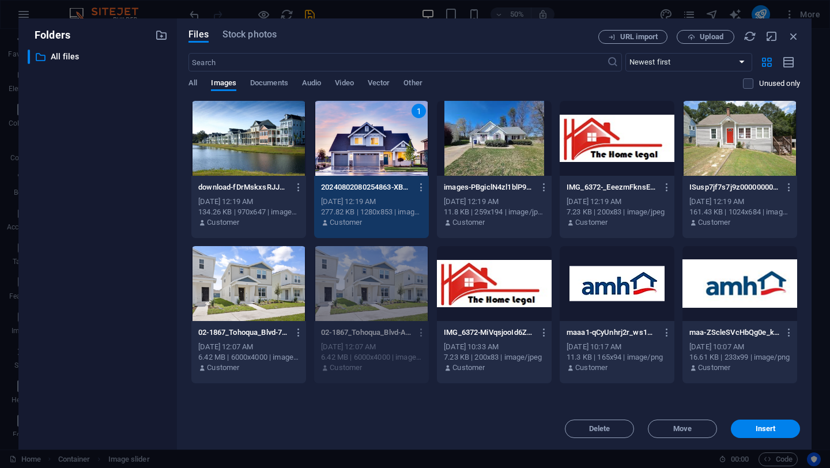
click at [265, 125] on div at bounding box center [248, 138] width 115 height 75
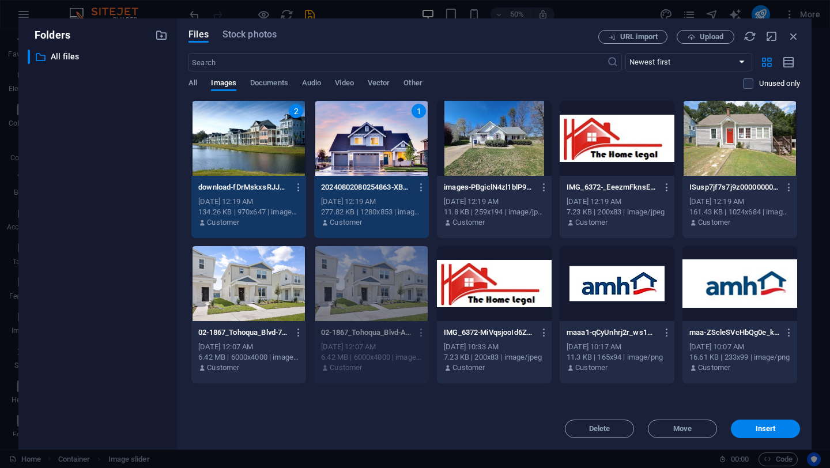
click at [721, 152] on div at bounding box center [740, 138] width 115 height 75
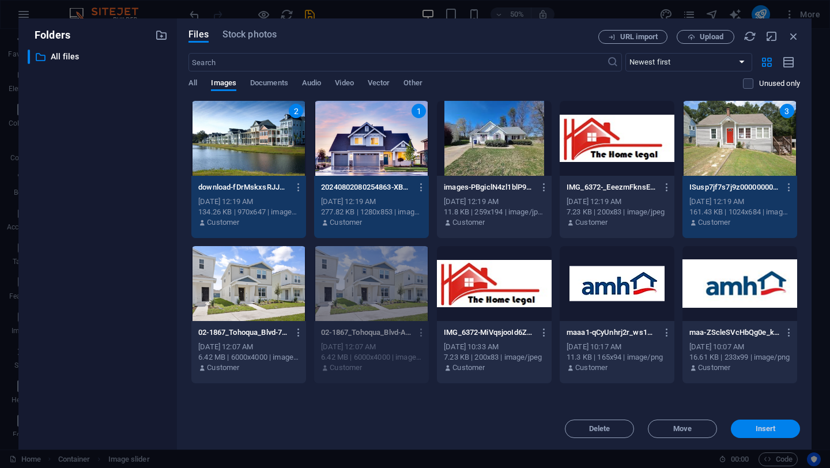
click at [771, 426] on span "Insert" at bounding box center [766, 429] width 20 height 7
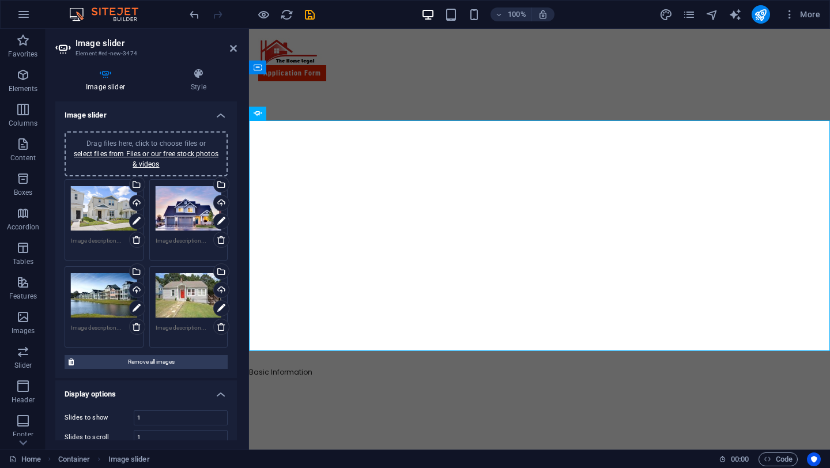
click at [238, 47] on aside "Image slider Element #ed-new-3474 Image slider Style Image slider Drag files he…" at bounding box center [147, 239] width 203 height 421
click at [235, 49] on icon at bounding box center [233, 48] width 7 height 9
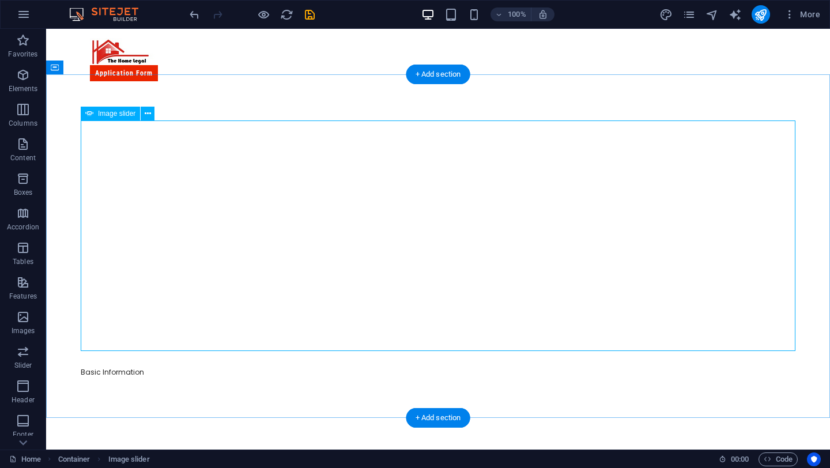
select select "px"
select select "ms"
select select "s"
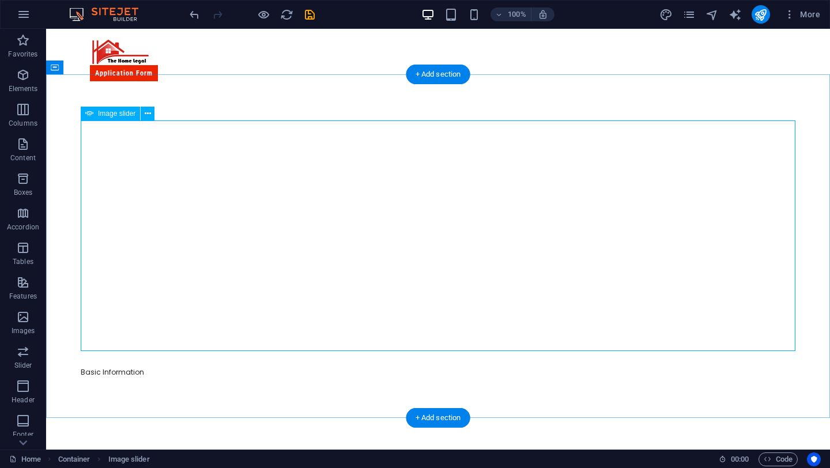
select select "progressive"
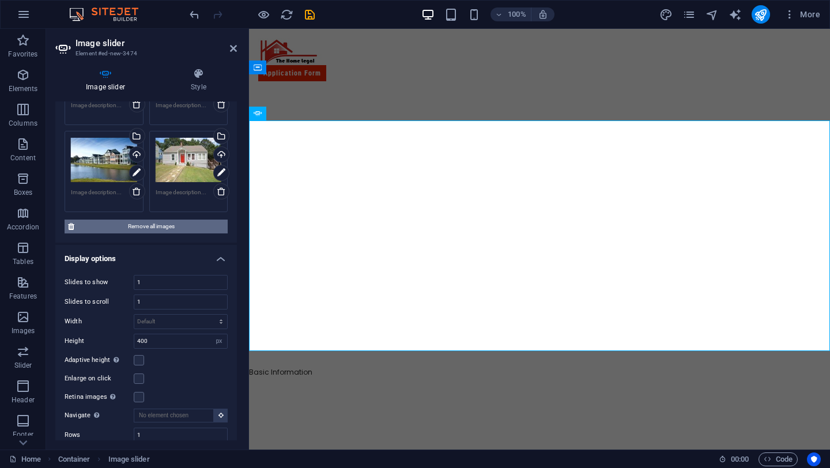
scroll to position [140, 0]
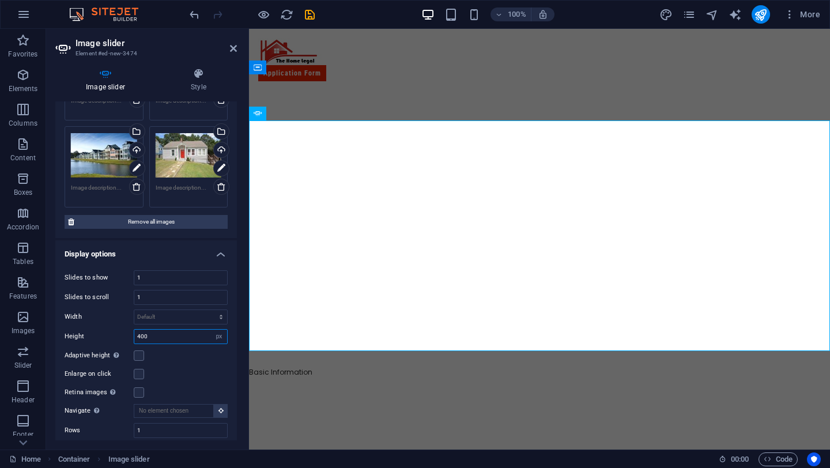
click at [141, 338] on input "400" at bounding box center [180, 337] width 93 height 14
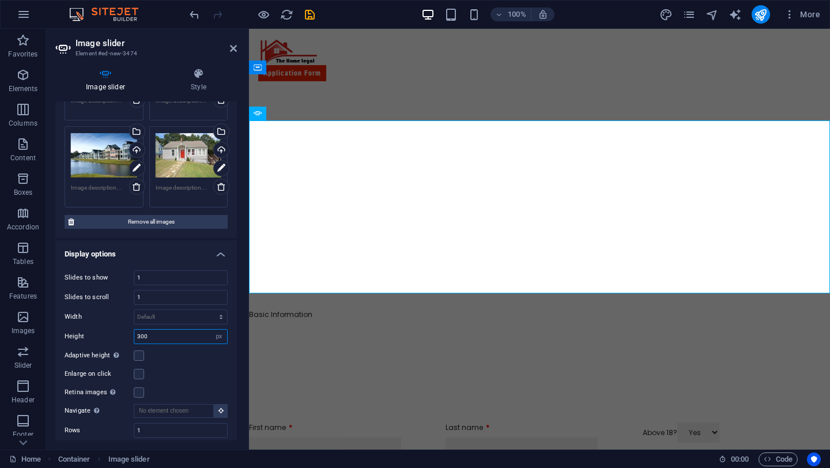
click at [140, 337] on input "300" at bounding box center [180, 337] width 93 height 14
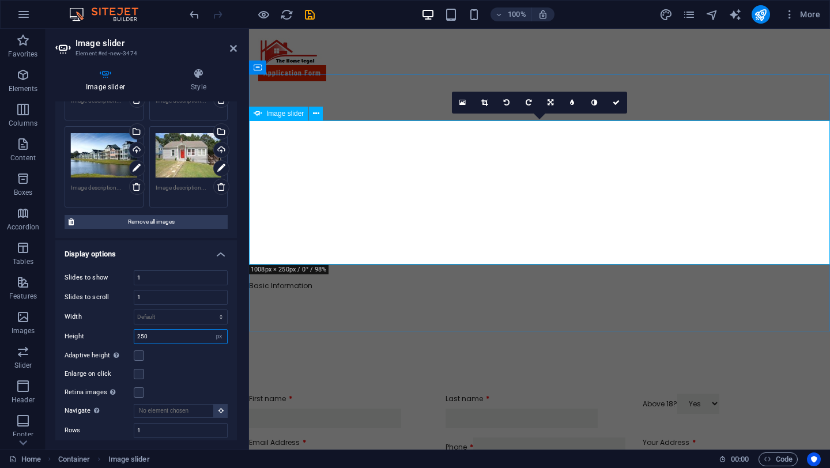
type input "250"
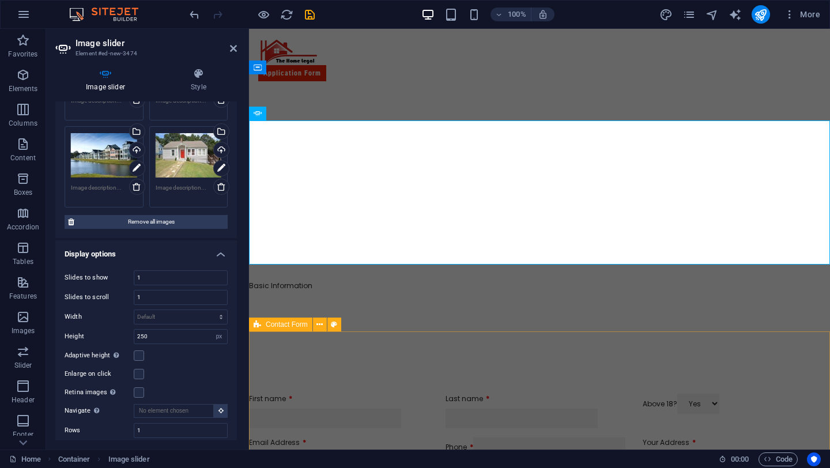
click at [689, 348] on div "First name Last name Above 18? Yes No Email Address Phone Your Address City Sta…" at bounding box center [539, 473] width 581 height 251
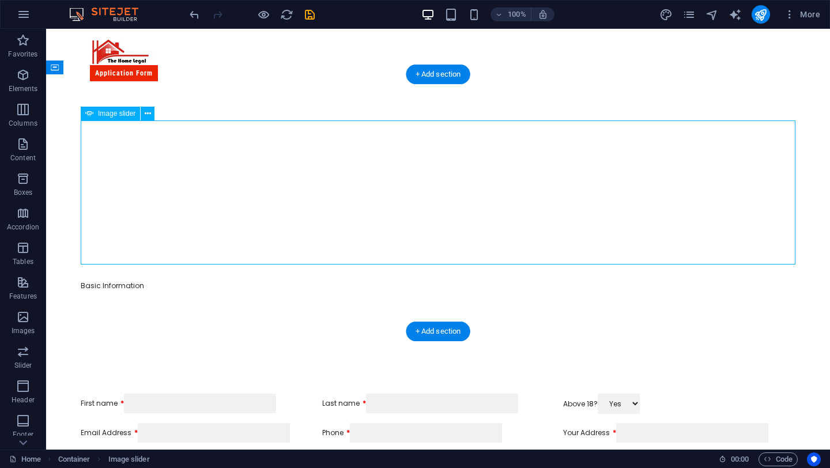
select select "px"
select select "ms"
select select "s"
select select "progressive"
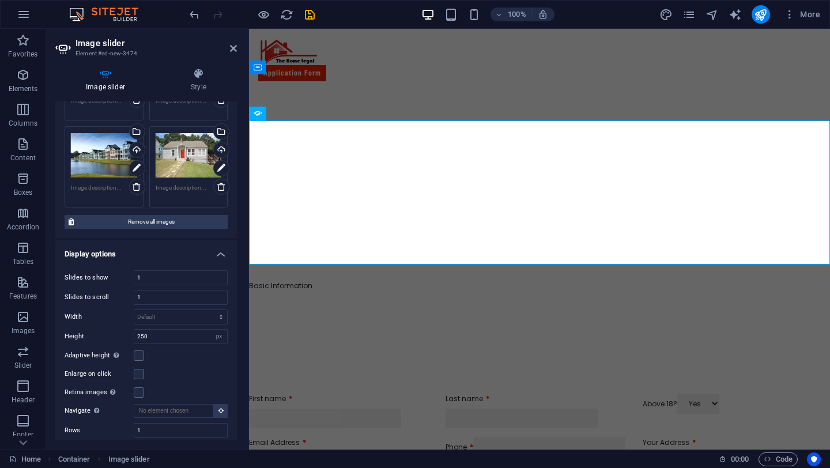
scroll to position [139, 0]
click at [188, 320] on select "Default px % rem em vw vh" at bounding box center [180, 318] width 93 height 14
select select "px"
type input "1000"
click at [415, 394] on div "First name" at bounding box center [342, 411] width 187 height 35
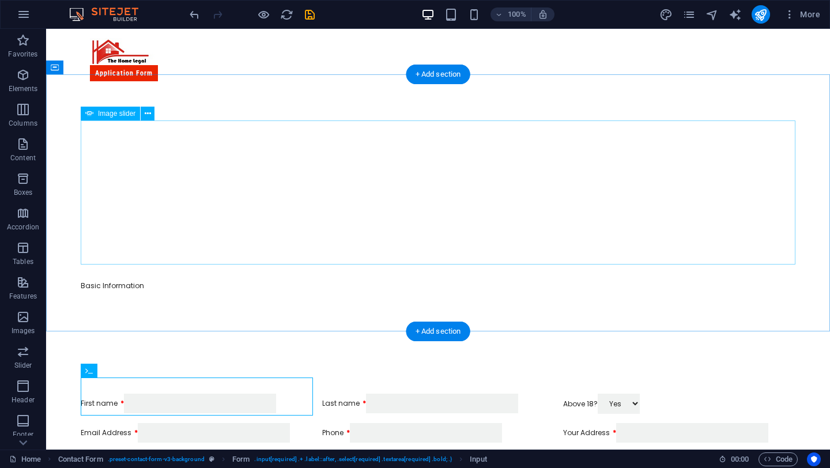
select select "px"
select select "ms"
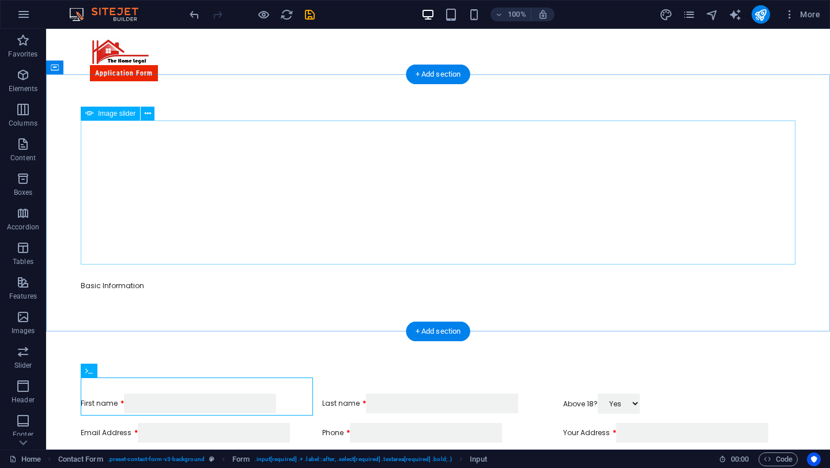
select select "s"
select select "progressive"
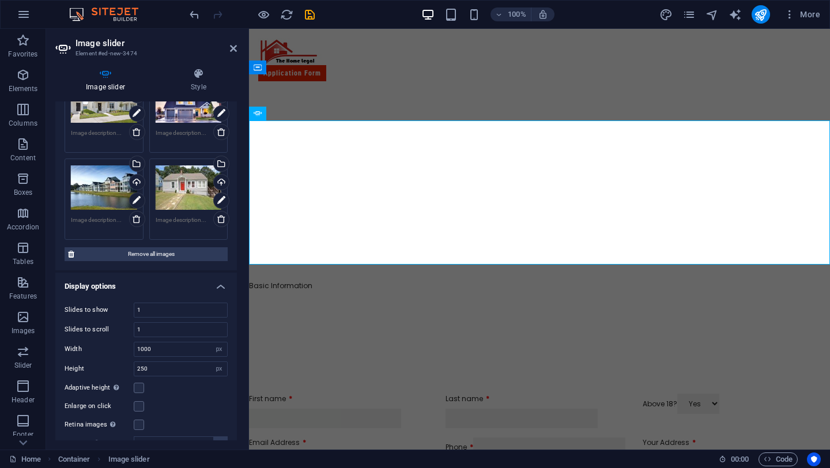
scroll to position [119, 0]
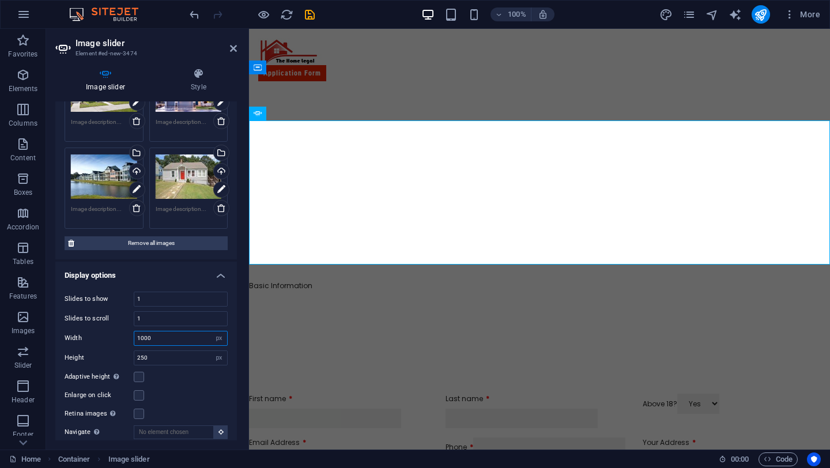
click at [141, 343] on input "1000" at bounding box center [180, 339] width 93 height 14
type input "2000"
click at [305, 328] on div "Basic Information" at bounding box center [539, 219] width 581 height 257
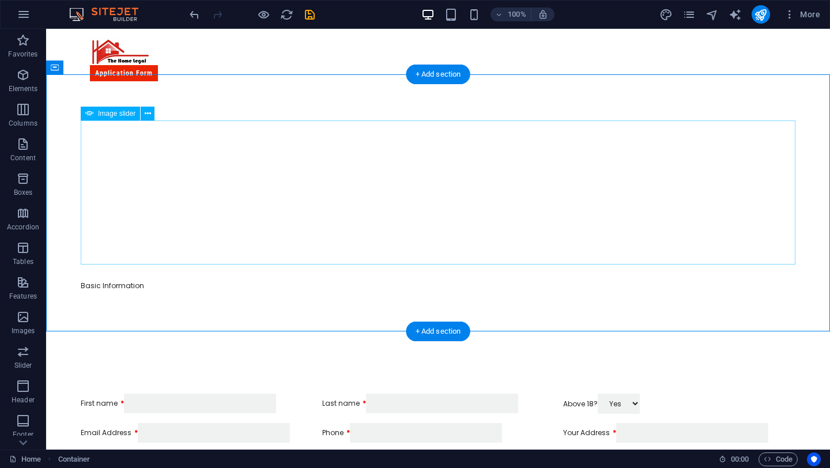
select select "px"
select select "ms"
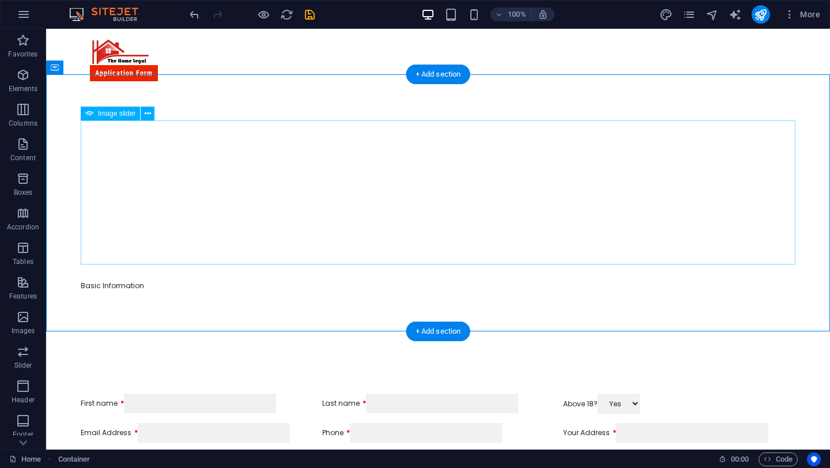
select select "s"
select select "progressive"
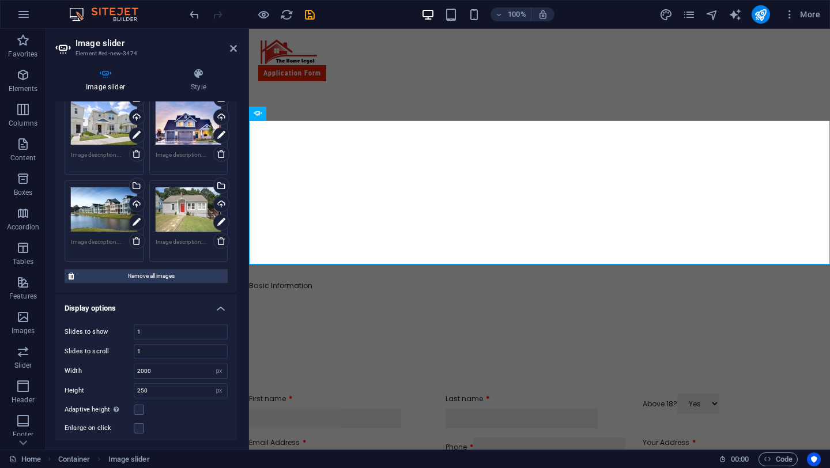
scroll to position [92, 0]
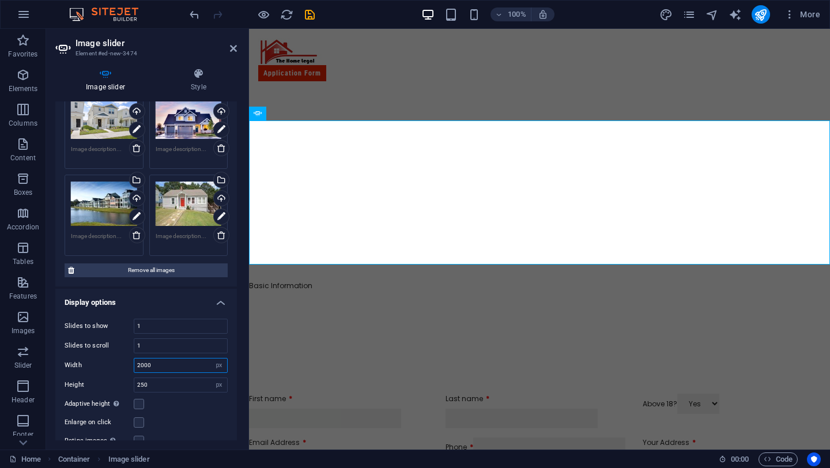
click at [140, 369] on input "2000" at bounding box center [180, 366] width 93 height 14
type input "3000"
click at [319, 332] on div "Contact Form" at bounding box center [299, 325] width 100 height 14
click at [322, 296] on div "Basic Information" at bounding box center [539, 219] width 581 height 257
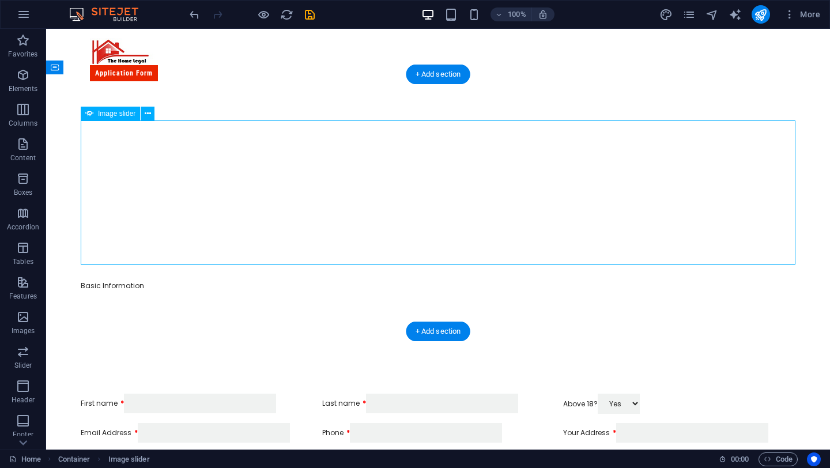
select select "px"
select select "ms"
select select "s"
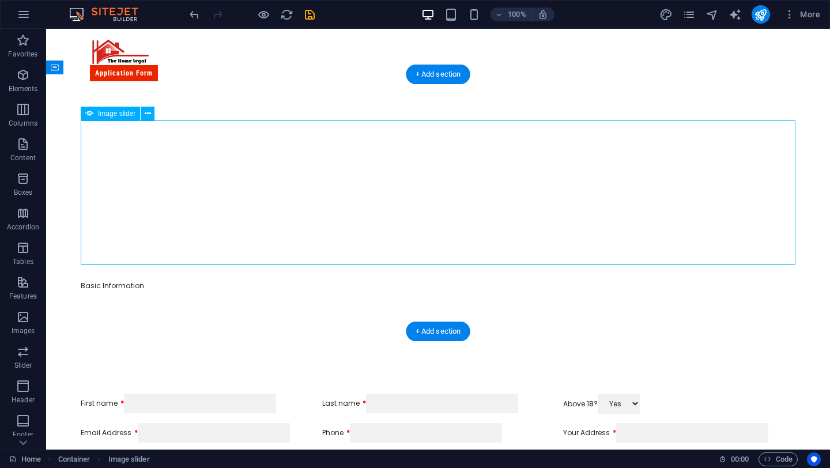
select select "progressive"
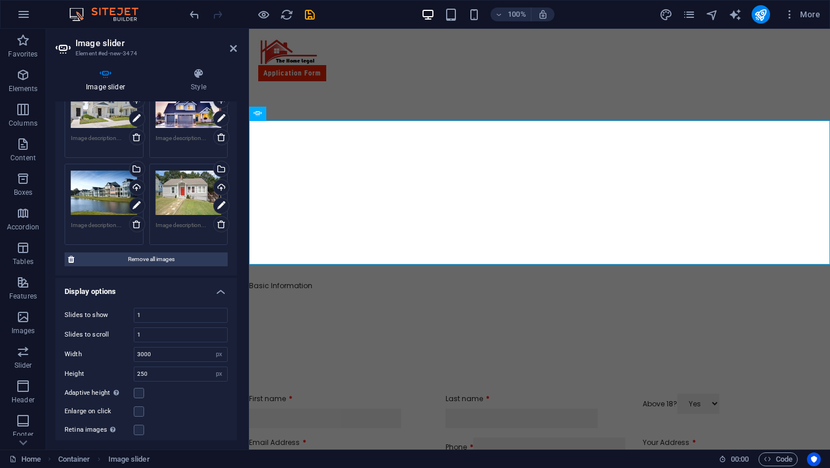
scroll to position [111, 0]
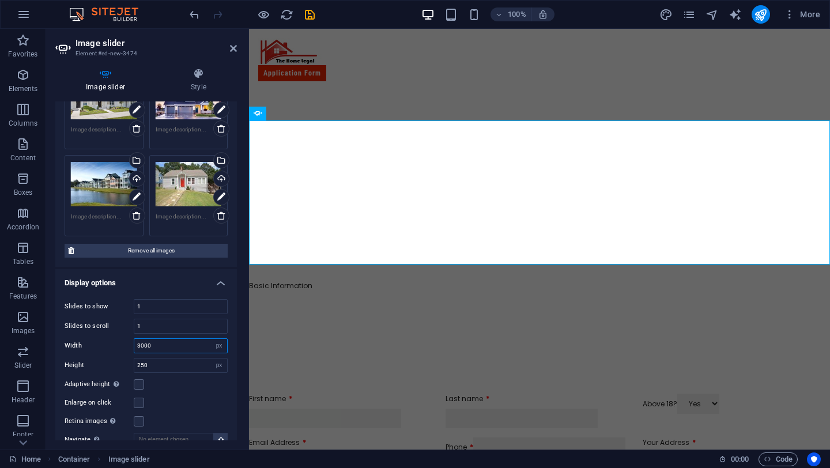
click at [179, 348] on input "3000" at bounding box center [180, 346] width 93 height 14
click at [207, 351] on input "3000" at bounding box center [180, 346] width 93 height 14
click at [213, 347] on select "Default px % rem em vw vh" at bounding box center [219, 346] width 16 height 14
select select "default"
select select "DISABLED_OPTION_VALUE"
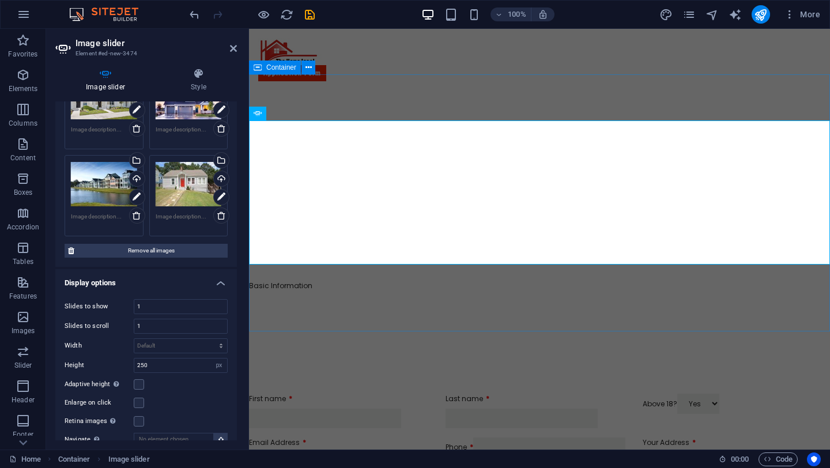
click at [325, 317] on div "Basic Information" at bounding box center [539, 219] width 581 height 257
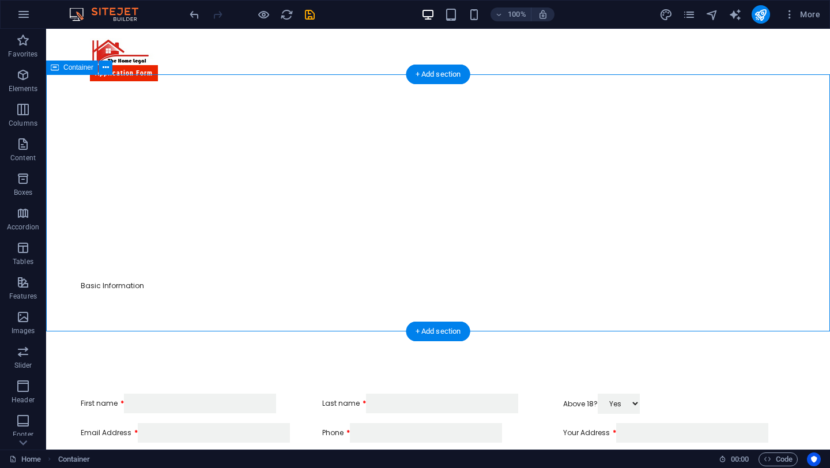
click at [474, 287] on div "Basic Information" at bounding box center [438, 219] width 784 height 257
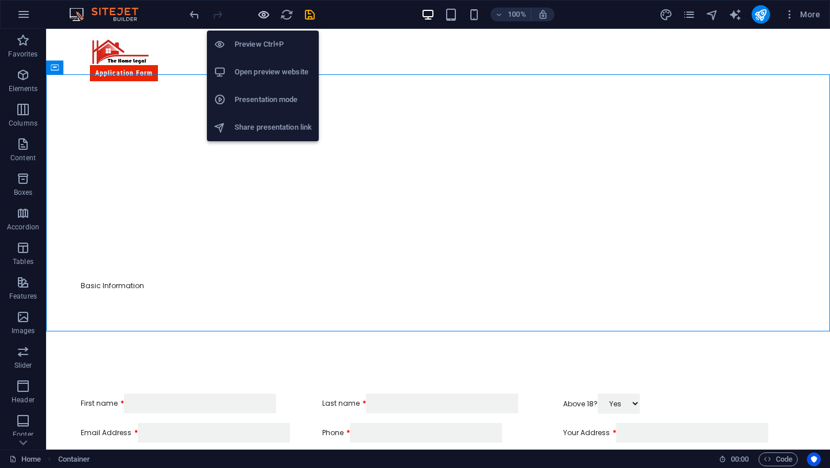
click at [262, 20] on icon "button" at bounding box center [263, 14] width 13 height 13
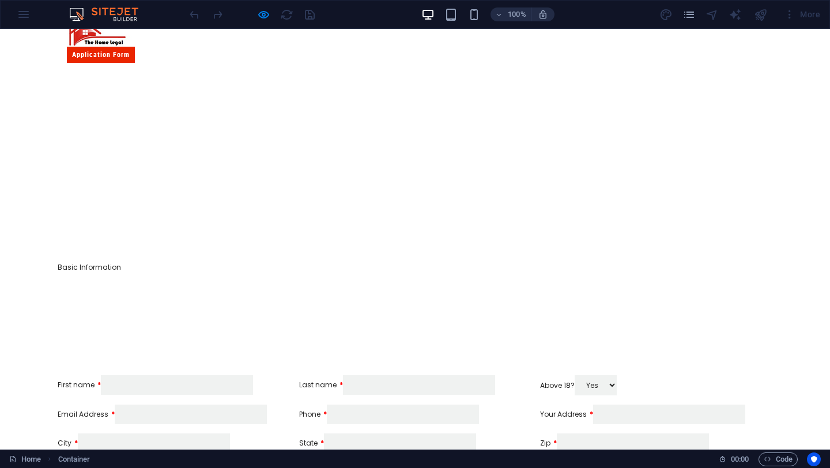
scroll to position [0, 0]
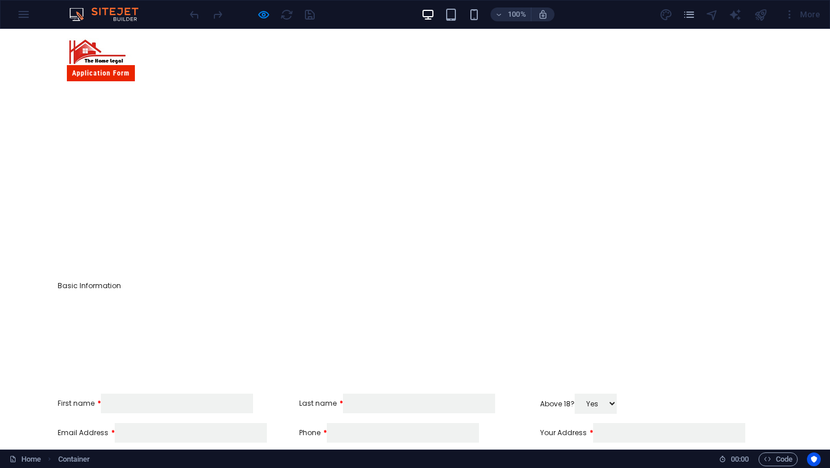
click at [272, 18] on div at bounding box center [251, 14] width 129 height 18
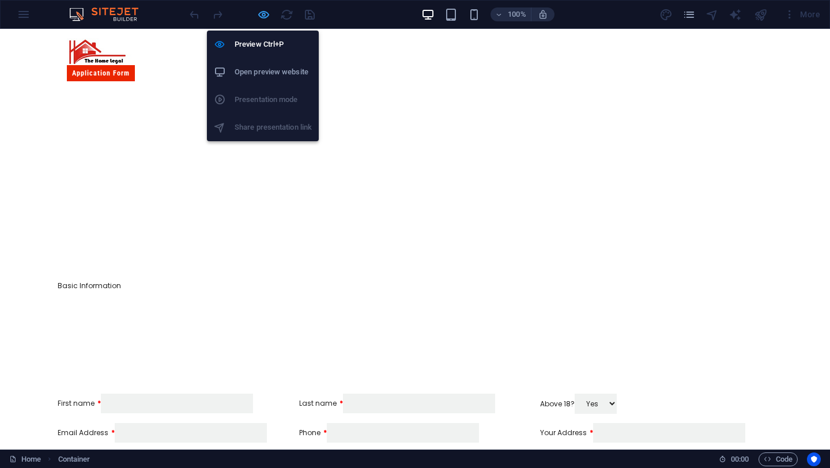
click at [270, 17] on span "button" at bounding box center [264, 14] width 14 height 13
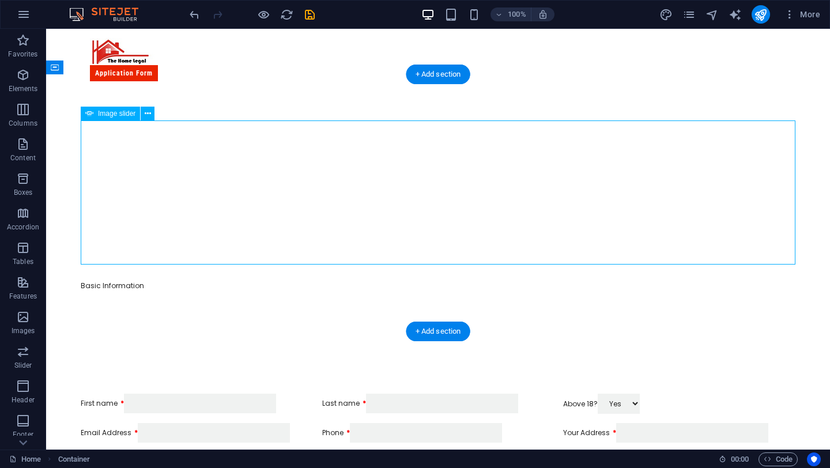
select select "px"
select select "ms"
select select "s"
select select "progressive"
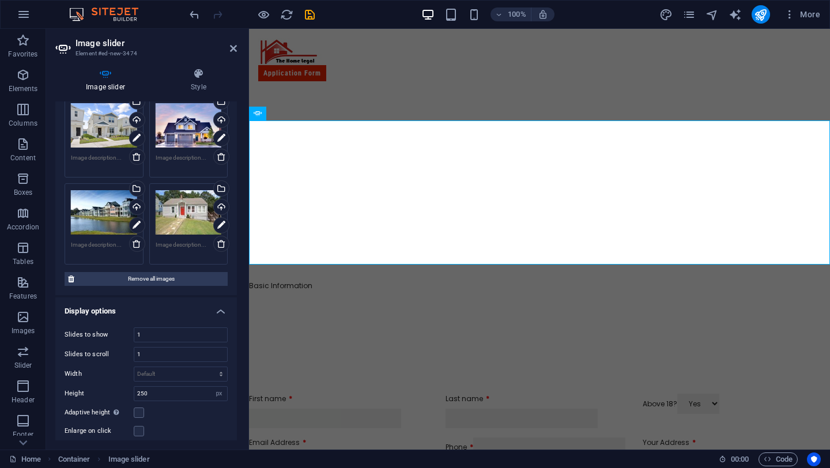
scroll to position [127, 0]
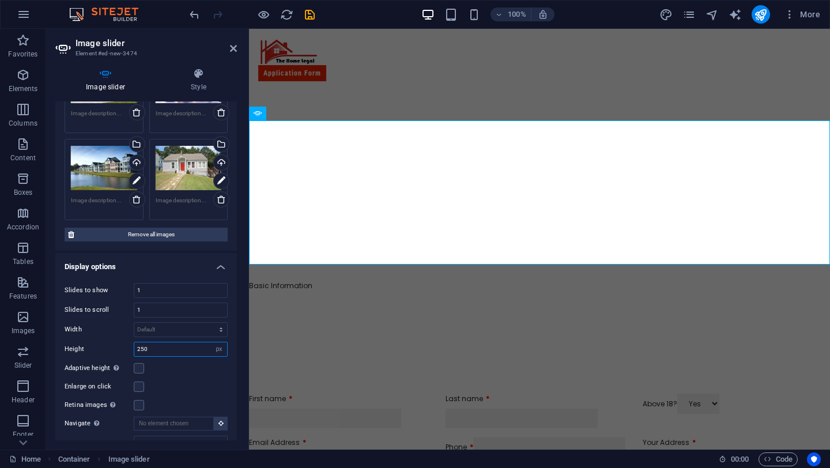
click at [144, 349] on input "250" at bounding box center [180, 350] width 93 height 14
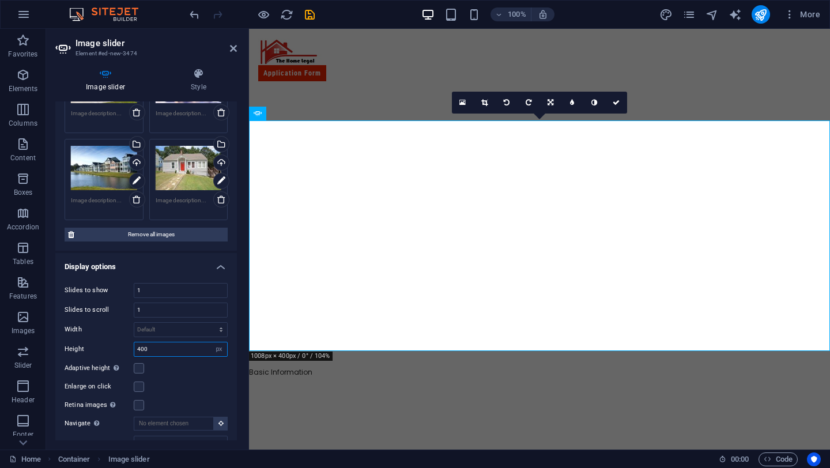
type input "400"
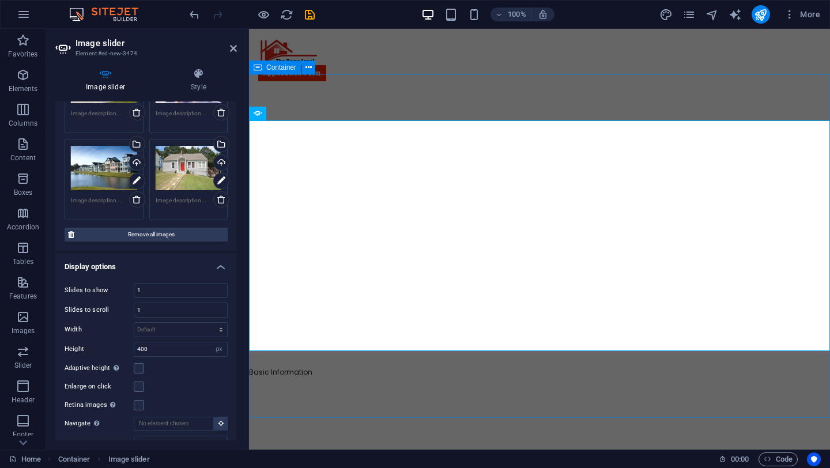
click at [437, 390] on div "Basic Information" at bounding box center [539, 263] width 581 height 344
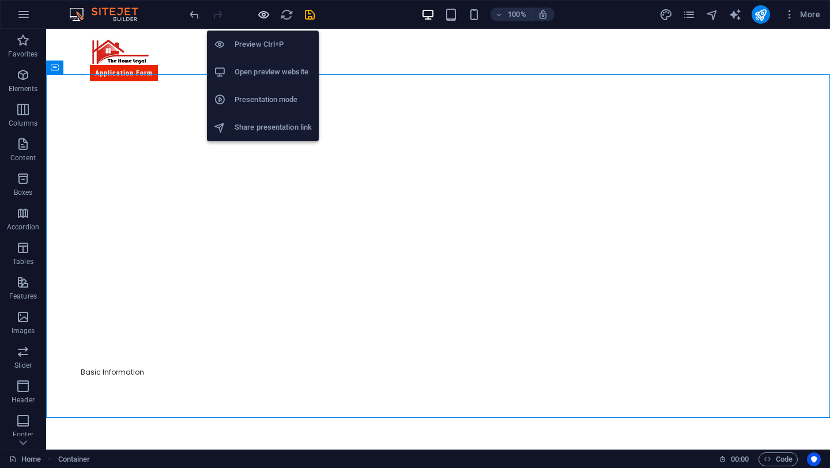
click at [264, 14] on icon "button" at bounding box center [263, 14] width 13 height 13
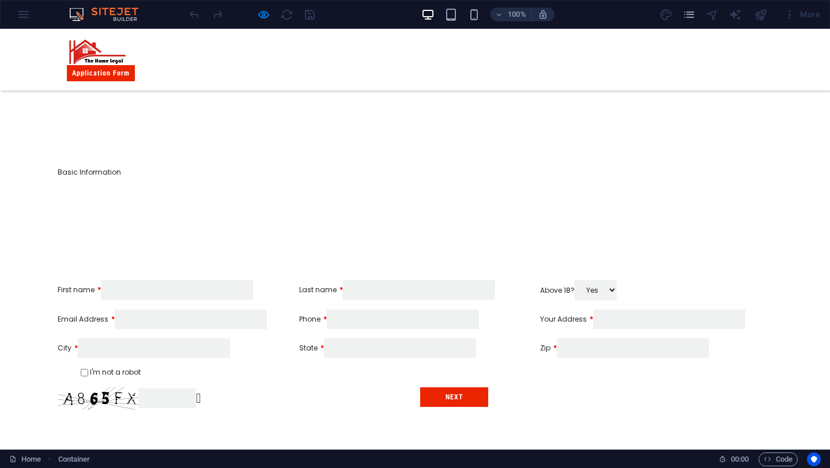
scroll to position [182, 0]
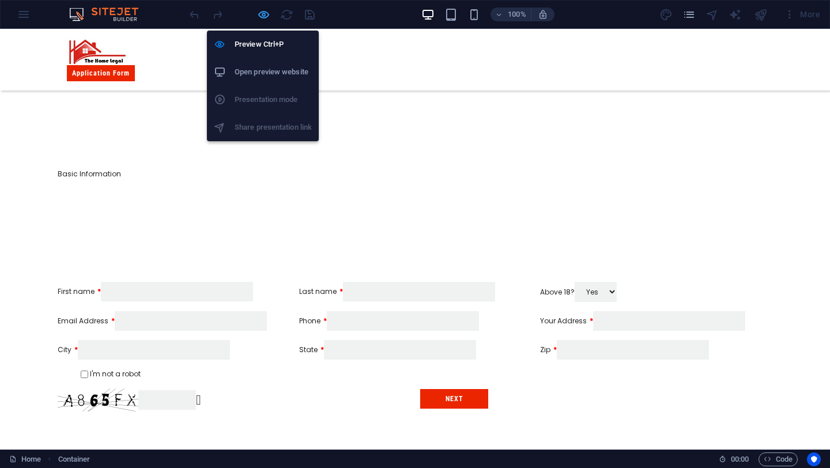
click at [260, 14] on icon "button" at bounding box center [263, 14] width 13 height 13
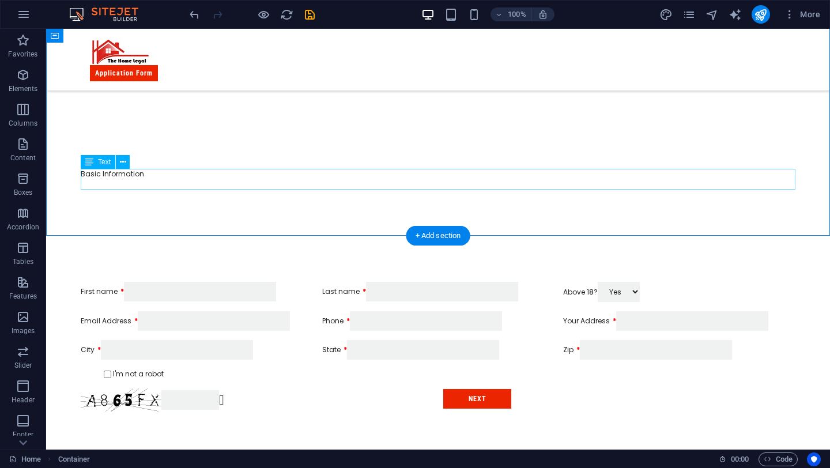
click at [108, 175] on div "Basic Information" at bounding box center [438, 179] width 715 height 21
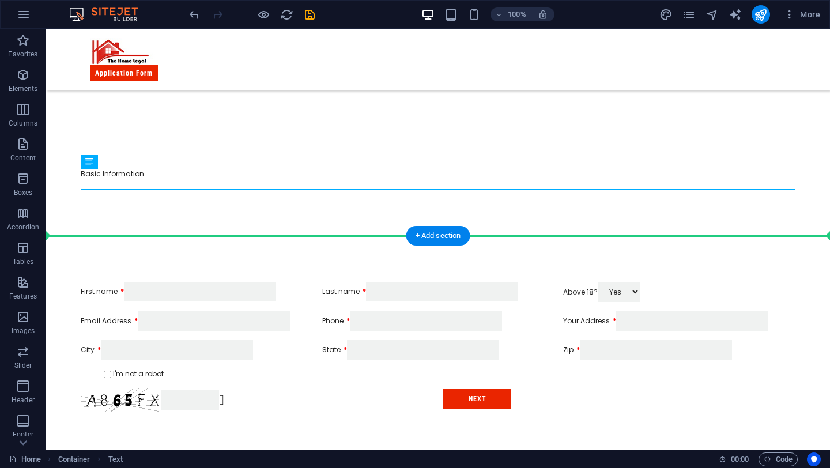
drag, startPoint x: 111, startPoint y: 178, endPoint x: 113, endPoint y: 250, distance: 72.1
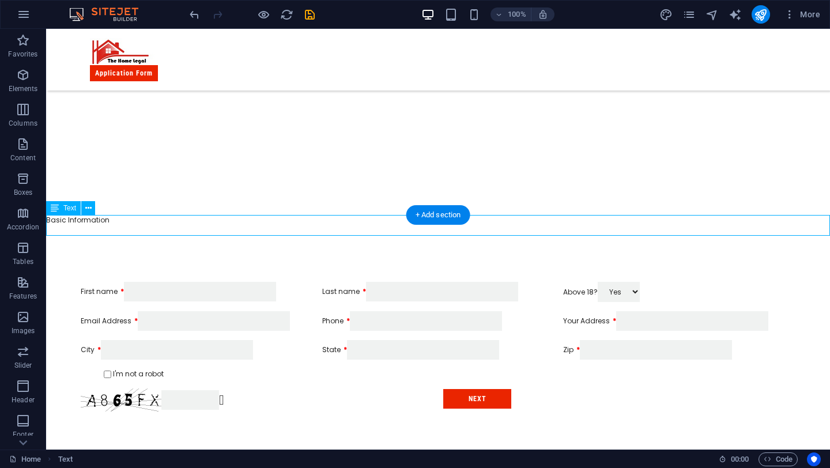
click at [93, 217] on div "Basic Information" at bounding box center [438, 225] width 784 height 21
click at [669, 12] on icon "design" at bounding box center [666, 14] width 13 height 13
select select "px"
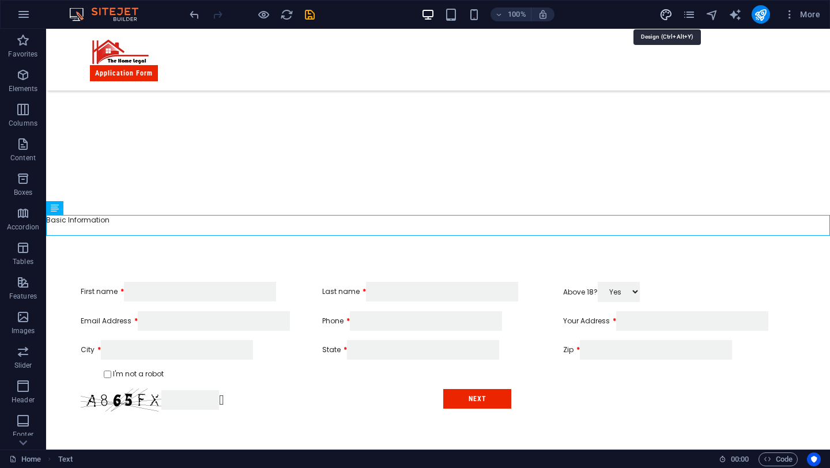
select select "px"
select select "rem"
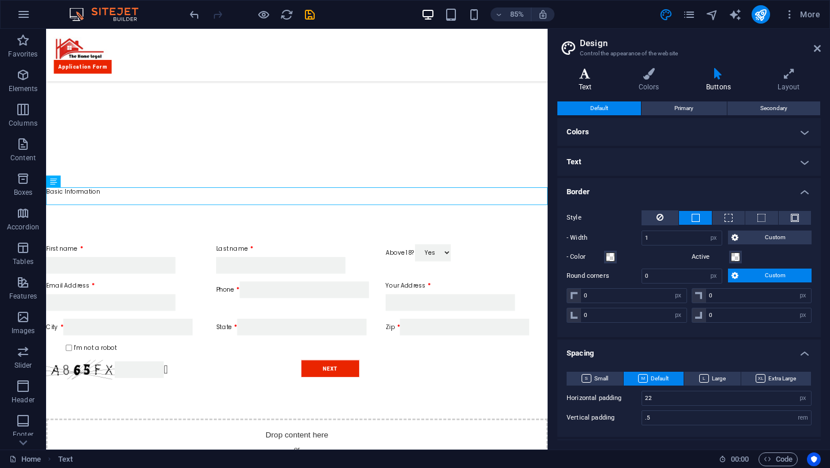
click at [588, 76] on icon at bounding box center [585, 74] width 55 height 12
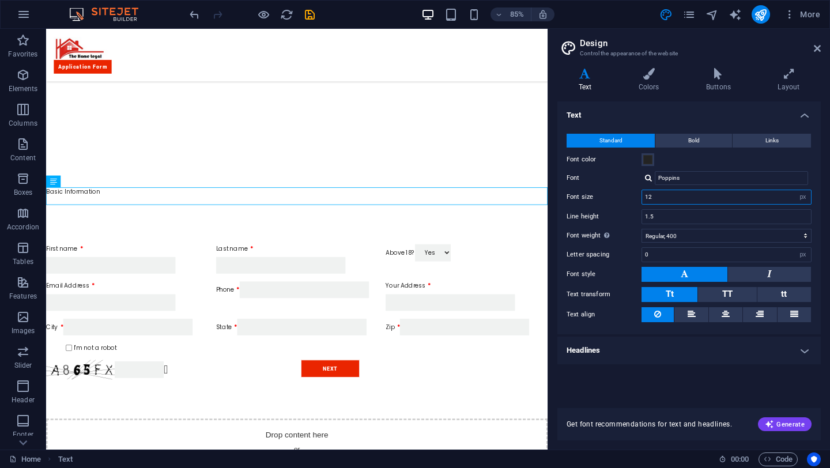
click at [666, 197] on input "12" at bounding box center [726, 197] width 169 height 14
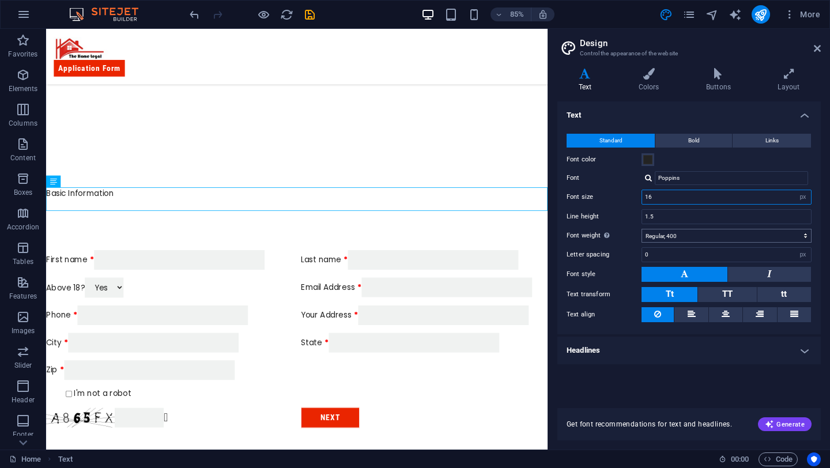
type input "16"
click at [718, 238] on select "Thin, 100 Extra-light, 200 Light, 300 Regular, 400 Medium, 500 Semi-bold, 600 B…" at bounding box center [727, 236] width 170 height 14
click at [713, 234] on select "Thin, 100 Extra-light, 200 Light, 300 Regular, 400 Medium, 500 Semi-bold, 600 B…" at bounding box center [727, 236] width 170 height 14
select select "500"
click at [517, 373] on div "Your Address" at bounding box center [491, 365] width 291 height 23
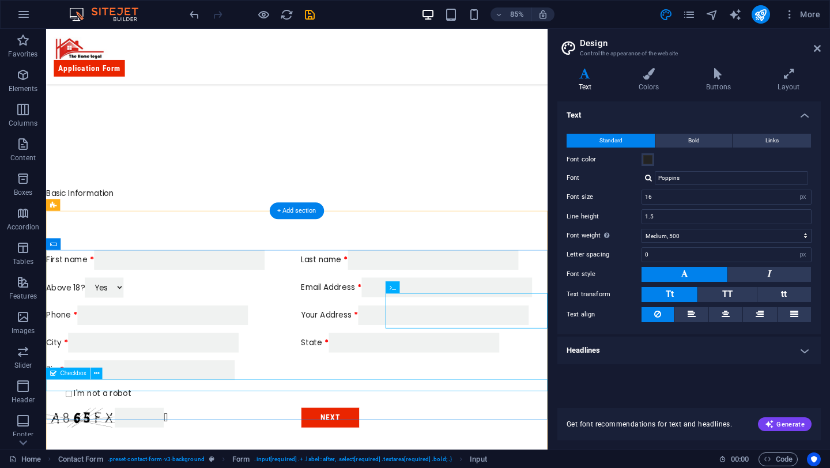
click at [517, 454] on div "I'm not a robot" at bounding box center [341, 458] width 591 height 14
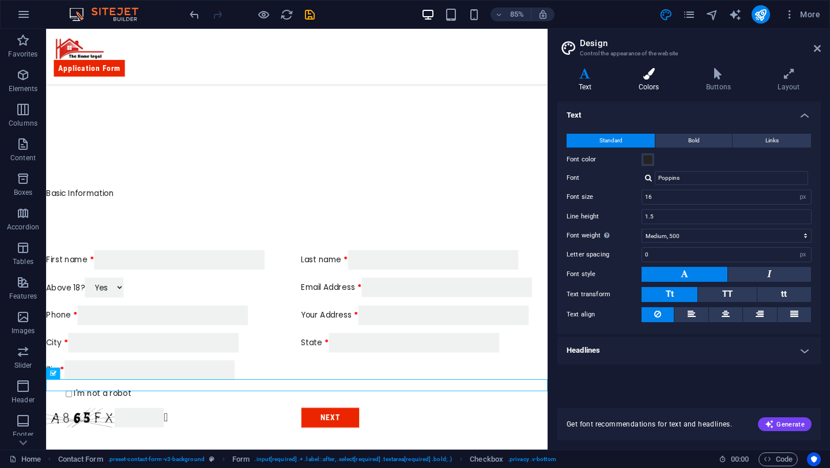
click at [652, 71] on icon at bounding box center [649, 74] width 63 height 12
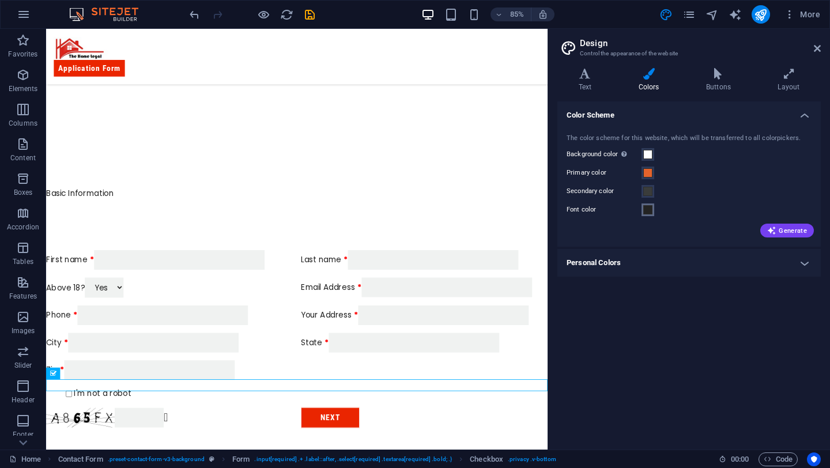
click at [649, 213] on span at bounding box center [648, 209] width 9 height 9
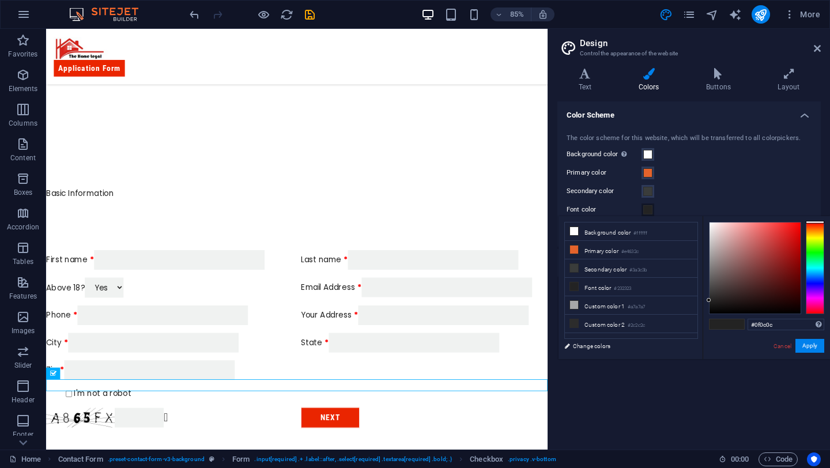
click at [724, 308] on div at bounding box center [755, 268] width 91 height 91
click at [721, 311] on div at bounding box center [755, 268] width 91 height 91
click at [715, 311] on div at bounding box center [755, 268] width 91 height 91
type input "#000000"
drag, startPoint x: 715, startPoint y: 310, endPoint x: 700, endPoint y: 324, distance: 20.4
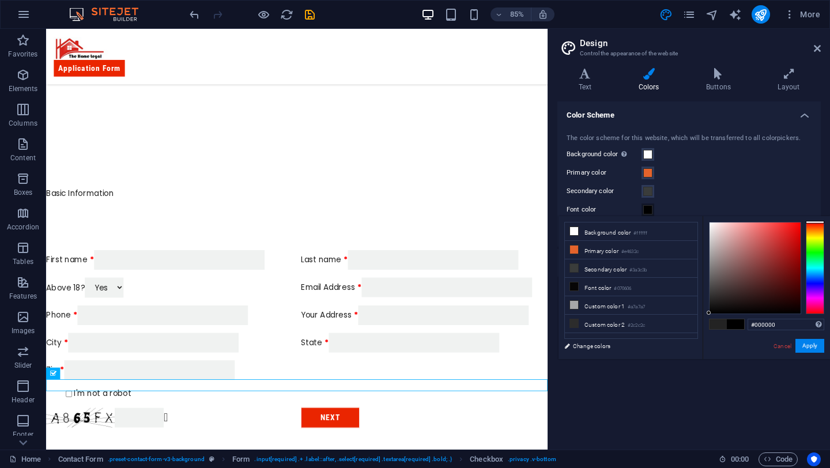
click at [700, 324] on div "less Background color #ffffff Primary color #e4632c Secondary color #3a3c3b Fon…" at bounding box center [695, 287] width 272 height 143
click at [817, 342] on button "Apply" at bounding box center [810, 346] width 29 height 14
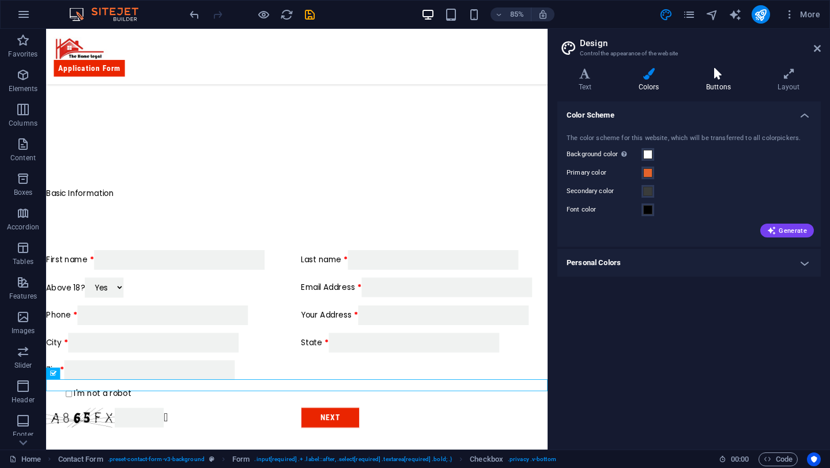
click at [721, 83] on h4 "Buttons" at bounding box center [721, 80] width 72 height 24
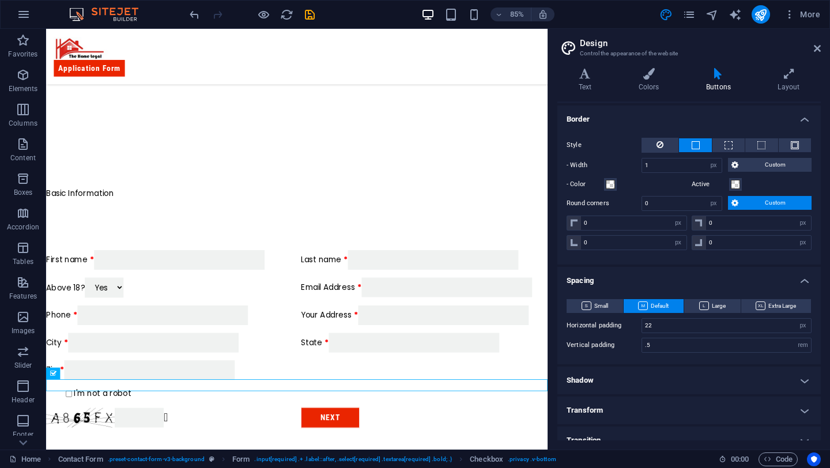
scroll to position [86, 0]
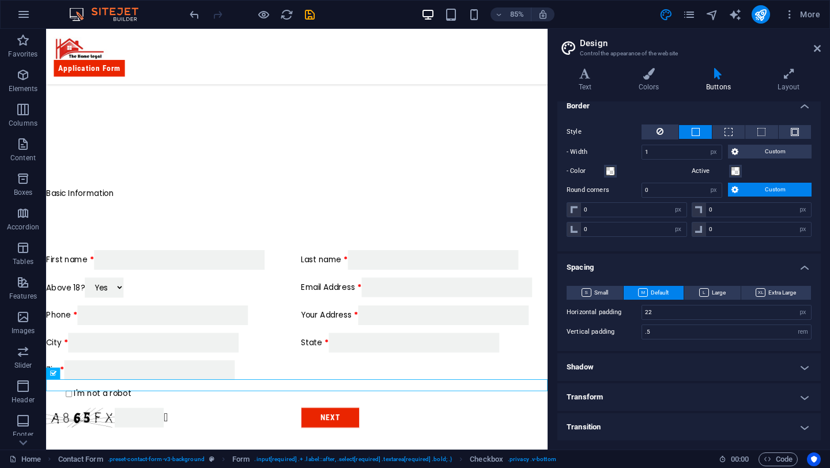
click at [798, 65] on div "Variants Text Colors Buttons Layout Text Standard Bold Links Font color Font Po…" at bounding box center [689, 254] width 282 height 391
click at [789, 74] on icon at bounding box center [789, 74] width 64 height 12
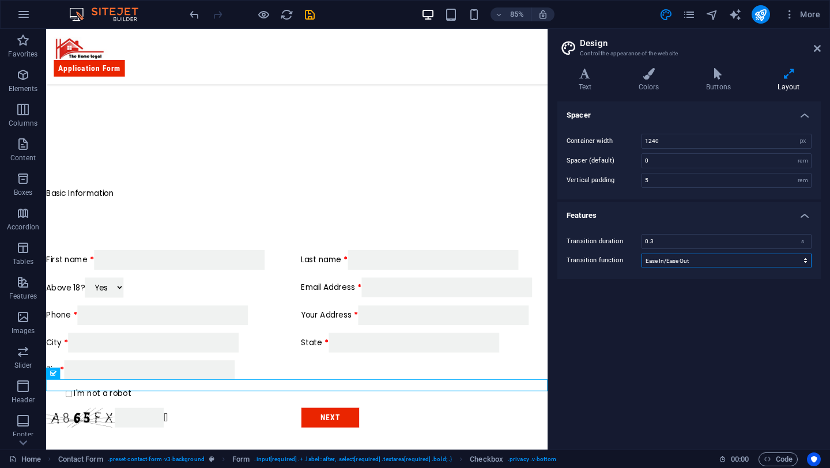
click at [769, 262] on select "Ease Ease In Ease Out Ease In/Ease Out Linear" at bounding box center [727, 261] width 170 height 14
click at [757, 242] on input "0.3" at bounding box center [726, 242] width 169 height 14
click at [536, 232] on div "Basic Information" at bounding box center [341, 229] width 591 height 28
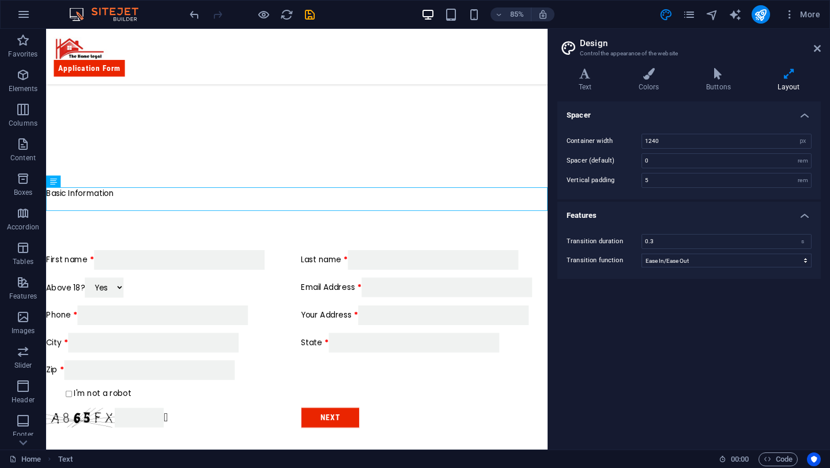
click at [817, 42] on h2 "Design" at bounding box center [700, 43] width 241 height 10
click at [817, 43] on h2 "Design" at bounding box center [700, 43] width 241 height 10
click at [814, 47] on icon at bounding box center [817, 48] width 7 height 9
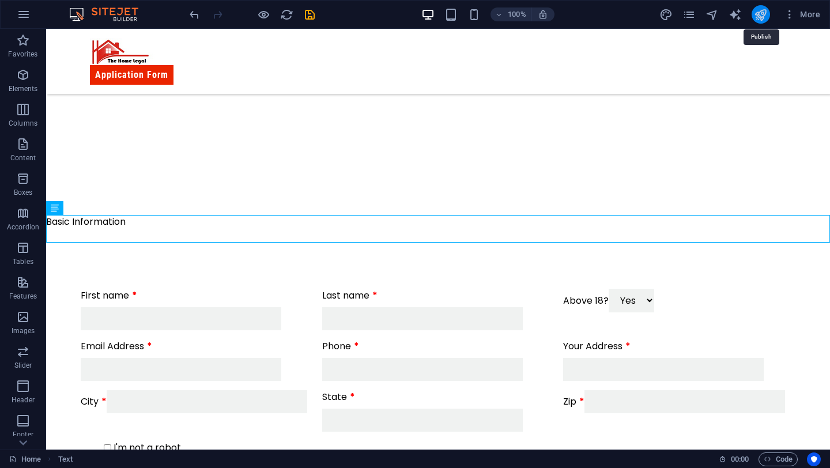
click at [766, 20] on icon "publish" at bounding box center [760, 14] width 13 height 13
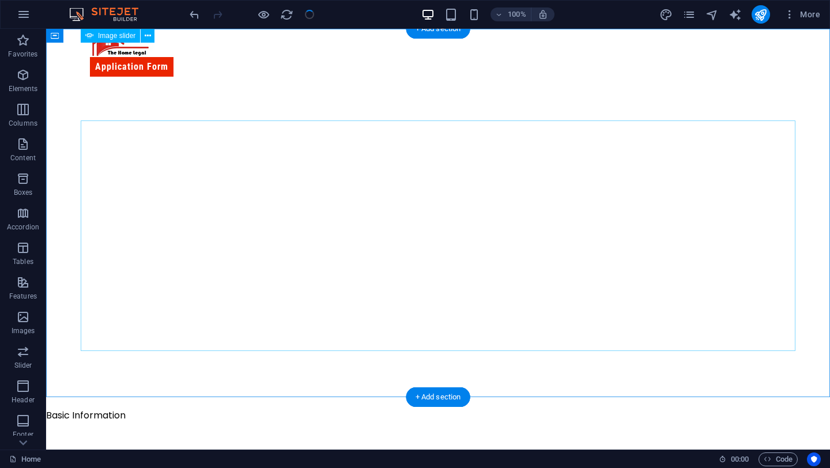
scroll to position [0, 0]
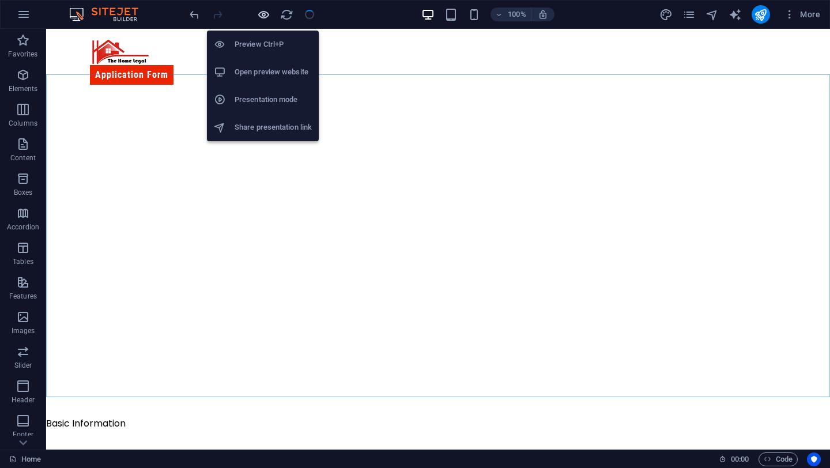
click at [265, 11] on icon "button" at bounding box center [263, 14] width 13 height 13
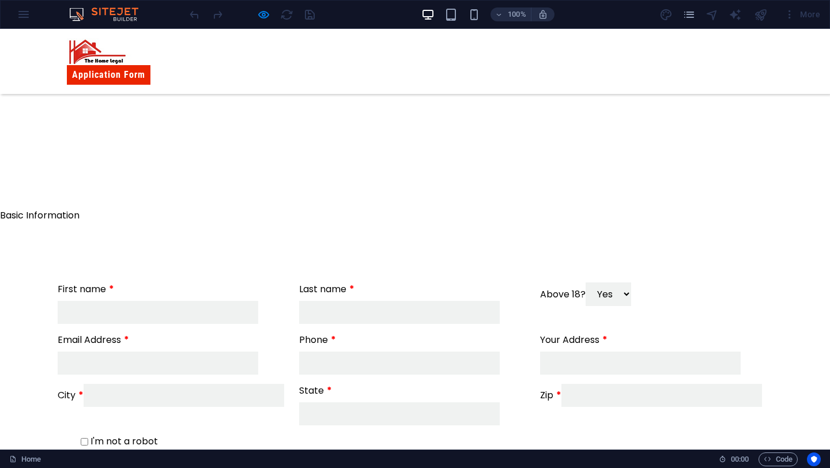
scroll to position [191, 0]
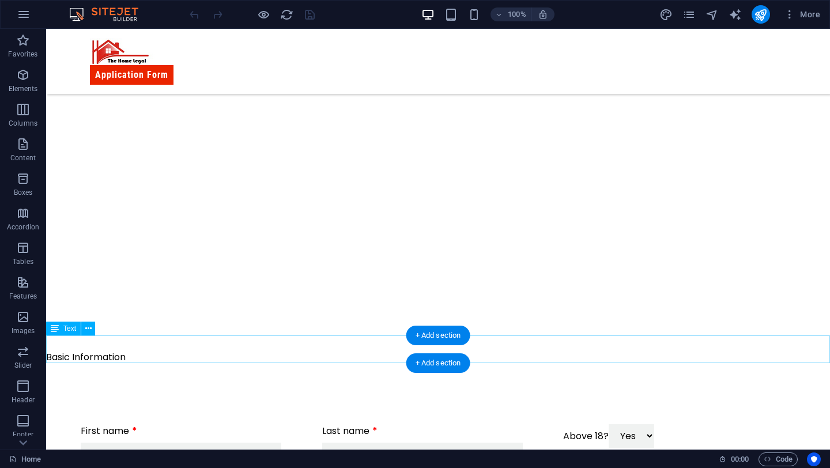
scroll to position [83, 0]
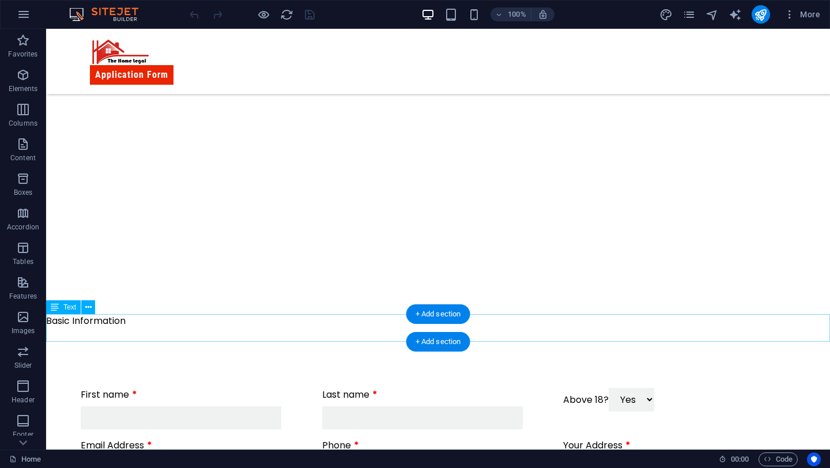
click at [113, 322] on div "Basic Information" at bounding box center [438, 328] width 784 height 28
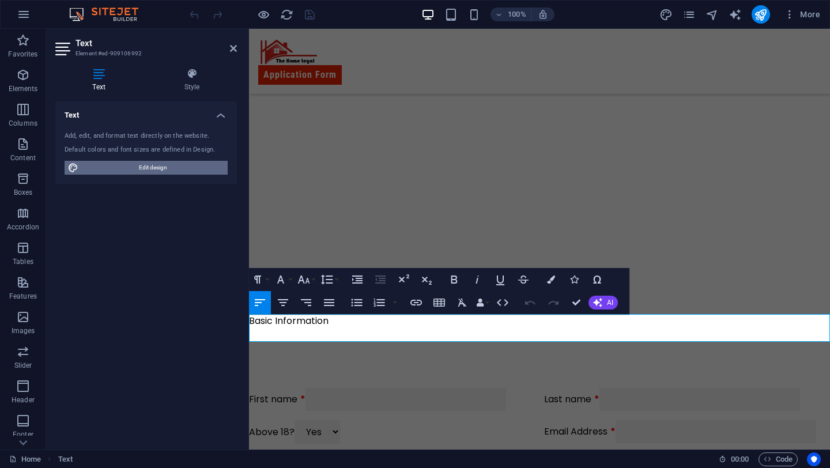
click at [156, 161] on span "Edit design" at bounding box center [153, 168] width 142 height 14
select select "px"
select select "500"
select select "px"
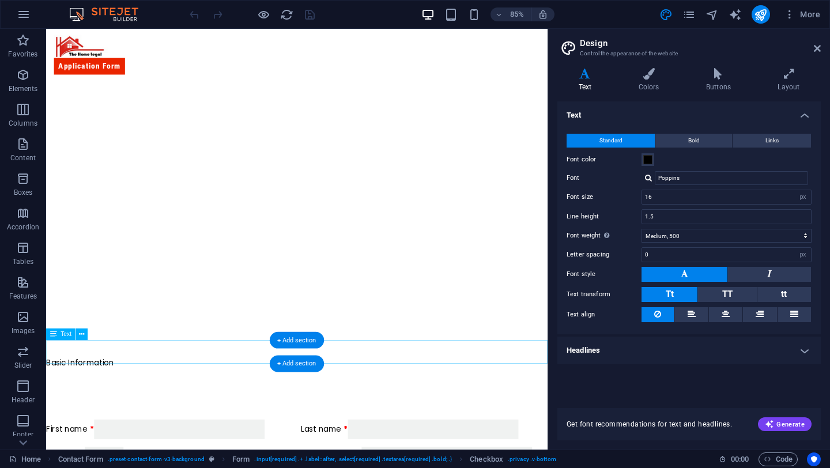
scroll to position [2, 0]
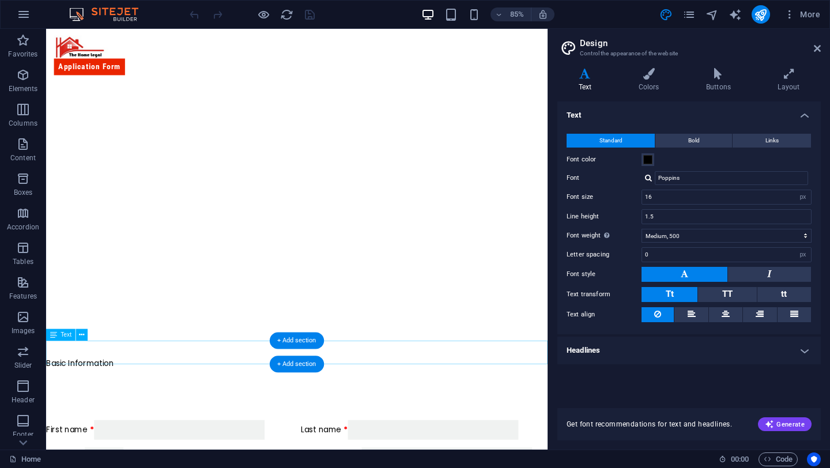
click at [114, 415] on div "Basic Information" at bounding box center [341, 429] width 591 height 28
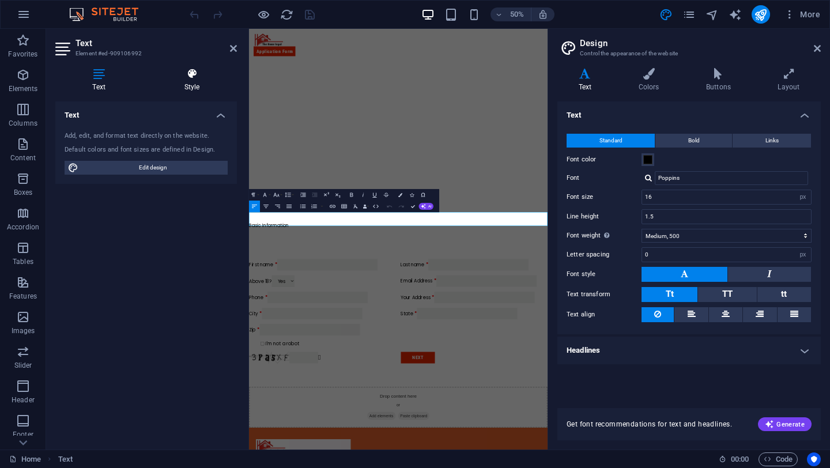
click at [186, 80] on h4 "Style" at bounding box center [192, 80] width 90 height 24
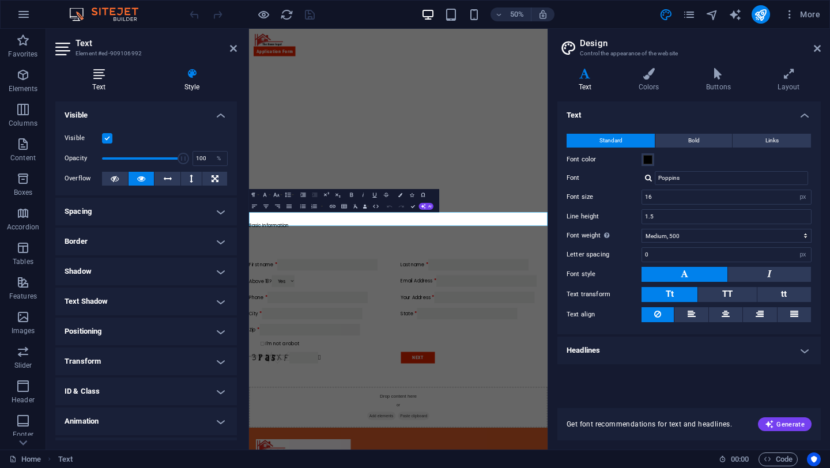
click at [104, 77] on icon at bounding box center [98, 74] width 87 height 12
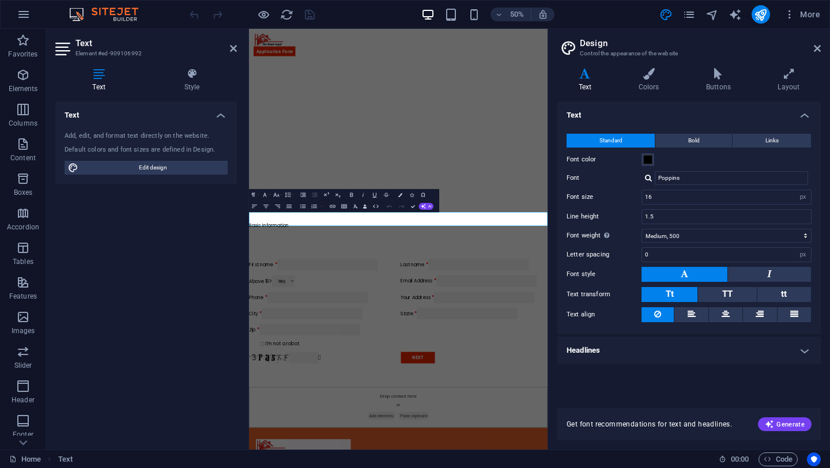
click at [157, 158] on div "Add, edit, and format text directly on the website. Default colors and font siz…" at bounding box center [146, 153] width 182 height 62
click at [162, 164] on span "Edit design" at bounding box center [153, 168] width 142 height 14
click at [163, 152] on div "Default colors and font sizes are defined in Design." at bounding box center [146, 150] width 163 height 10
click at [161, 170] on span "Edit design" at bounding box center [153, 168] width 142 height 14
click at [217, 116] on h4 "Text" at bounding box center [146, 111] width 182 height 21
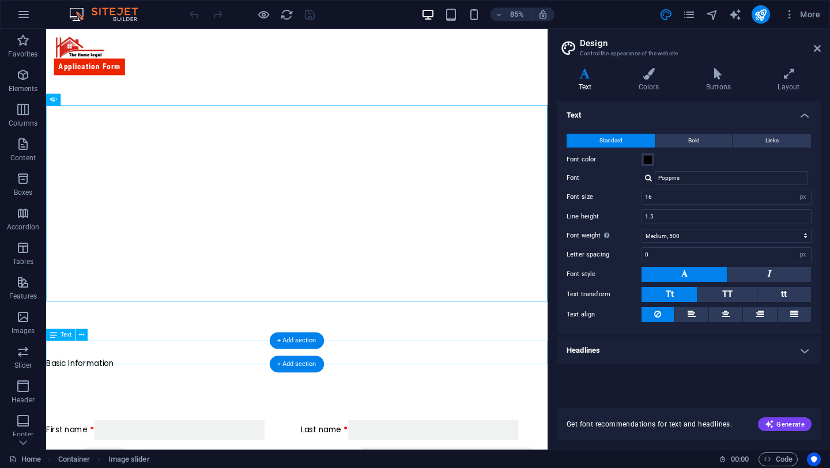
click at [116, 415] on div "Basic Information" at bounding box center [341, 429] width 591 height 28
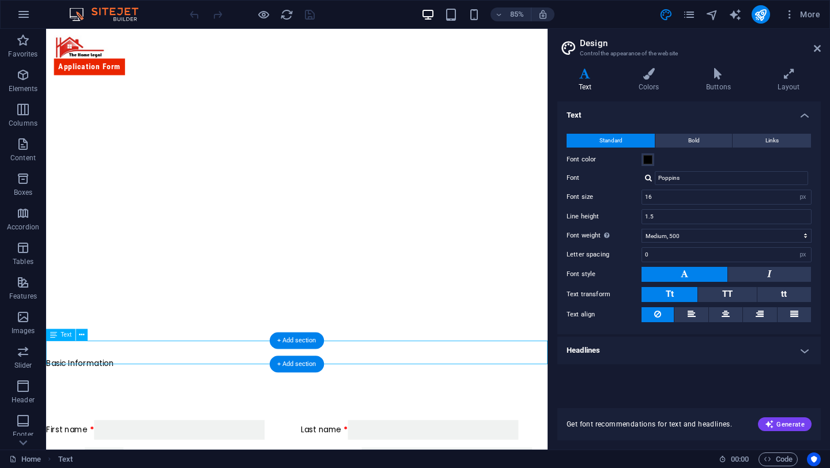
click at [116, 415] on div "Basic Information" at bounding box center [341, 429] width 591 height 28
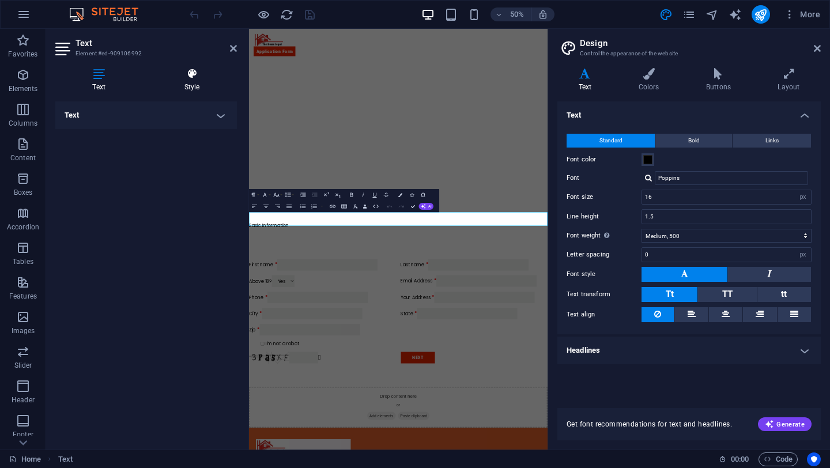
click at [194, 76] on icon at bounding box center [192, 74] width 90 height 12
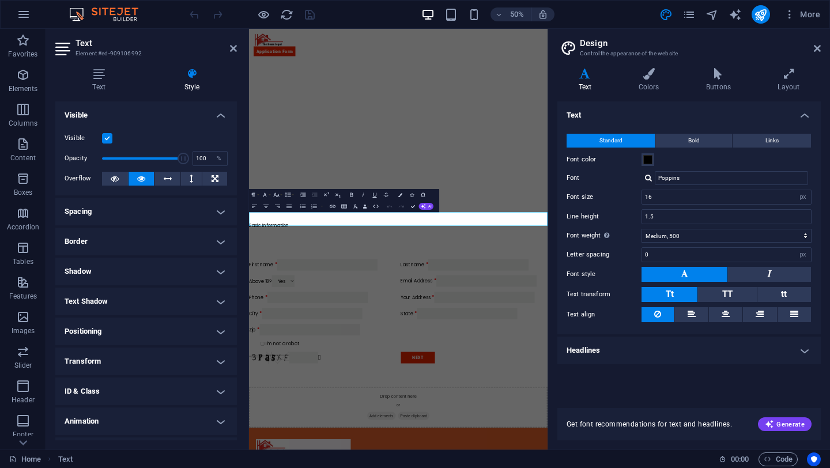
click at [149, 212] on h4 "Spacing" at bounding box center [146, 212] width 182 height 28
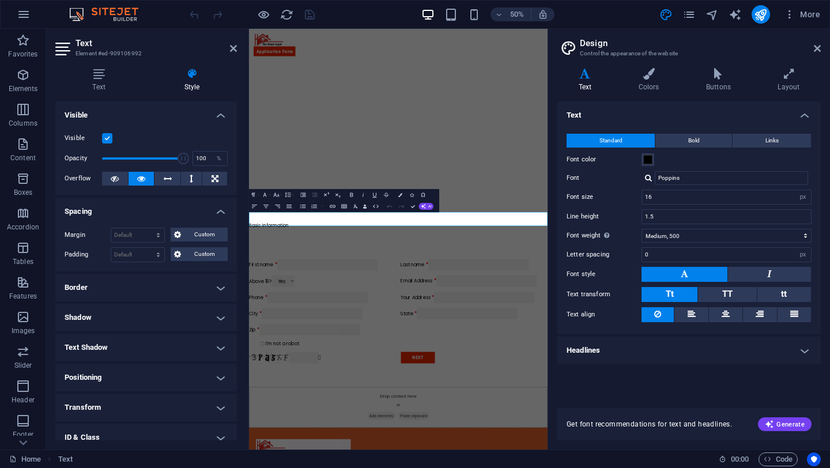
click at [149, 212] on h4 "Spacing" at bounding box center [146, 208] width 182 height 21
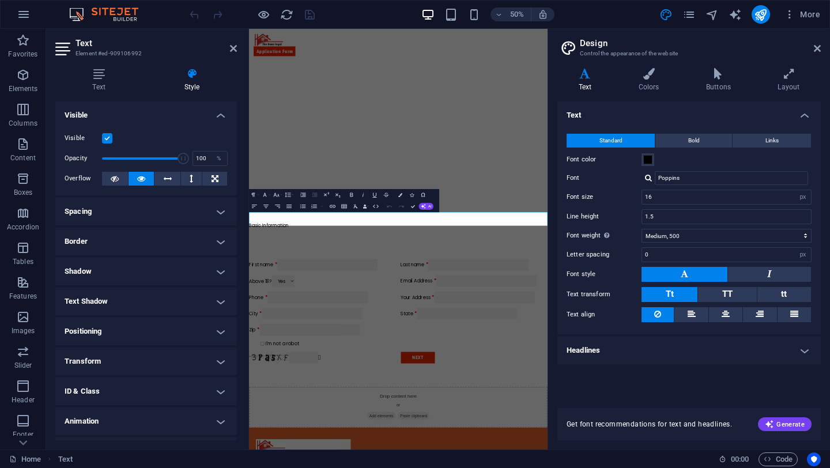
click at [140, 344] on h4 "Positioning" at bounding box center [146, 332] width 182 height 28
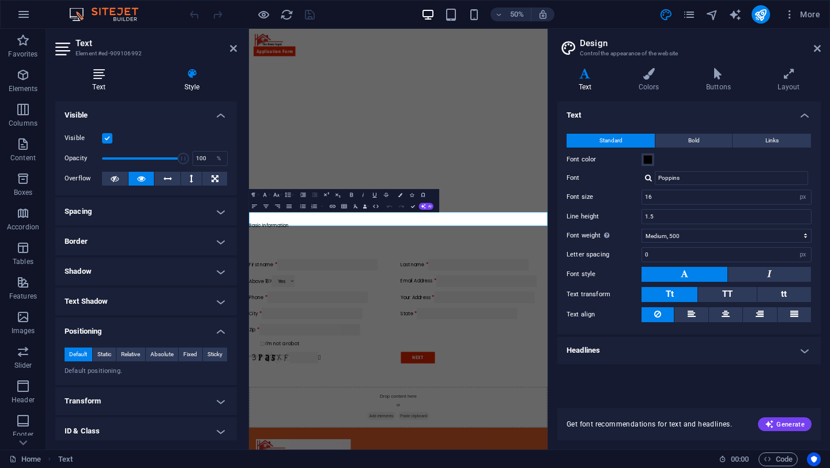
click at [92, 79] on icon at bounding box center [98, 74] width 87 height 12
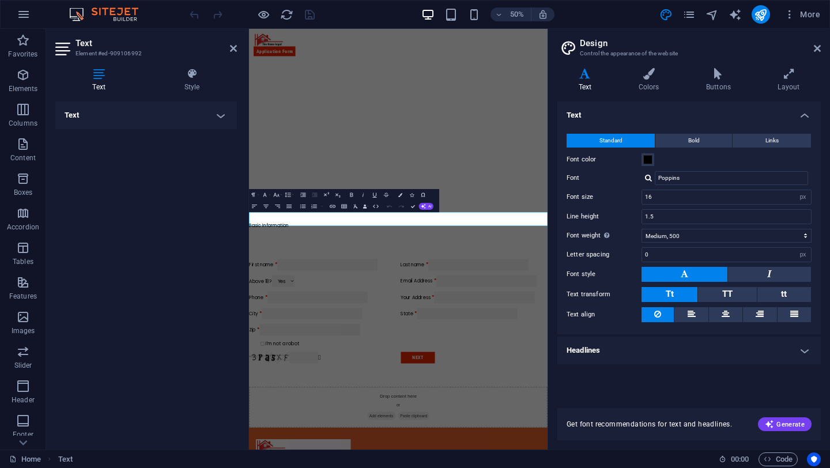
click at [92, 78] on icon at bounding box center [98, 74] width 87 height 12
click at [92, 106] on h4 "Text" at bounding box center [146, 115] width 182 height 28
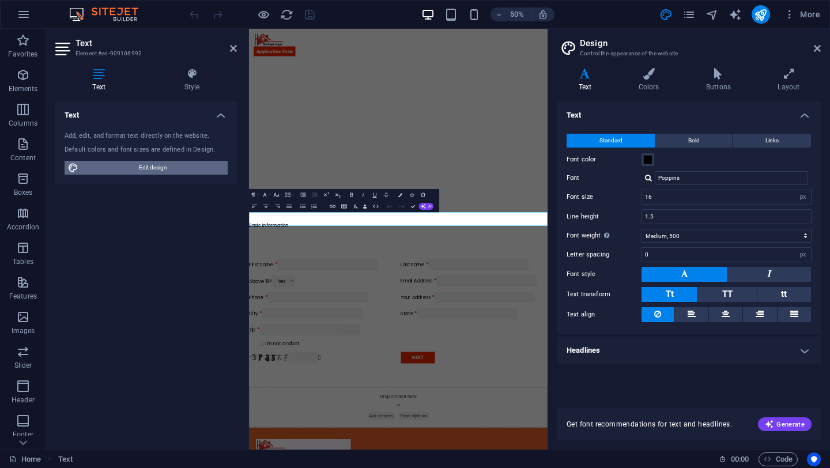
click at [93, 168] on span "Edit design" at bounding box center [153, 168] width 142 height 14
click at [93, 167] on span "Edit design" at bounding box center [153, 168] width 142 height 14
click at [93, 166] on span "Edit design" at bounding box center [153, 168] width 142 height 14
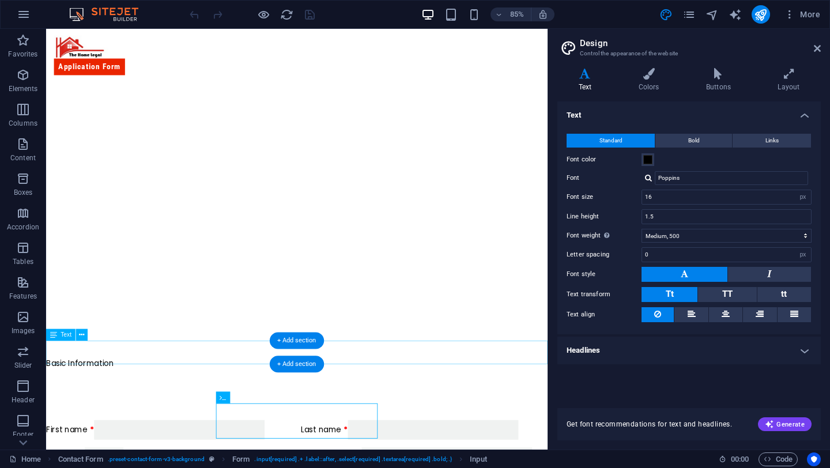
click at [129, 415] on div "Basic Information" at bounding box center [341, 429] width 591 height 28
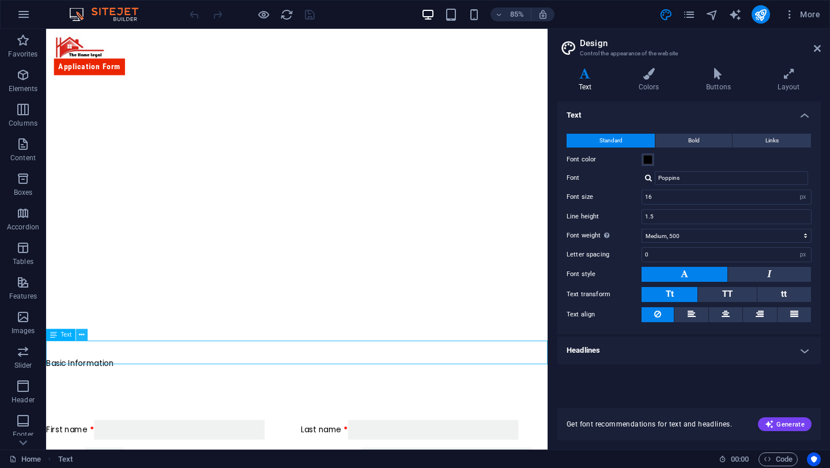
click at [81, 333] on icon at bounding box center [81, 334] width 5 height 10
click at [80, 333] on icon at bounding box center [81, 334] width 5 height 10
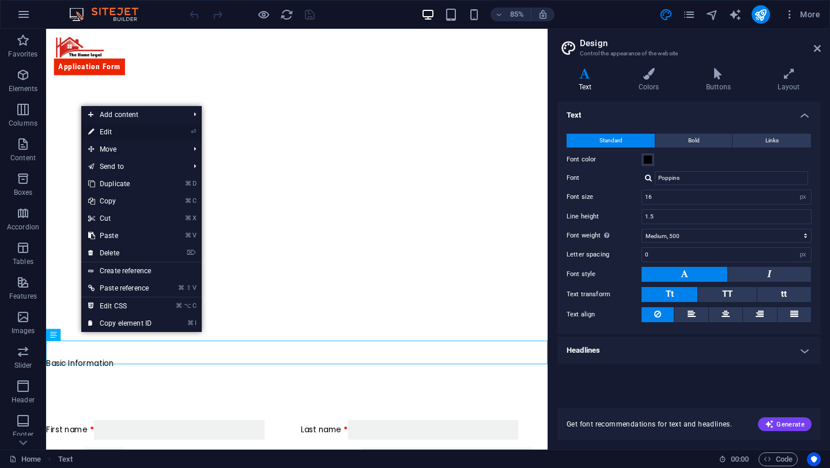
click at [123, 127] on link "⏎ Edit" at bounding box center [119, 131] width 77 height 17
